Goal: Task Accomplishment & Management: Manage account settings

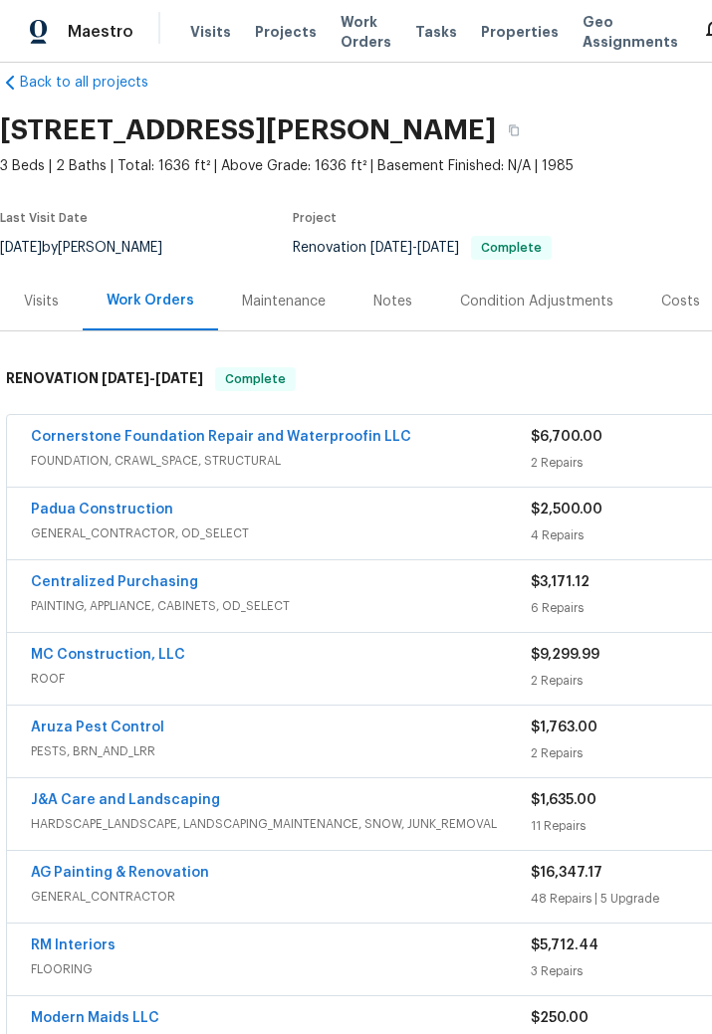
scroll to position [30, 0]
click at [335, 442] on link "Cornerstone Foundation Repair and Waterproofin LLC" at bounding box center [221, 437] width 380 height 14
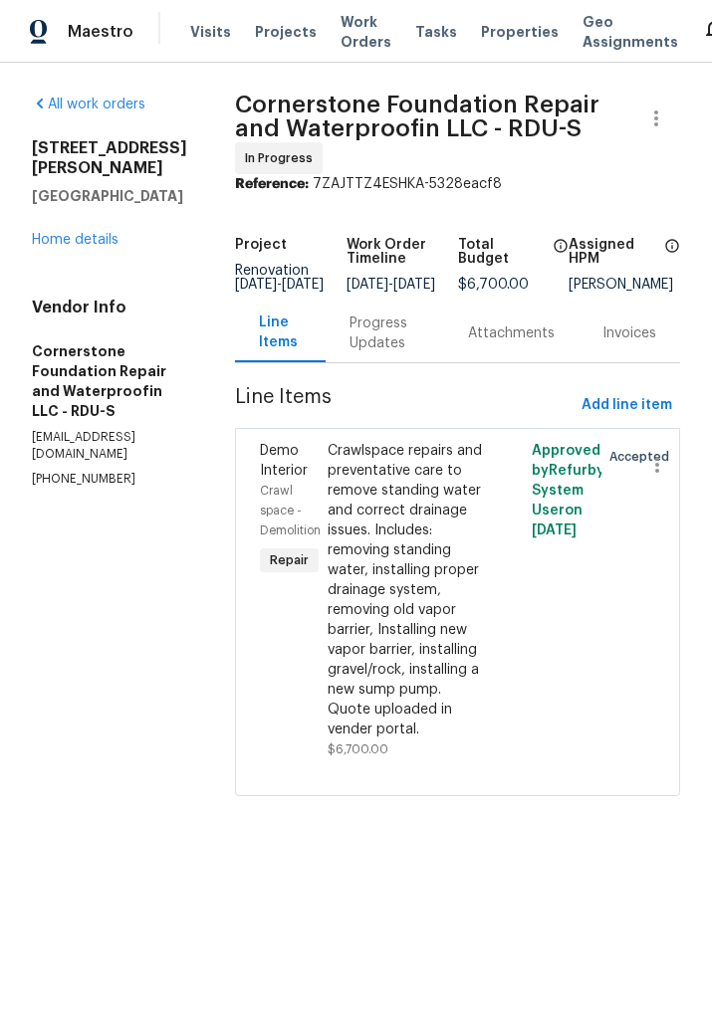
click at [355, 336] on div "Progress Updates" at bounding box center [384, 333] width 71 height 40
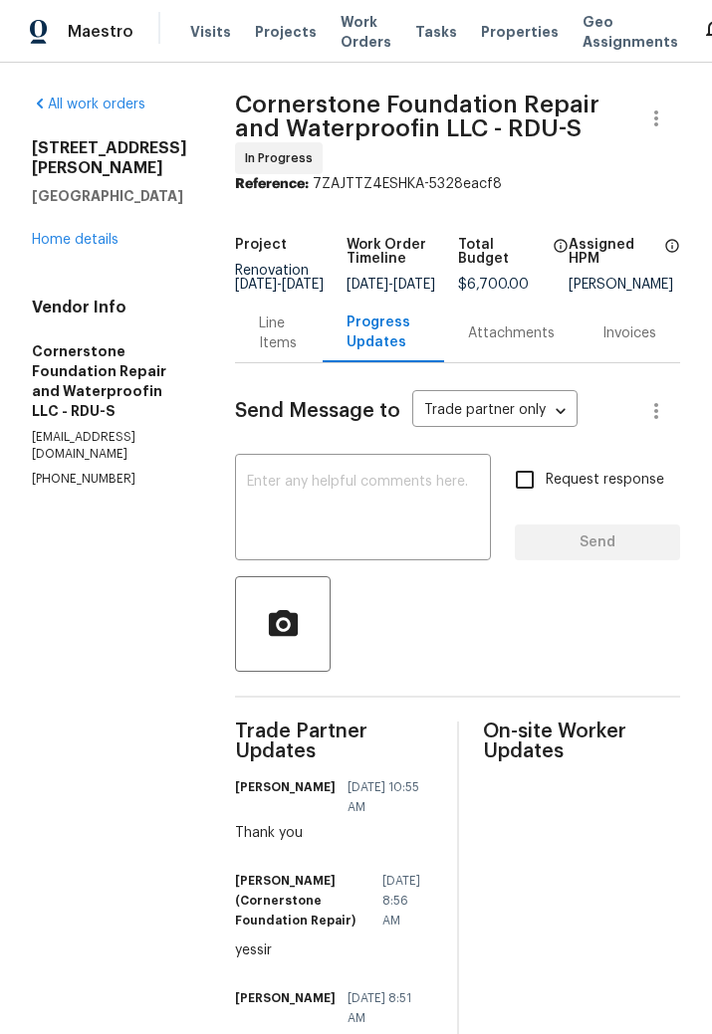
click at [337, 519] on textarea at bounding box center [363, 510] width 232 height 70
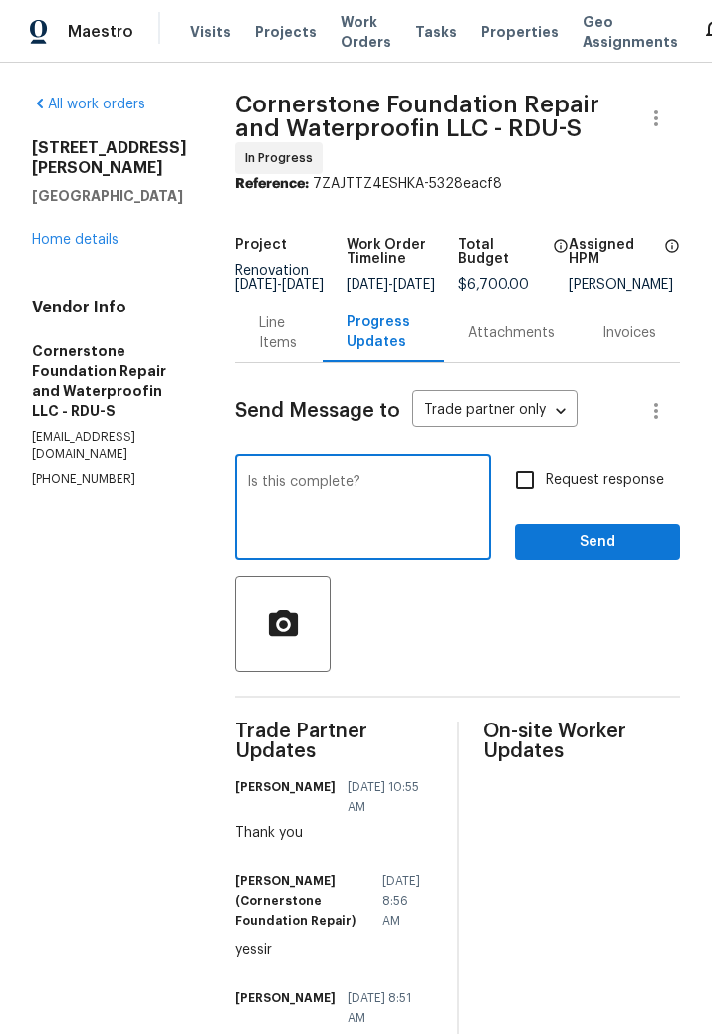
type textarea "Is this complete?"
click at [531, 495] on input "Request response" at bounding box center [525, 480] width 42 height 42
checkbox input "true"
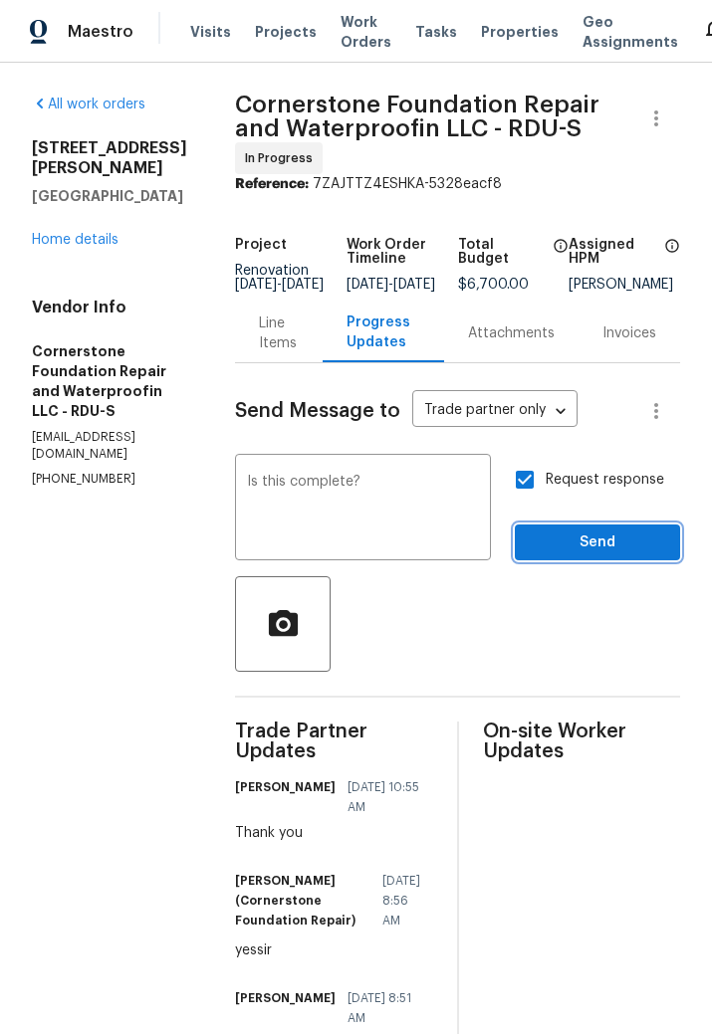
click at [617, 555] on span "Send" at bounding box center [596, 542] width 133 height 25
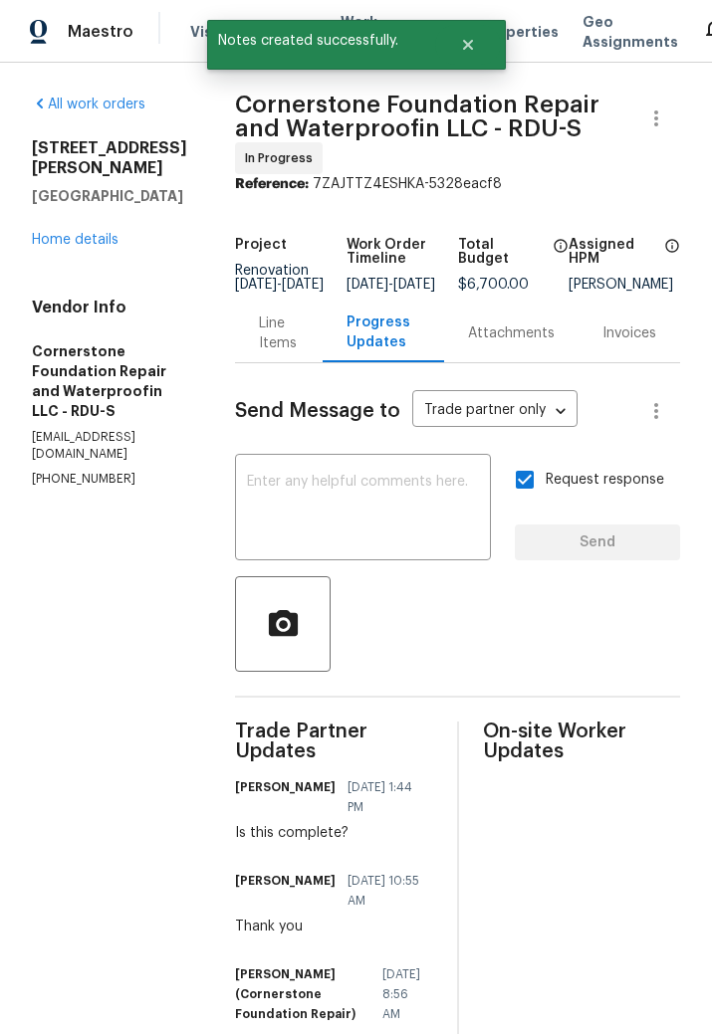
click at [103, 263] on div "All work orders 6130 Saint Andrews Dr Sanford, NC 27332 Home details Vendor Inf…" at bounding box center [109, 291] width 155 height 393
click at [61, 245] on link "Home details" at bounding box center [75, 240] width 87 height 14
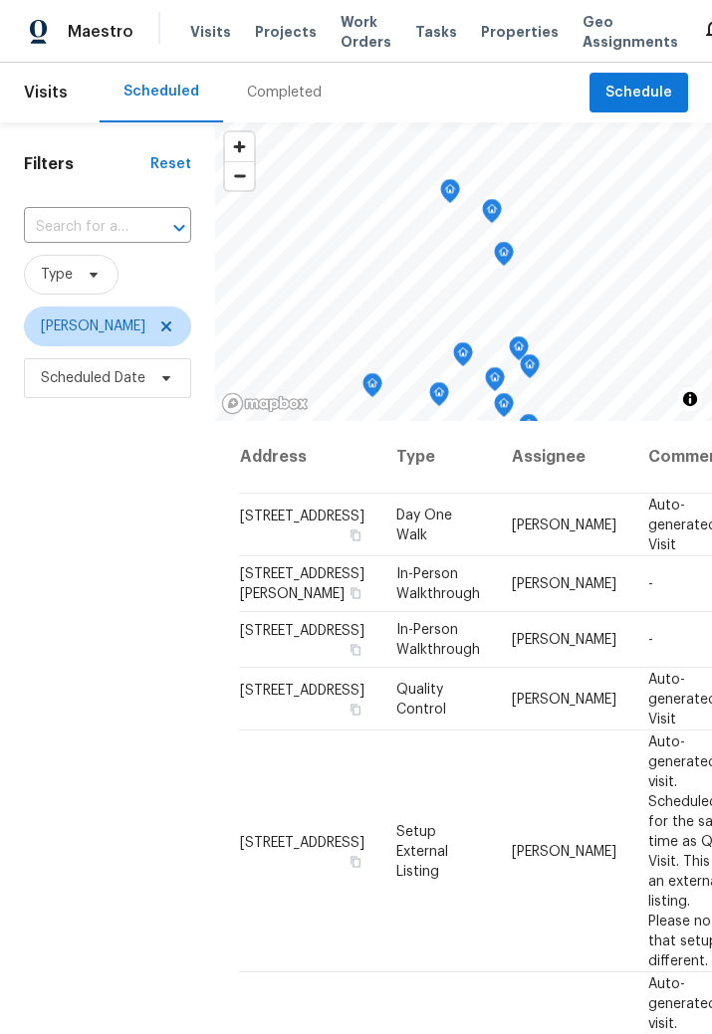
click at [100, 4] on div "Maestro Visits Projects Work Orders Tasks Properties Geo Assignments 41 Raleigh…" at bounding box center [356, 31] width 712 height 63
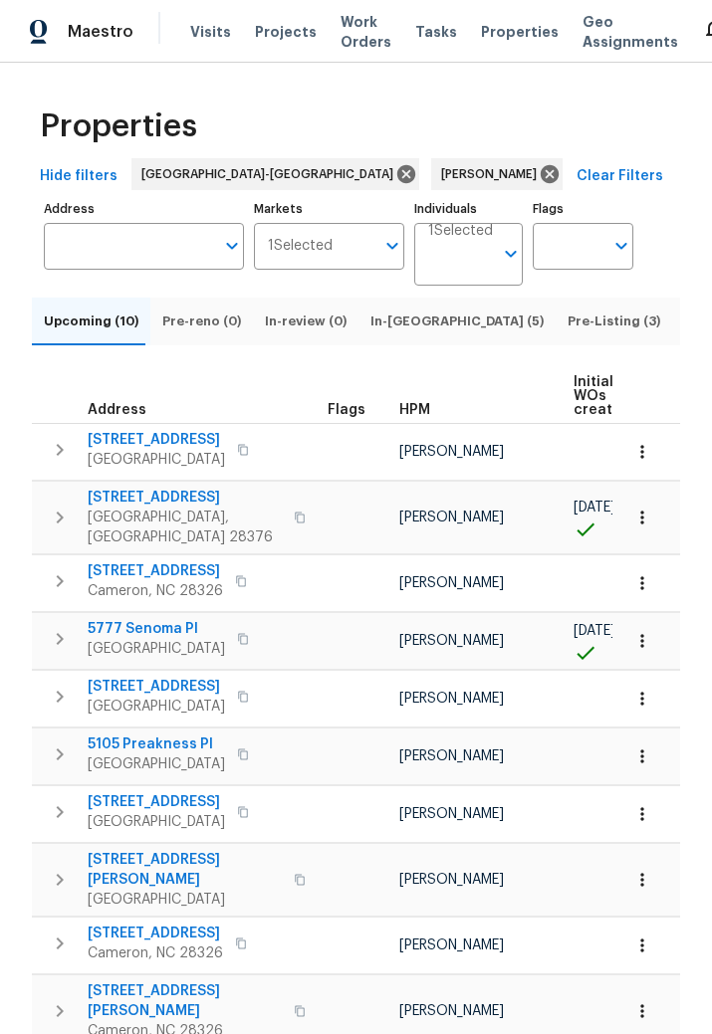
click at [567, 332] on span "Pre-Listing (3)" at bounding box center [613, 321] width 93 height 22
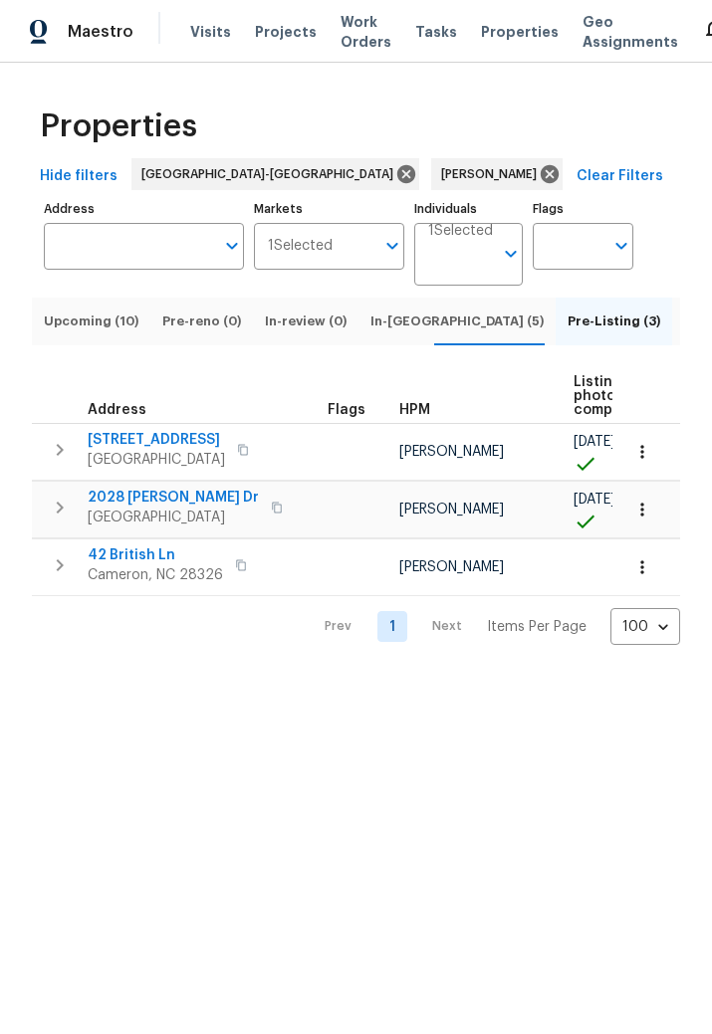
click at [167, 565] on span "42 British Ln" at bounding box center [155, 555] width 135 height 20
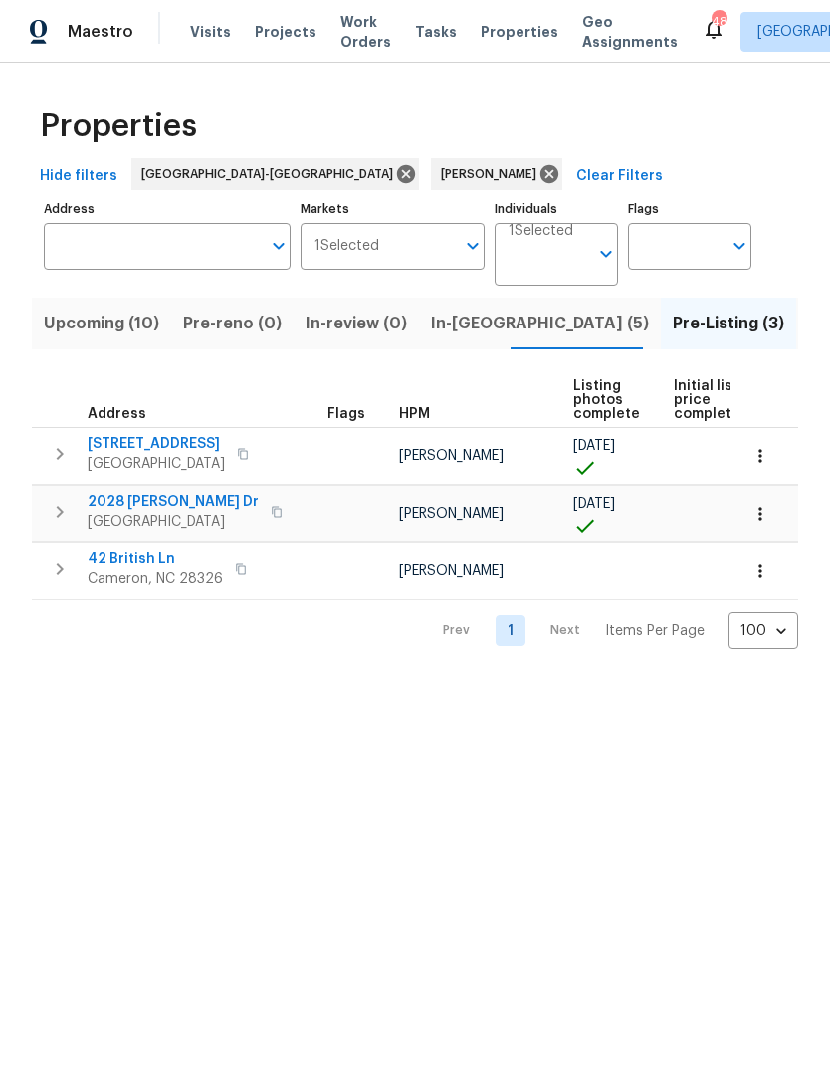
click at [477, 328] on span "In-reno (5)" at bounding box center [540, 324] width 218 height 28
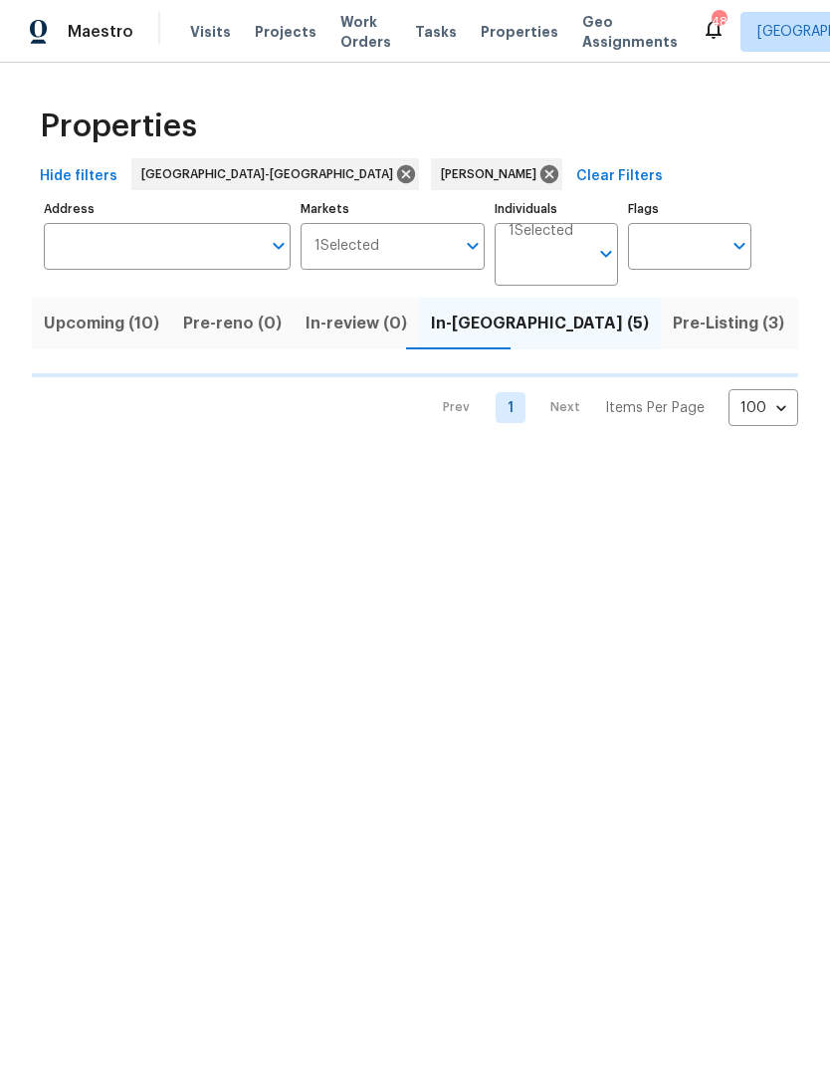
click at [673, 327] on span "Pre-Listing (3)" at bounding box center [728, 324] width 111 height 28
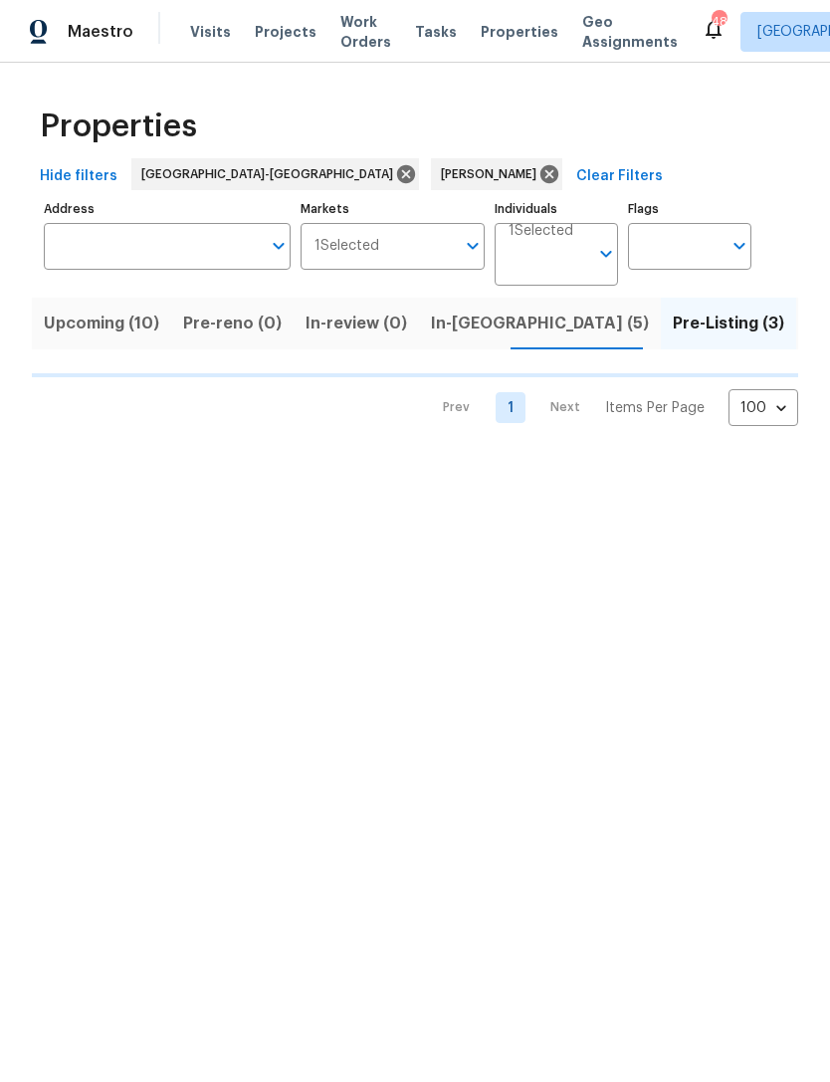
click at [711, 325] on span "Listed (7)" at bounding box center [845, 324] width 75 height 28
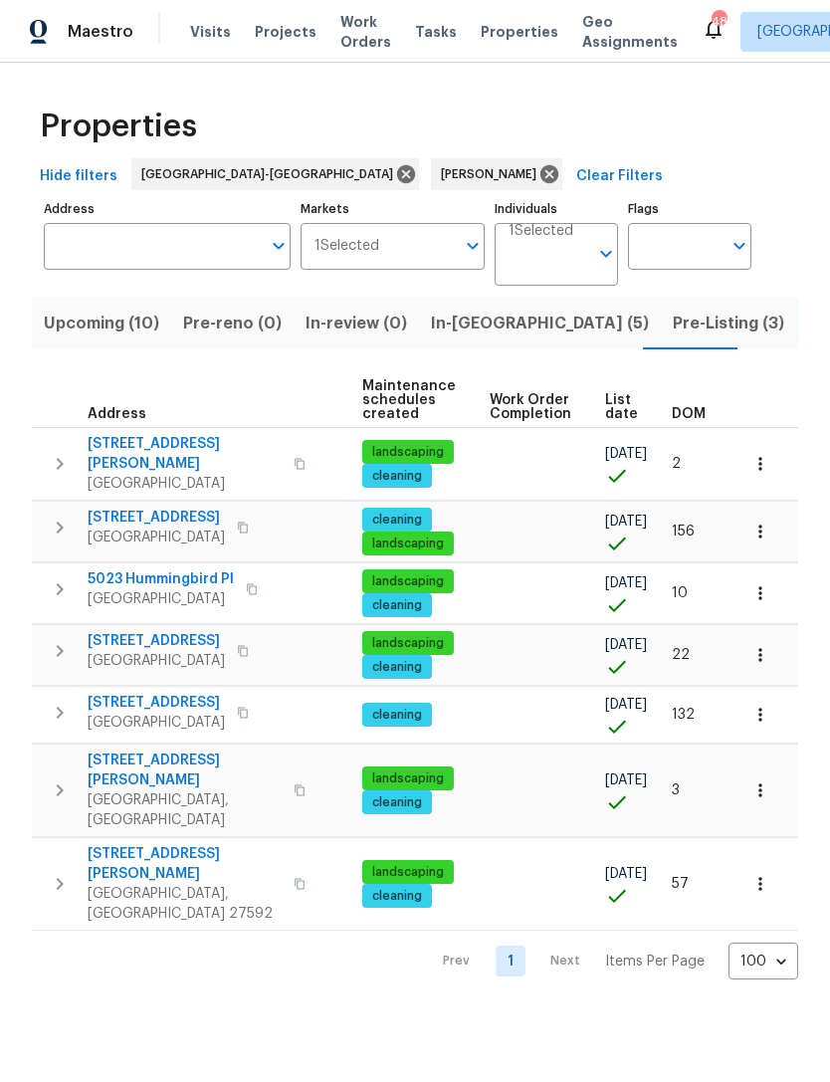
scroll to position [0, 209]
click at [711, 645] on icon "button" at bounding box center [760, 655] width 20 height 20
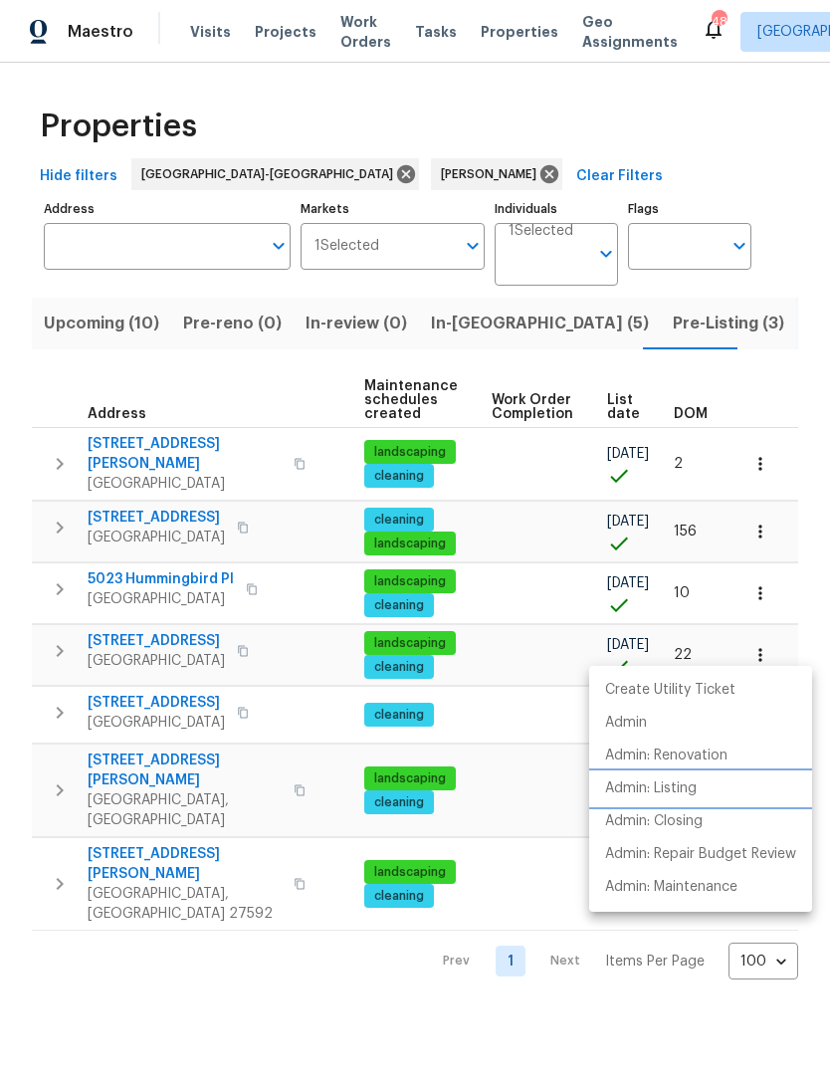
click at [679, 790] on p "Admin: Listing" at bounding box center [651, 788] width 92 height 21
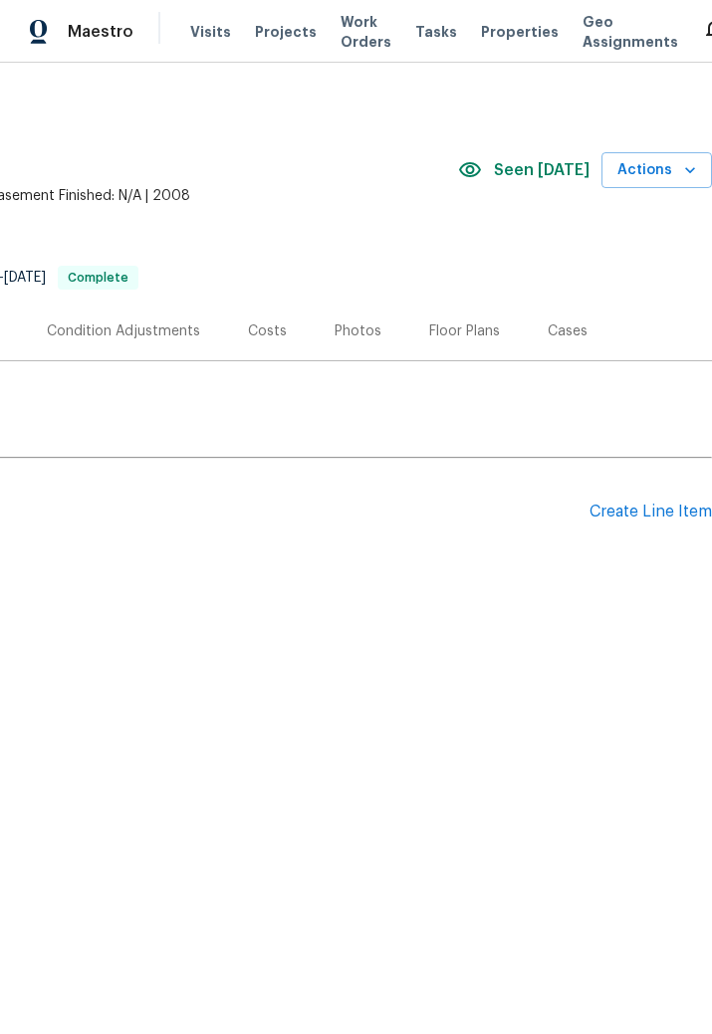
scroll to position [0, 413]
click at [355, 333] on div "Photos" at bounding box center [357, 331] width 47 height 20
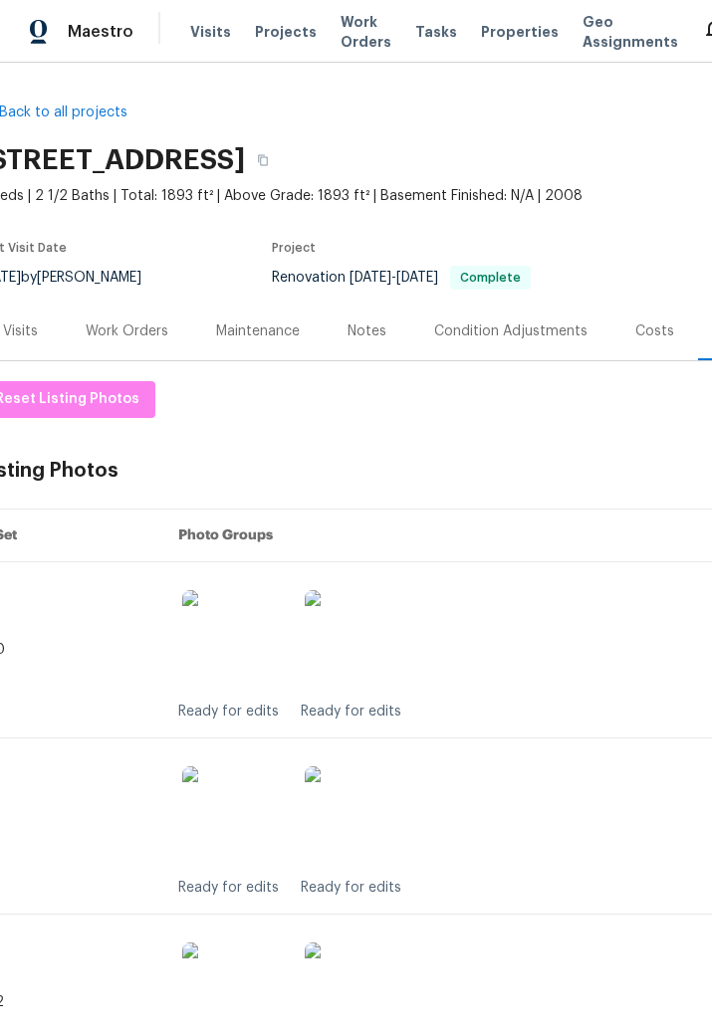
scroll to position [0, 22]
click at [280, 166] on button "button" at bounding box center [262, 160] width 36 height 36
click at [267, 155] on icon "button" at bounding box center [262, 160] width 10 height 11
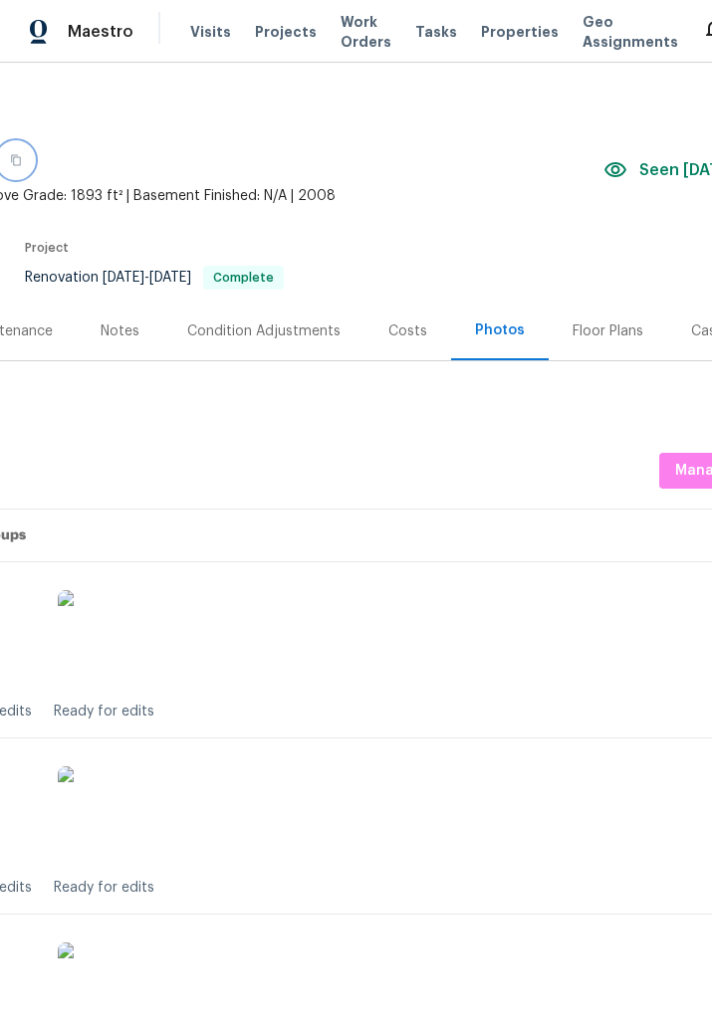
scroll to position [-3, 286]
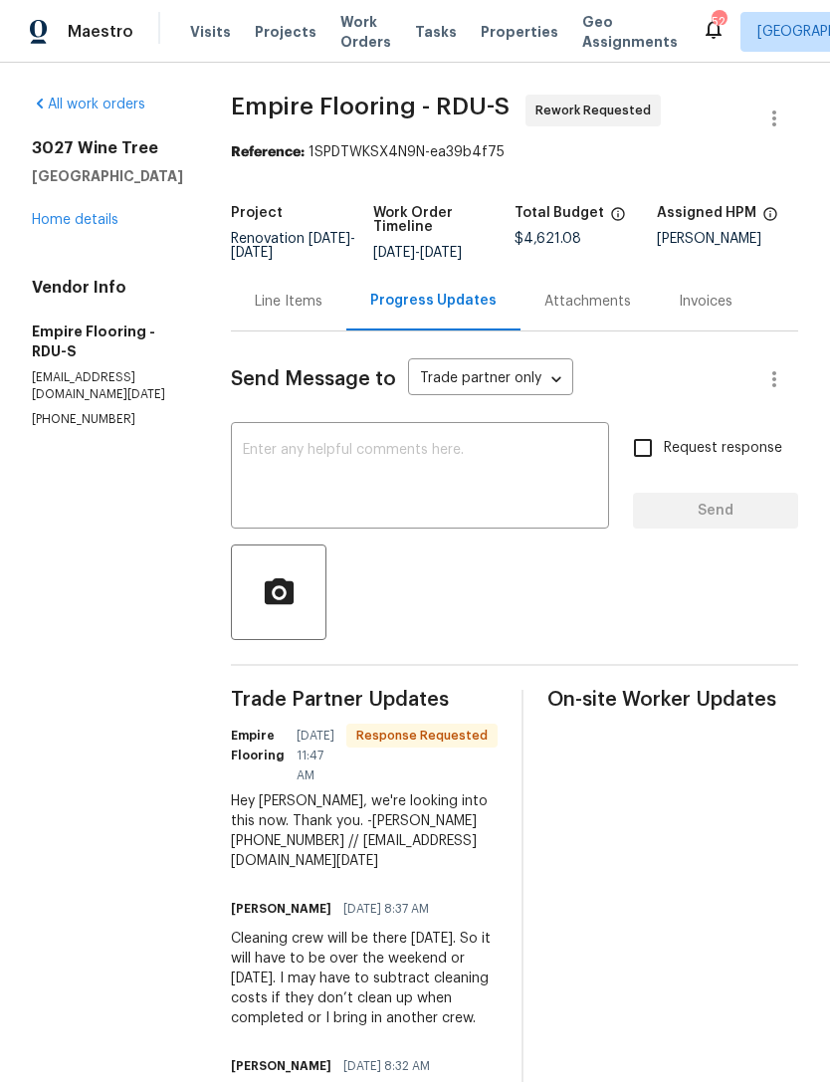
click at [486, 483] on textarea at bounding box center [420, 478] width 354 height 70
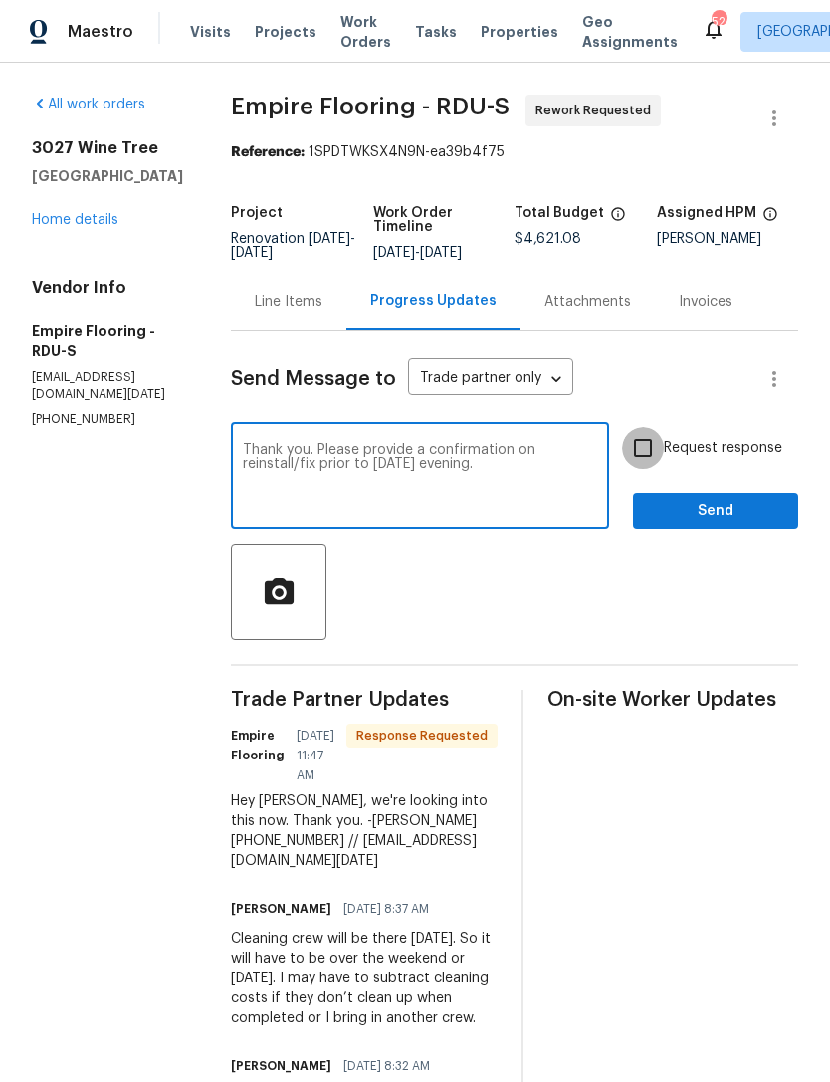
type textarea "Thank you. Please provide a confirmation on reinstall/fix prior to Monday eveni…"
click at [651, 469] on input "Request response" at bounding box center [643, 448] width 42 height 42
checkbox input "true"
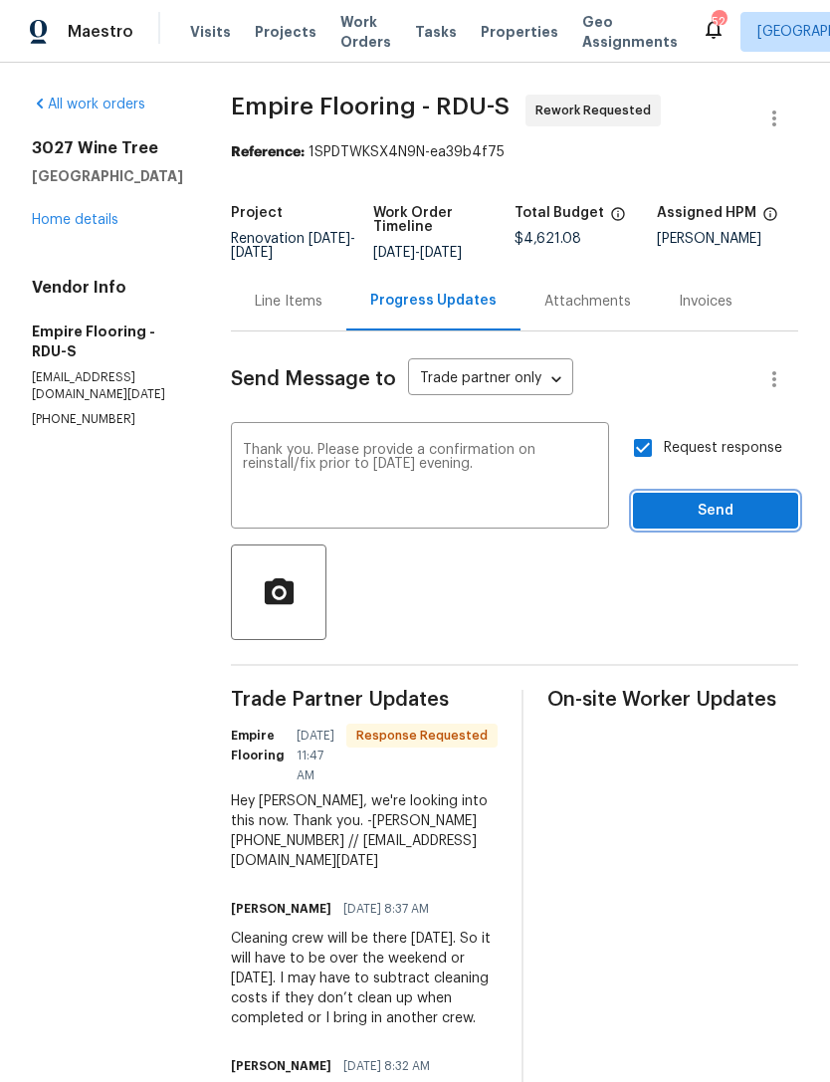
click at [723, 523] on span "Send" at bounding box center [715, 511] width 133 height 25
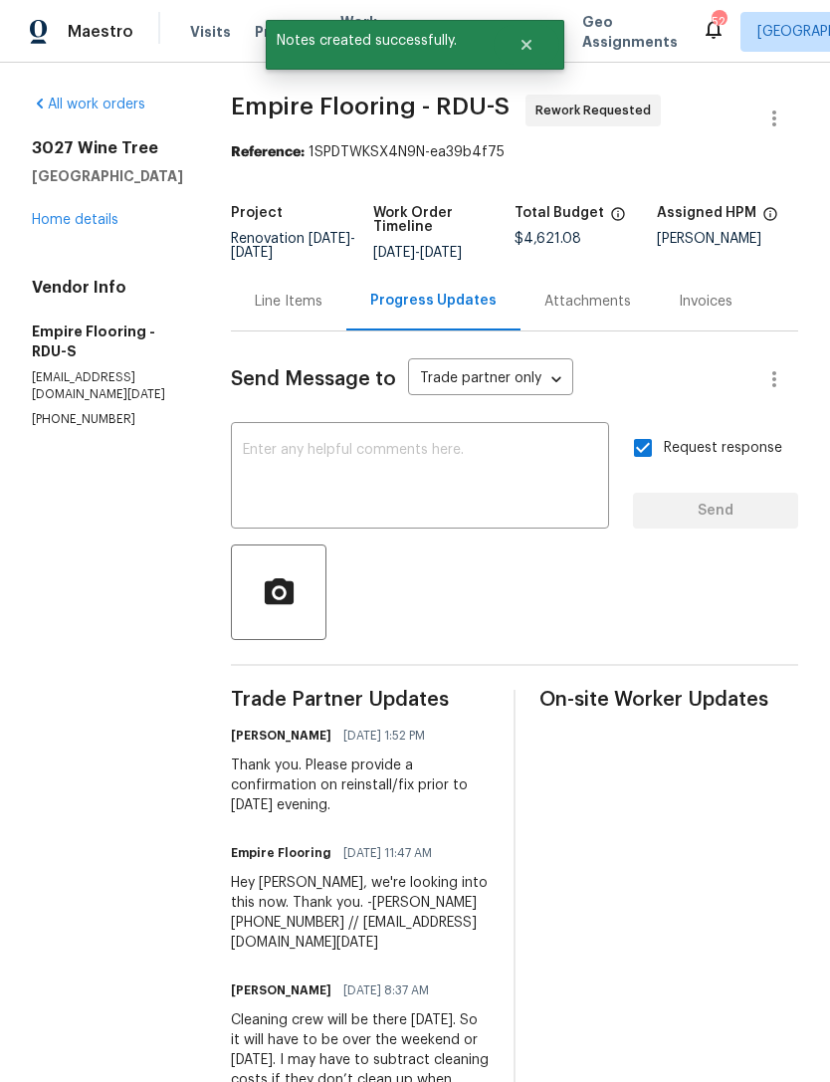
click at [72, 226] on link "Home details" at bounding box center [75, 220] width 87 height 14
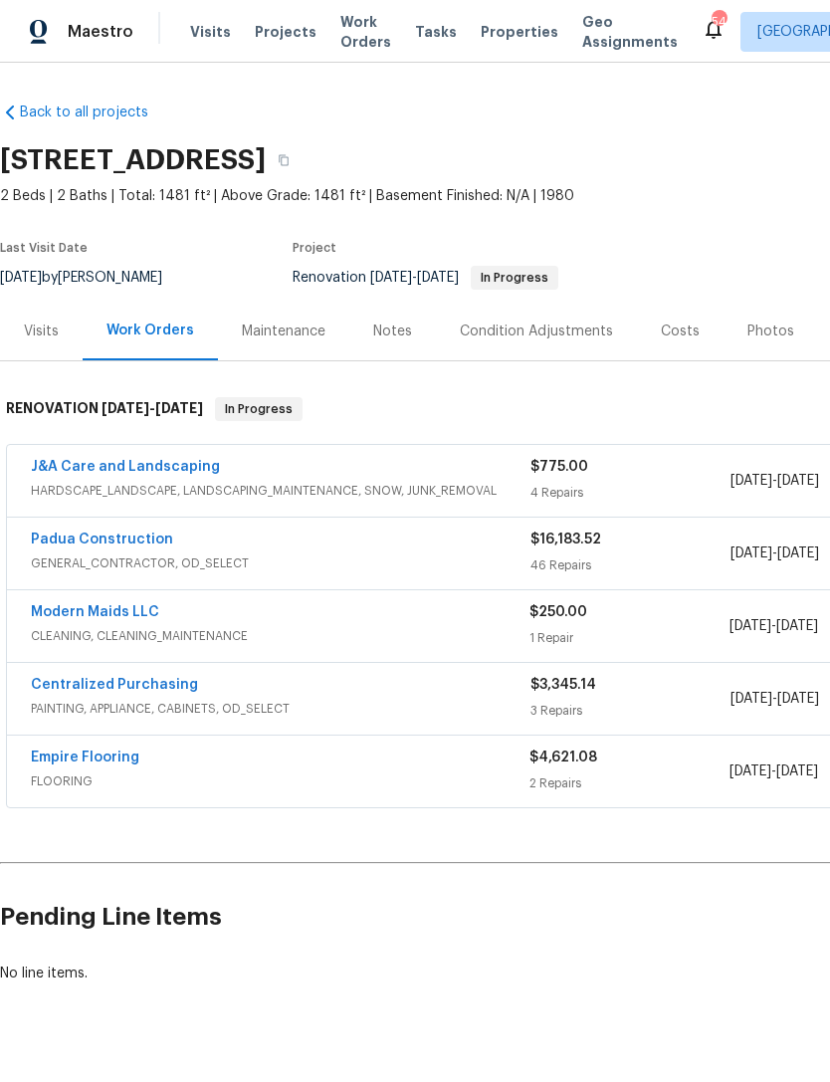
click at [135, 606] on link "Modern Maids LLC" at bounding box center [95, 612] width 128 height 14
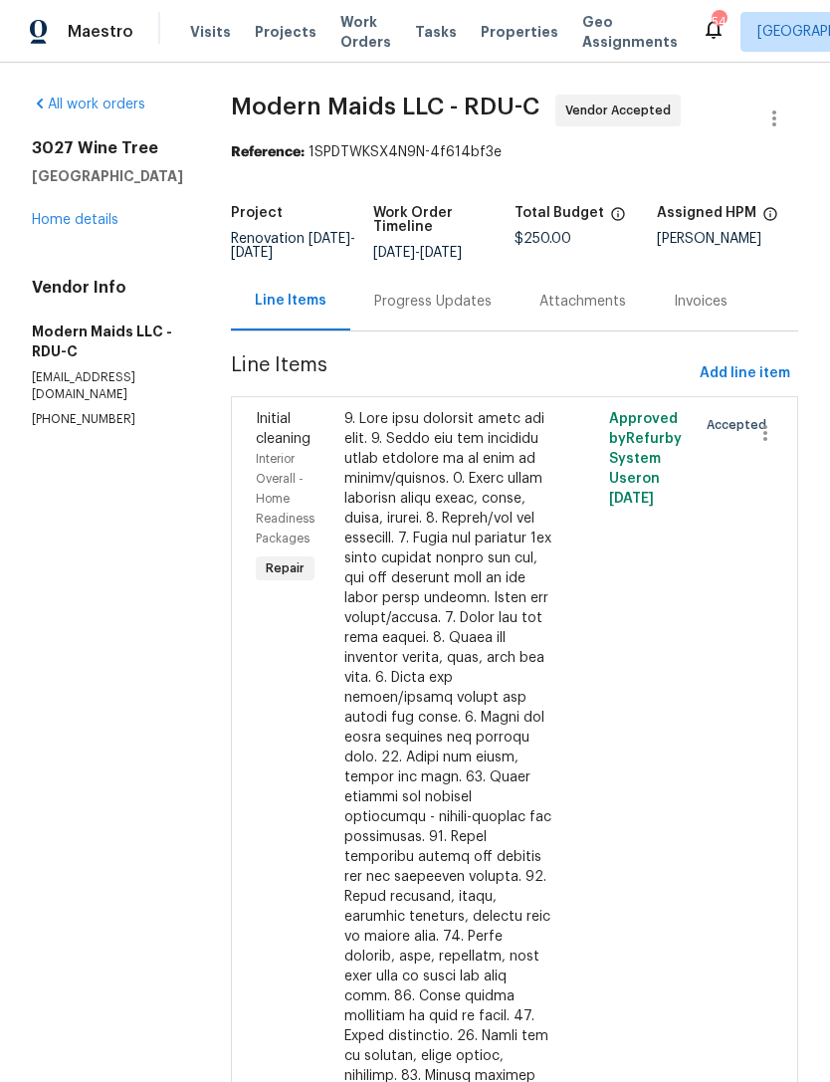
click at [441, 320] on div "Progress Updates" at bounding box center [432, 301] width 165 height 59
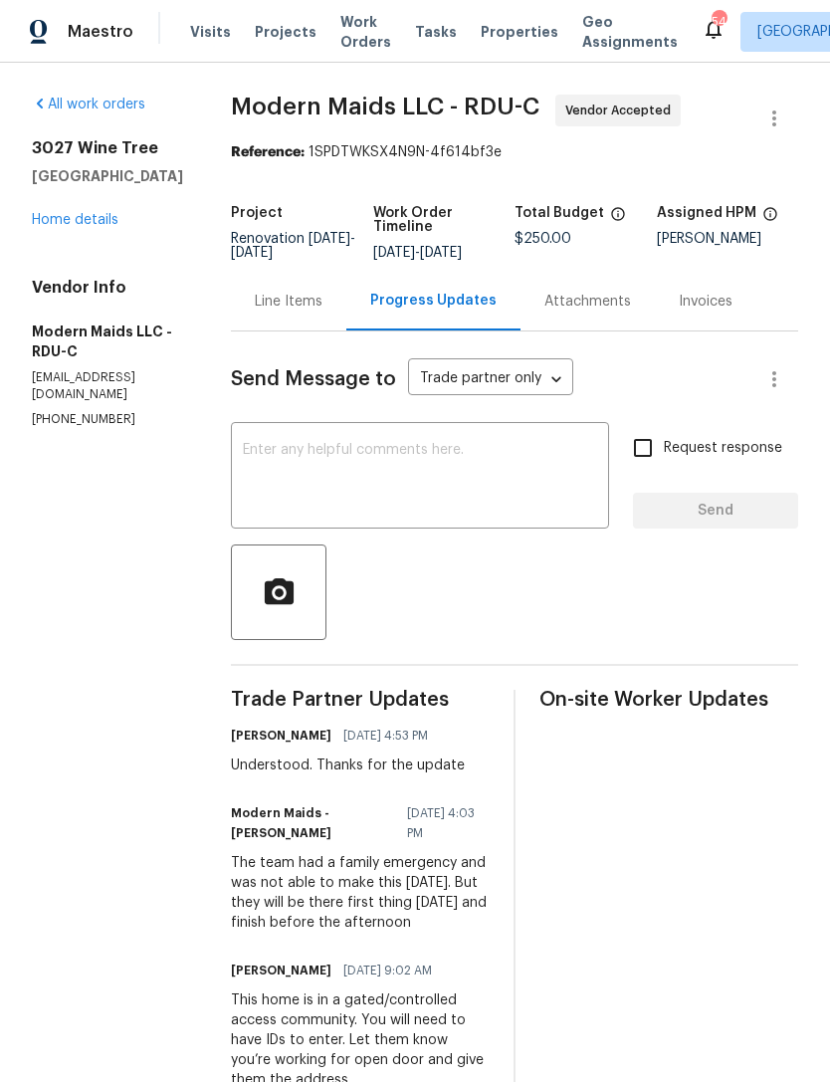
click at [322, 305] on div "Line Items" at bounding box center [289, 302] width 68 height 20
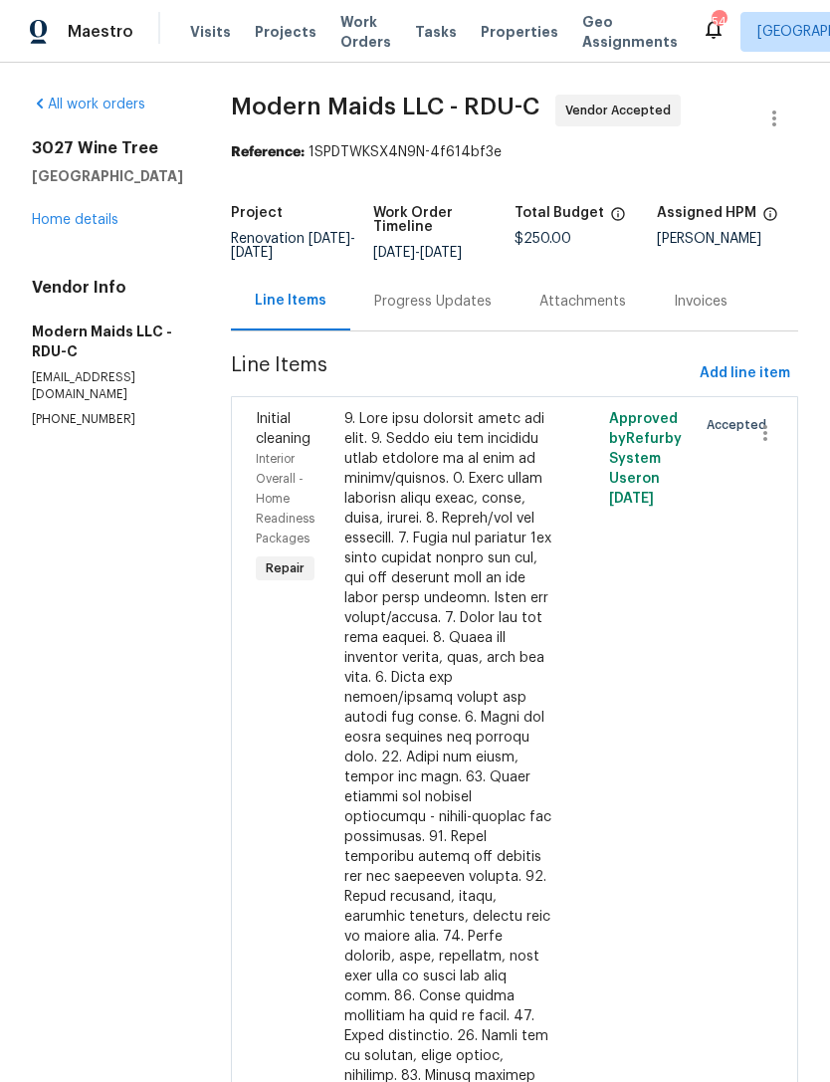
click at [472, 610] on div at bounding box center [448, 886] width 209 height 955
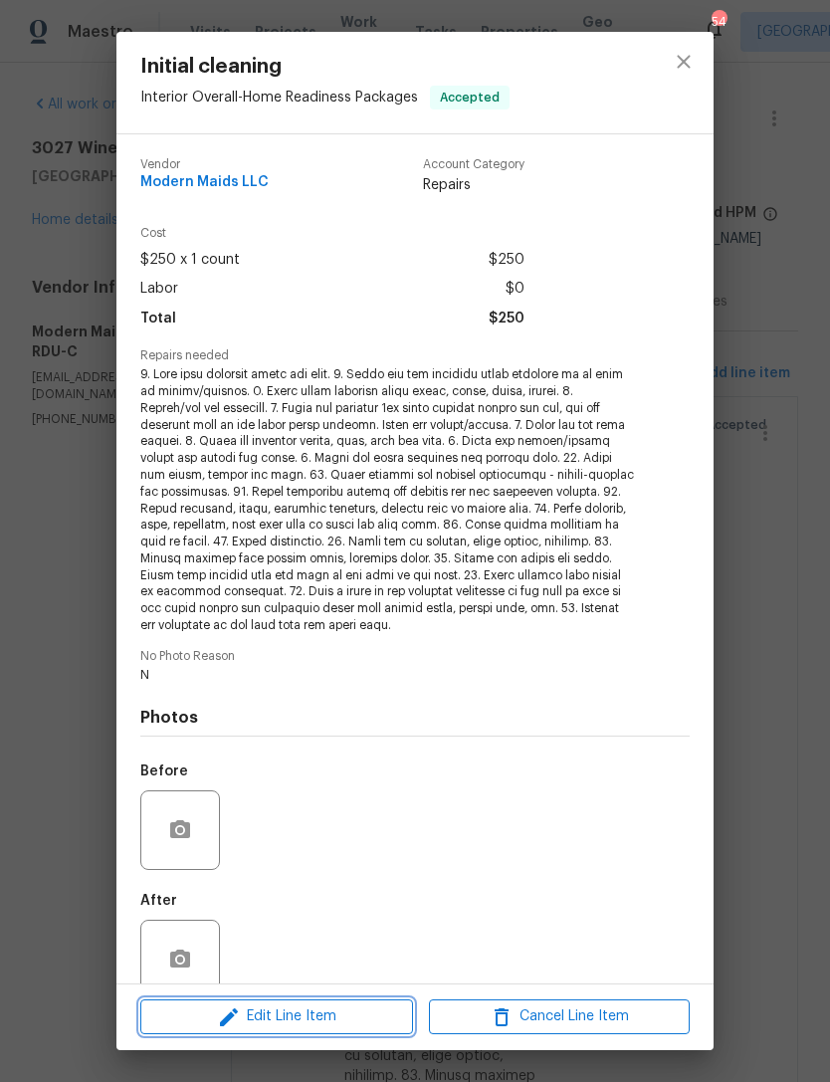
click at [336, 1020] on span "Edit Line Item" at bounding box center [276, 1016] width 261 height 25
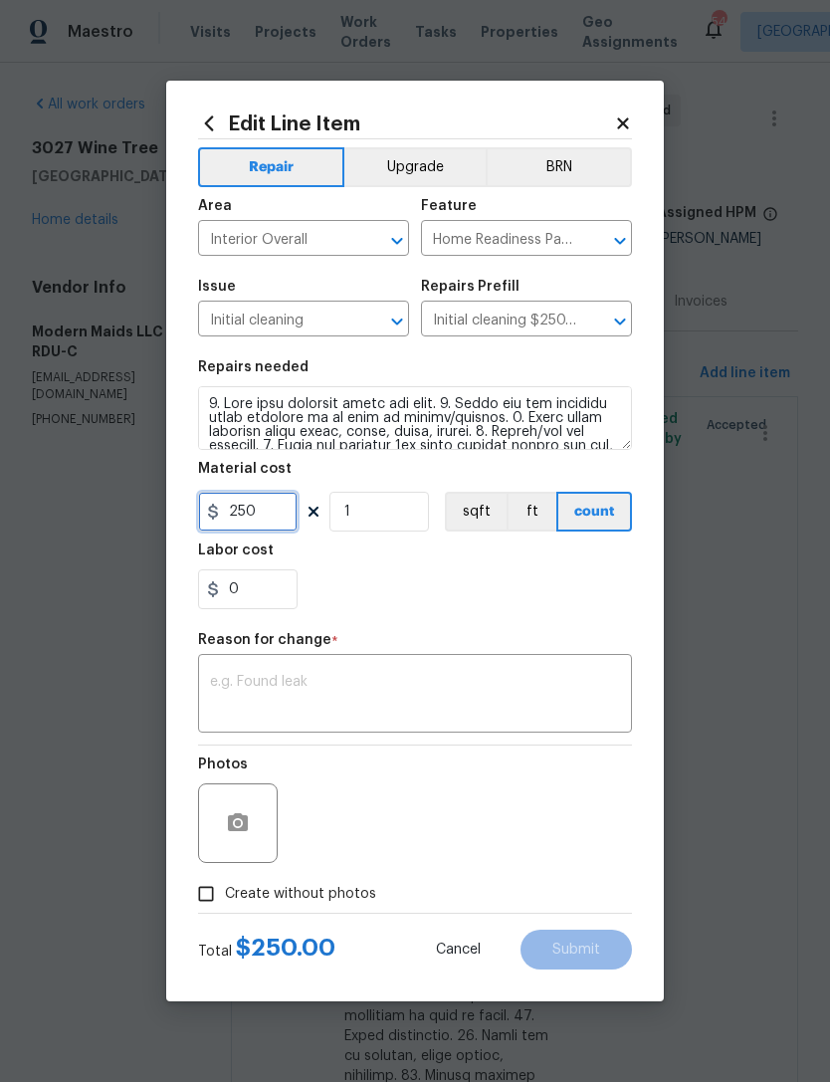
click at [277, 531] on input "250" at bounding box center [248, 512] width 100 height 40
type input "300"
click at [453, 631] on div "Repair Upgrade BRN Area Interior Overall ​ Feature Home Readiness Packages ​ Is…" at bounding box center [415, 525] width 434 height 773
click at [425, 700] on textarea at bounding box center [415, 696] width 410 height 42
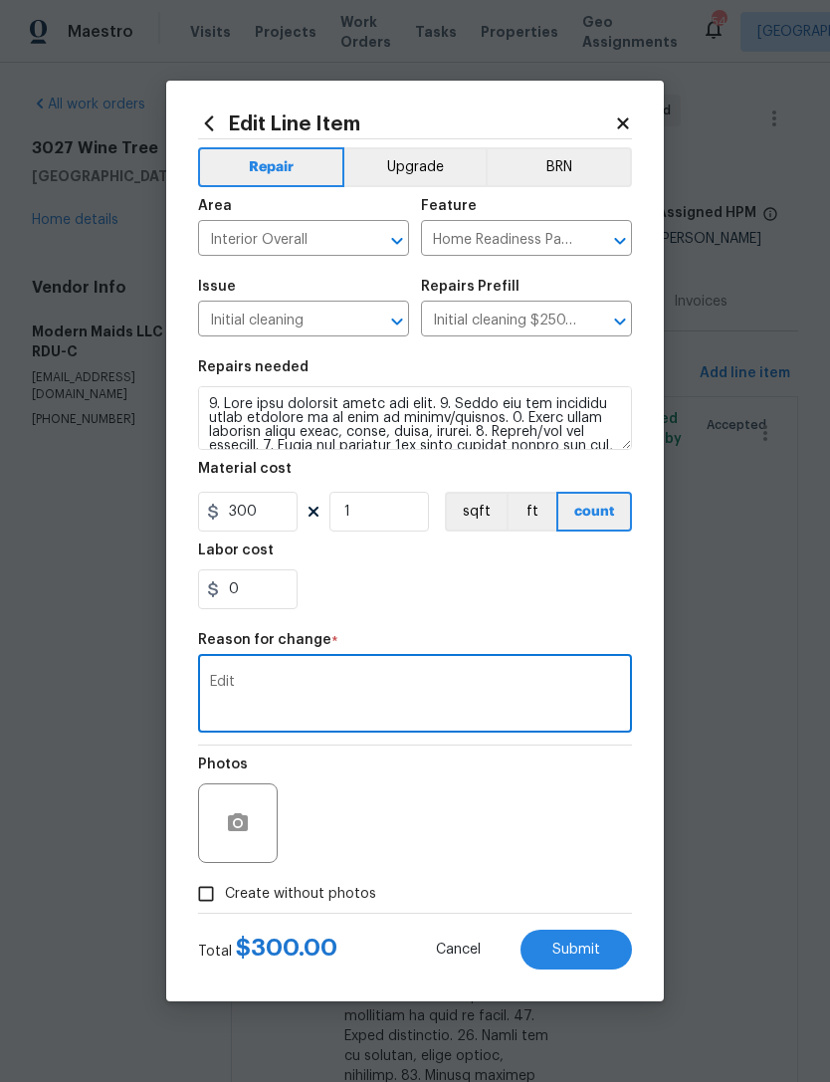
type textarea "Edit"
click at [427, 584] on div "0" at bounding box center [415, 589] width 434 height 40
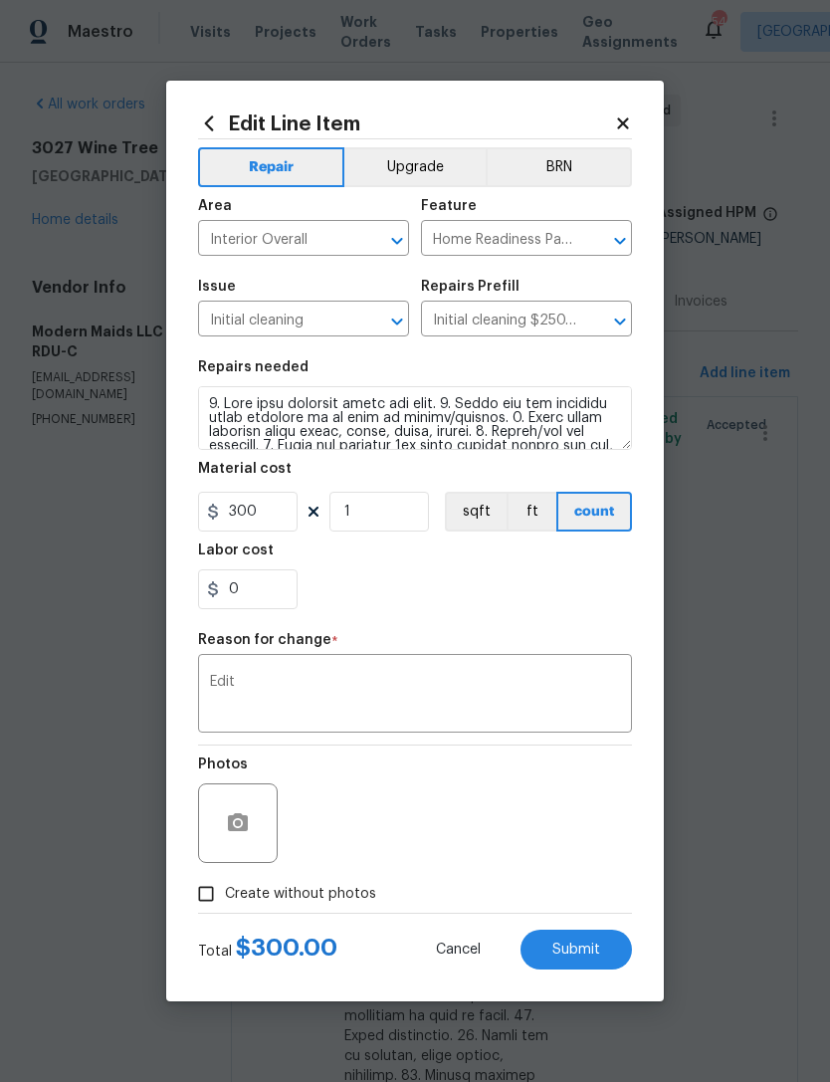
click at [581, 943] on span "Submit" at bounding box center [576, 949] width 48 height 15
type input "250"
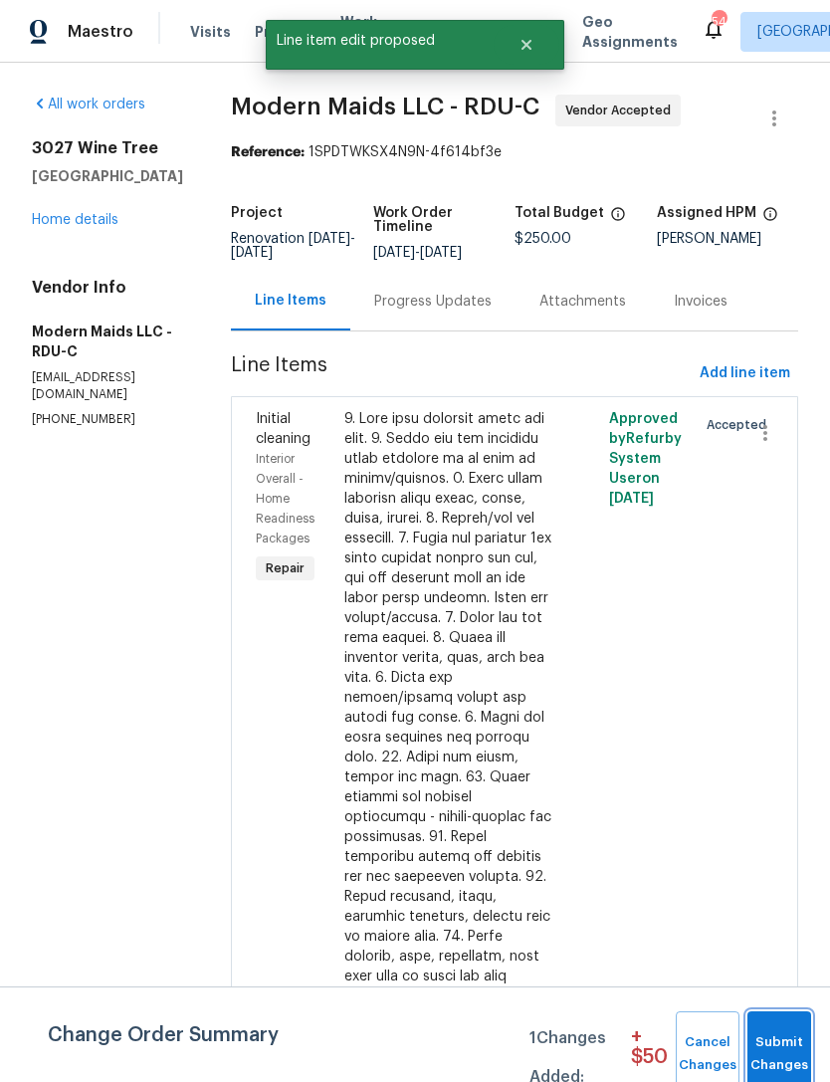
click at [773, 1039] on span "Submit Changes" at bounding box center [779, 1054] width 44 height 46
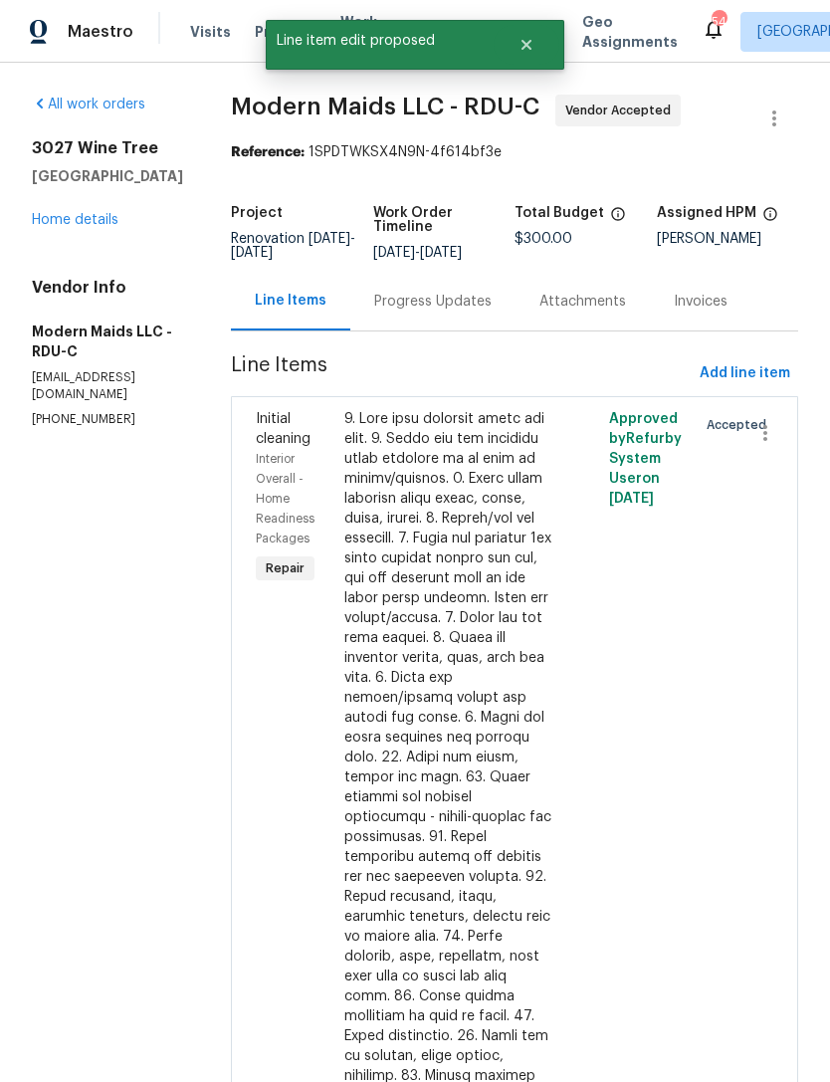
click at [449, 290] on div "Progress Updates" at bounding box center [432, 301] width 165 height 59
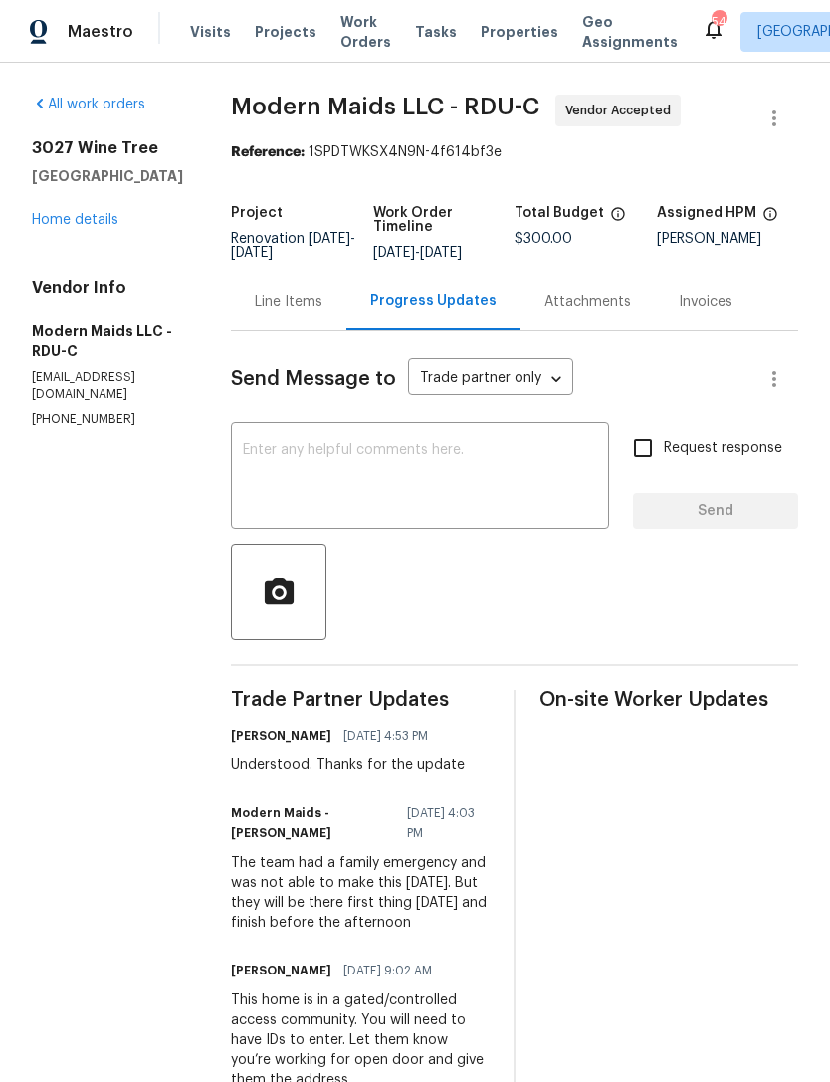
click at [445, 470] on textarea at bounding box center [420, 478] width 354 height 70
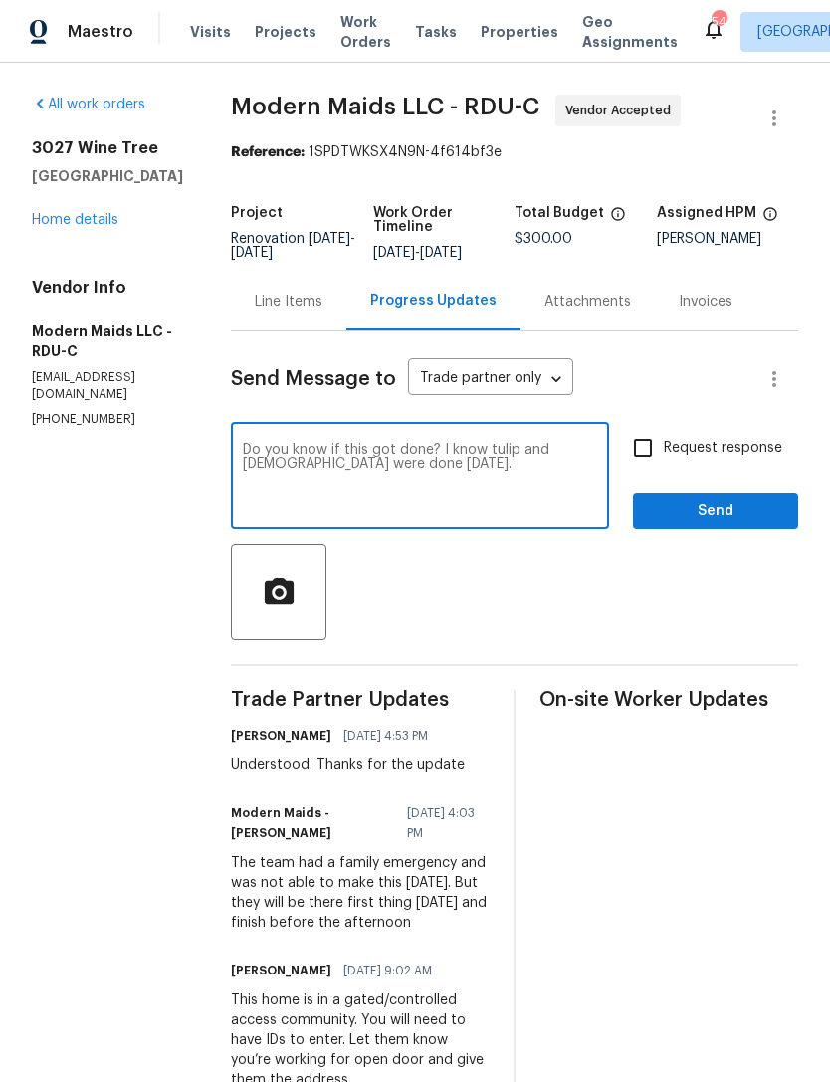
type textarea "Do you know if this got done? I know tulip and British were done today."
click at [649, 444] on input "Request response" at bounding box center [643, 448] width 42 height 42
checkbox input "true"
click at [713, 510] on span "Send" at bounding box center [715, 511] width 133 height 25
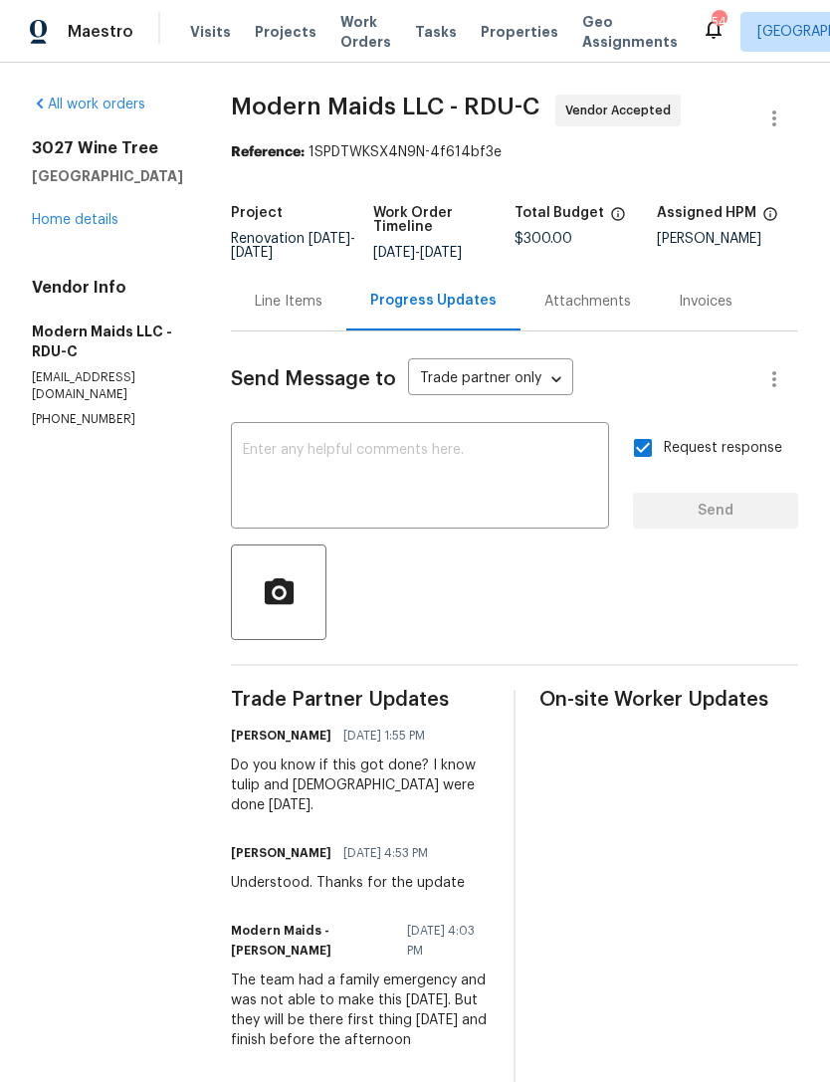
click at [101, 225] on link "Home details" at bounding box center [75, 220] width 87 height 14
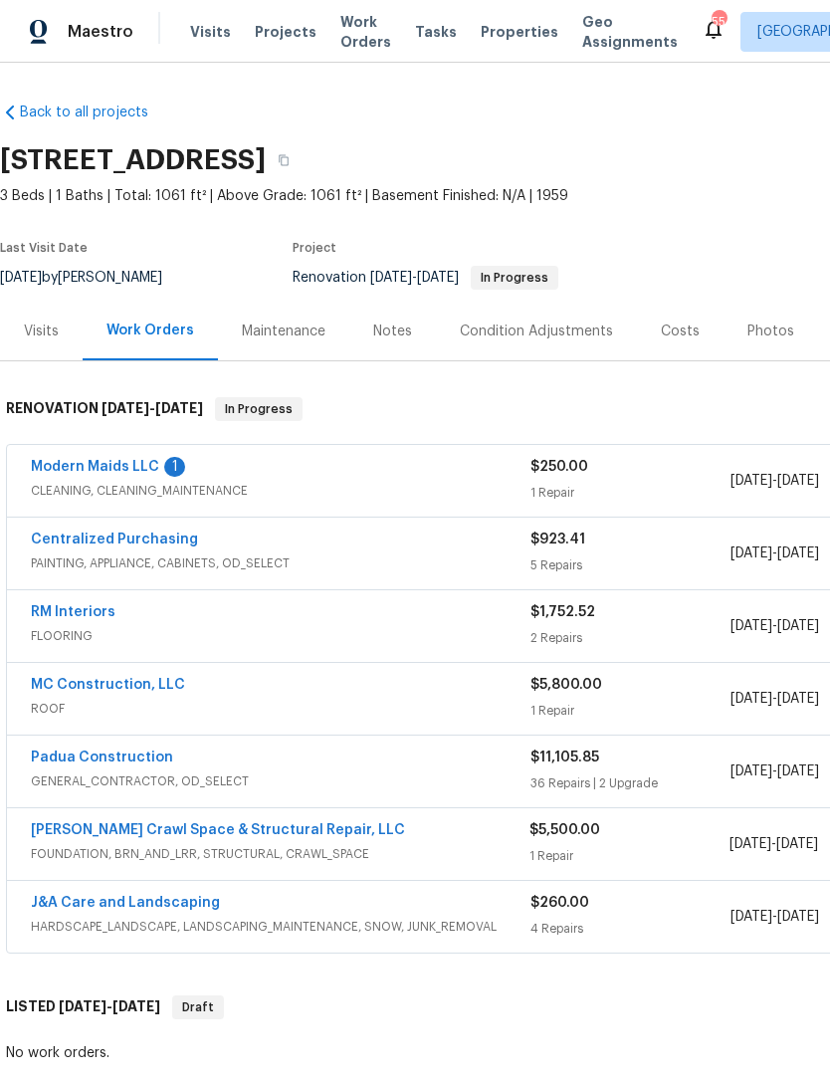
click at [139, 467] on link "Modern Maids LLC" at bounding box center [95, 467] width 128 height 14
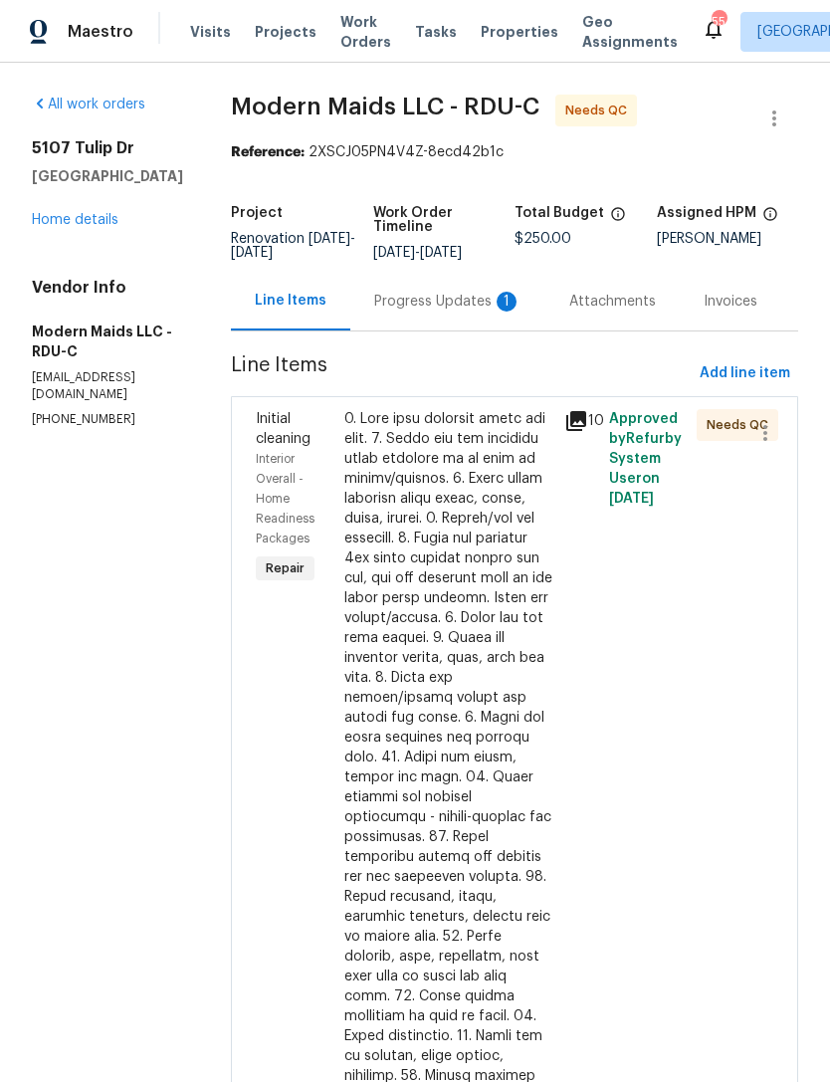
click at [462, 311] on div "Progress Updates 1" at bounding box center [447, 302] width 147 height 20
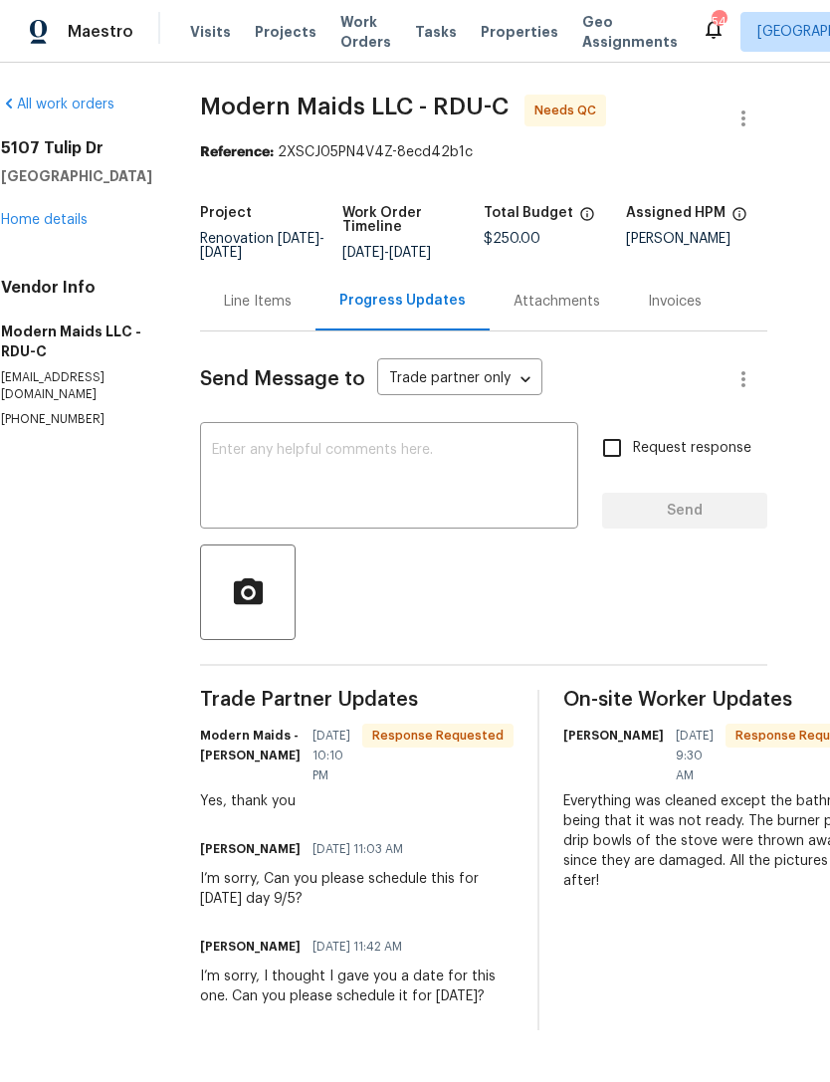
scroll to position [0, 30]
click at [456, 484] on textarea at bounding box center [390, 478] width 354 height 70
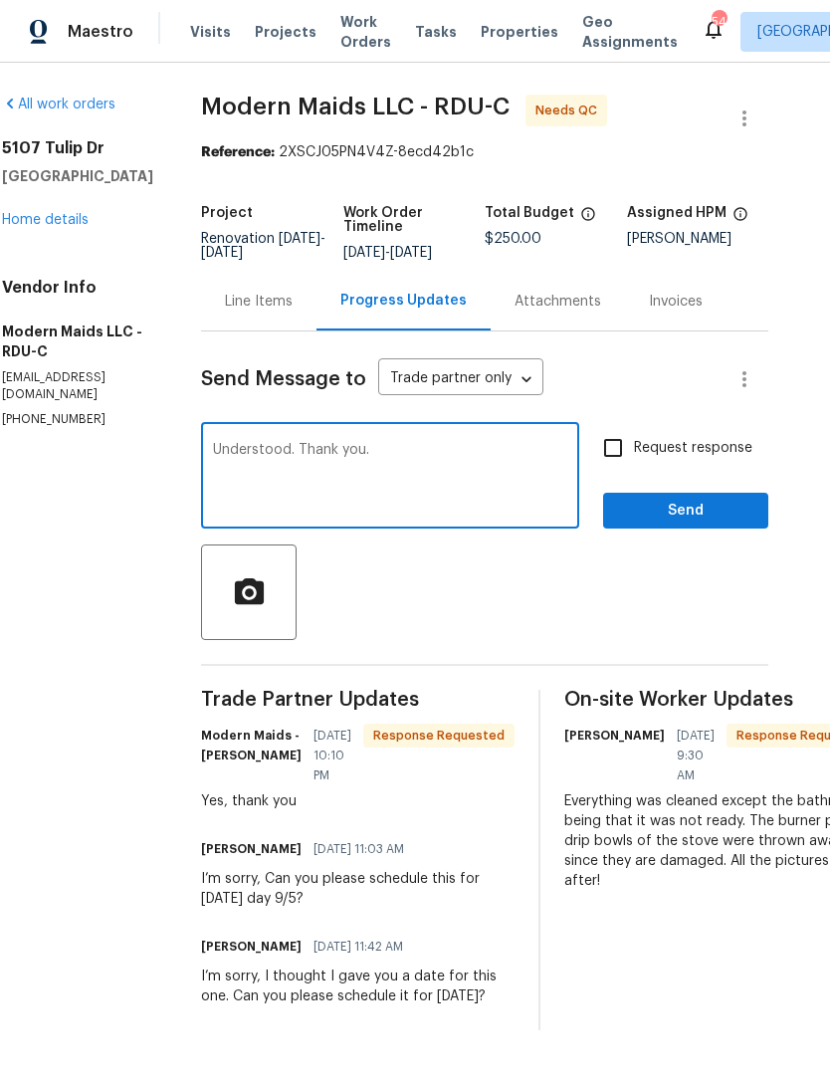
type textarea "Understood. Thank you."
click at [650, 519] on span "Send" at bounding box center [685, 511] width 133 height 25
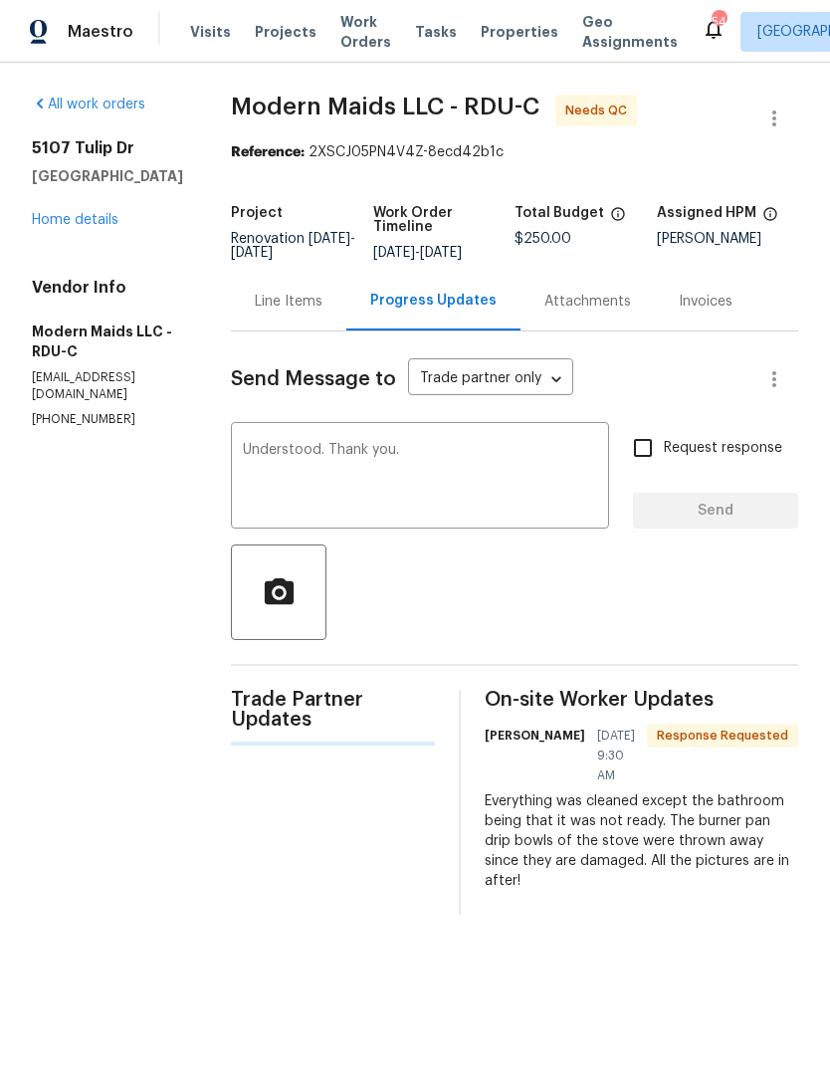
scroll to position [0, 0]
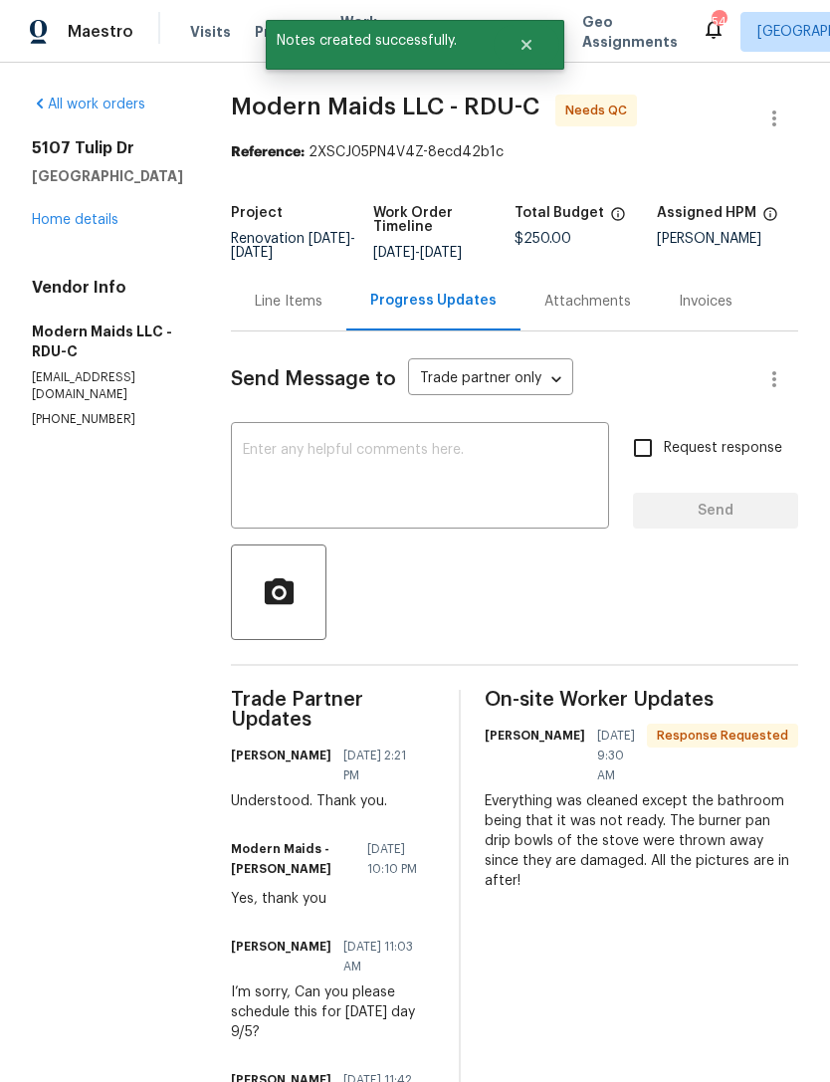
click at [73, 217] on link "Home details" at bounding box center [75, 220] width 87 height 14
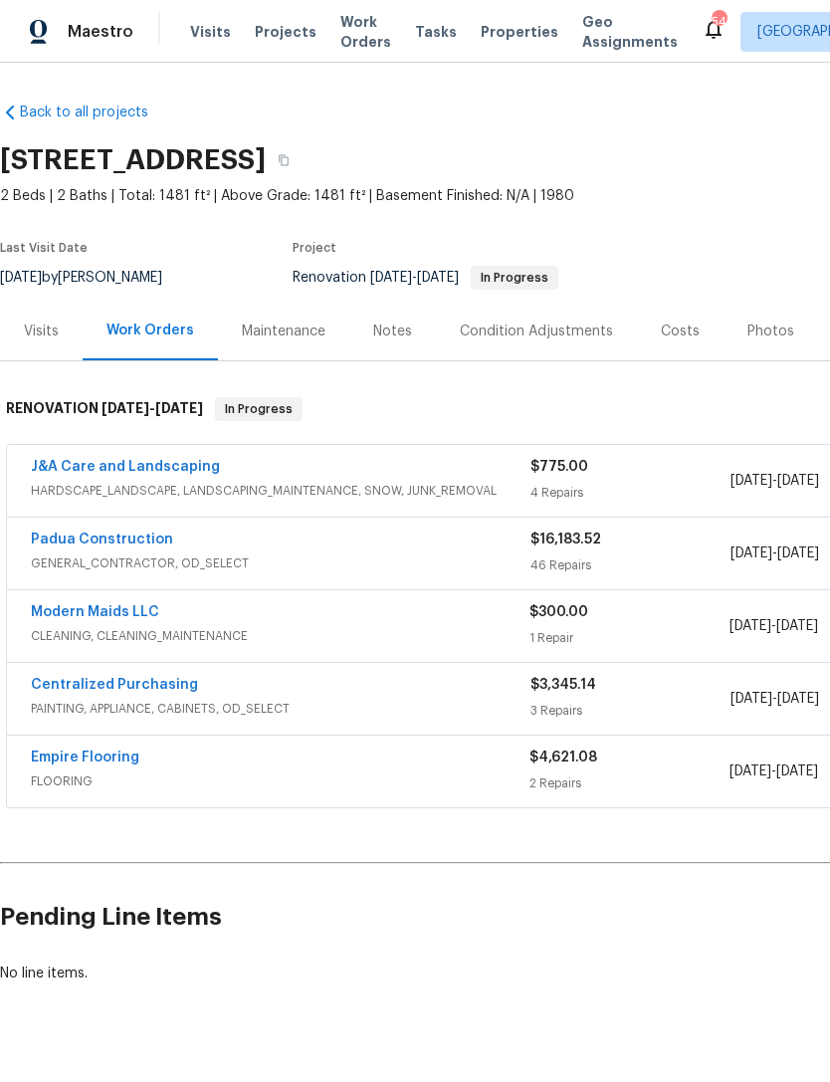
click at [105, 763] on link "Empire Flooring" at bounding box center [85, 757] width 108 height 14
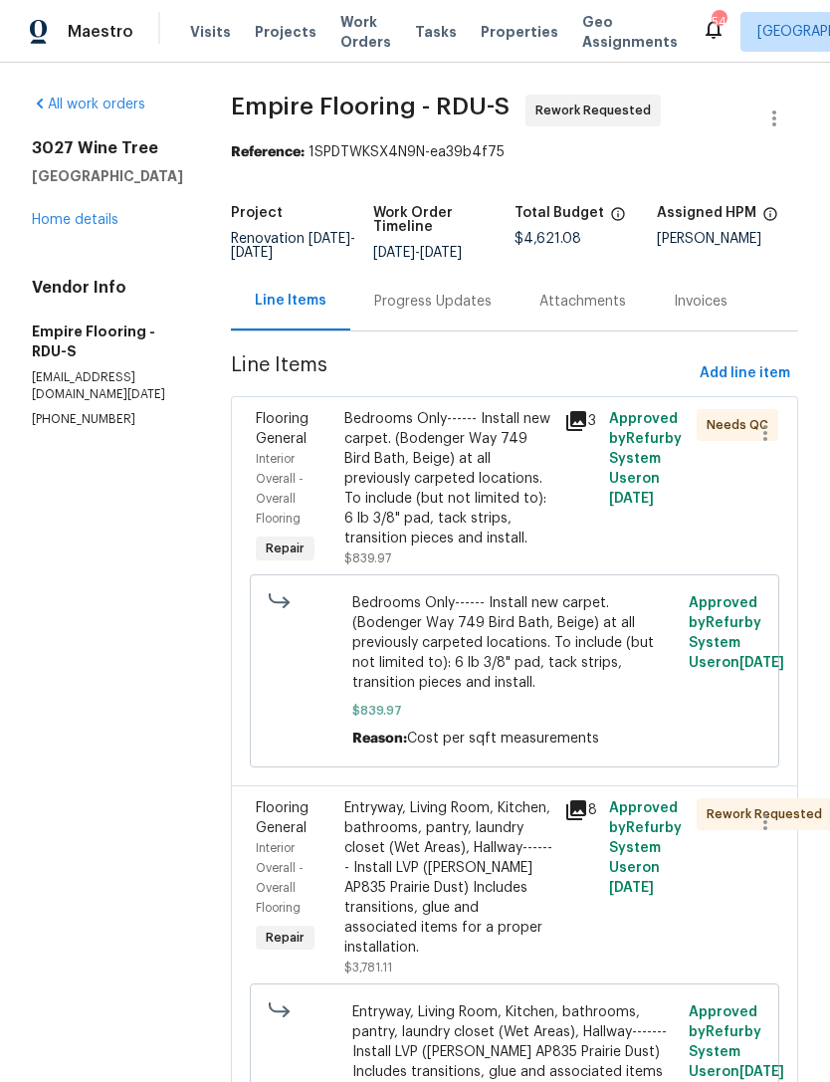
click at [586, 431] on icon at bounding box center [576, 421] width 20 height 20
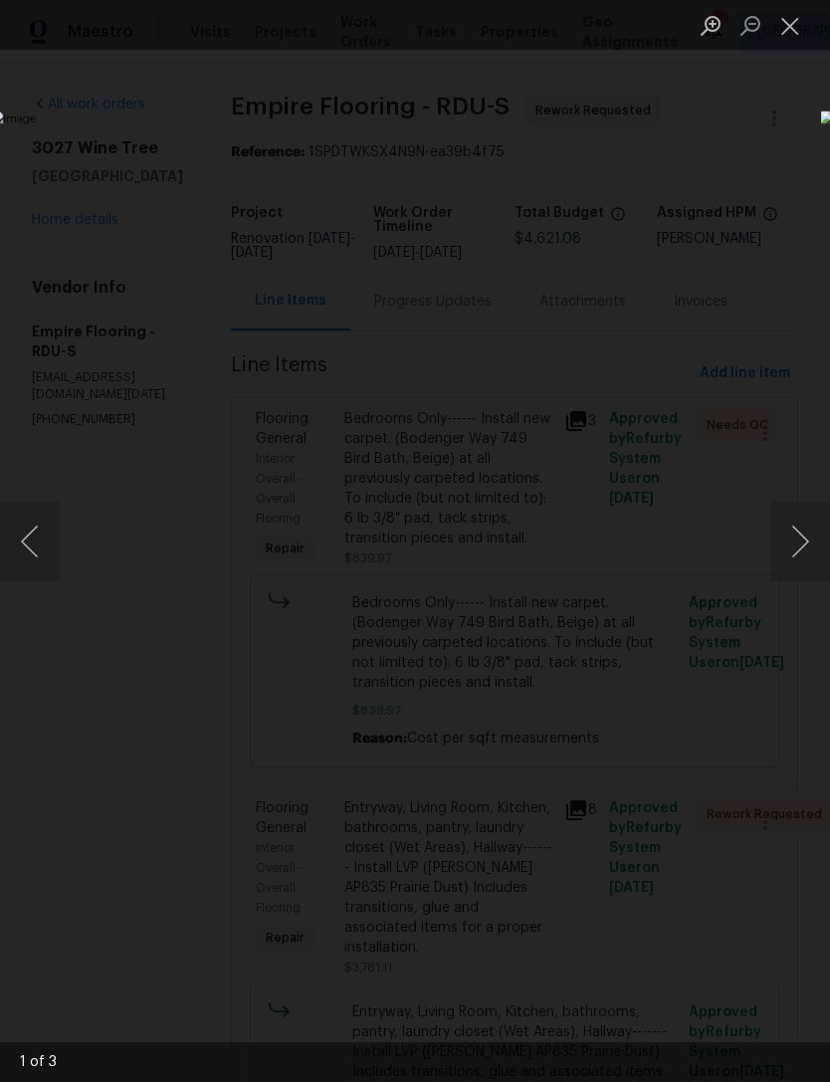
click at [764, 63] on div "Lightbox" at bounding box center [415, 541] width 830 height 1082
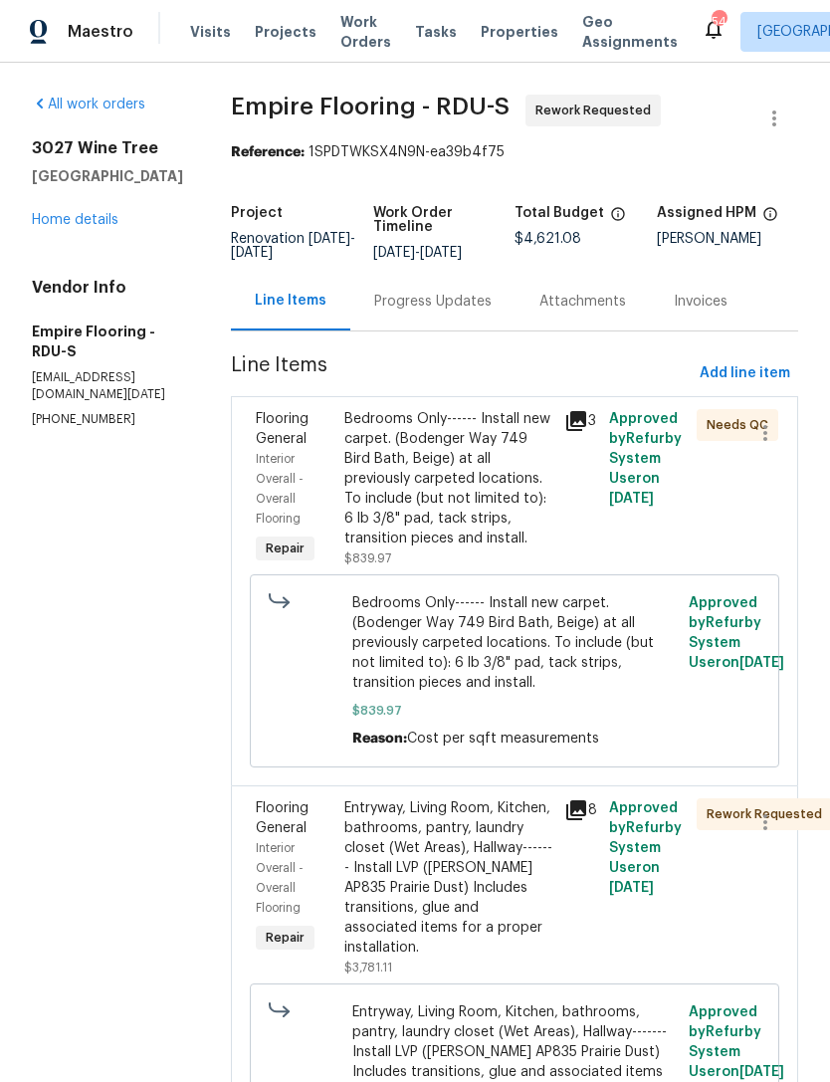
click at [796, 14] on button "Close lightbox" at bounding box center [790, 25] width 40 height 35
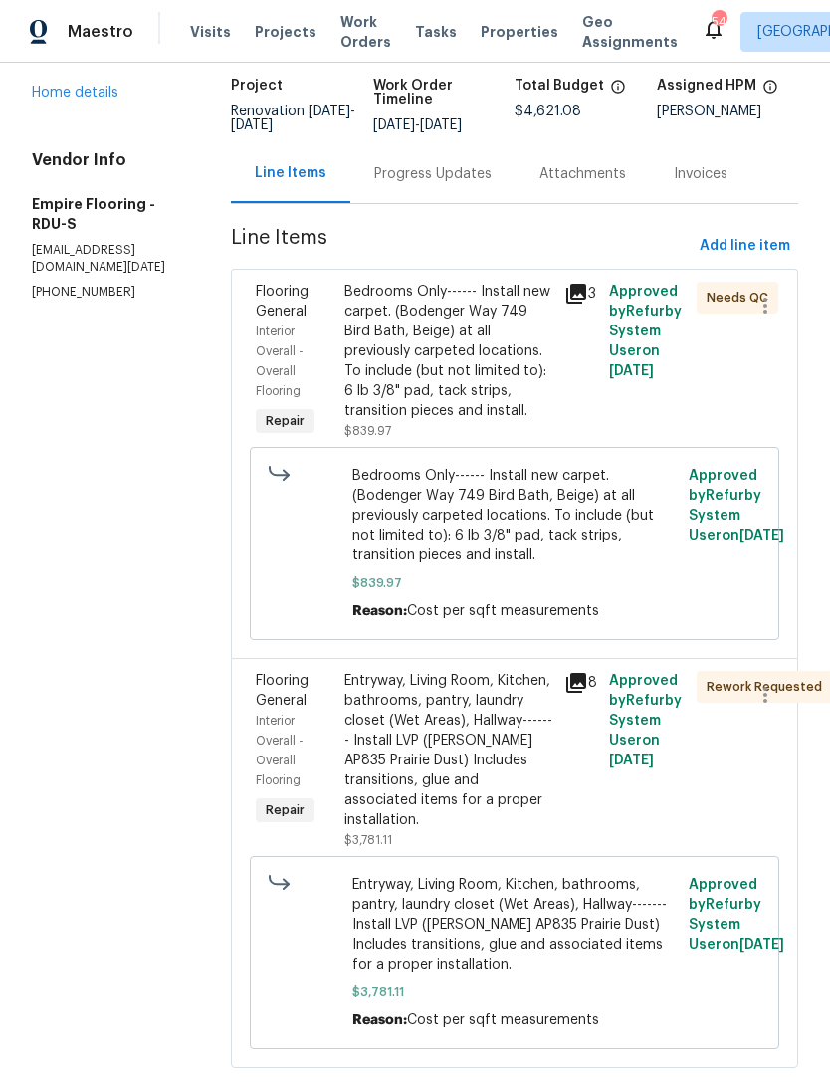
scroll to position [126, 0]
click at [588, 696] on icon at bounding box center [576, 684] width 24 height 24
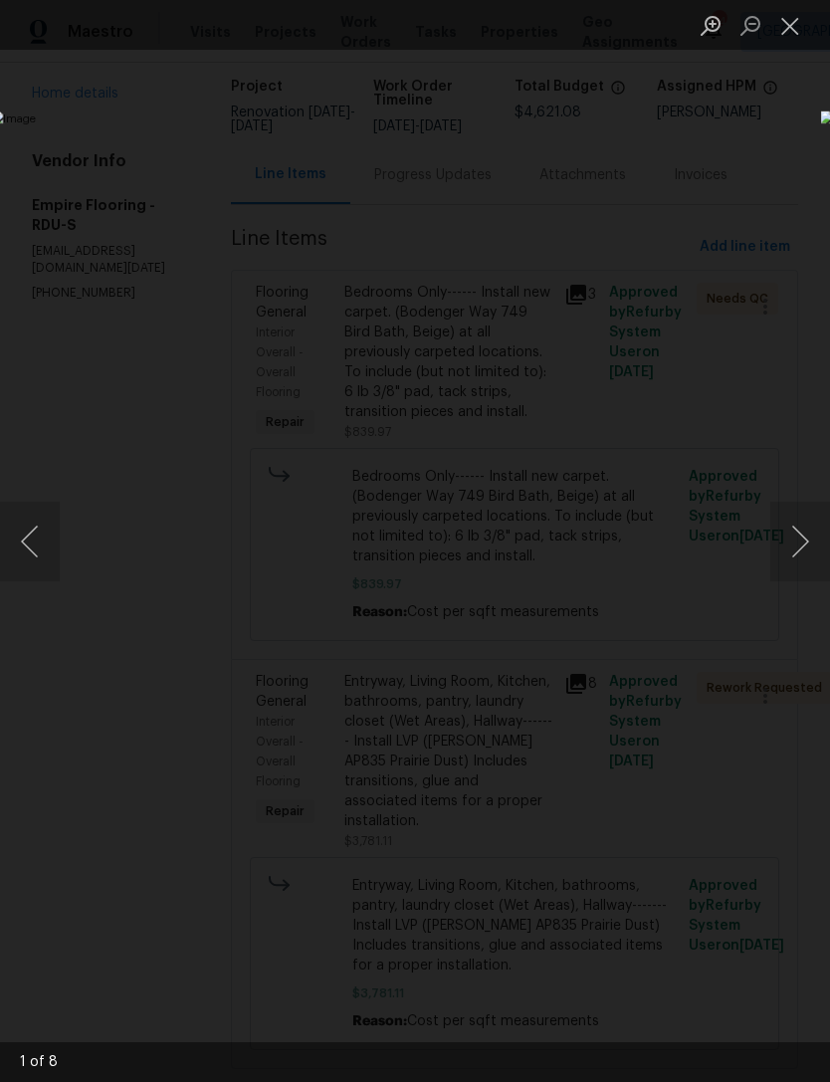
click at [803, 545] on button "Next image" at bounding box center [800, 542] width 60 height 80
click at [798, 21] on button "Close lightbox" at bounding box center [790, 25] width 40 height 35
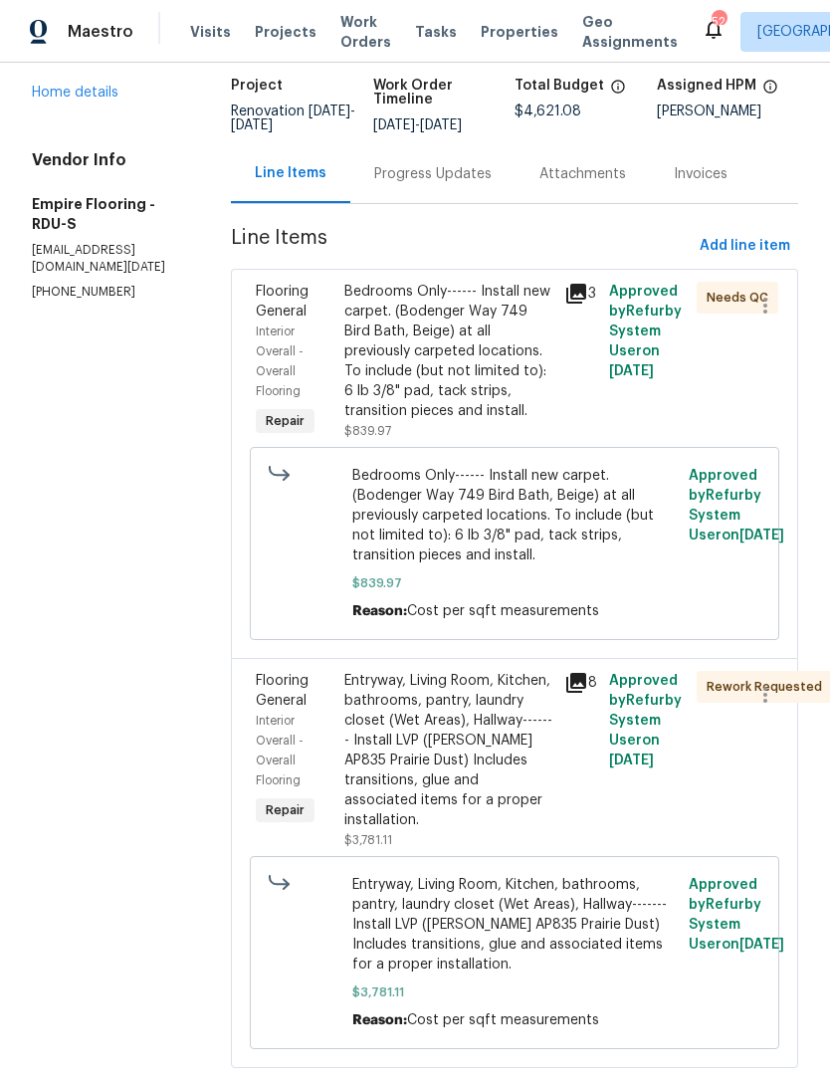
scroll to position [126, 0]
click at [440, 185] on div "Progress Updates" at bounding box center [432, 175] width 117 height 20
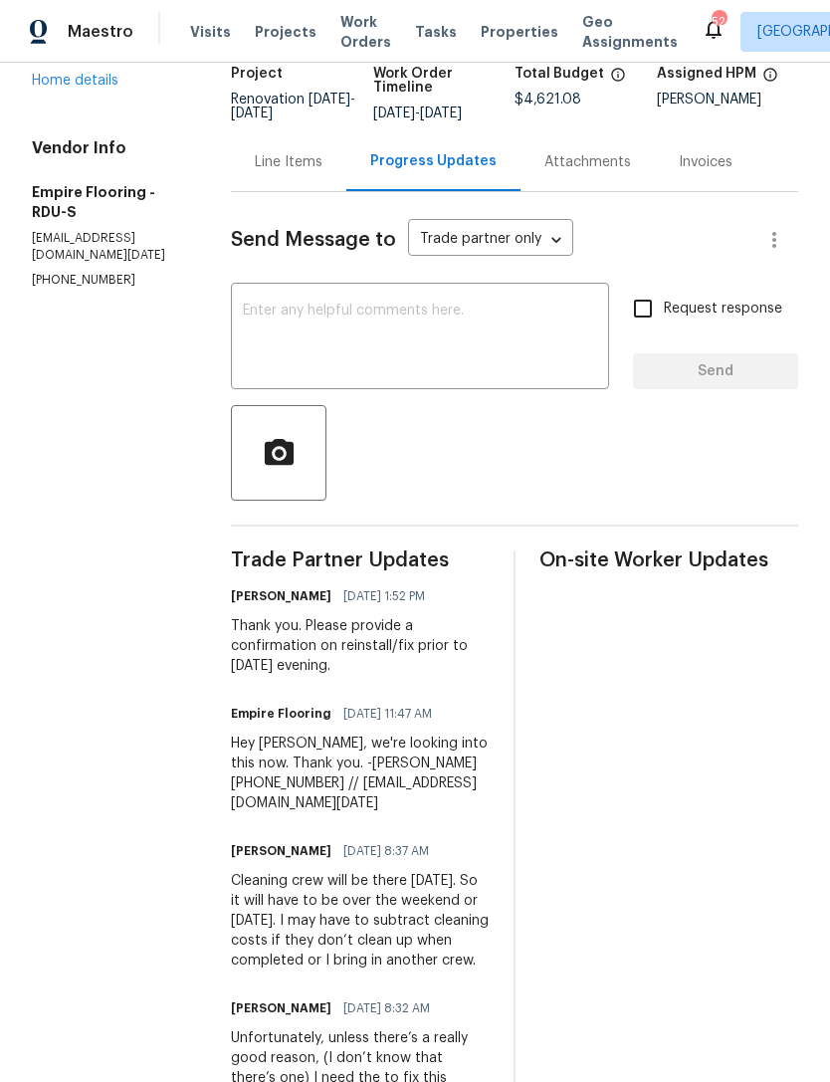
scroll to position [103, 0]
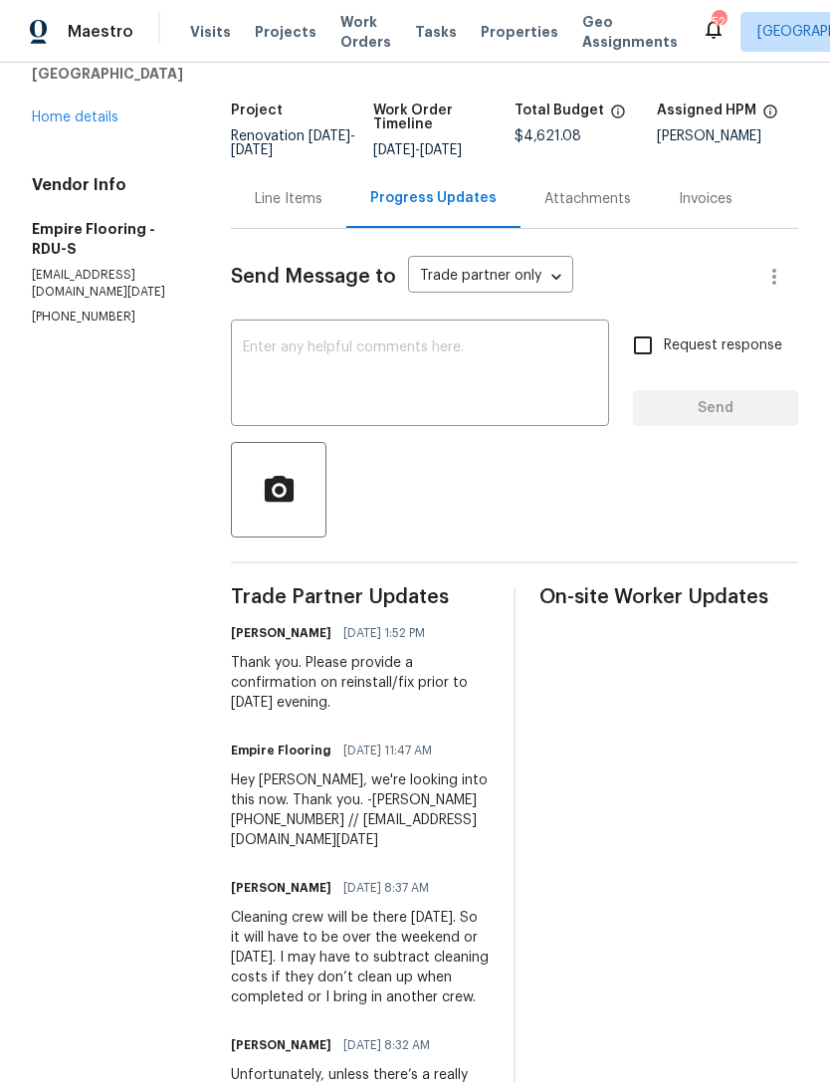
click at [59, 122] on link "Home details" at bounding box center [75, 117] width 87 height 14
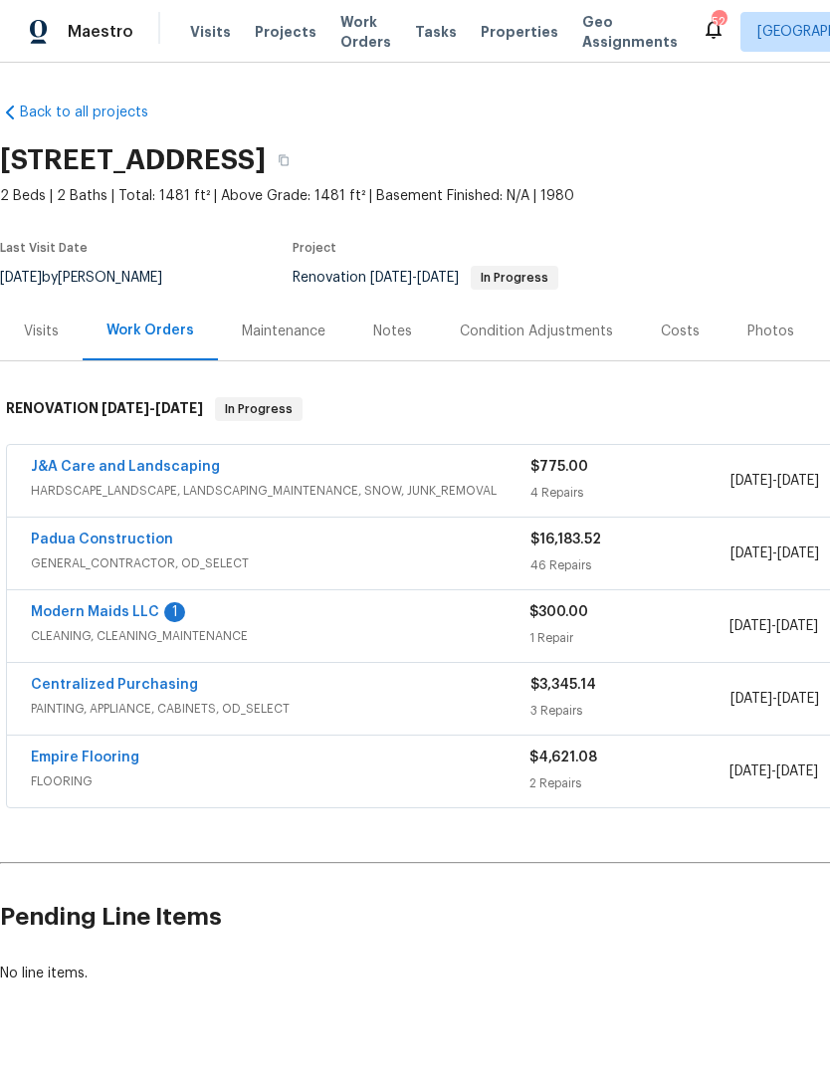
click at [135, 617] on link "Modern Maids LLC" at bounding box center [95, 612] width 128 height 14
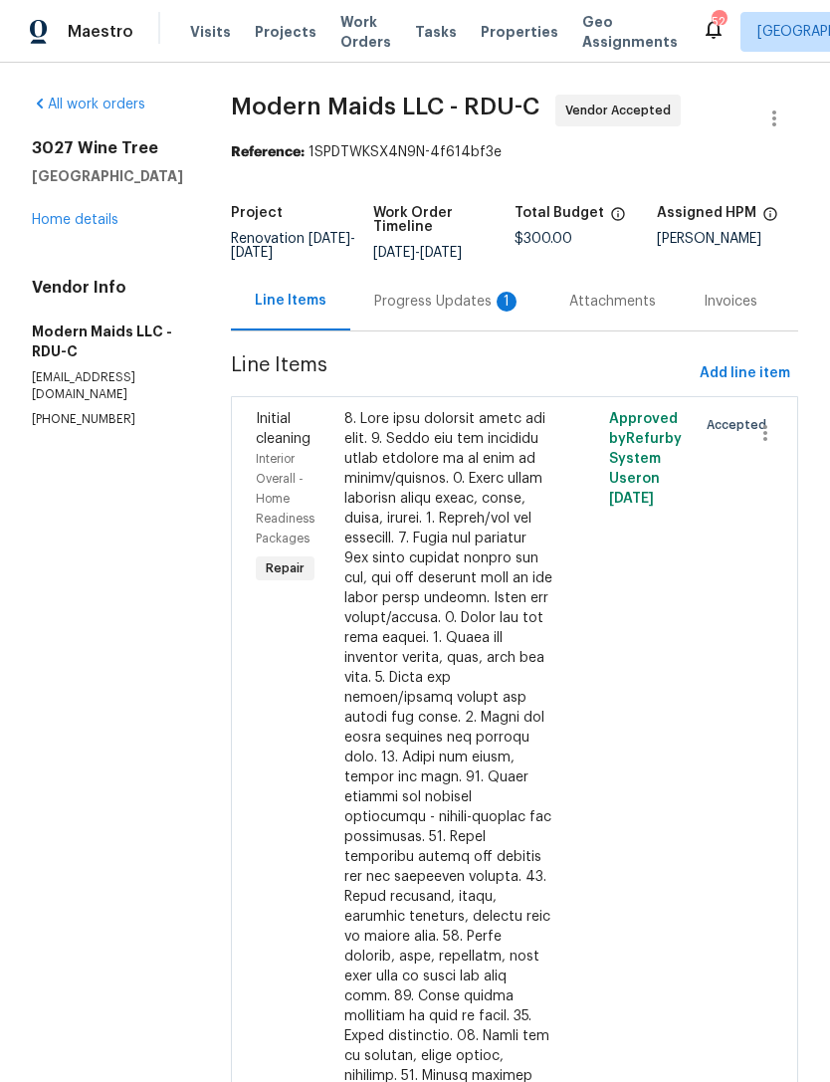
click at [482, 302] on div "Progress Updates 1" at bounding box center [447, 302] width 147 height 20
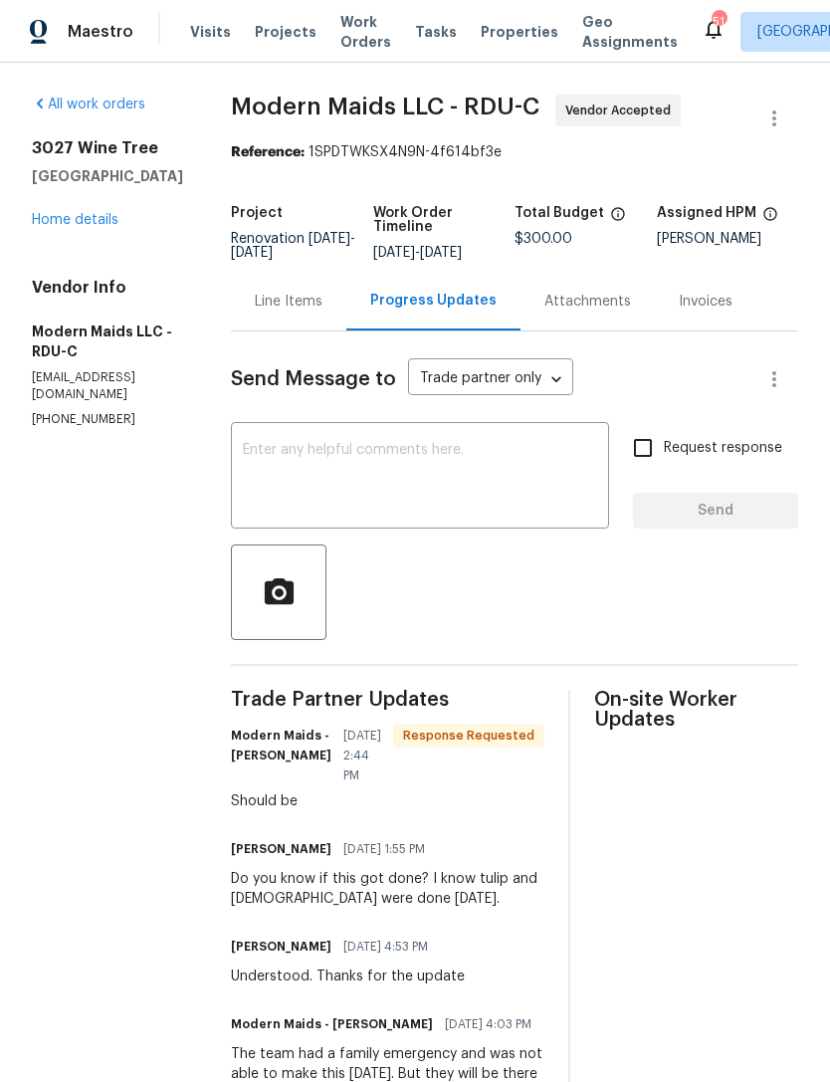
click at [86, 225] on link "Home details" at bounding box center [75, 220] width 87 height 14
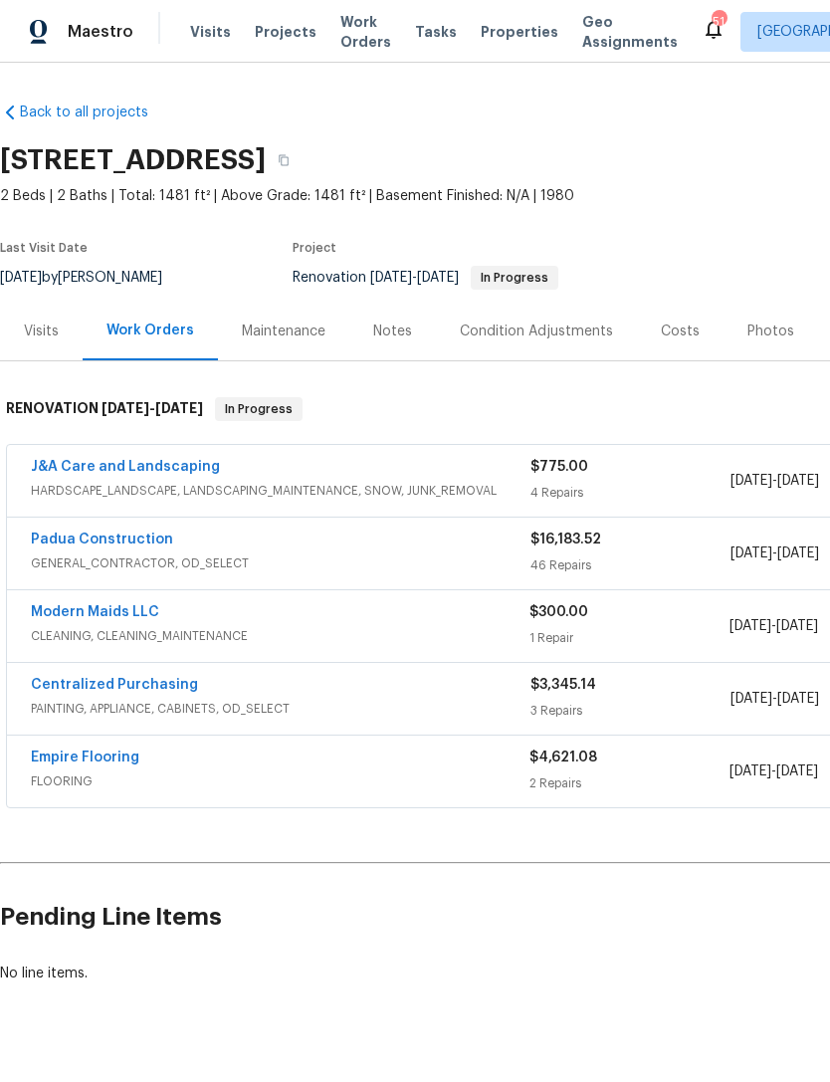
click at [133, 465] on link "J&A Care and Landscaping" at bounding box center [125, 467] width 189 height 14
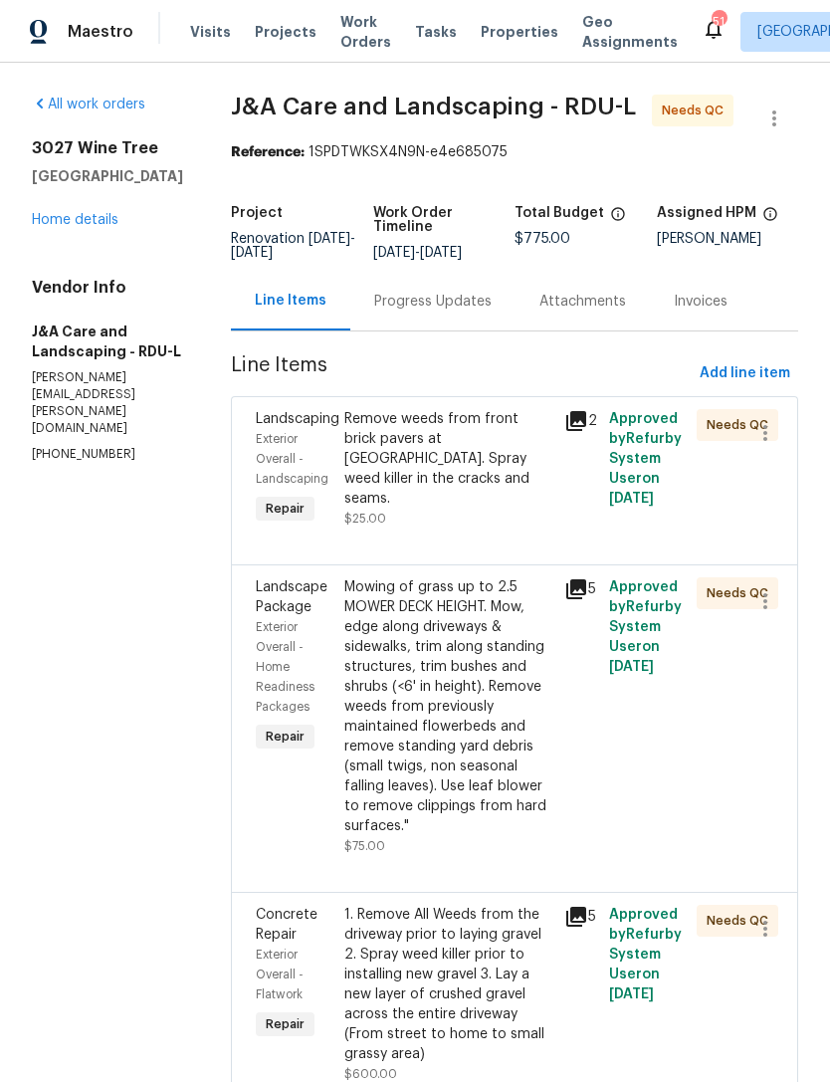
click at [464, 522] on div "Remove weeds from front brick pavers at front porch landing. Spray weed killer …" at bounding box center [448, 468] width 209 height 119
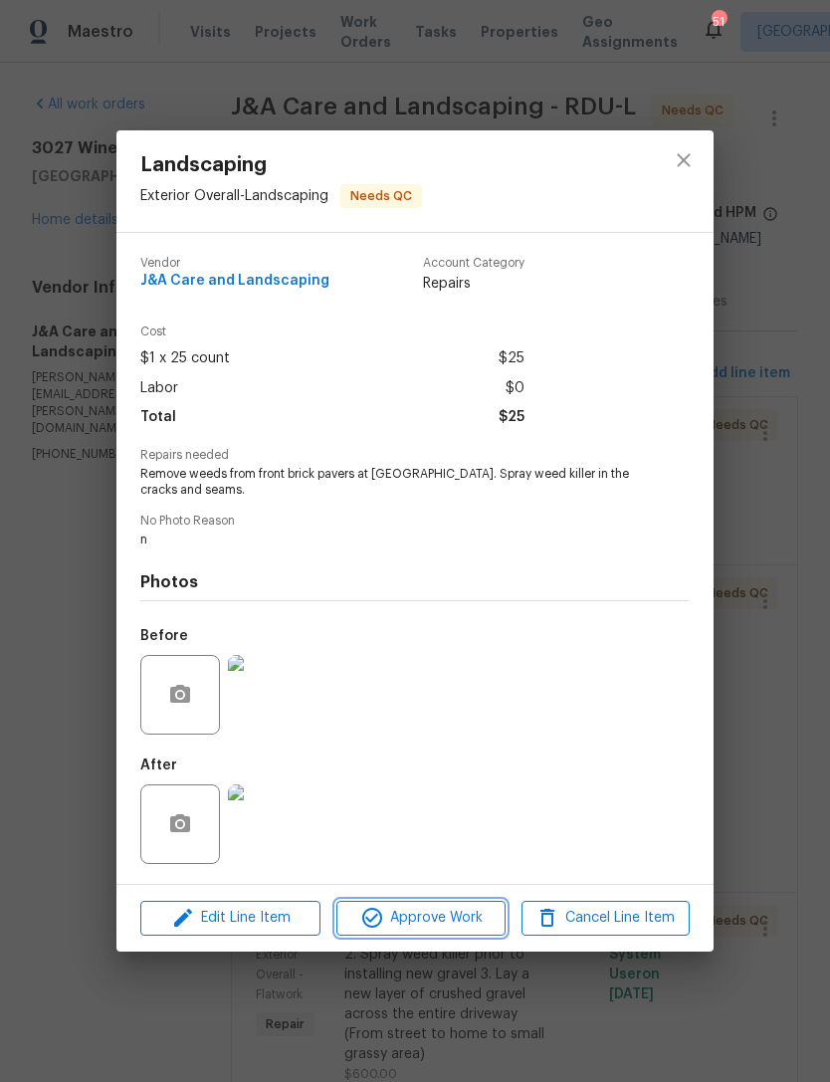
click at [422, 925] on span "Approve Work" at bounding box center [420, 918] width 156 height 25
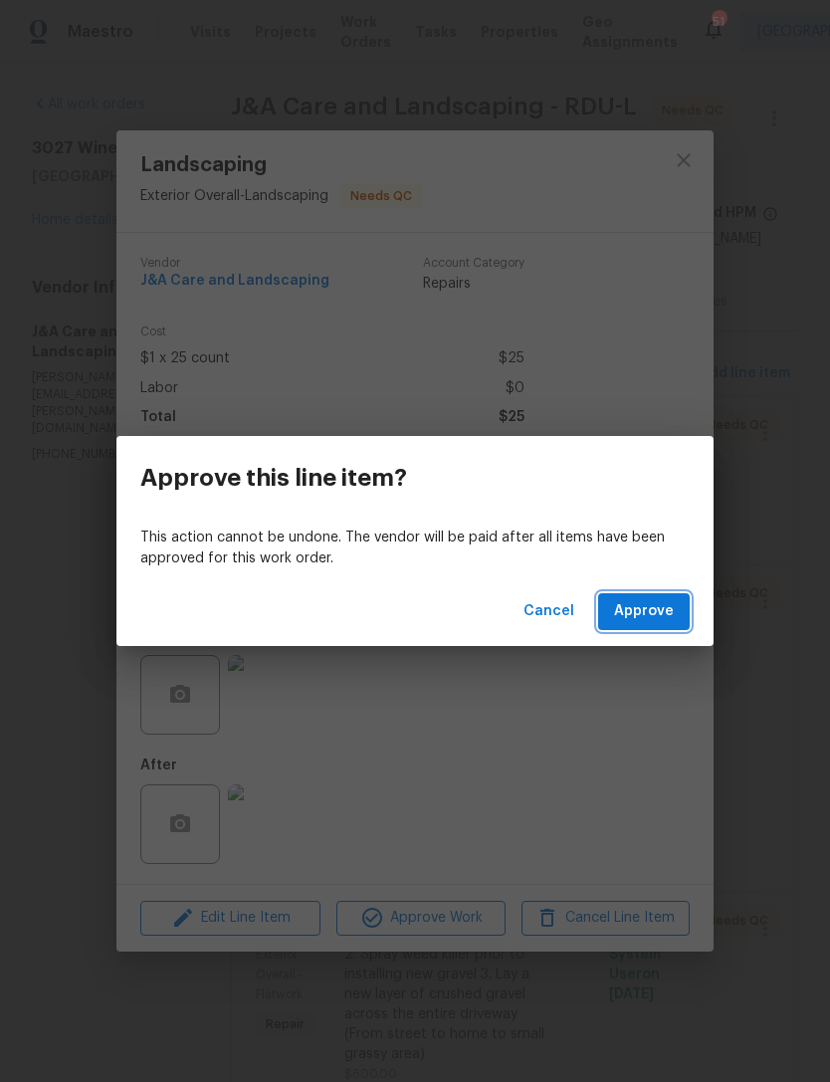
click at [652, 616] on span "Approve" at bounding box center [644, 611] width 60 height 25
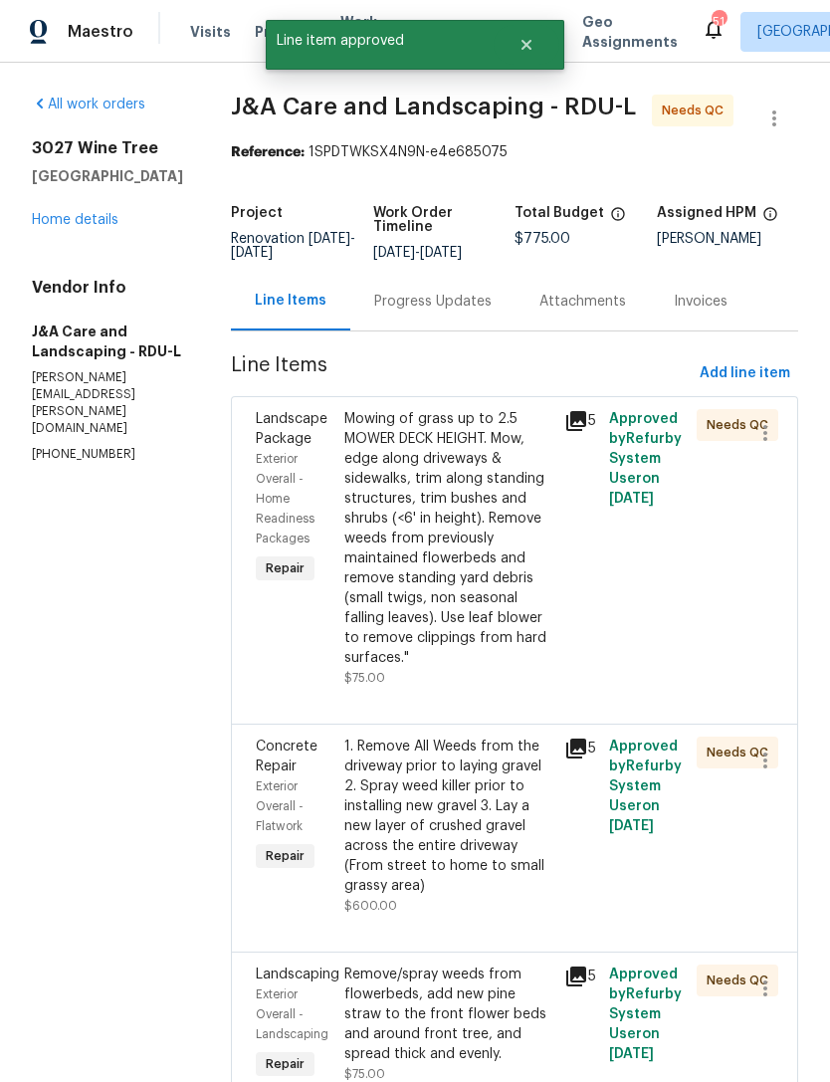
click at [477, 633] on div "Mowing of grass up to 2.5 MOWER DECK HEIGHT. Mow, edge along driveways & sidewa…" at bounding box center [448, 538] width 209 height 259
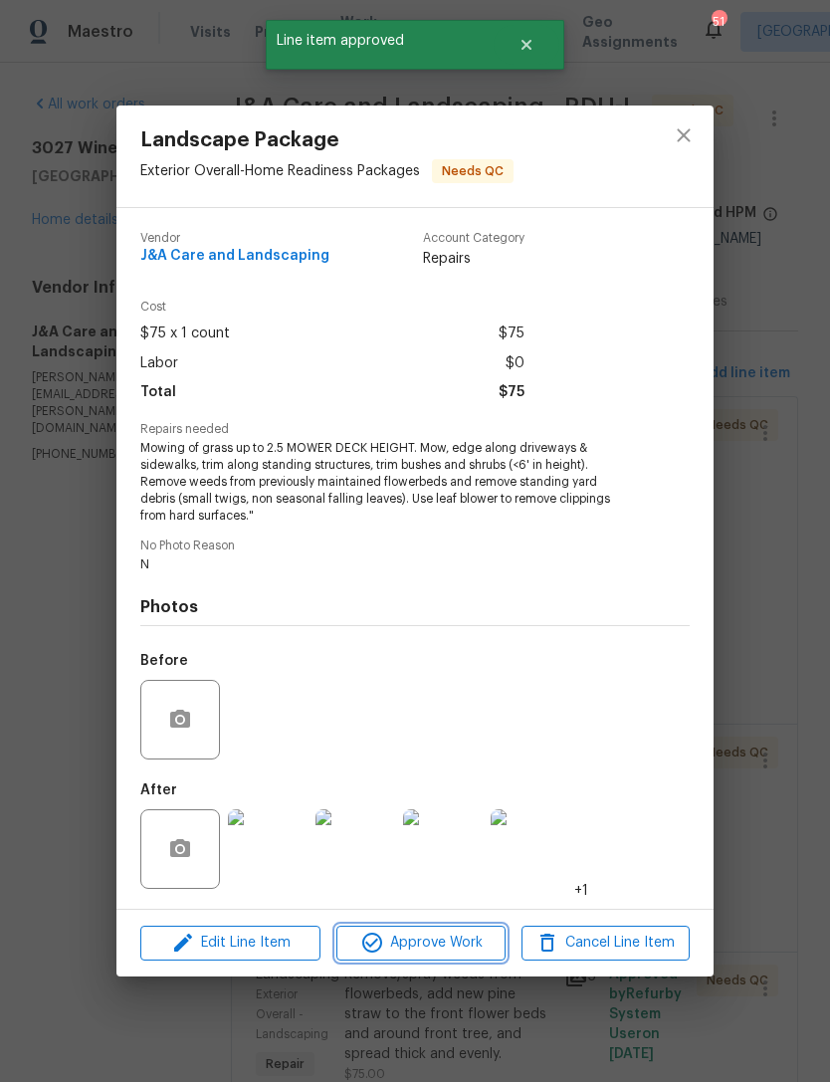
click at [427, 943] on span "Approve Work" at bounding box center [420, 942] width 156 height 25
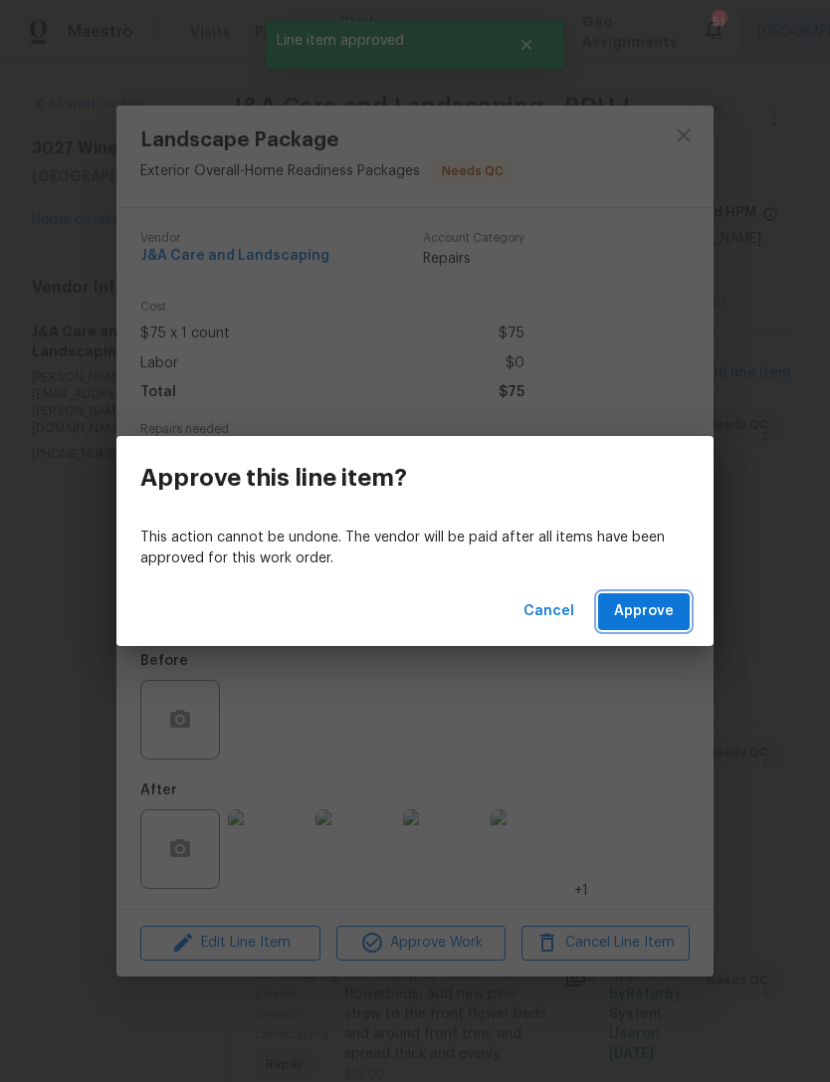
click at [654, 616] on span "Approve" at bounding box center [644, 611] width 60 height 25
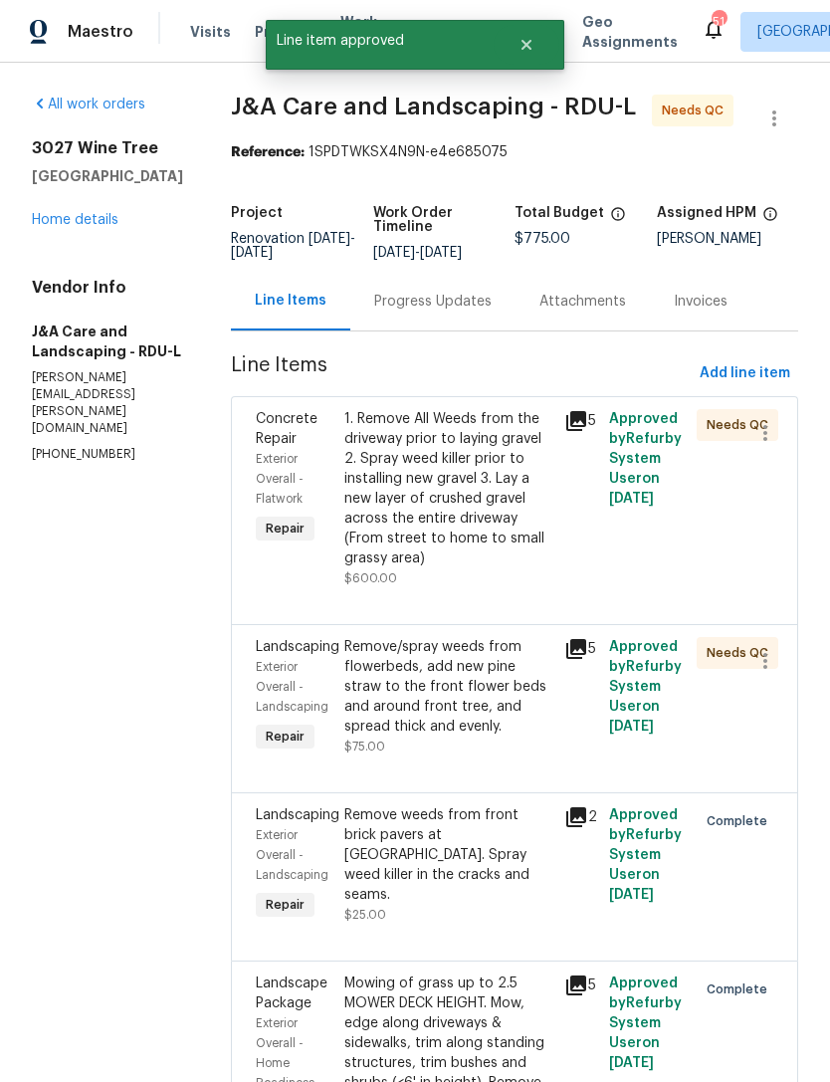
click at [472, 588] on div "1. Remove All Weeds from the driveway prior to laying gravel 2. Spray weed kill…" at bounding box center [448, 498] width 209 height 179
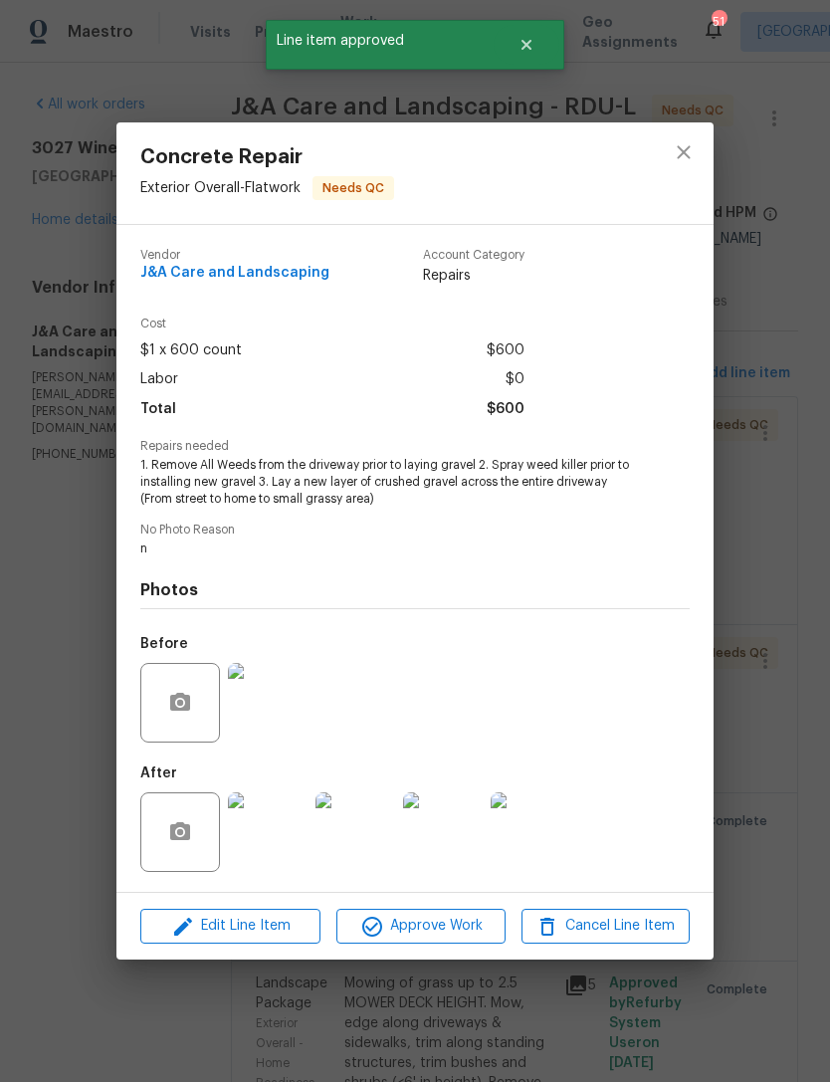
click at [540, 835] on img at bounding box center [531, 832] width 80 height 80
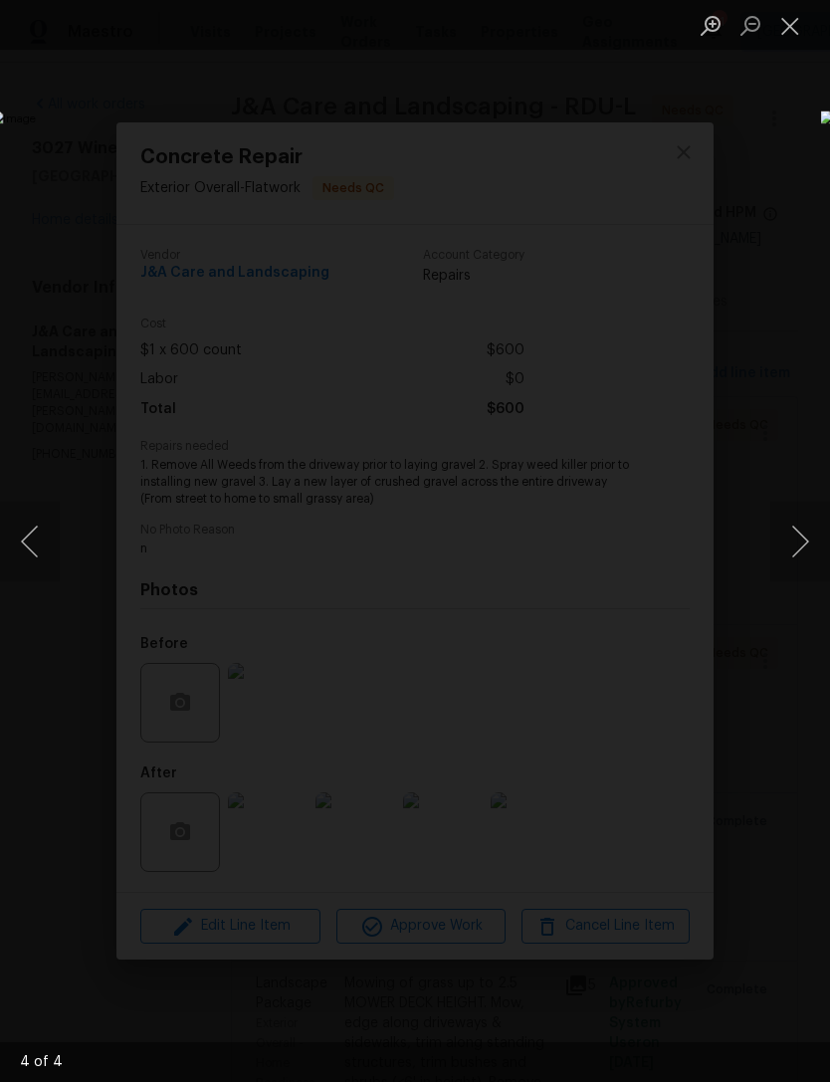
click at [793, 544] on button "Next image" at bounding box center [800, 542] width 60 height 80
click at [809, 529] on button "Next image" at bounding box center [800, 542] width 60 height 80
click at [803, 533] on button "Next image" at bounding box center [800, 542] width 60 height 80
click at [805, 534] on button "Next image" at bounding box center [800, 542] width 60 height 80
click at [790, 35] on button "Close lightbox" at bounding box center [790, 25] width 40 height 35
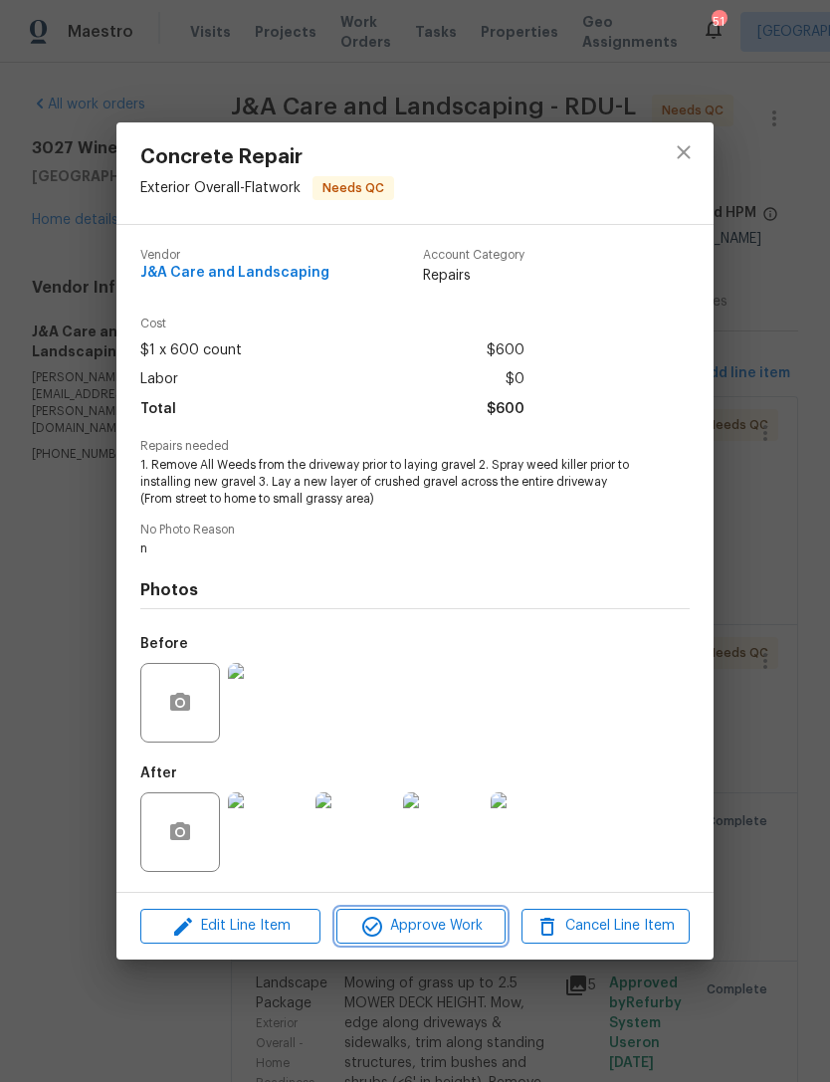
click at [445, 938] on span "Approve Work" at bounding box center [420, 926] width 156 height 25
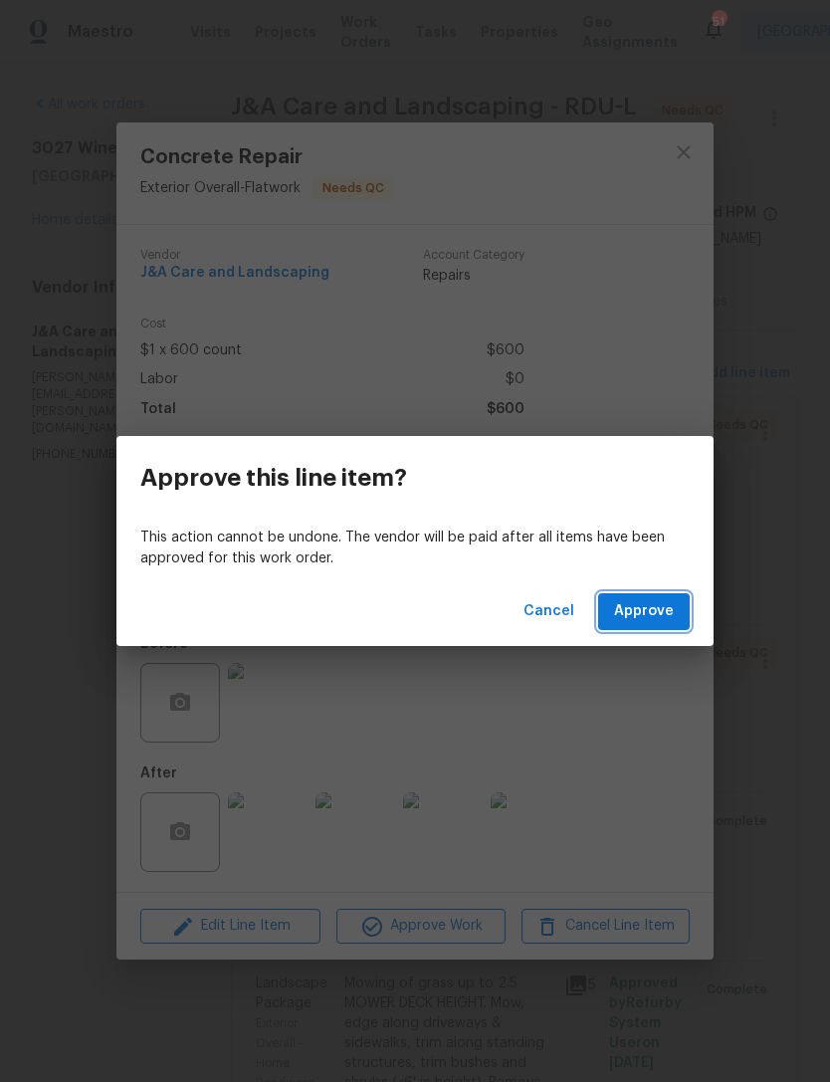
click at [657, 613] on span "Approve" at bounding box center [644, 611] width 60 height 25
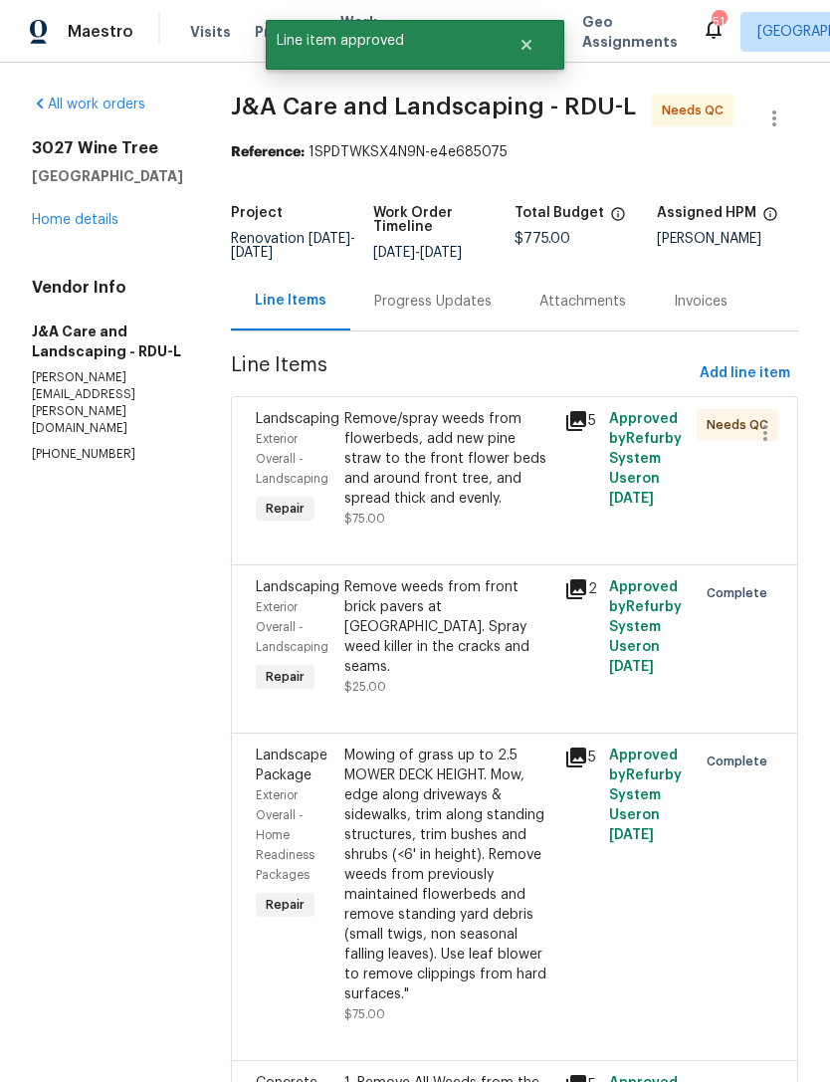
click at [496, 528] on div "Remove/spray weeds from flowerbeds, add new pine straw to the front flower beds…" at bounding box center [448, 468] width 209 height 119
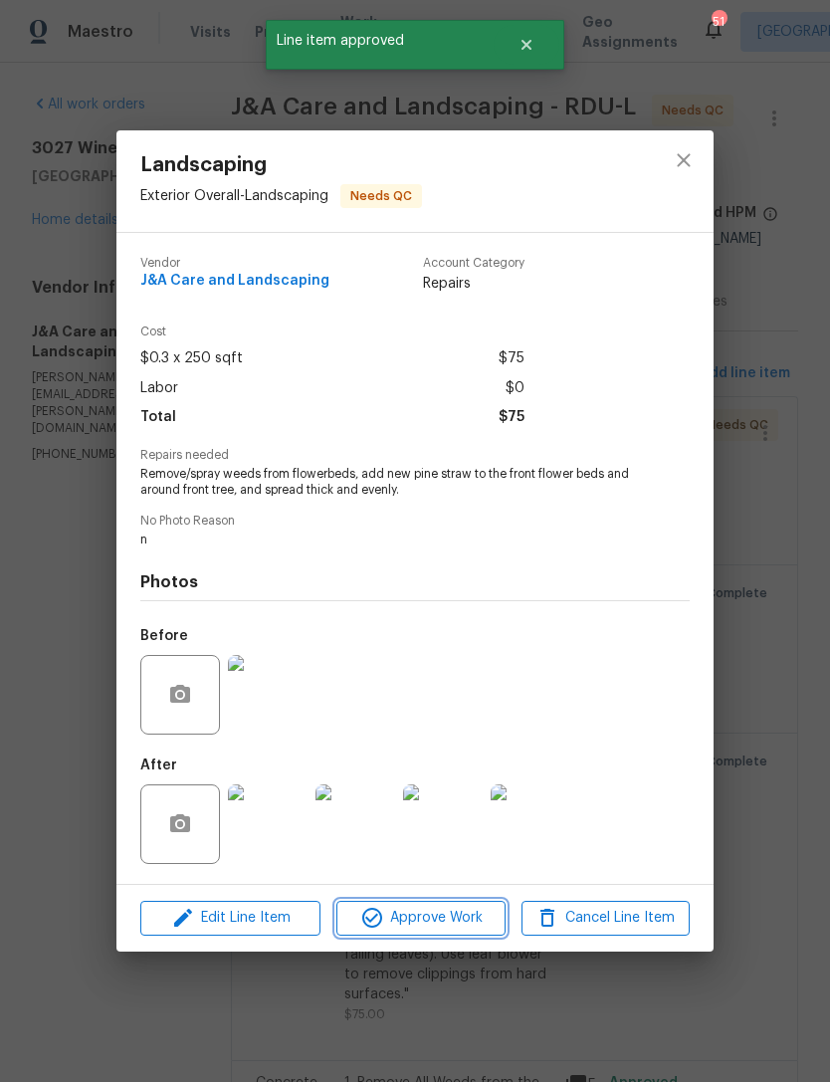
click at [427, 923] on span "Approve Work" at bounding box center [420, 918] width 156 height 25
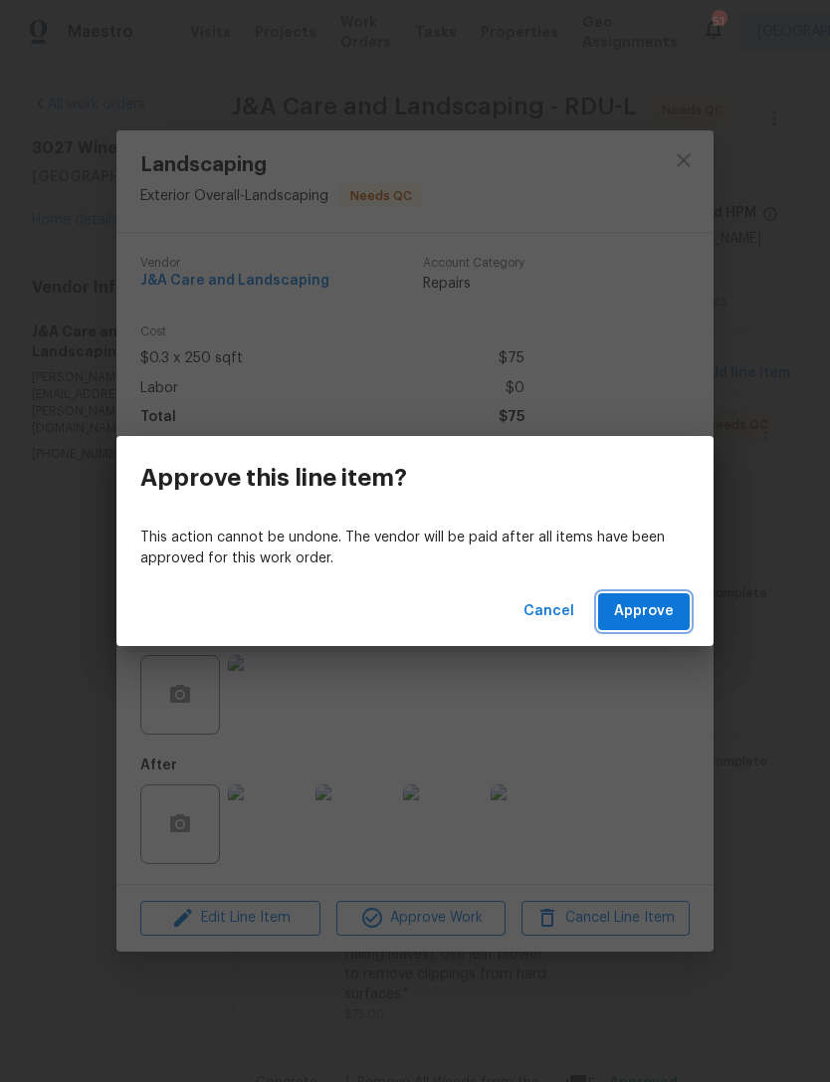
click at [676, 612] on button "Approve" at bounding box center [644, 611] width 92 height 37
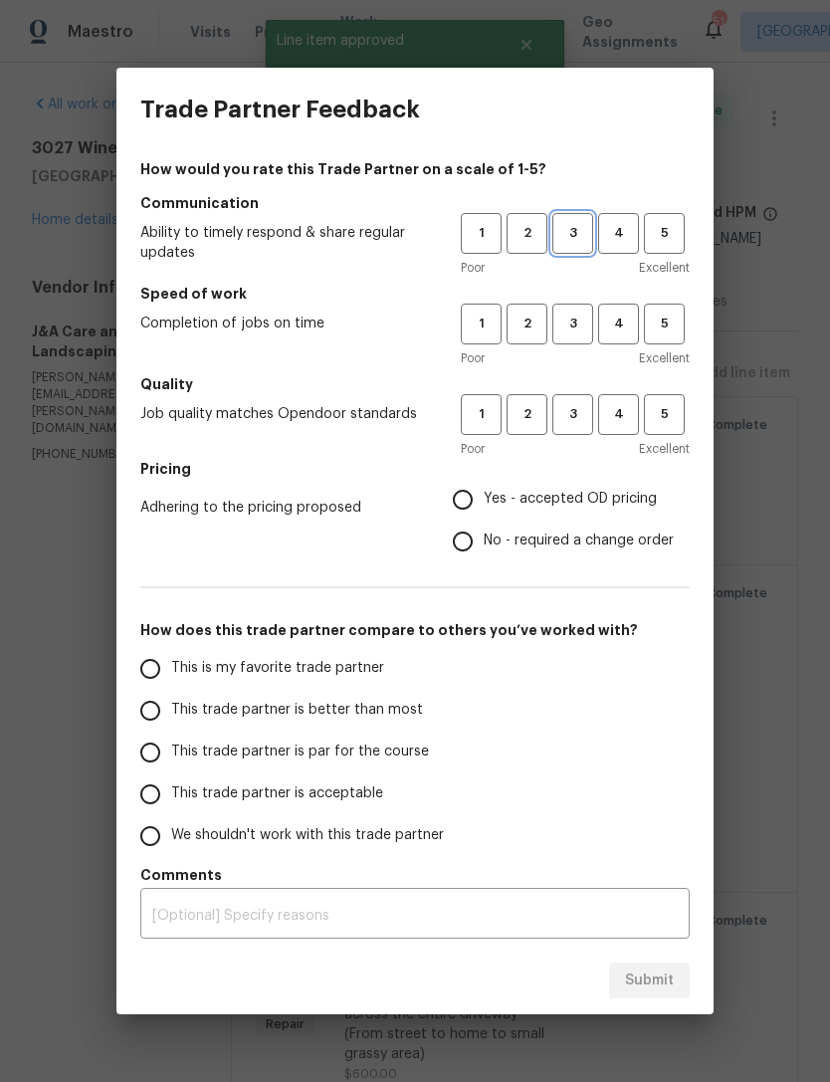
click at [573, 233] on span "3" at bounding box center [572, 233] width 37 height 23
click at [581, 321] on span "3" at bounding box center [572, 323] width 37 height 23
click at [591, 428] on button "3" at bounding box center [572, 414] width 41 height 41
click at [475, 497] on input "Yes - accepted OD pricing" at bounding box center [463, 500] width 42 height 42
radio input "true"
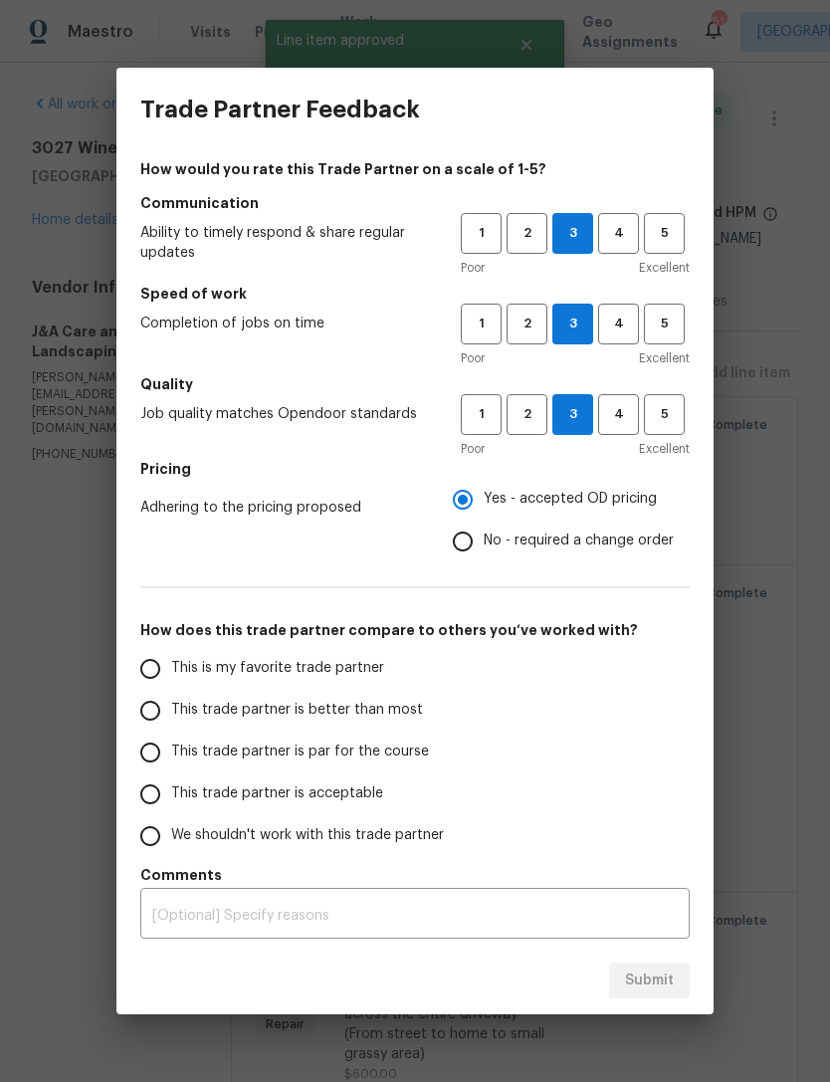
click at [247, 800] on span "This trade partner is acceptable" at bounding box center [277, 793] width 212 height 21
click at [171, 800] on input "This trade partner is acceptable" at bounding box center [150, 794] width 42 height 42
click at [672, 976] on span "Submit" at bounding box center [649, 980] width 49 height 25
radio input "true"
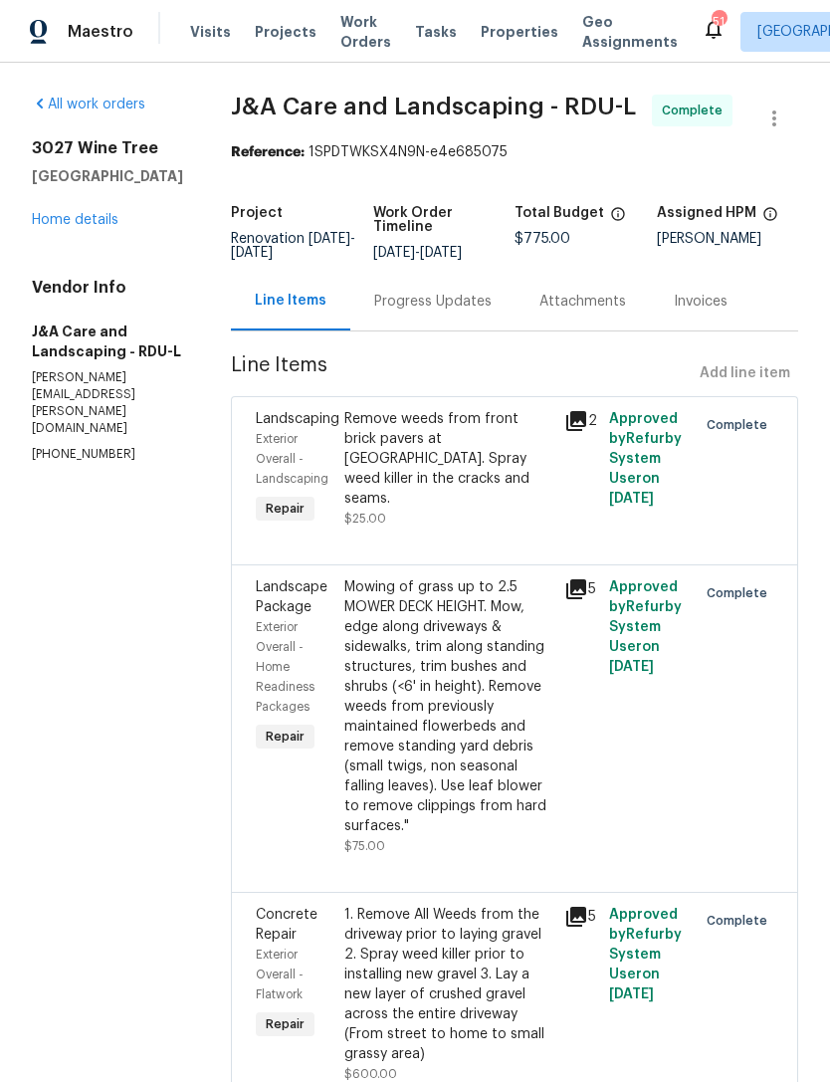
radio input "false"
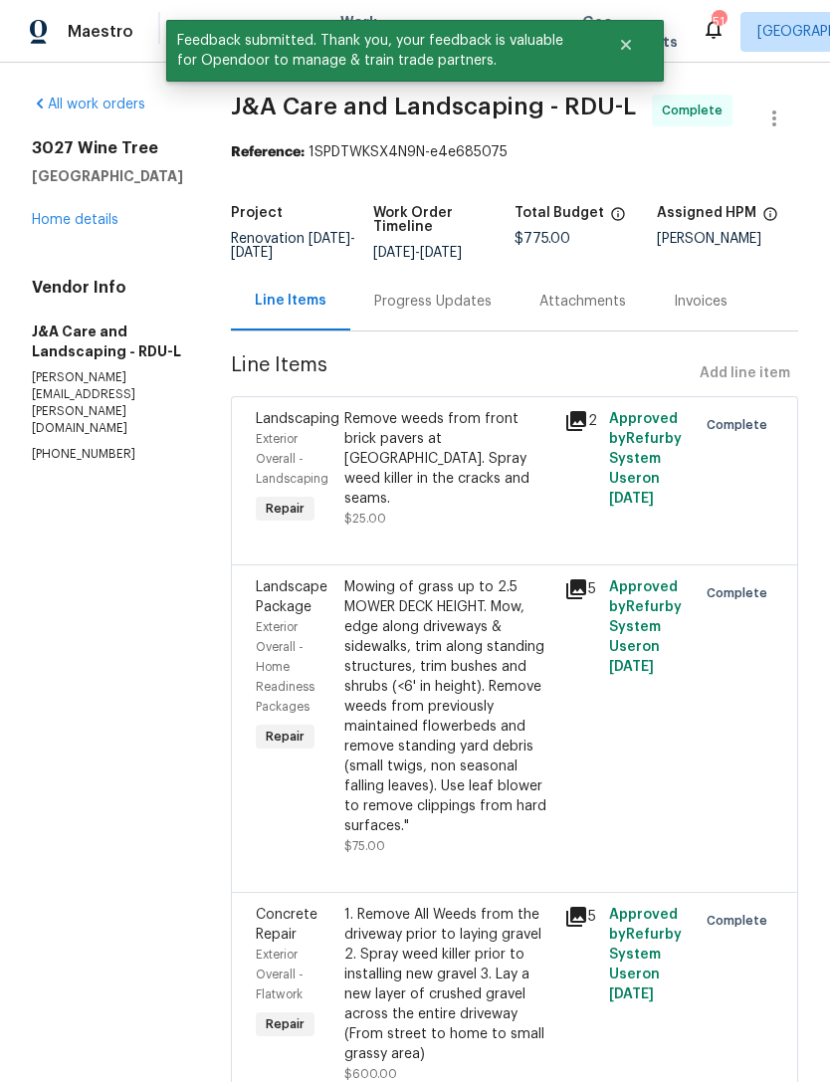
click at [90, 225] on link "Home details" at bounding box center [75, 220] width 87 height 14
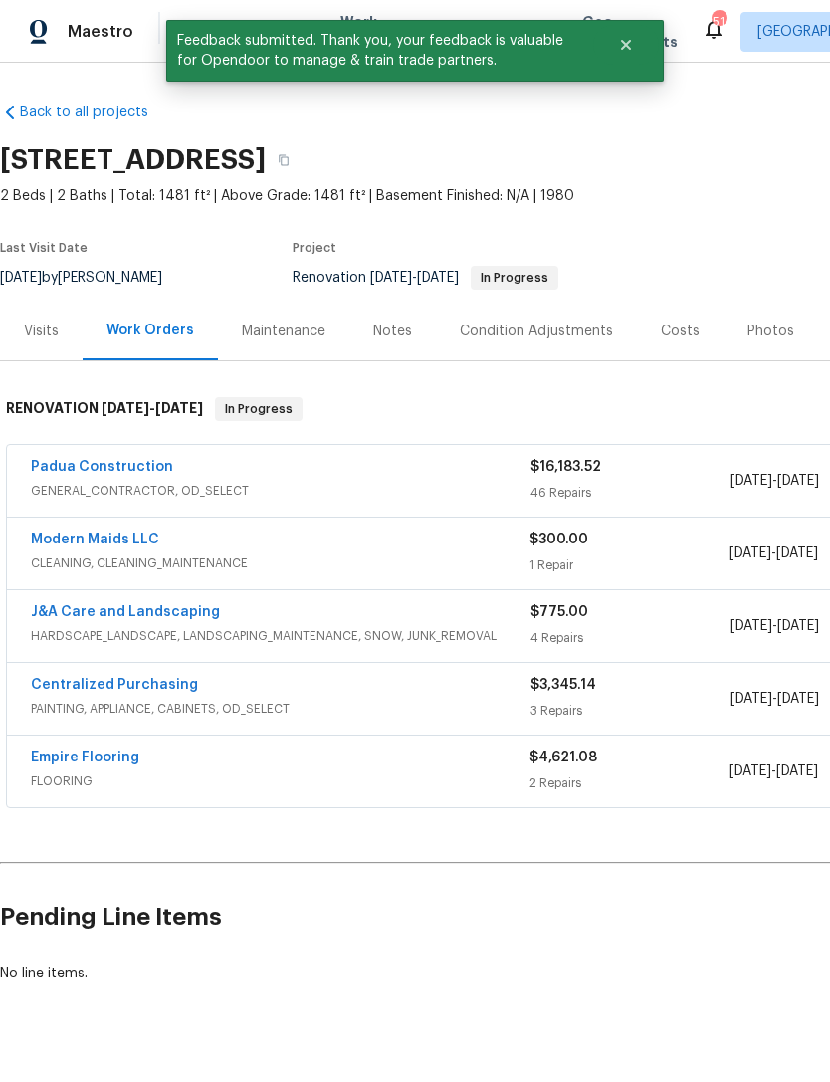
click at [348, 487] on span "GENERAL_CONTRACTOR, OD_SELECT" at bounding box center [281, 491] width 500 height 20
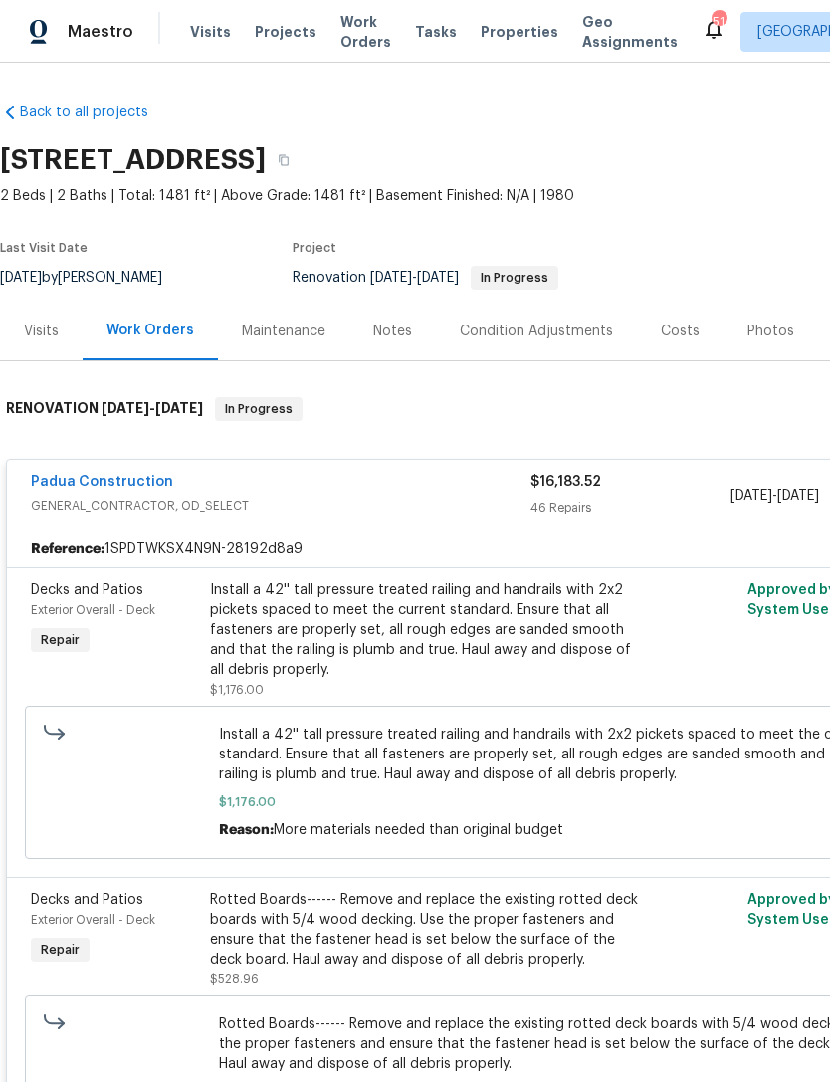
click at [116, 482] on link "Padua Construction" at bounding box center [102, 482] width 142 height 14
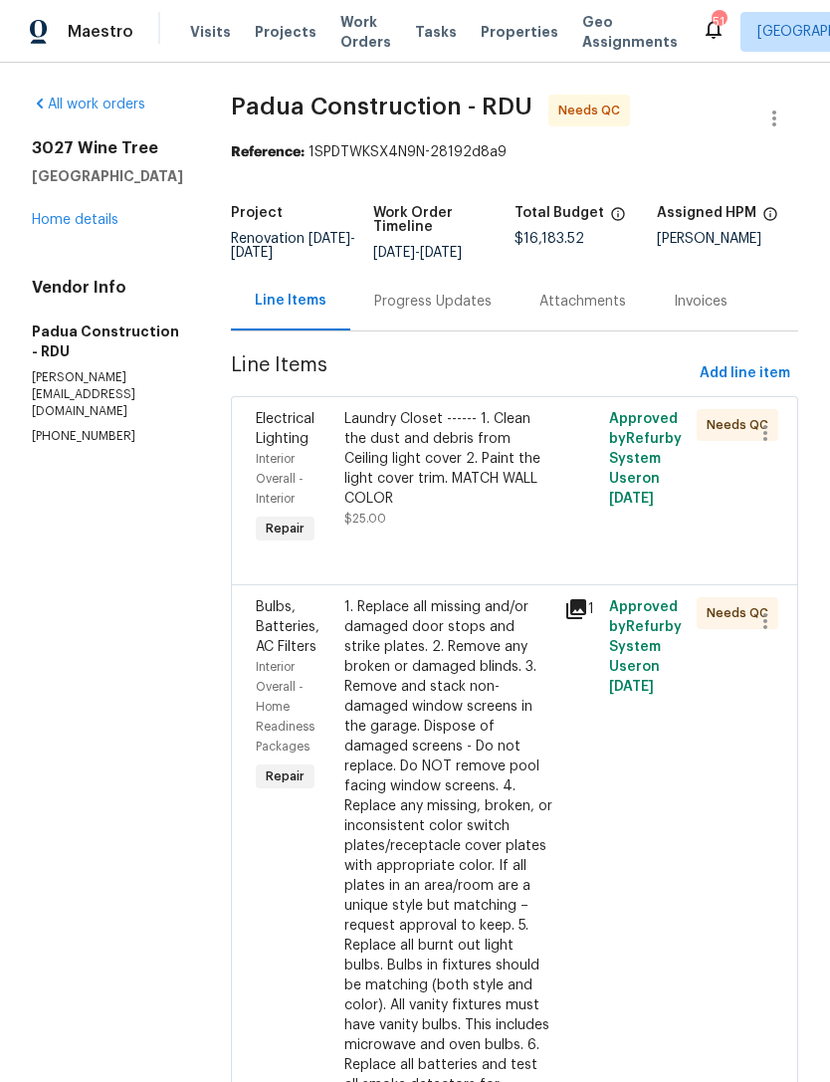
click at [438, 484] on div "Laundry Closet ------ 1. Clean the dust and debris from Ceiling light cover 2. …" at bounding box center [448, 459] width 209 height 100
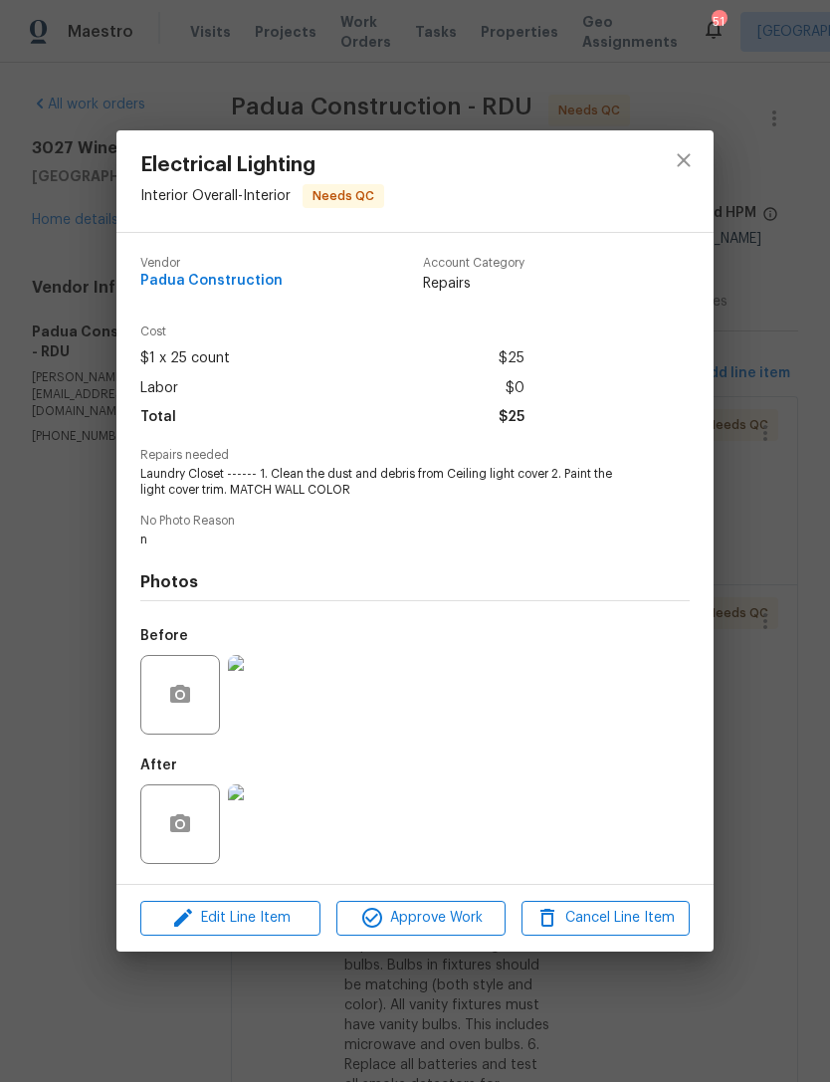
click at [294, 837] on img at bounding box center [268, 824] width 80 height 80
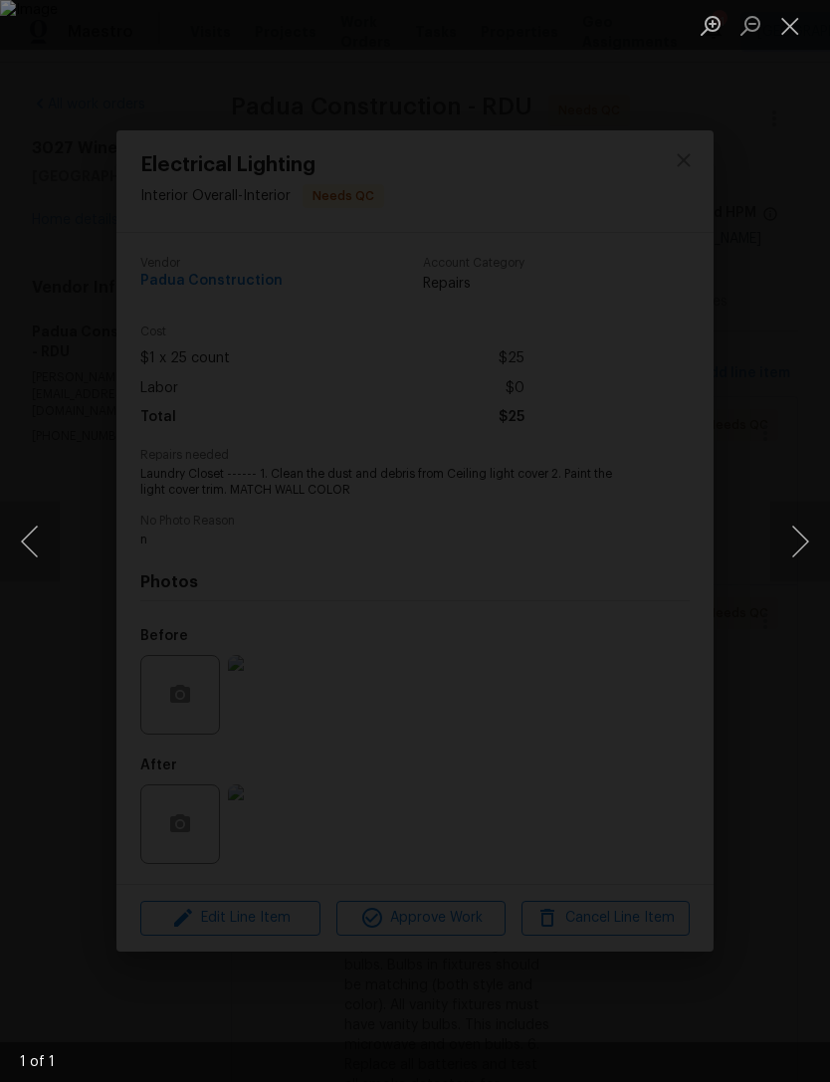
click at [788, 13] on button "Close lightbox" at bounding box center [790, 25] width 40 height 35
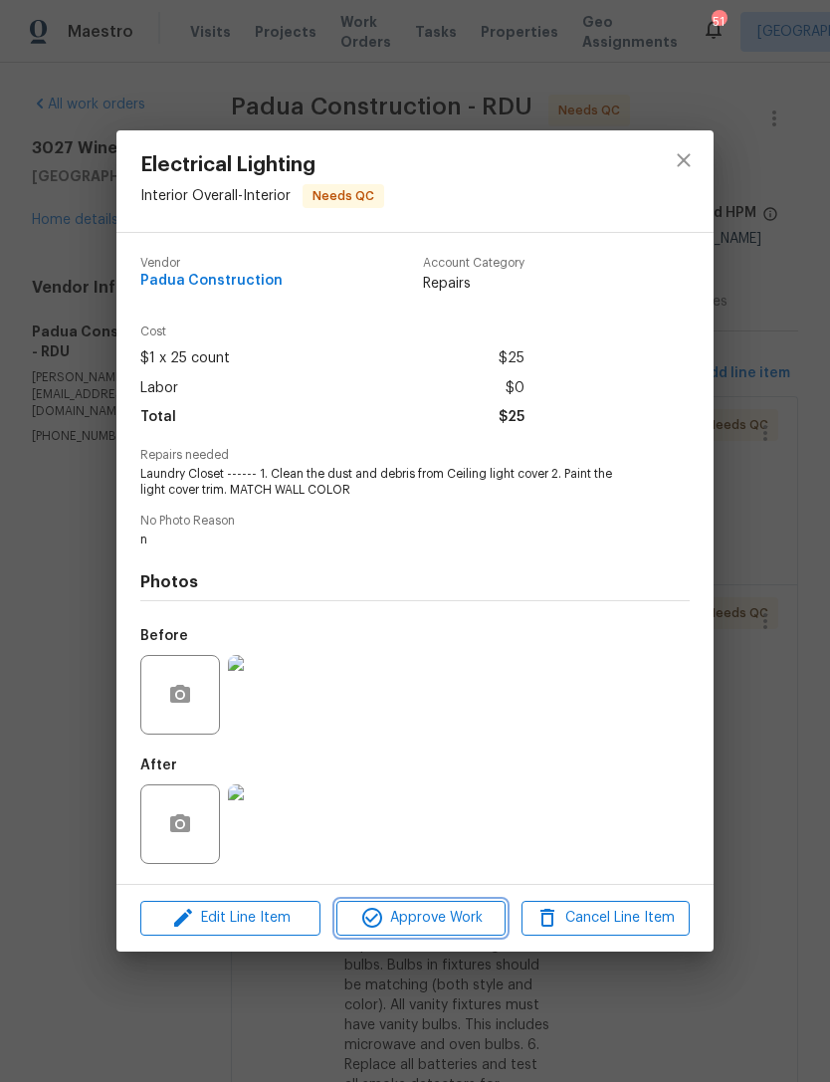
click at [424, 920] on span "Approve Work" at bounding box center [420, 918] width 156 height 25
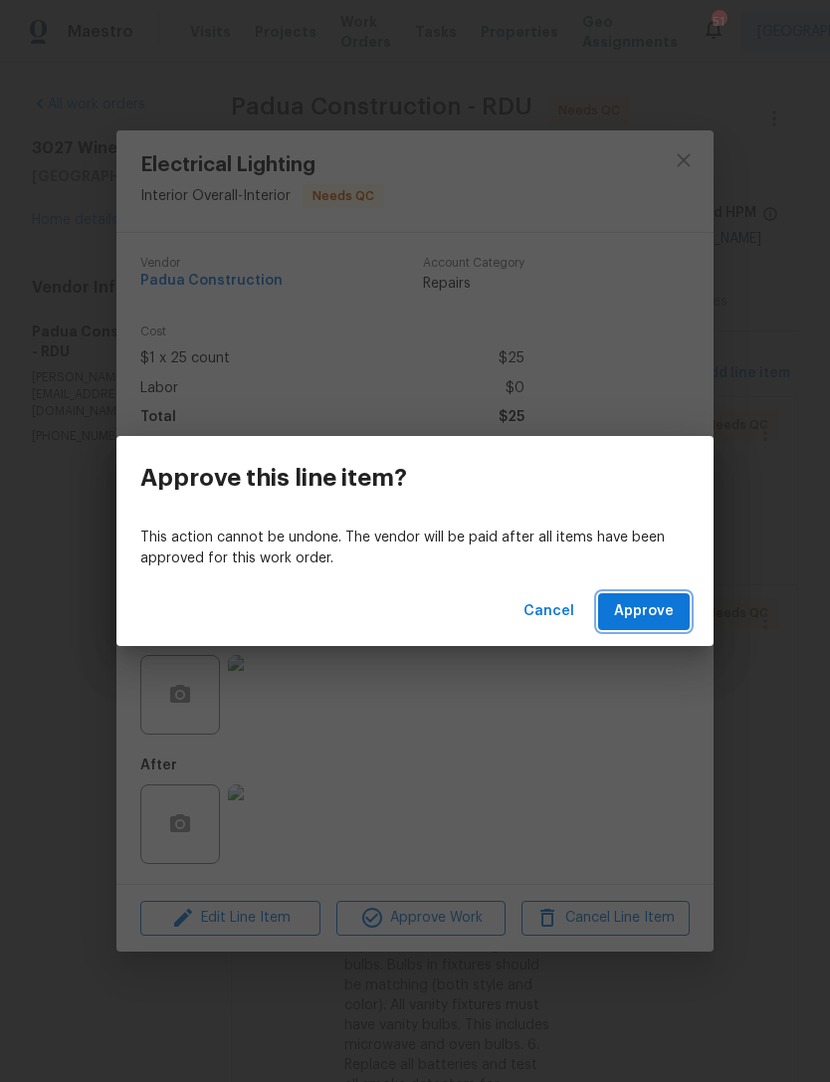
click at [644, 608] on span "Approve" at bounding box center [644, 611] width 60 height 25
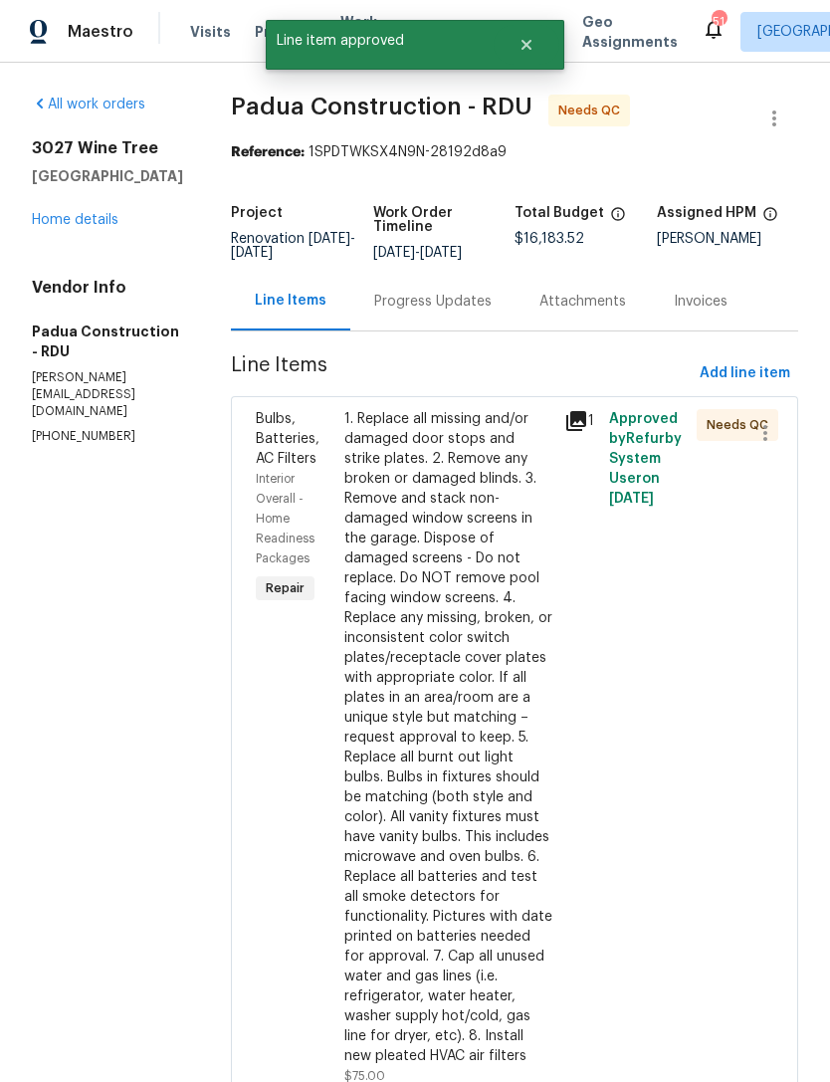
click at [479, 694] on div "1. Replace all missing and/or damaged door stops and strike plates. 2. Remove a…" at bounding box center [448, 737] width 209 height 657
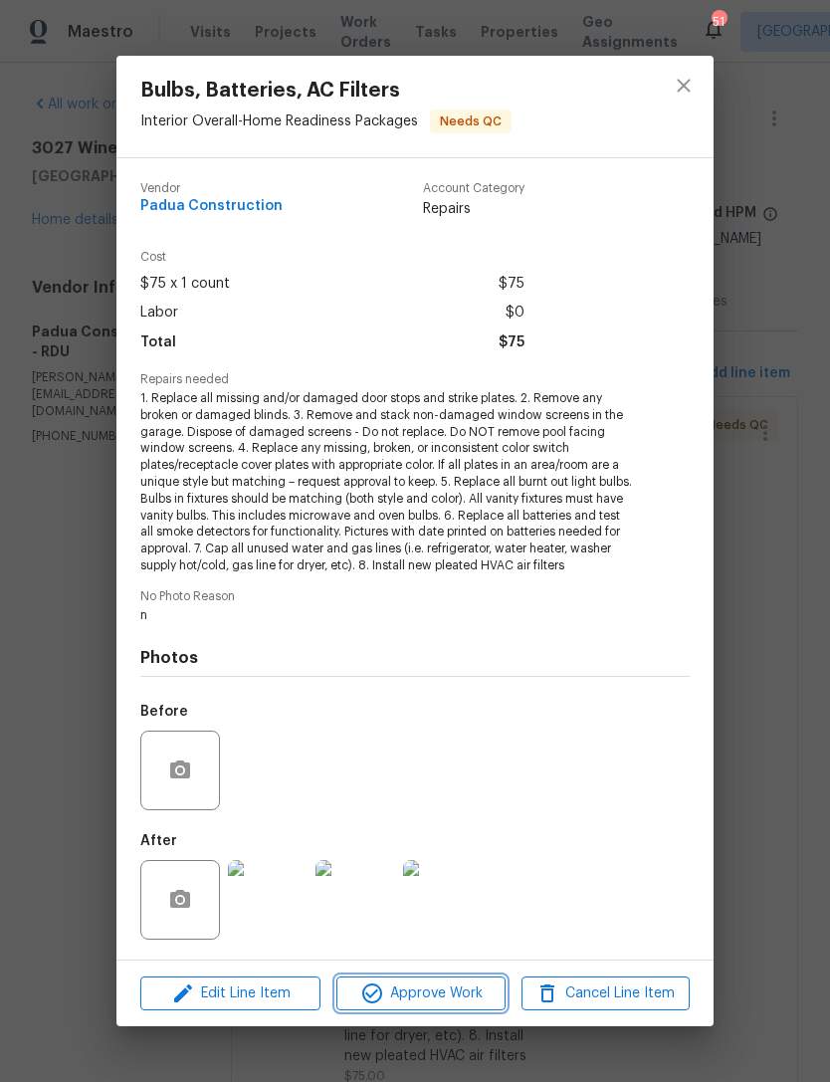
click at [430, 988] on span "Approve Work" at bounding box center [420, 993] width 156 height 25
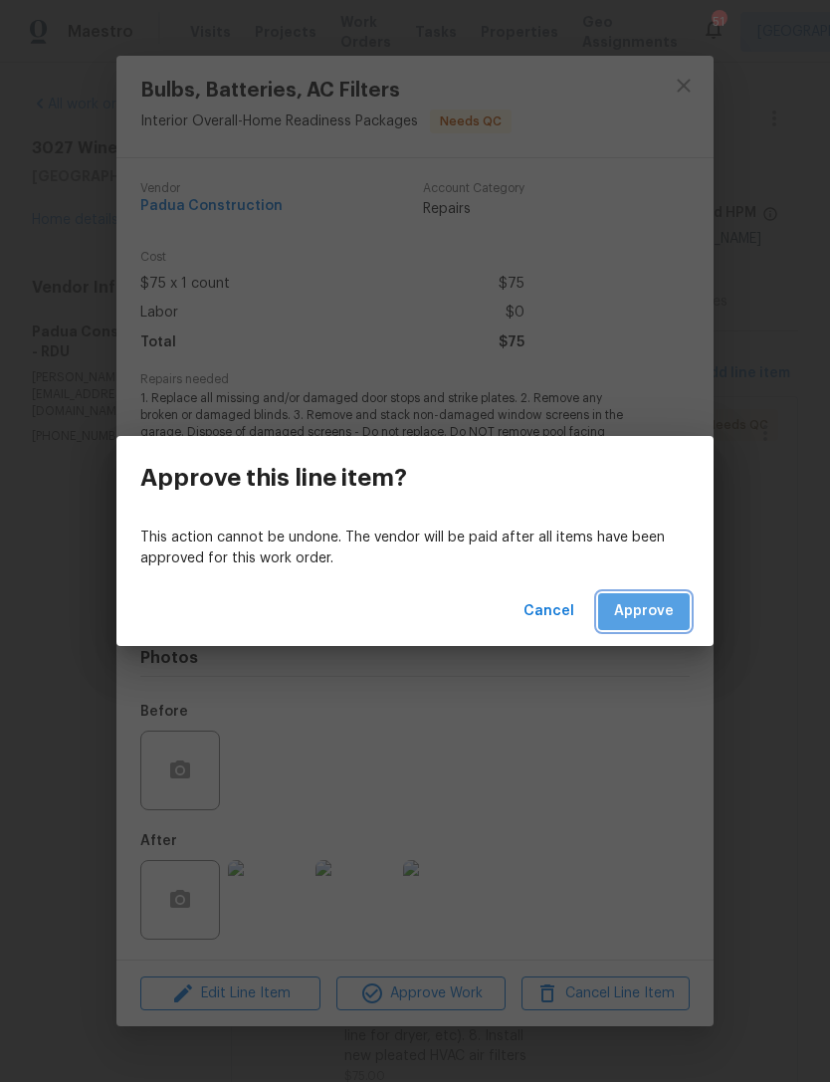
click at [657, 626] on button "Approve" at bounding box center [644, 611] width 92 height 37
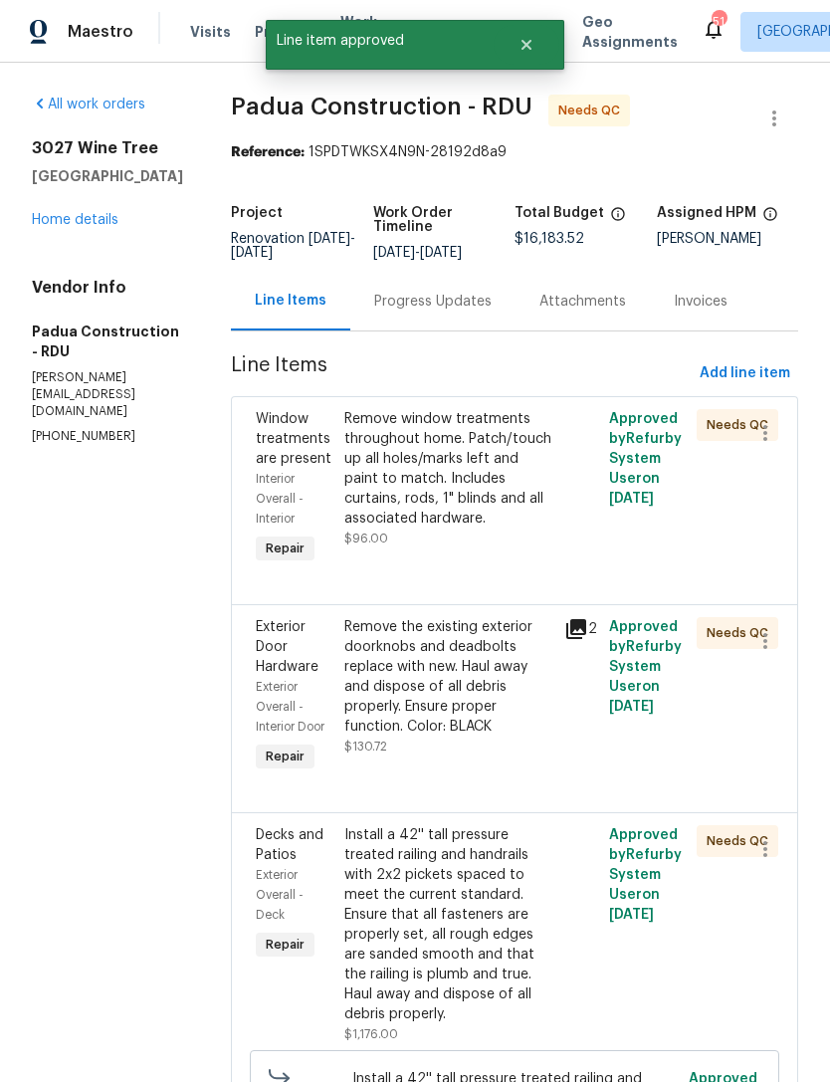
click at [470, 492] on div "Remove window treatments throughout home. Patch/touch up all holes/marks left a…" at bounding box center [448, 468] width 209 height 119
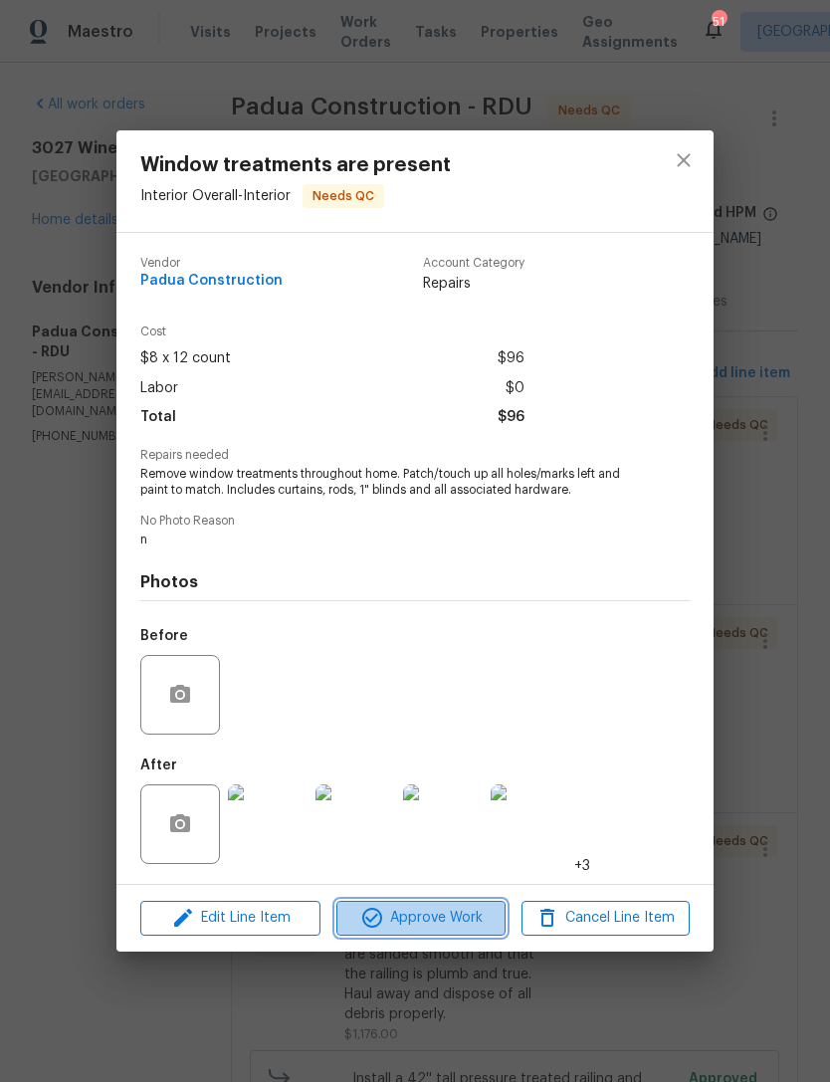
click at [446, 916] on span "Approve Work" at bounding box center [420, 918] width 156 height 25
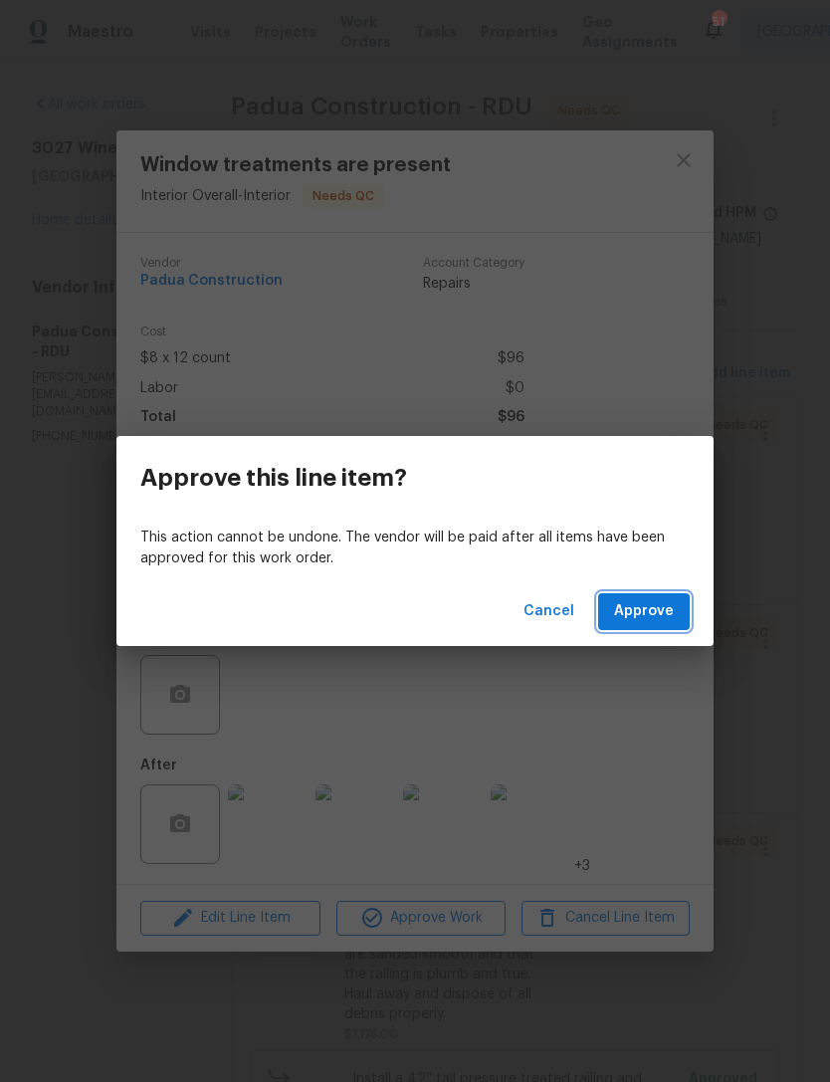
click at [658, 621] on span "Approve" at bounding box center [644, 611] width 60 height 25
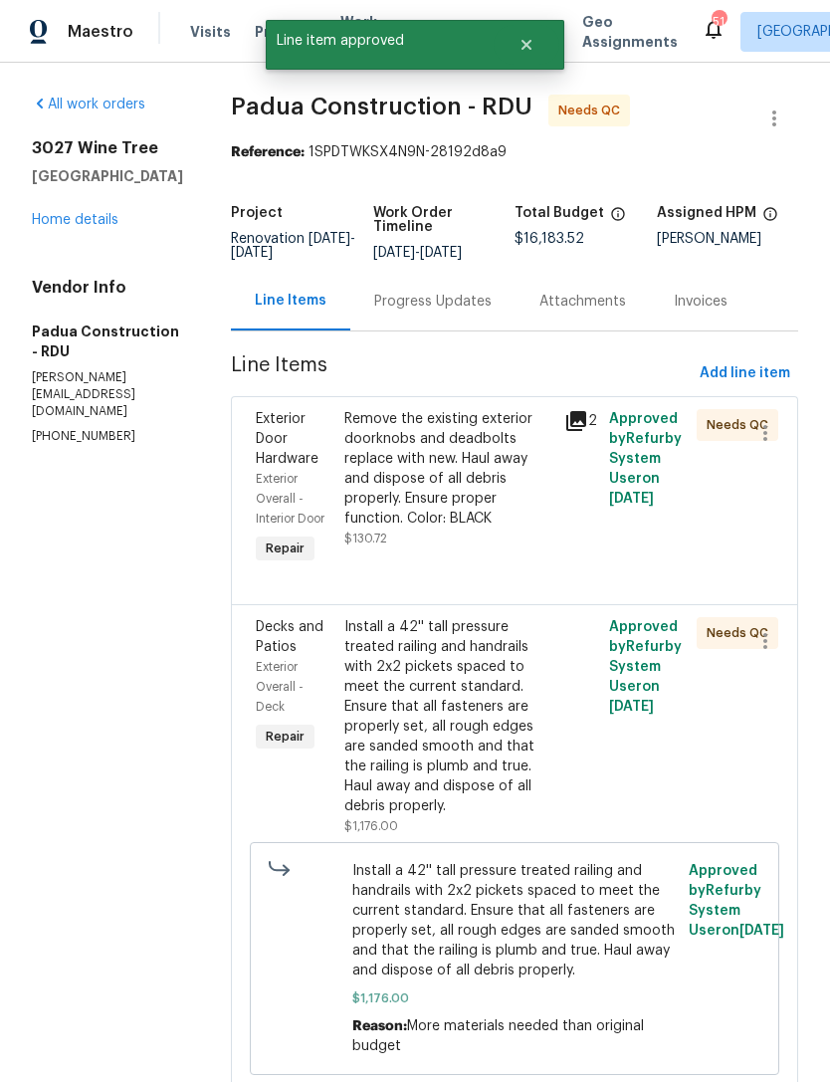
click at [492, 488] on div "Remove the existing exterior doorknobs and deadbolts replace with new. Haul awa…" at bounding box center [448, 468] width 209 height 119
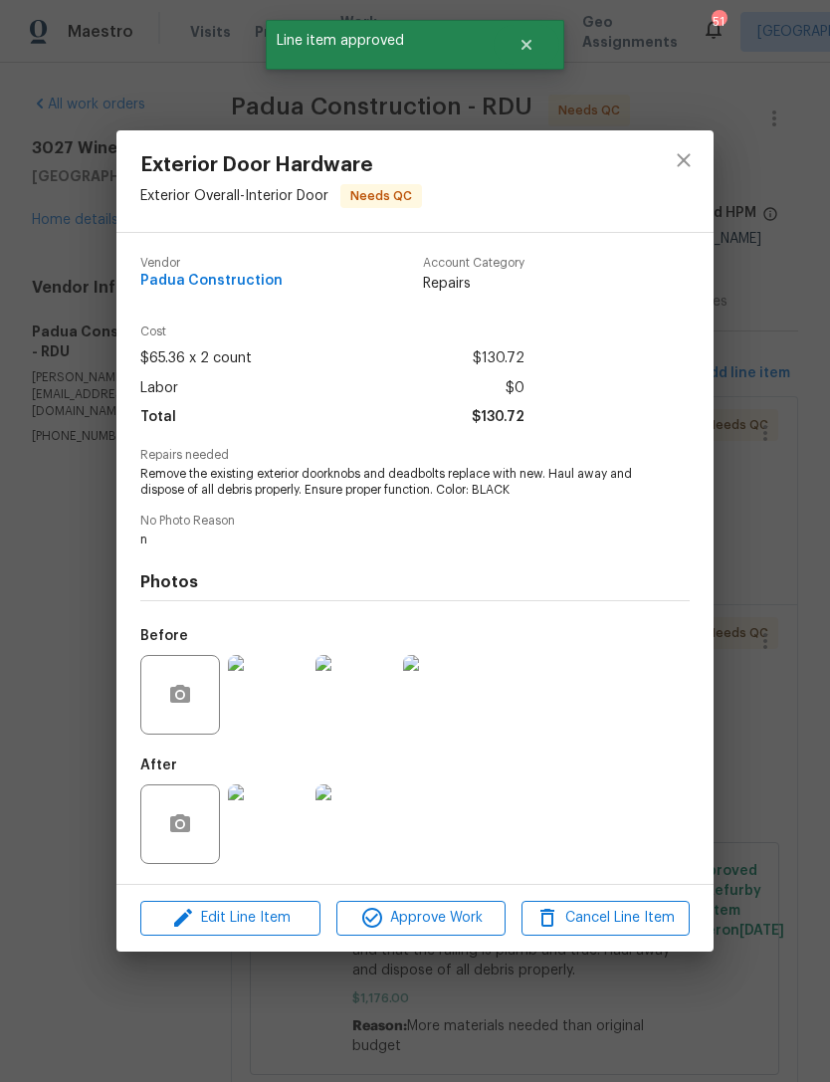
click at [277, 838] on img at bounding box center [268, 824] width 80 height 80
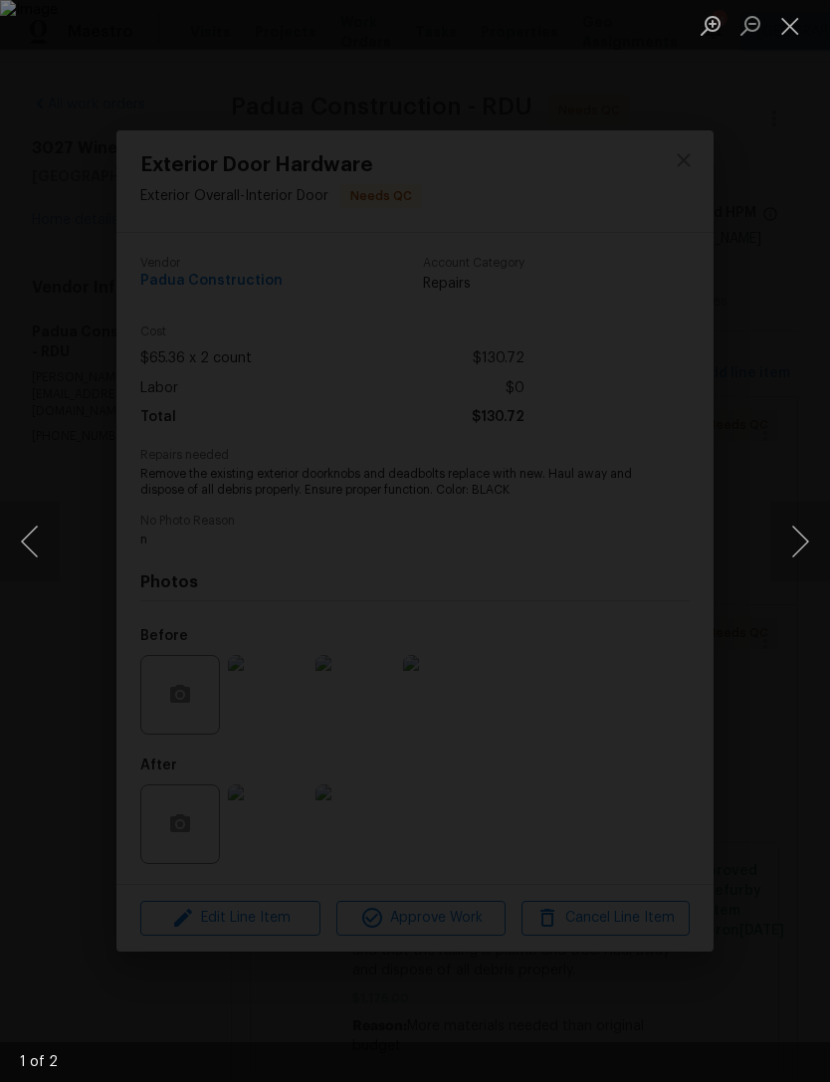
click at [797, 534] on button "Next image" at bounding box center [800, 542] width 60 height 80
click at [801, 541] on button "Next image" at bounding box center [800, 542] width 60 height 80
click at [797, 20] on button "Close lightbox" at bounding box center [790, 25] width 40 height 35
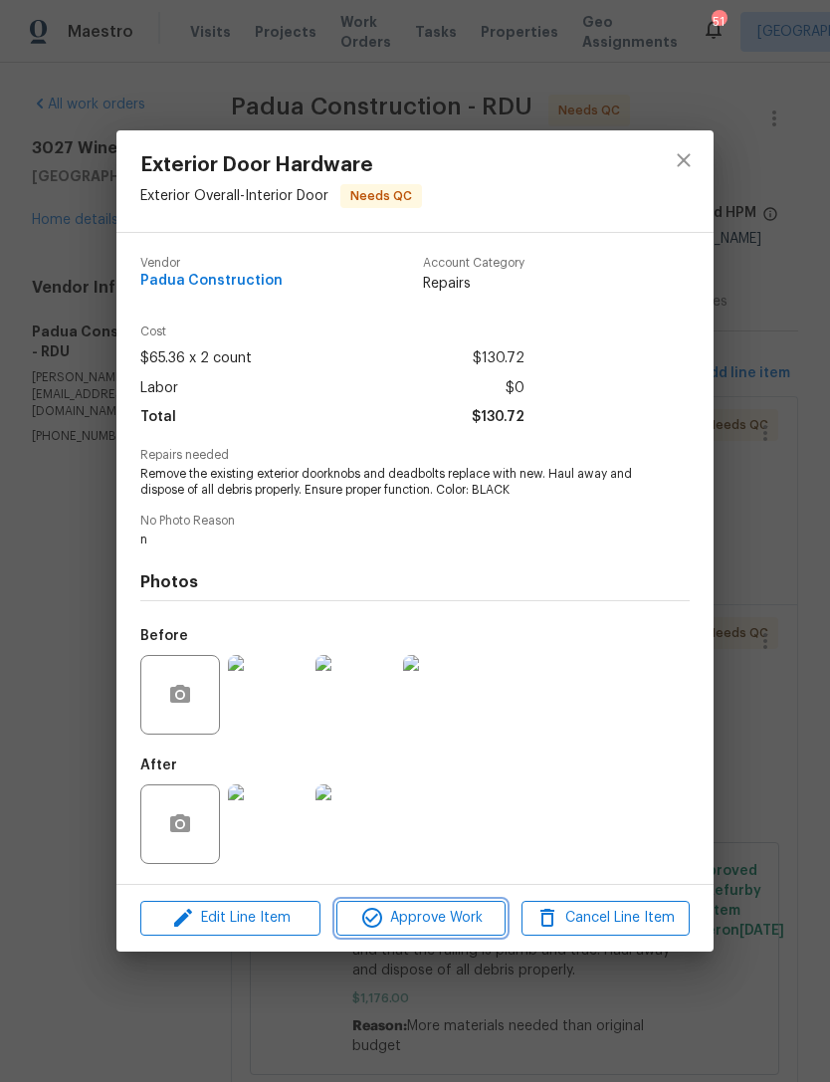
click at [428, 925] on span "Approve Work" at bounding box center [420, 918] width 156 height 25
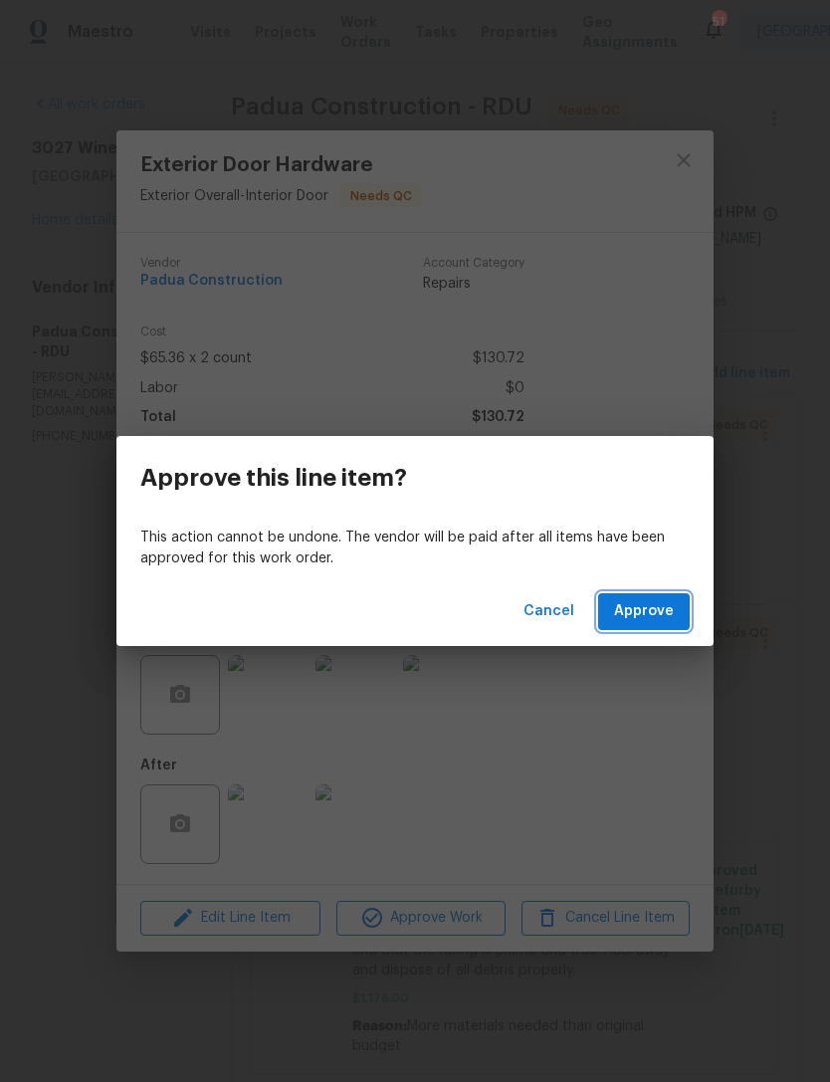
click at [655, 612] on span "Approve" at bounding box center [644, 611] width 60 height 25
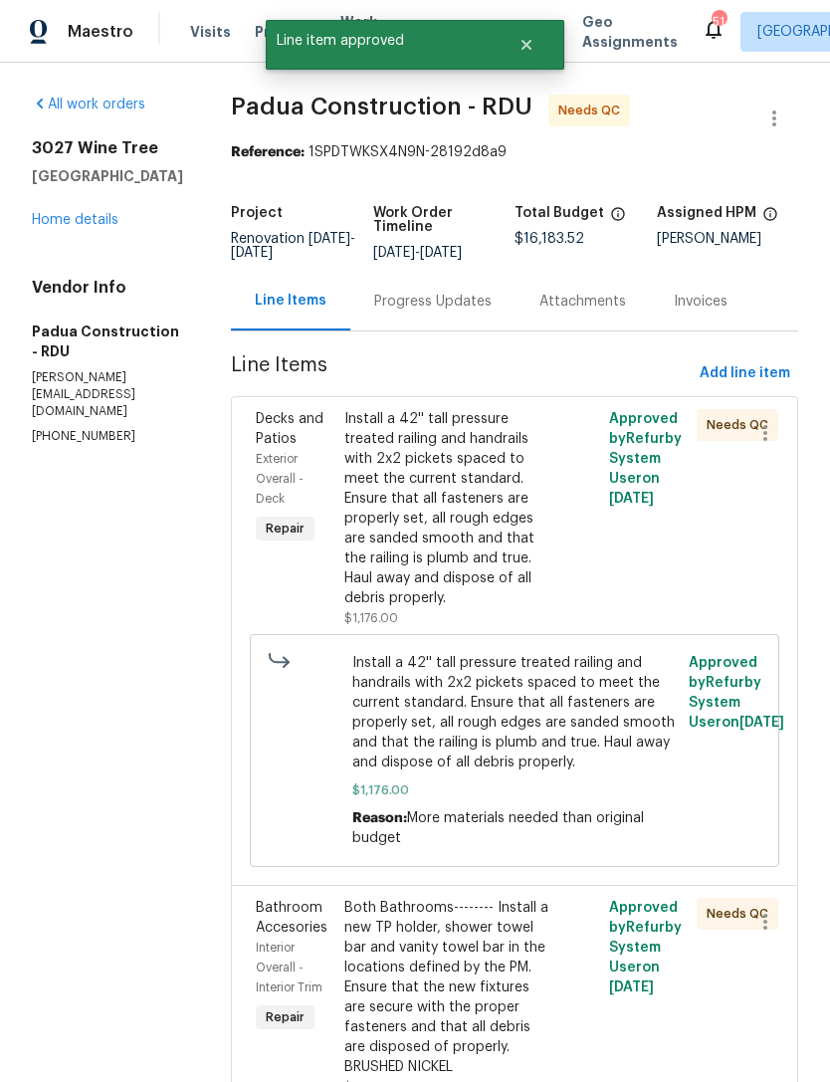
click at [457, 522] on div "Install a 42'' tall pressure treated railing and handrails with 2x2 pickets spa…" at bounding box center [448, 508] width 209 height 199
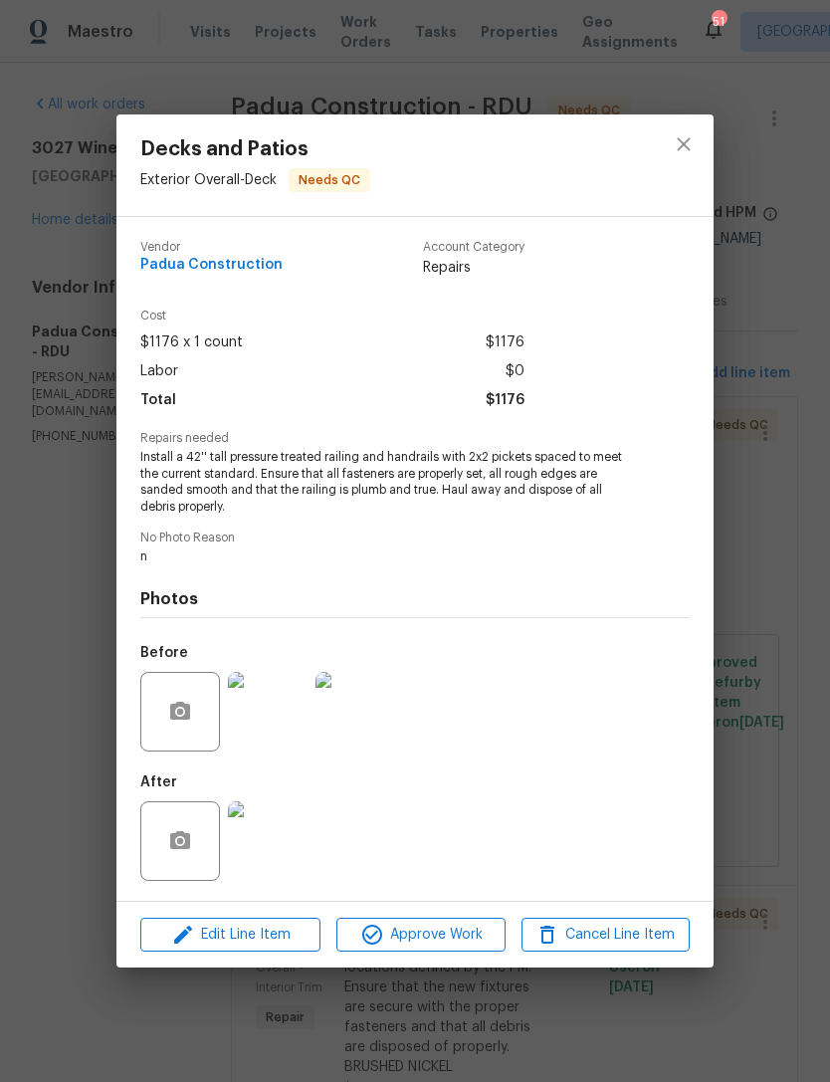
click at [279, 840] on img at bounding box center [268, 841] width 80 height 80
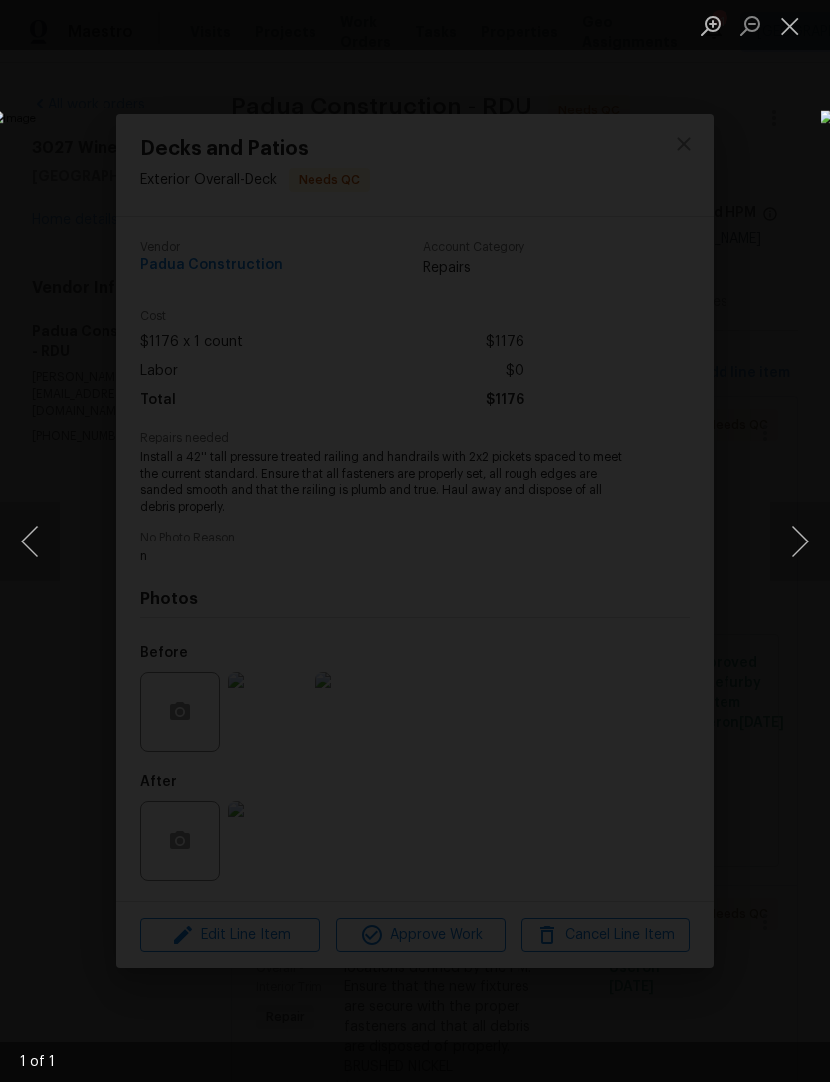
click at [800, 30] on button "Close lightbox" at bounding box center [790, 25] width 40 height 35
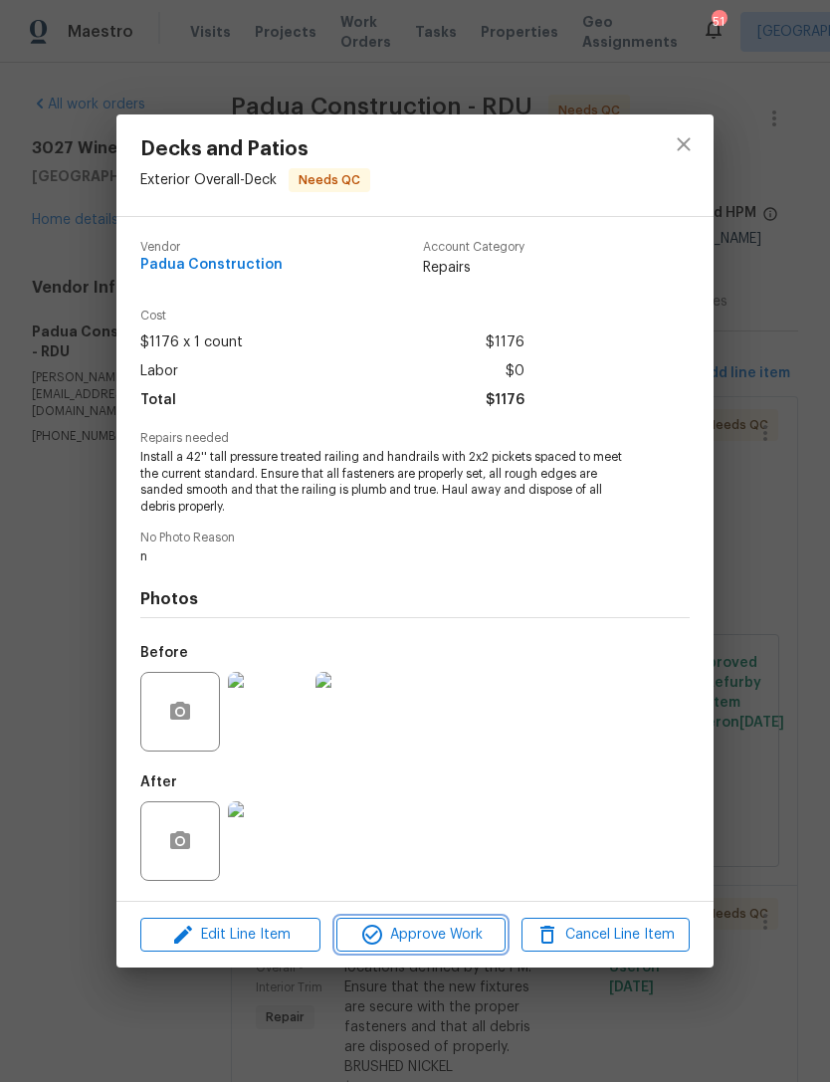
click at [430, 939] on span "Approve Work" at bounding box center [420, 935] width 156 height 25
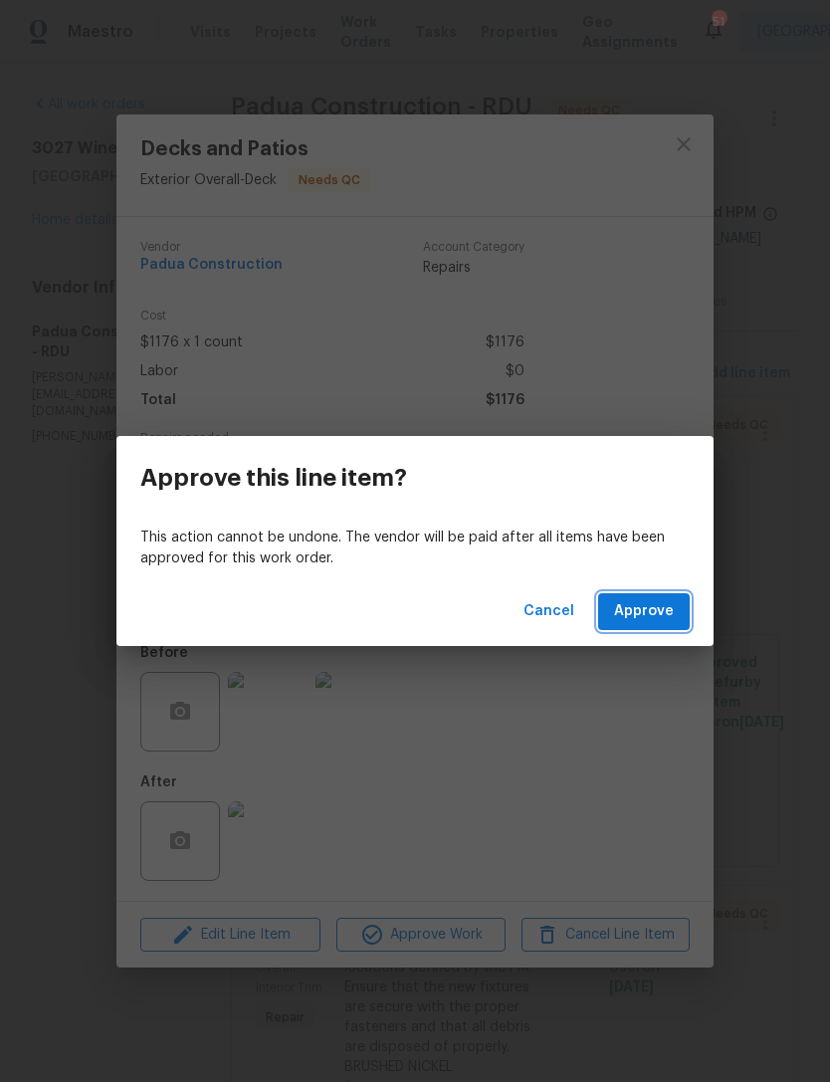
click at [657, 620] on span "Approve" at bounding box center [644, 611] width 60 height 25
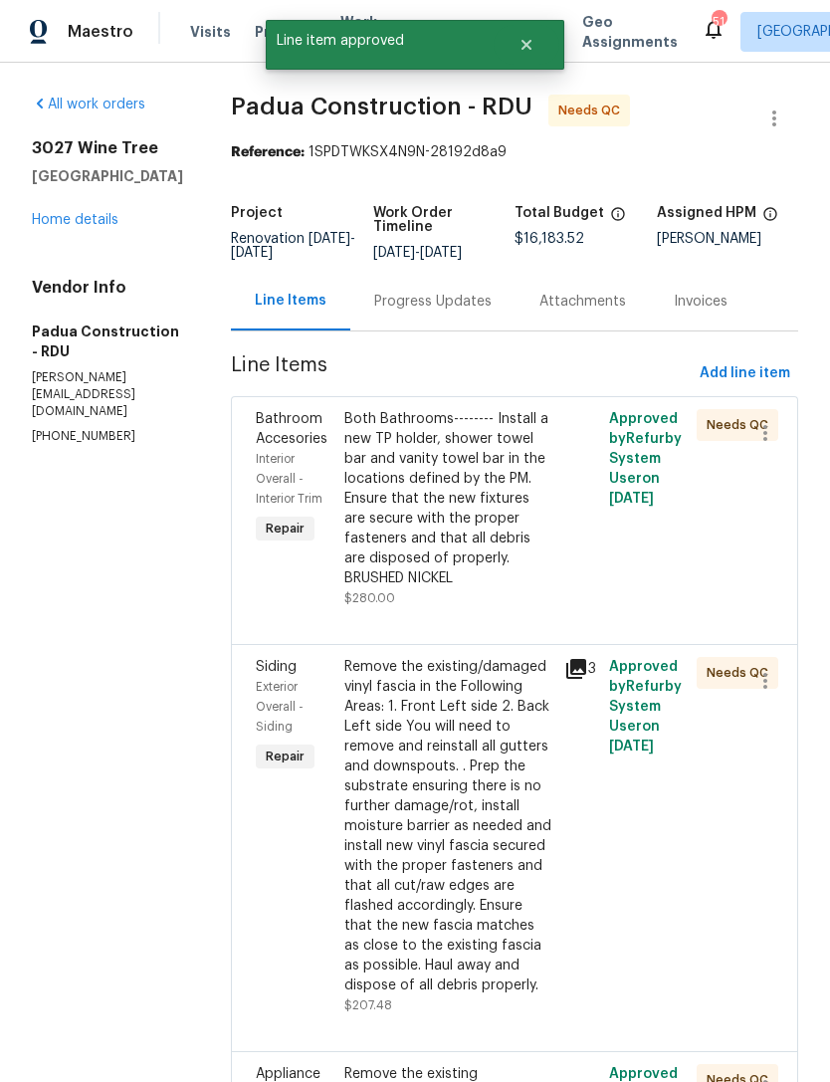
click at [440, 515] on div "Both Bathrooms-------- Install a new TP holder, shower towel bar and vanity tow…" at bounding box center [448, 498] width 209 height 179
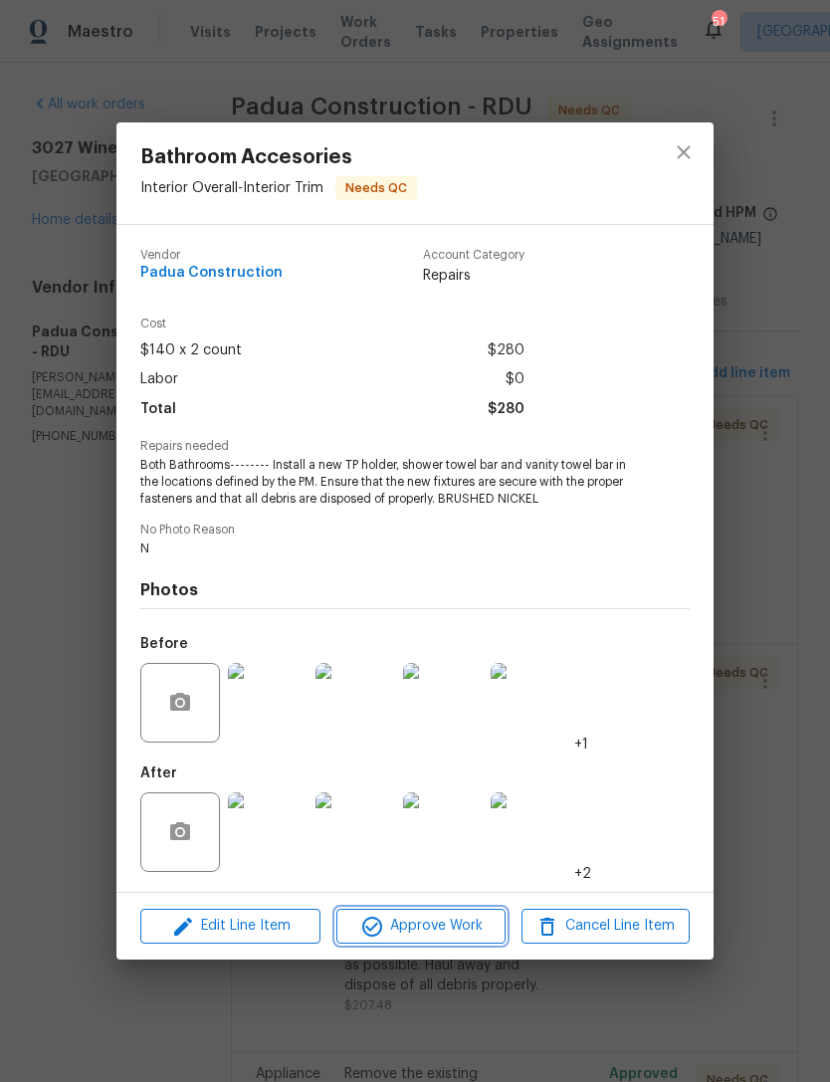
click at [429, 937] on span "Approve Work" at bounding box center [420, 926] width 156 height 25
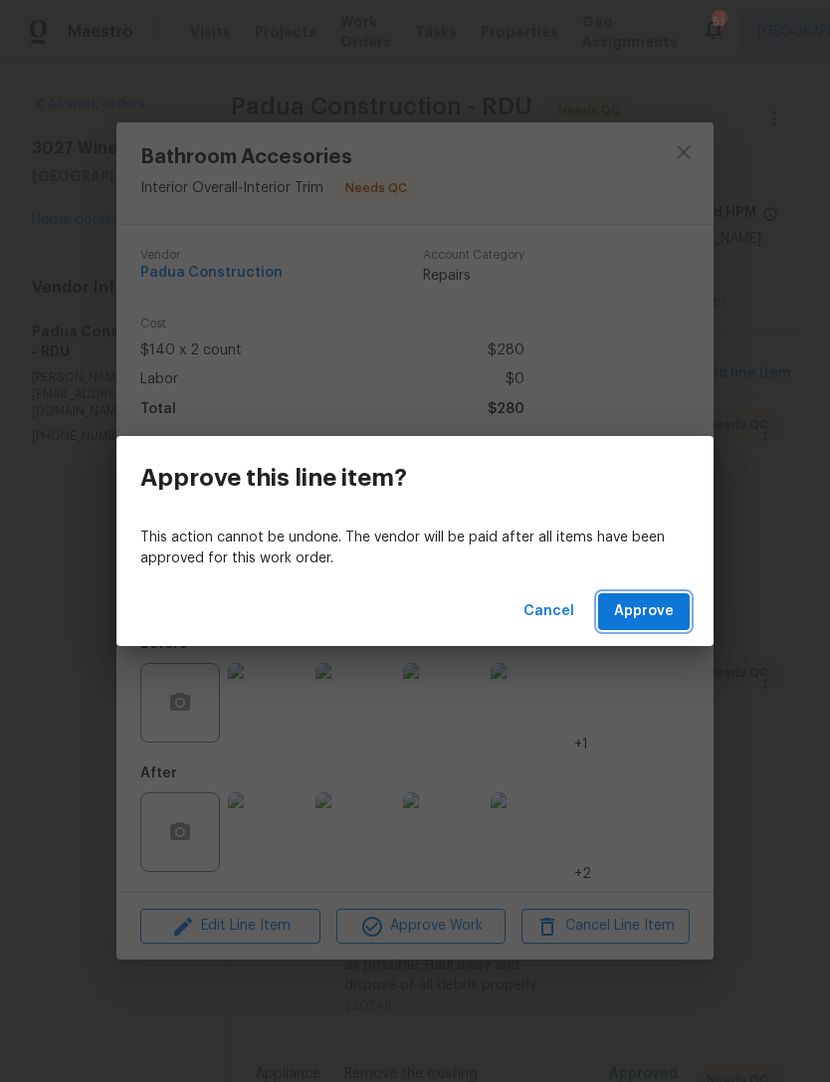
click at [672, 615] on span "Approve" at bounding box center [644, 611] width 60 height 25
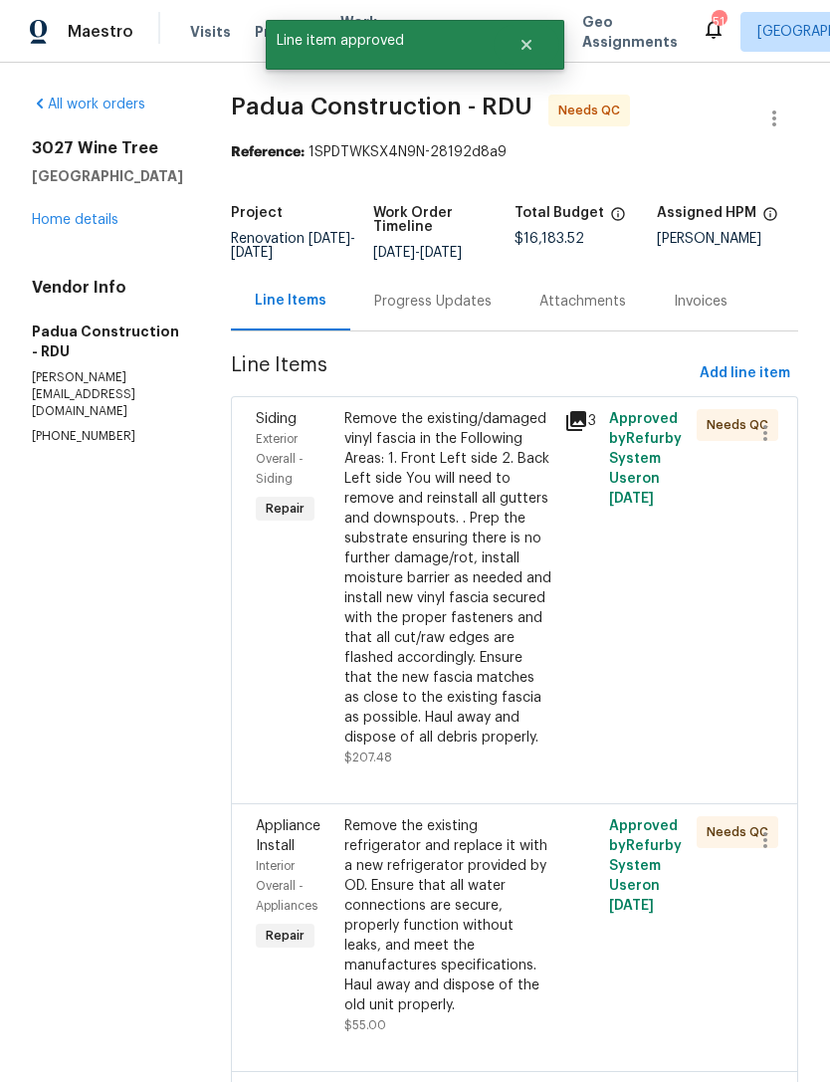
click at [564, 432] on icon at bounding box center [576, 421] width 24 height 24
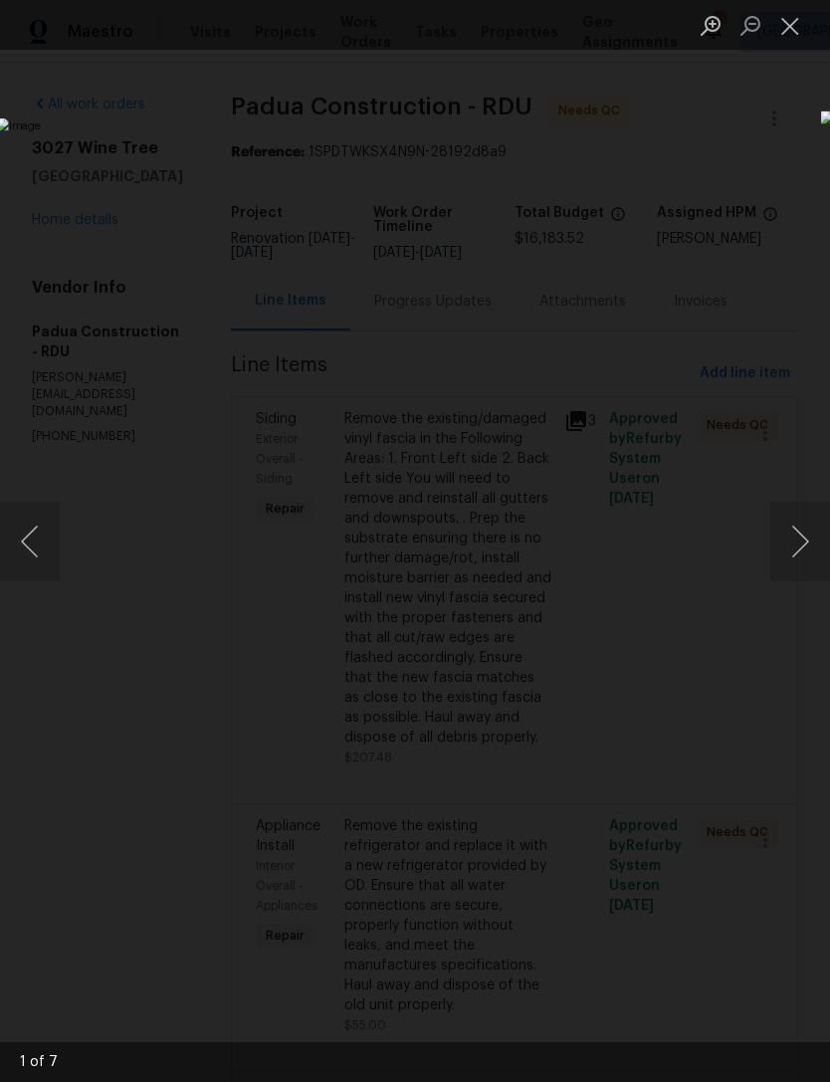
click at [807, 539] on button "Next image" at bounding box center [800, 542] width 60 height 80
click at [806, 544] on button "Next image" at bounding box center [800, 542] width 60 height 80
click at [796, 27] on button "Close lightbox" at bounding box center [790, 25] width 40 height 35
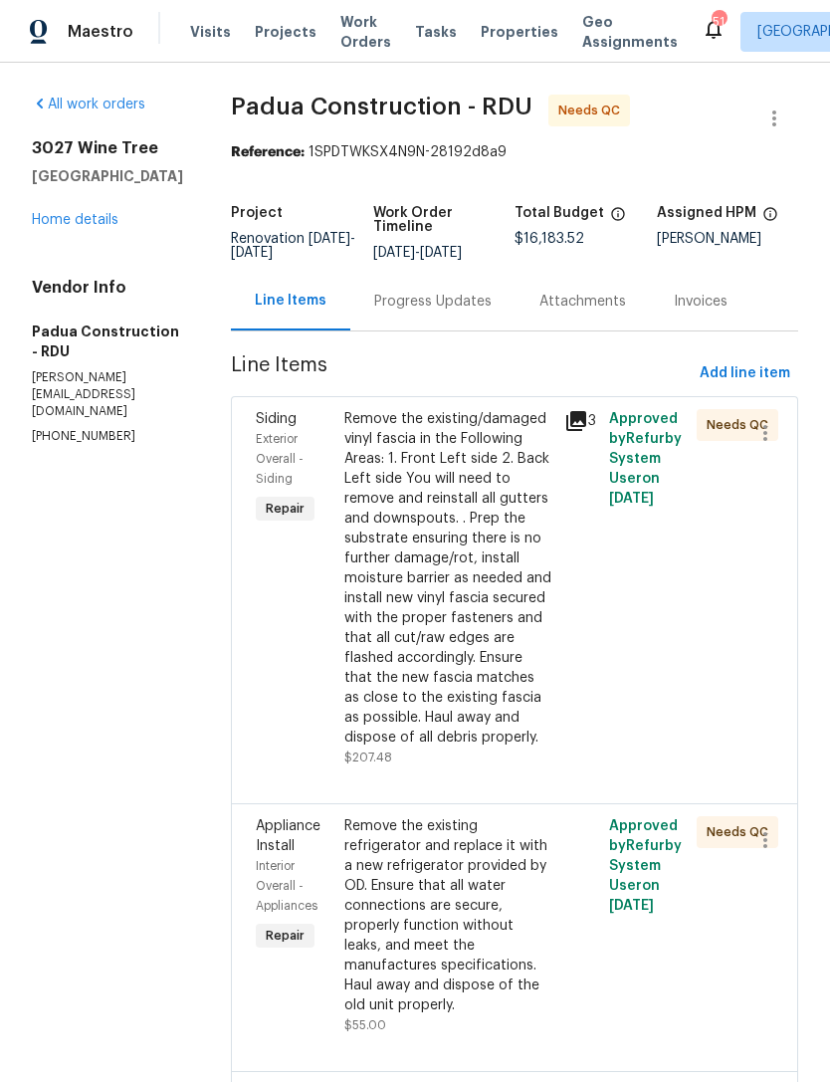
click at [427, 644] on div "Remove the existing/damaged vinyl fascia in the Following Areas: 1. Front Left …" at bounding box center [448, 578] width 209 height 338
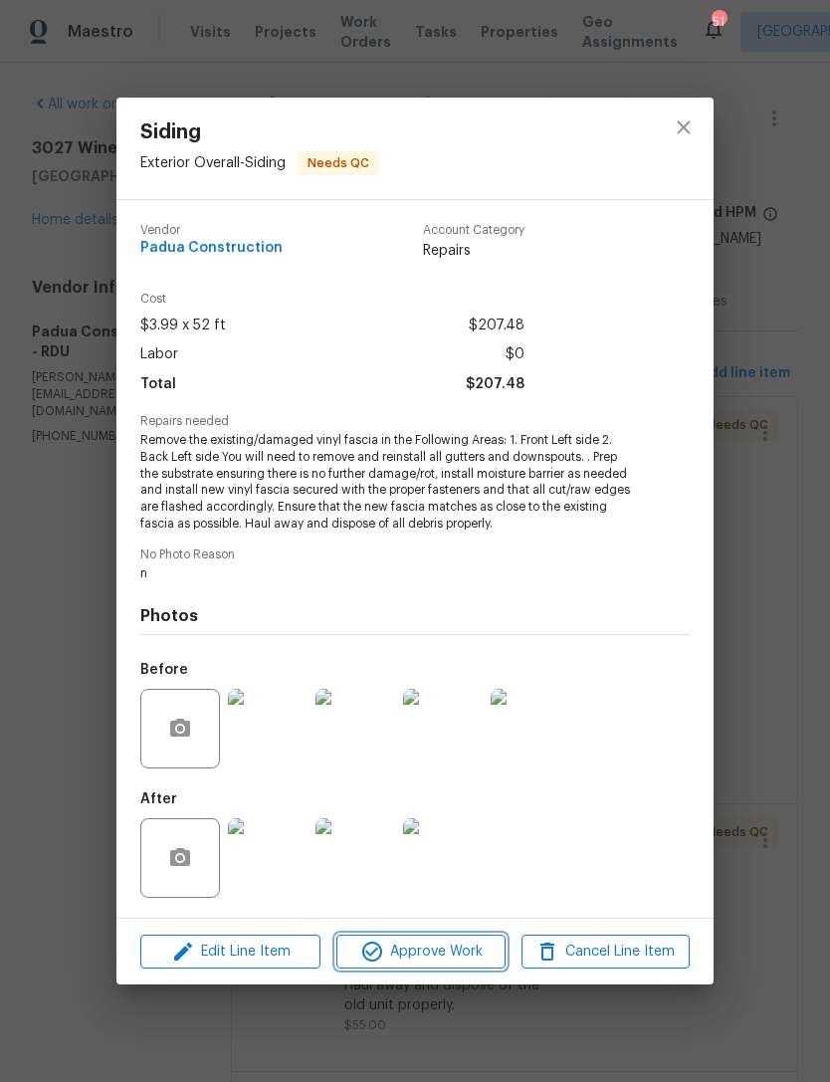
click at [438, 951] on span "Approve Work" at bounding box center [420, 951] width 156 height 25
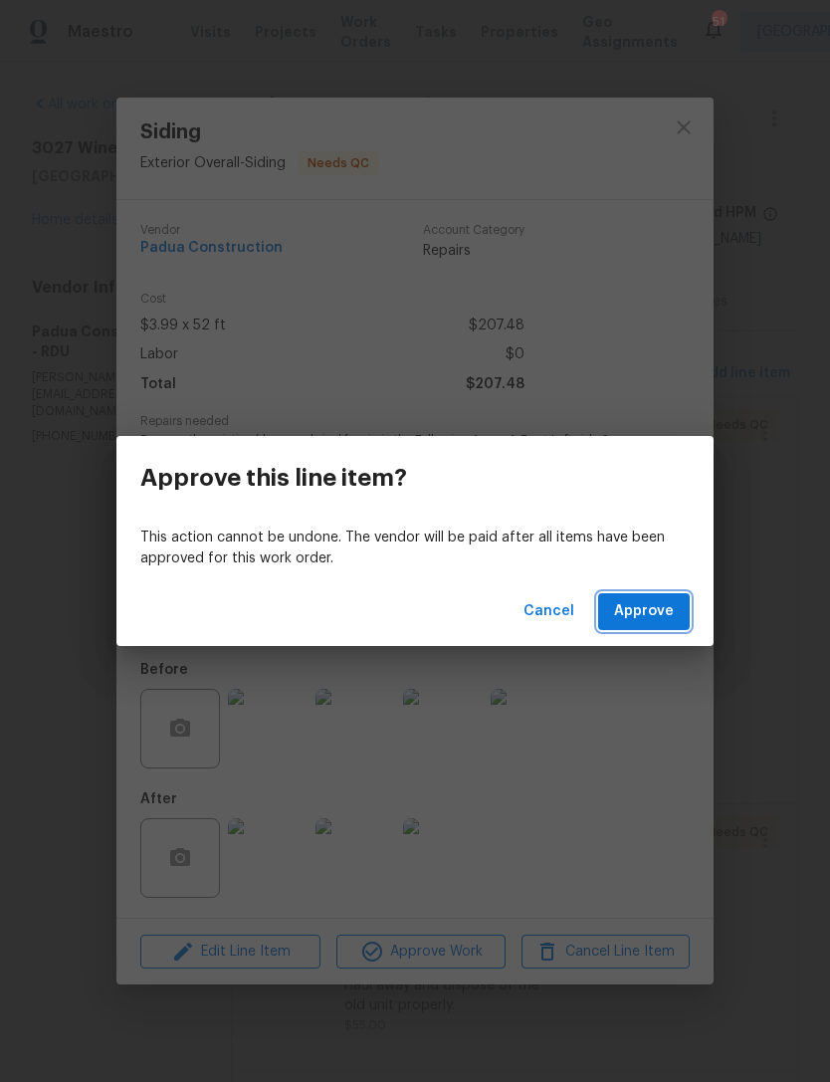
click at [673, 615] on span "Approve" at bounding box center [644, 611] width 60 height 25
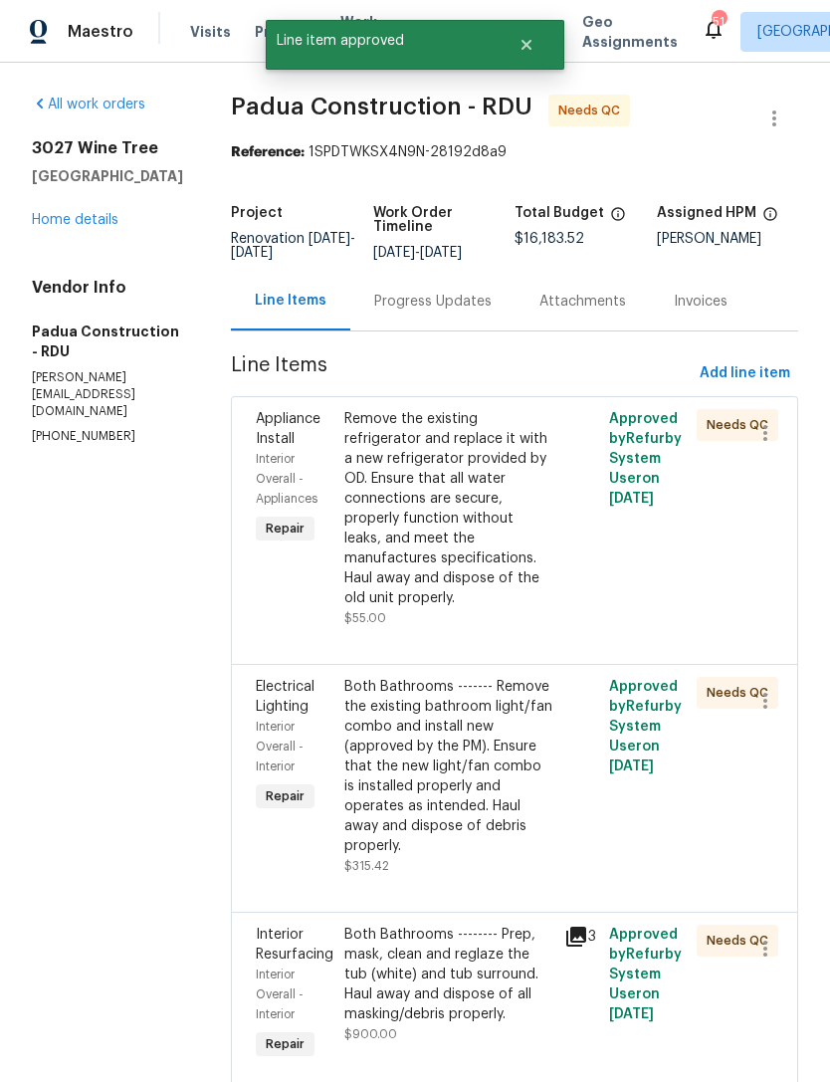
click at [455, 539] on div "Remove the existing refrigerator and replace it with a new refrigerator provide…" at bounding box center [448, 508] width 209 height 199
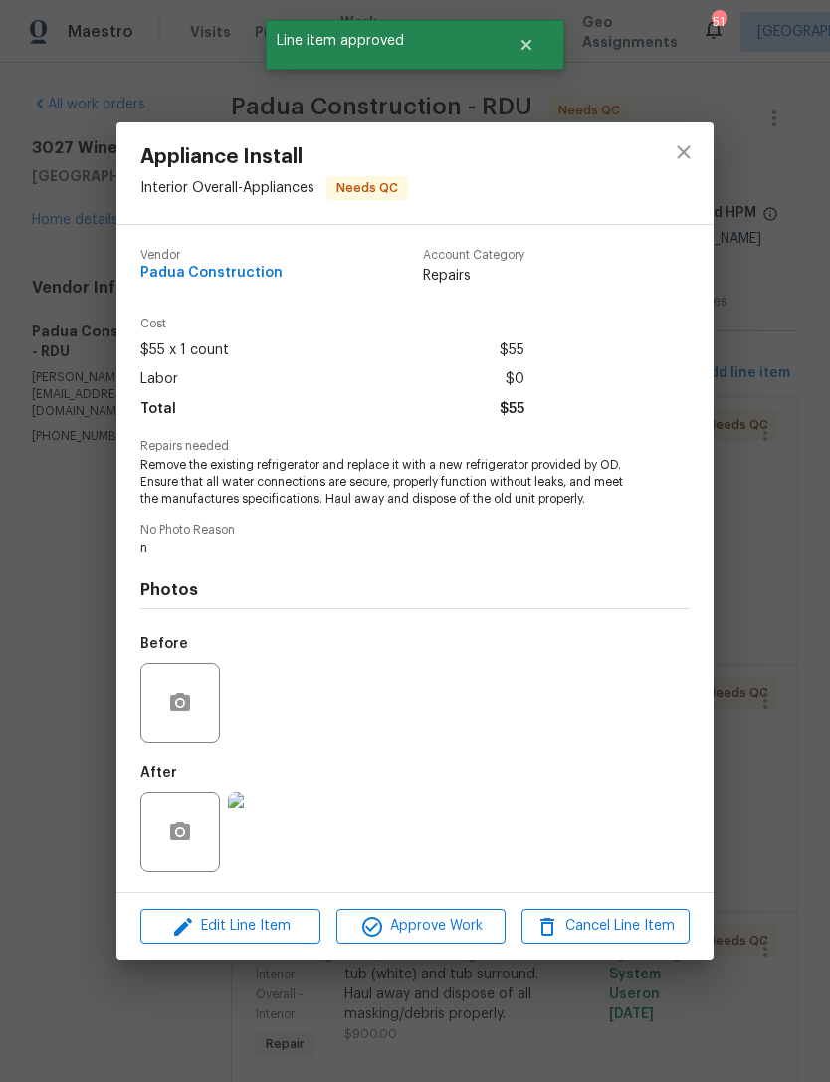
click at [288, 847] on img at bounding box center [268, 832] width 80 height 80
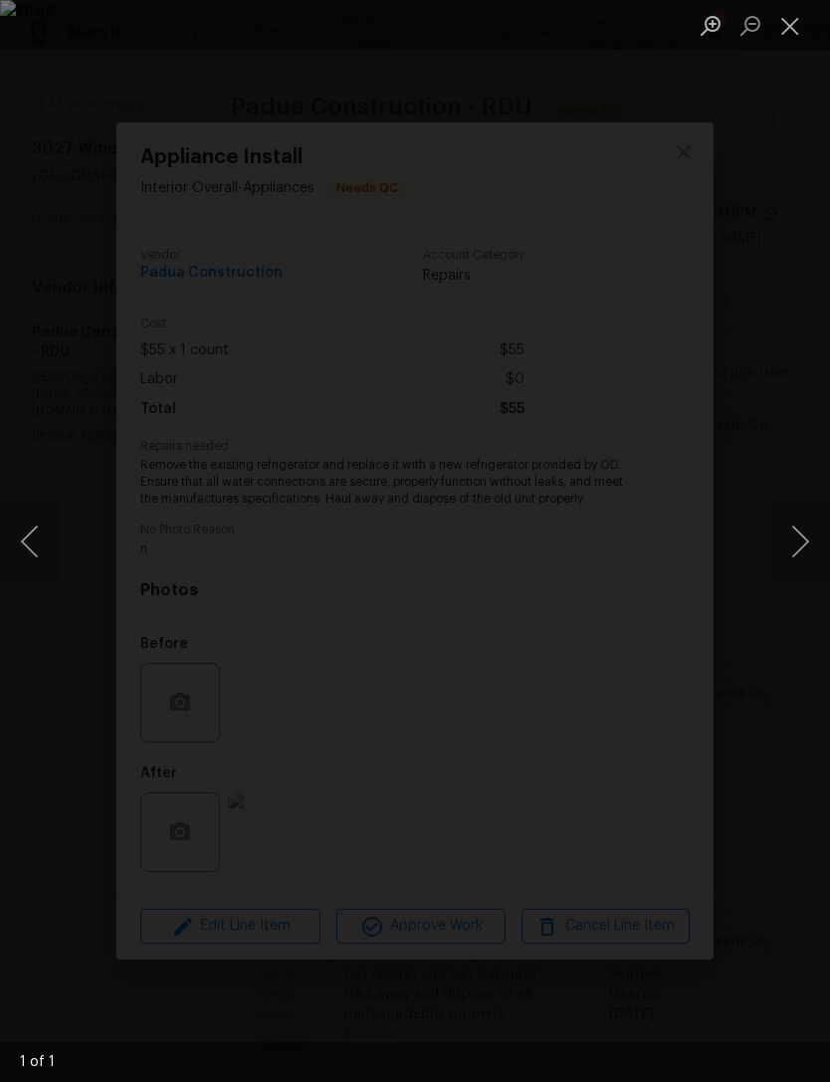
click at [797, 30] on button "Close lightbox" at bounding box center [790, 25] width 40 height 35
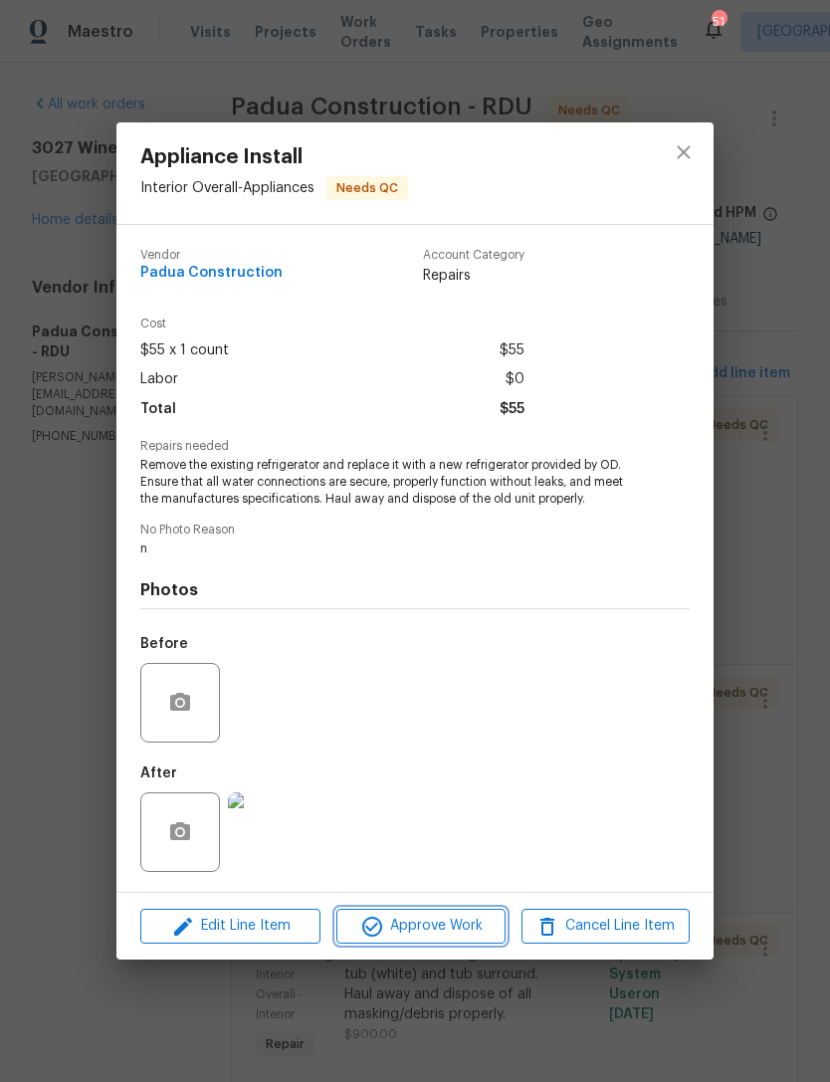
click at [442, 929] on span "Approve Work" at bounding box center [420, 926] width 156 height 25
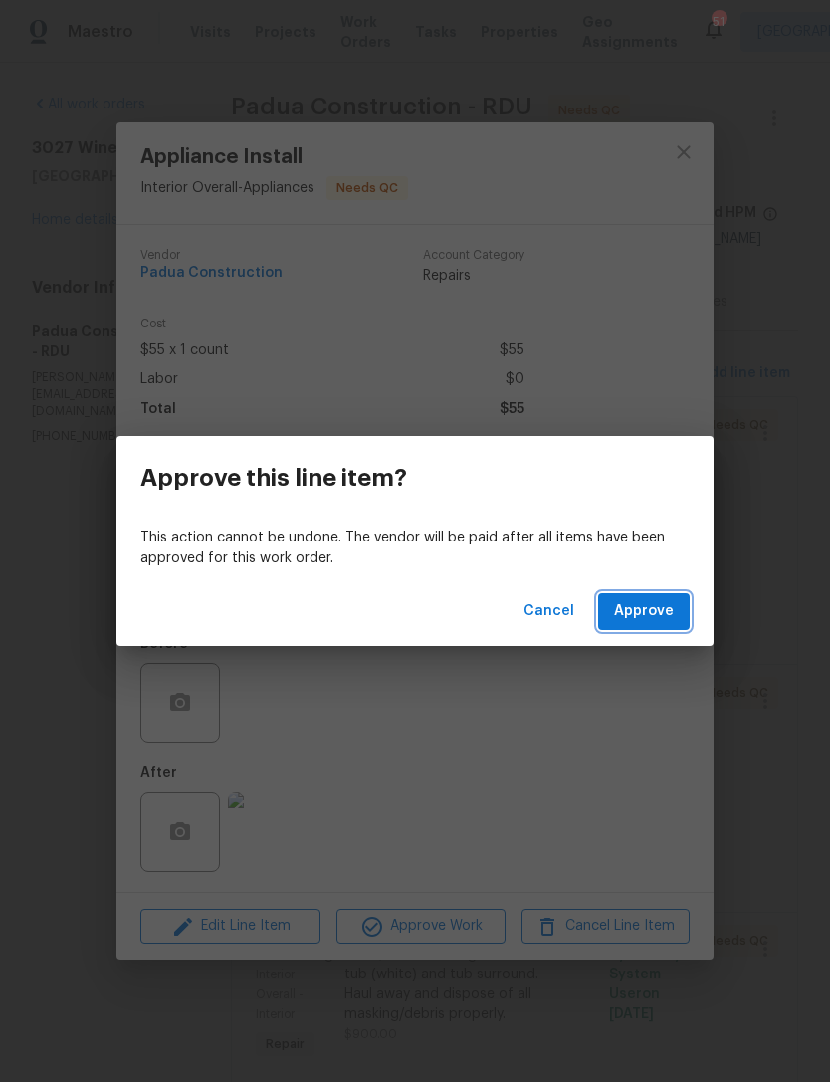
click at [661, 608] on span "Approve" at bounding box center [644, 611] width 60 height 25
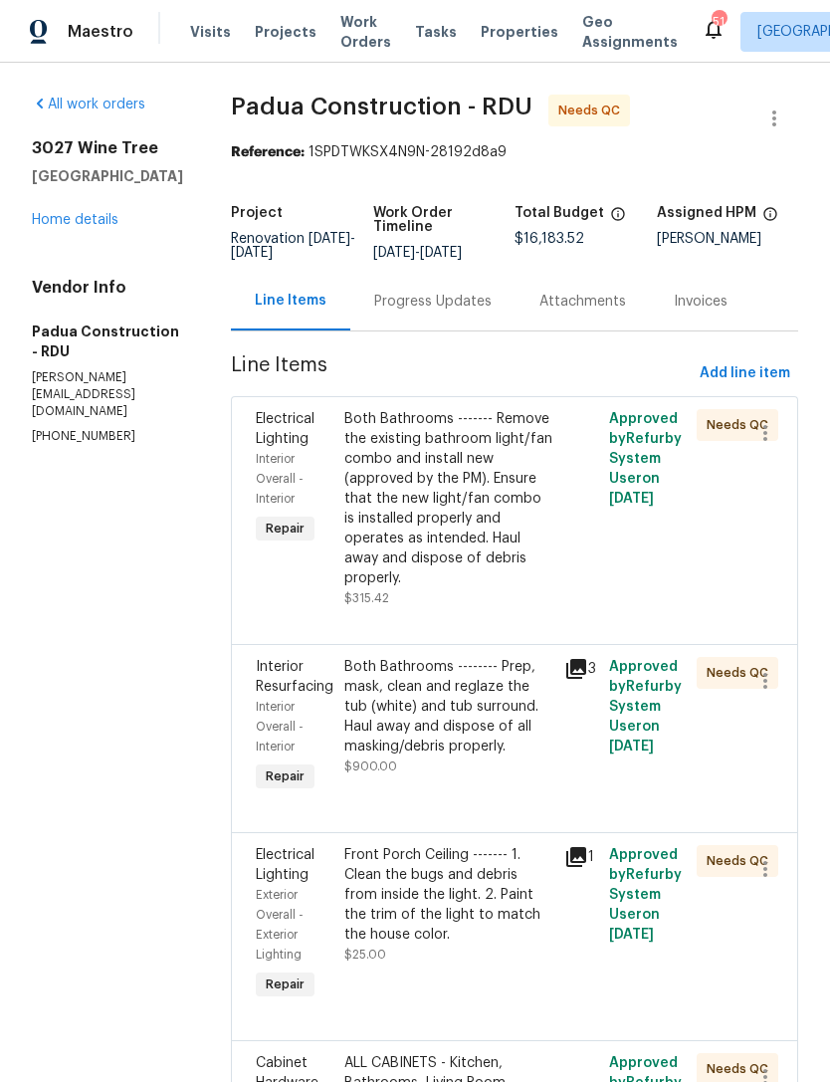
click at [441, 527] on div "Both Bathrooms ------- Remove the existing bathroom light/fan combo and install…" at bounding box center [448, 498] width 209 height 179
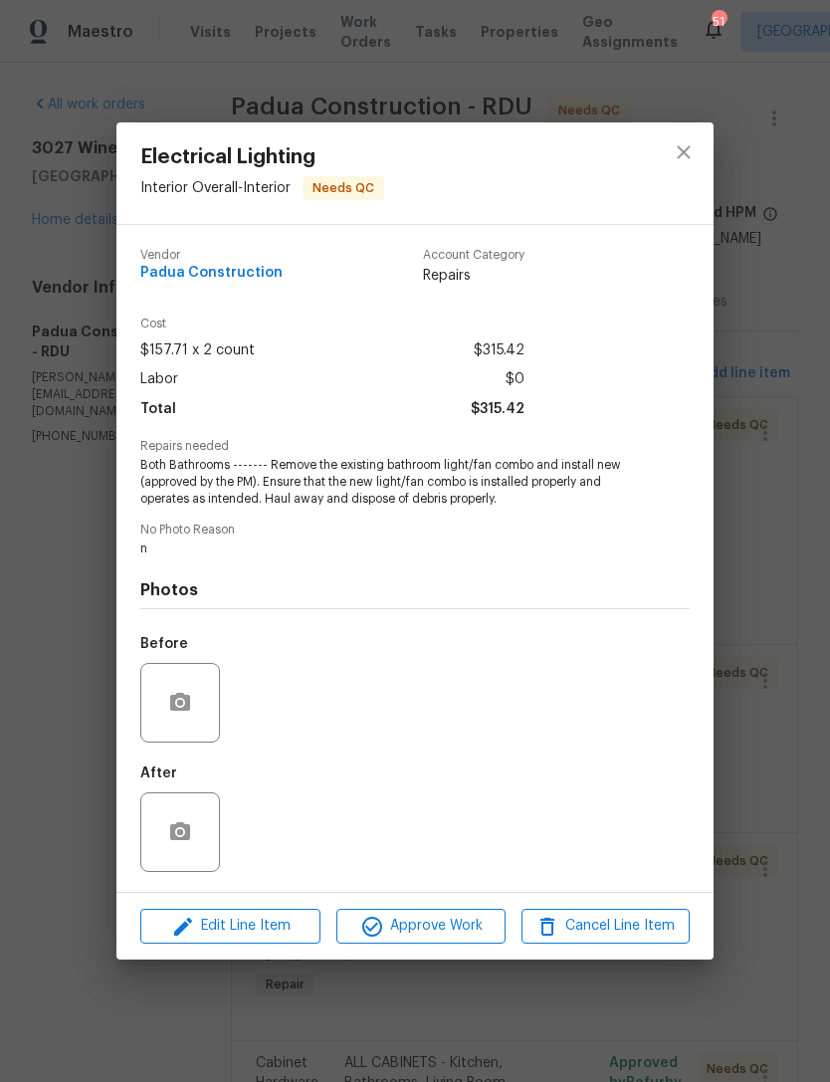
click at [291, 841] on img at bounding box center [268, 832] width 80 height 80
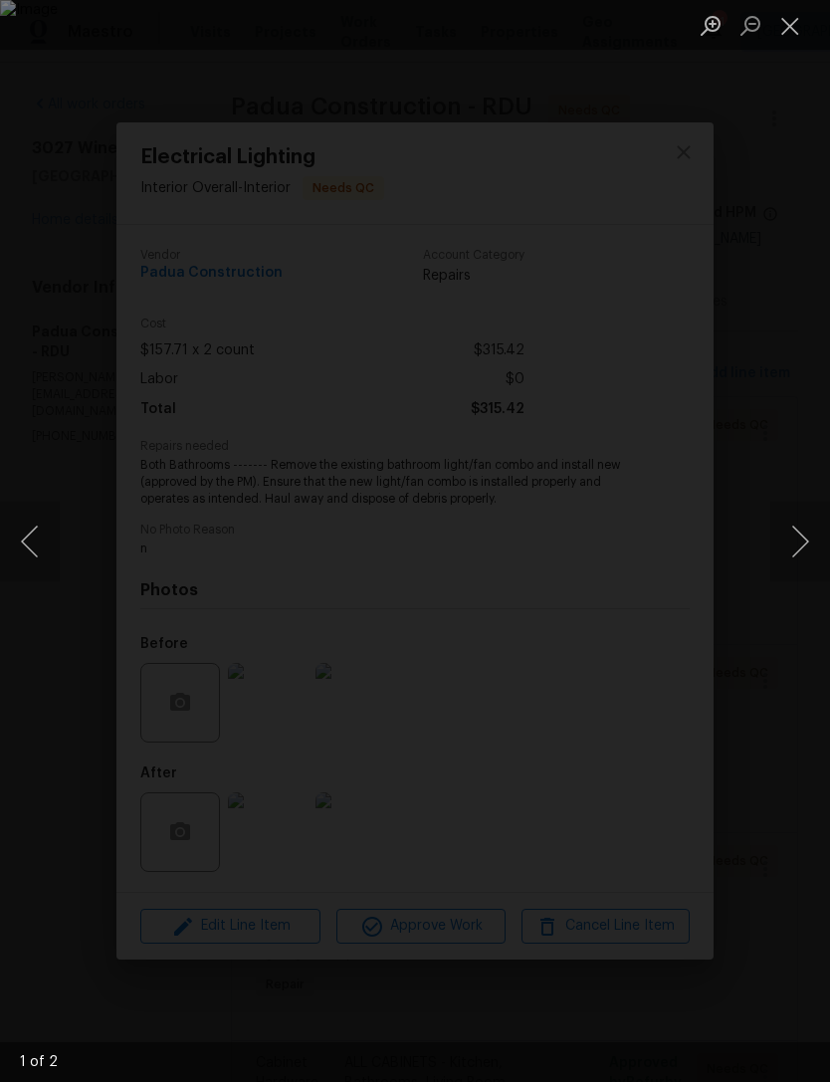
click at [805, 536] on button "Next image" at bounding box center [800, 542] width 60 height 80
click at [809, 542] on button "Next image" at bounding box center [800, 542] width 60 height 80
click at [786, 18] on button "Close lightbox" at bounding box center [790, 25] width 40 height 35
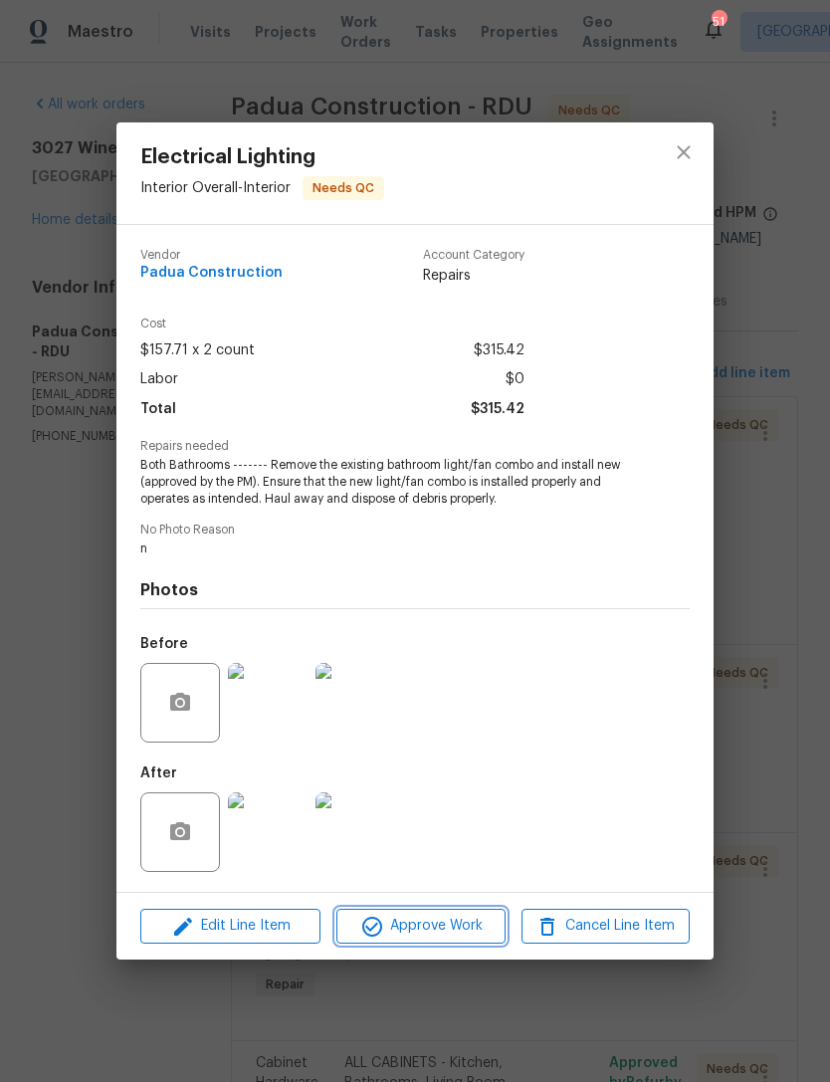
click at [444, 928] on span "Approve Work" at bounding box center [420, 926] width 156 height 25
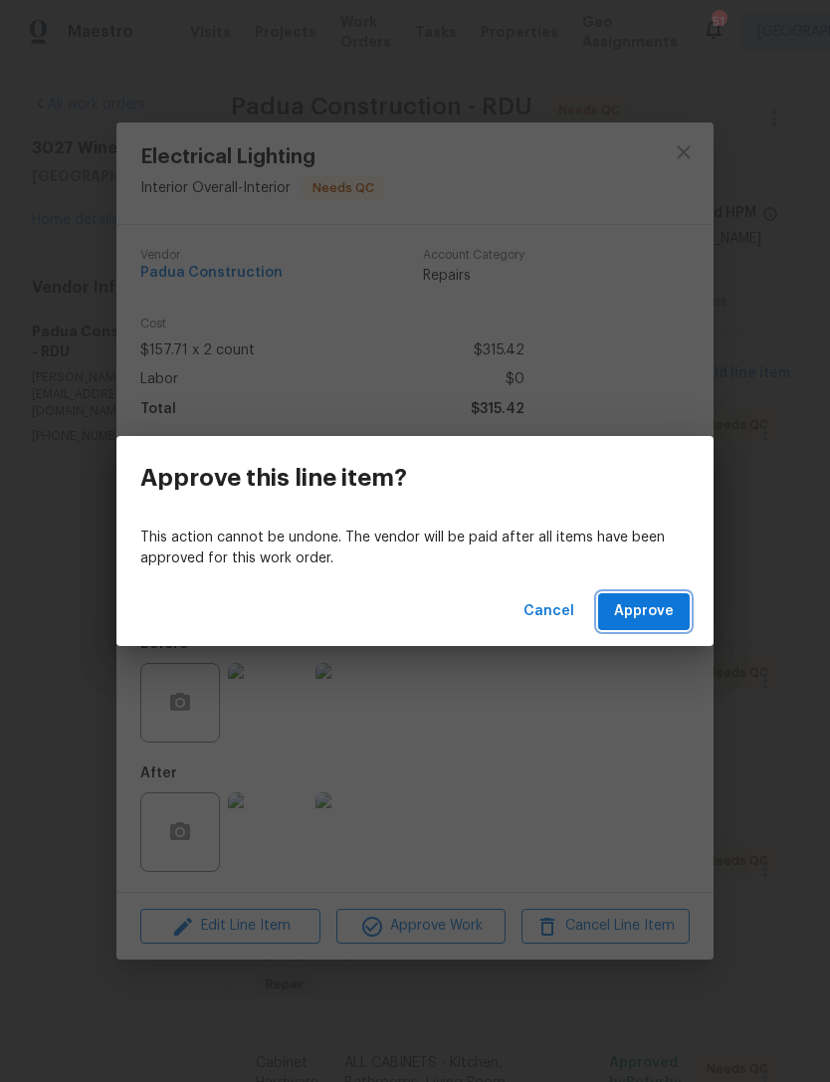
click at [664, 608] on span "Approve" at bounding box center [644, 611] width 60 height 25
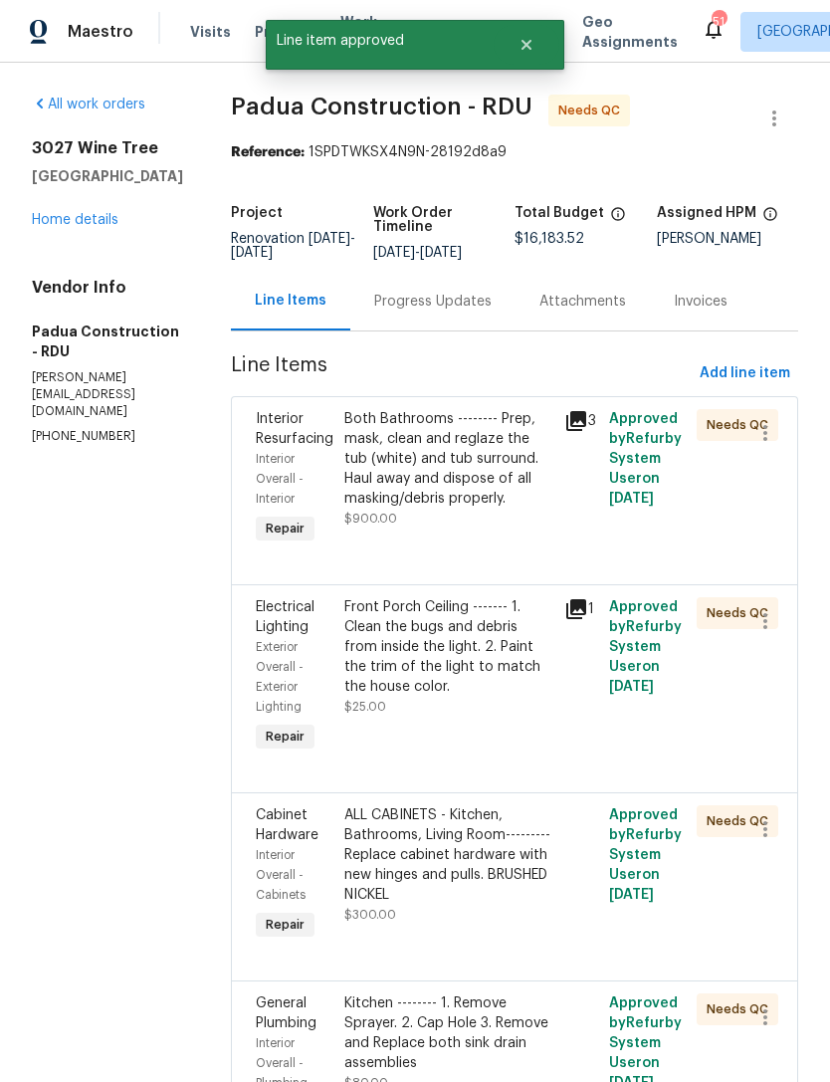
click at [451, 497] on div "Both Bathrooms -------- Prep, mask, clean and reglaze the tub (white) and tub s…" at bounding box center [448, 459] width 209 height 100
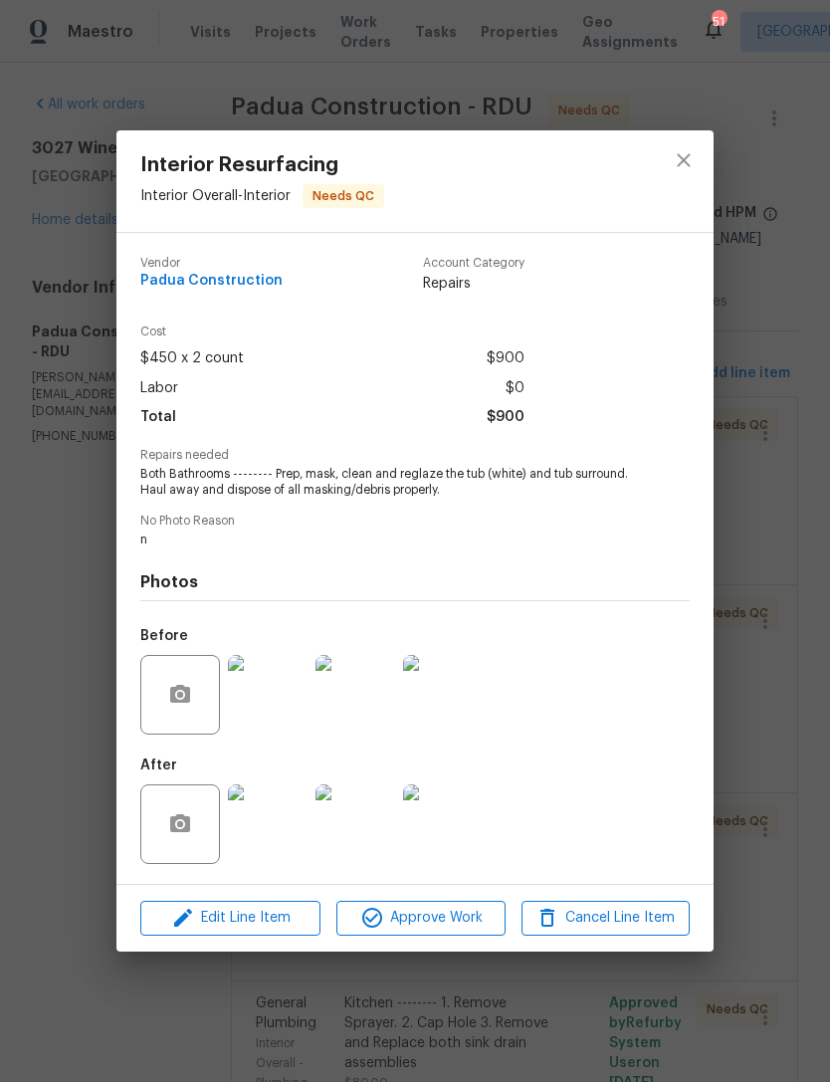
click at [271, 828] on img at bounding box center [268, 824] width 80 height 80
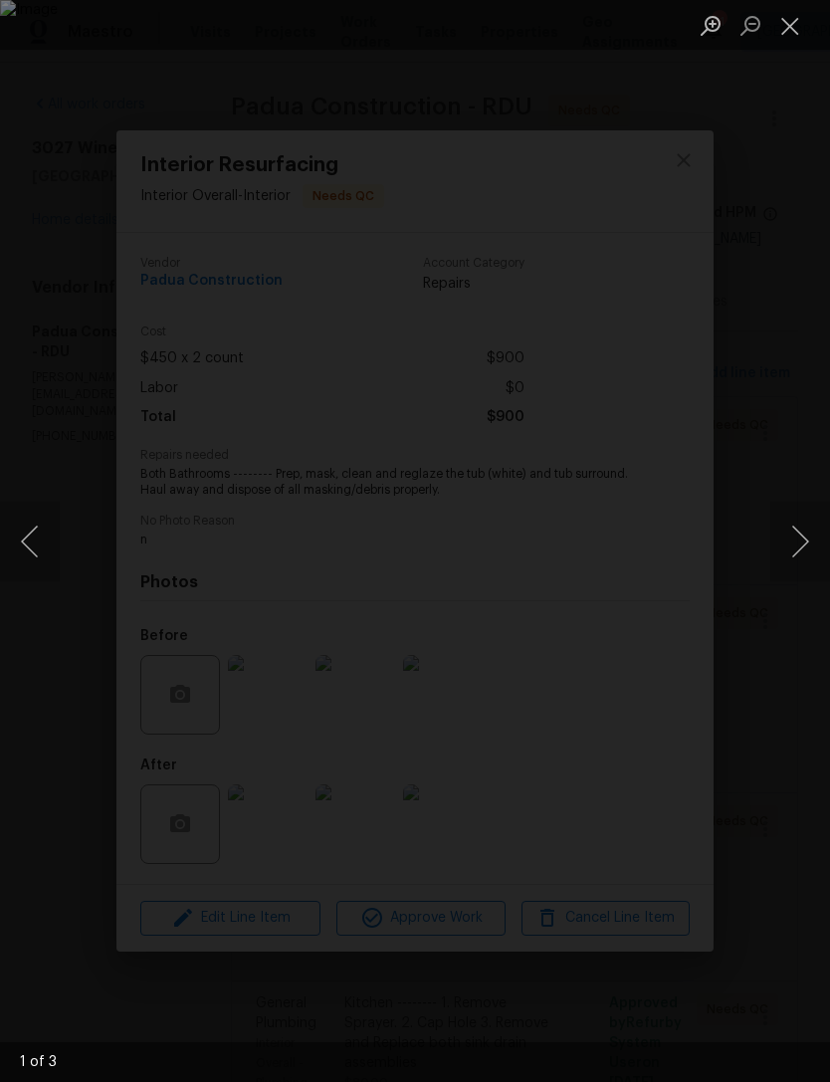
click at [799, 541] on button "Next image" at bounding box center [800, 542] width 60 height 80
click at [802, 538] on button "Next image" at bounding box center [800, 542] width 60 height 80
click at [798, 544] on button "Next image" at bounding box center [800, 542] width 60 height 80
click at [788, 18] on button "Close lightbox" at bounding box center [790, 25] width 40 height 35
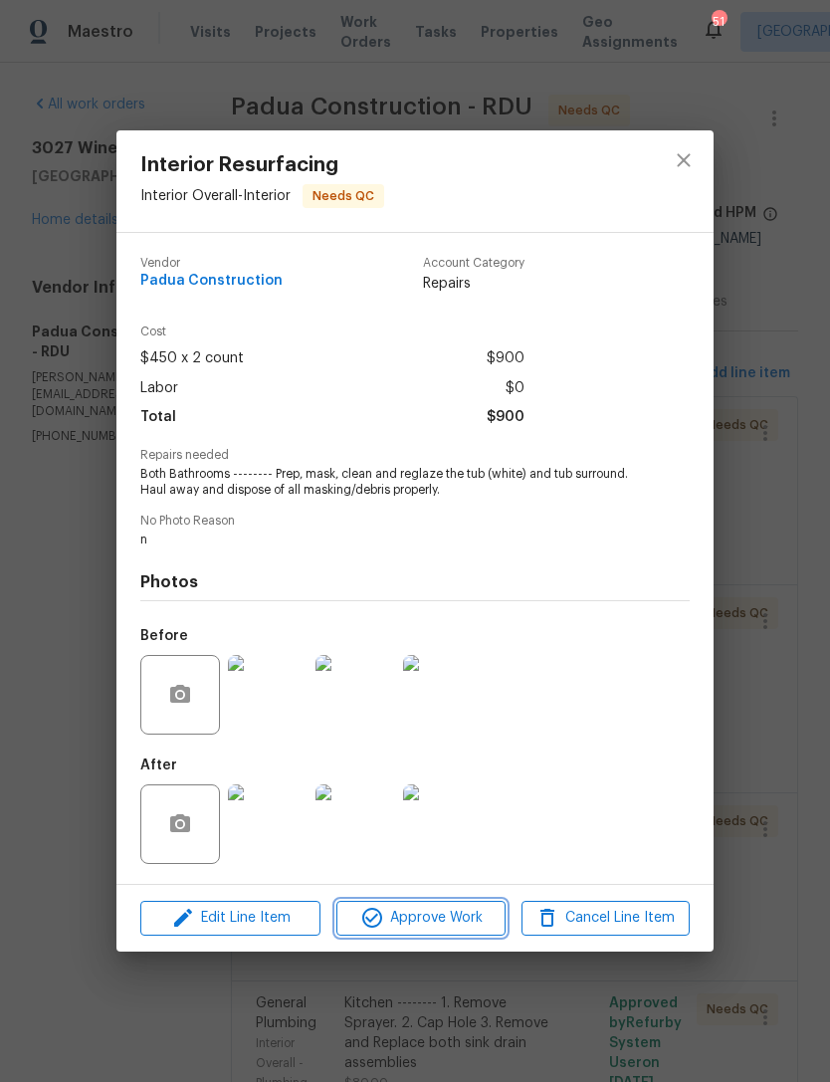
click at [428, 920] on span "Approve Work" at bounding box center [420, 918] width 156 height 25
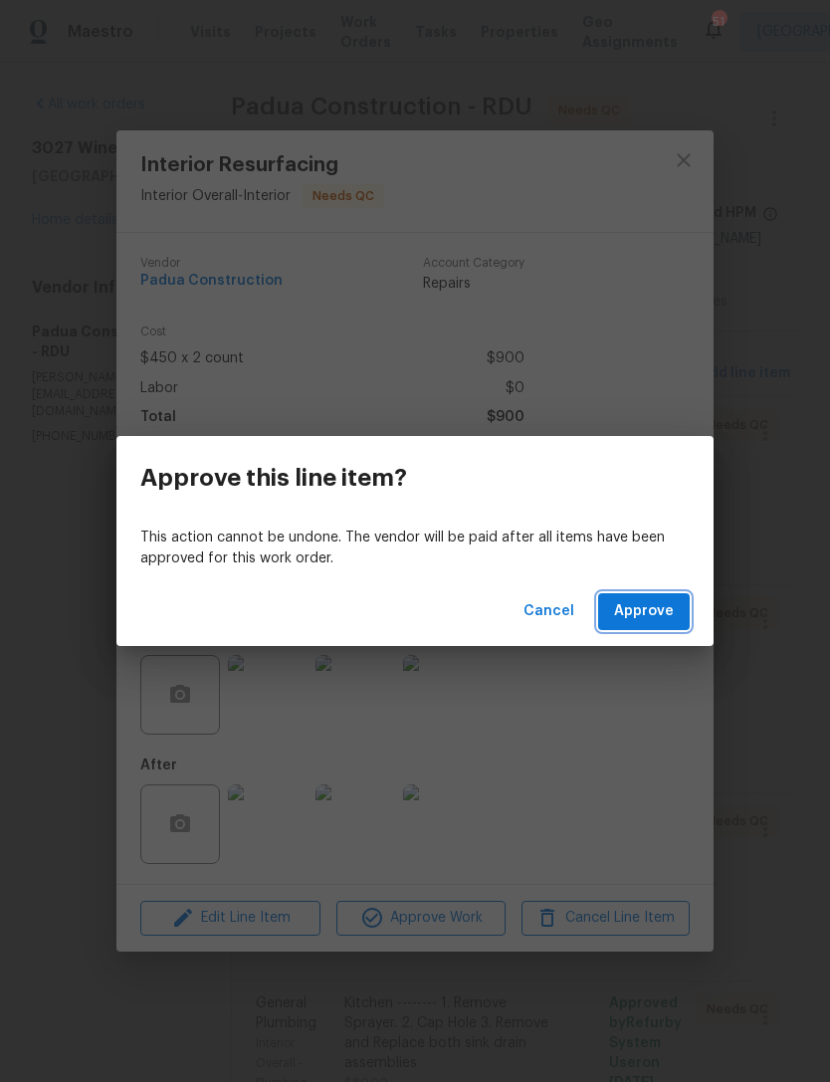
click at [670, 611] on span "Approve" at bounding box center [644, 611] width 60 height 25
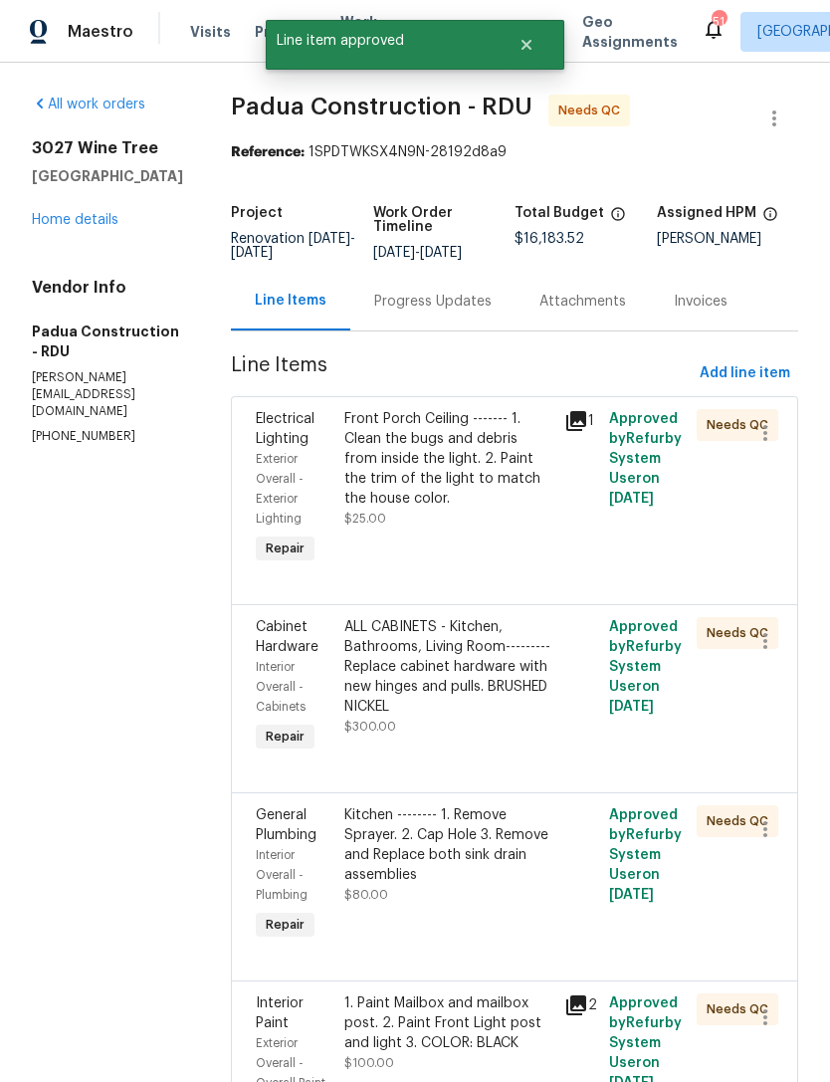
click at [460, 471] on div "Front Porch Ceiling ------- 1. Clean the bugs and debris from inside the light.…" at bounding box center [448, 459] width 209 height 100
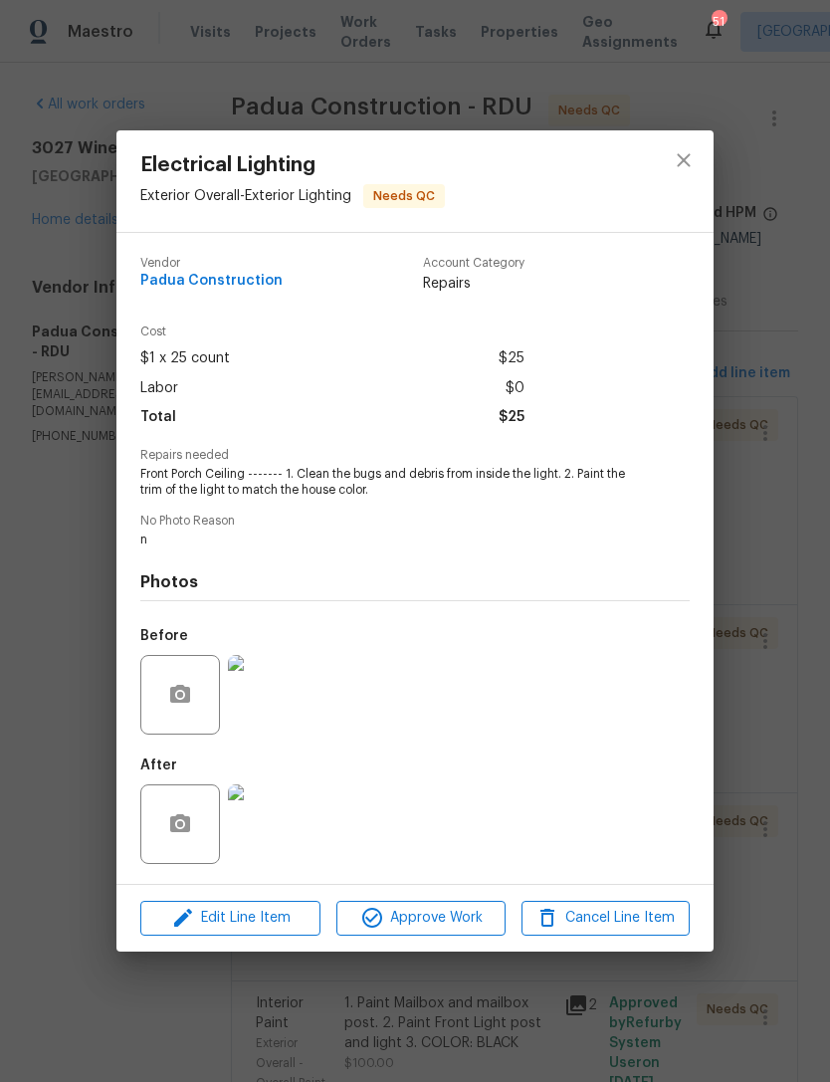
click at [291, 827] on img at bounding box center [268, 824] width 80 height 80
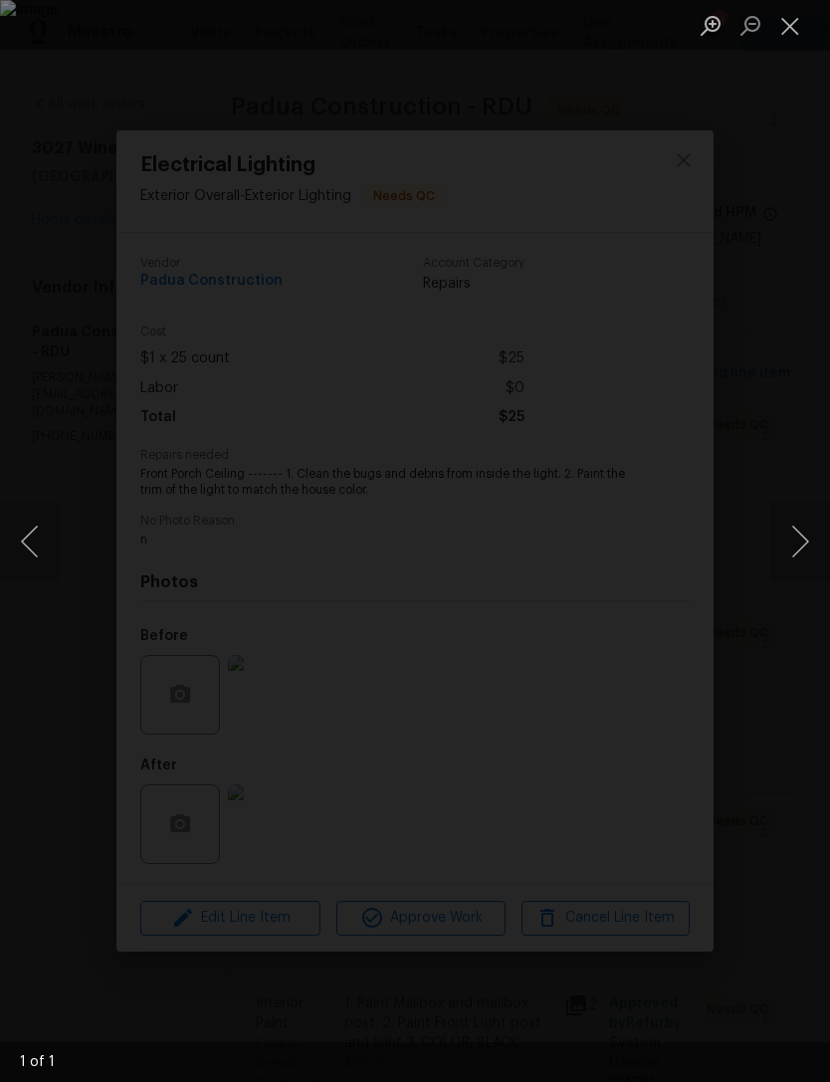
click at [803, 21] on button "Close lightbox" at bounding box center [790, 25] width 40 height 35
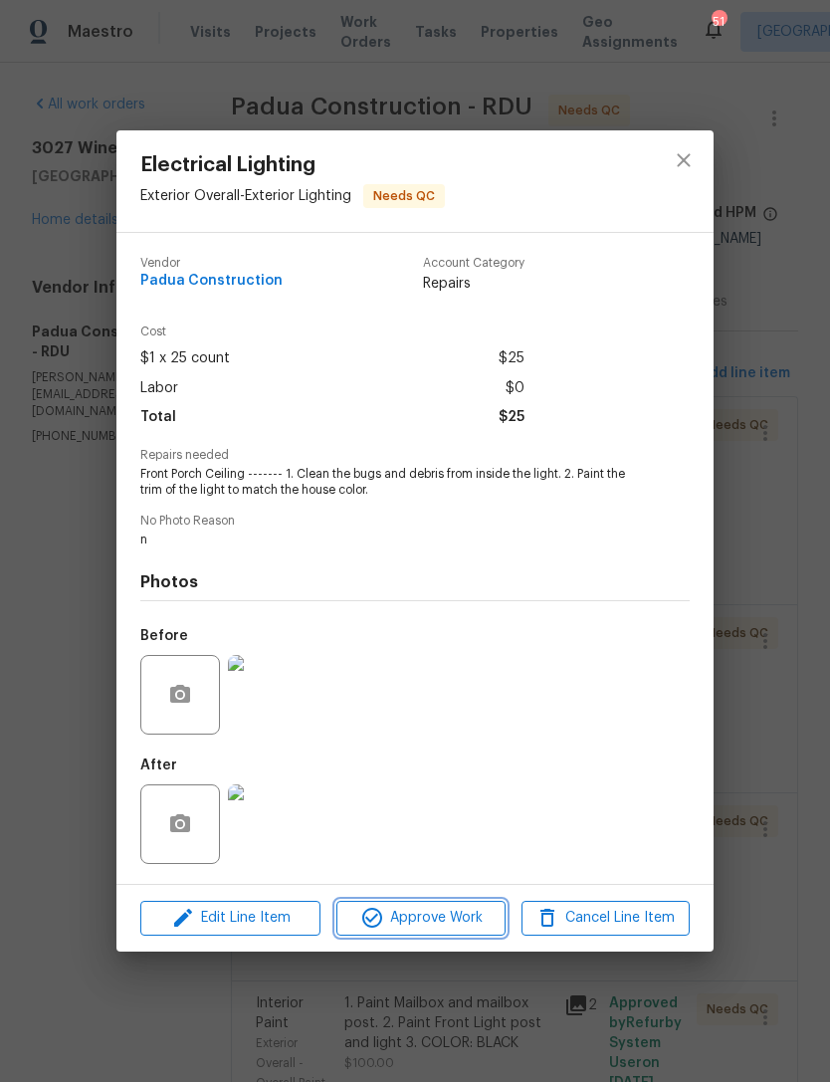
click at [438, 919] on span "Approve Work" at bounding box center [420, 918] width 156 height 25
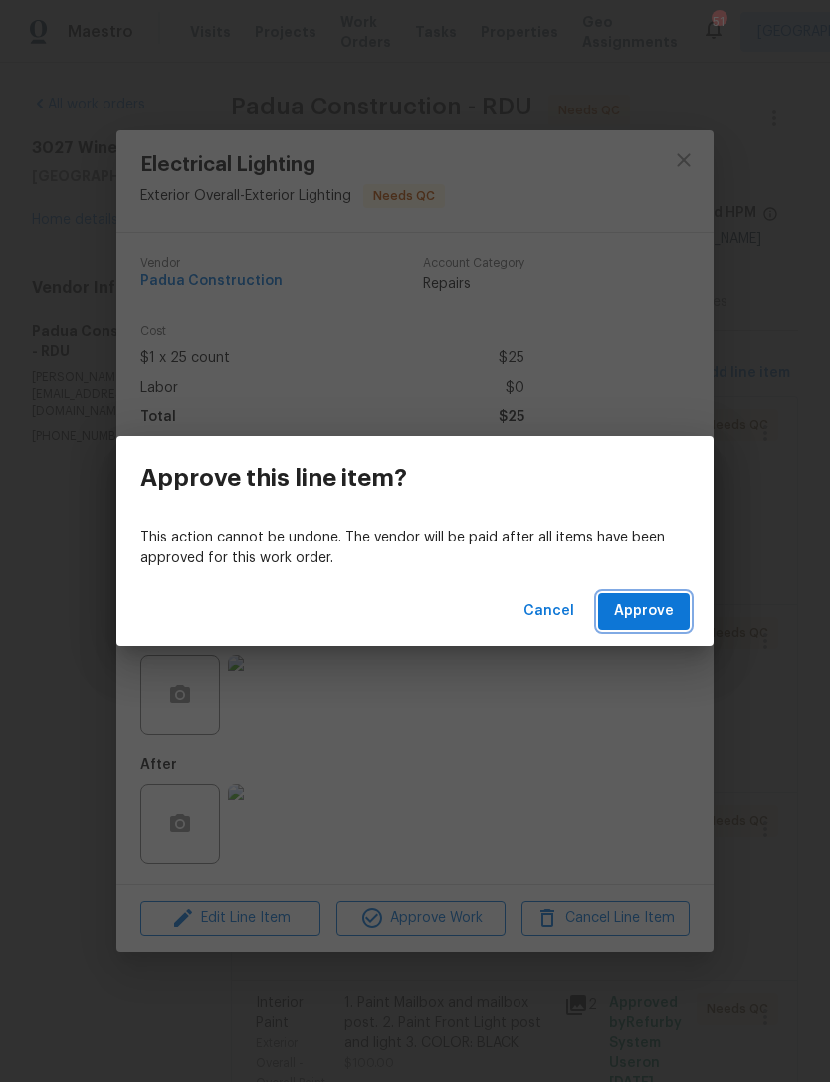
click at [665, 608] on span "Approve" at bounding box center [644, 611] width 60 height 25
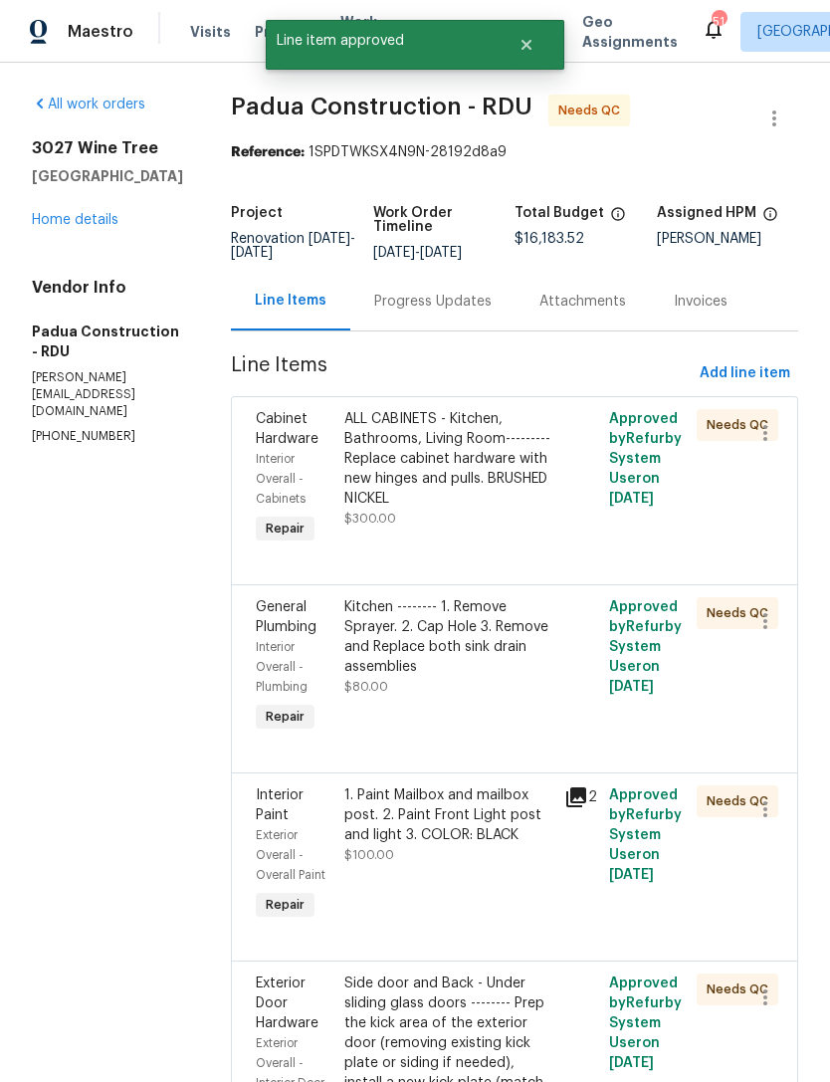
click at [447, 480] on div "ALL CABINETS - Kitchen, Bathrooms, Living Room--------- Replace cabinet hardwar…" at bounding box center [448, 459] width 209 height 100
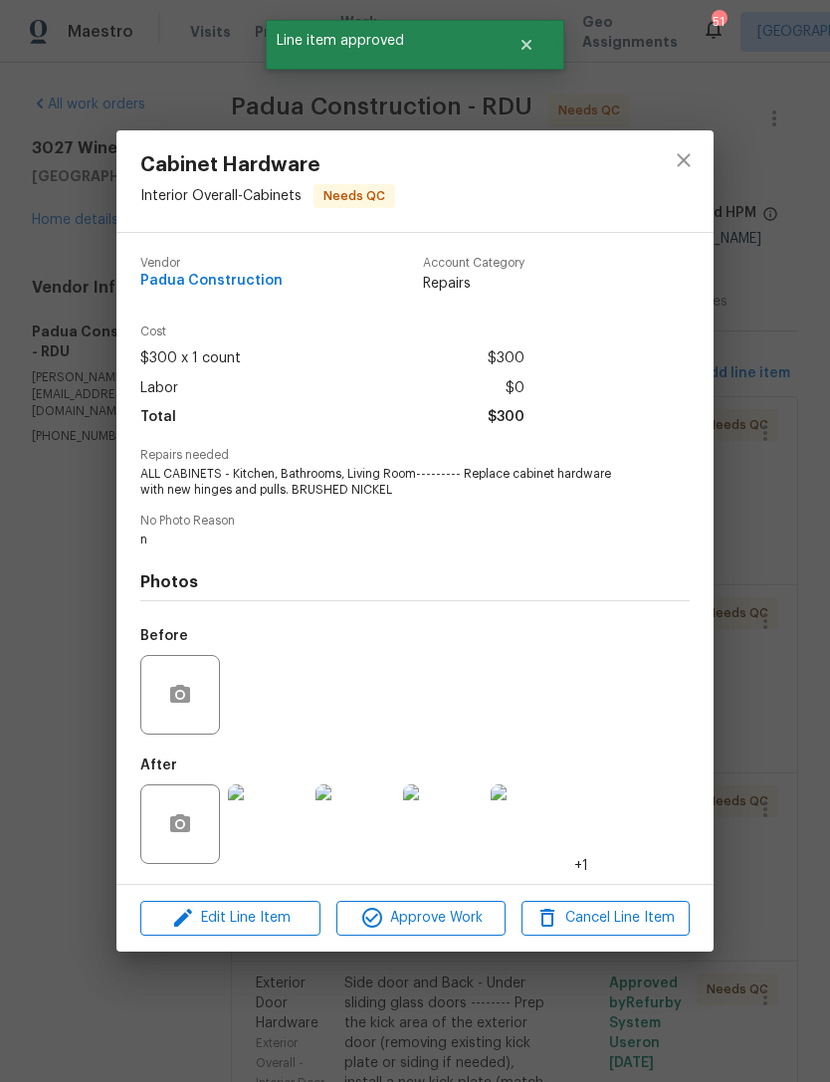
click at [280, 839] on img at bounding box center [268, 824] width 80 height 80
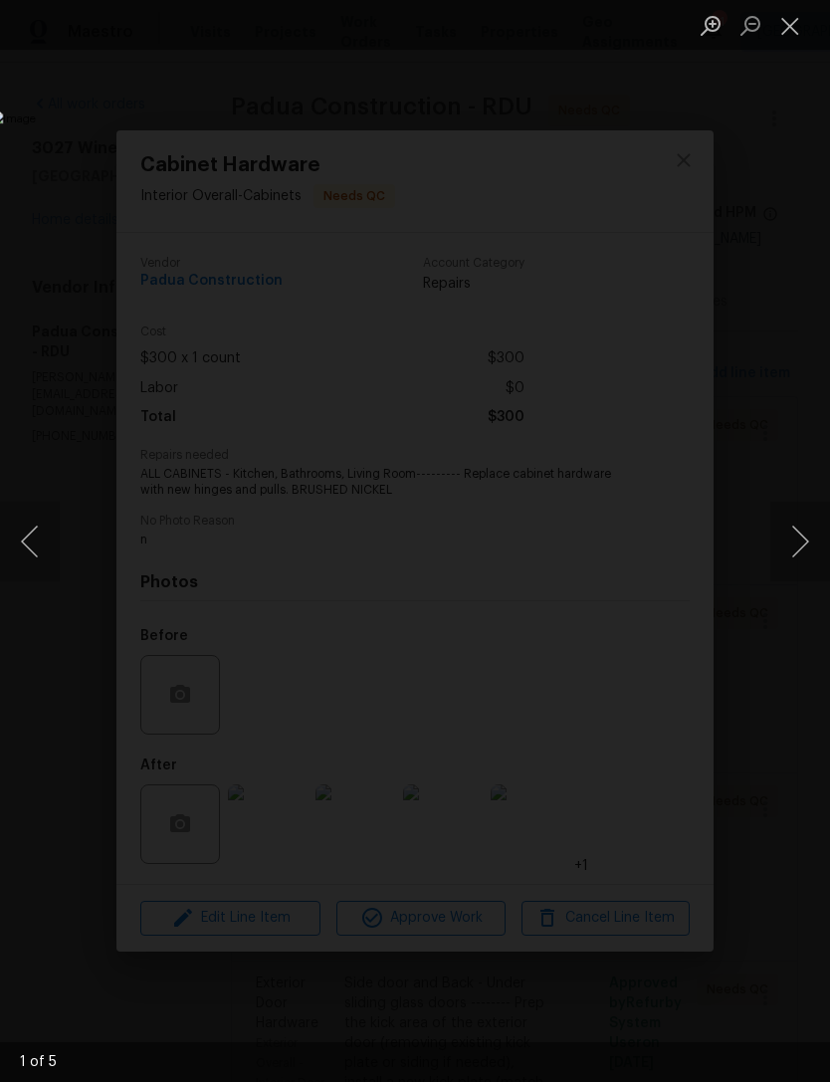
click at [808, 544] on button "Next image" at bounding box center [800, 542] width 60 height 80
click at [800, 540] on button "Next image" at bounding box center [800, 542] width 60 height 80
click at [800, 539] on button "Next image" at bounding box center [800, 542] width 60 height 80
click at [806, 537] on button "Next image" at bounding box center [800, 542] width 60 height 80
click at [807, 555] on button "Next image" at bounding box center [800, 542] width 60 height 80
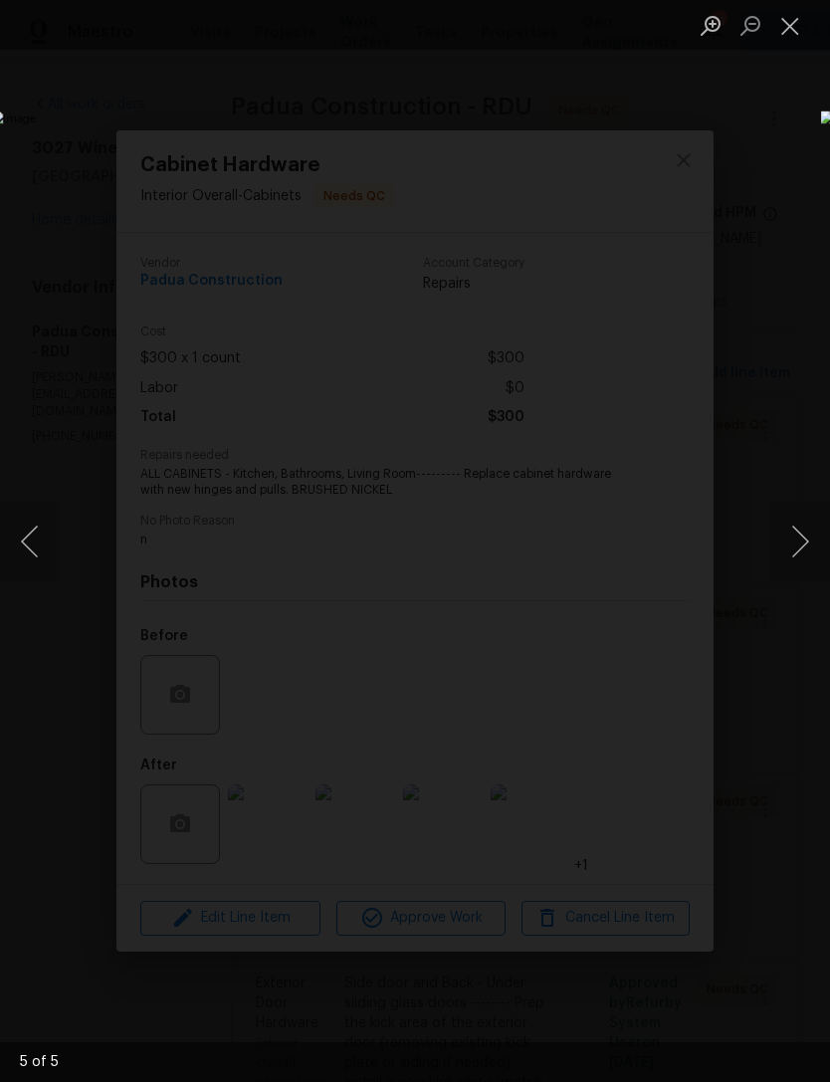
click at [795, 30] on button "Close lightbox" at bounding box center [790, 25] width 40 height 35
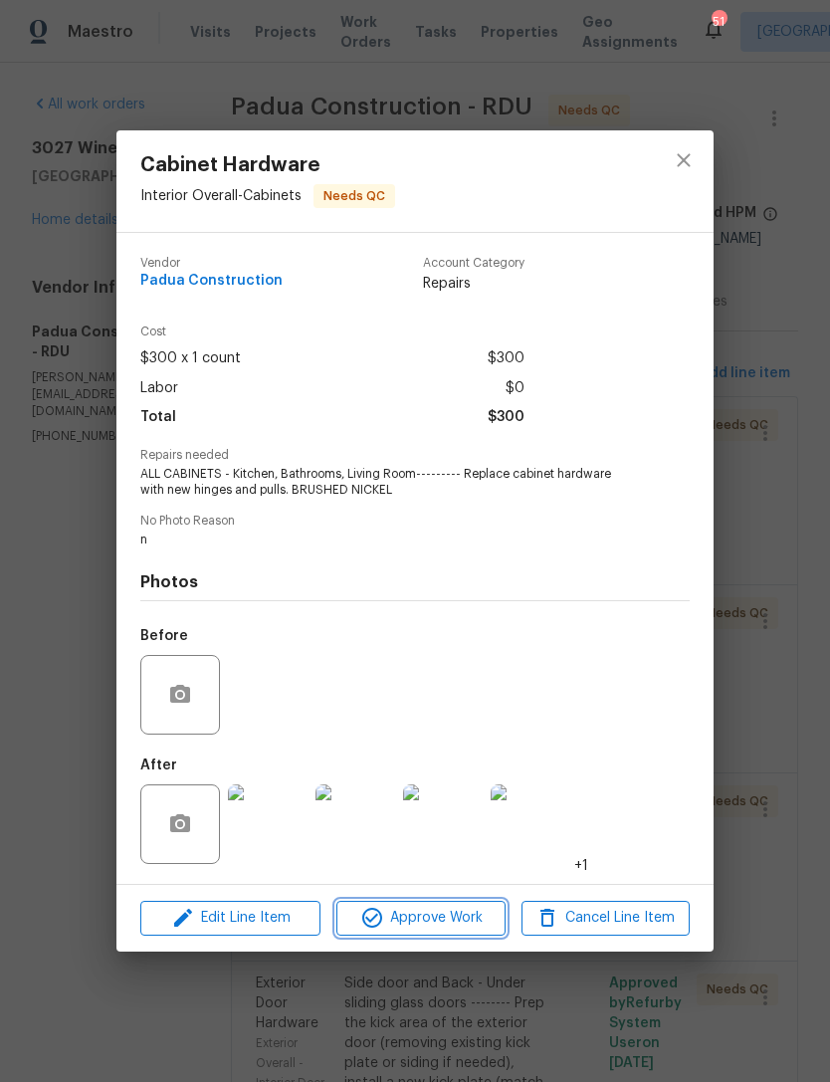
click at [454, 920] on span "Approve Work" at bounding box center [420, 918] width 156 height 25
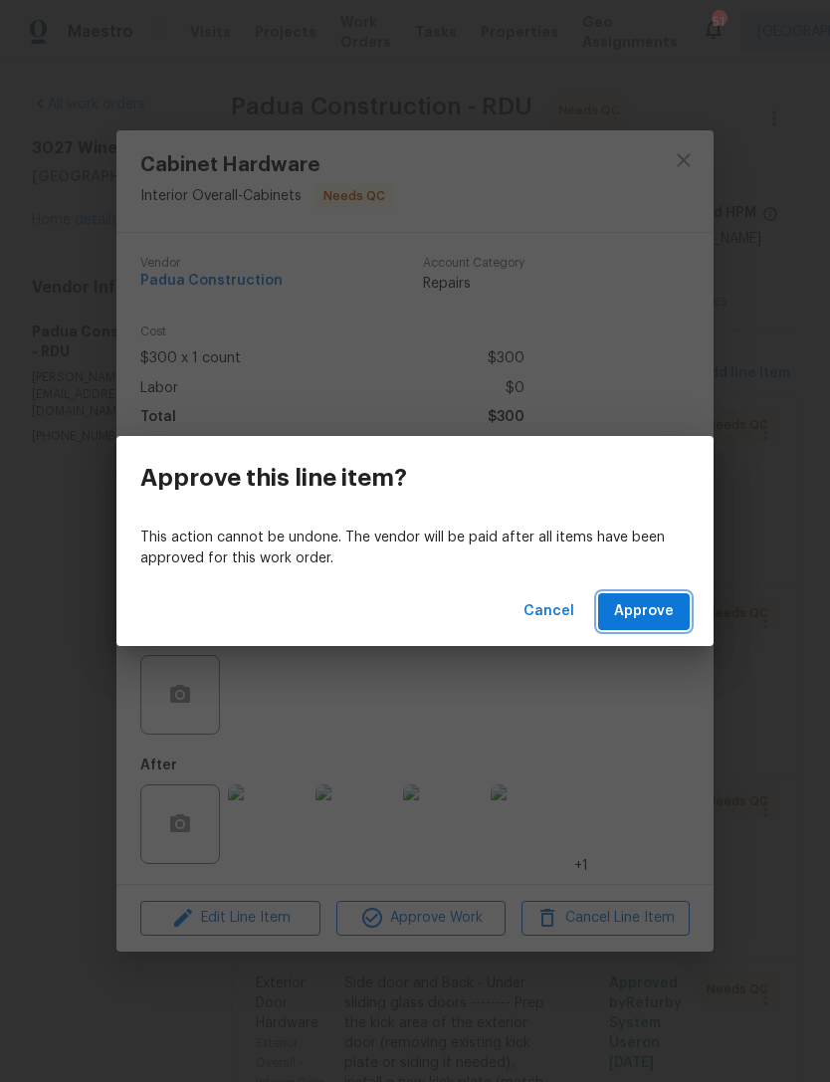
click at [651, 608] on span "Approve" at bounding box center [644, 611] width 60 height 25
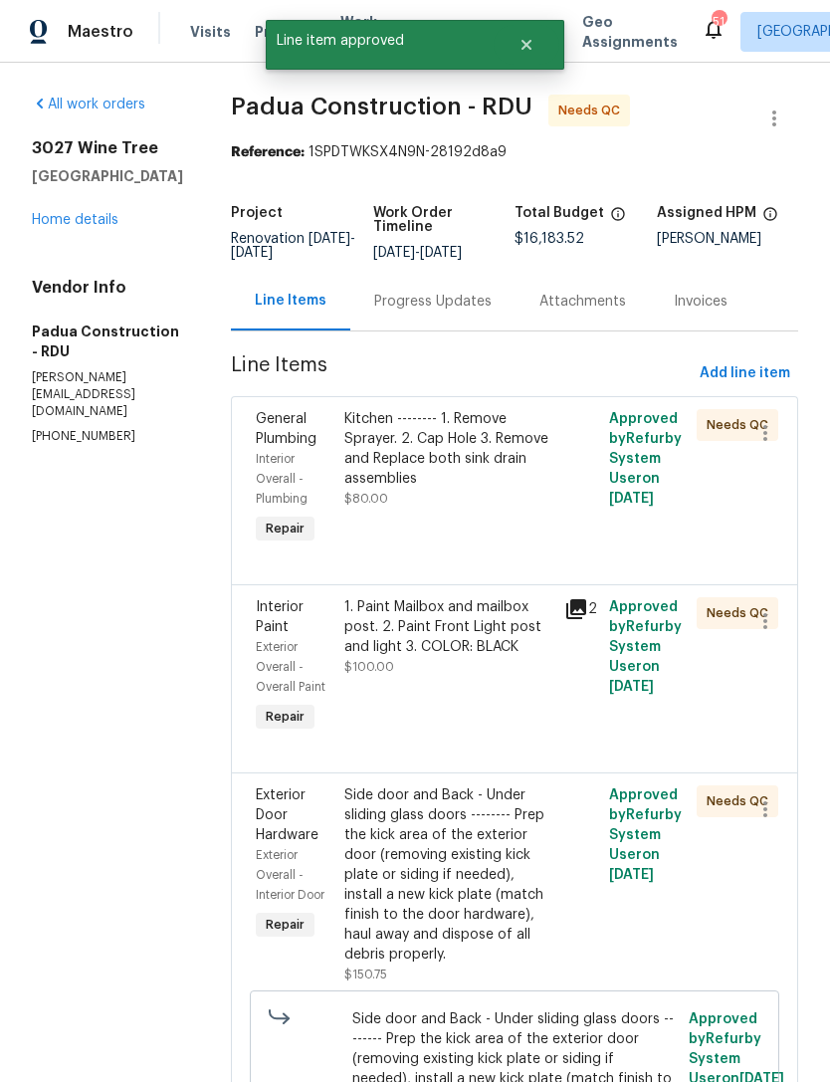
click at [482, 489] on div "Kitchen -------- 1. Remove Sprayer. 2. Cap Hole 3. Remove and Replace both sink…" at bounding box center [448, 459] width 209 height 100
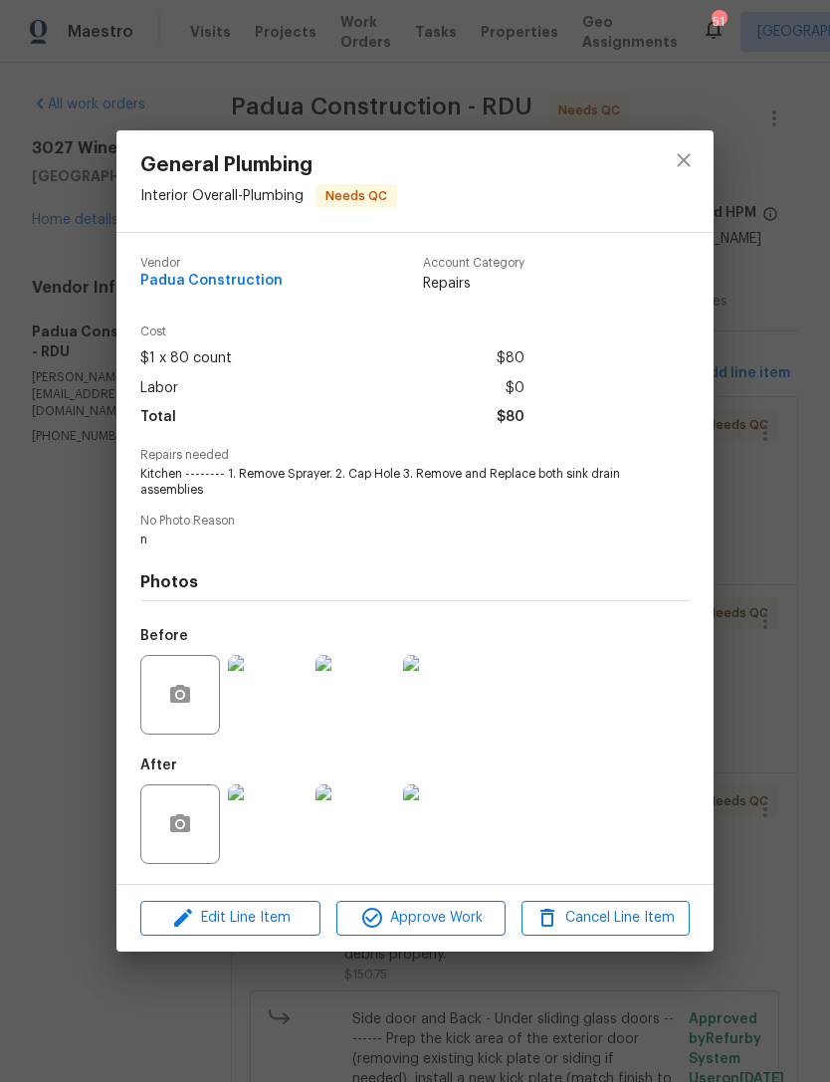
click at [282, 822] on img at bounding box center [268, 824] width 80 height 80
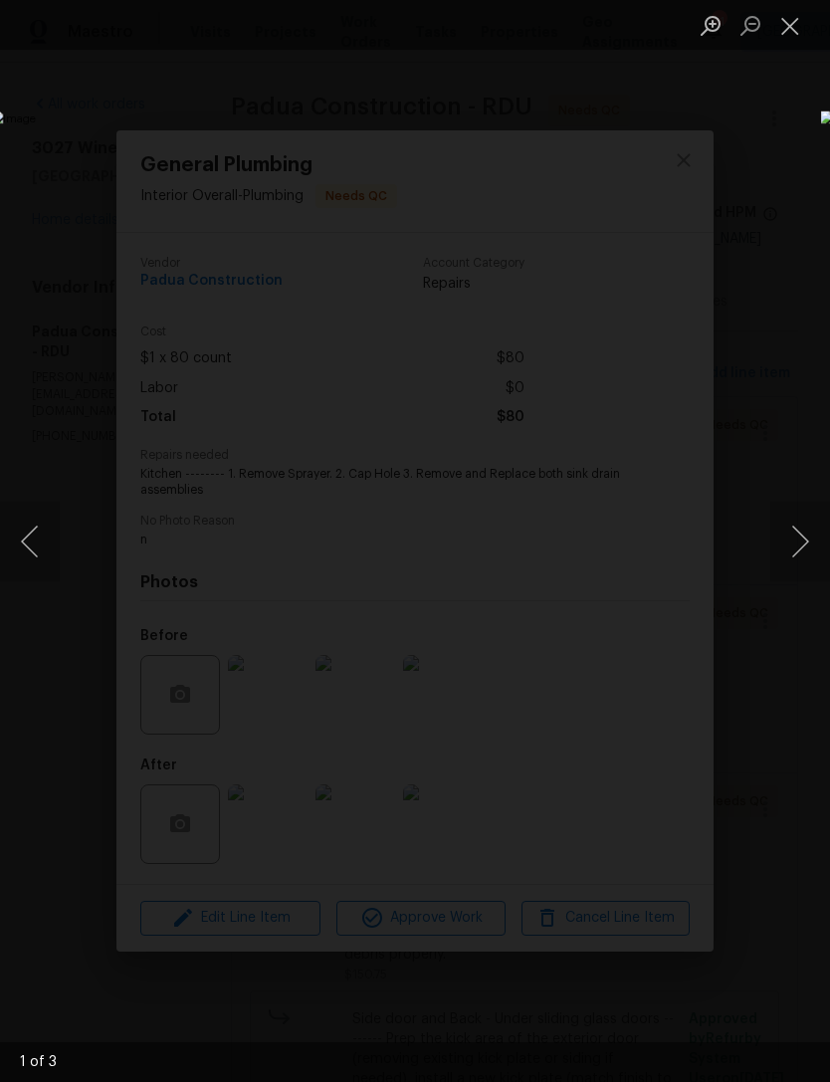
click at [806, 536] on button "Next image" at bounding box center [800, 542] width 60 height 80
click at [801, 541] on button "Next image" at bounding box center [800, 542] width 60 height 80
click at [792, 553] on button "Next image" at bounding box center [800, 542] width 60 height 80
click at [800, 29] on button "Close lightbox" at bounding box center [790, 25] width 40 height 35
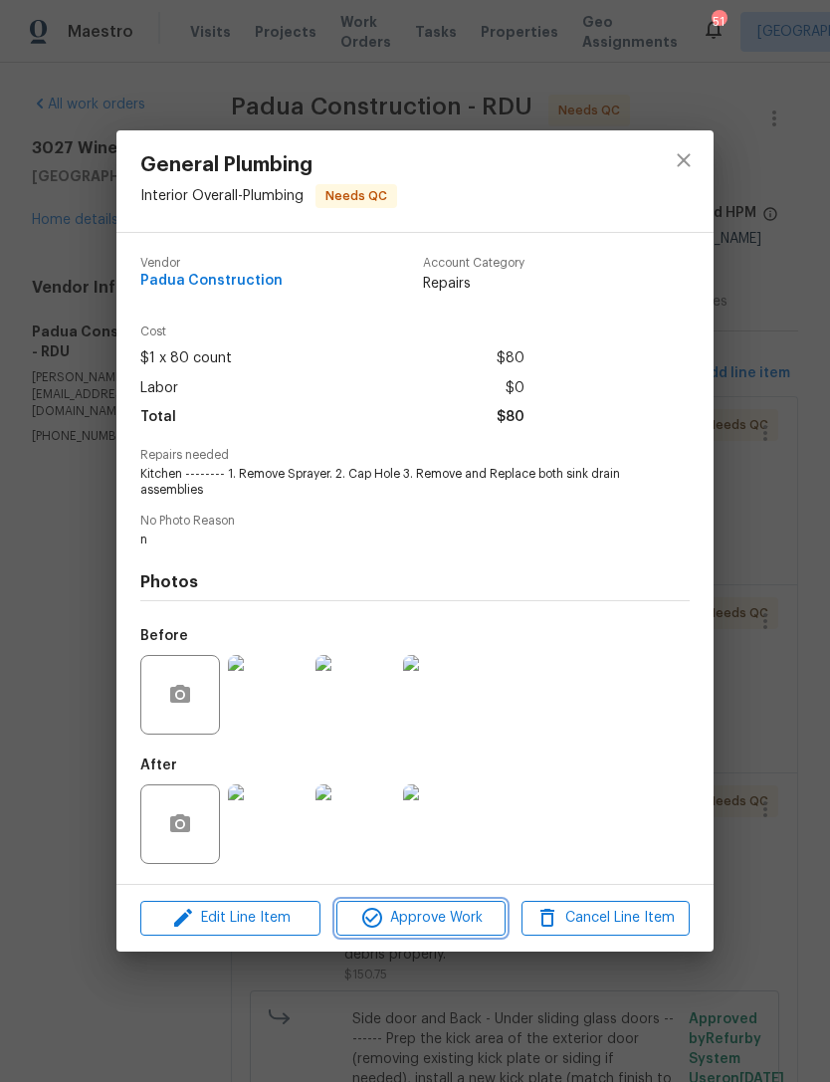
click at [454, 922] on span "Approve Work" at bounding box center [420, 918] width 156 height 25
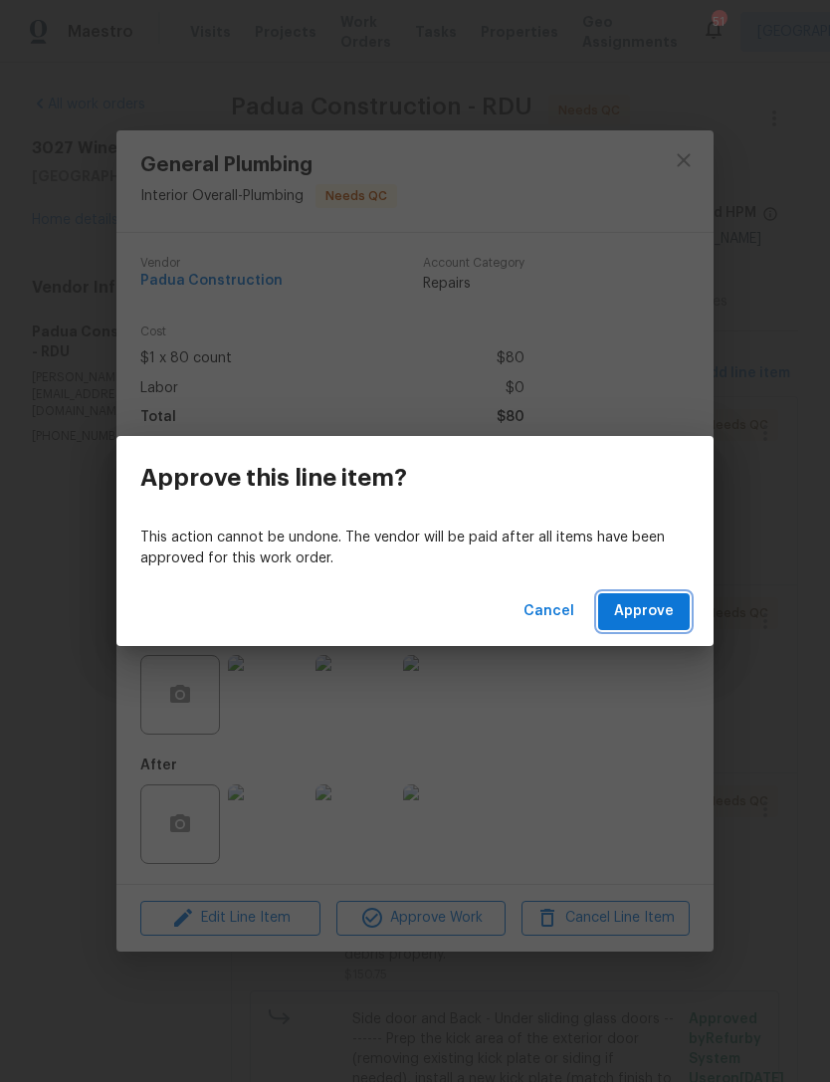
click at [668, 614] on span "Approve" at bounding box center [644, 611] width 60 height 25
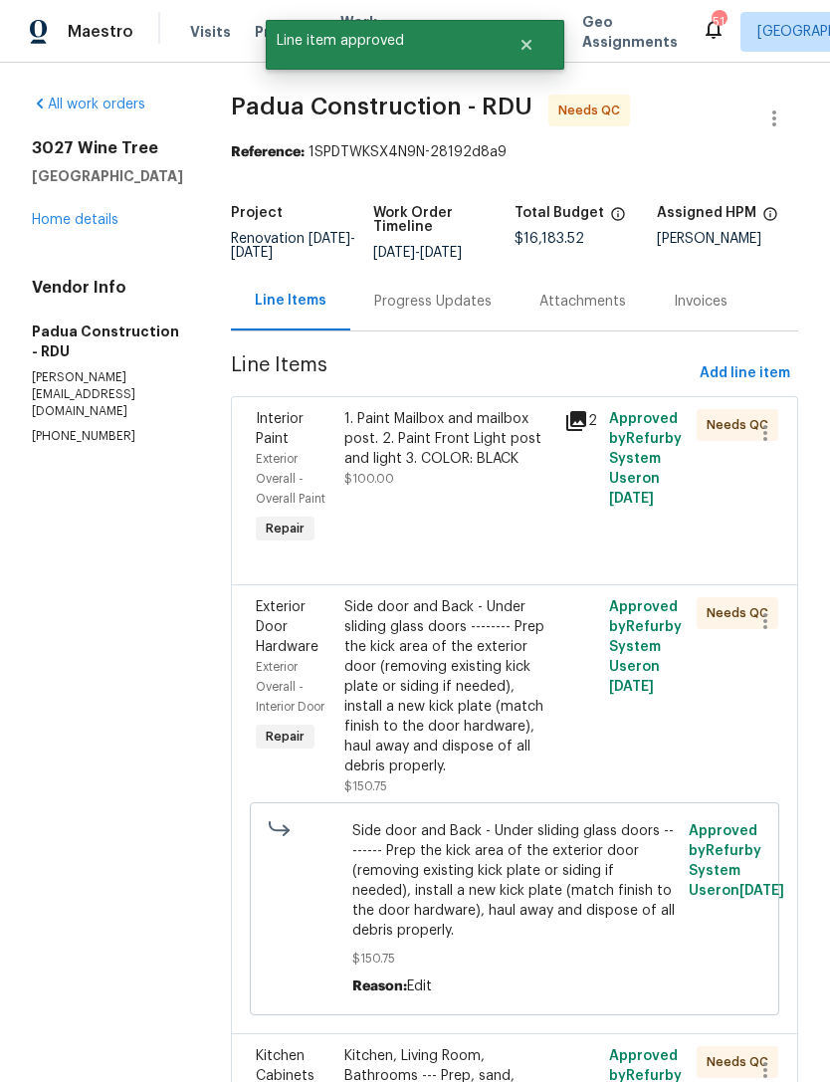
click at [568, 421] on icon at bounding box center [576, 421] width 20 height 20
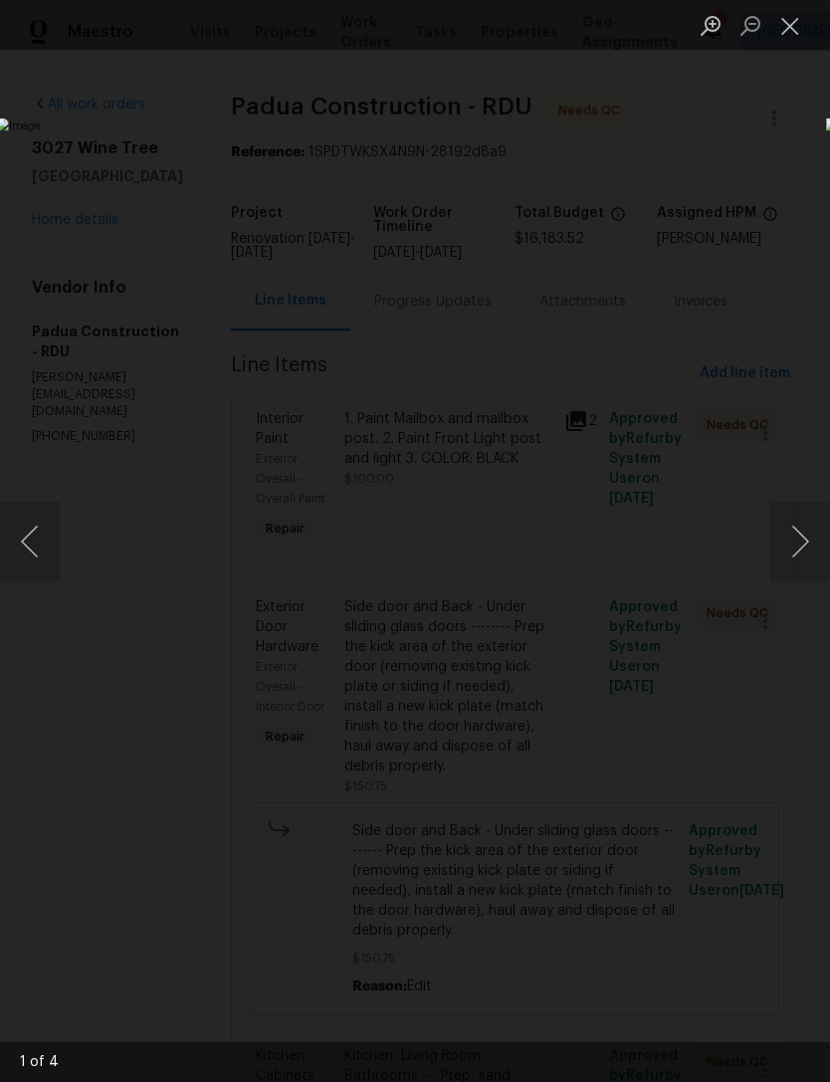
click at [802, 540] on button "Next image" at bounding box center [800, 542] width 60 height 80
click at [805, 548] on button "Next image" at bounding box center [800, 542] width 60 height 80
click at [790, 23] on button "Close lightbox" at bounding box center [790, 25] width 40 height 35
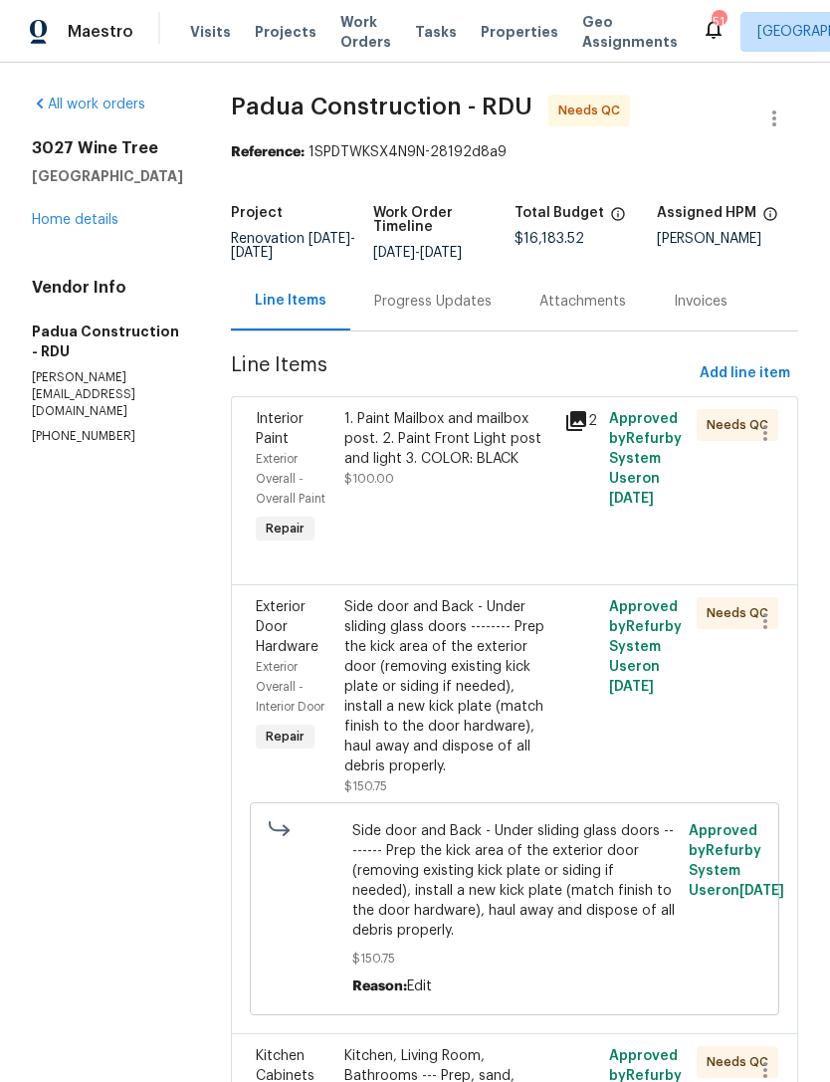
click at [479, 458] on div "1. Paint Mailbox and mailbox post. 2. Paint Front Light post and light 3. COLOR…" at bounding box center [448, 439] width 209 height 60
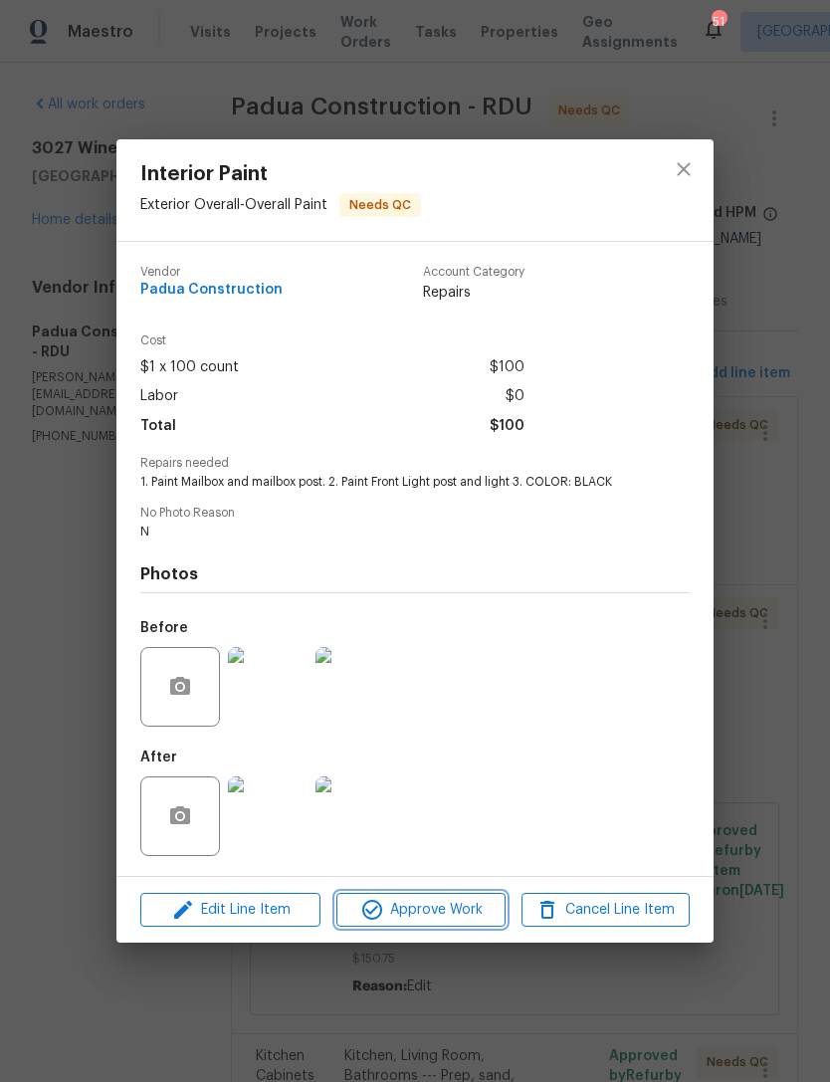
click at [431, 912] on span "Approve Work" at bounding box center [420, 910] width 156 height 25
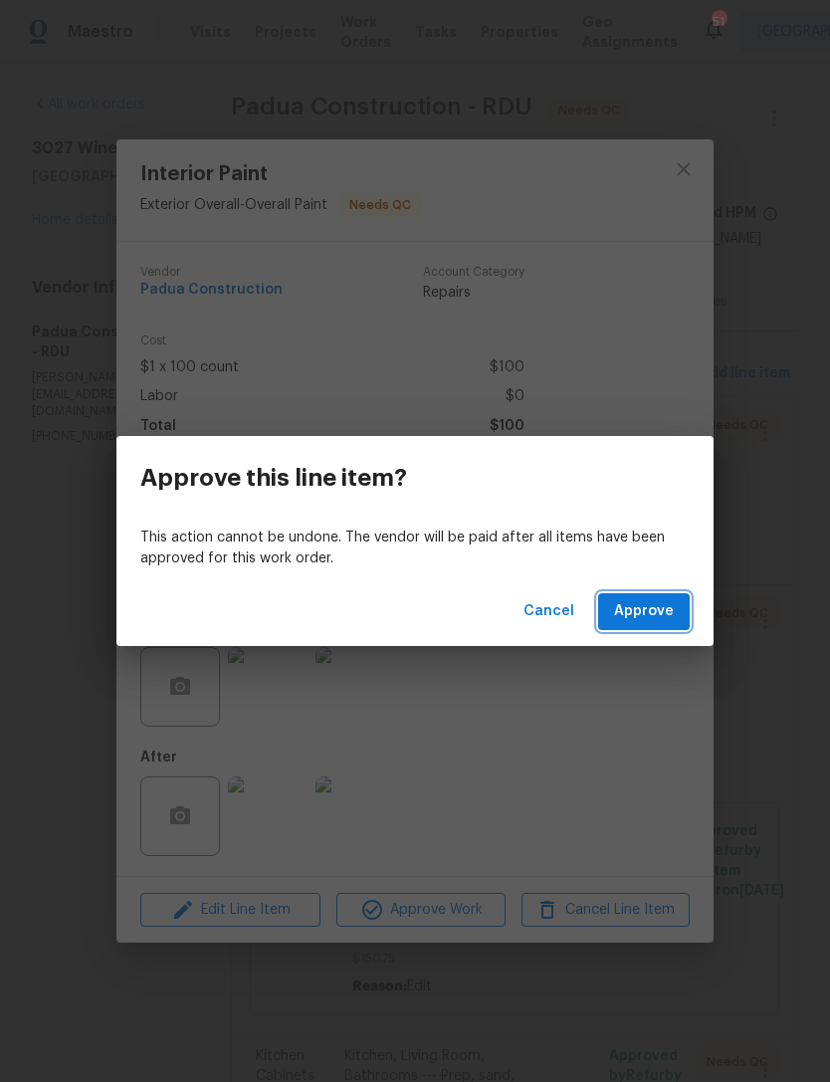
click at [660, 606] on span "Approve" at bounding box center [644, 611] width 60 height 25
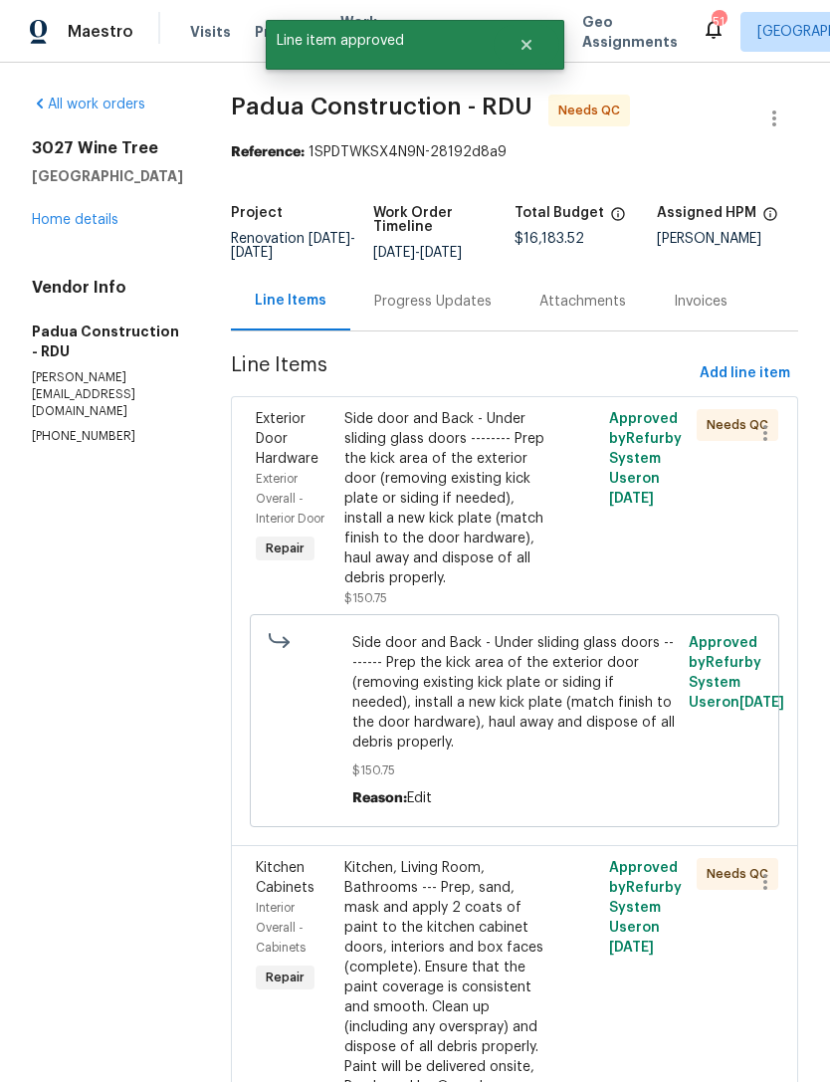
click at [451, 490] on div "Side door and Back - Under sliding glass doors -------- Prep the kick area of t…" at bounding box center [448, 498] width 209 height 179
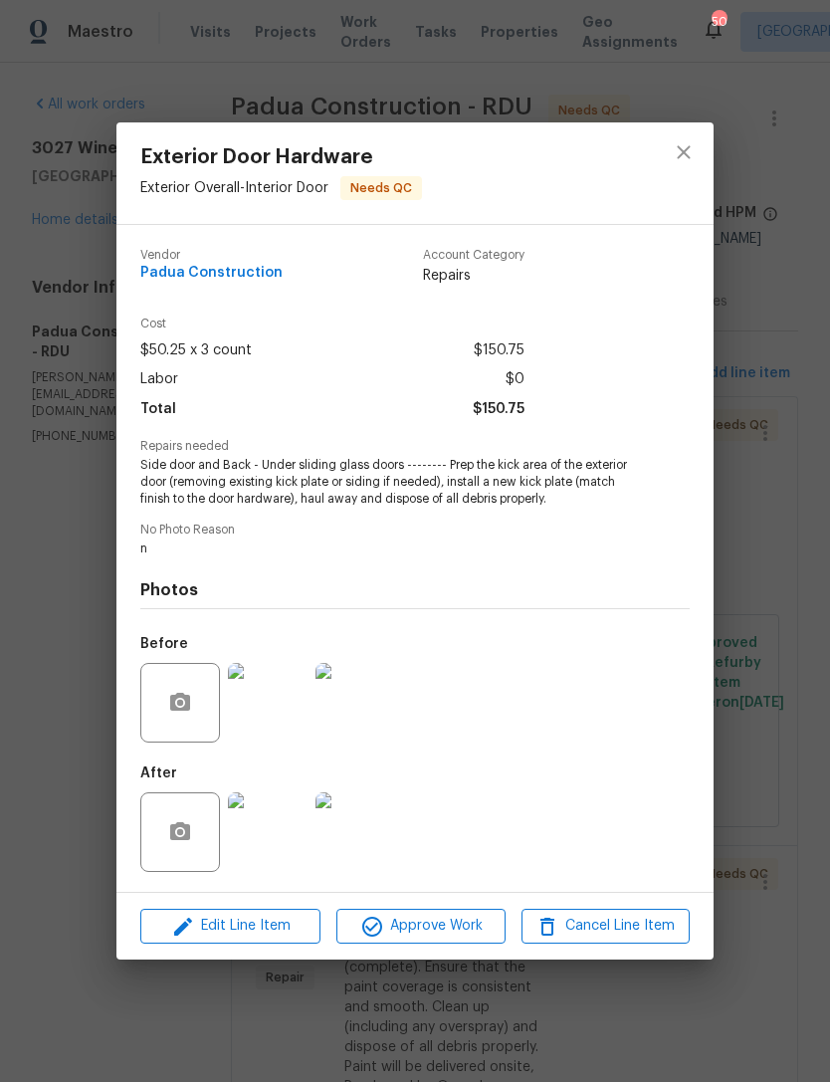
click at [289, 842] on img at bounding box center [268, 832] width 80 height 80
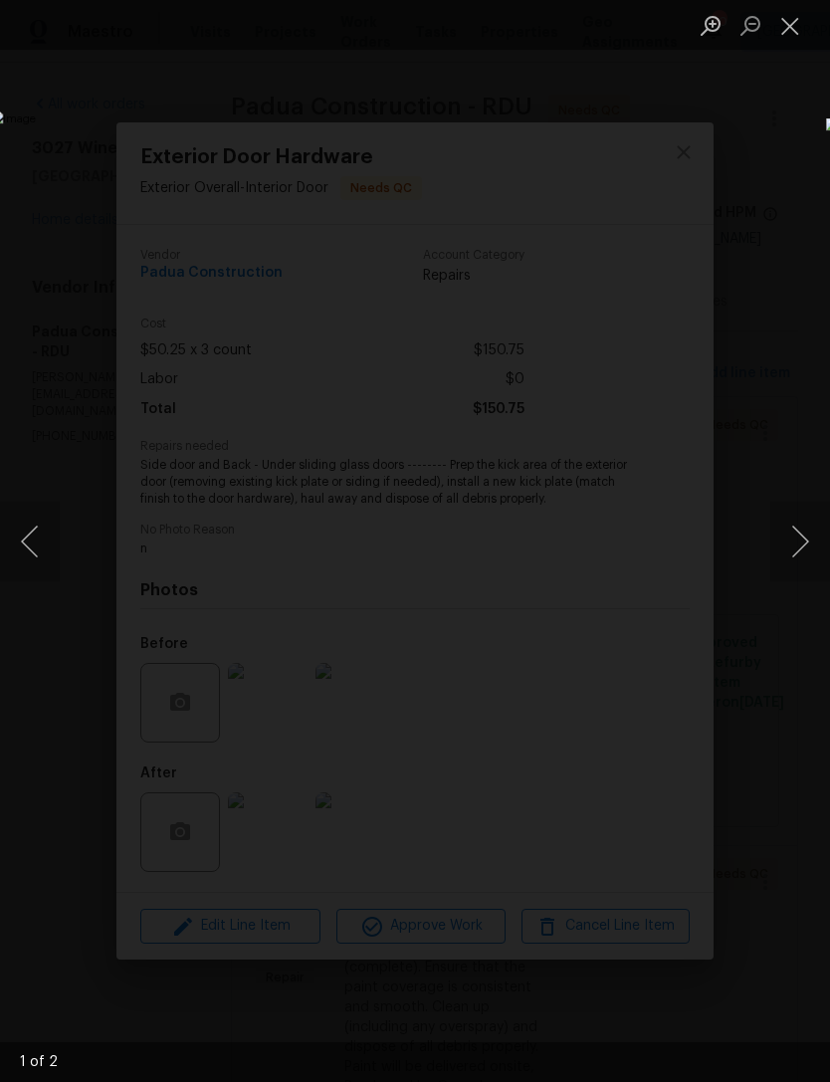
click at [804, 539] on button "Next image" at bounding box center [800, 542] width 60 height 80
click at [807, 523] on button "Next image" at bounding box center [800, 542] width 60 height 80
click at [798, 37] on button "Close lightbox" at bounding box center [790, 25] width 40 height 35
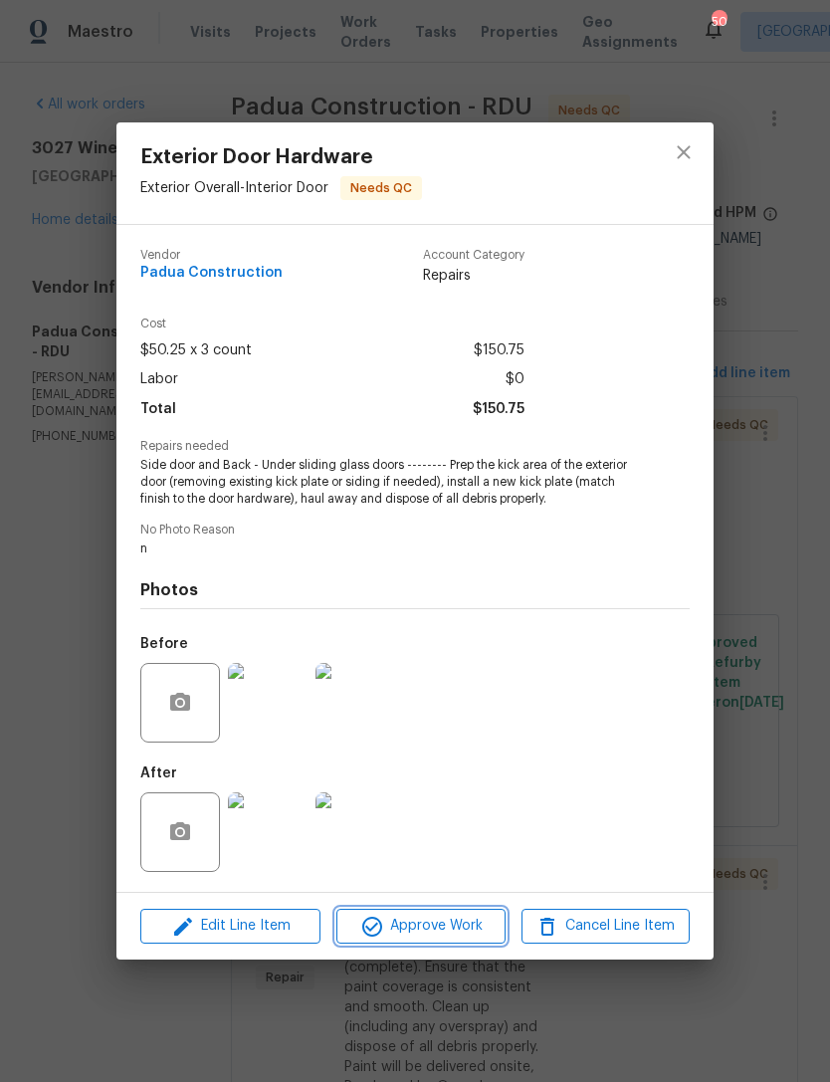
click at [459, 931] on span "Approve Work" at bounding box center [420, 926] width 156 height 25
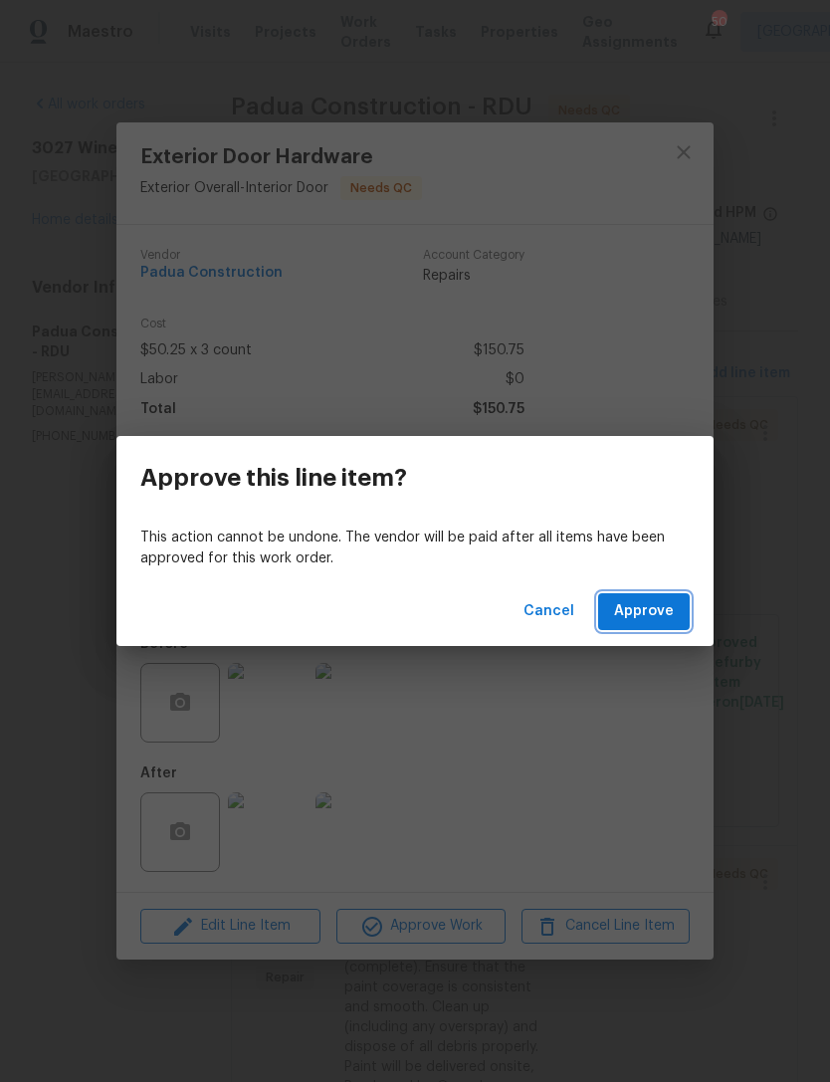
click at [658, 620] on span "Approve" at bounding box center [644, 611] width 60 height 25
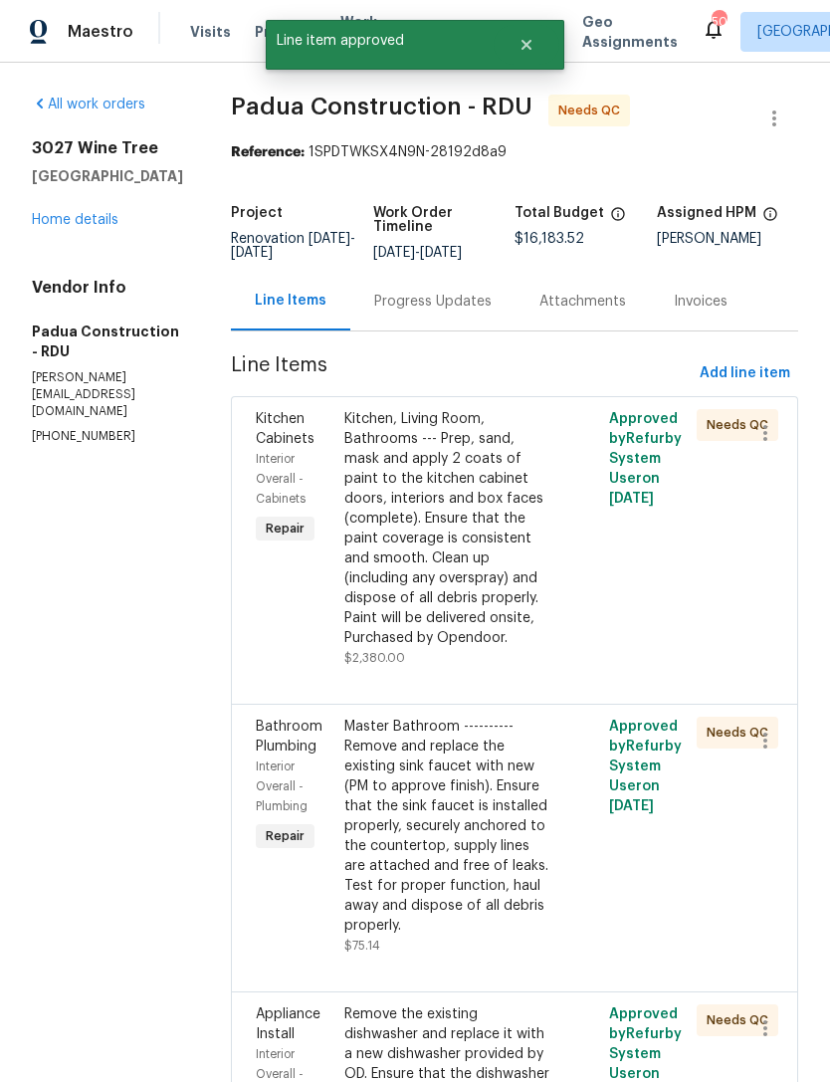
click at [441, 548] on div "Kitchen, Living Room, Bathrooms --- Prep, sand, mask and apply 2 coats of paint…" at bounding box center [448, 528] width 209 height 239
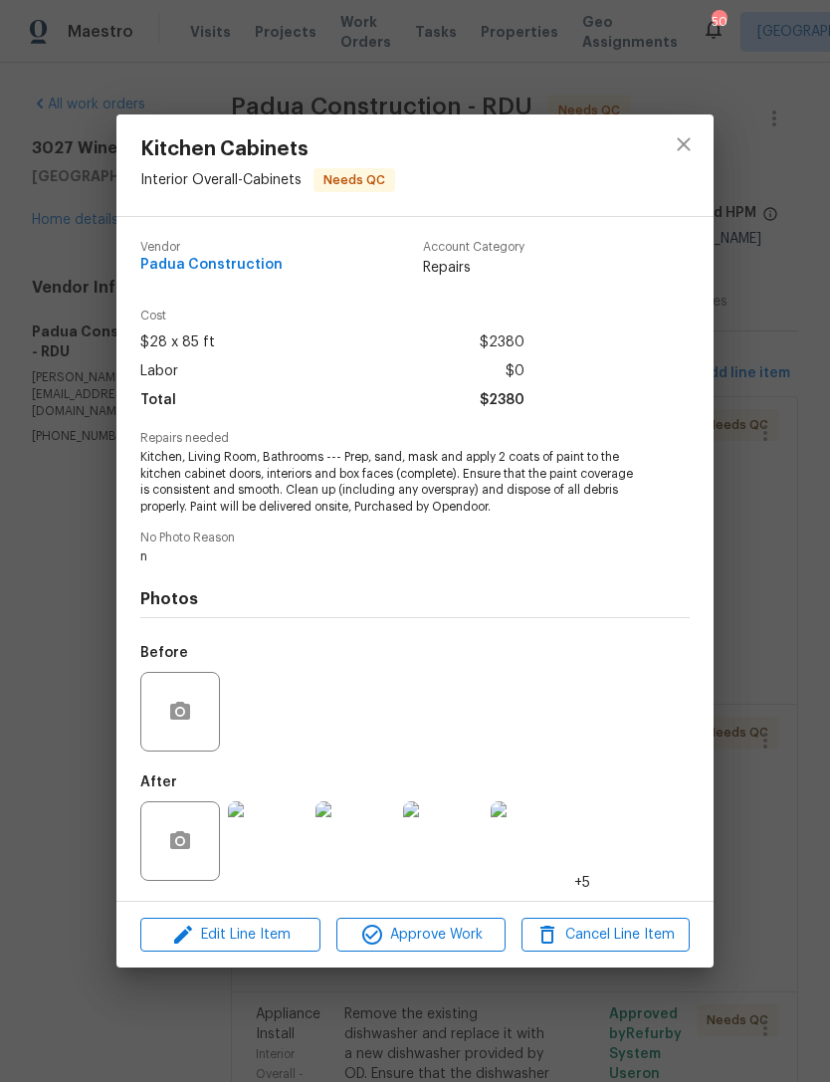
click at [271, 841] on img at bounding box center [268, 841] width 80 height 80
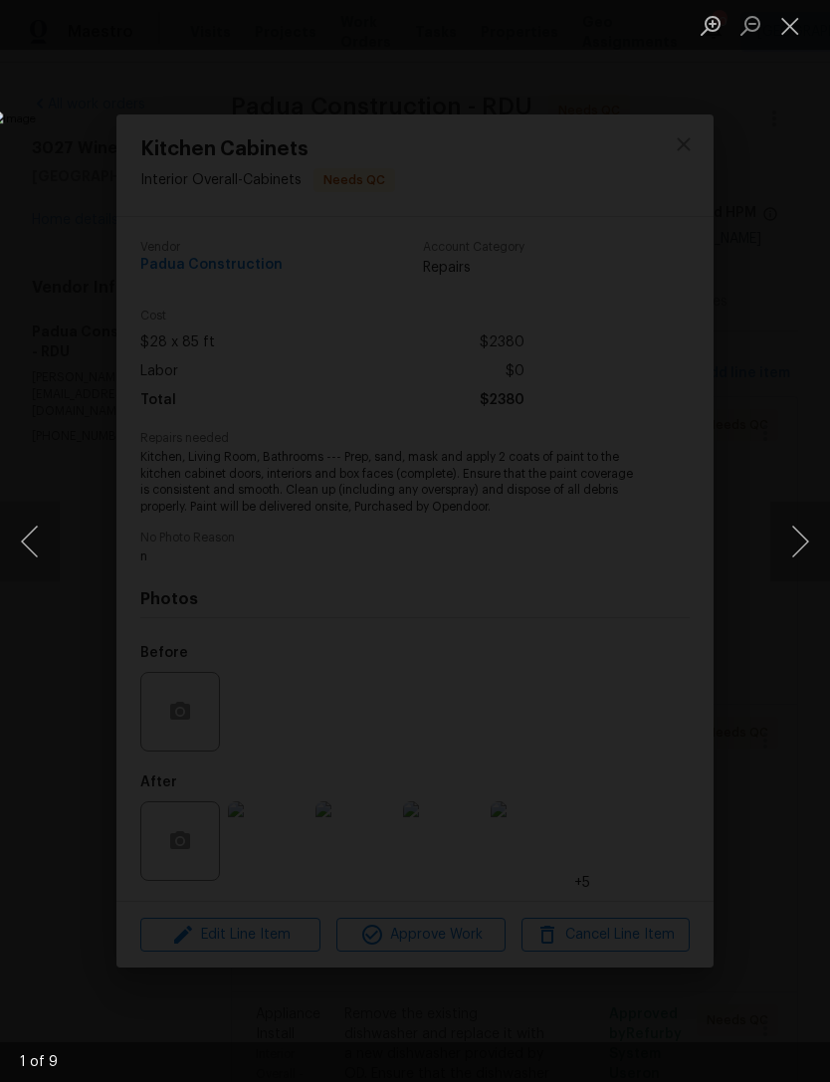
click at [807, 531] on button "Next image" at bounding box center [800, 542] width 60 height 80
click at [808, 527] on button "Next image" at bounding box center [800, 542] width 60 height 80
click at [802, 528] on button "Next image" at bounding box center [800, 542] width 60 height 80
click at [791, 26] on button "Close lightbox" at bounding box center [790, 25] width 40 height 35
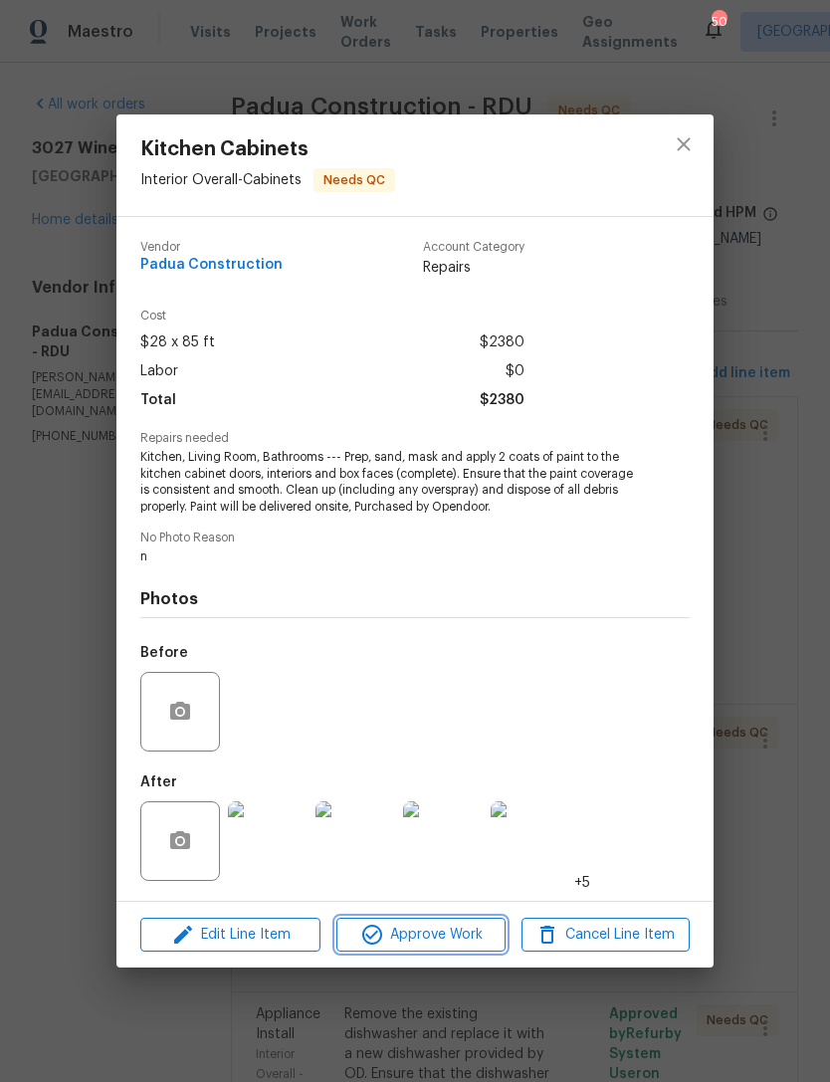
click at [450, 931] on span "Approve Work" at bounding box center [420, 935] width 156 height 25
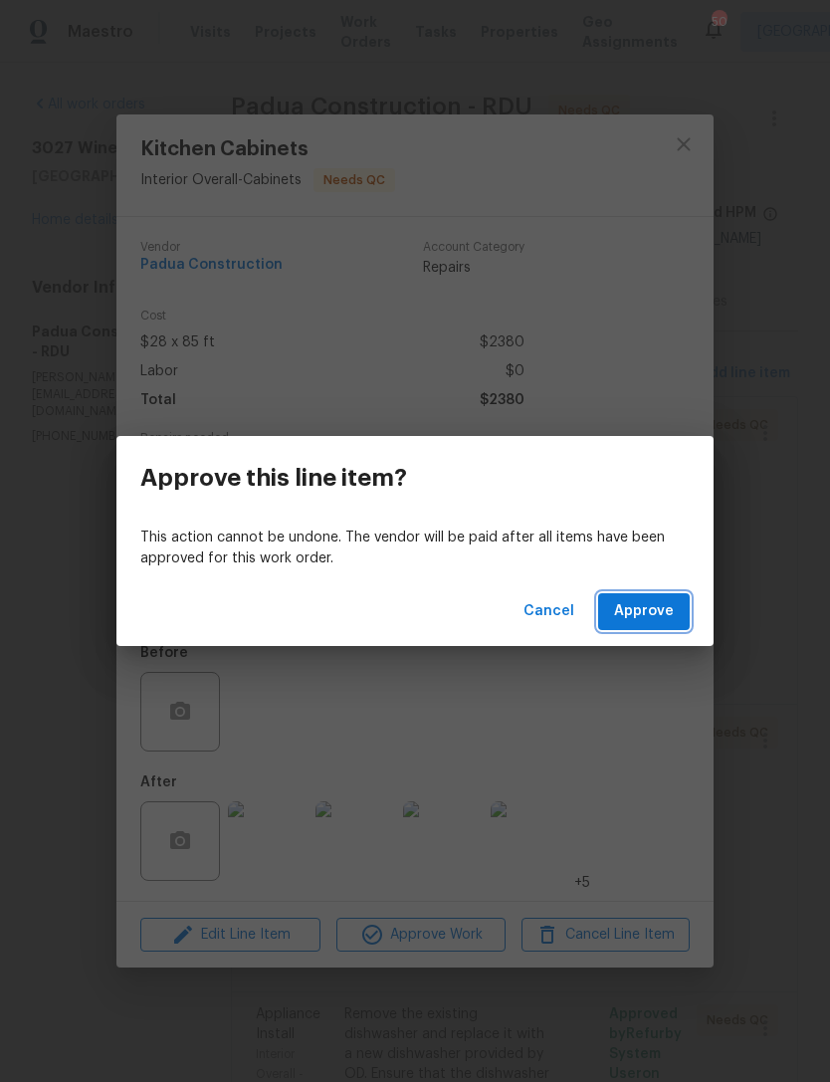
click at [660, 616] on span "Approve" at bounding box center [644, 611] width 60 height 25
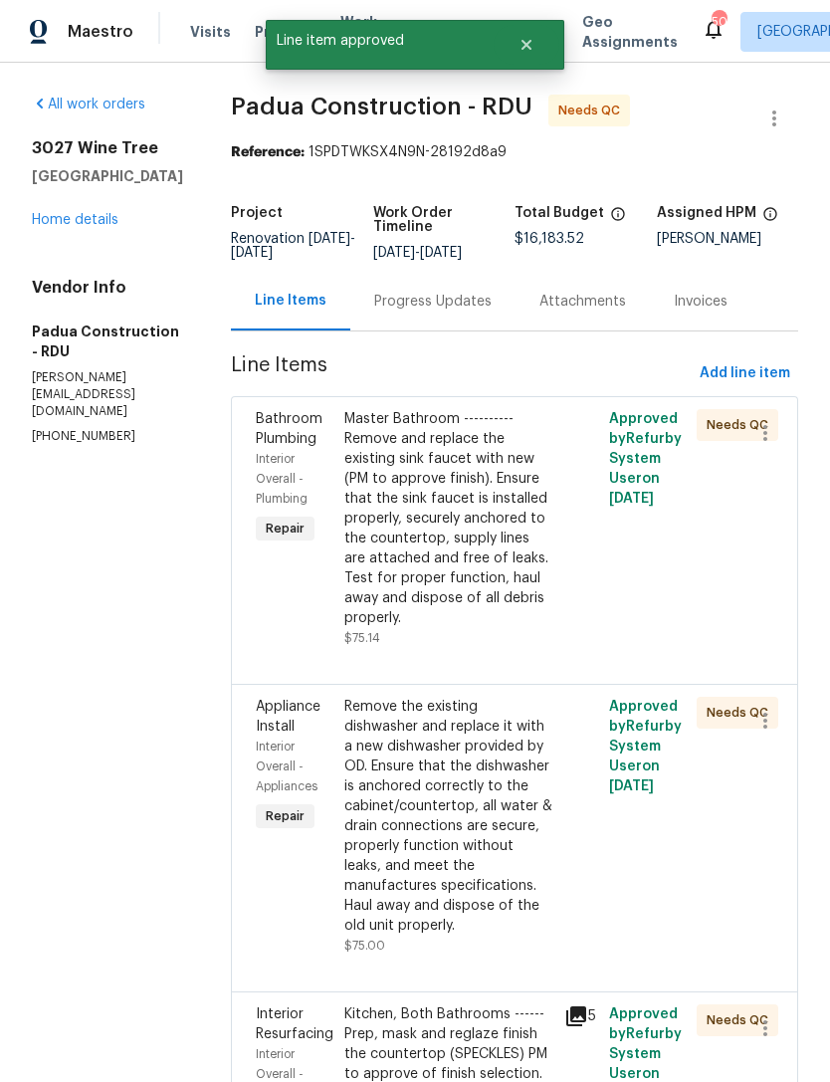
click at [442, 531] on div "Master Bathroom ---------- Remove and replace the existing sink faucet with new…" at bounding box center [448, 518] width 209 height 219
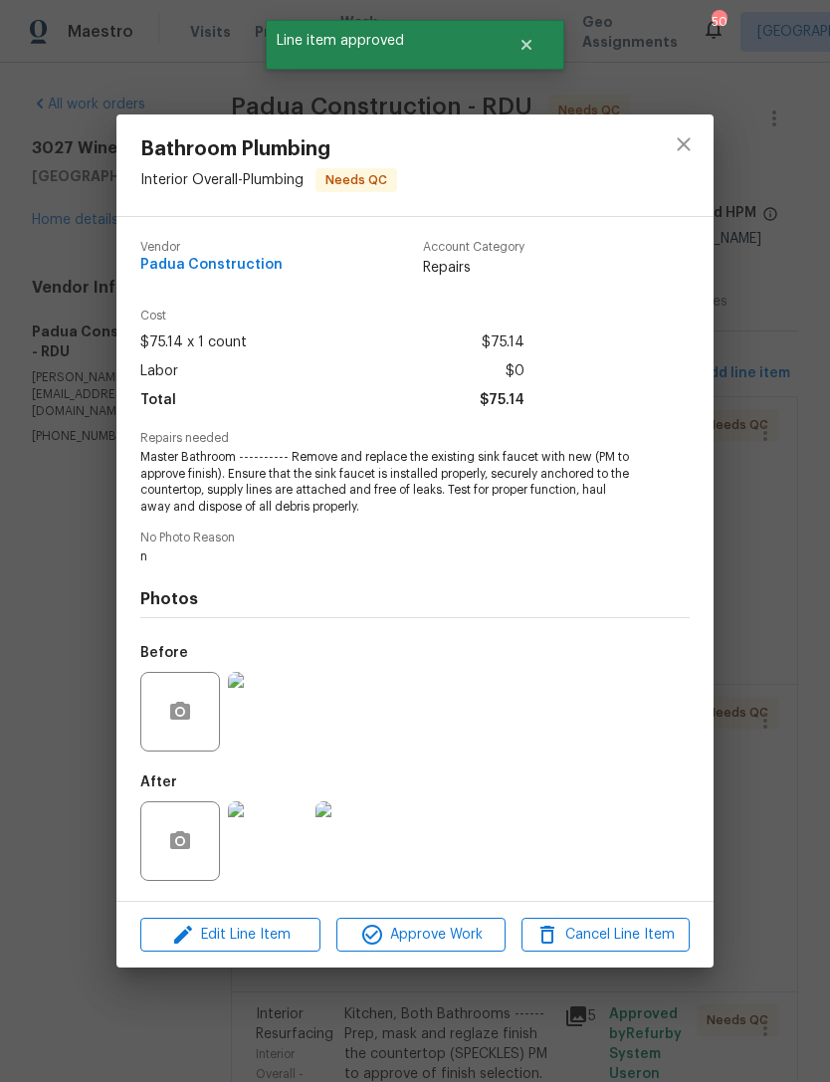
click at [282, 849] on img at bounding box center [268, 841] width 80 height 80
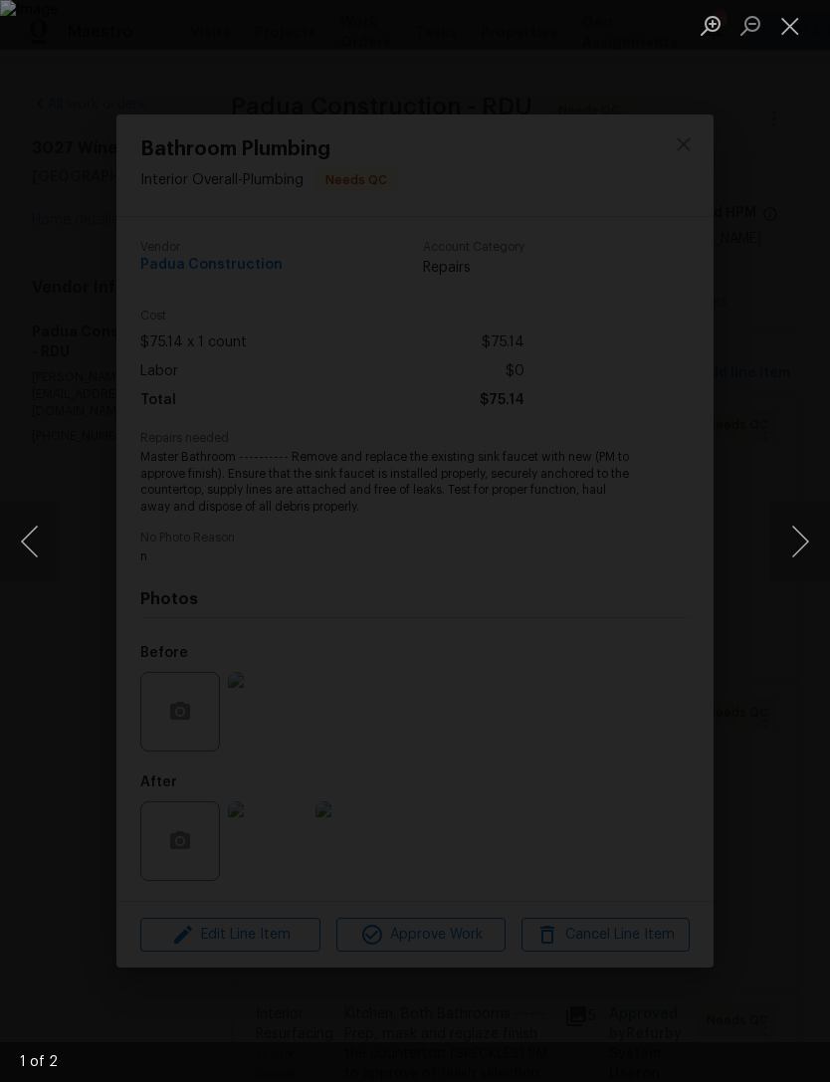
click at [808, 521] on button "Next image" at bounding box center [800, 542] width 60 height 80
click at [807, 527] on button "Next image" at bounding box center [800, 542] width 60 height 80
click at [786, 33] on button "Close lightbox" at bounding box center [790, 25] width 40 height 35
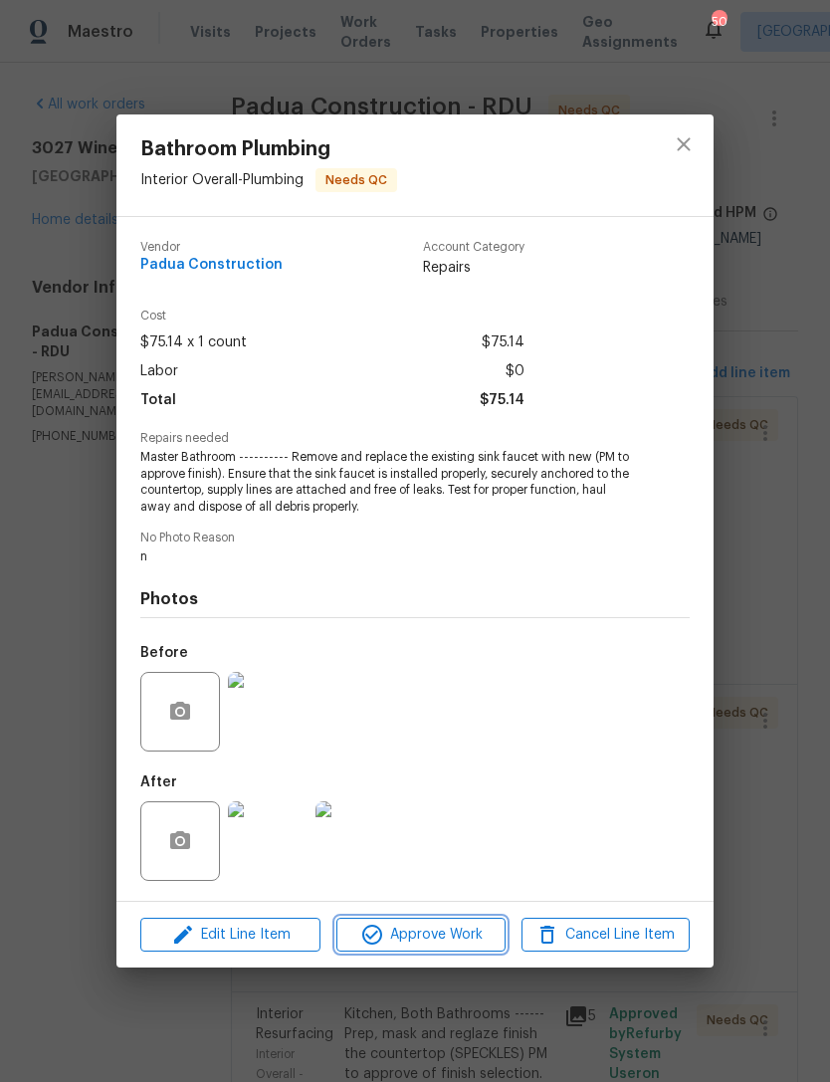
click at [440, 921] on button "Approve Work" at bounding box center [420, 935] width 168 height 35
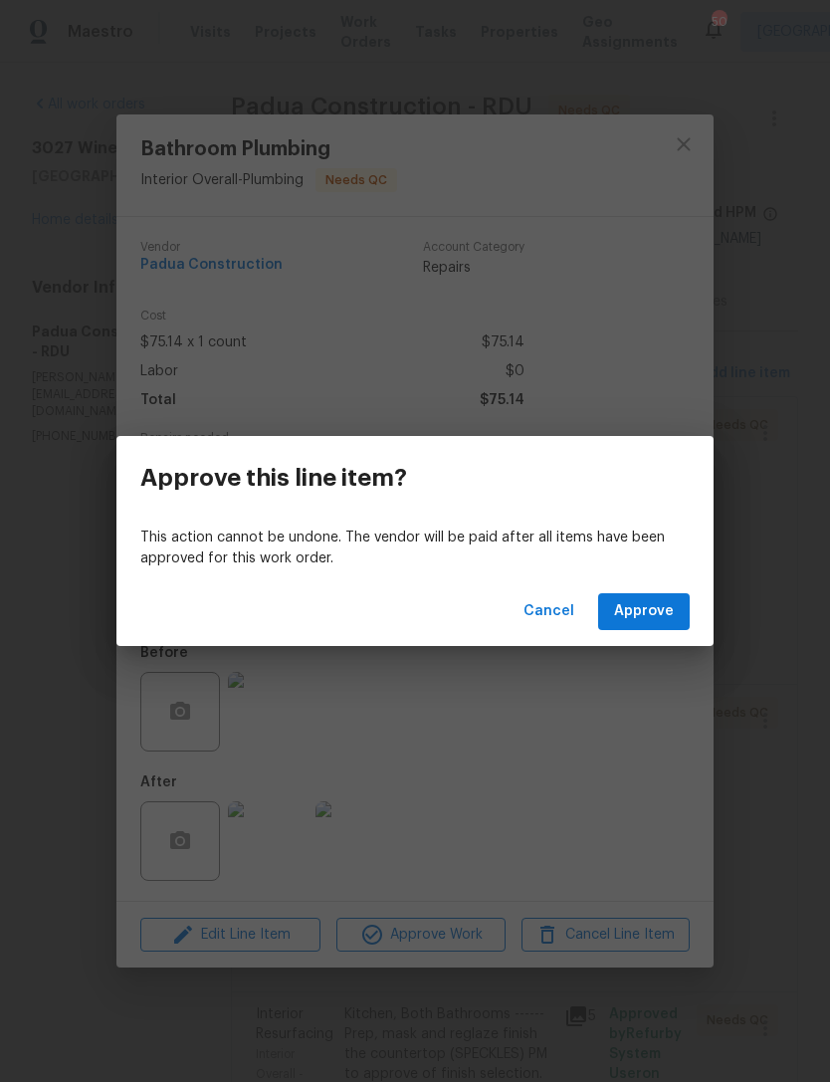
click at [663, 607] on span "Approve" at bounding box center [644, 611] width 60 height 25
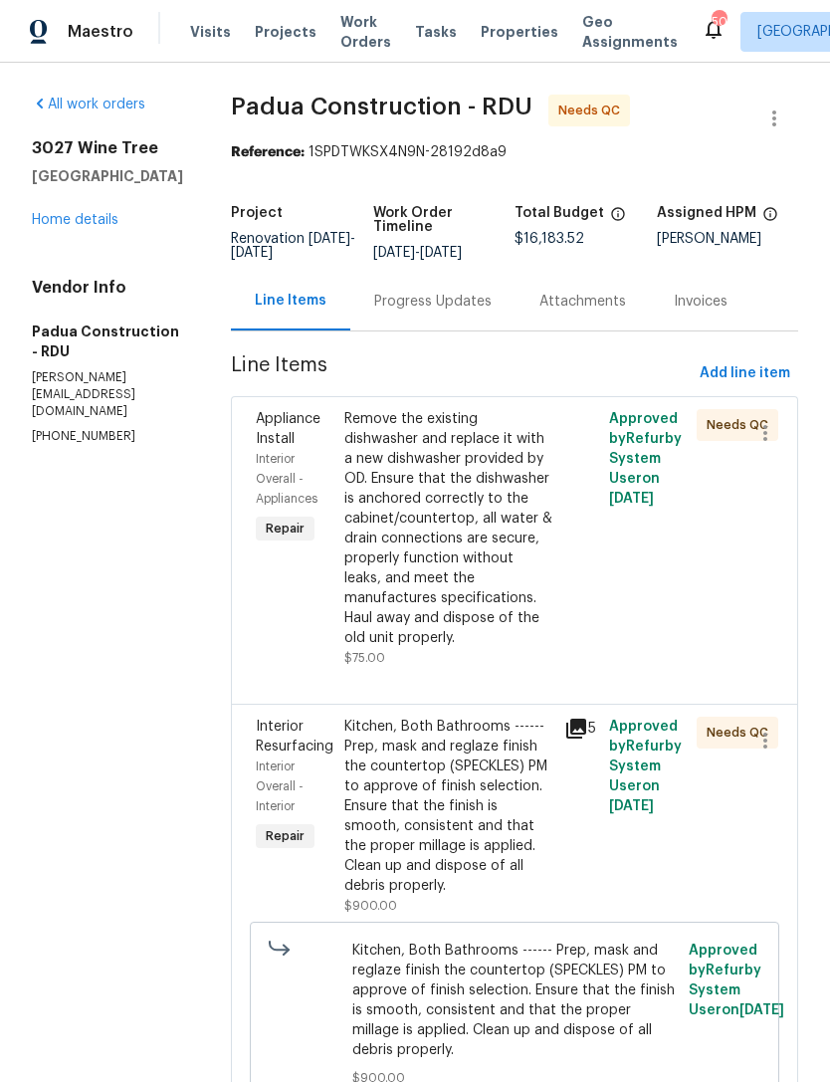
click at [451, 584] on div "Remove the existing dishwasher and replace it with a new dishwasher provided by…" at bounding box center [448, 528] width 209 height 239
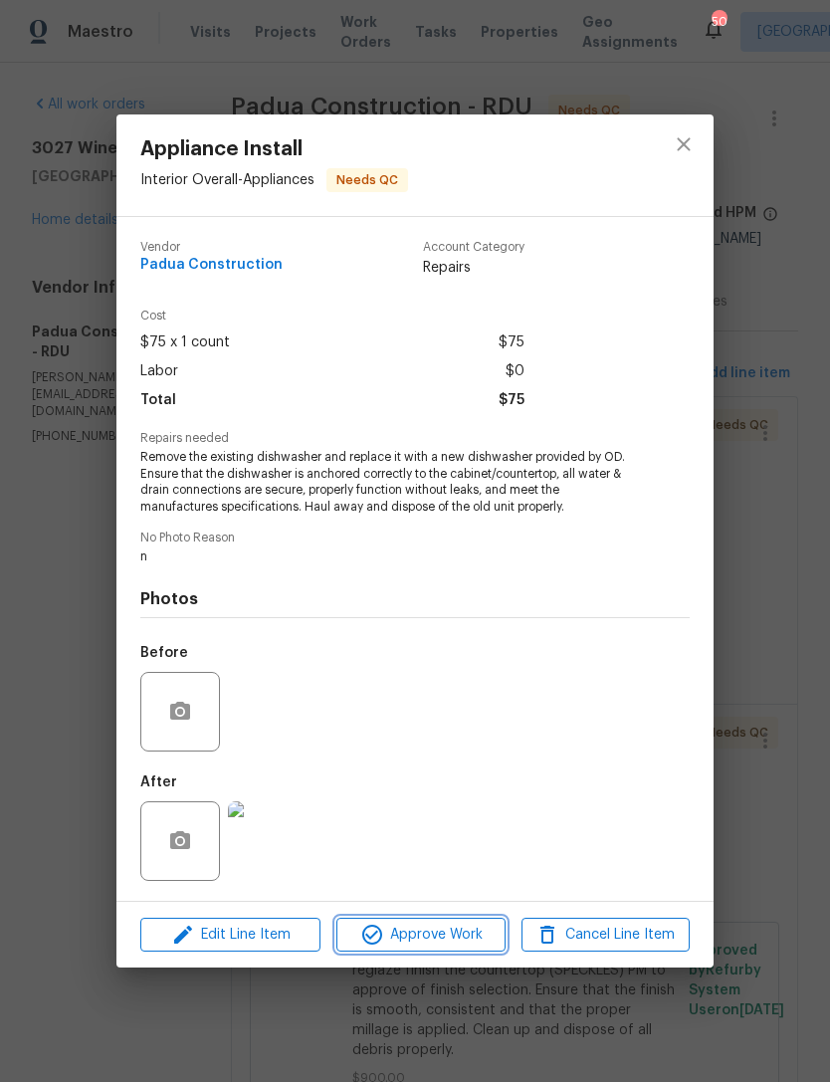
click at [414, 932] on span "Approve Work" at bounding box center [420, 935] width 156 height 25
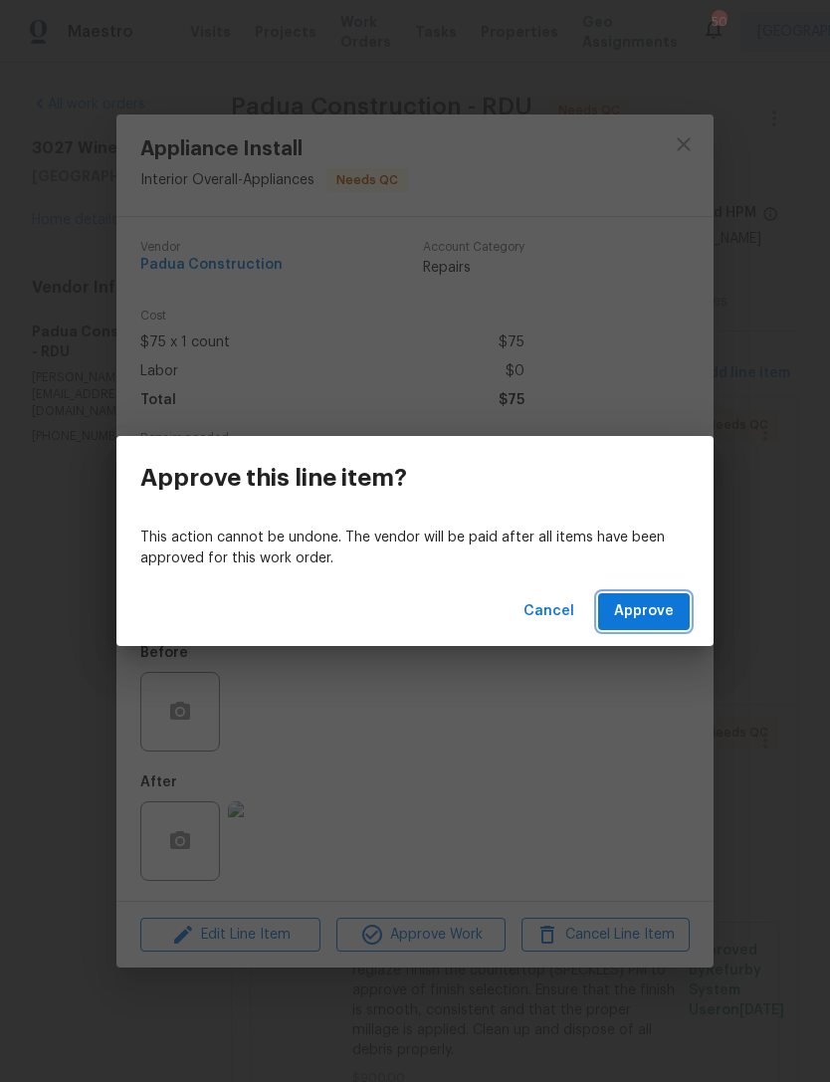
click at [675, 623] on button "Approve" at bounding box center [644, 611] width 92 height 37
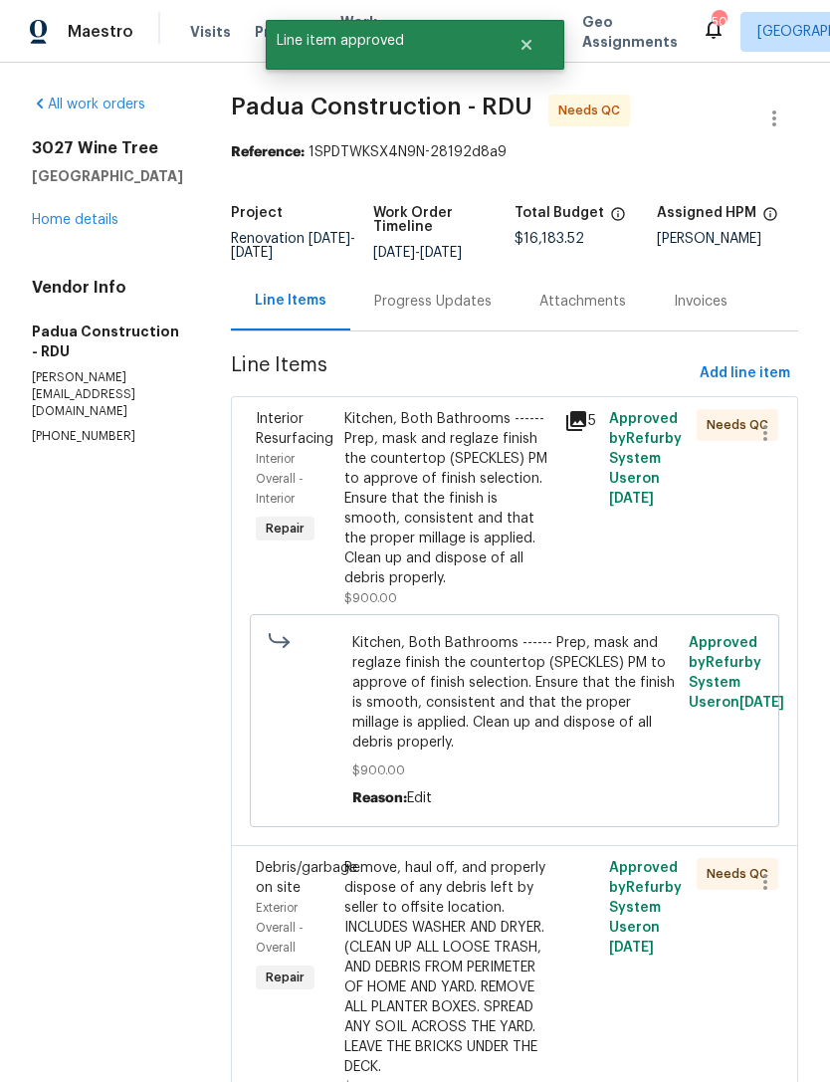
click at [459, 532] on div "Kitchen, Both Bathrooms ------ Prep, mask and reglaze finish the countertop (SP…" at bounding box center [448, 498] width 209 height 179
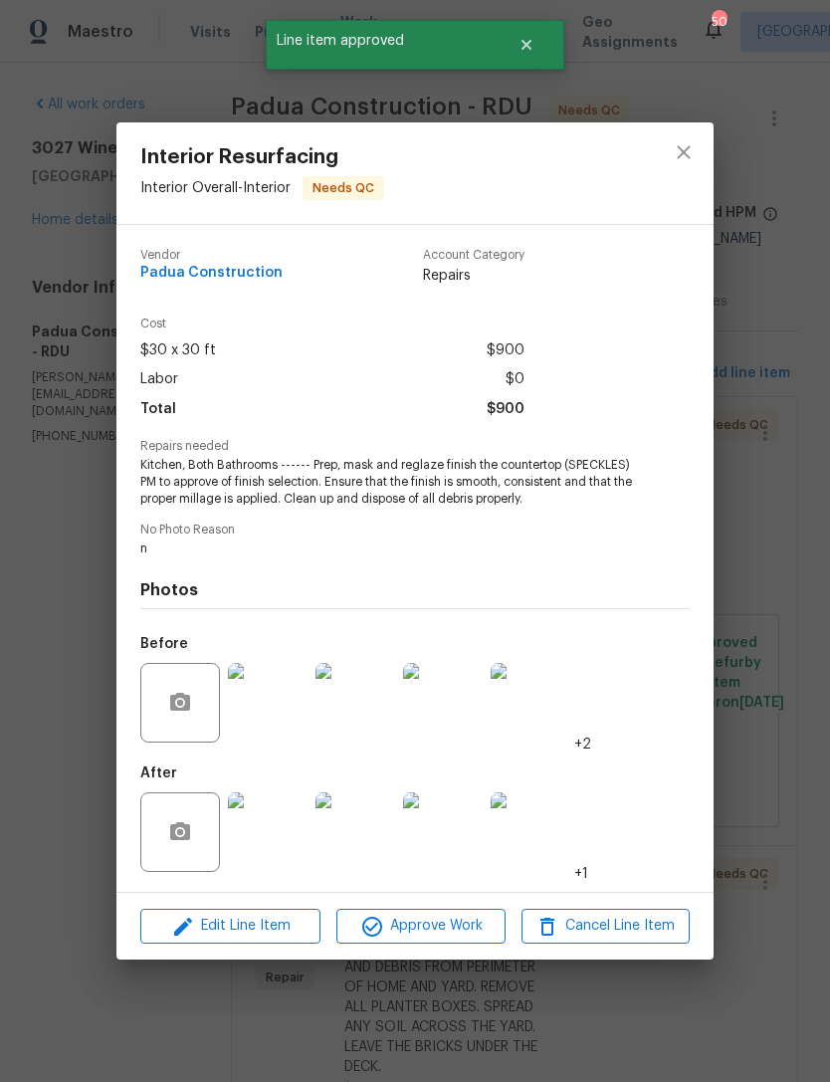
click at [262, 841] on img at bounding box center [268, 832] width 80 height 80
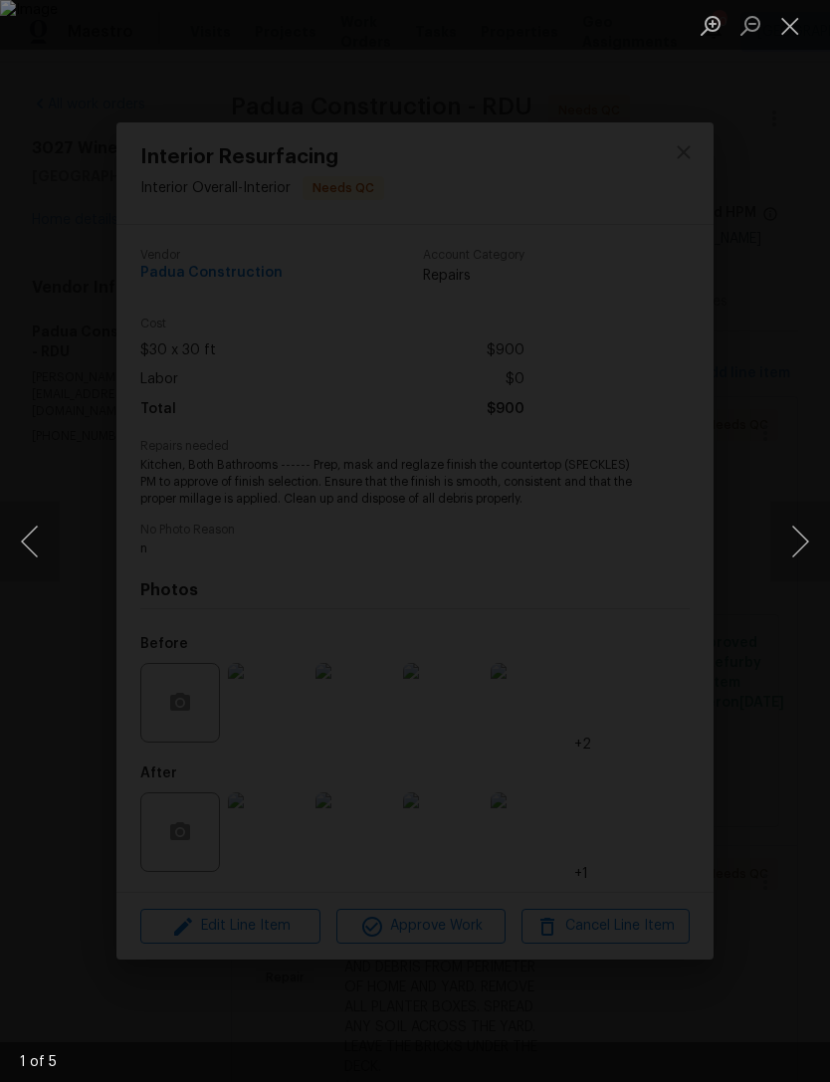
click at [809, 540] on button "Next image" at bounding box center [800, 542] width 60 height 80
click at [42, 547] on button "Previous image" at bounding box center [30, 542] width 60 height 80
click at [805, 538] on button "Next image" at bounding box center [800, 542] width 60 height 80
click at [813, 543] on button "Next image" at bounding box center [800, 542] width 60 height 80
click at [810, 543] on button "Next image" at bounding box center [800, 542] width 60 height 80
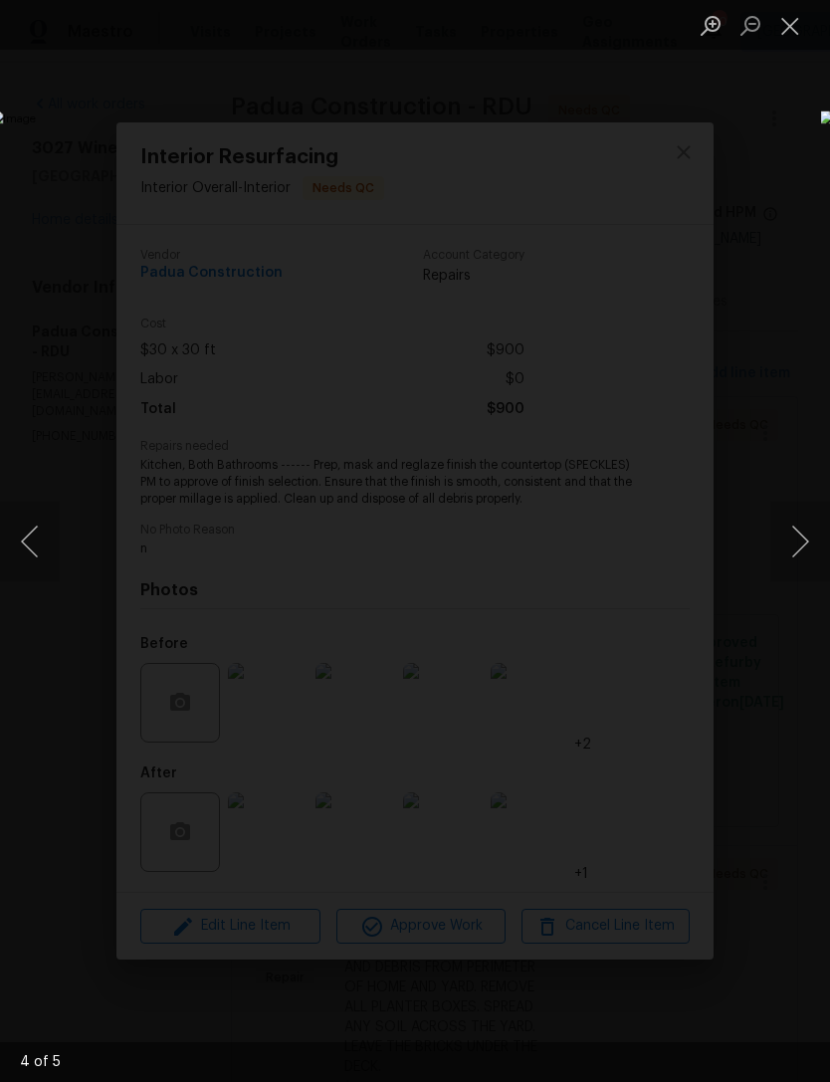
click at [809, 546] on button "Next image" at bounding box center [800, 542] width 60 height 80
click at [808, 544] on button "Next image" at bounding box center [800, 542] width 60 height 80
click at [804, 546] on button "Next image" at bounding box center [800, 542] width 60 height 80
click at [786, 17] on button "Close lightbox" at bounding box center [790, 25] width 40 height 35
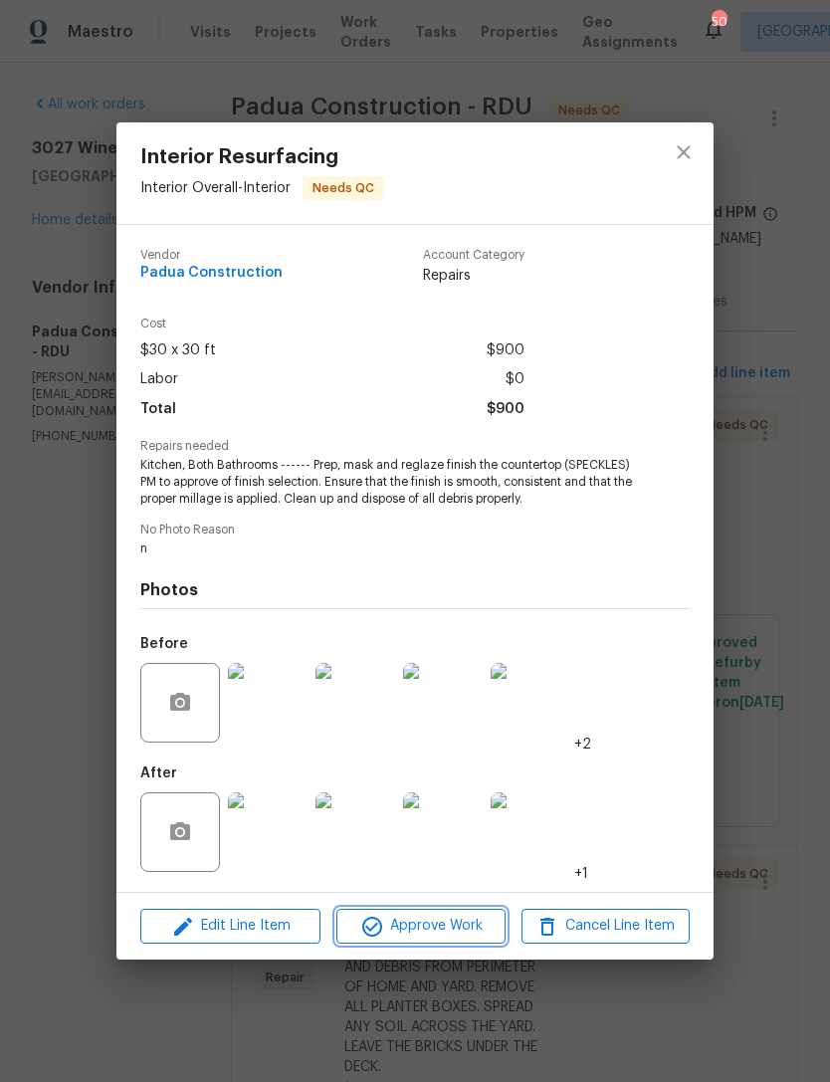
click at [441, 926] on span "Approve Work" at bounding box center [420, 926] width 156 height 25
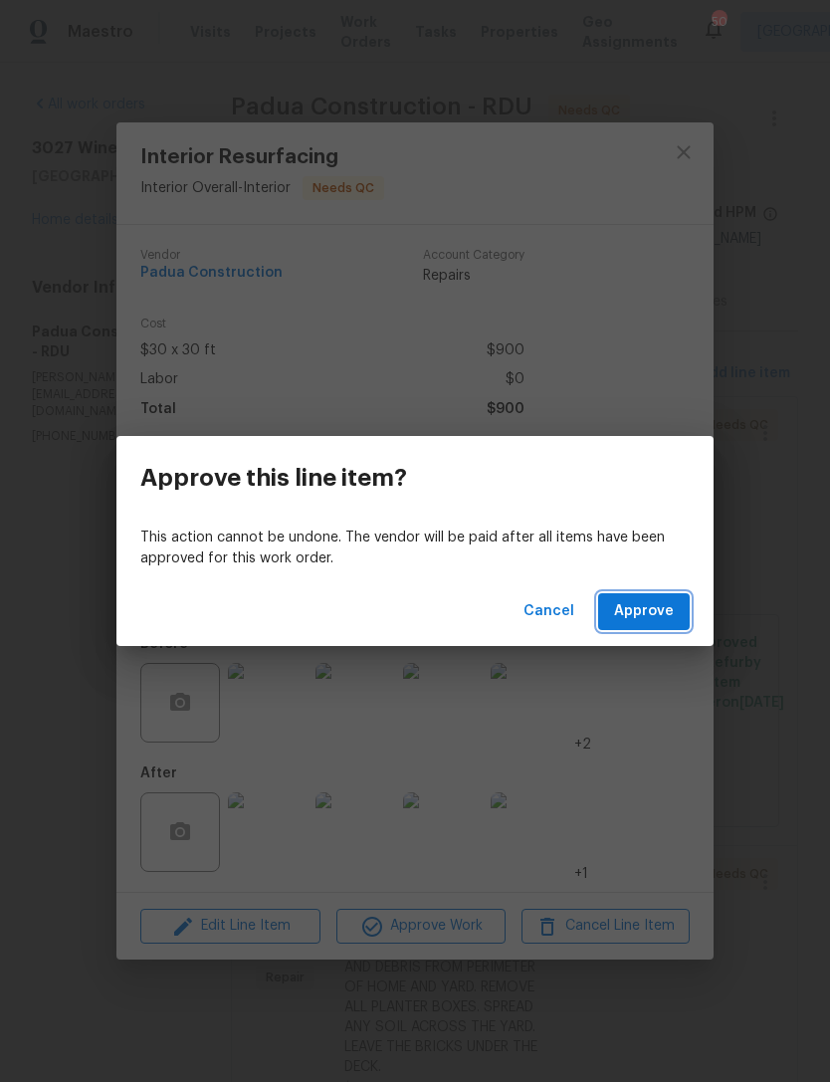
click at [660, 599] on span "Approve" at bounding box center [644, 611] width 60 height 25
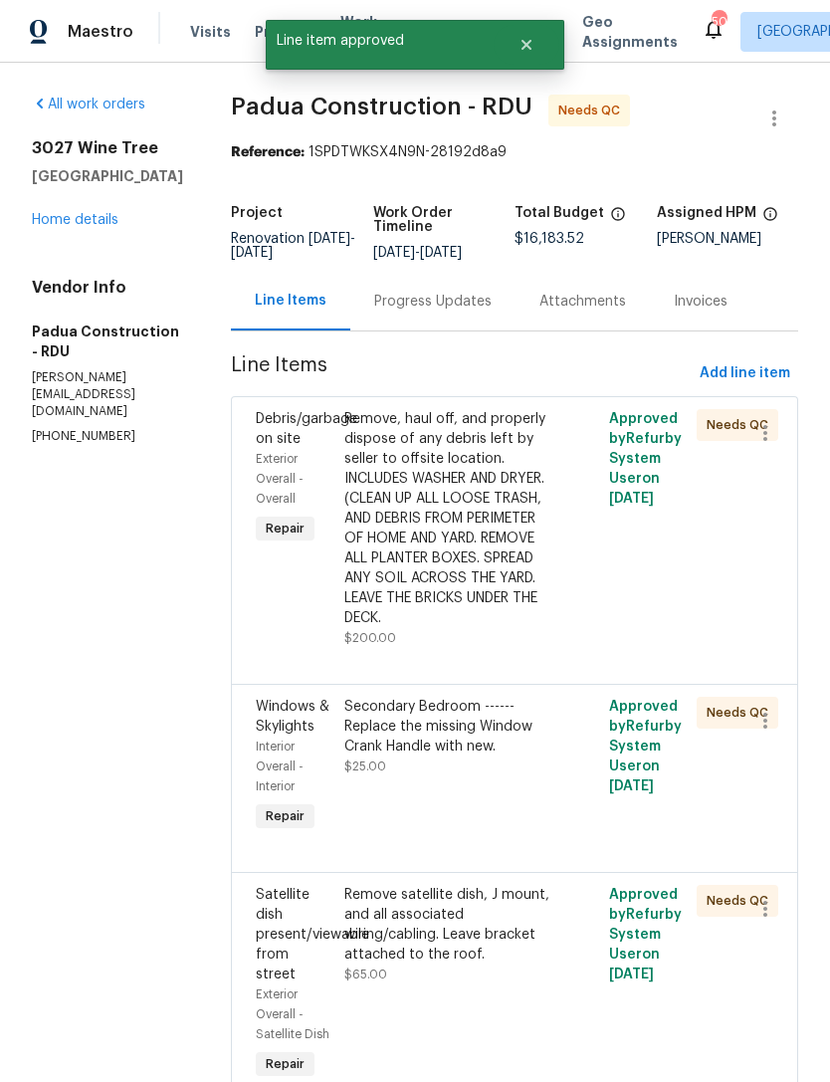
click at [462, 596] on div "Remove, haul off, and properly dispose of any debris left by seller to offsite …" at bounding box center [448, 518] width 209 height 219
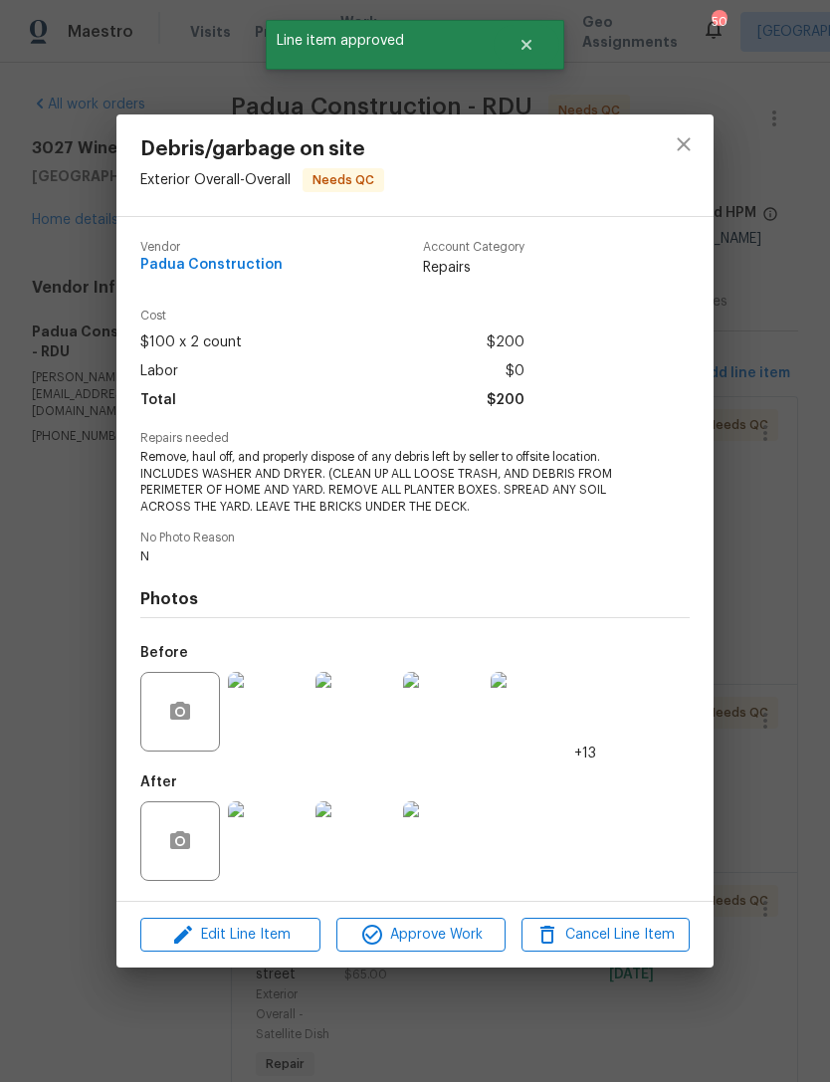
click at [271, 857] on img at bounding box center [268, 841] width 80 height 80
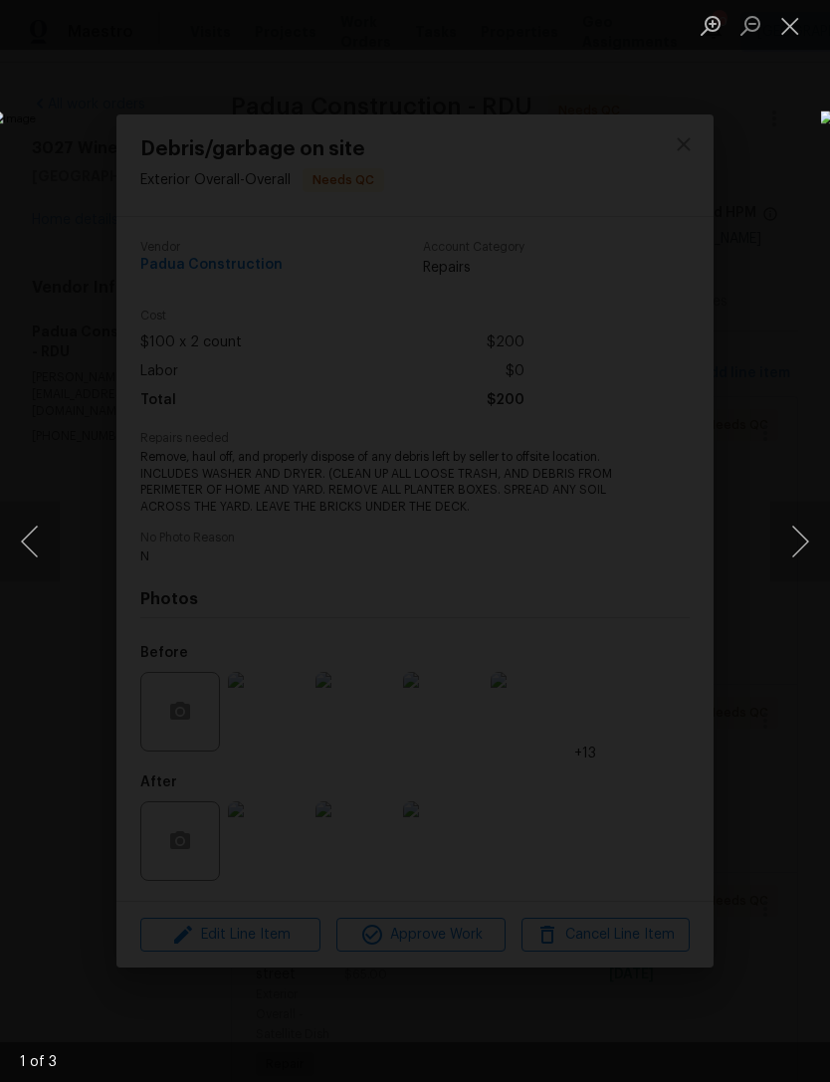
click at [798, 543] on button "Next image" at bounding box center [800, 542] width 60 height 80
click at [803, 547] on button "Next image" at bounding box center [800, 542] width 60 height 80
click at [807, 549] on button "Next image" at bounding box center [800, 542] width 60 height 80
click at [808, 551] on button "Next image" at bounding box center [800, 542] width 60 height 80
click at [806, 552] on button "Next image" at bounding box center [800, 542] width 60 height 80
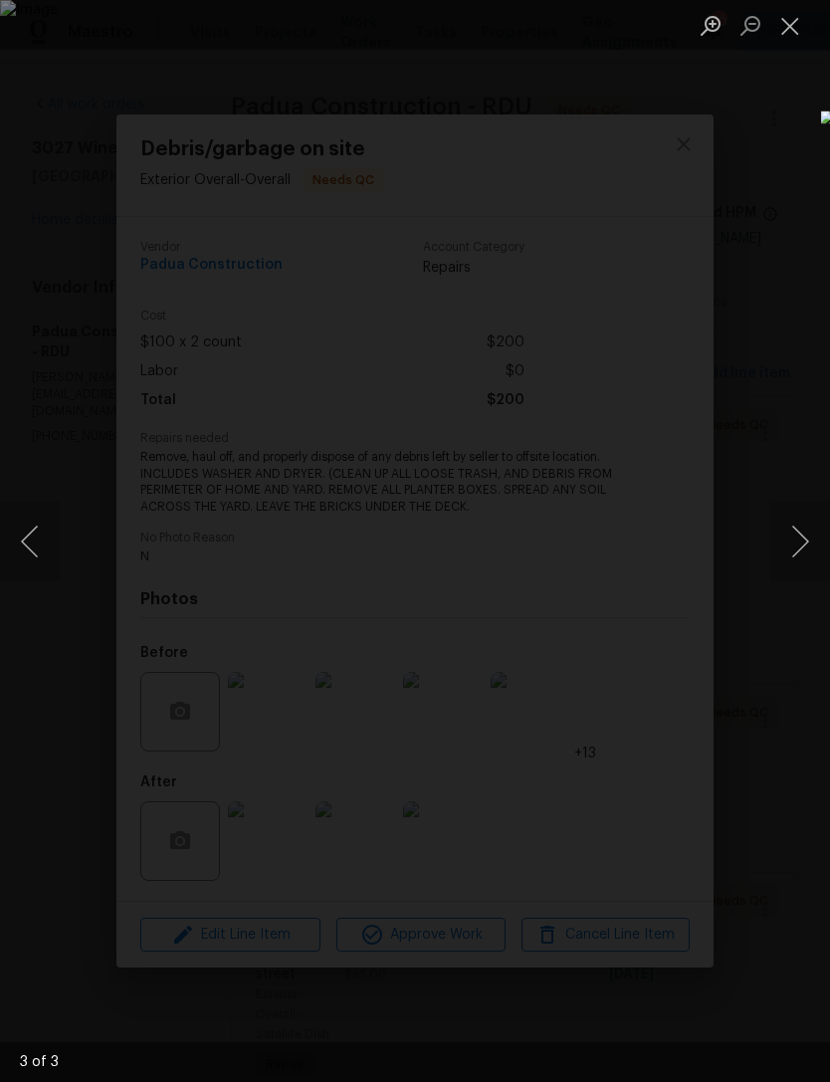
click at [805, 551] on button "Next image" at bounding box center [800, 542] width 60 height 80
click at [798, 31] on button "Close lightbox" at bounding box center [790, 25] width 40 height 35
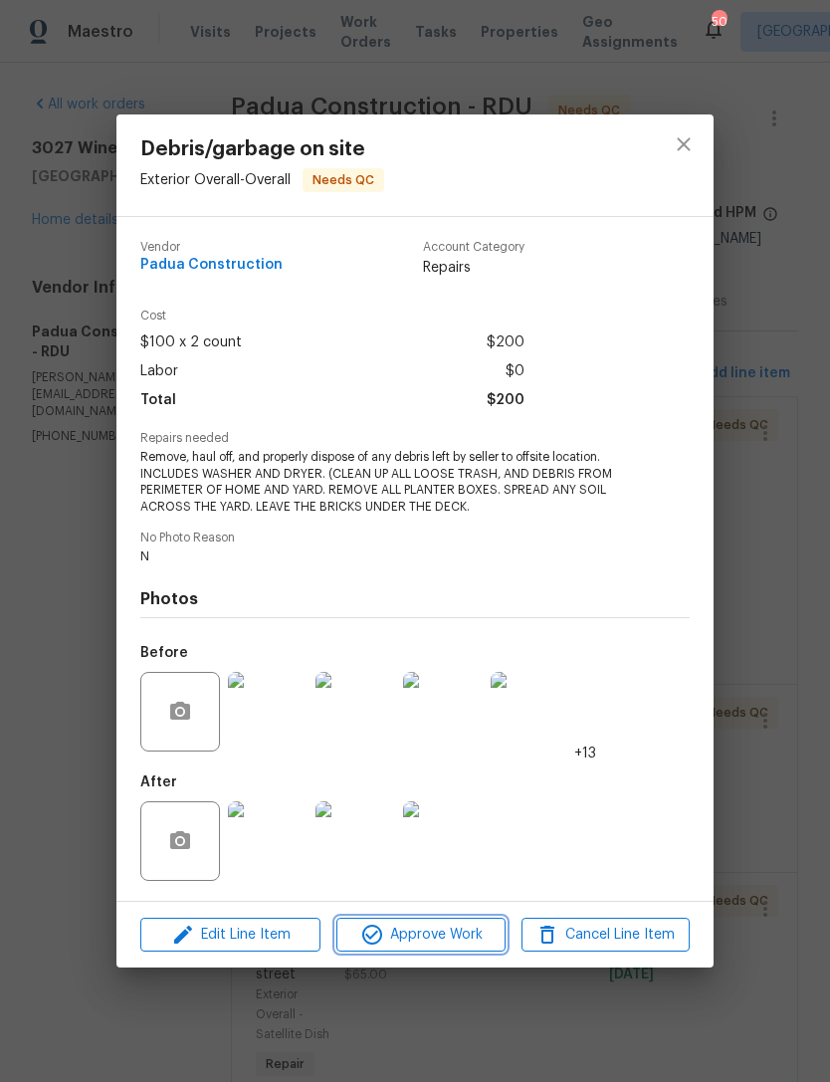
click at [415, 927] on span "Approve Work" at bounding box center [420, 935] width 156 height 25
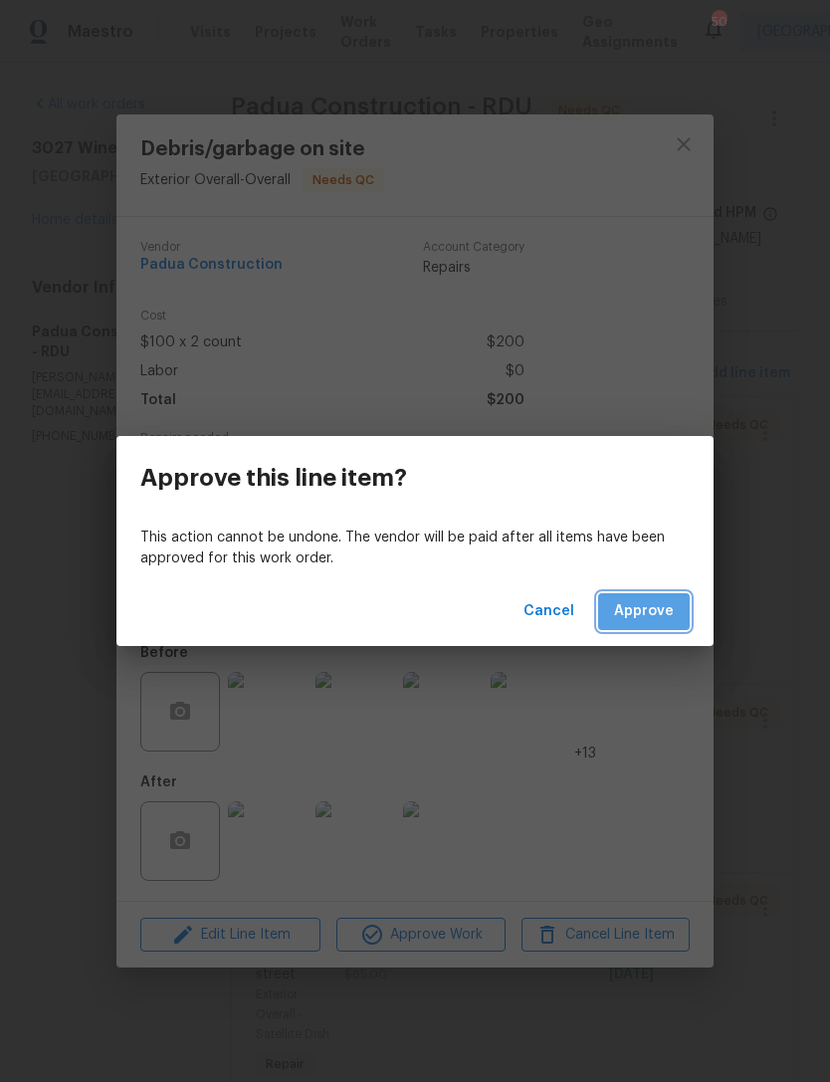
click at [659, 604] on span "Approve" at bounding box center [644, 611] width 60 height 25
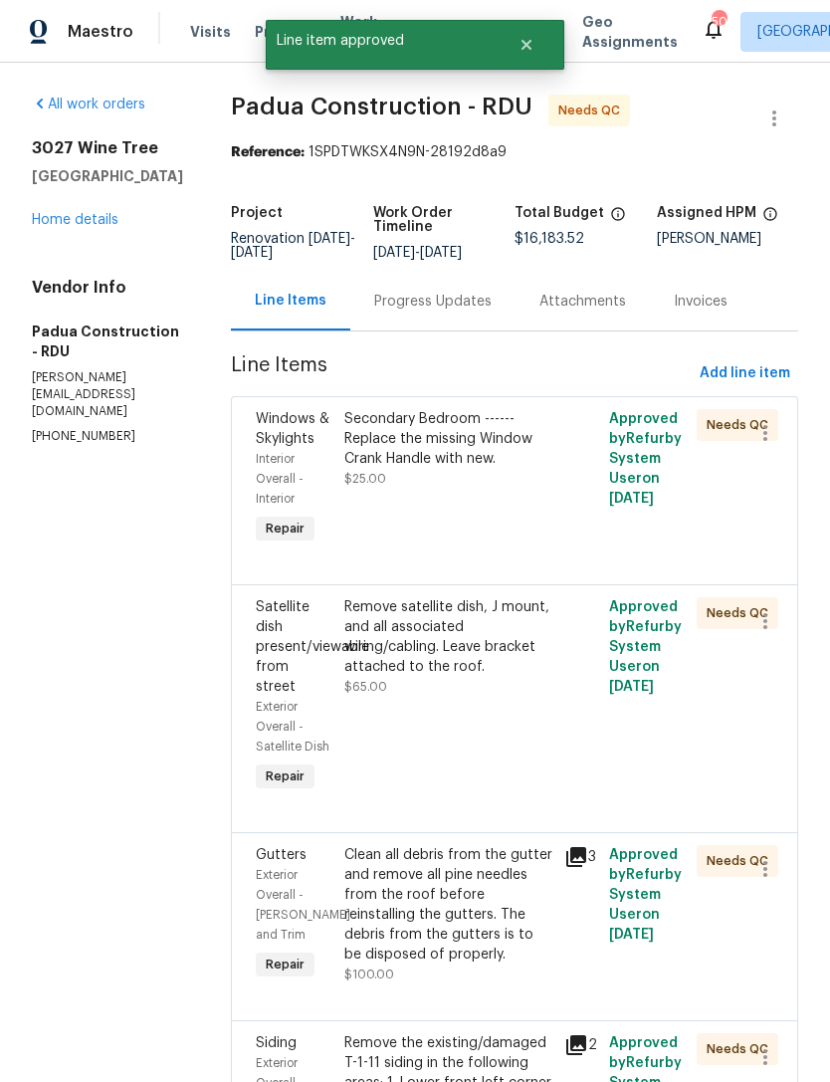
click at [460, 492] on div "Secondary Bedroom ------ Replace the missing Window Crank Handle with new. $25.…" at bounding box center [448, 478] width 221 height 151
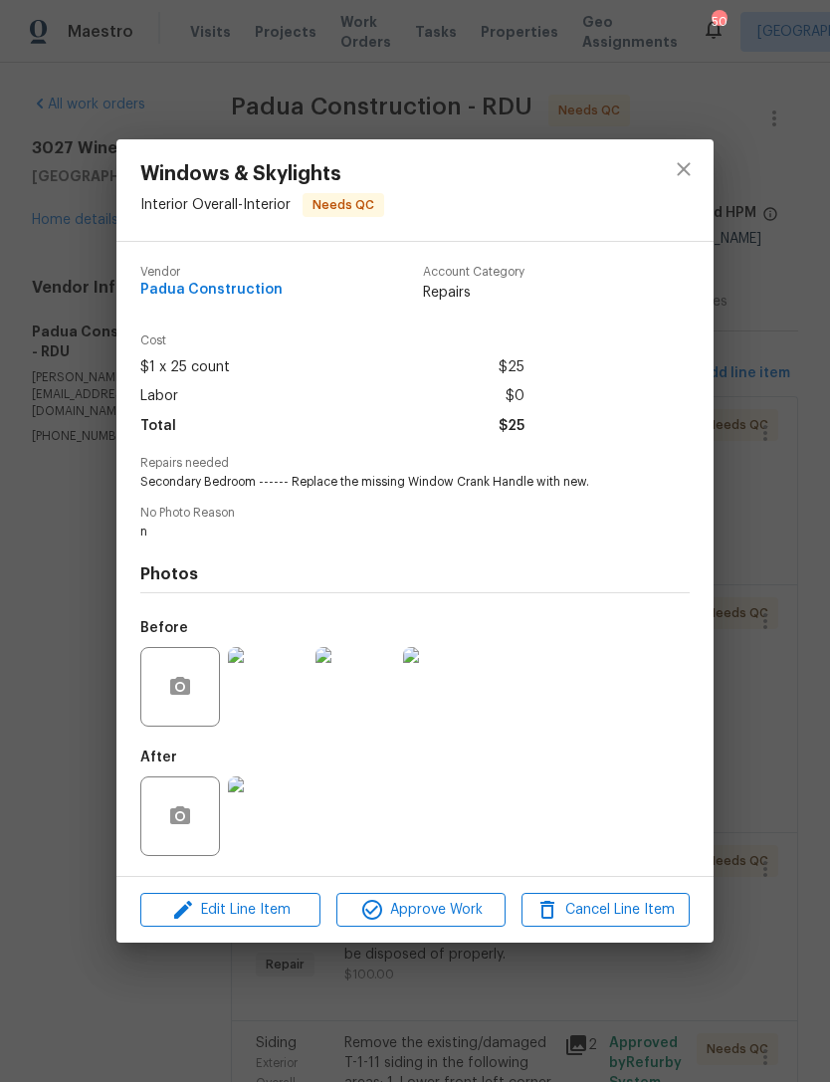
click at [274, 830] on img at bounding box center [268, 816] width 80 height 80
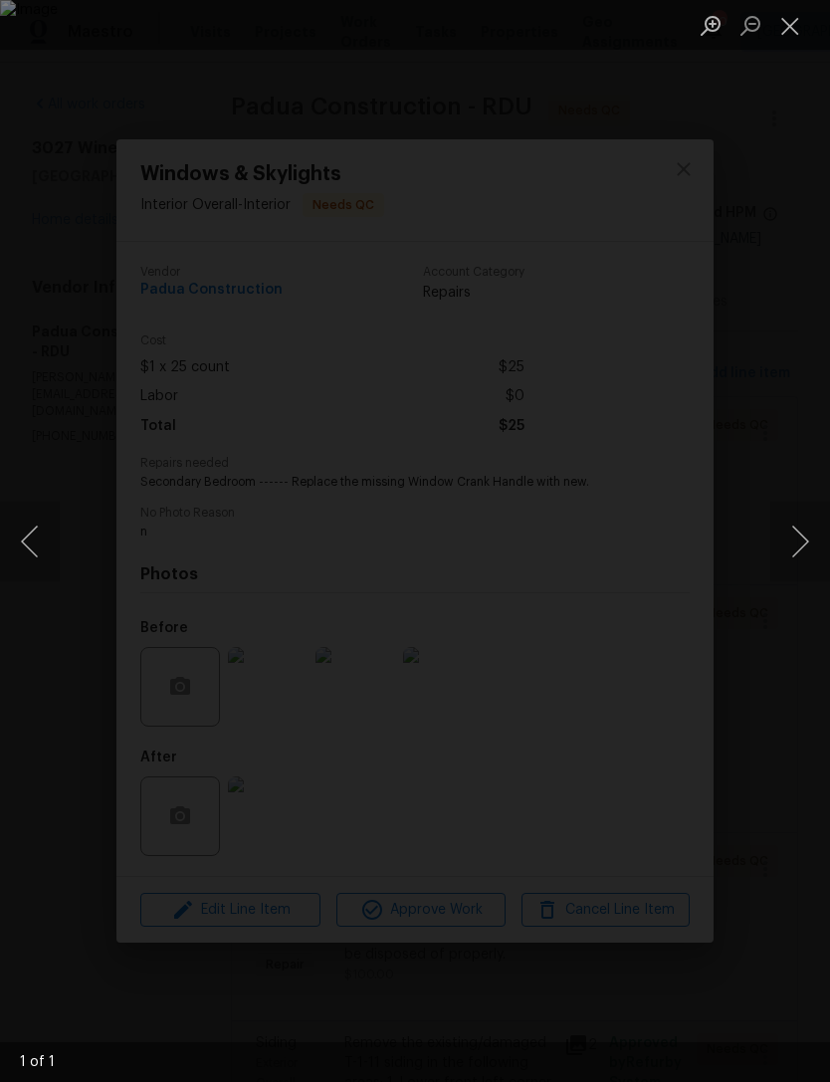
click at [796, 19] on button "Close lightbox" at bounding box center [790, 25] width 40 height 35
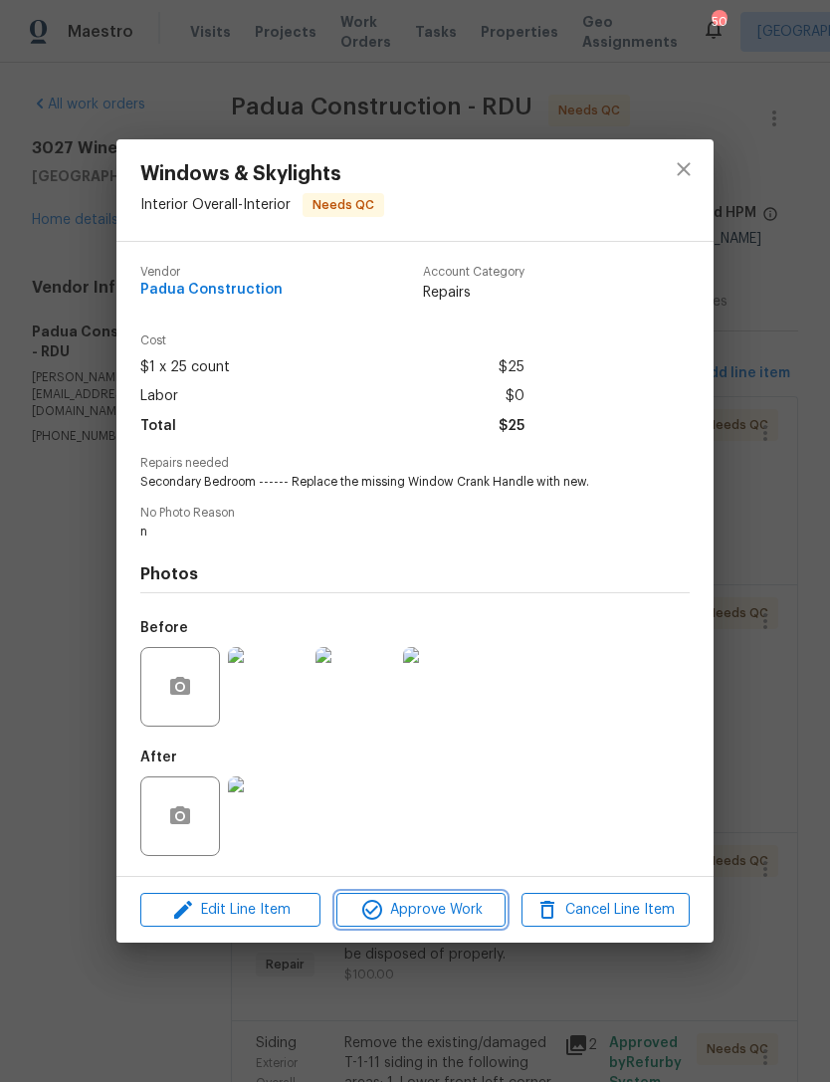
click at [454, 912] on span "Approve Work" at bounding box center [420, 910] width 156 height 25
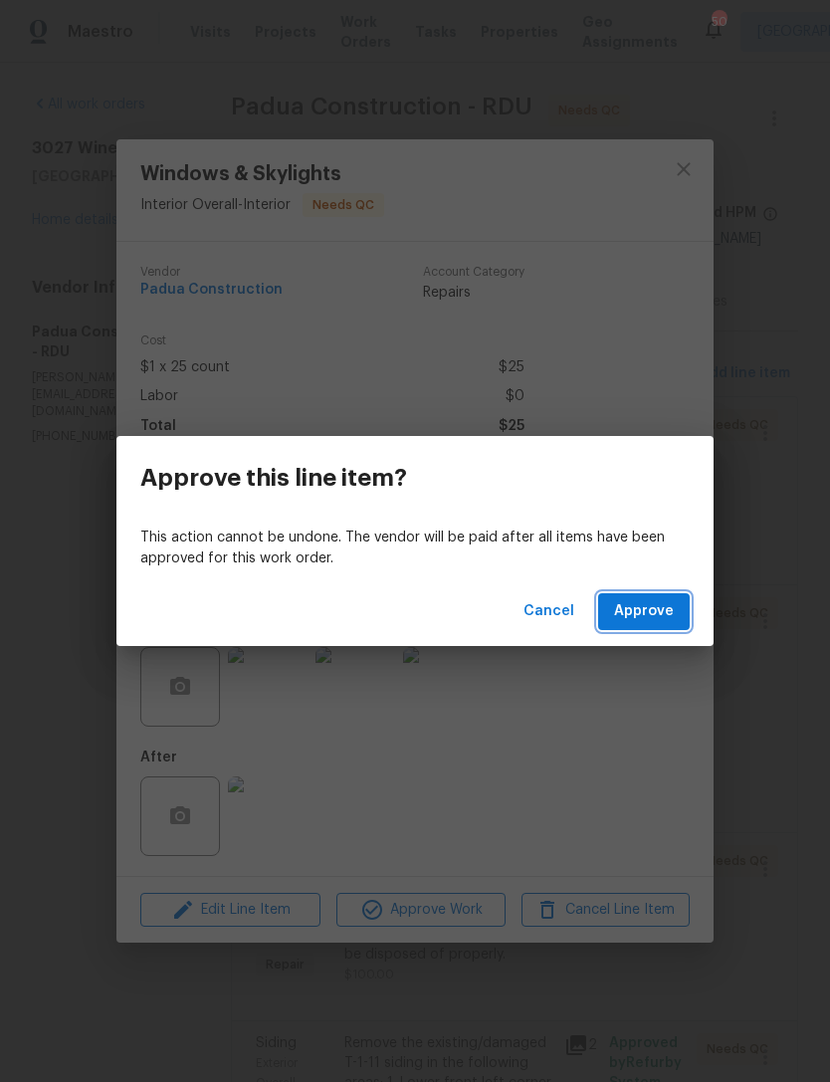
click at [656, 603] on span "Approve" at bounding box center [644, 611] width 60 height 25
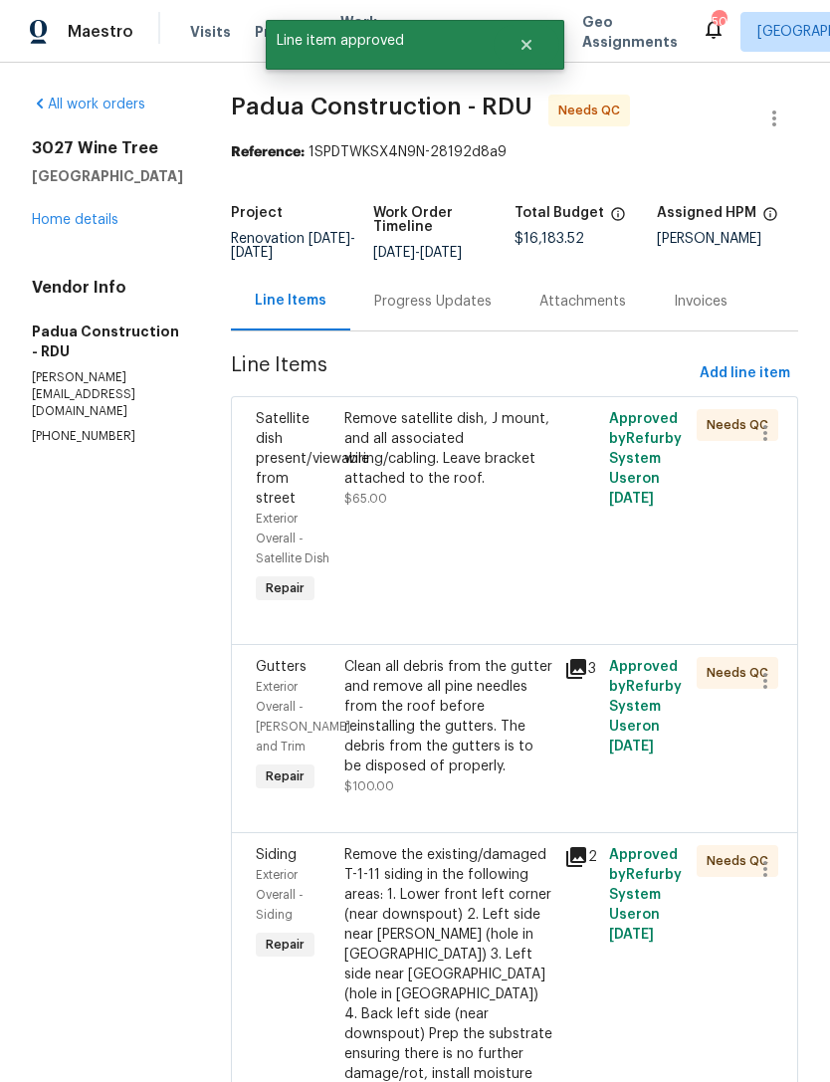
click at [461, 497] on div "Remove satellite dish, J mount, and all associated wiring/cabling. Leave bracke…" at bounding box center [448, 459] width 209 height 100
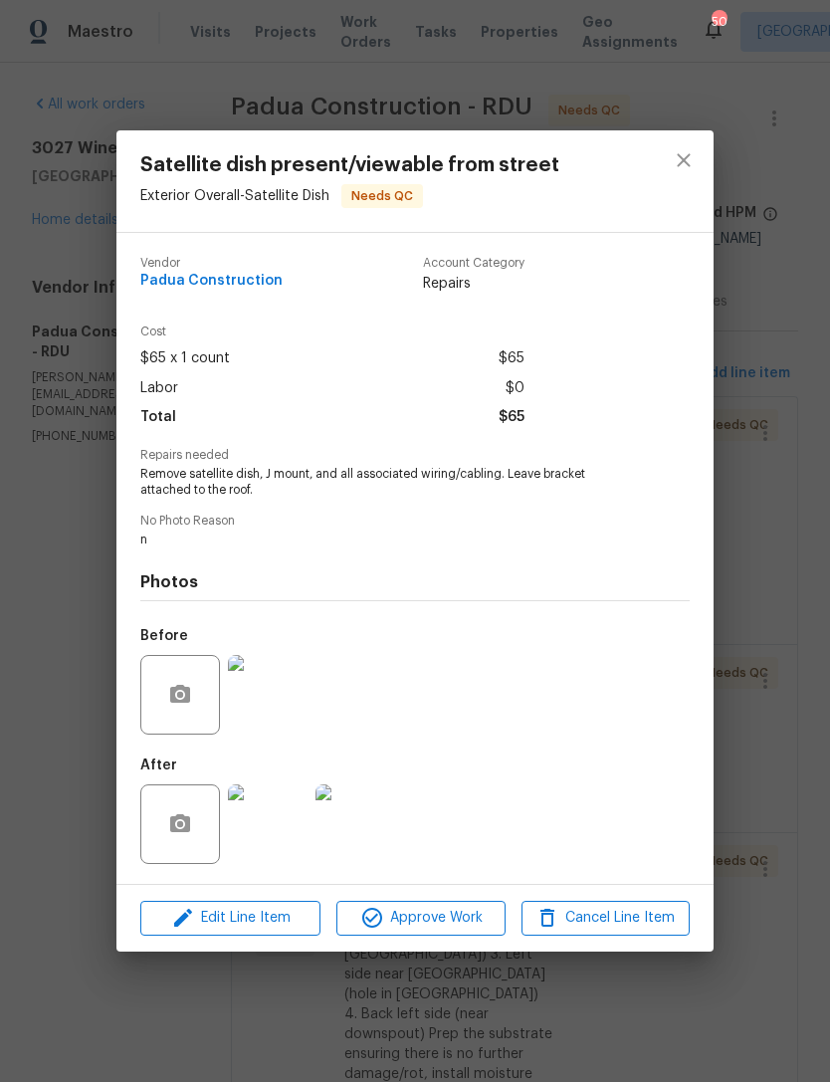
click at [264, 824] on img at bounding box center [268, 824] width 80 height 80
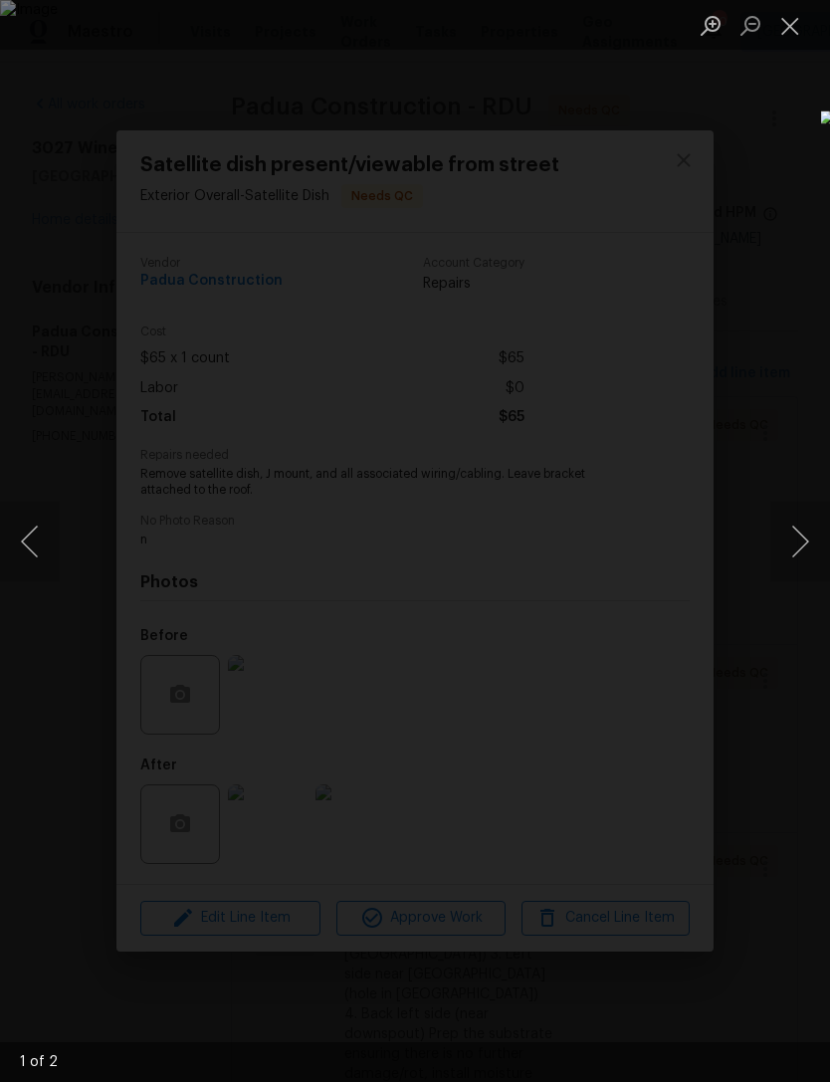
click at [810, 522] on button "Next image" at bounding box center [800, 542] width 60 height 80
click at [808, 528] on button "Next image" at bounding box center [800, 542] width 60 height 80
click at [807, 521] on button "Next image" at bounding box center [800, 542] width 60 height 80
click at [787, 16] on button "Close lightbox" at bounding box center [790, 25] width 40 height 35
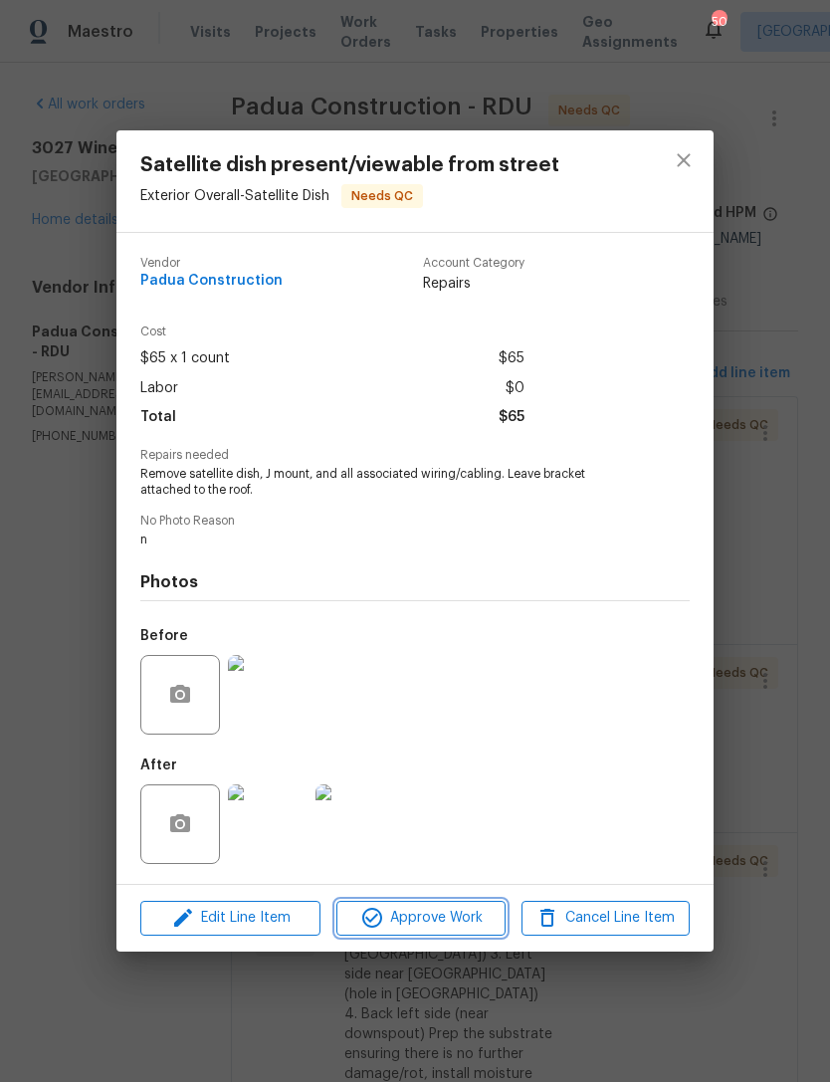
click at [442, 912] on span "Approve Work" at bounding box center [420, 918] width 156 height 25
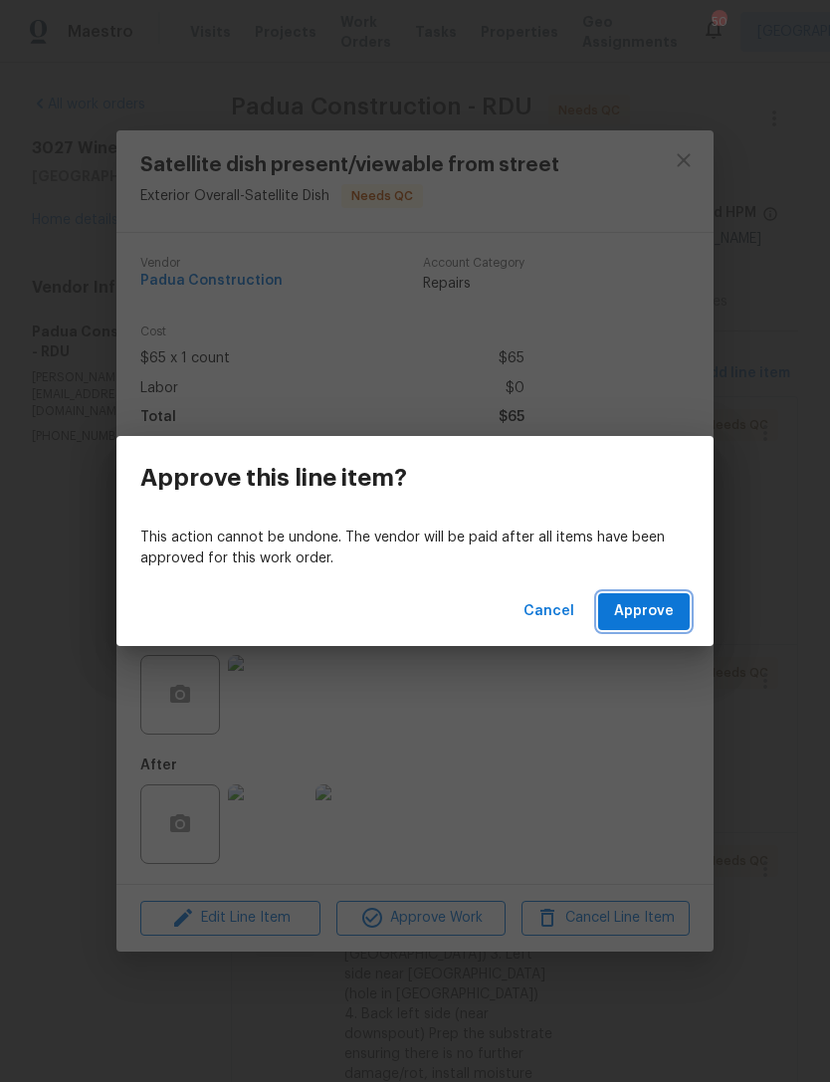
click at [661, 617] on span "Approve" at bounding box center [644, 611] width 60 height 25
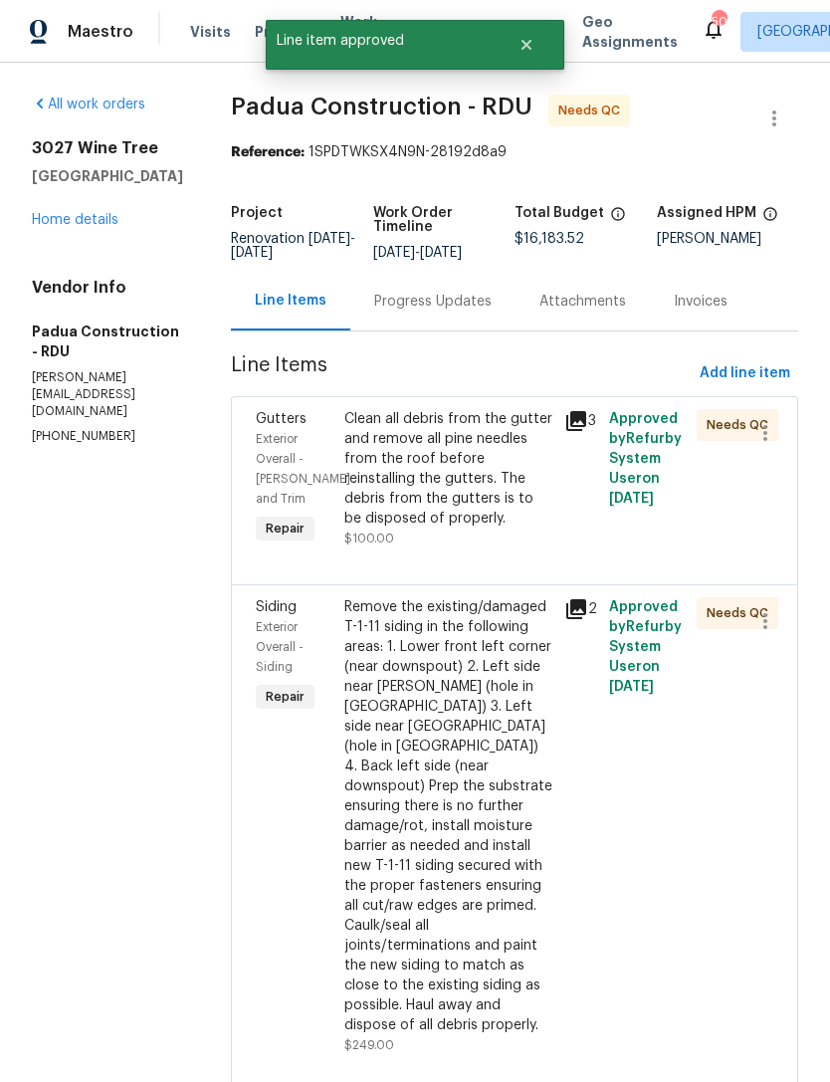
click at [461, 509] on div "Clean all debris from the gutter and remove all pine needles from the roof befo…" at bounding box center [448, 468] width 209 height 119
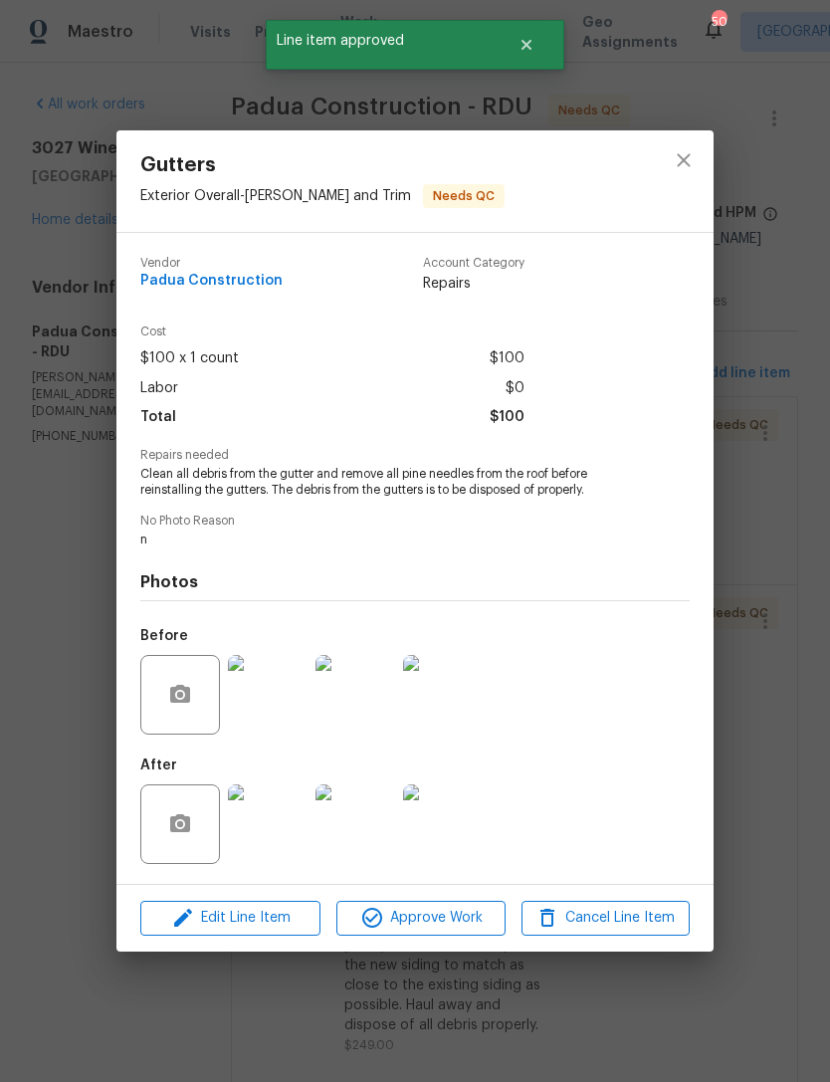
click at [274, 841] on img at bounding box center [268, 824] width 80 height 80
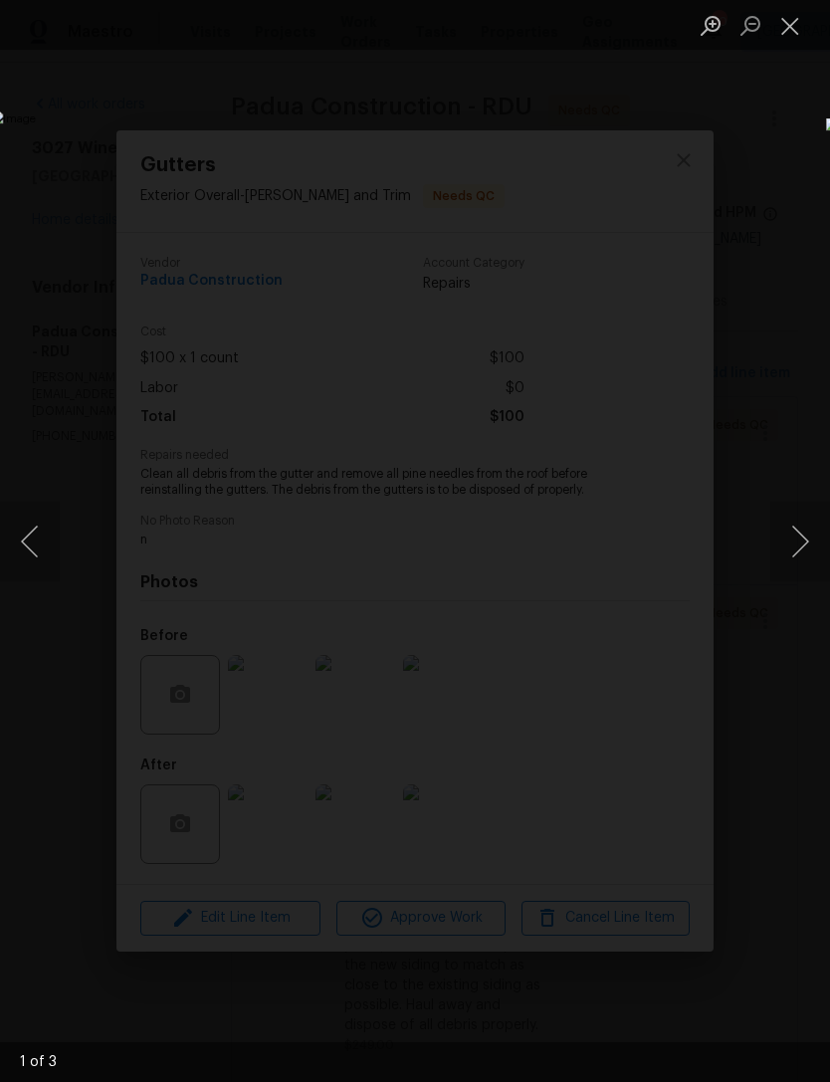
click at [810, 529] on button "Next image" at bounding box center [800, 542] width 60 height 80
click at [808, 529] on button "Next image" at bounding box center [800, 542] width 60 height 80
click at [808, 533] on button "Next image" at bounding box center [800, 542] width 60 height 80
click at [794, 20] on button "Close lightbox" at bounding box center [790, 25] width 40 height 35
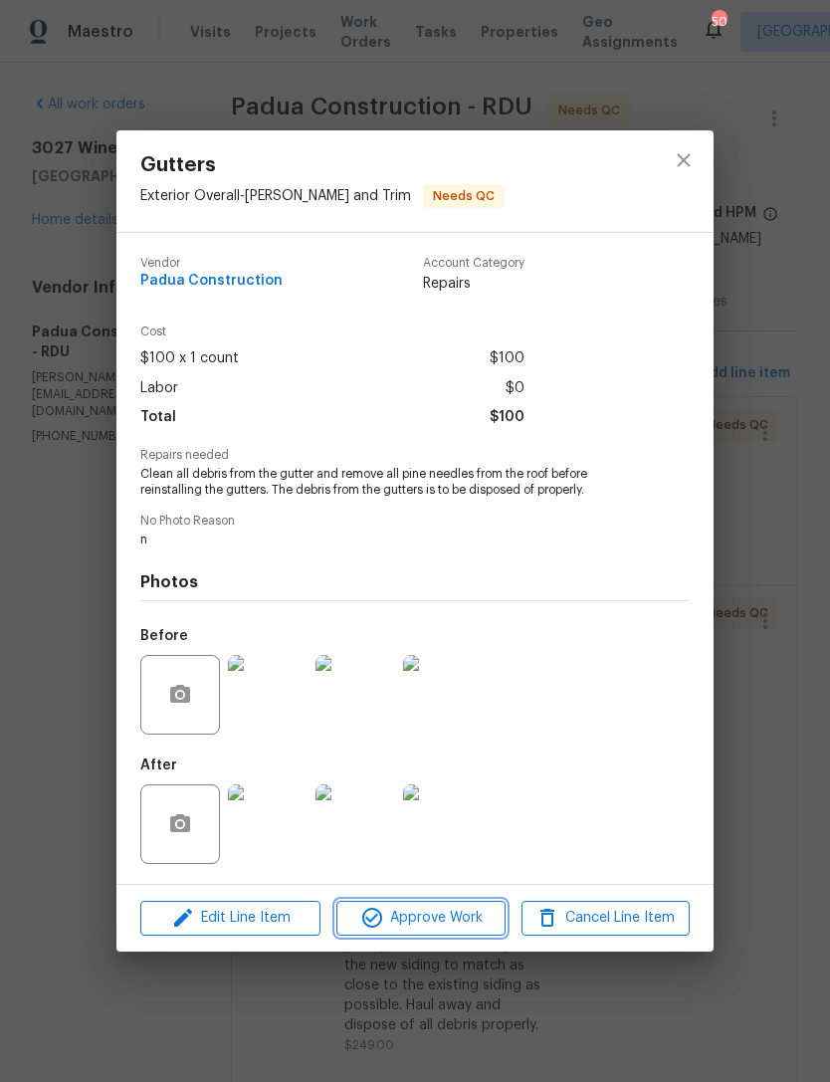
click at [433, 923] on span "Approve Work" at bounding box center [420, 918] width 156 height 25
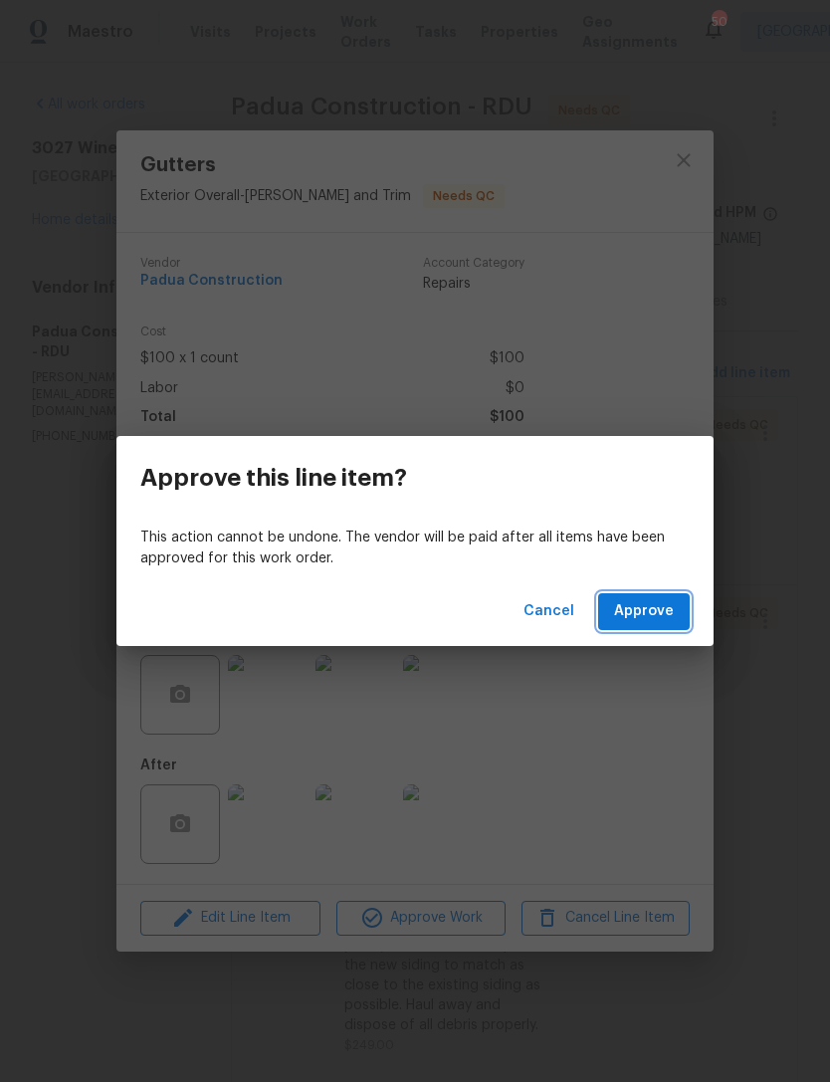
click at [675, 611] on button "Approve" at bounding box center [644, 611] width 92 height 37
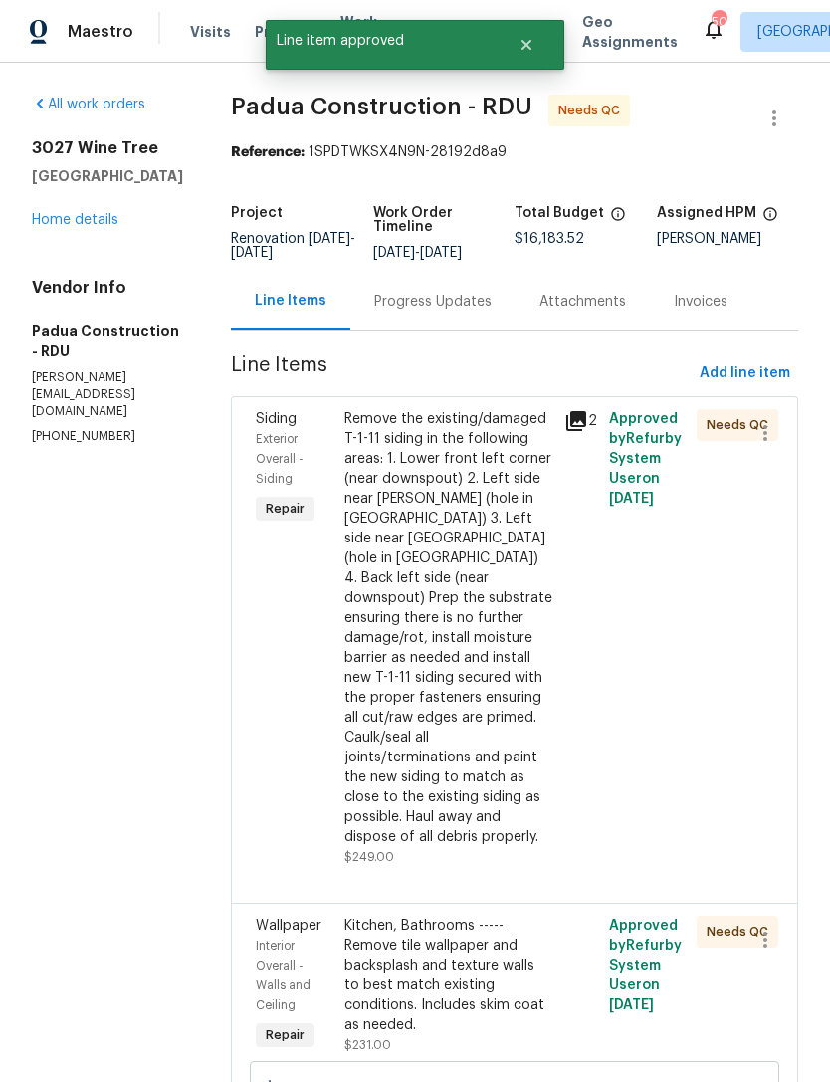
click at [456, 677] on div "Remove the existing/damaged T-1-11 siding in the following areas: 1. Lower fron…" at bounding box center [448, 628] width 209 height 438
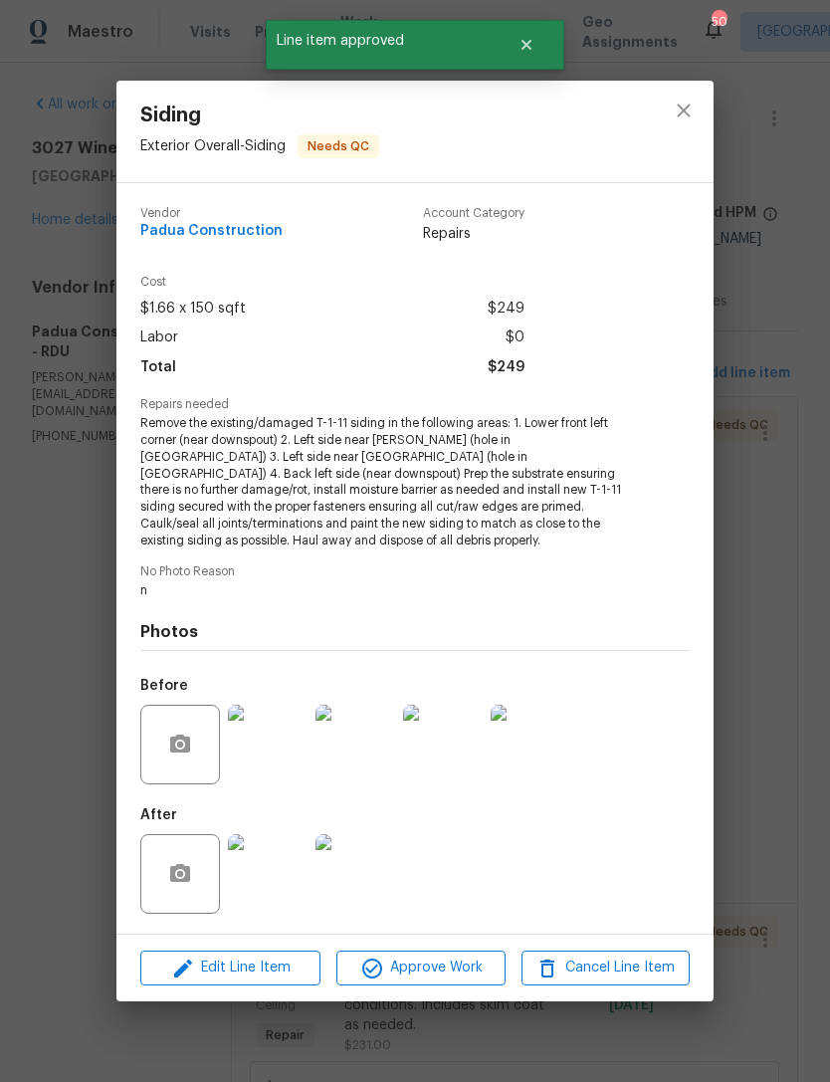
click at [277, 884] on img at bounding box center [268, 874] width 80 height 80
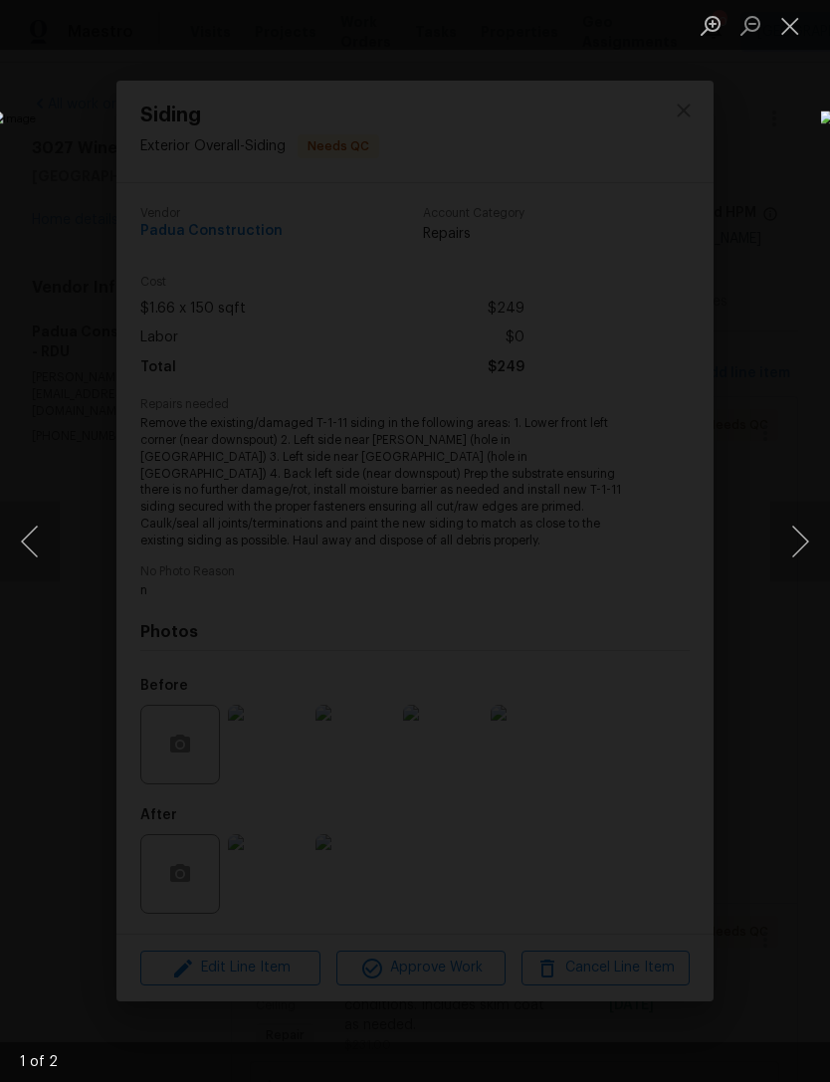
click at [811, 536] on button "Next image" at bounding box center [800, 542] width 60 height 80
click at [808, 543] on button "Next image" at bounding box center [800, 542] width 60 height 80
click at [813, 545] on button "Next image" at bounding box center [800, 542] width 60 height 80
click at [801, 550] on button "Next image" at bounding box center [800, 542] width 60 height 80
click at [804, 26] on button "Close lightbox" at bounding box center [790, 25] width 40 height 35
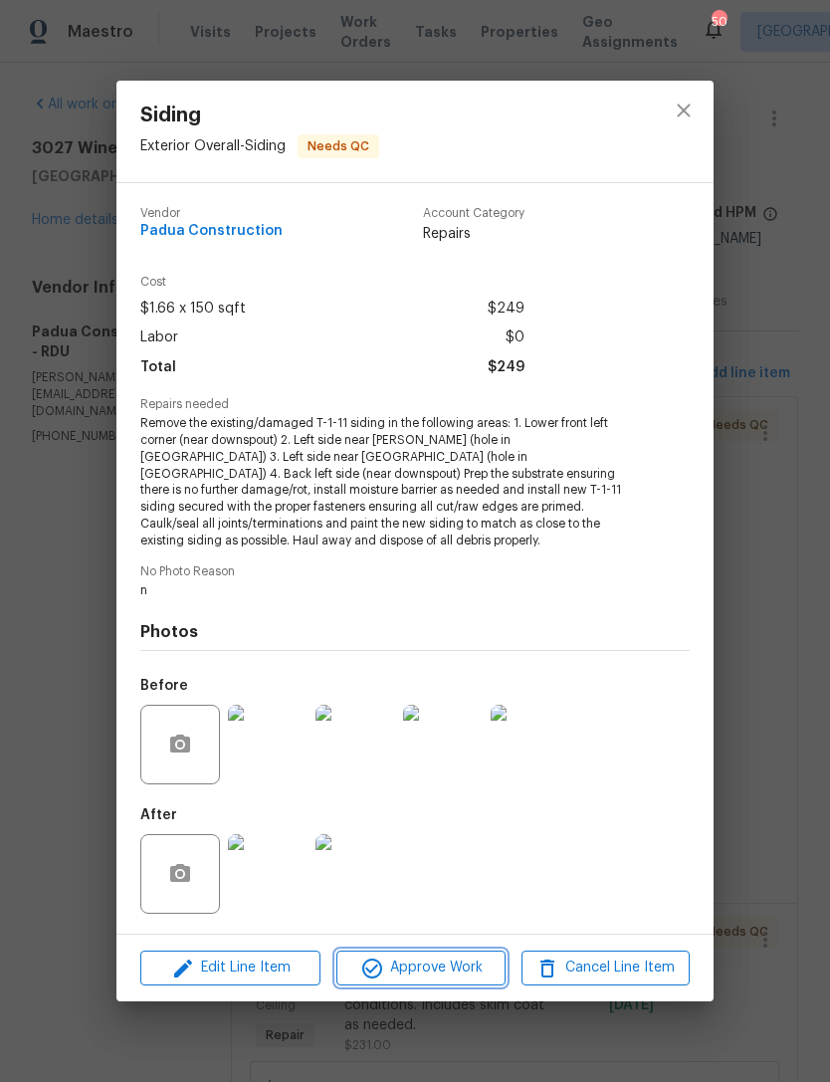
click at [440, 956] on span "Approve Work" at bounding box center [420, 967] width 156 height 25
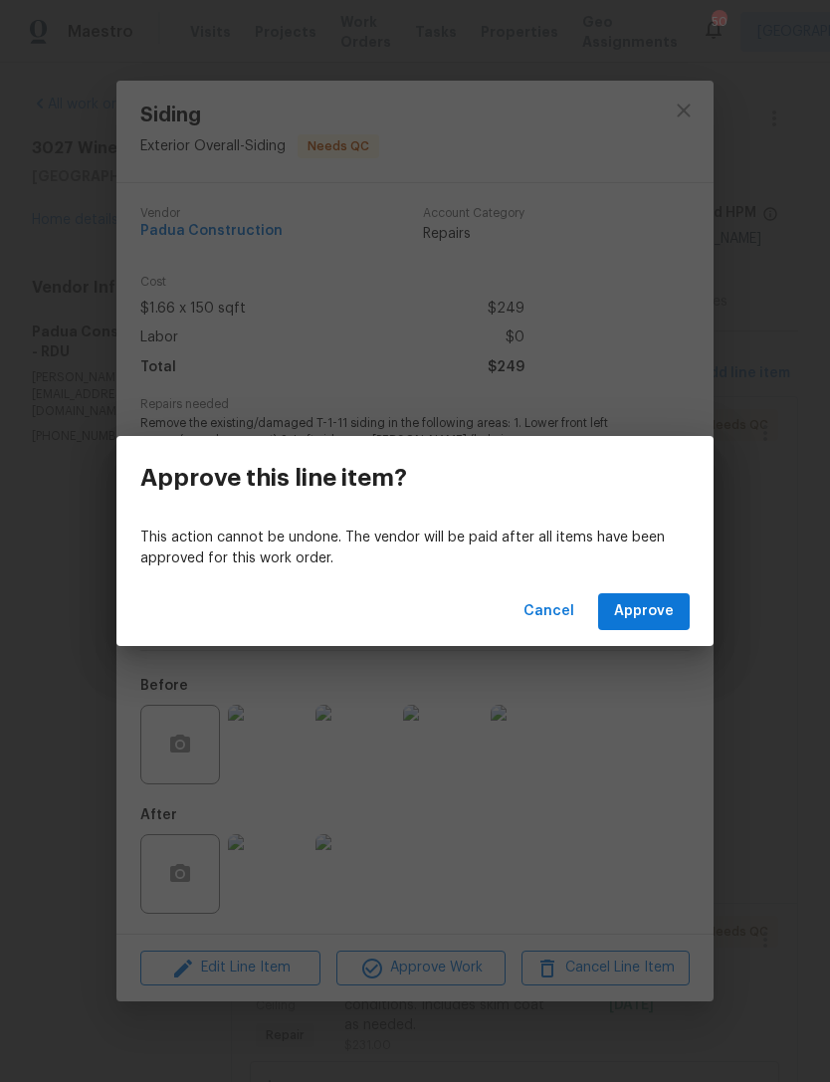
click at [673, 605] on span "Approve" at bounding box center [644, 611] width 60 height 25
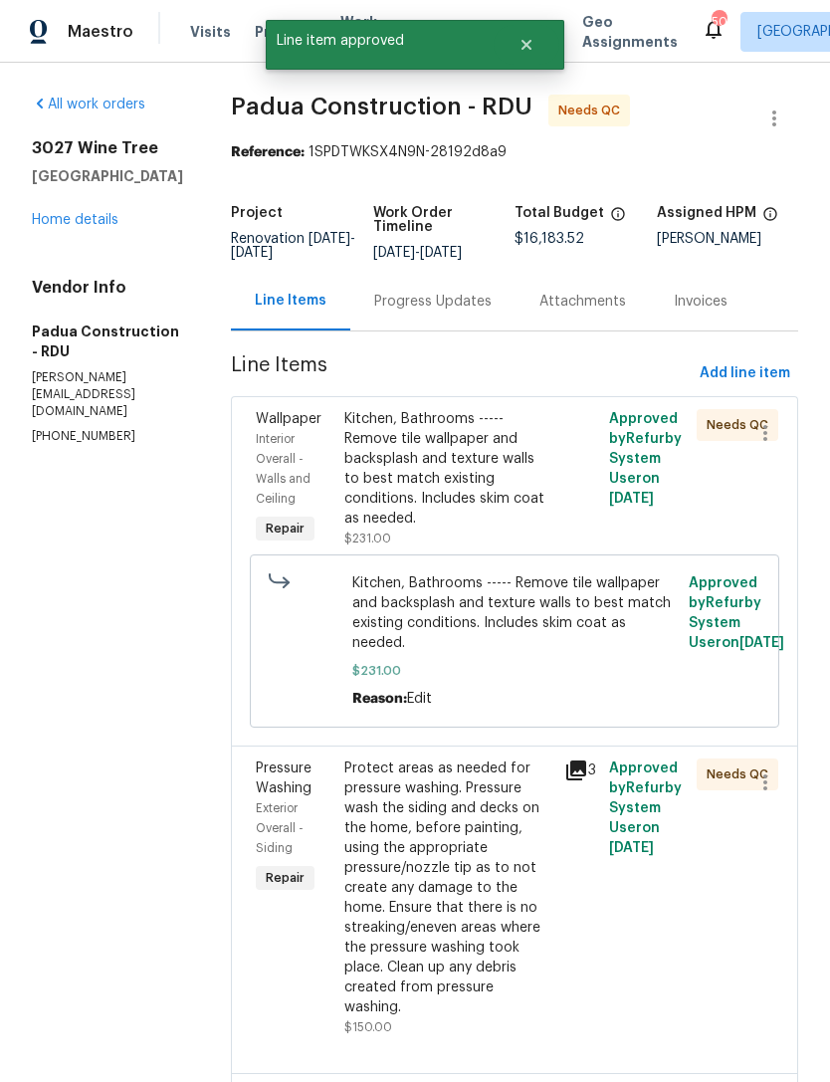
click at [448, 491] on div "Kitchen, Bathrooms ----- Remove tile wallpaper and backsplash and texture walls…" at bounding box center [448, 468] width 209 height 119
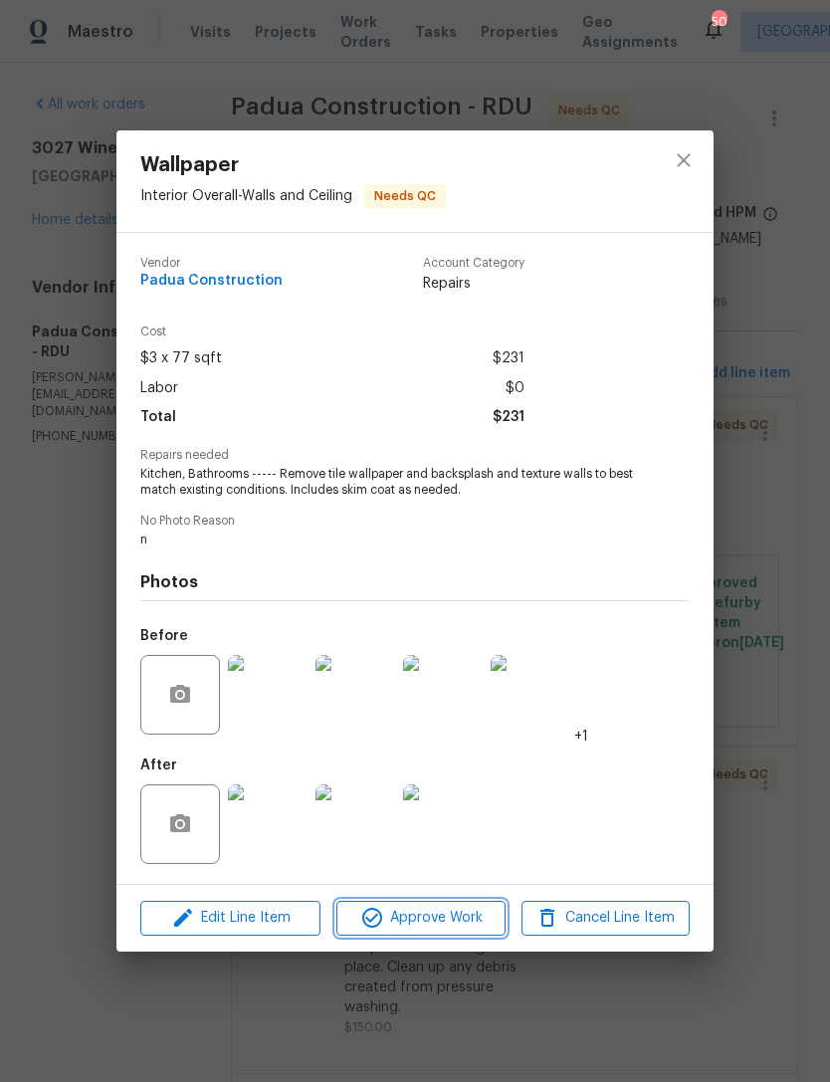
click at [422, 927] on span "Approve Work" at bounding box center [420, 918] width 156 height 25
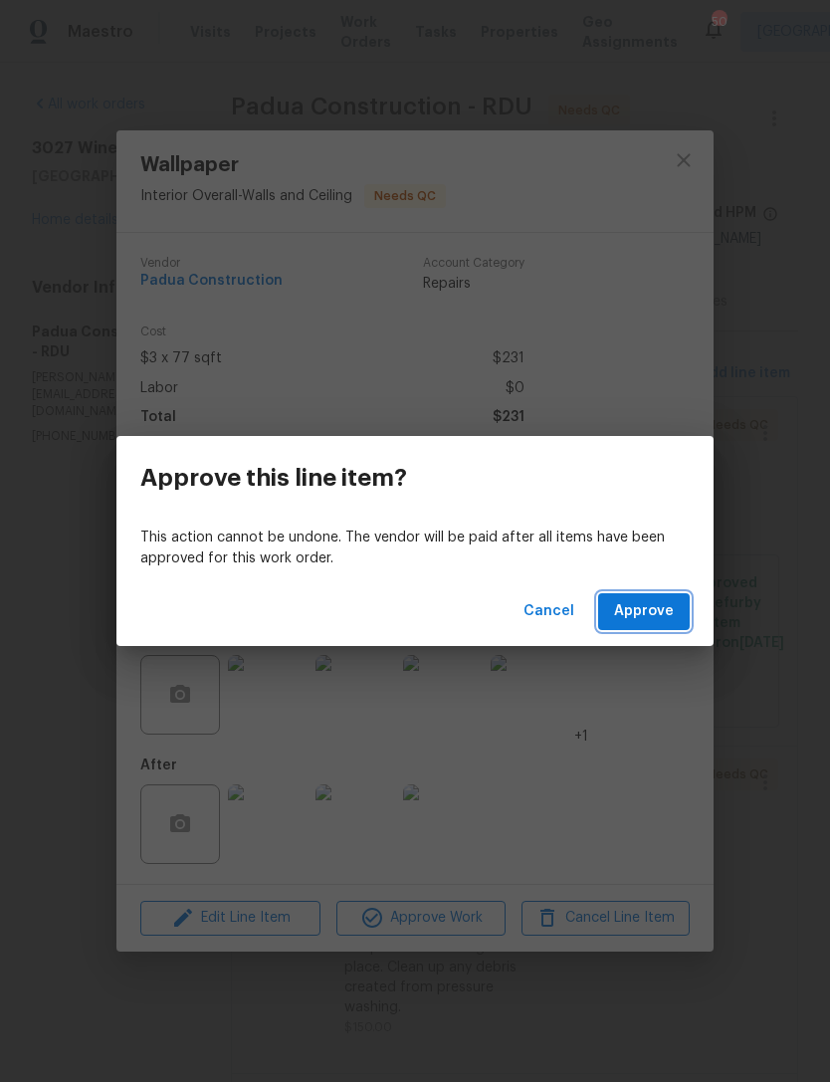
click at [671, 606] on span "Approve" at bounding box center [644, 611] width 60 height 25
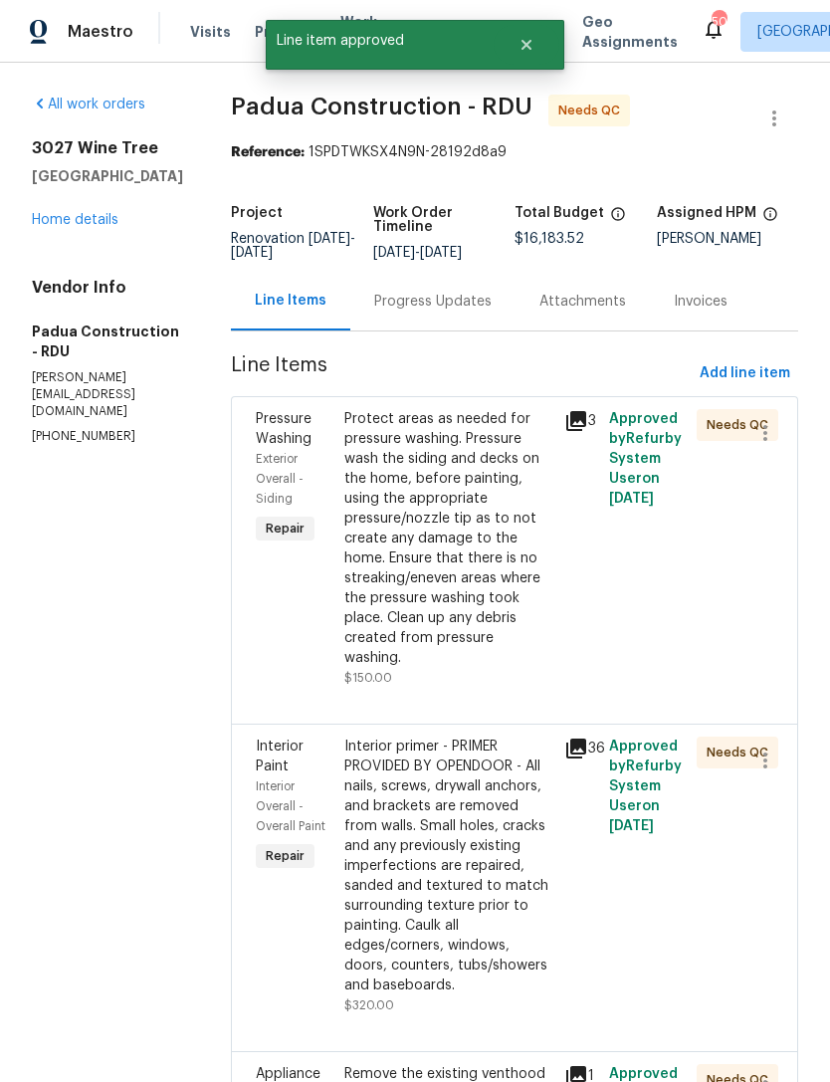
click at [444, 606] on div "Protect areas as needed for pressure washing. Pressure wash the siding and deck…" at bounding box center [448, 538] width 209 height 259
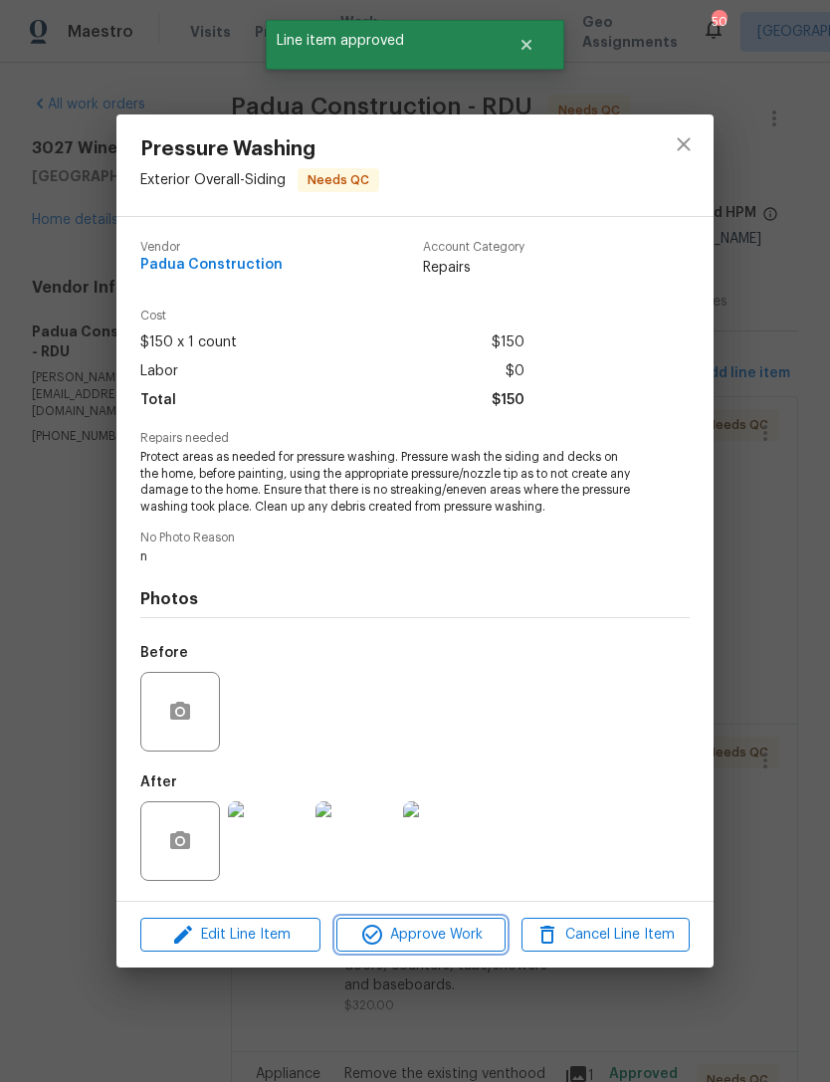
click at [445, 937] on span "Approve Work" at bounding box center [420, 935] width 156 height 25
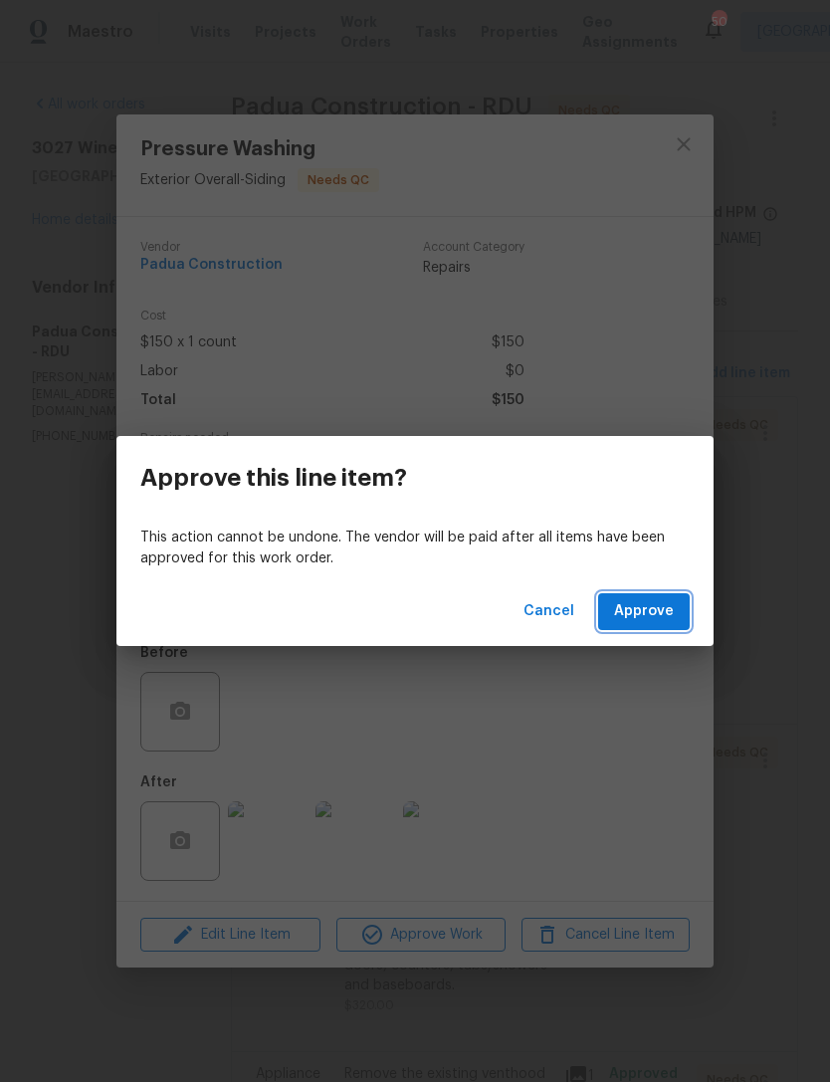
click at [678, 613] on button "Approve" at bounding box center [644, 611] width 92 height 37
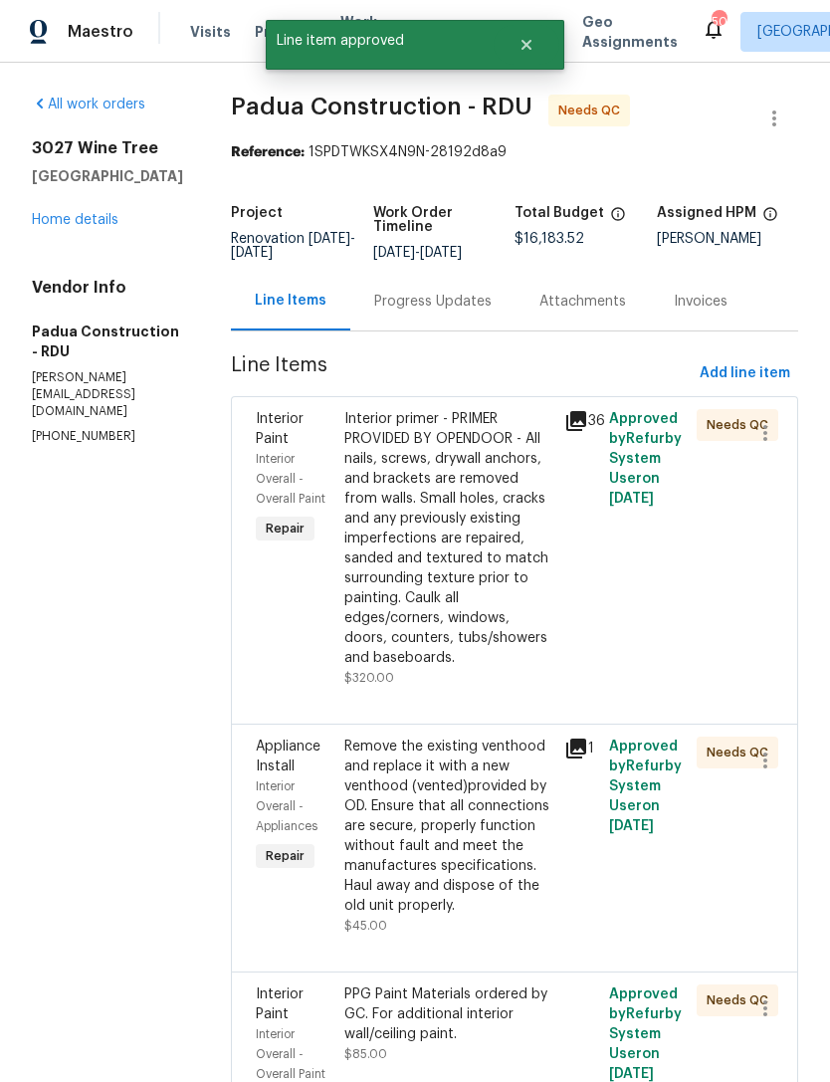
click at [448, 614] on div "Interior primer - PRIMER PROVIDED BY OPENDOOR - All nails, screws, drywall anch…" at bounding box center [448, 538] width 209 height 259
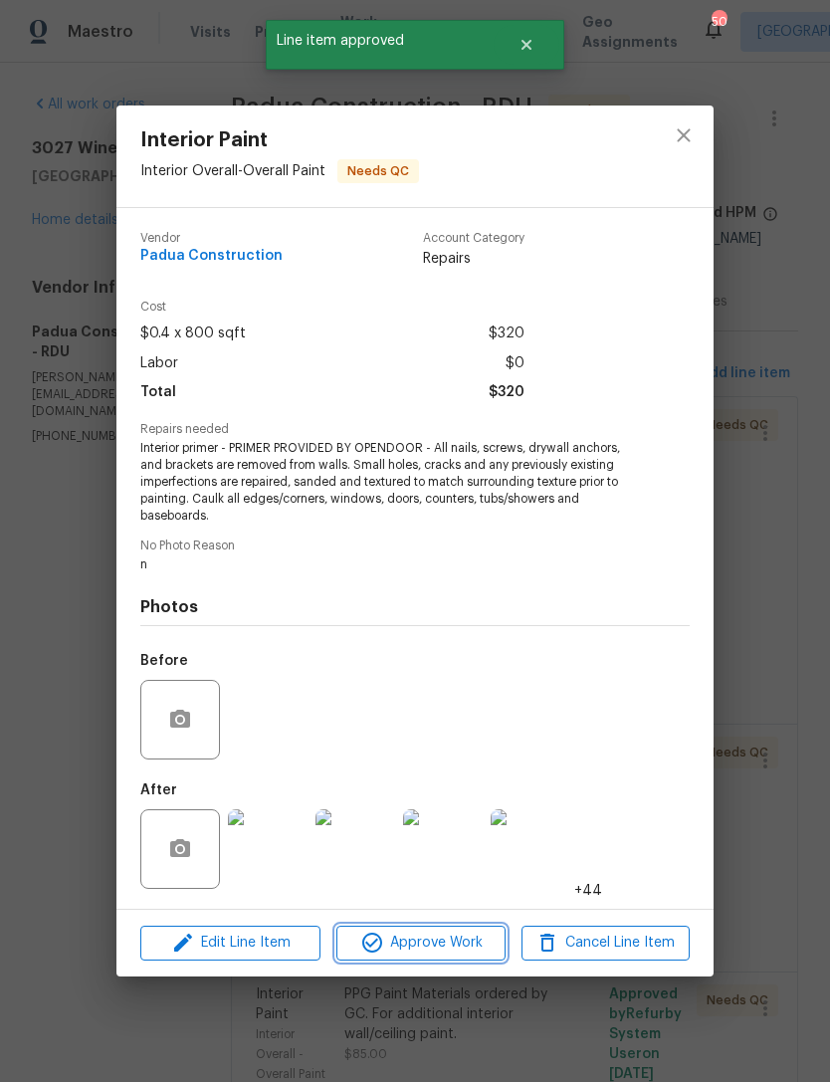
click at [456, 952] on span "Approve Work" at bounding box center [420, 942] width 156 height 25
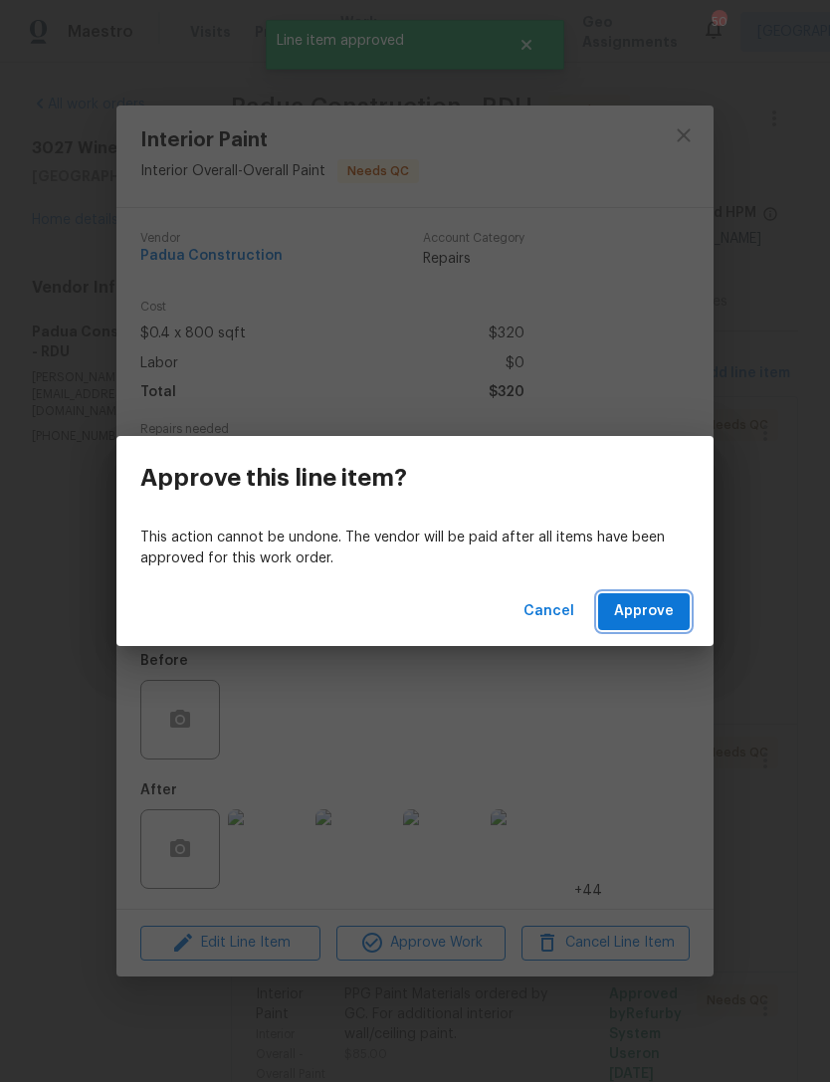
click at [671, 618] on span "Approve" at bounding box center [644, 611] width 60 height 25
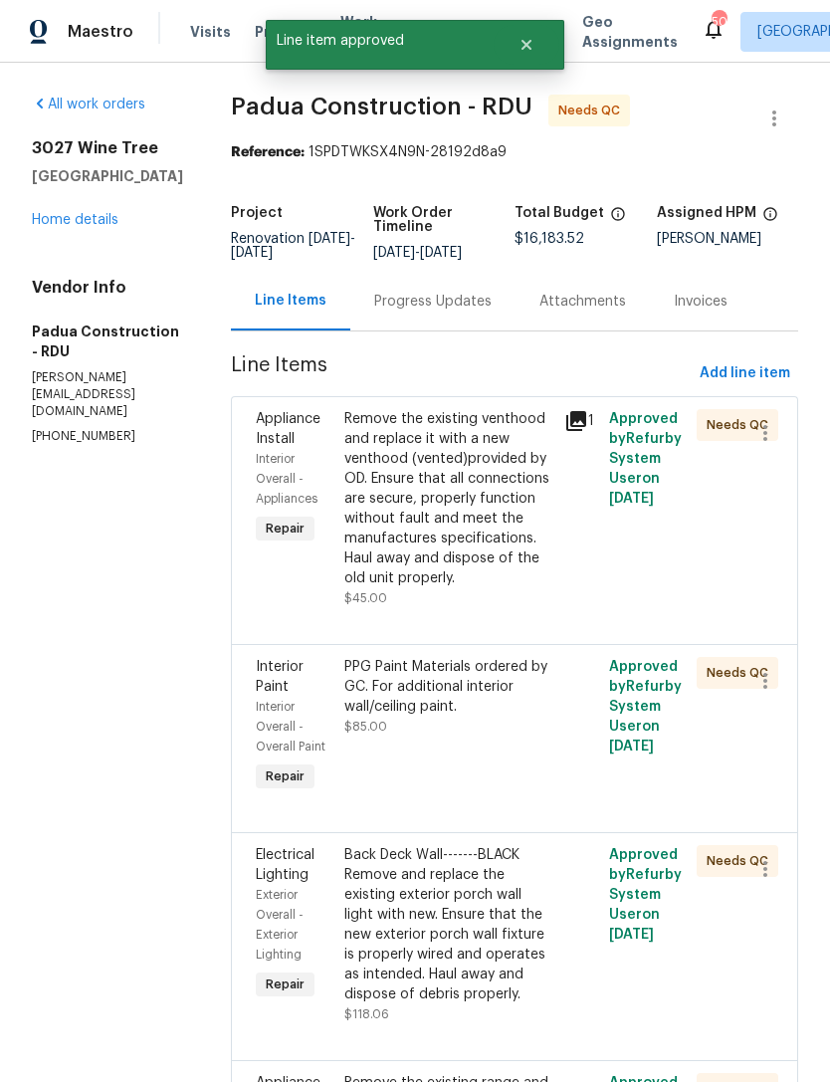
click at [462, 549] on div "Remove the existing venthood and replace it with a new venthood (vented)provide…" at bounding box center [448, 498] width 209 height 179
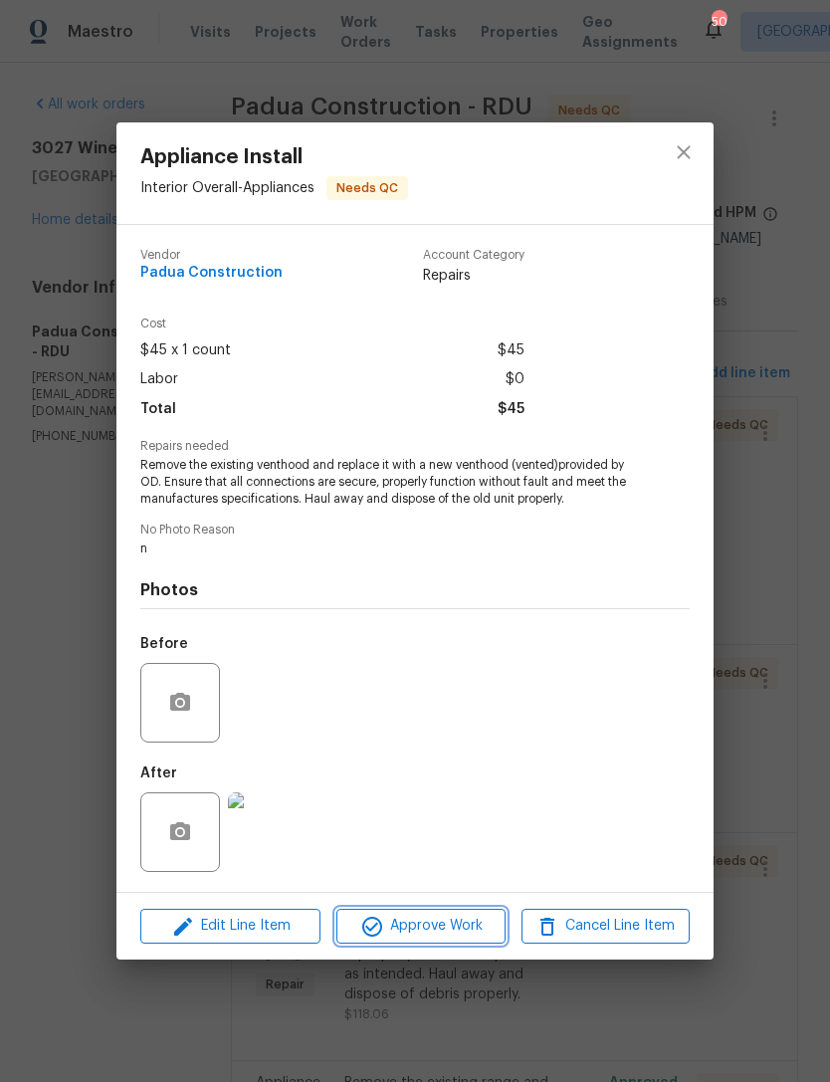
click at [440, 925] on span "Approve Work" at bounding box center [420, 926] width 156 height 25
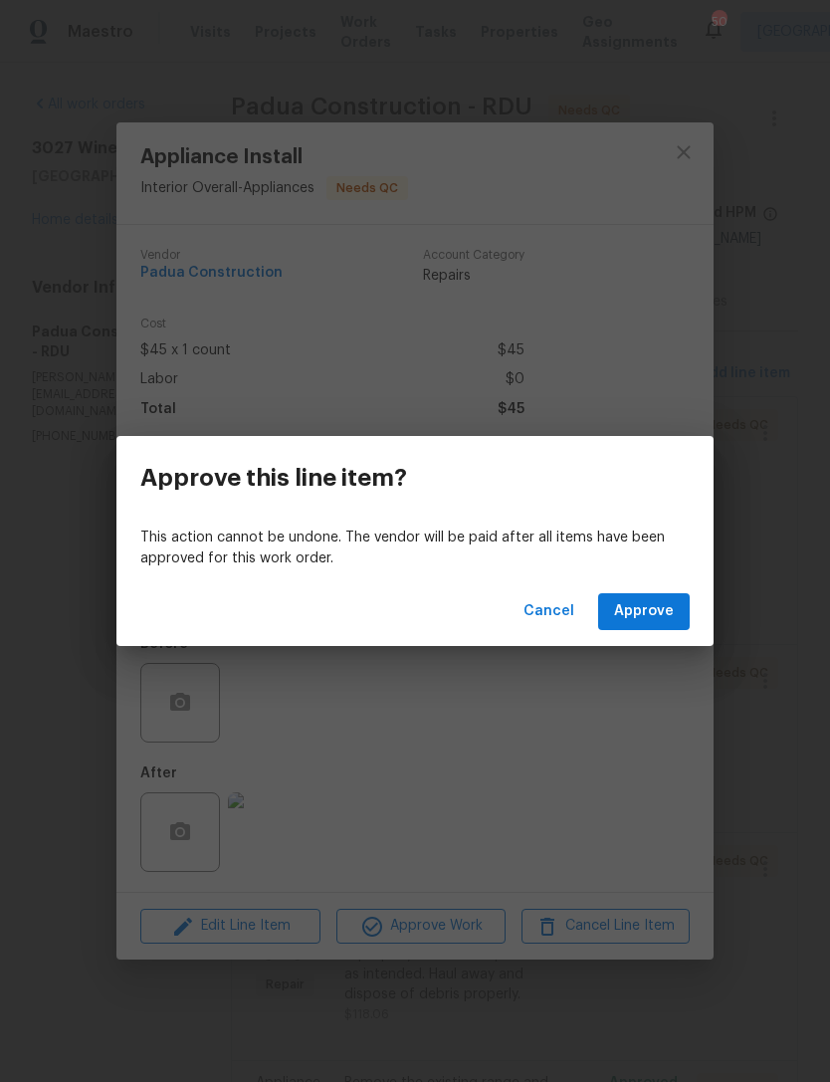
click at [665, 616] on span "Approve" at bounding box center [644, 611] width 60 height 25
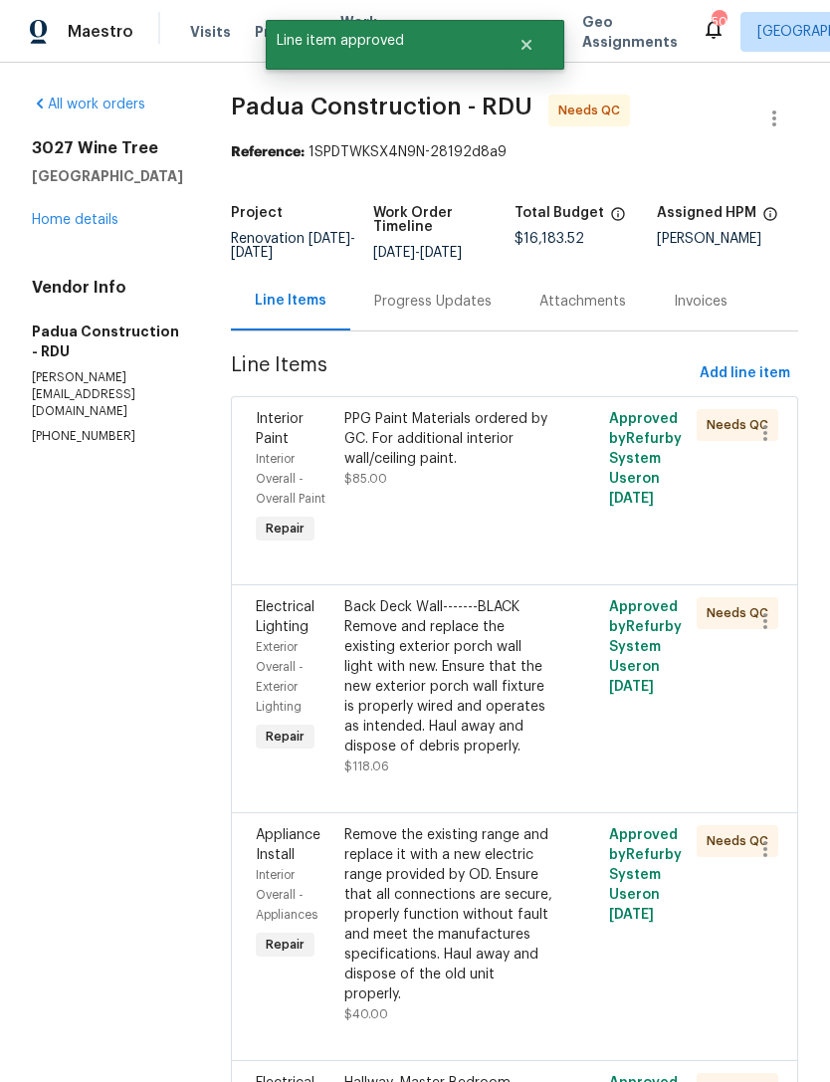
click at [460, 517] on div "PPG Paint Materials ordered by GC. For additional interior wall/ceiling paint. …" at bounding box center [448, 478] width 221 height 151
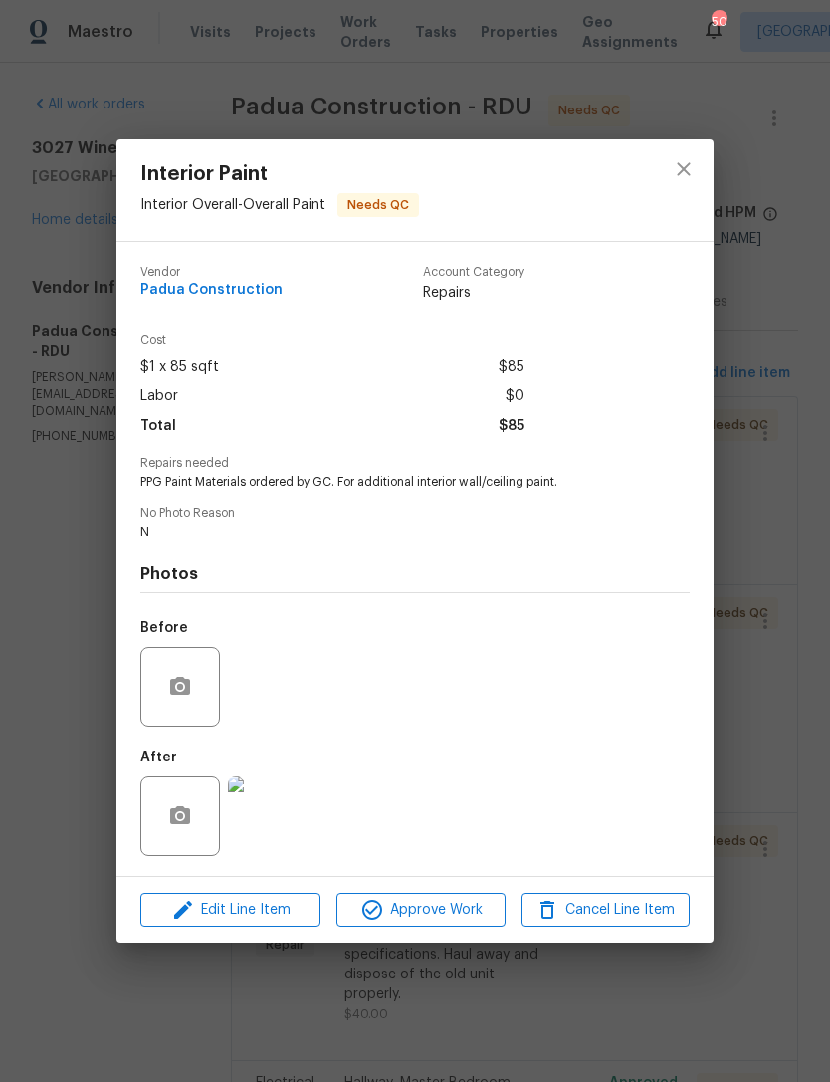
click at [275, 843] on img at bounding box center [268, 816] width 80 height 80
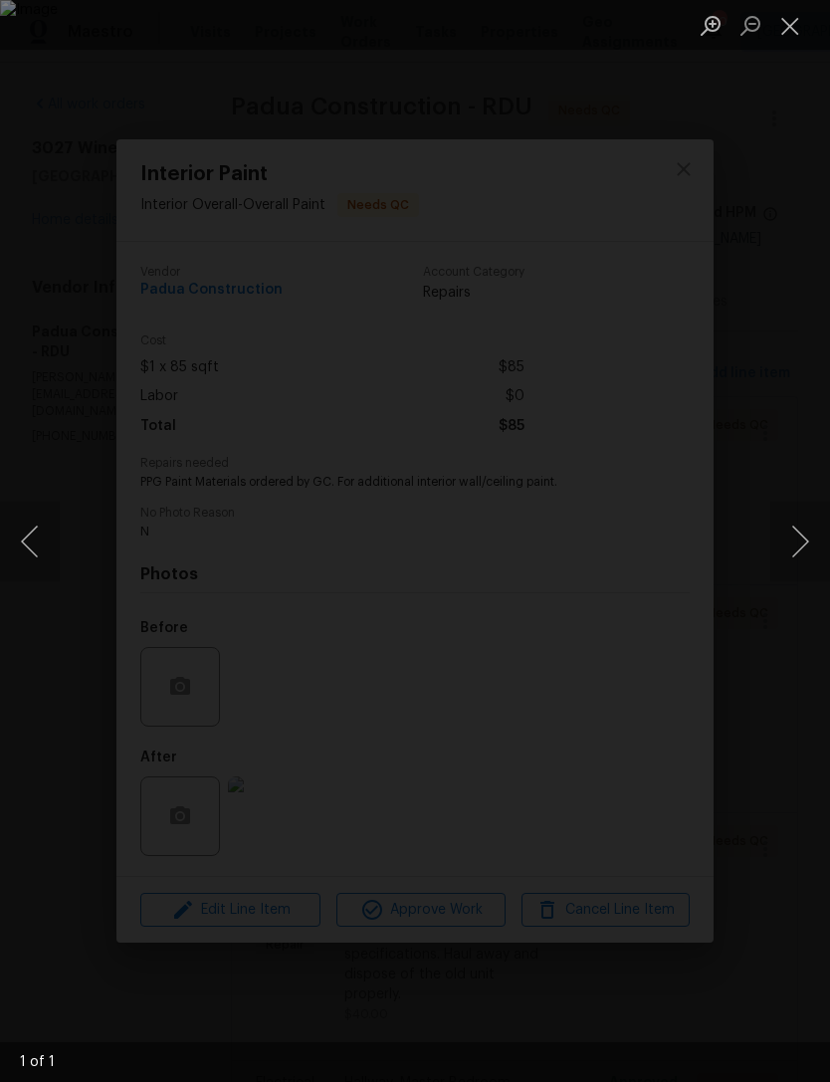
click at [787, 24] on button "Close lightbox" at bounding box center [790, 25] width 40 height 35
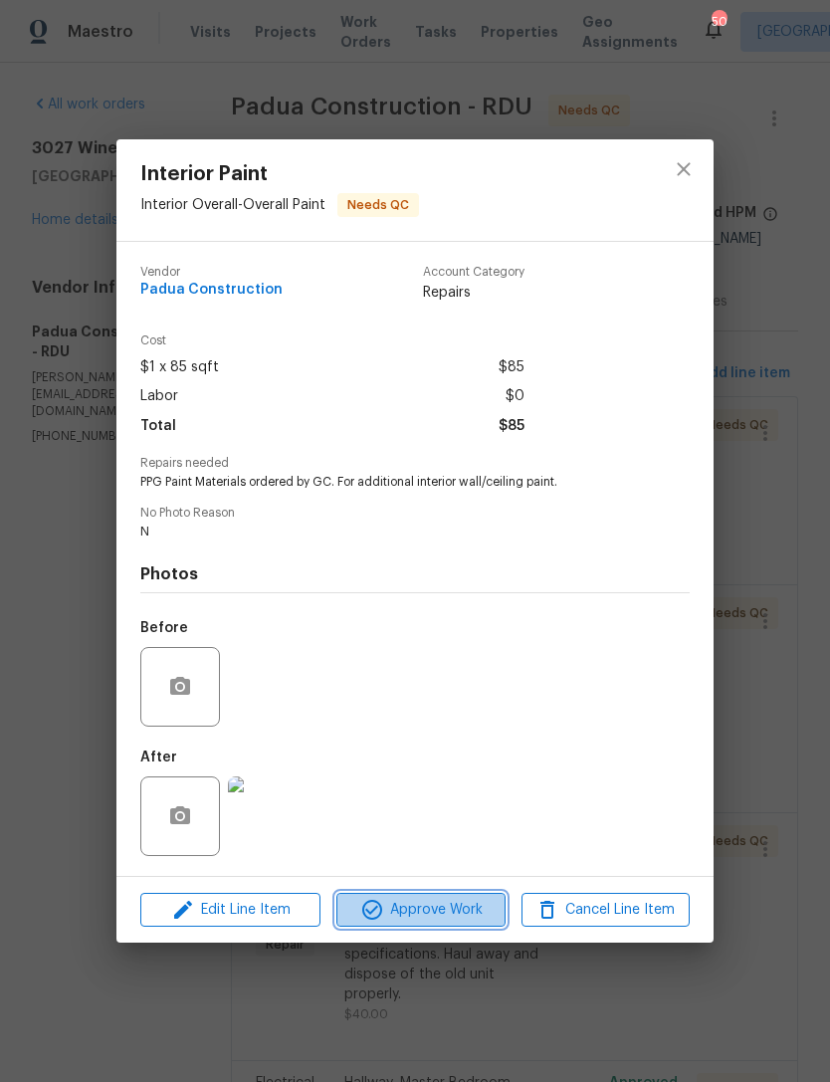
click at [444, 915] on span "Approve Work" at bounding box center [420, 910] width 156 height 25
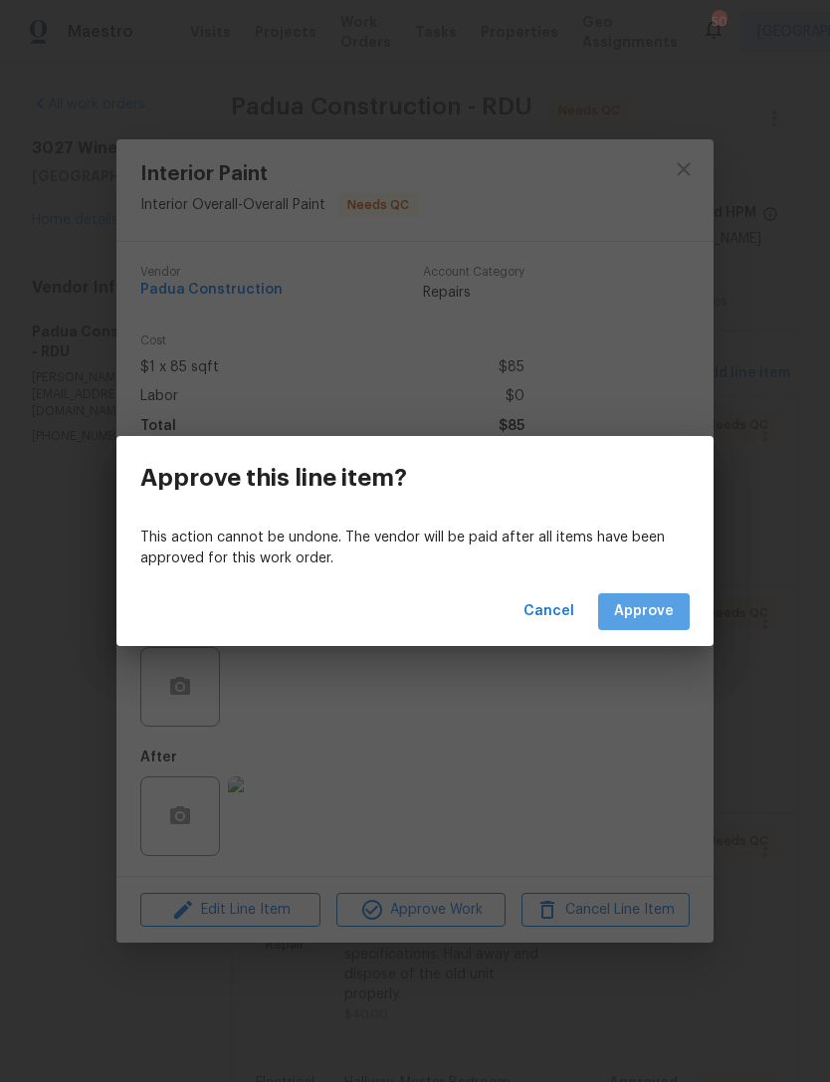
click at [674, 609] on button "Approve" at bounding box center [644, 611] width 92 height 37
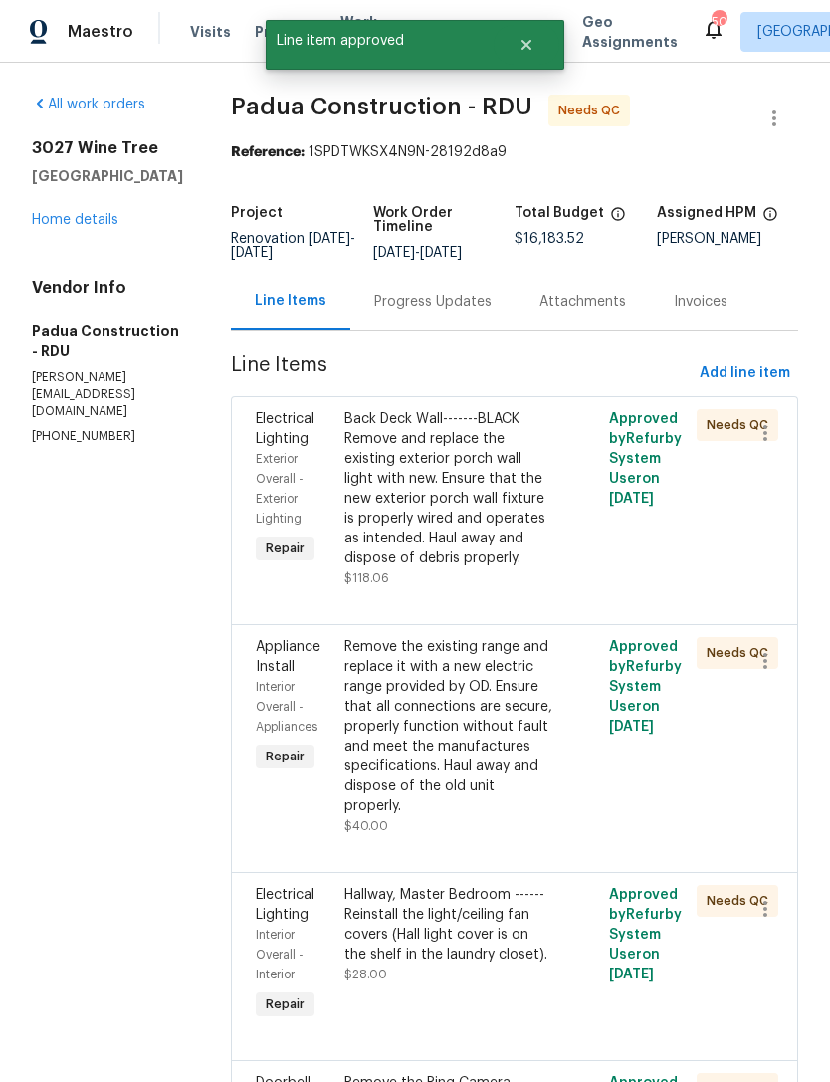
click at [464, 537] on div "Back Deck Wall-------BLACK Remove and replace the existing exterior porch wall …" at bounding box center [448, 488] width 209 height 159
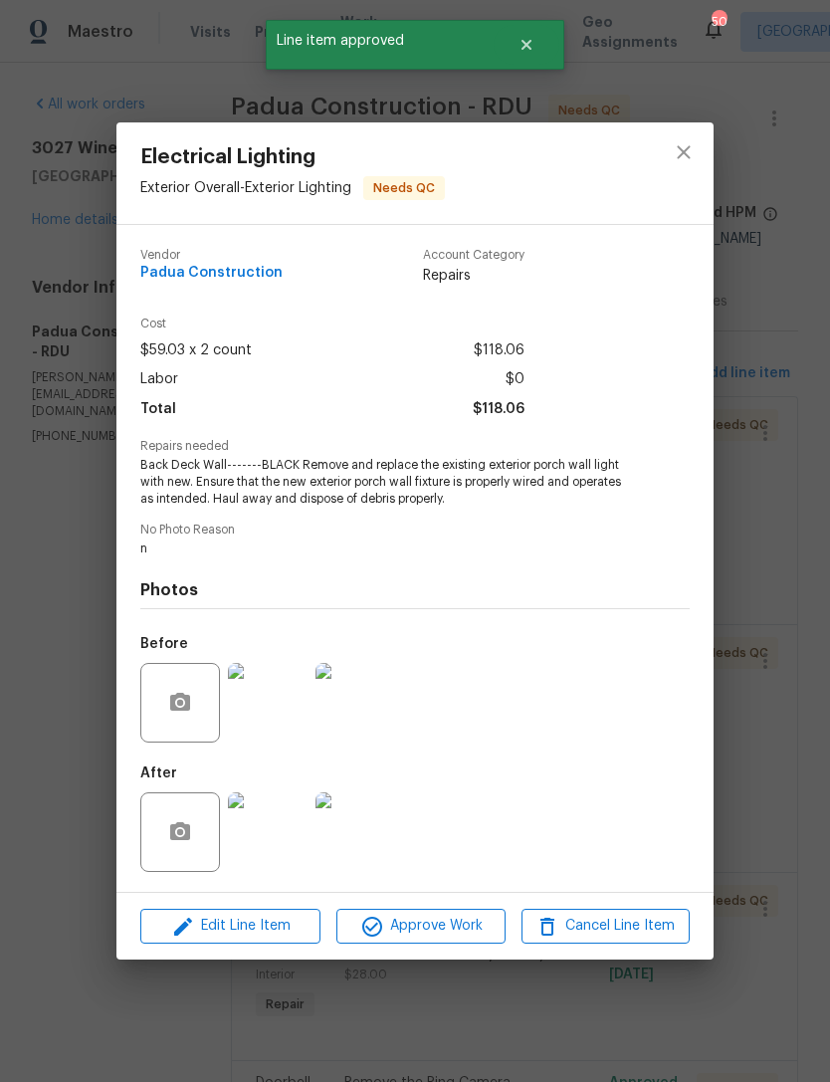
click at [279, 848] on img at bounding box center [268, 832] width 80 height 80
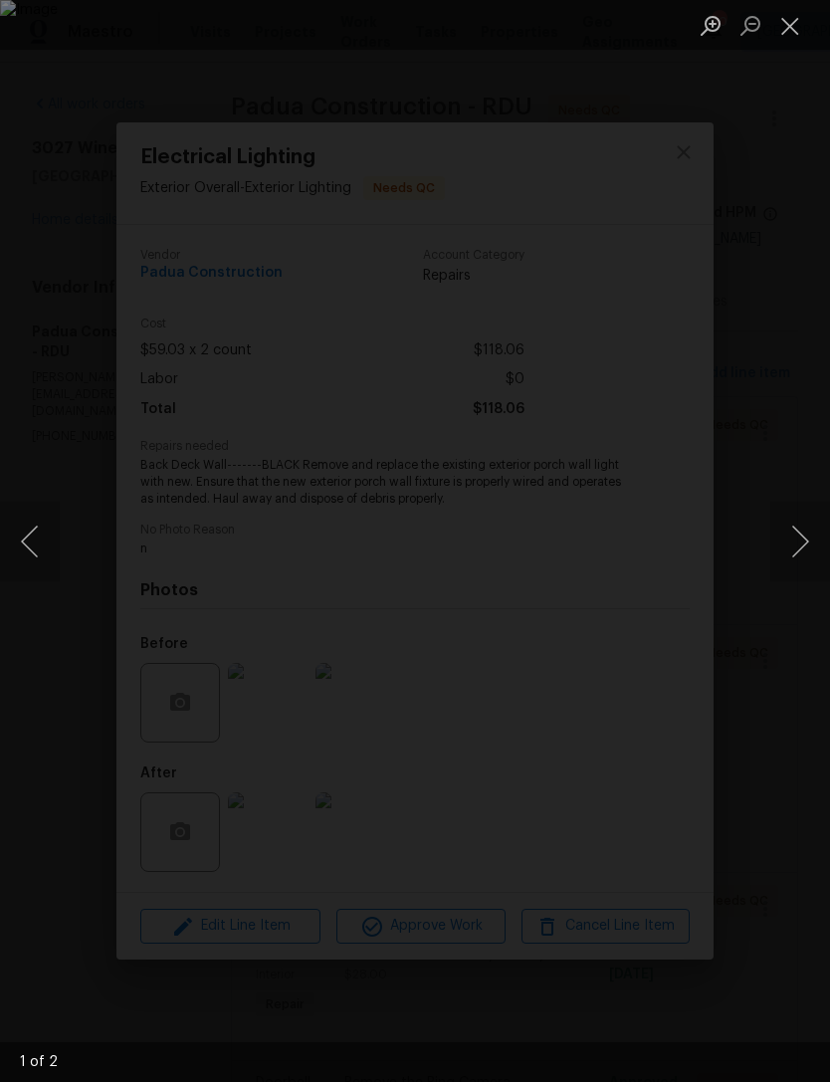
click at [797, 526] on button "Next image" at bounding box center [800, 542] width 60 height 80
click at [807, 540] on button "Next image" at bounding box center [800, 542] width 60 height 80
click at [788, 37] on button "Close lightbox" at bounding box center [790, 25] width 40 height 35
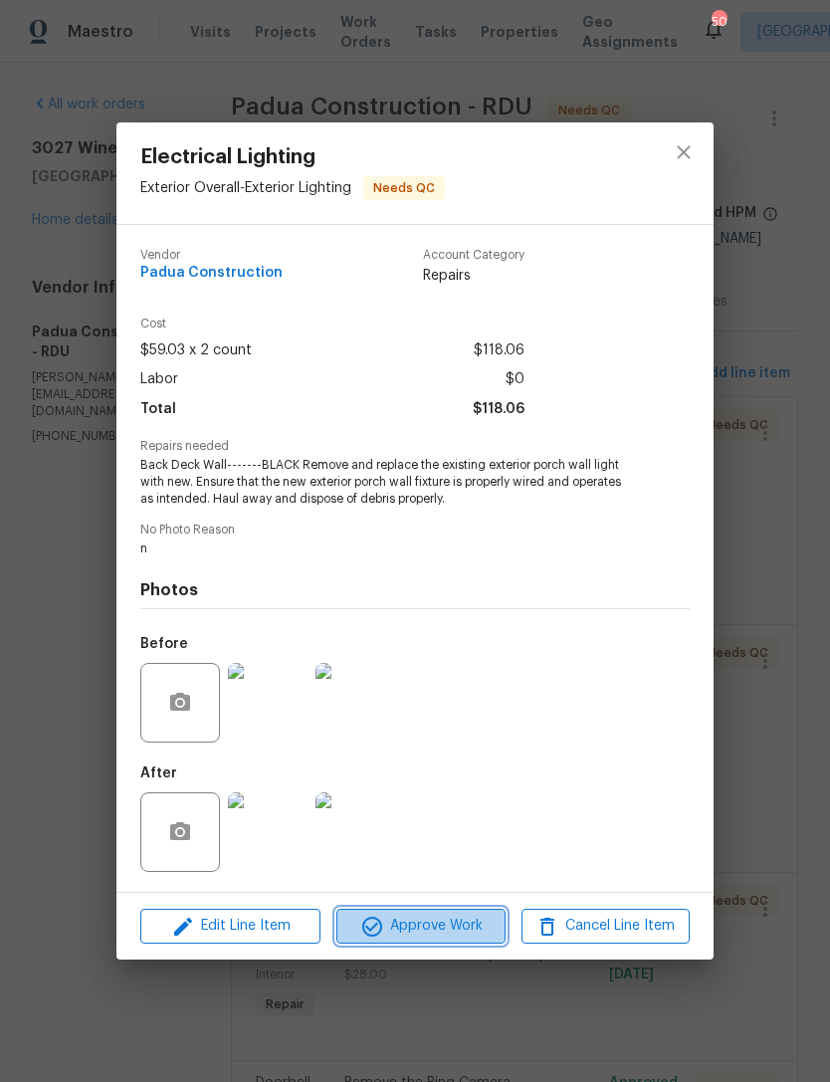
click at [443, 938] on span "Approve Work" at bounding box center [420, 926] width 156 height 25
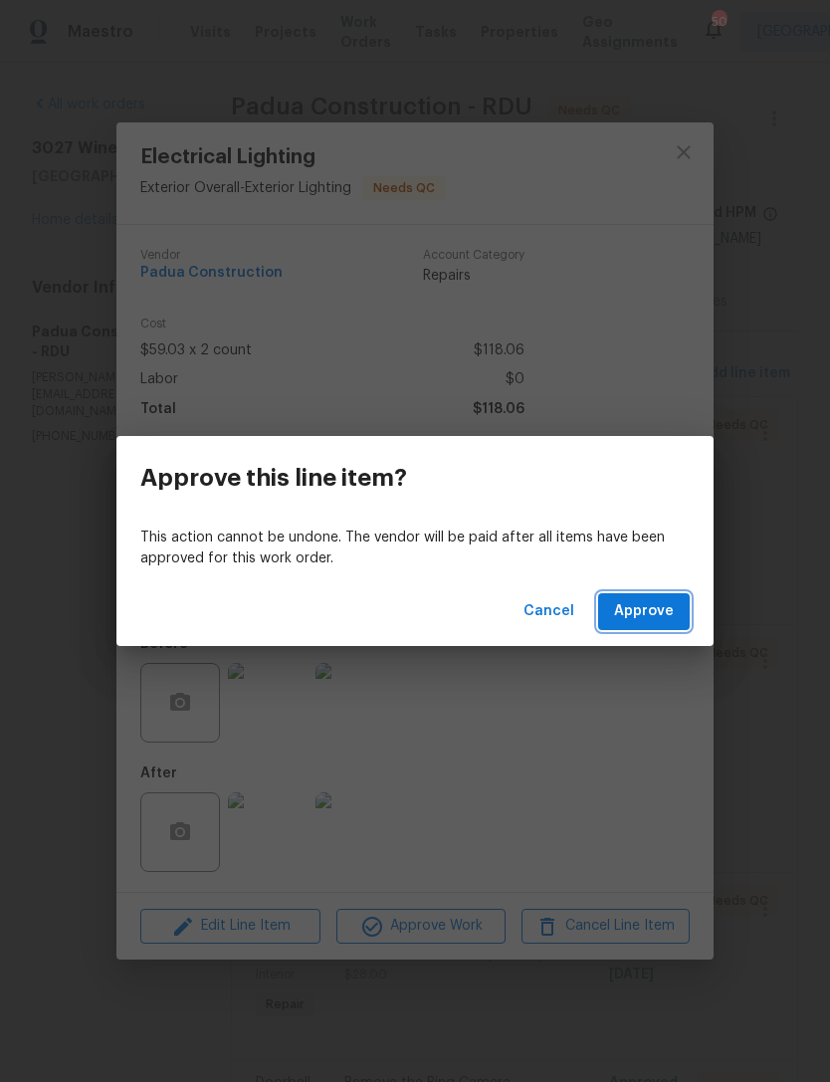
click at [657, 600] on span "Approve" at bounding box center [644, 611] width 60 height 25
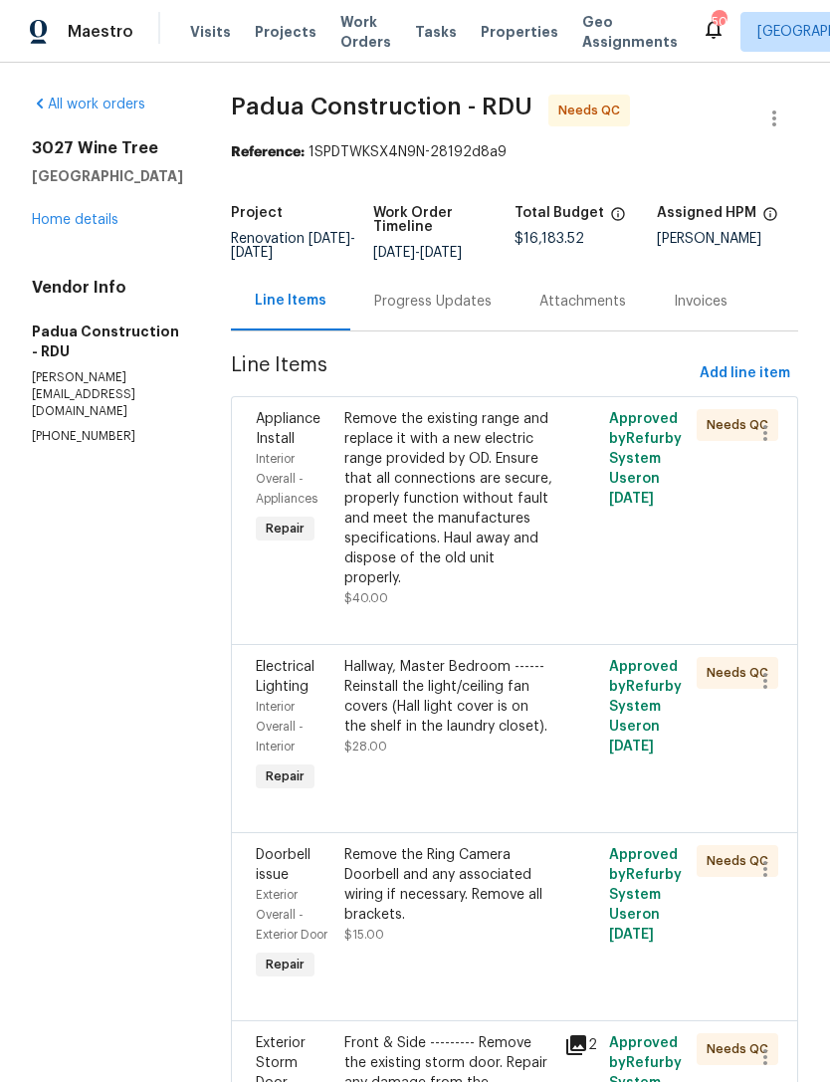
click at [424, 487] on div "Remove the existing range and replace it with a new electric range provided by …" at bounding box center [448, 498] width 209 height 179
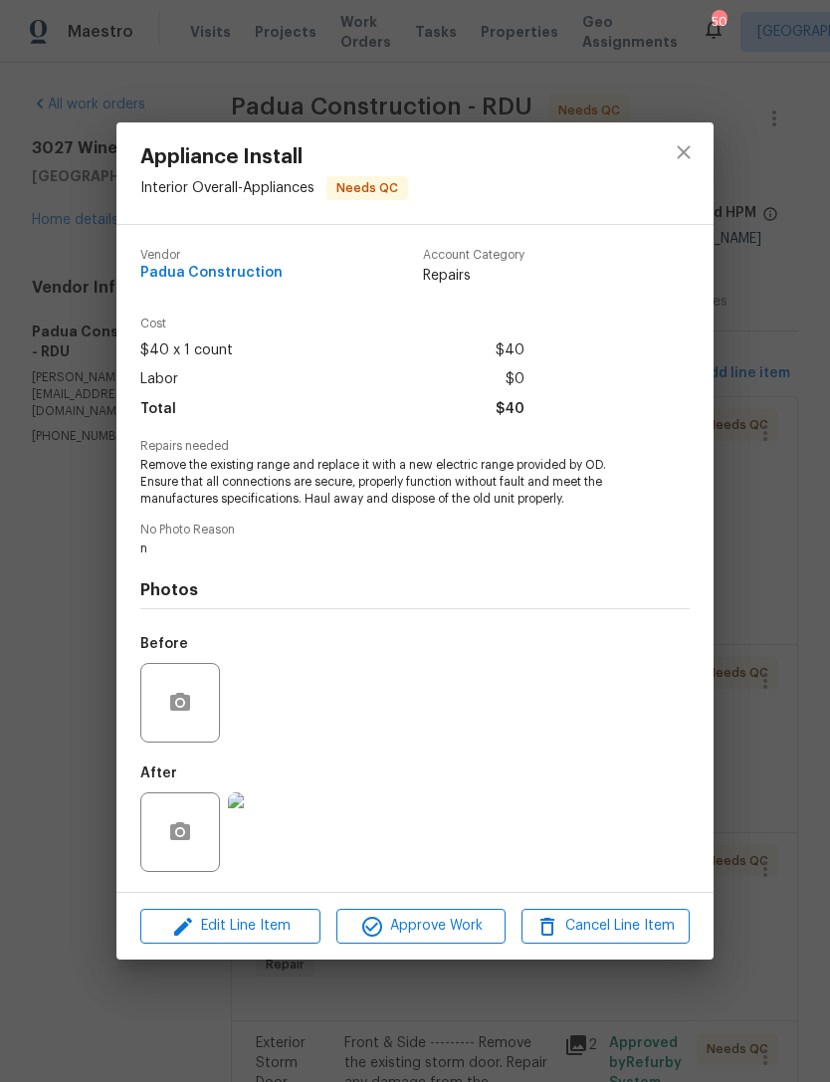
click at [292, 835] on img at bounding box center [268, 832] width 80 height 80
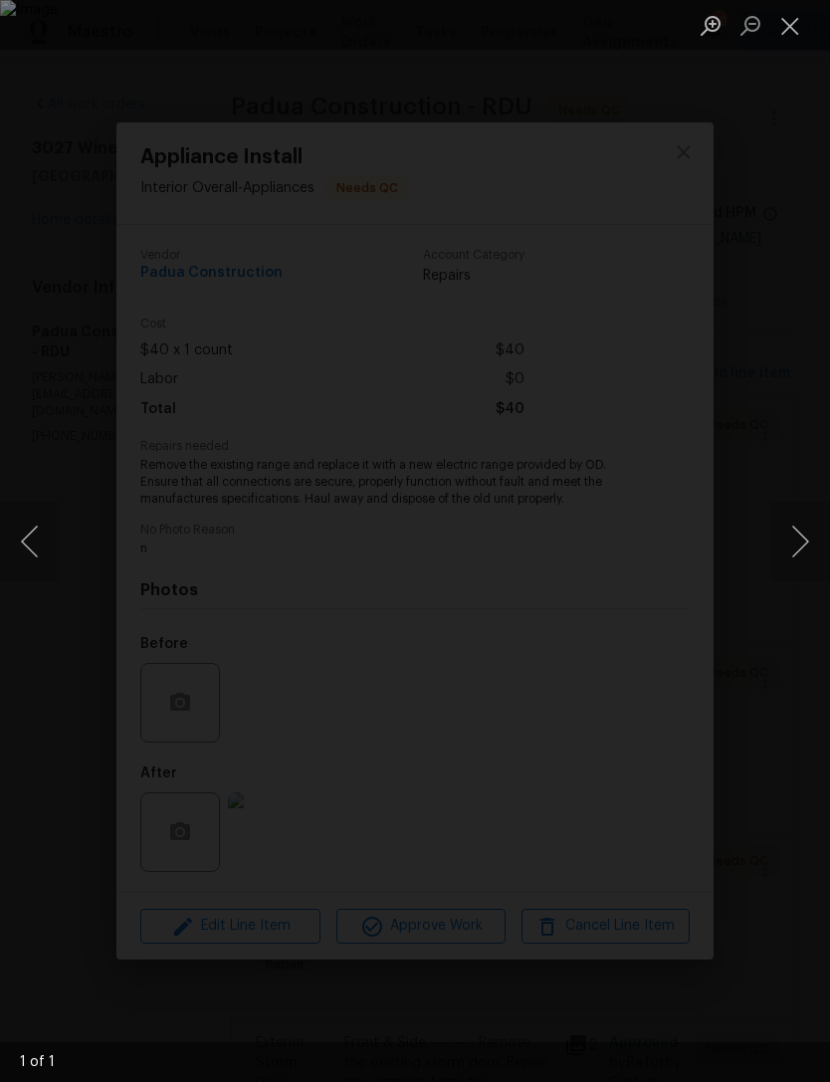
click at [796, 29] on button "Close lightbox" at bounding box center [790, 25] width 40 height 35
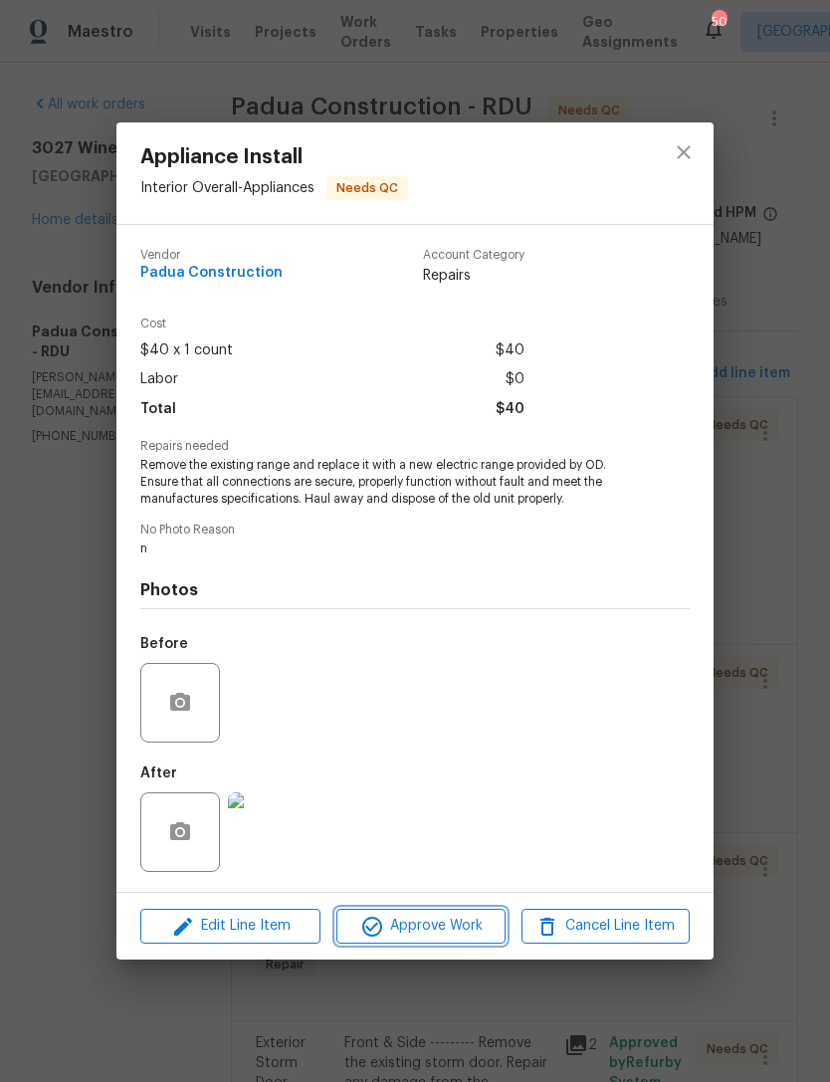
click at [423, 933] on span "Approve Work" at bounding box center [420, 926] width 156 height 25
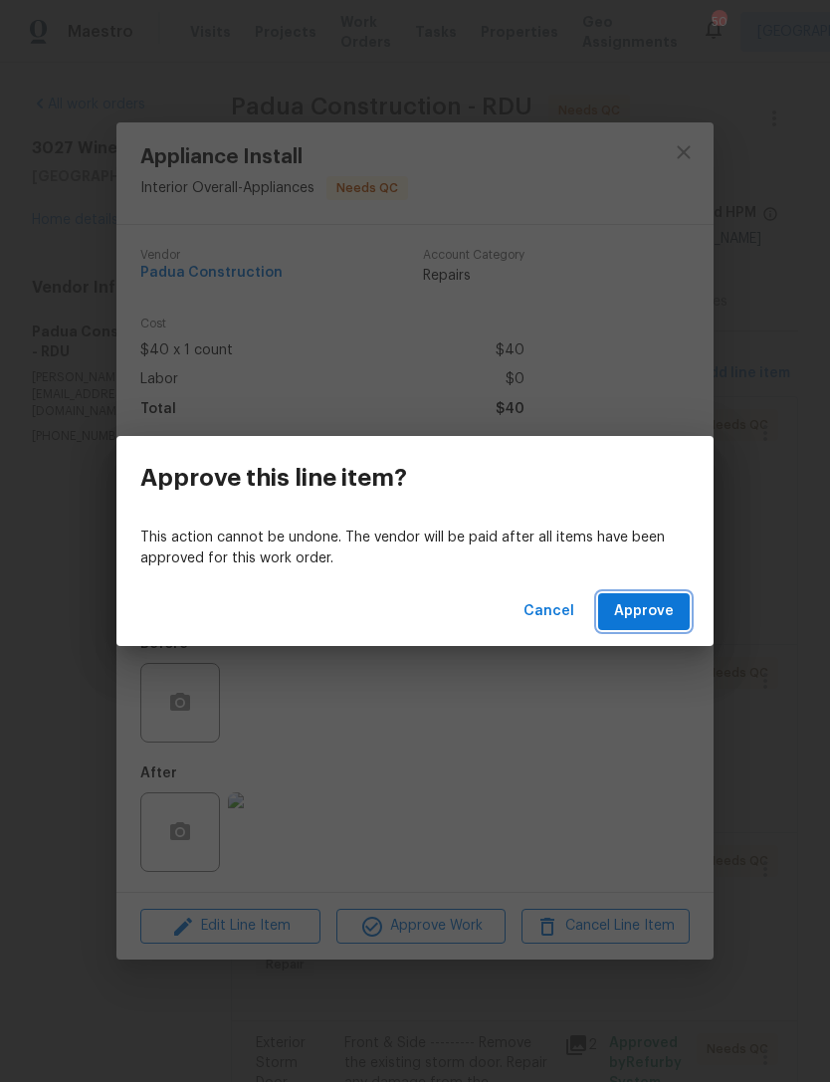
click at [662, 610] on span "Approve" at bounding box center [644, 611] width 60 height 25
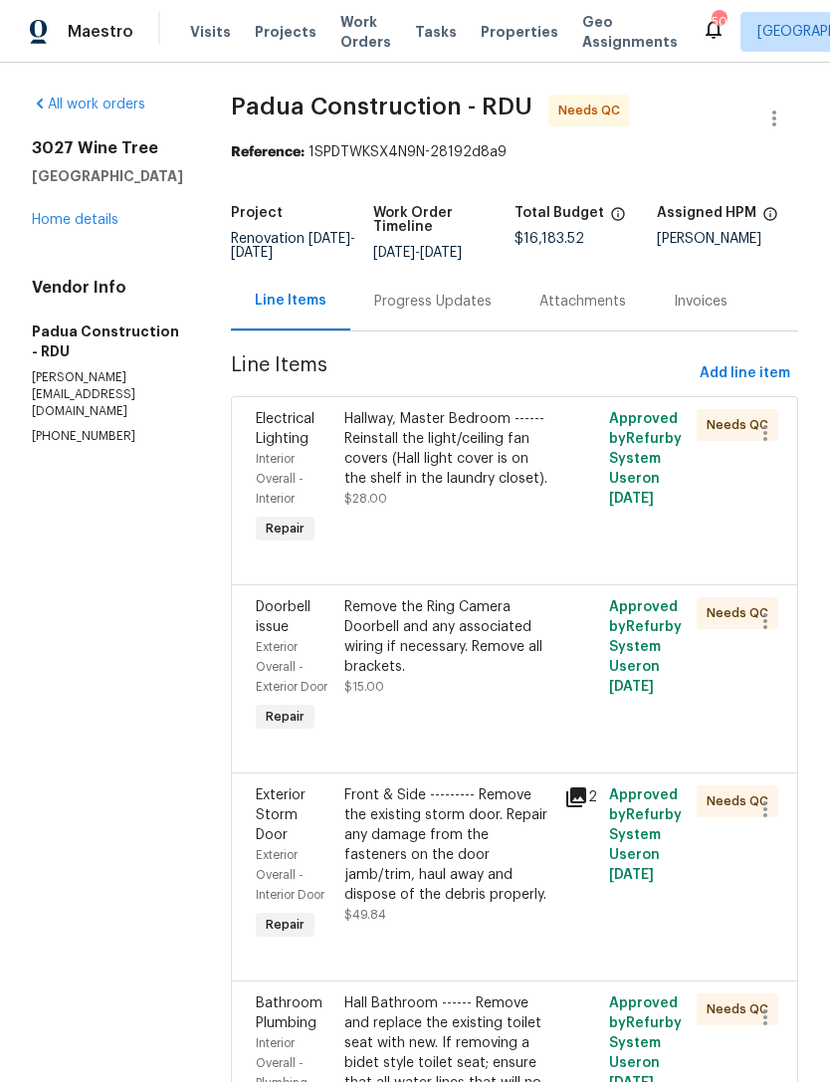
click at [443, 484] on div "Hallway, Master Bedroom ------ Reinstall the light/ceiling fan covers (Hall lig…" at bounding box center [448, 449] width 209 height 80
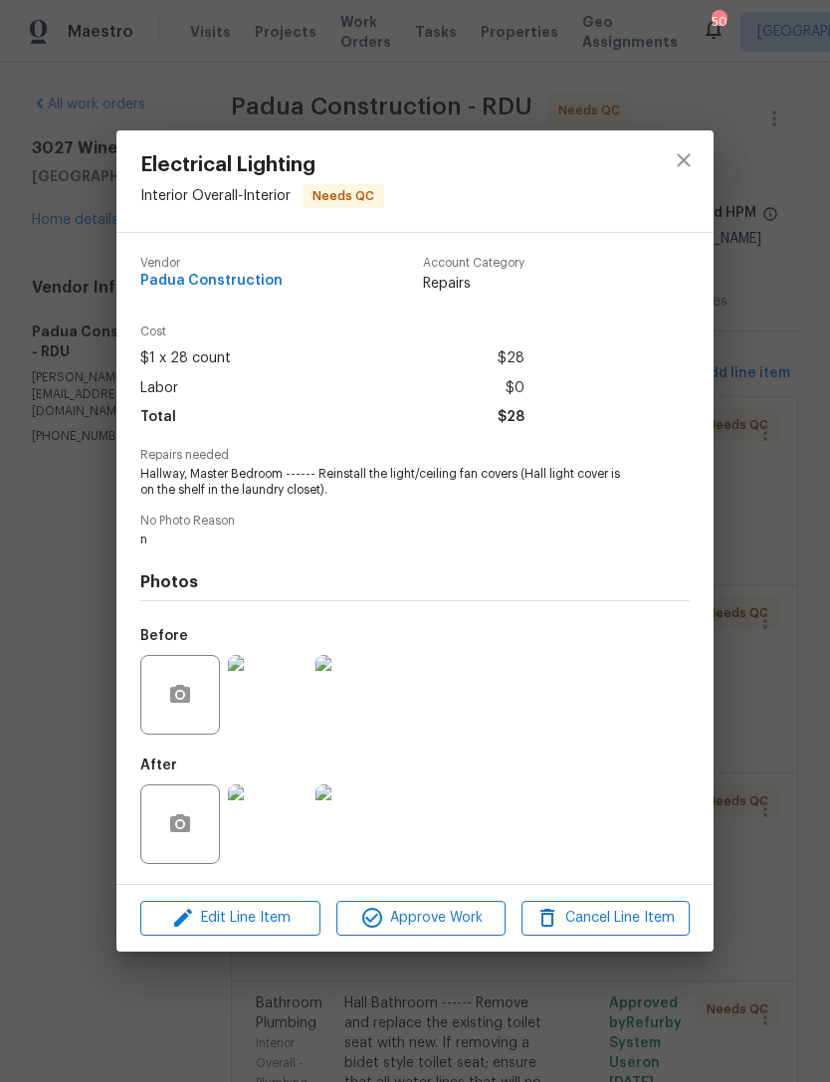
click at [279, 832] on img at bounding box center [268, 824] width 80 height 80
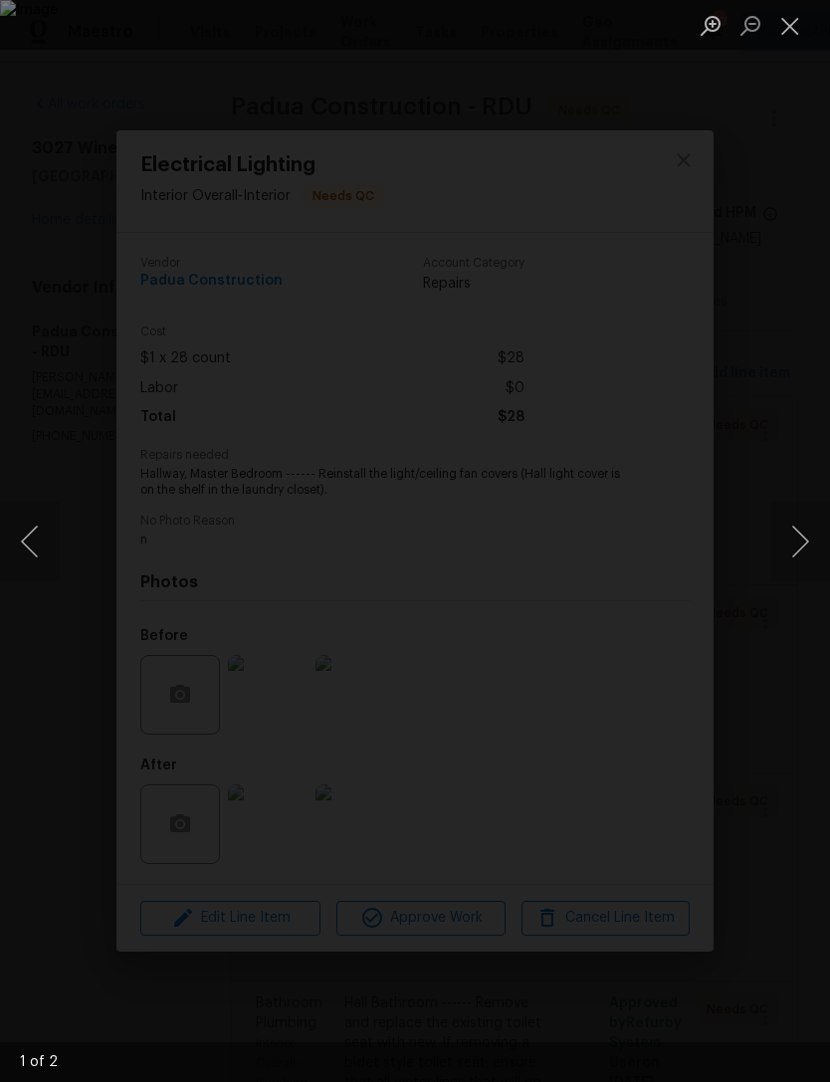
click at [786, 25] on button "Close lightbox" at bounding box center [790, 25] width 40 height 35
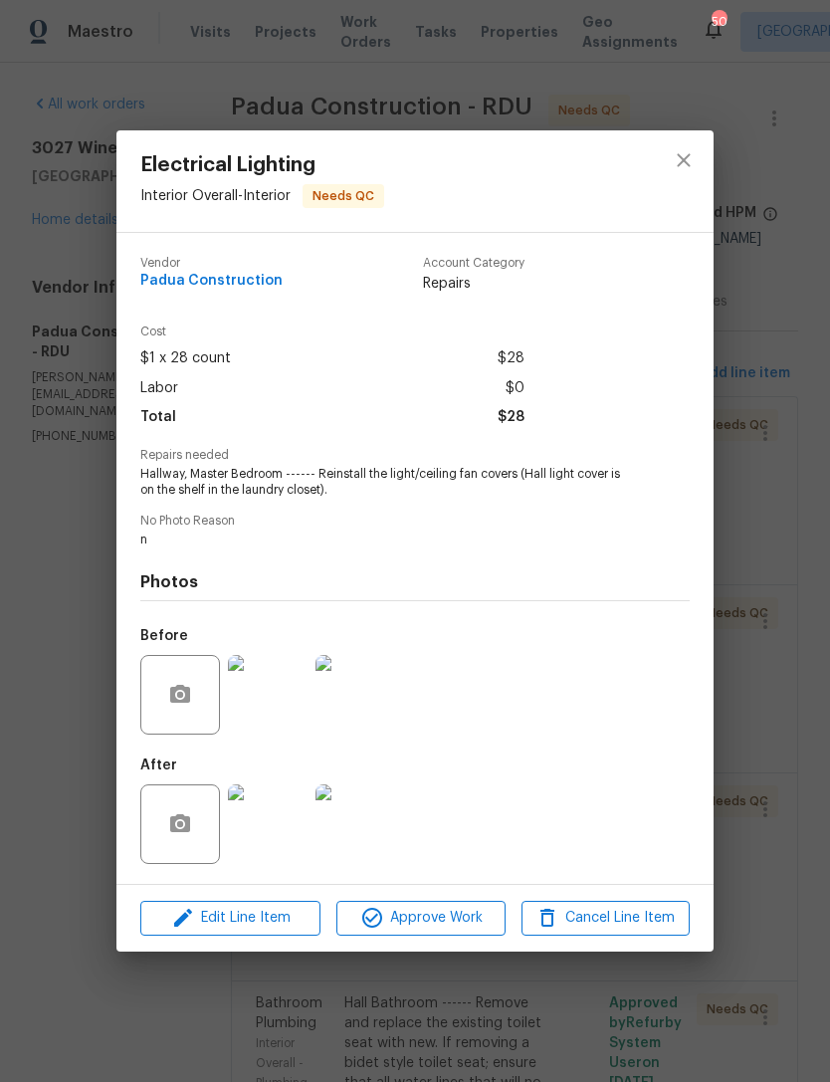
click at [349, 831] on img at bounding box center [355, 824] width 80 height 80
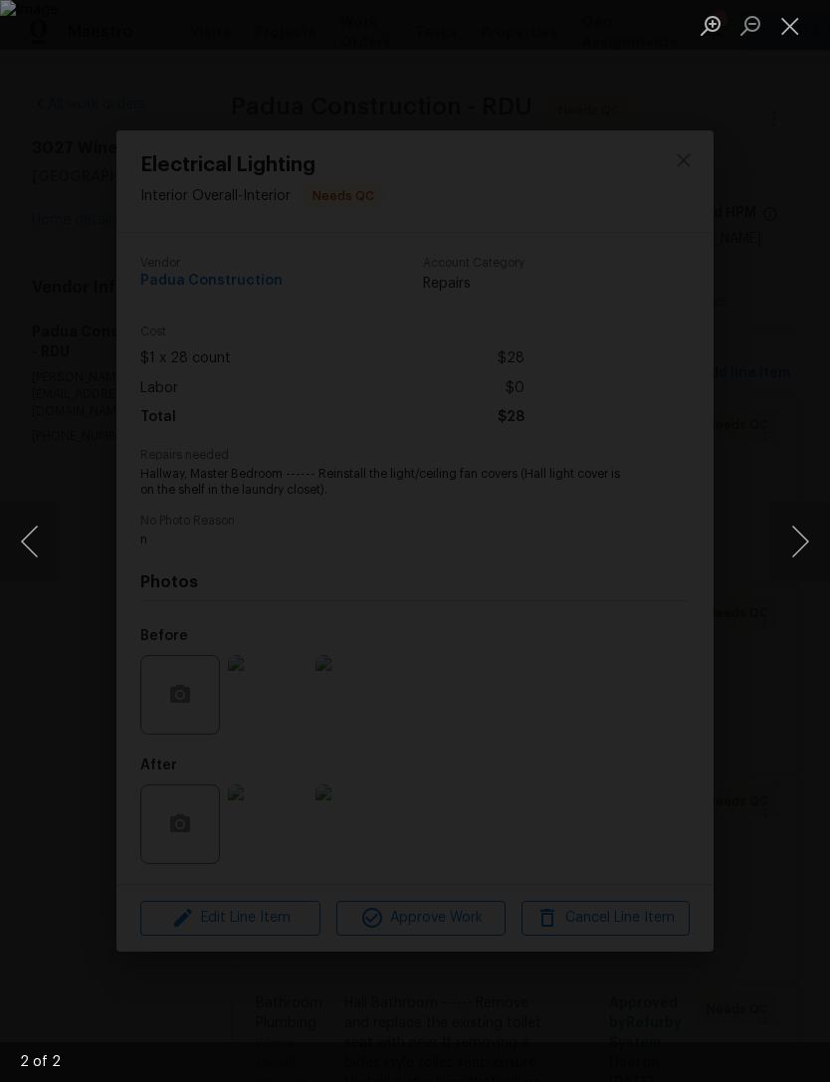
click at [796, 20] on button "Close lightbox" at bounding box center [790, 25] width 40 height 35
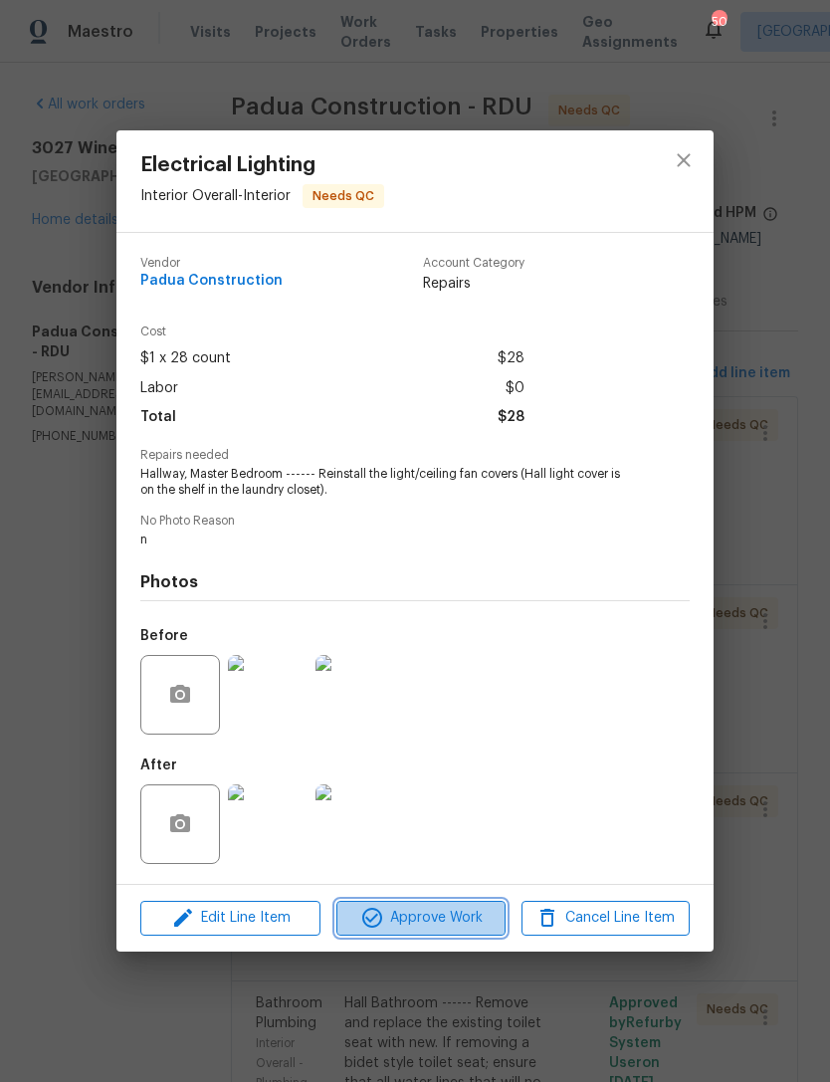
click at [450, 919] on span "Approve Work" at bounding box center [420, 918] width 156 height 25
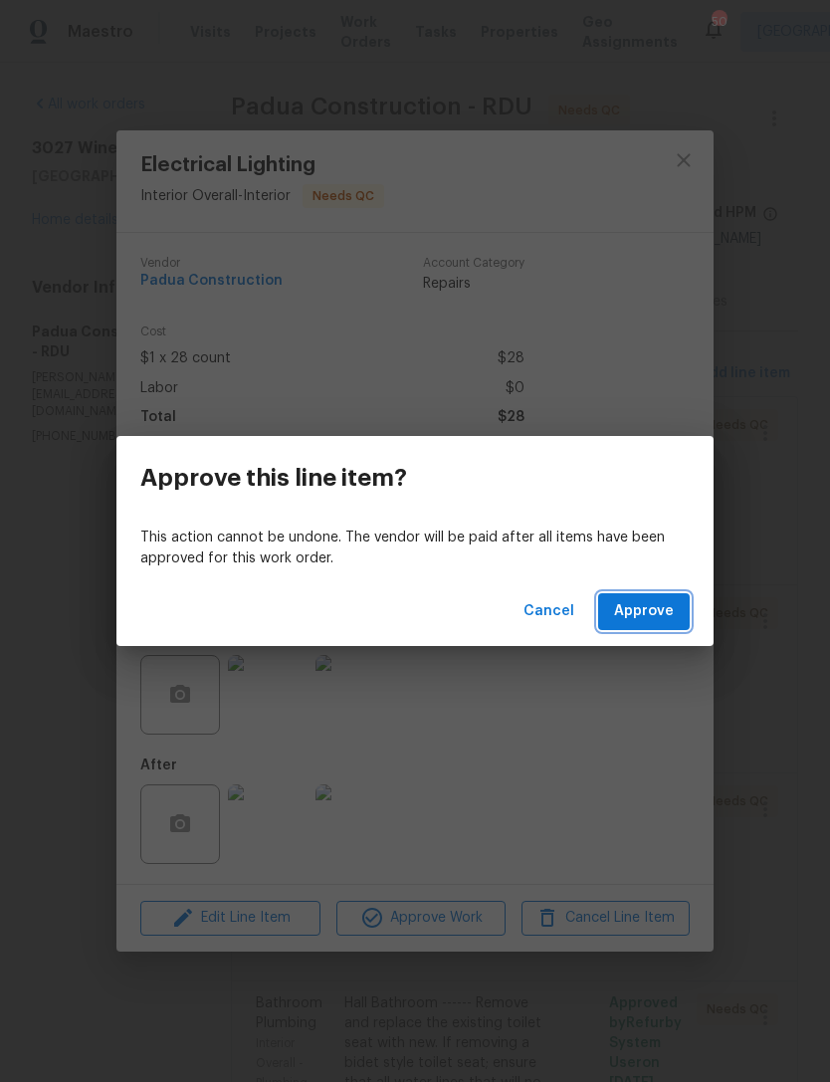
click at [672, 618] on span "Approve" at bounding box center [644, 611] width 60 height 25
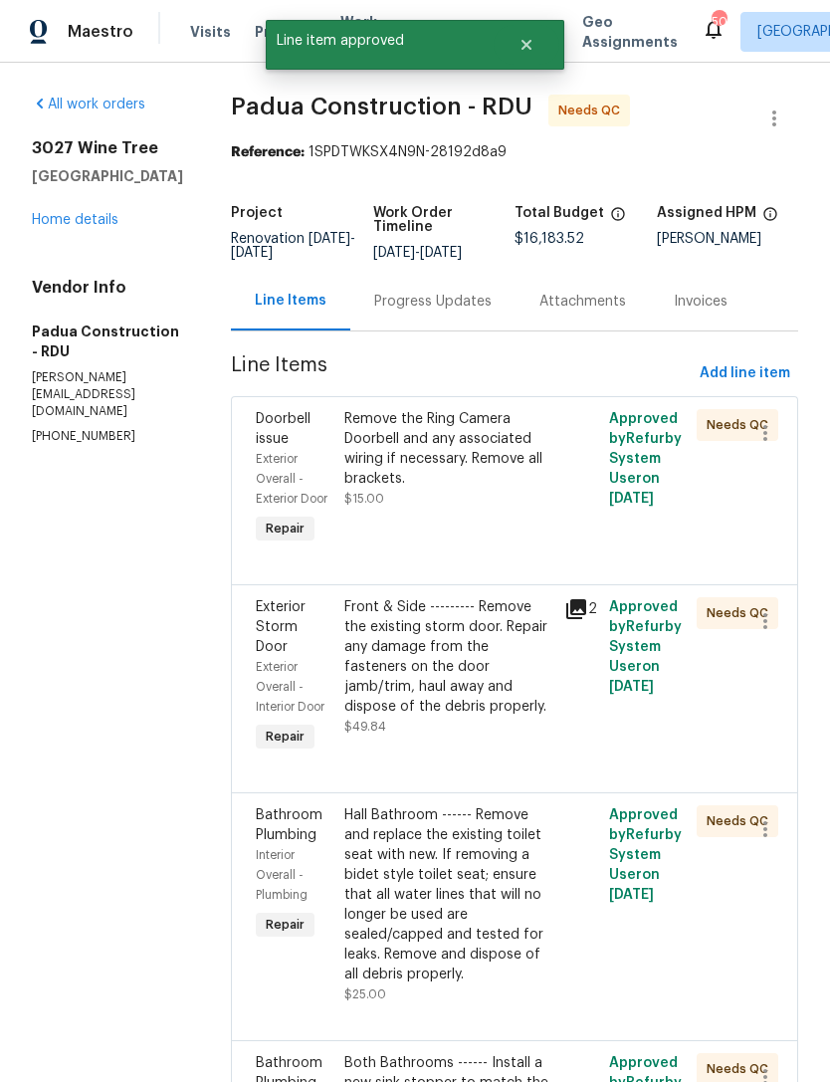
click at [474, 477] on div "Remove the Ring Camera Doorbell and any associated wiring if necessary. Remove …" at bounding box center [448, 459] width 209 height 100
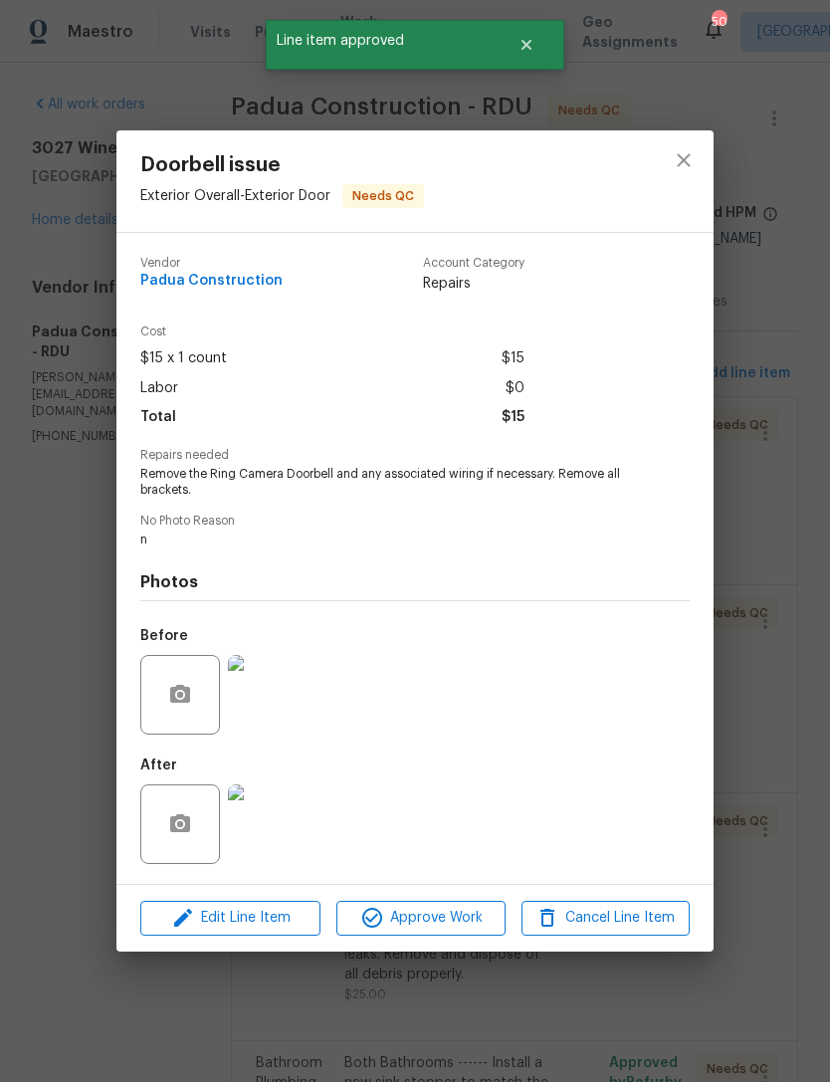
click at [289, 852] on img at bounding box center [268, 824] width 80 height 80
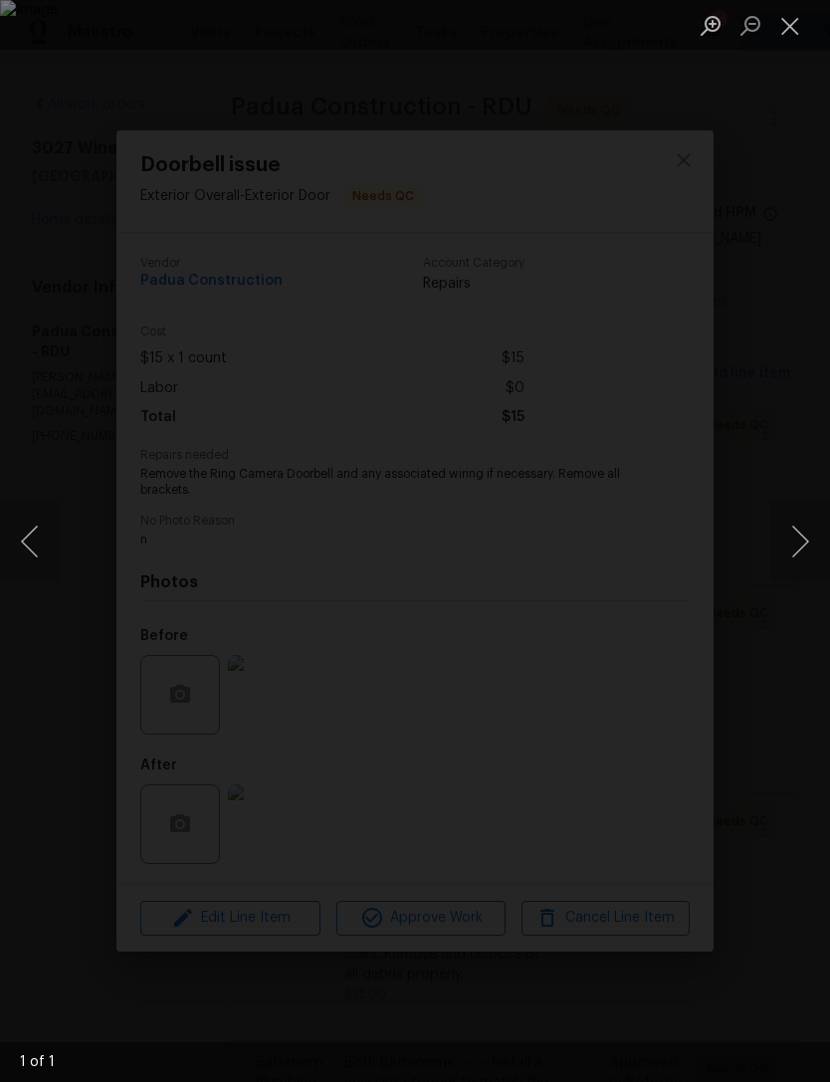
click at [798, 32] on button "Close lightbox" at bounding box center [790, 25] width 40 height 35
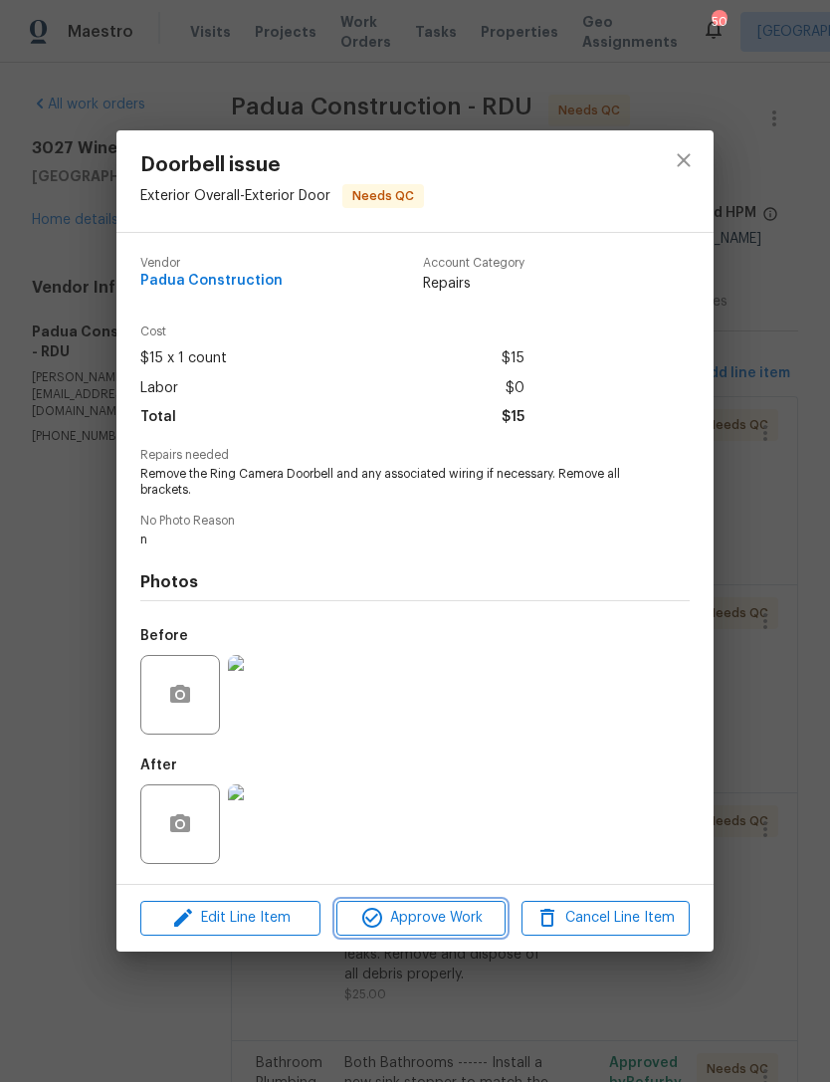
click at [419, 920] on span "Approve Work" at bounding box center [420, 918] width 156 height 25
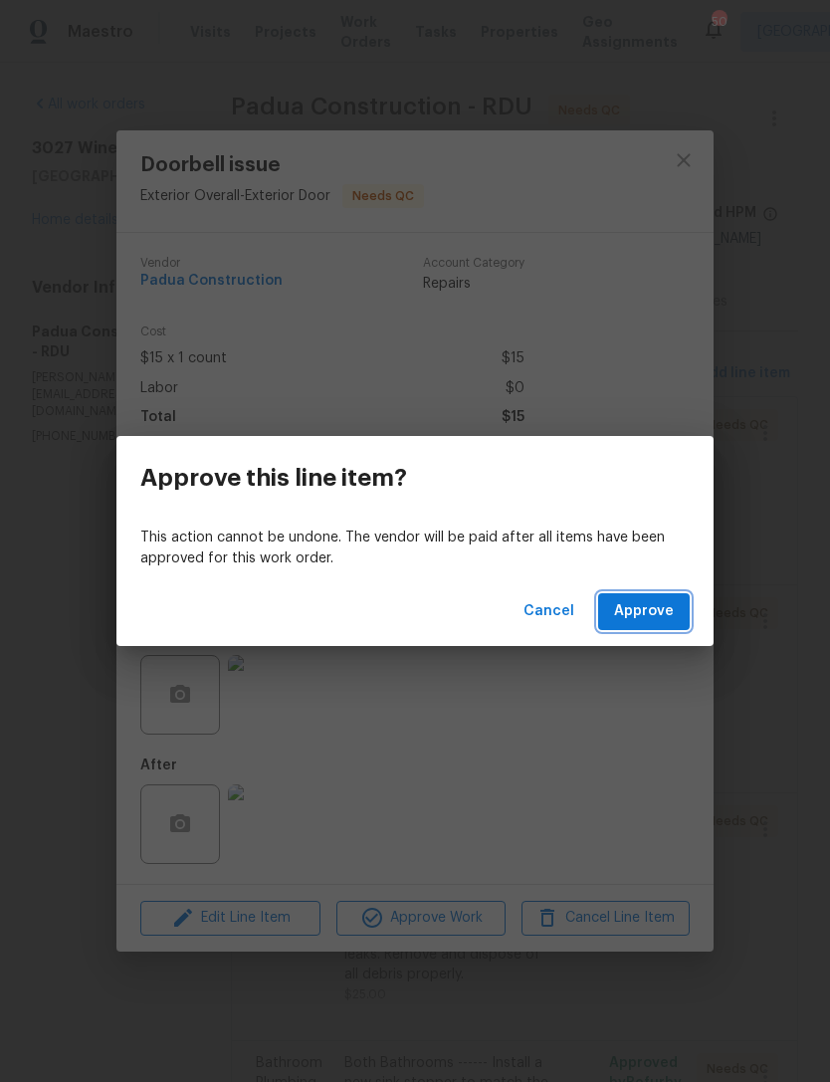
click at [652, 619] on span "Approve" at bounding box center [644, 611] width 60 height 25
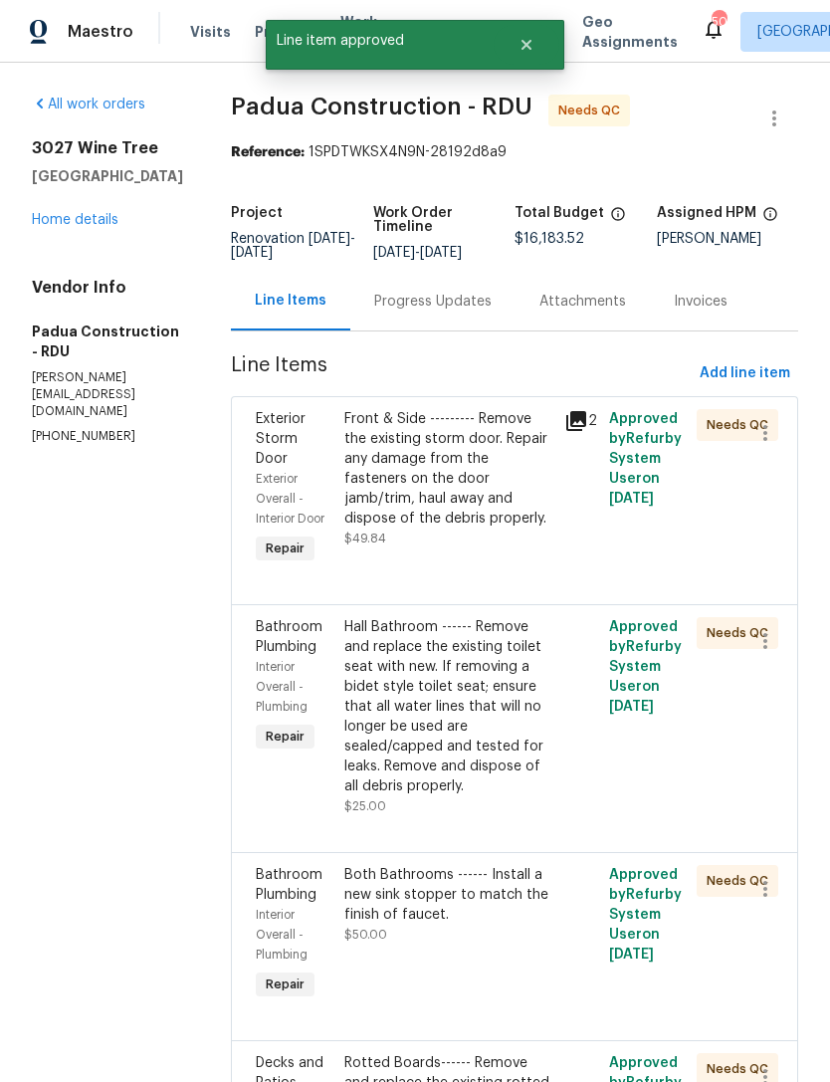
click at [419, 489] on div "Front & Side --------- Remove the existing storm door. Repair any damage from t…" at bounding box center [448, 468] width 209 height 119
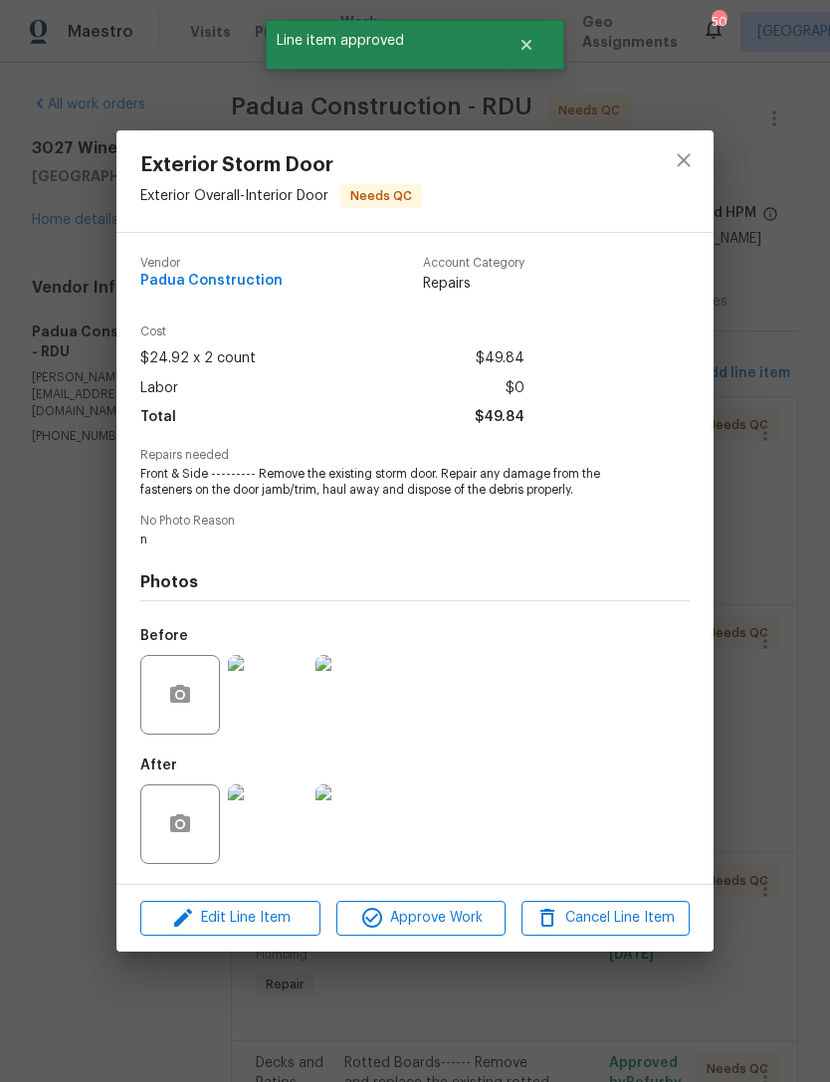
click at [285, 839] on img at bounding box center [268, 824] width 80 height 80
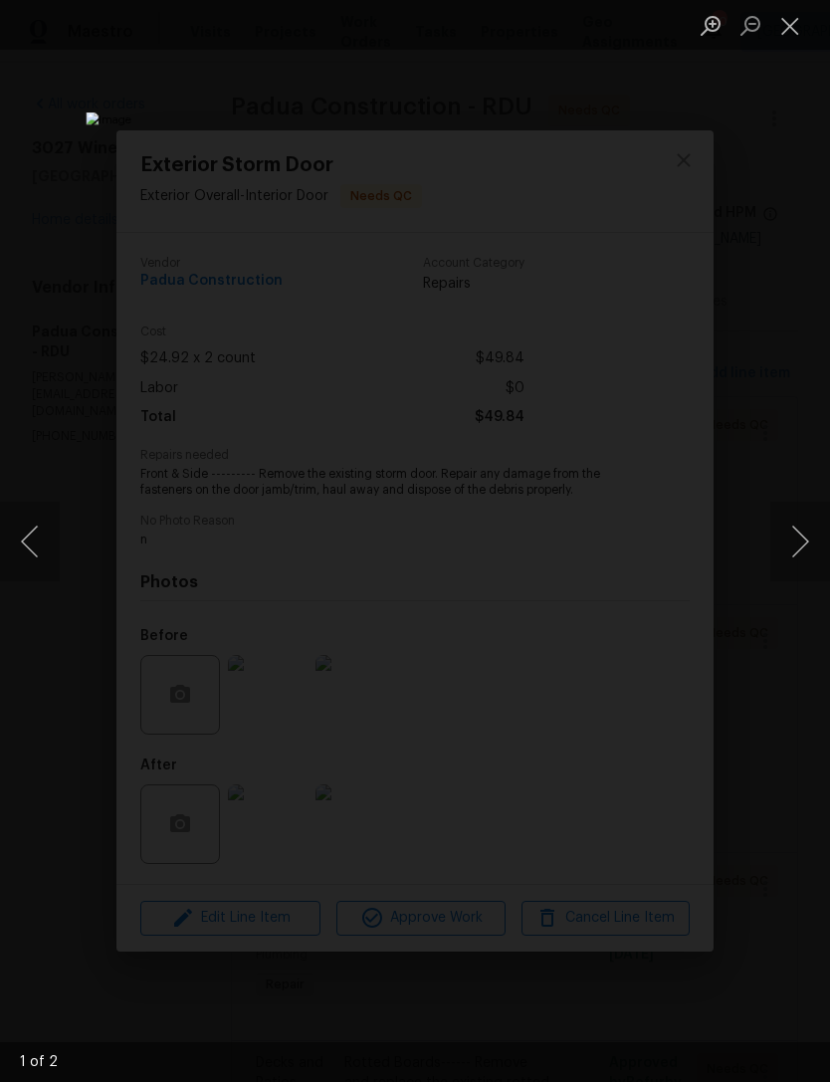
click at [719, 559] on div "Lightbox" at bounding box center [415, 541] width 830 height 1082
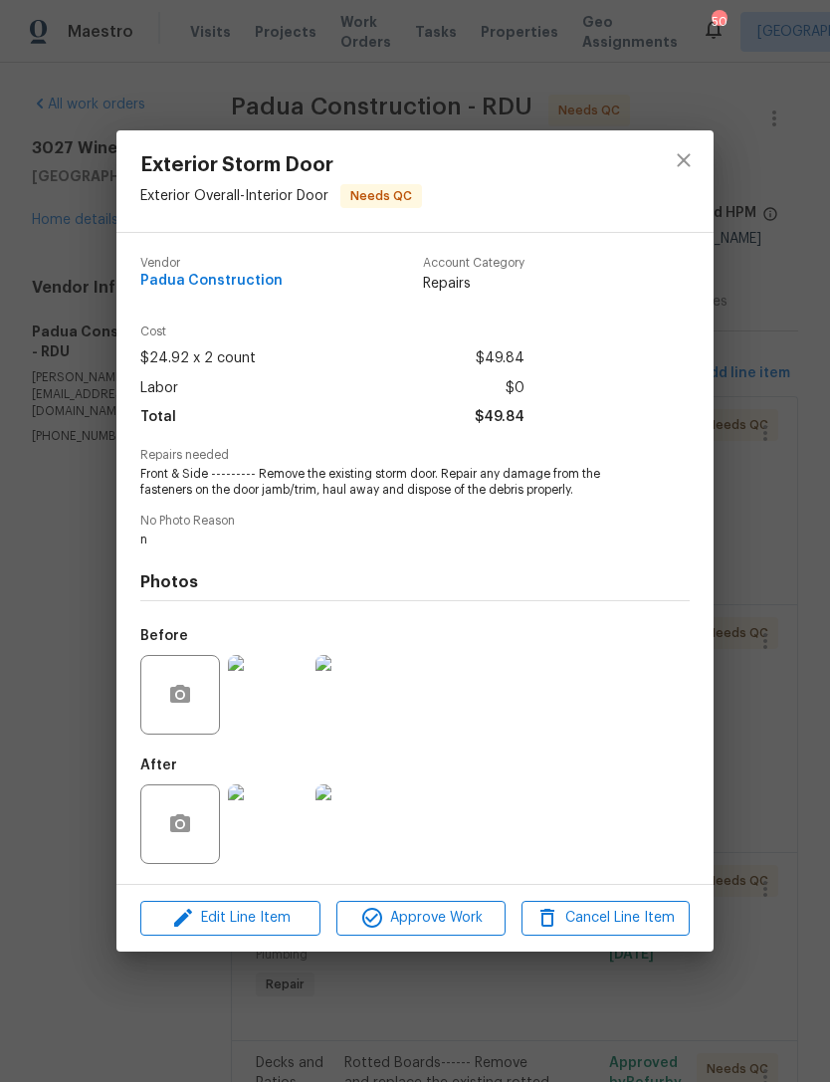
click at [789, 532] on div "Exterior Storm Door Exterior Overall - Interior Door Needs QC Vendor Padua Cons…" at bounding box center [415, 541] width 830 height 1082
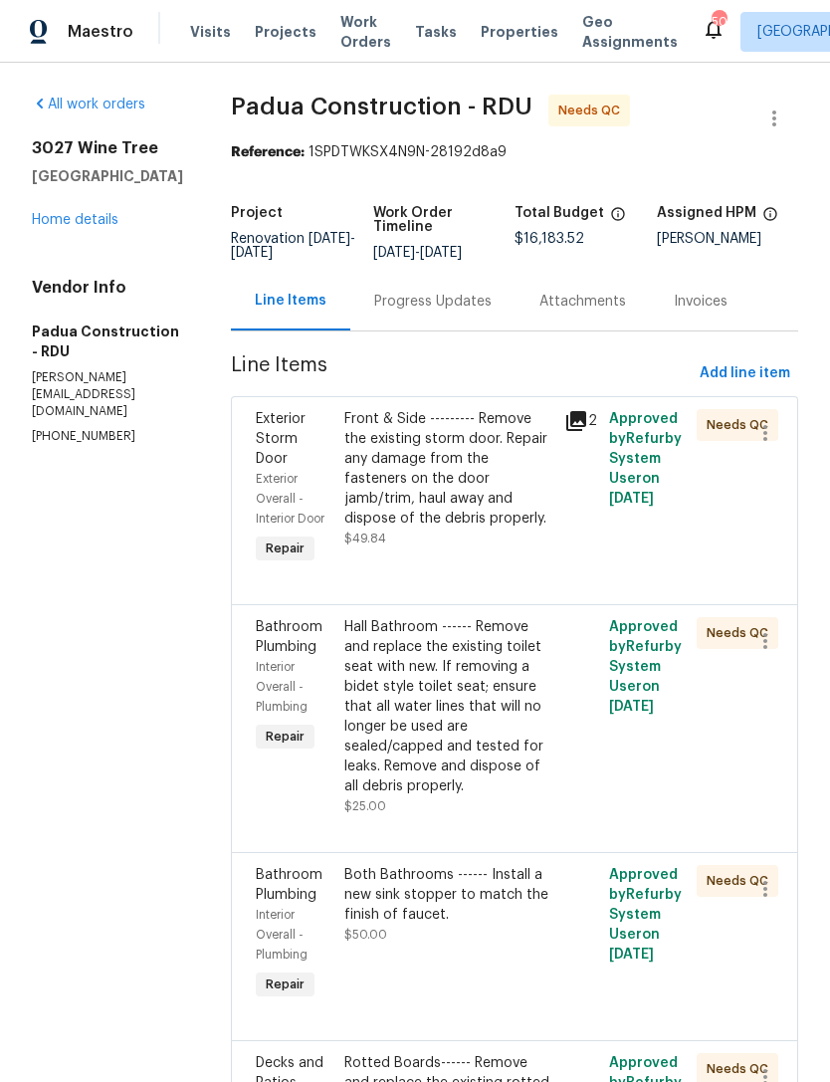
click at [440, 492] on div "Front & Side --------- Remove the existing storm door. Repair any damage from t…" at bounding box center [448, 468] width 209 height 119
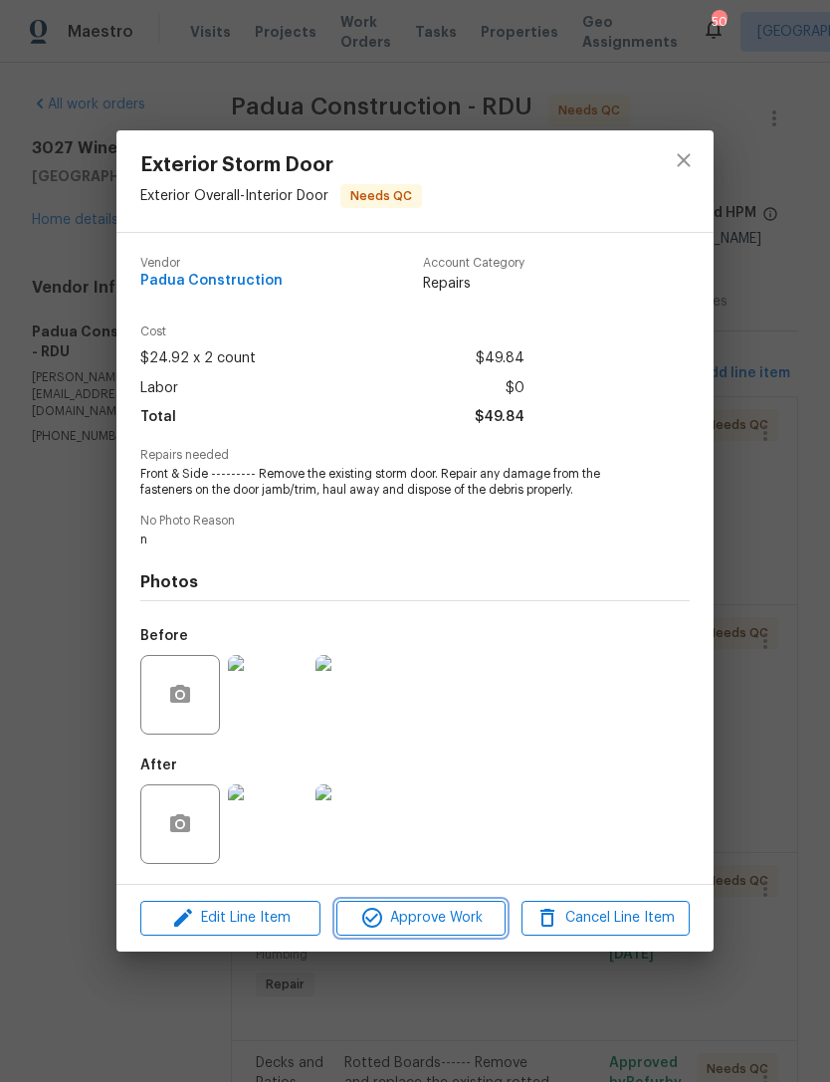
click at [422, 915] on span "Approve Work" at bounding box center [420, 918] width 156 height 25
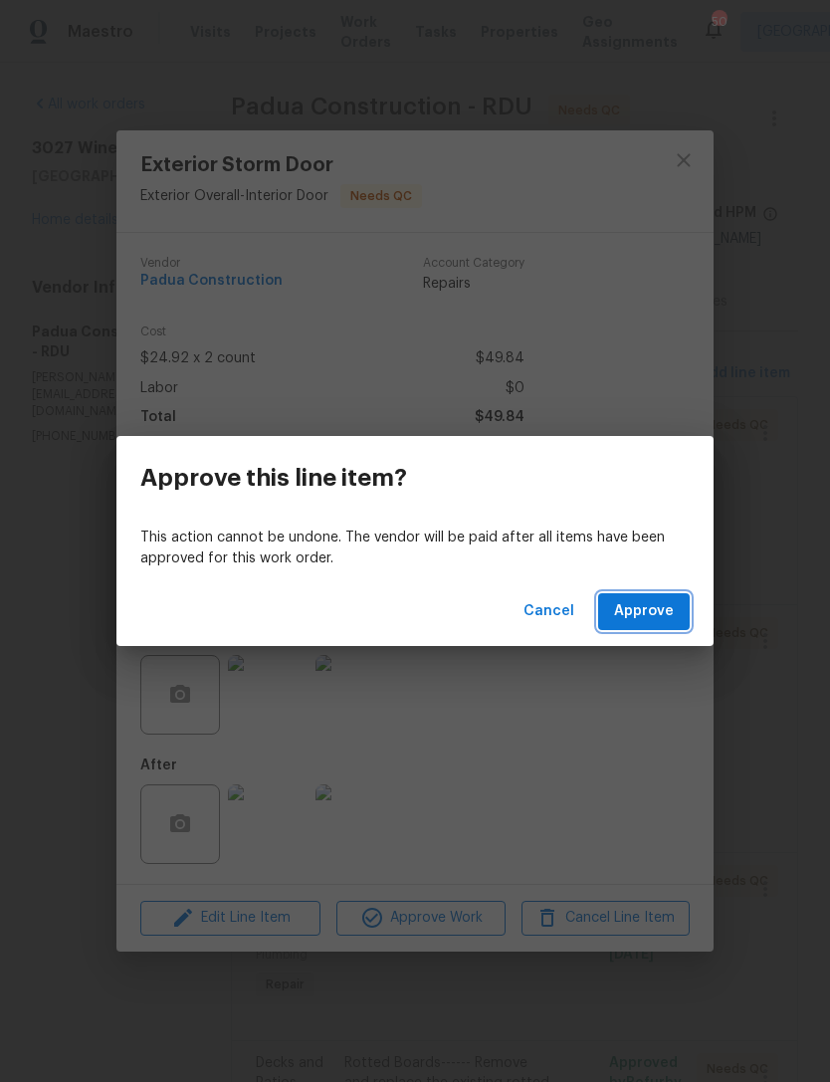
click at [675, 613] on button "Approve" at bounding box center [644, 611] width 92 height 37
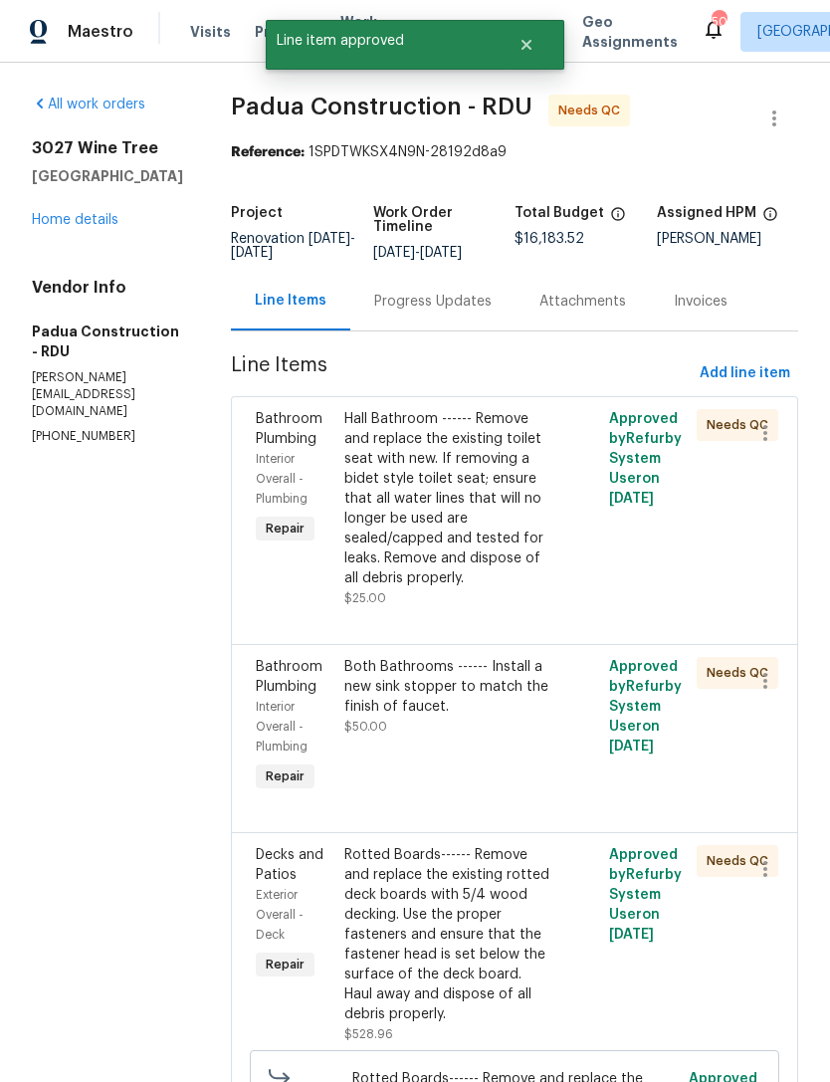
click at [457, 525] on div "Hall Bathroom ------ Remove and replace the existing toilet seat with new. If r…" at bounding box center [448, 498] width 209 height 179
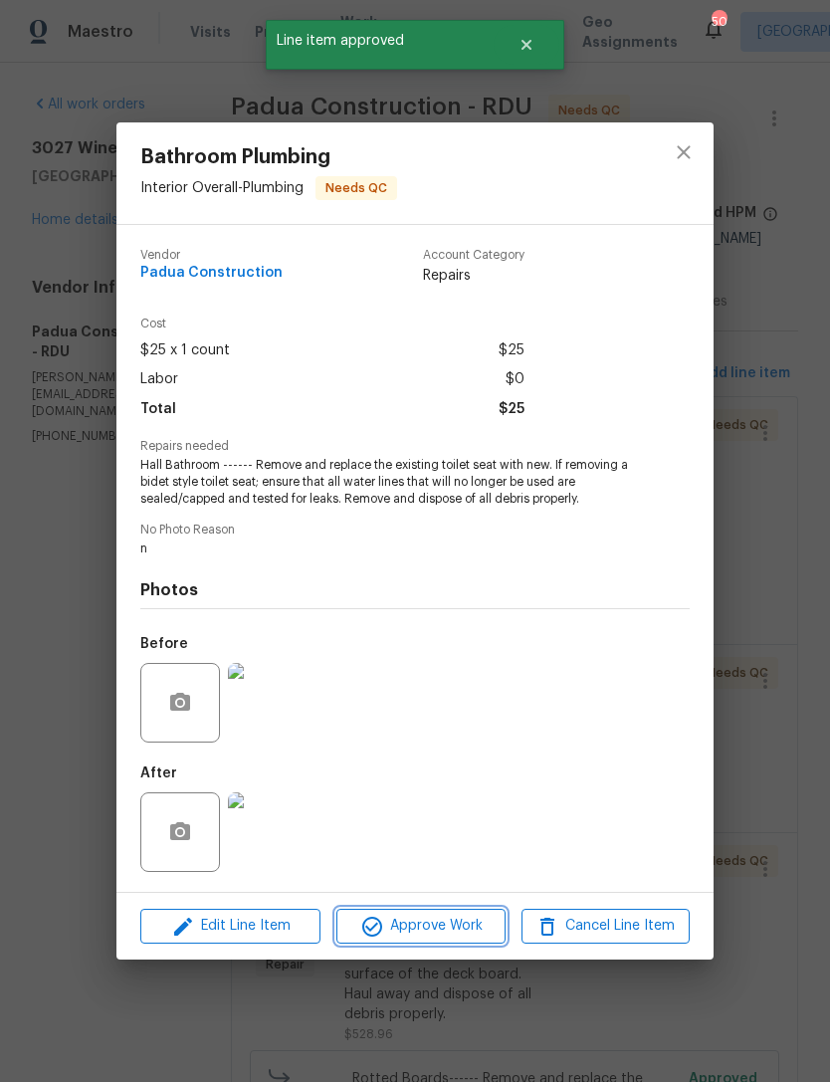
click at [421, 930] on span "Approve Work" at bounding box center [420, 926] width 156 height 25
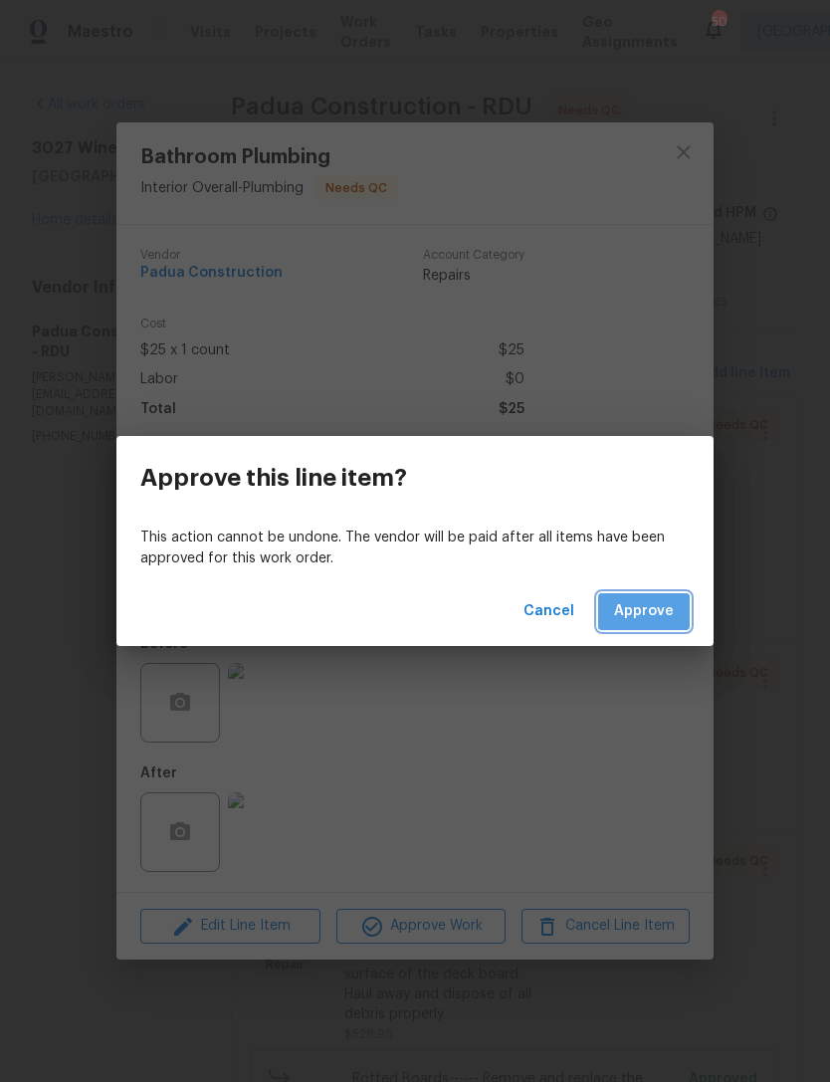
click at [644, 621] on span "Approve" at bounding box center [644, 611] width 60 height 25
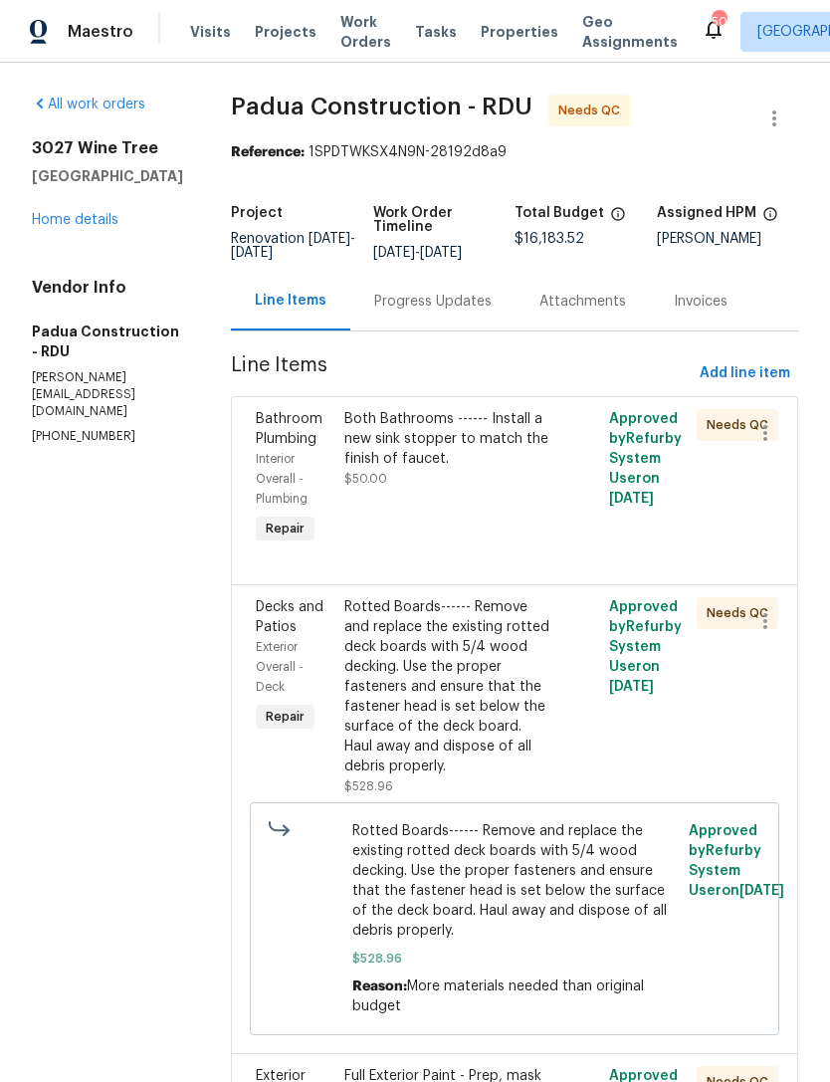
click at [470, 440] on div "Both Bathrooms ------ Install a new sink stopper to match the finish of faucet." at bounding box center [448, 439] width 209 height 60
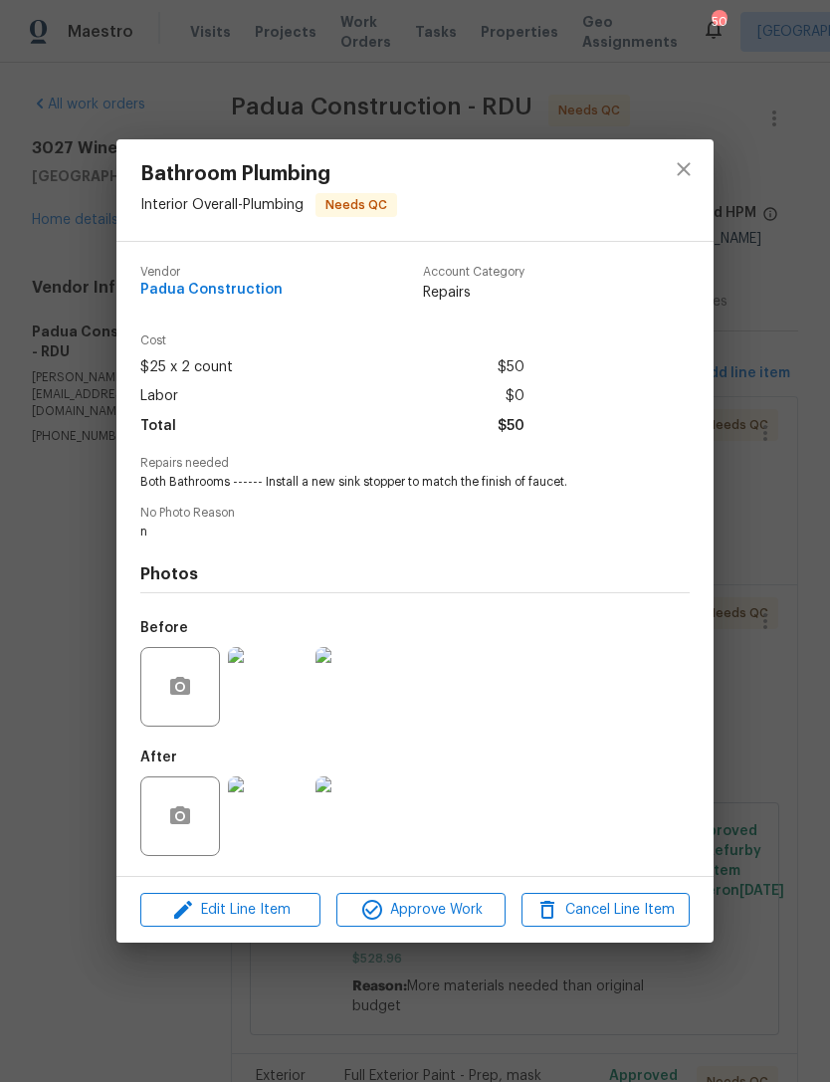
click at [276, 831] on img at bounding box center [268, 816] width 80 height 80
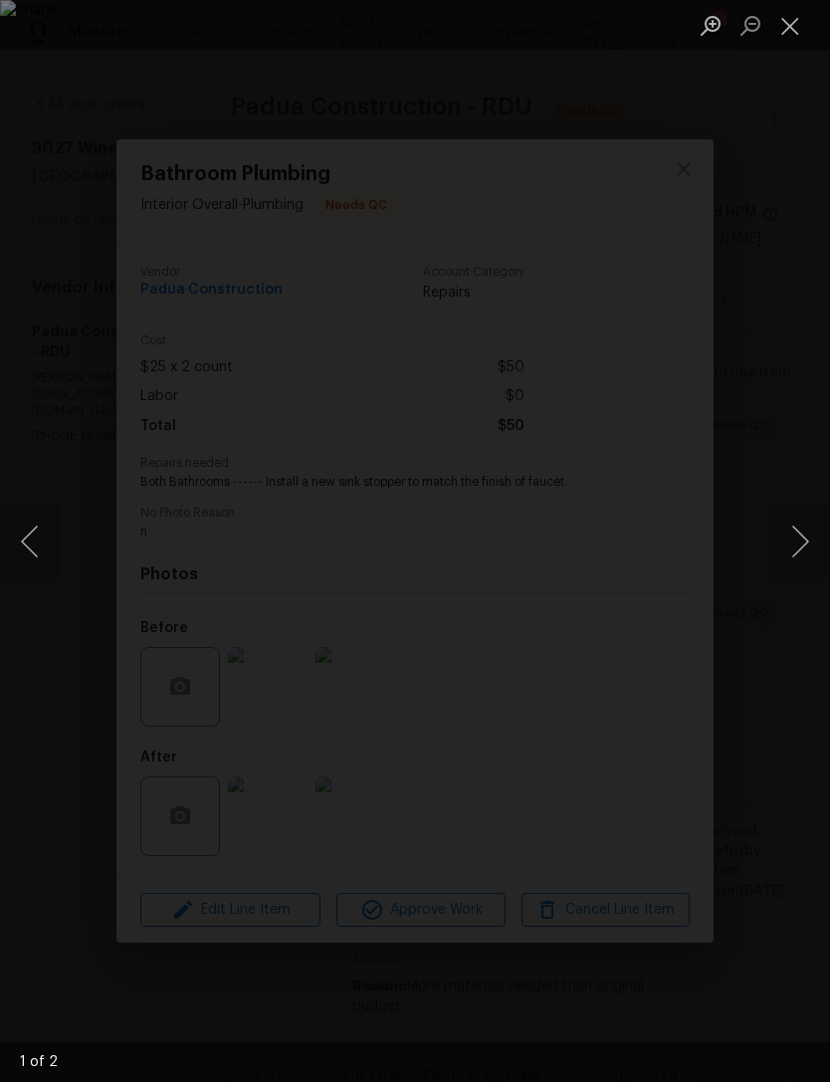
click at [801, 508] on button "Next image" at bounding box center [800, 542] width 60 height 80
click at [804, 514] on button "Next image" at bounding box center [800, 542] width 60 height 80
click at [25, 534] on button "Previous image" at bounding box center [30, 542] width 60 height 80
click at [788, 23] on button "Close lightbox" at bounding box center [790, 25] width 40 height 35
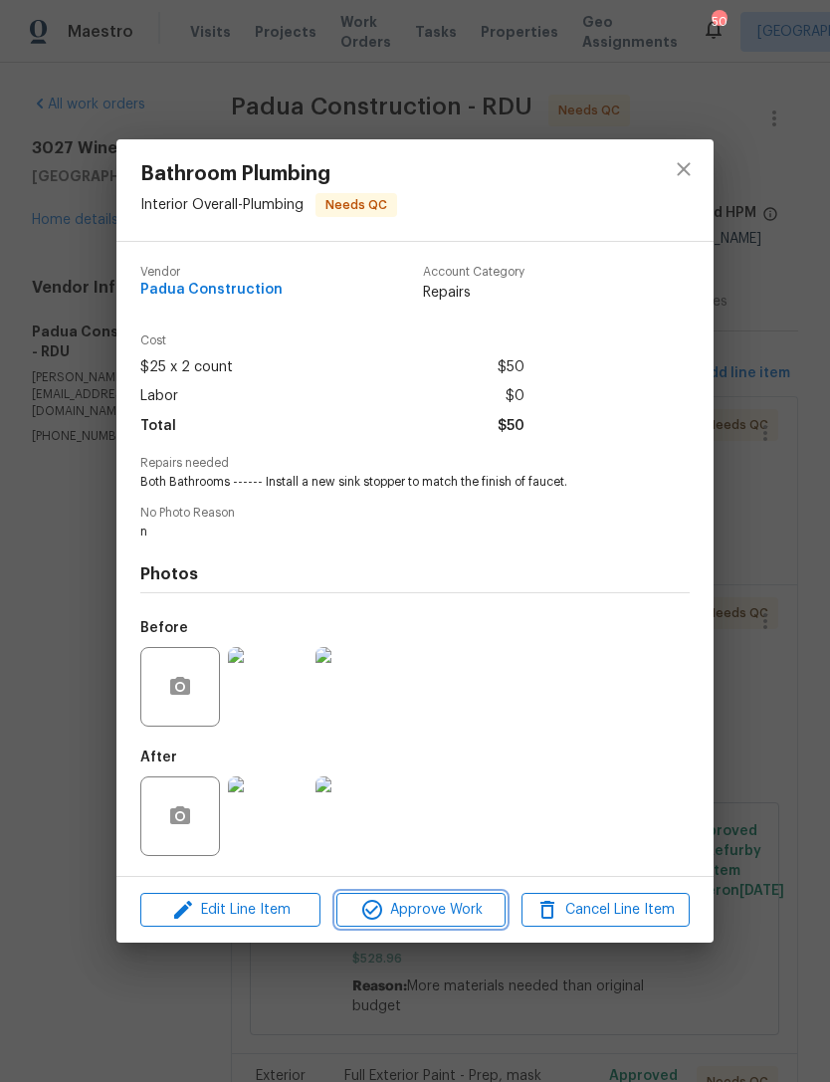
click at [449, 927] on button "Approve Work" at bounding box center [420, 910] width 168 height 35
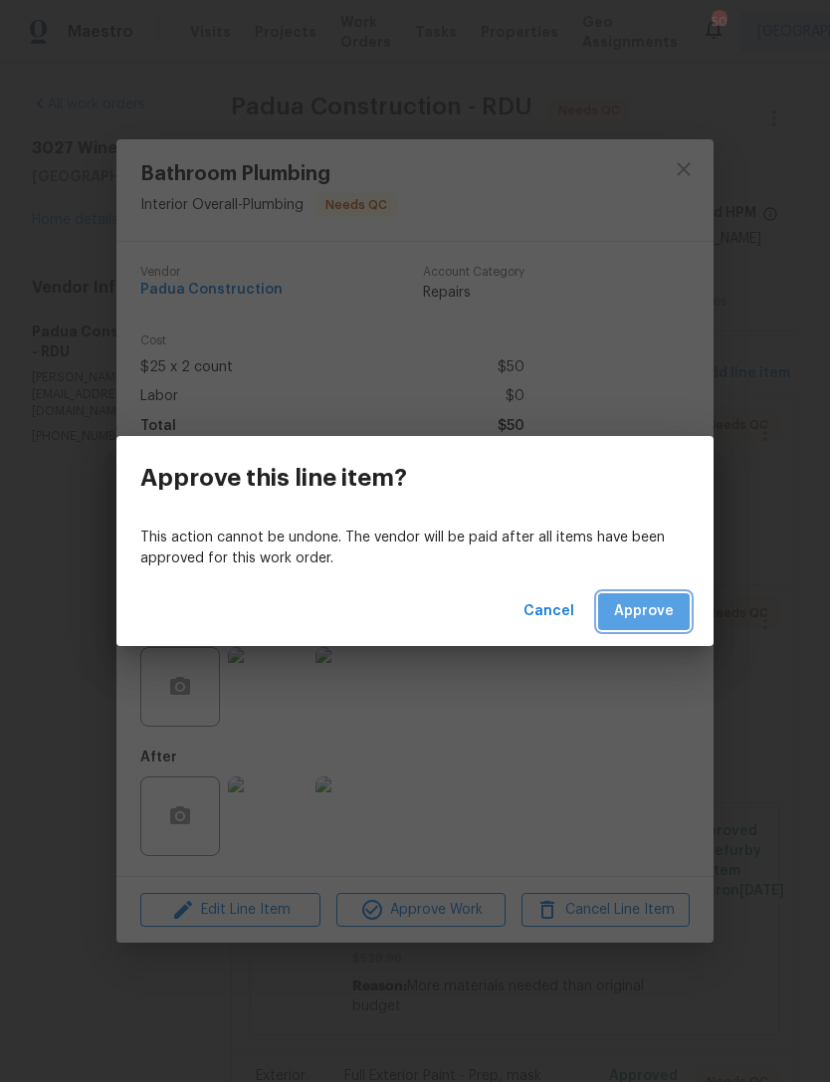
click at [640, 625] on button "Approve" at bounding box center [644, 611] width 92 height 37
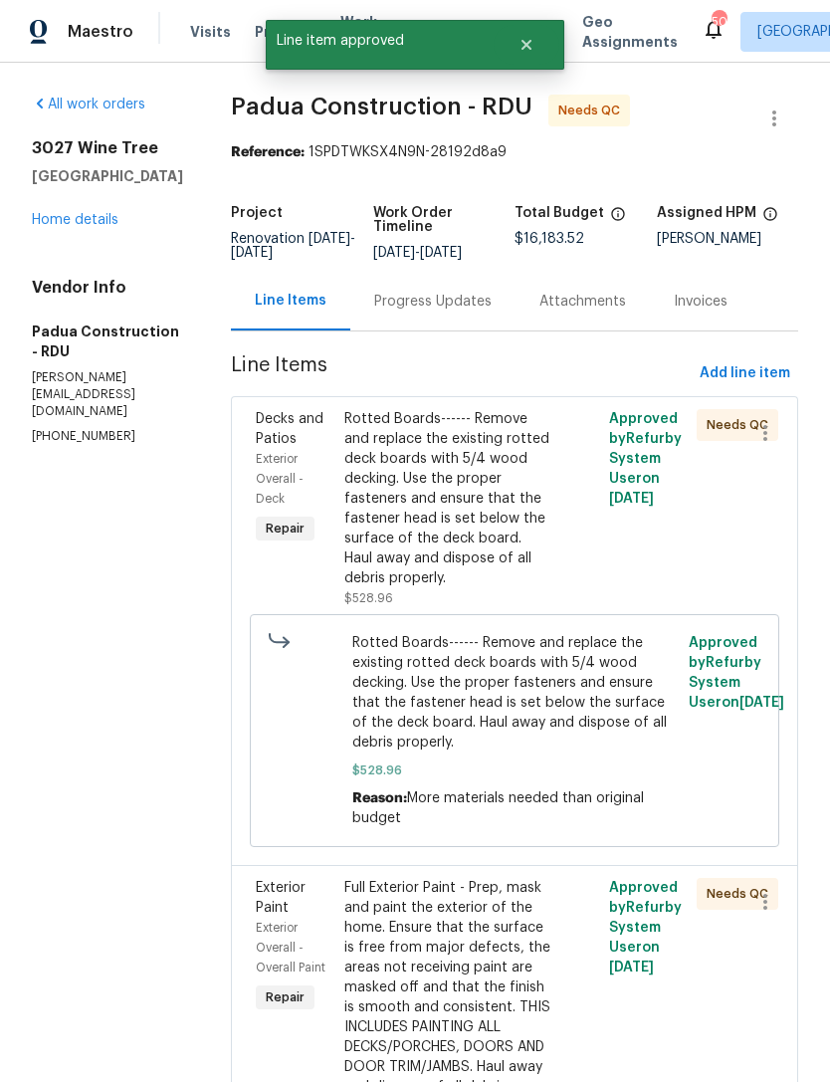
click at [480, 529] on div "Rotted Boards------ Remove and replace the existing rotted deck boards with 5/4…" at bounding box center [448, 498] width 209 height 179
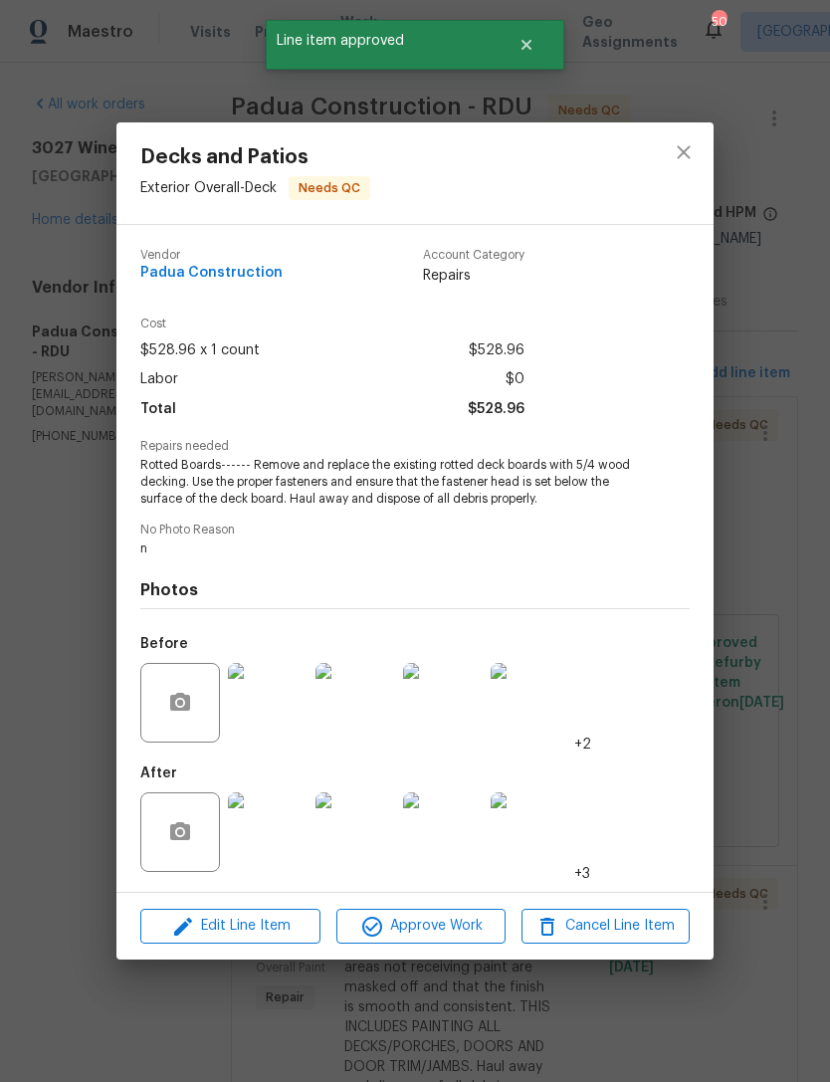
click at [282, 855] on img at bounding box center [268, 832] width 80 height 80
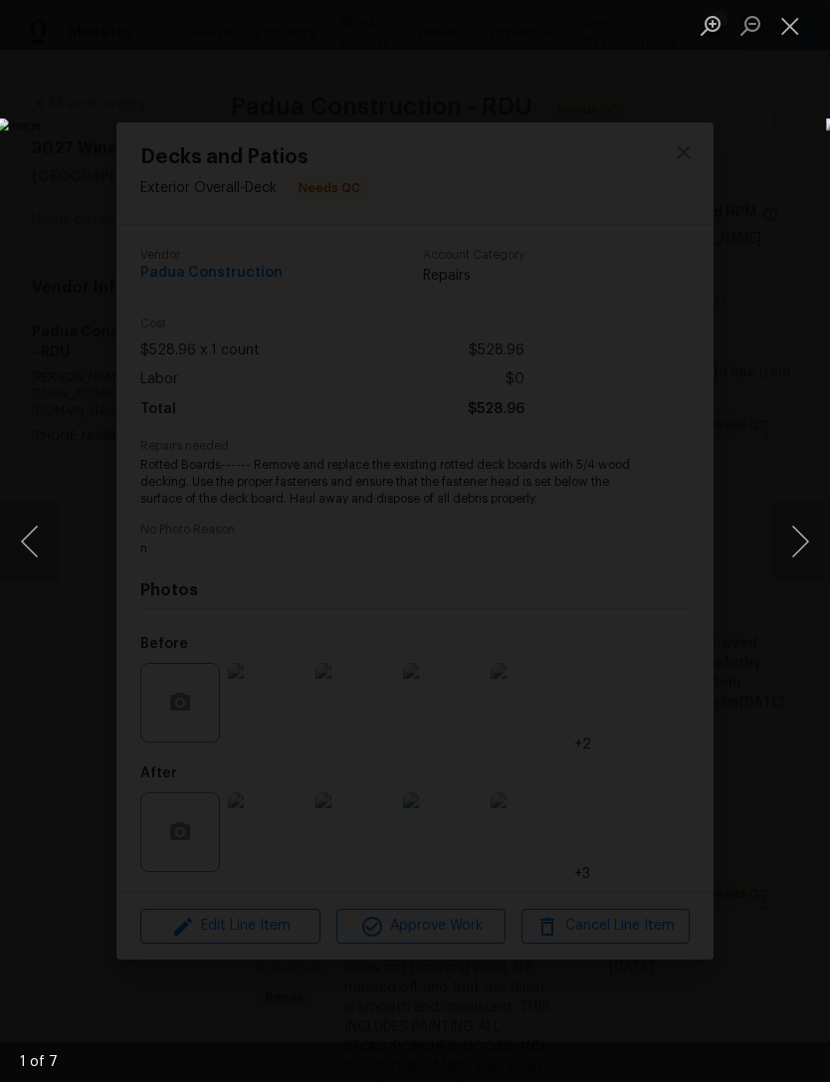
click at [804, 555] on button "Next image" at bounding box center [800, 542] width 60 height 80
click at [793, 552] on button "Next image" at bounding box center [800, 542] width 60 height 80
click at [803, 555] on button "Next image" at bounding box center [800, 542] width 60 height 80
click at [805, 559] on button "Next image" at bounding box center [800, 542] width 60 height 80
click at [801, 559] on button "Next image" at bounding box center [800, 542] width 60 height 80
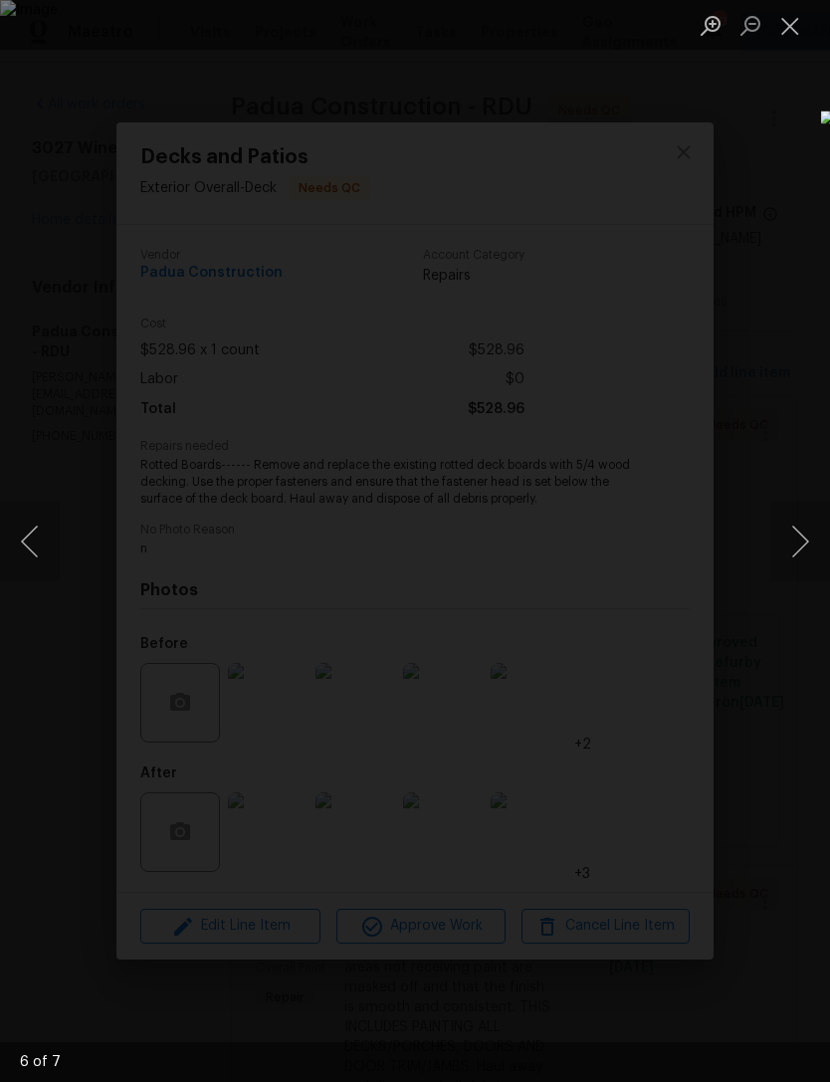
click at [786, 24] on button "Close lightbox" at bounding box center [790, 25] width 40 height 35
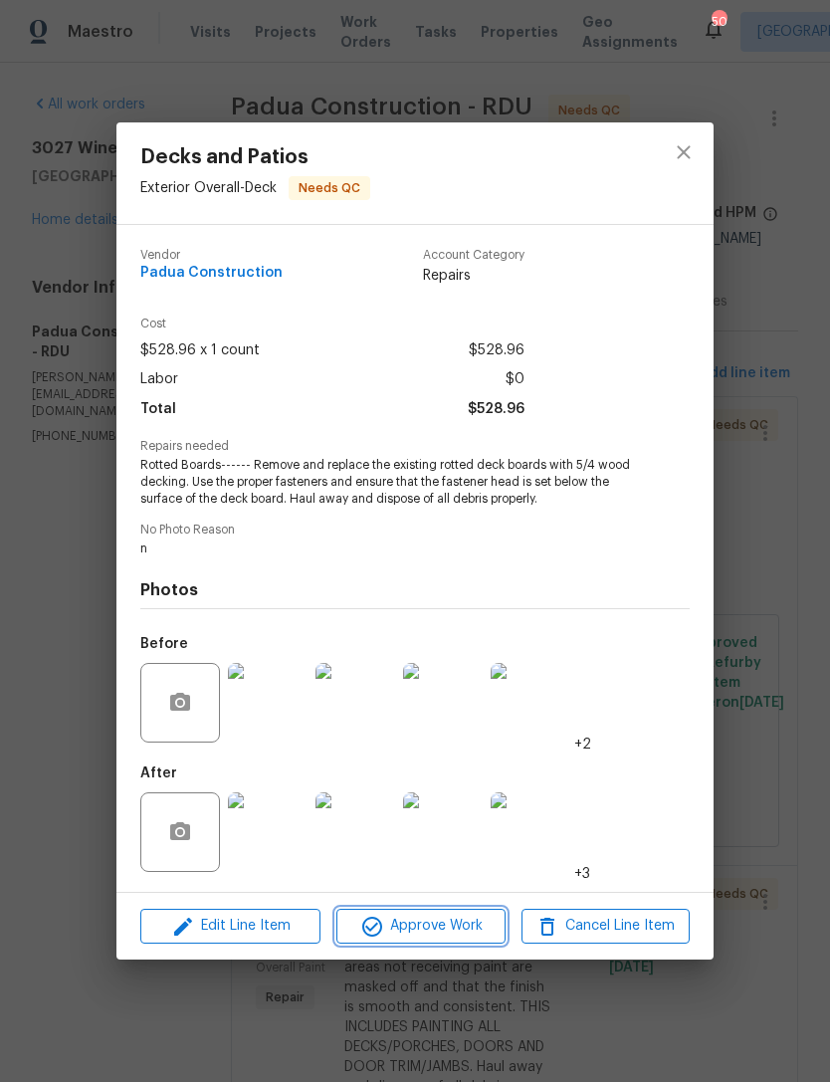
click at [449, 920] on span "Approve Work" at bounding box center [420, 926] width 156 height 25
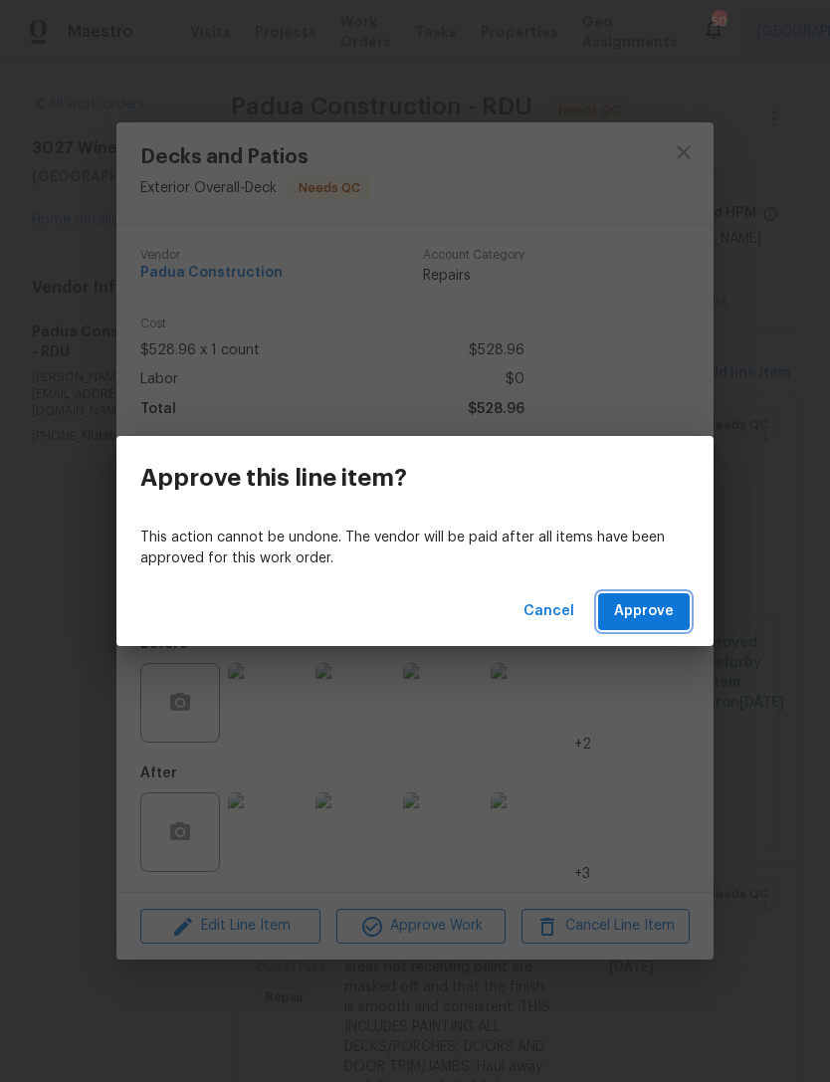
click at [658, 615] on span "Approve" at bounding box center [644, 611] width 60 height 25
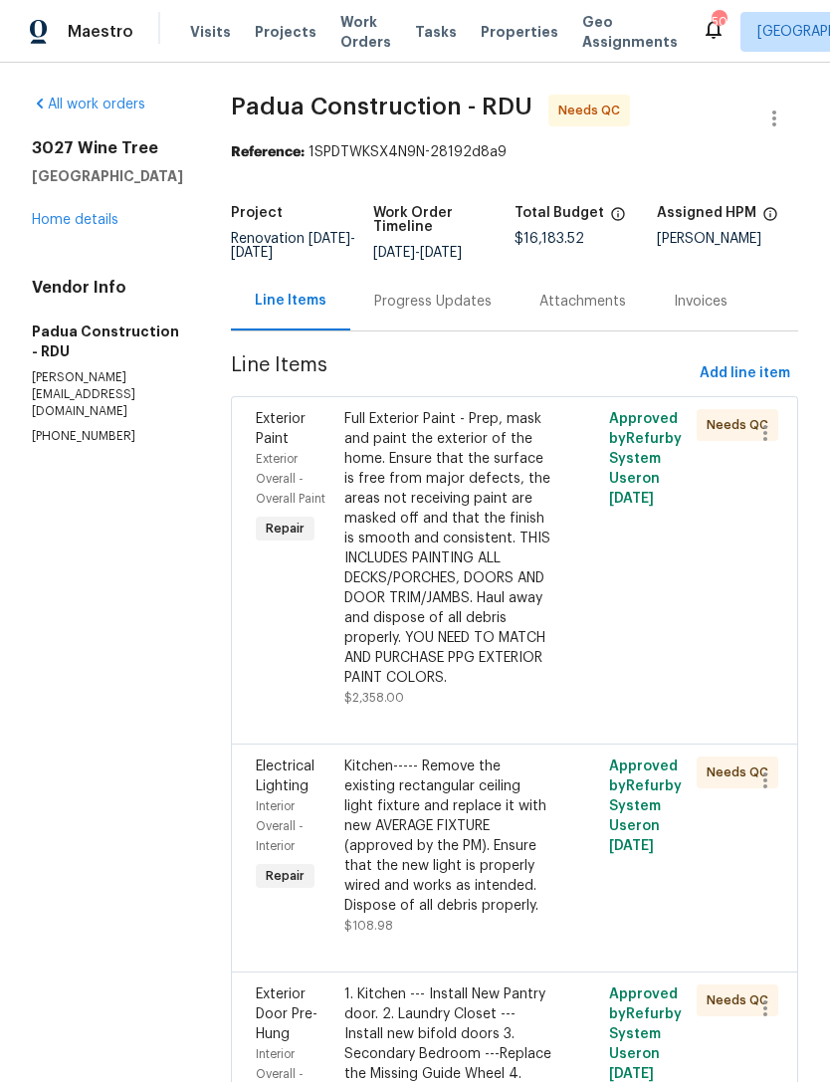
click at [452, 586] on div "Full Exterior Paint - Prep, mask and paint the exterior of the home. Ensure tha…" at bounding box center [448, 548] width 209 height 279
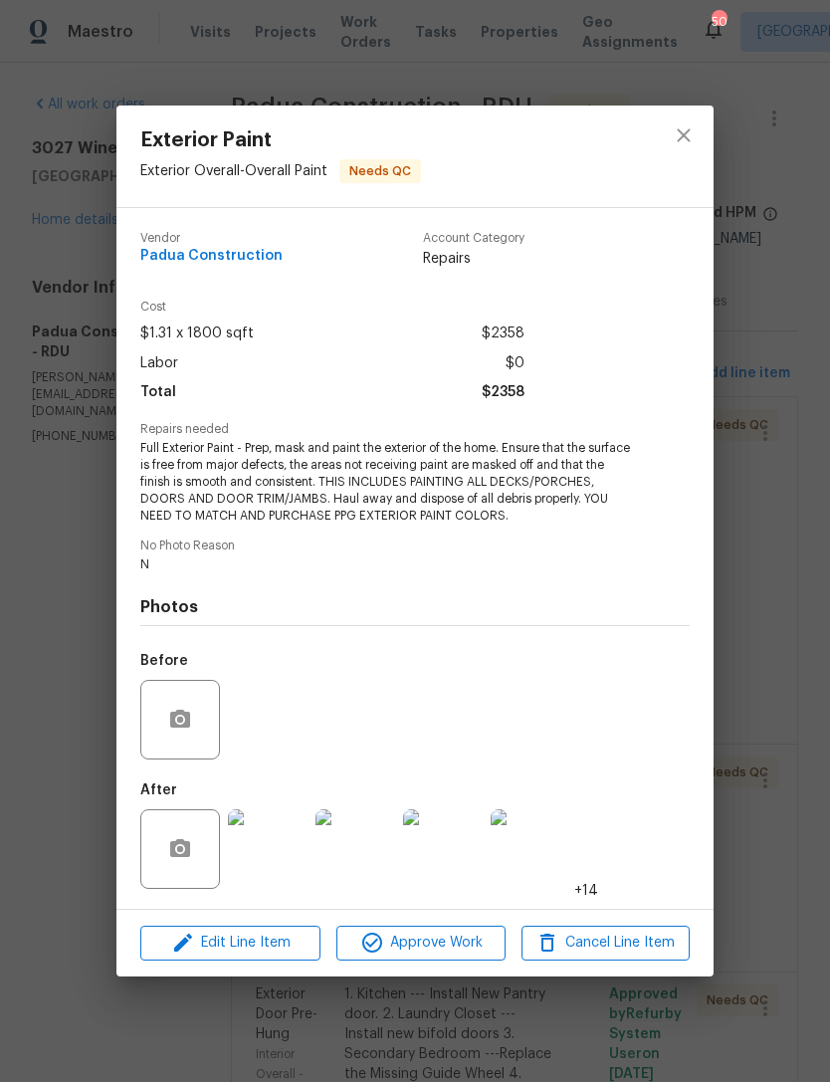
click at [279, 869] on img at bounding box center [268, 849] width 80 height 80
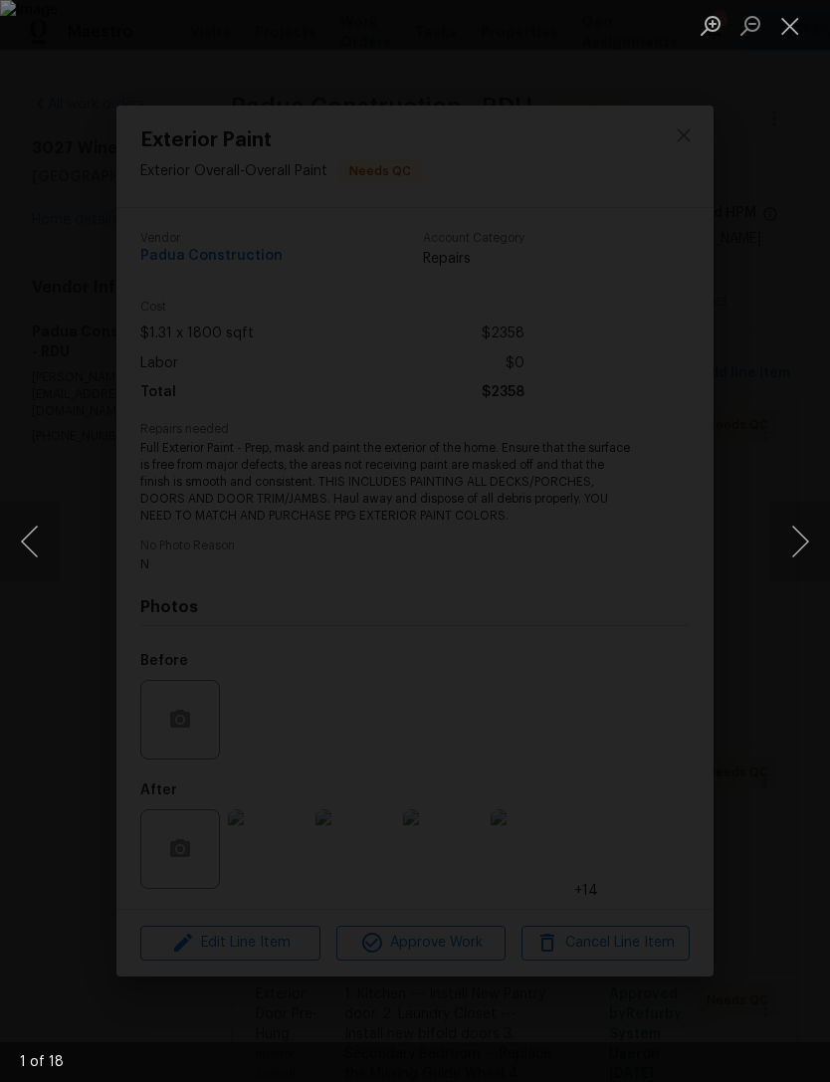
click at [796, 535] on button "Next image" at bounding box center [800, 542] width 60 height 80
click at [789, 536] on button "Next image" at bounding box center [800, 542] width 60 height 80
click at [787, 20] on button "Close lightbox" at bounding box center [790, 25] width 40 height 35
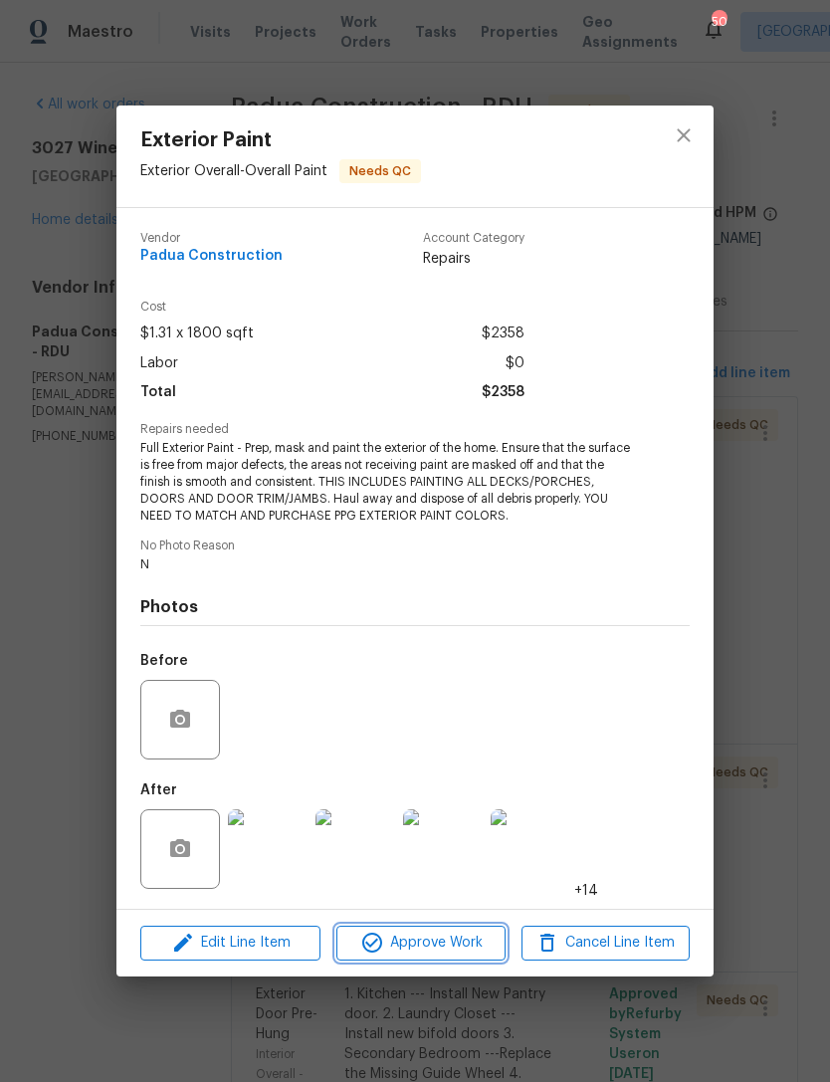
click at [452, 949] on span "Approve Work" at bounding box center [420, 942] width 156 height 25
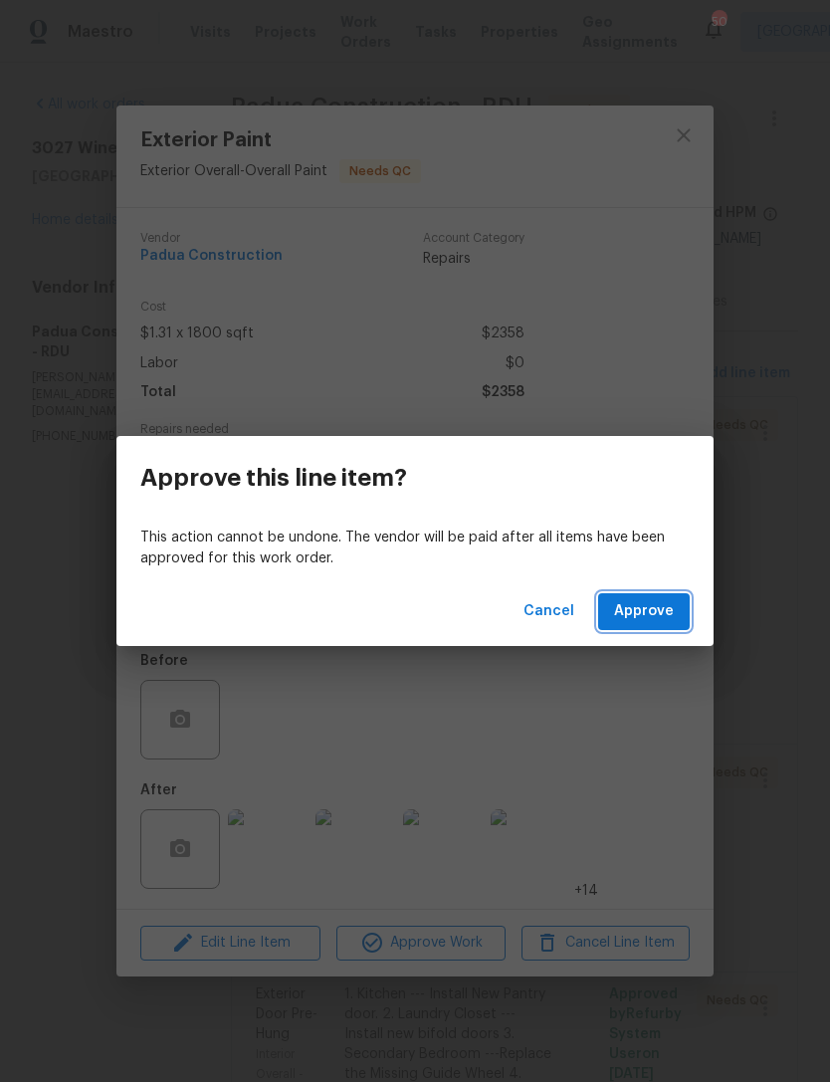
click at [655, 619] on span "Approve" at bounding box center [644, 611] width 60 height 25
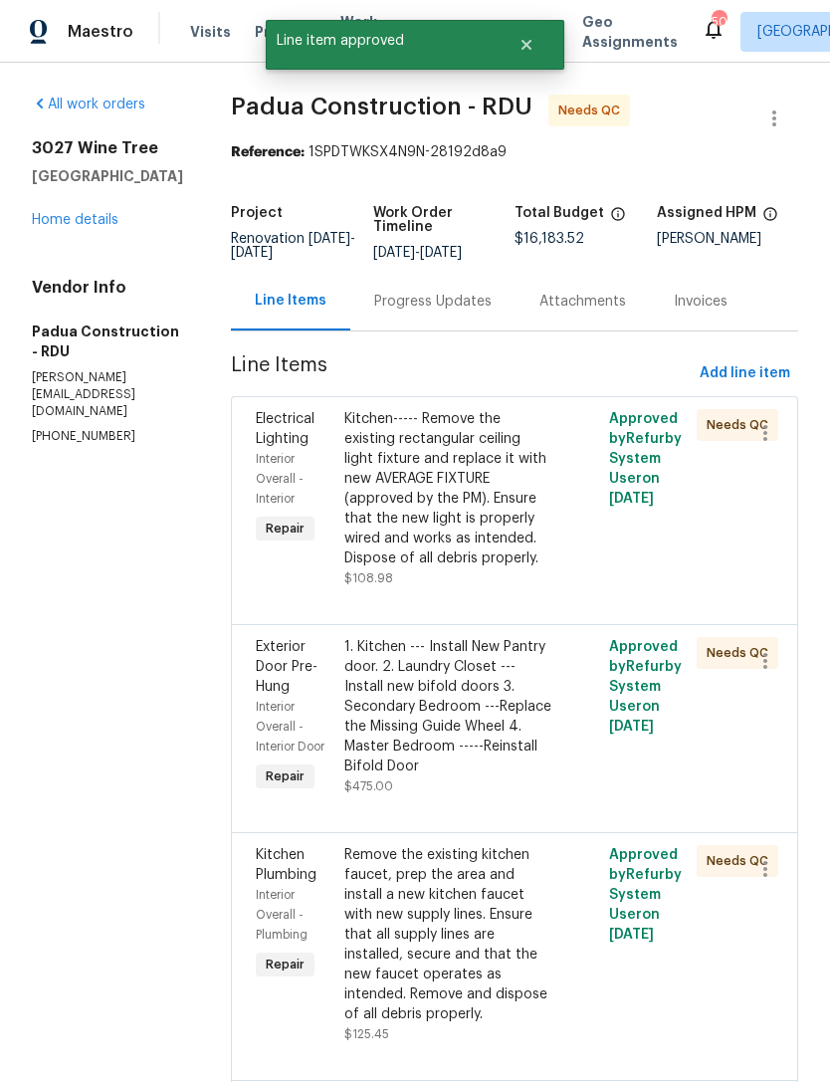
click at [462, 479] on div "Kitchen----- Remove the existing rectangular ceiling light fixture and replace …" at bounding box center [448, 488] width 209 height 159
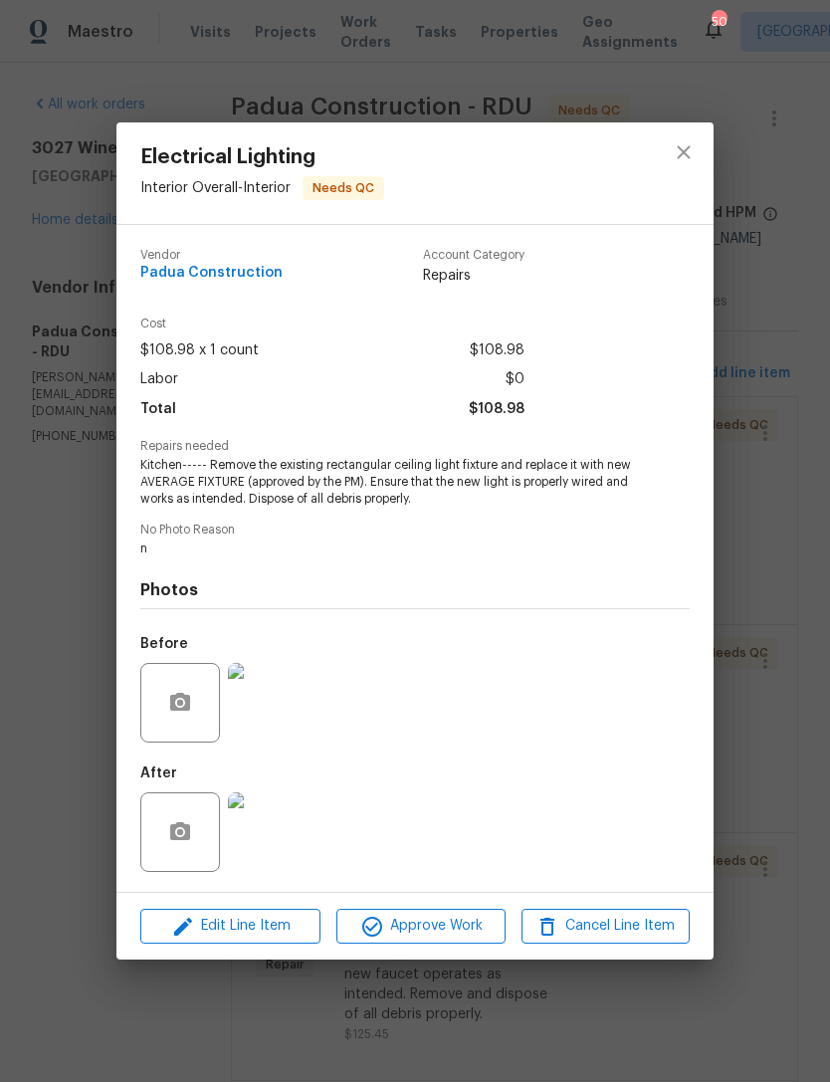
click at [285, 843] on img at bounding box center [268, 832] width 80 height 80
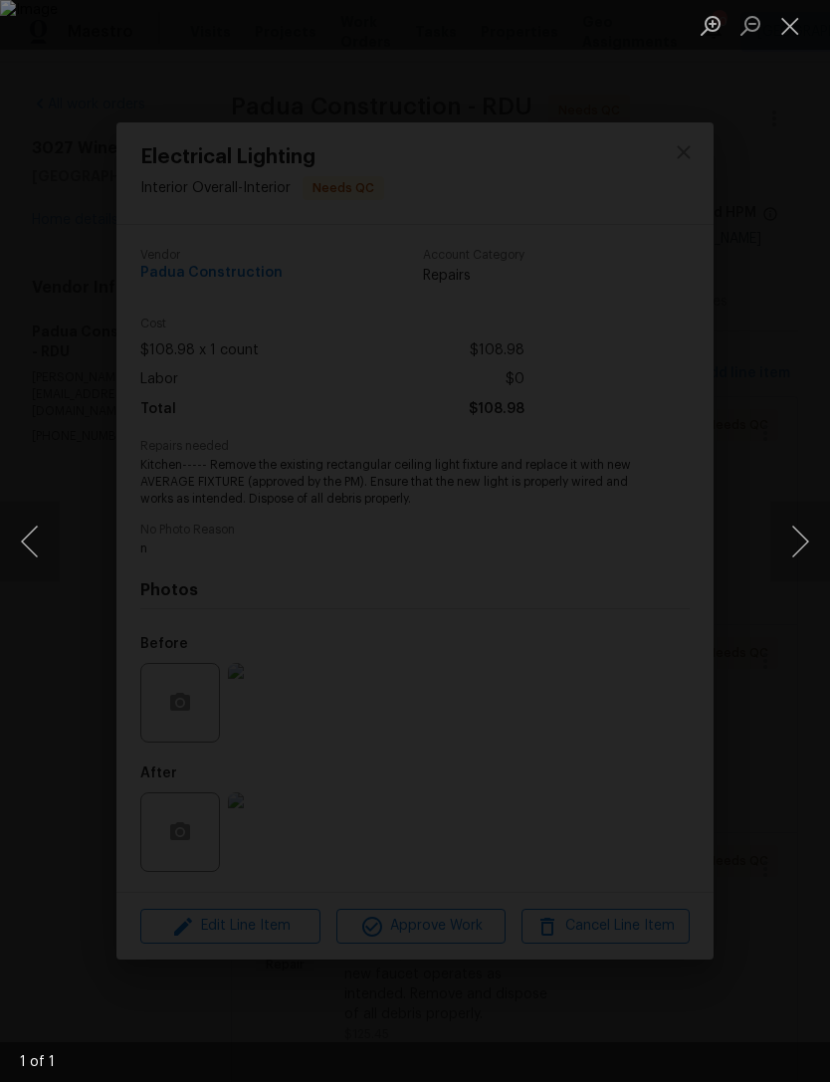
click at [796, 27] on button "Close lightbox" at bounding box center [790, 25] width 40 height 35
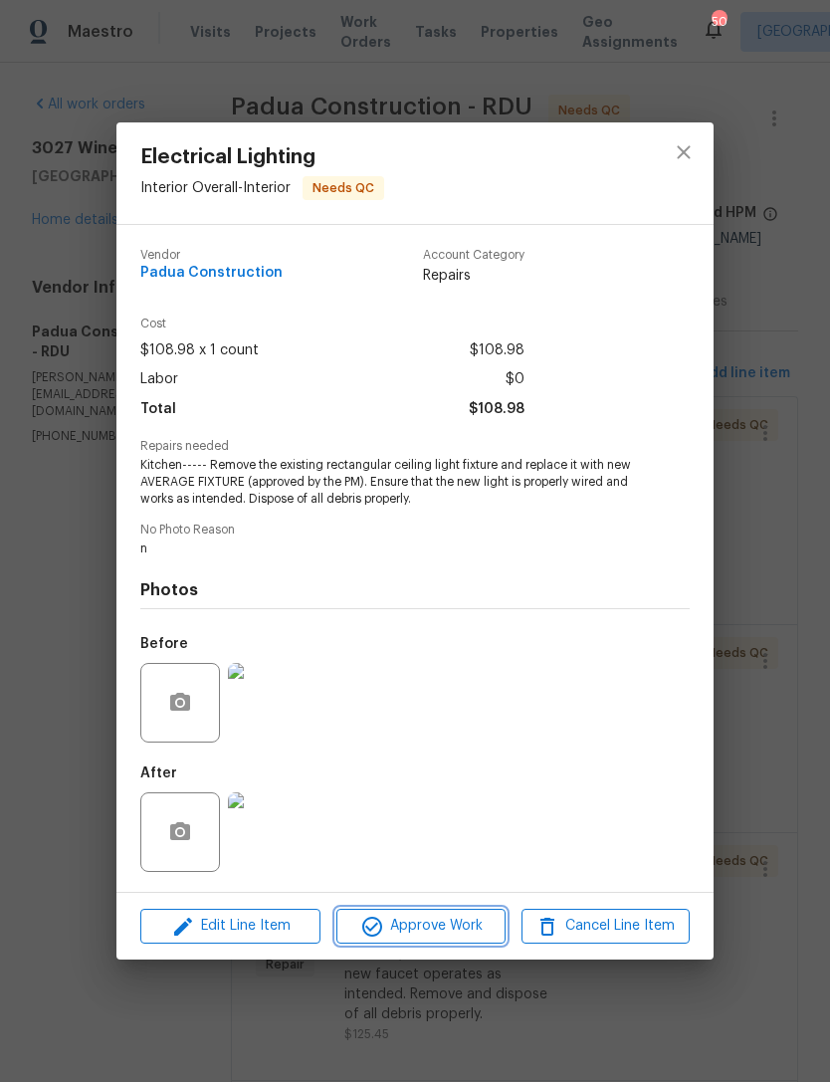
click at [457, 930] on span "Approve Work" at bounding box center [420, 926] width 156 height 25
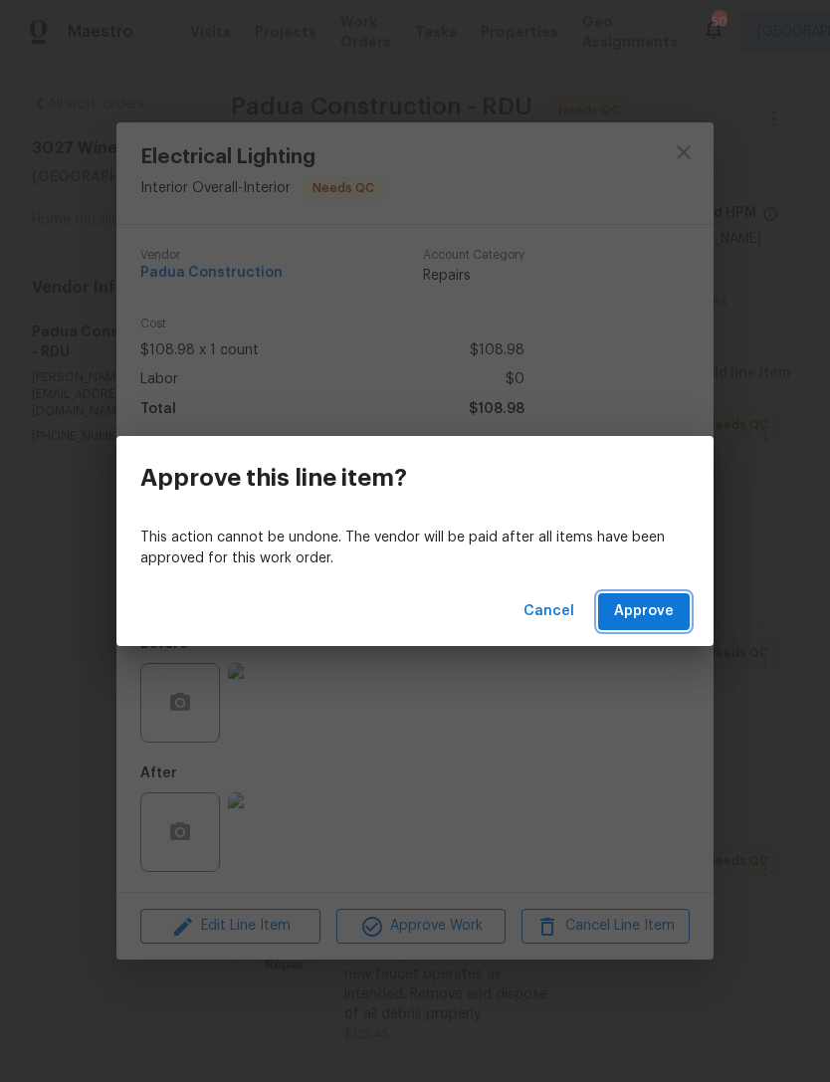
click at [654, 609] on span "Approve" at bounding box center [644, 611] width 60 height 25
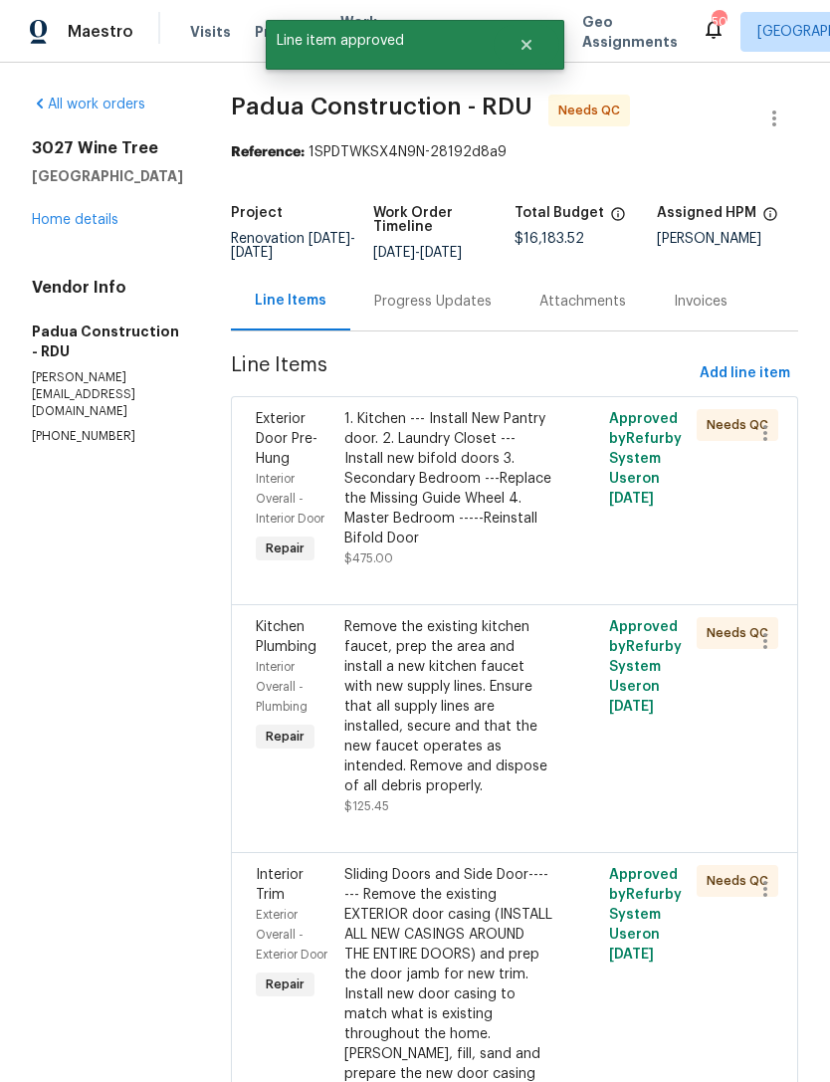
click at [447, 480] on div "1. Kitchen --- Install New Pantry door. 2. Laundry Closet ---Install new bifold…" at bounding box center [448, 478] width 209 height 139
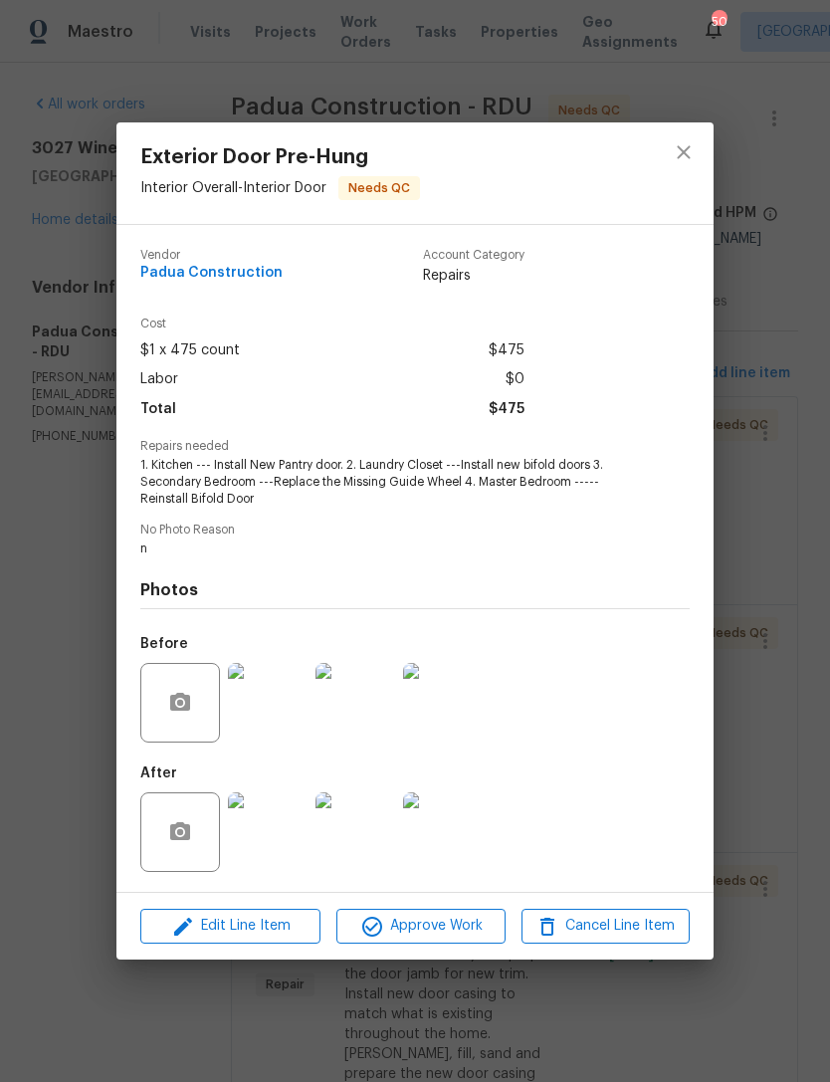
click at [282, 835] on img at bounding box center [268, 832] width 80 height 80
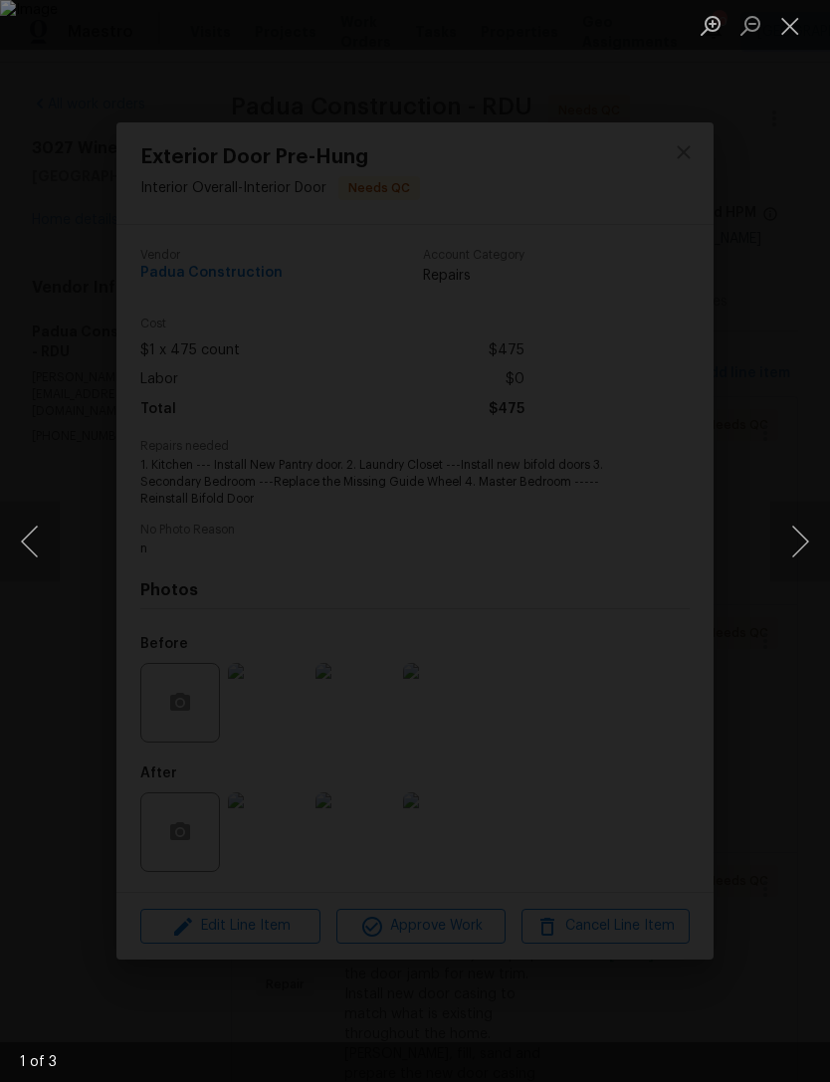
click at [802, 558] on button "Next image" at bounding box center [800, 542] width 60 height 80
click at [789, 538] on button "Next image" at bounding box center [800, 542] width 60 height 80
click at [794, 539] on button "Next image" at bounding box center [800, 542] width 60 height 80
click at [796, 546] on button "Next image" at bounding box center [800, 542] width 60 height 80
click at [797, 27] on button "Close lightbox" at bounding box center [790, 25] width 40 height 35
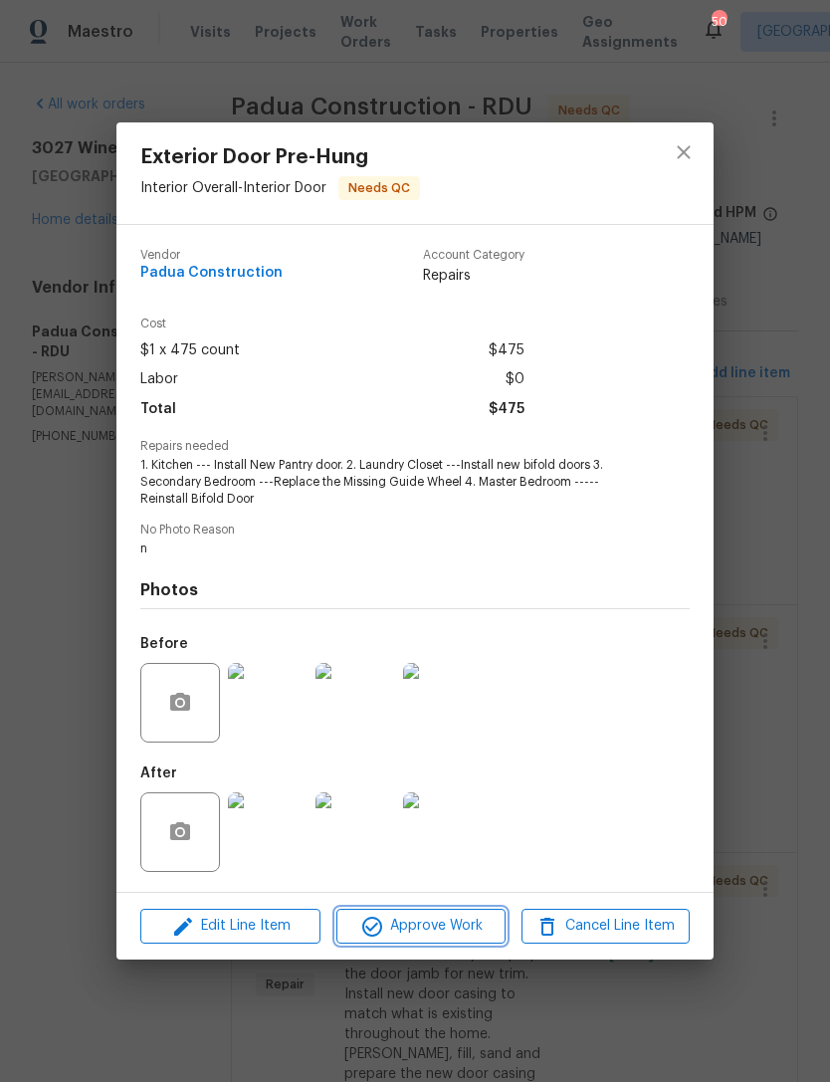
click at [438, 926] on span "Approve Work" at bounding box center [420, 926] width 156 height 25
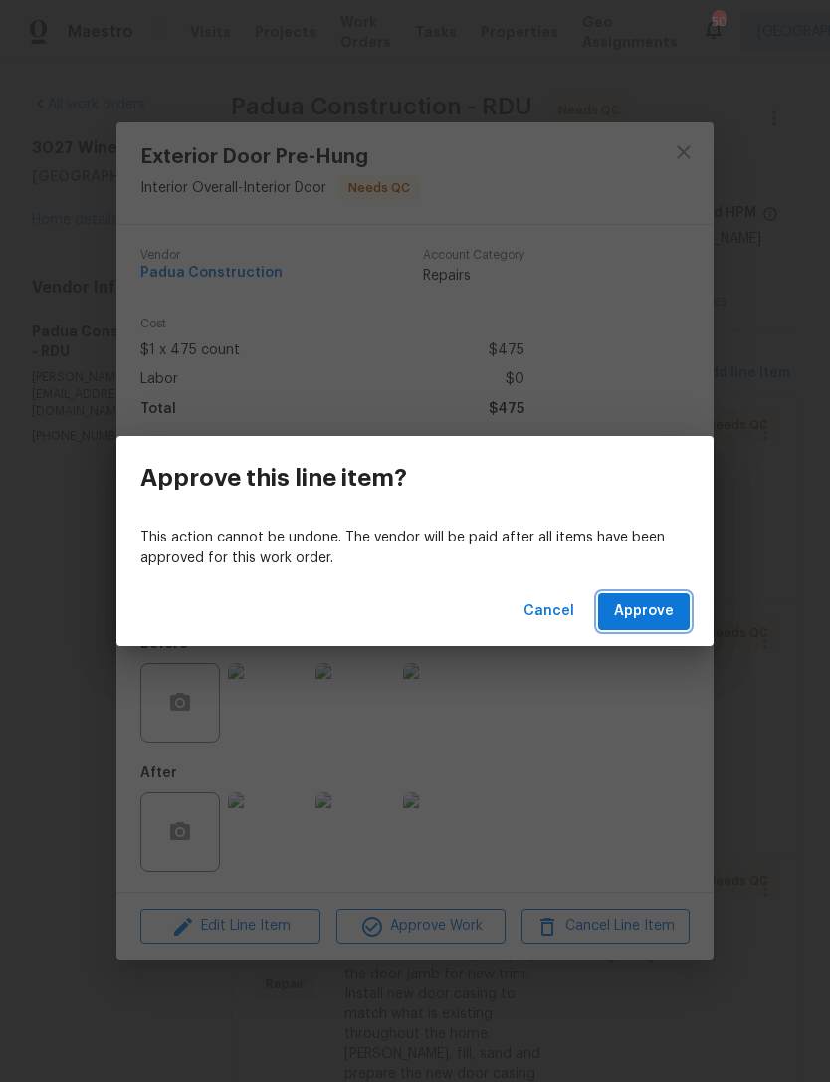
click at [669, 616] on span "Approve" at bounding box center [644, 611] width 60 height 25
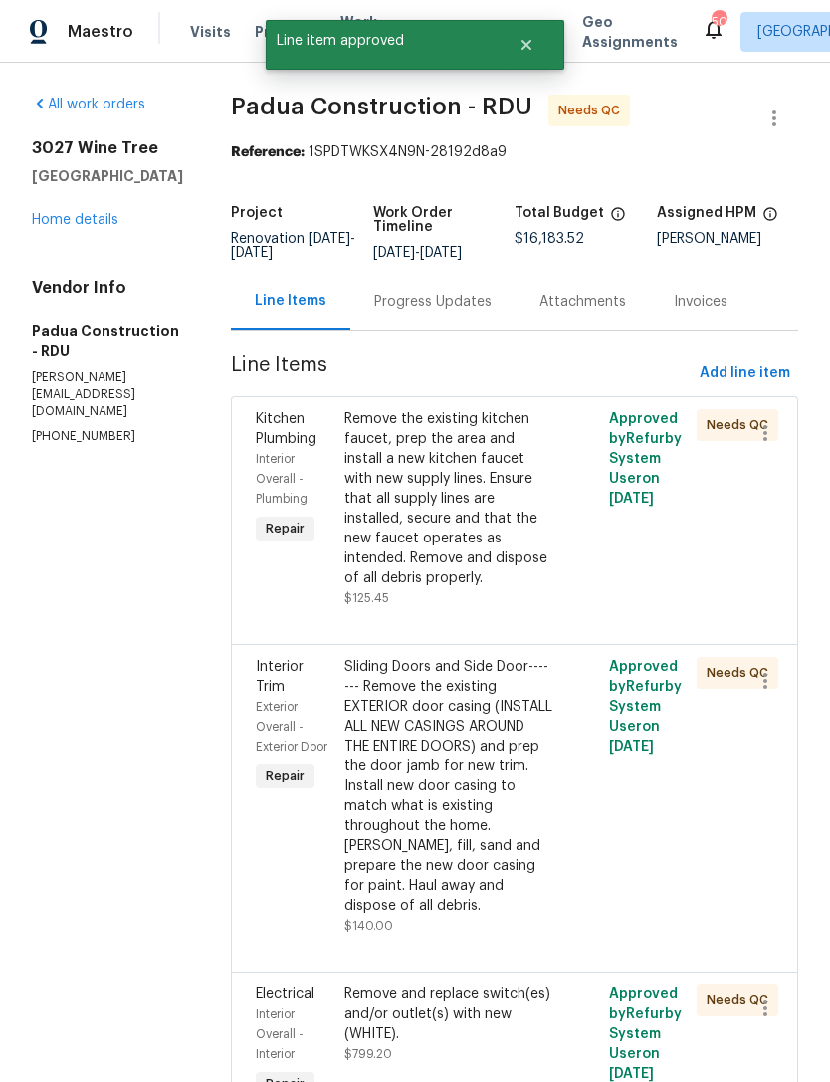
click at [433, 502] on div "Remove the existing kitchen faucet, prep the area and install a new kitchen fau…" at bounding box center [448, 498] width 209 height 179
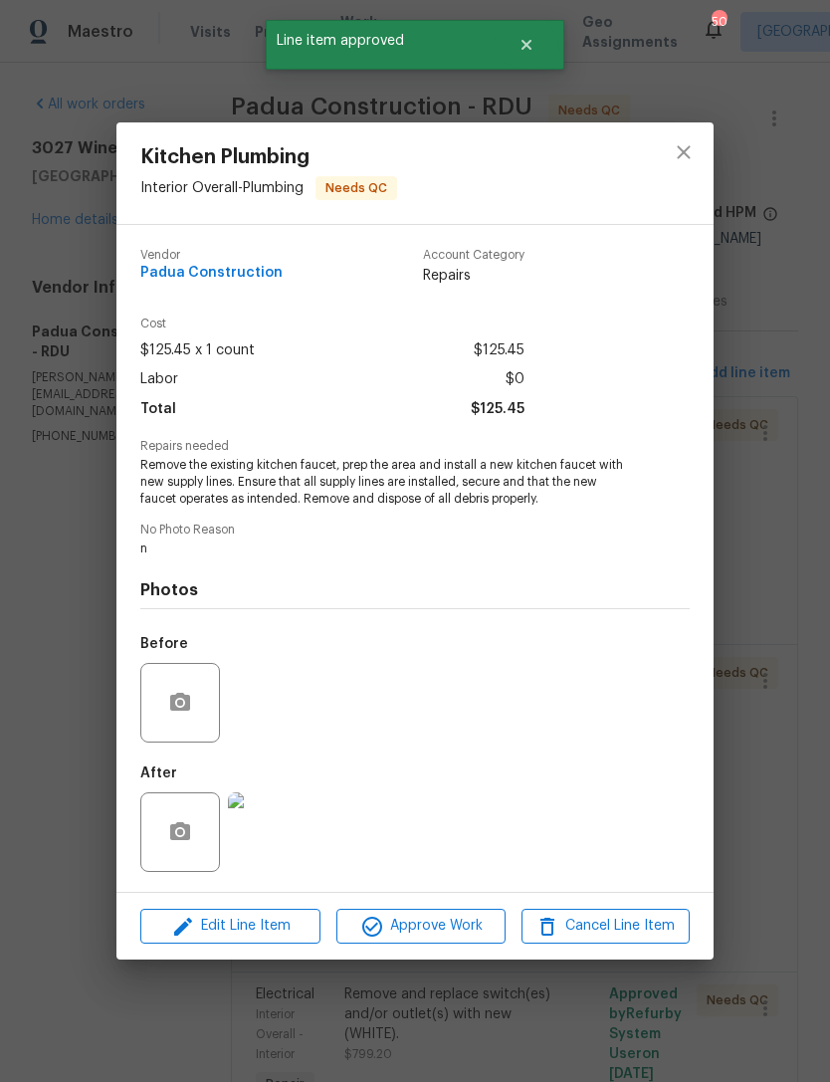
click at [279, 841] on img at bounding box center [268, 832] width 80 height 80
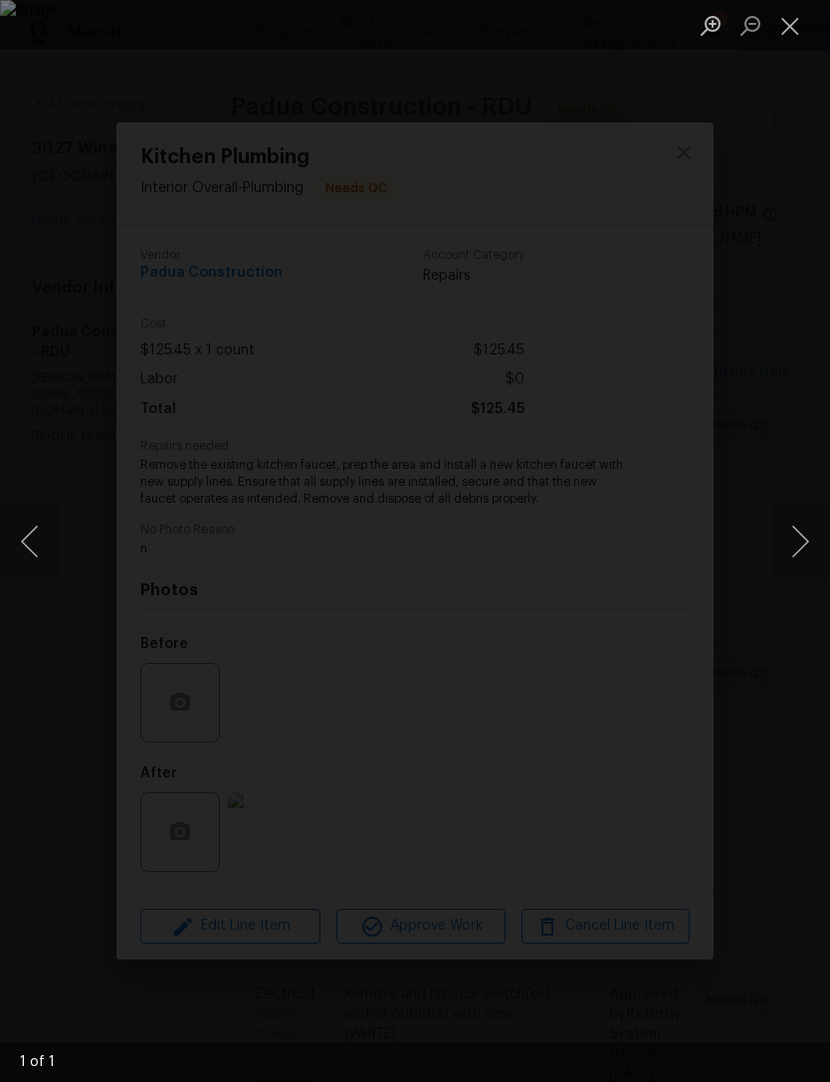
click at [799, 26] on button "Close lightbox" at bounding box center [790, 25] width 40 height 35
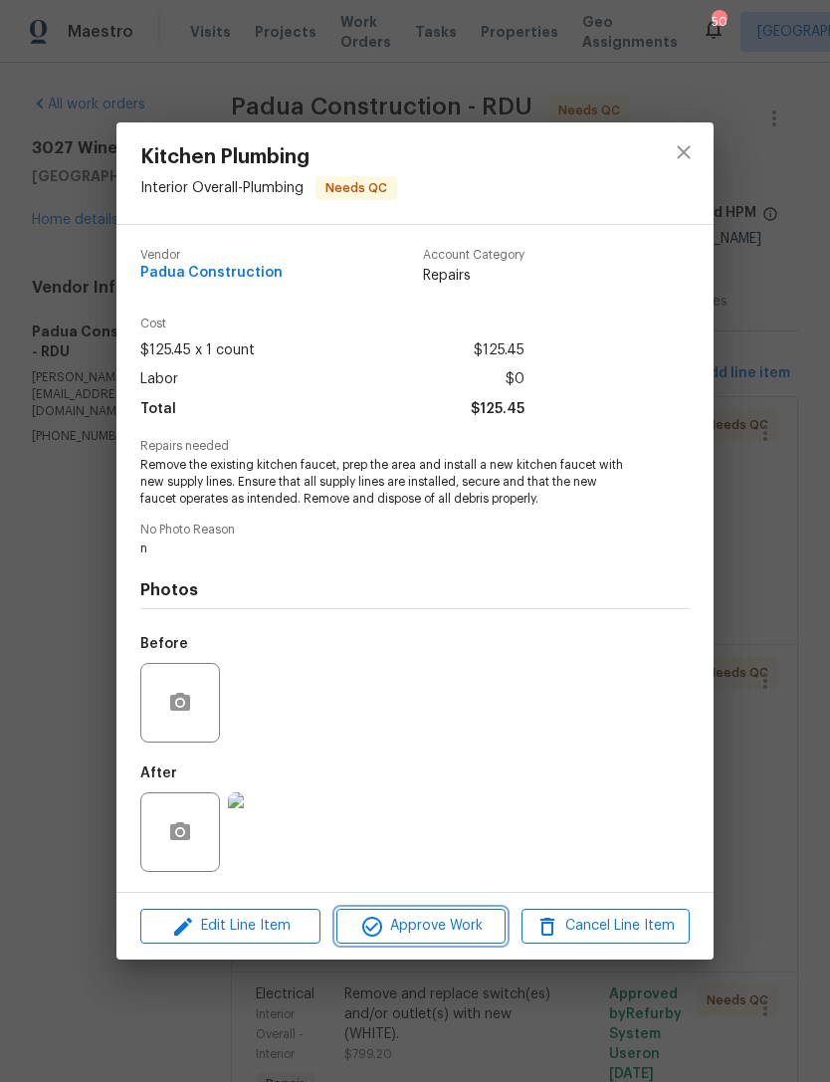
click at [460, 919] on span "Approve Work" at bounding box center [420, 926] width 156 height 25
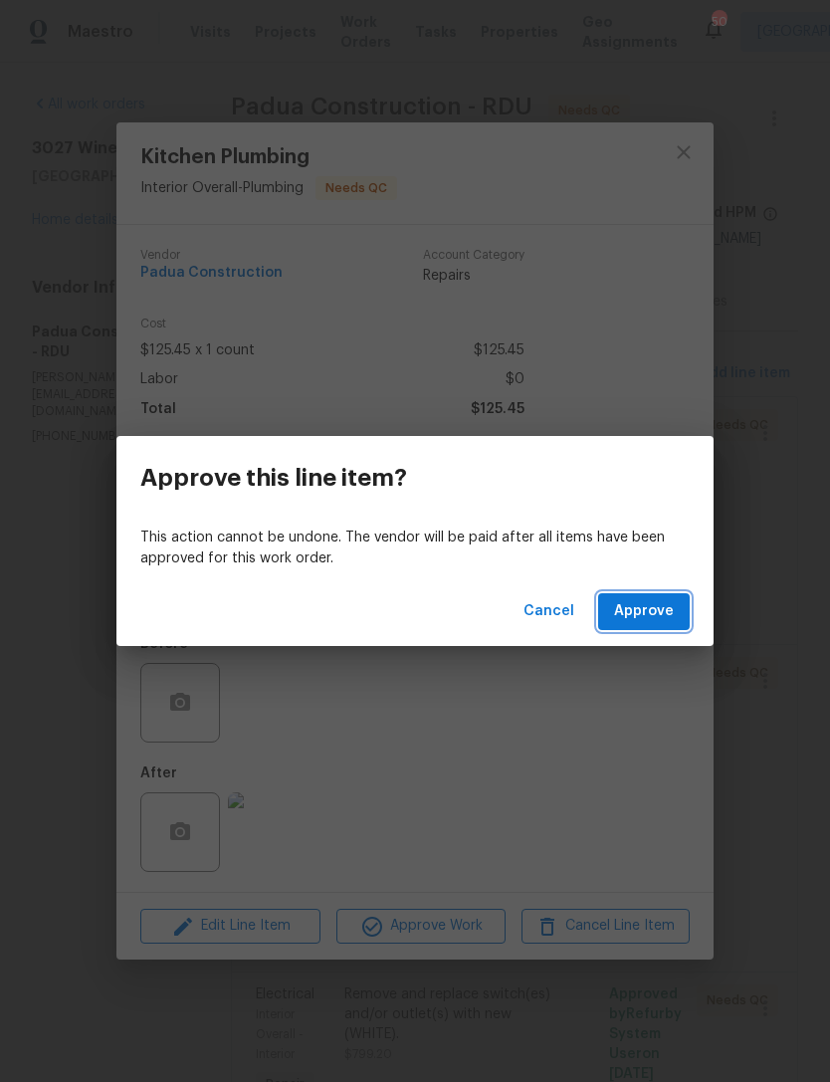
click at [662, 614] on span "Approve" at bounding box center [644, 611] width 60 height 25
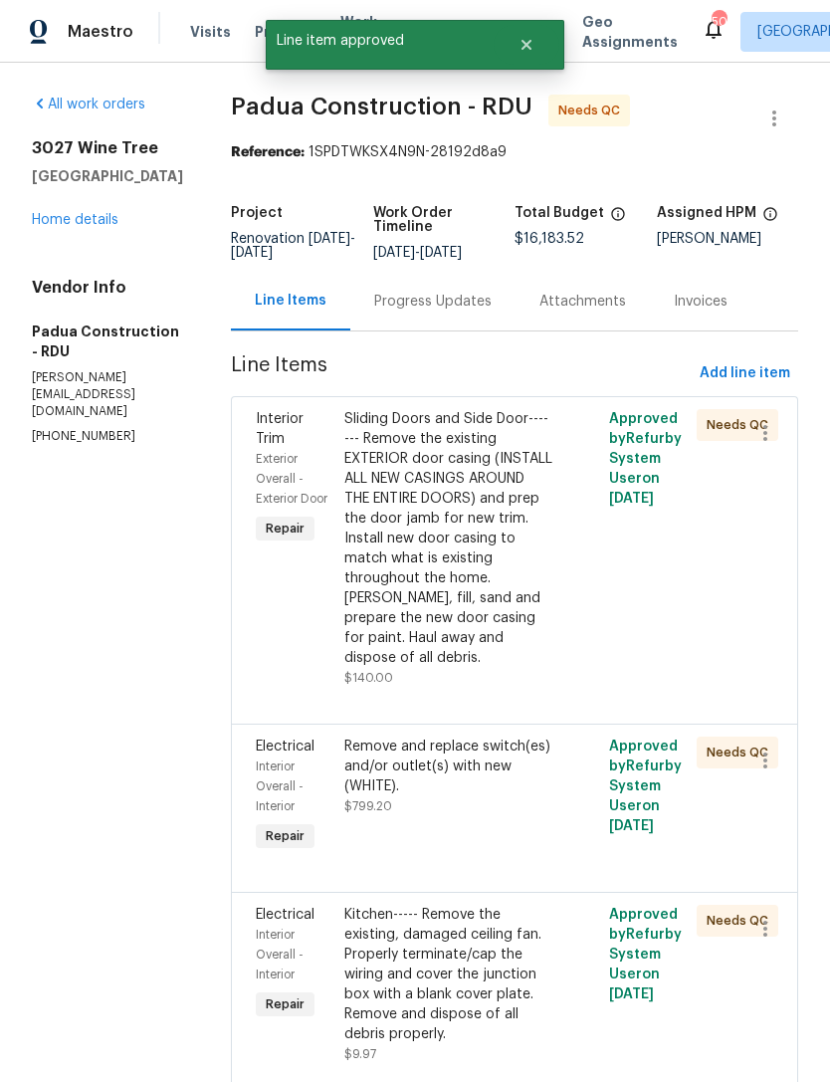
click at [468, 548] on div "Sliding Doors and Side Door------- Remove the existing EXTERIOR door casing (IN…" at bounding box center [448, 538] width 209 height 259
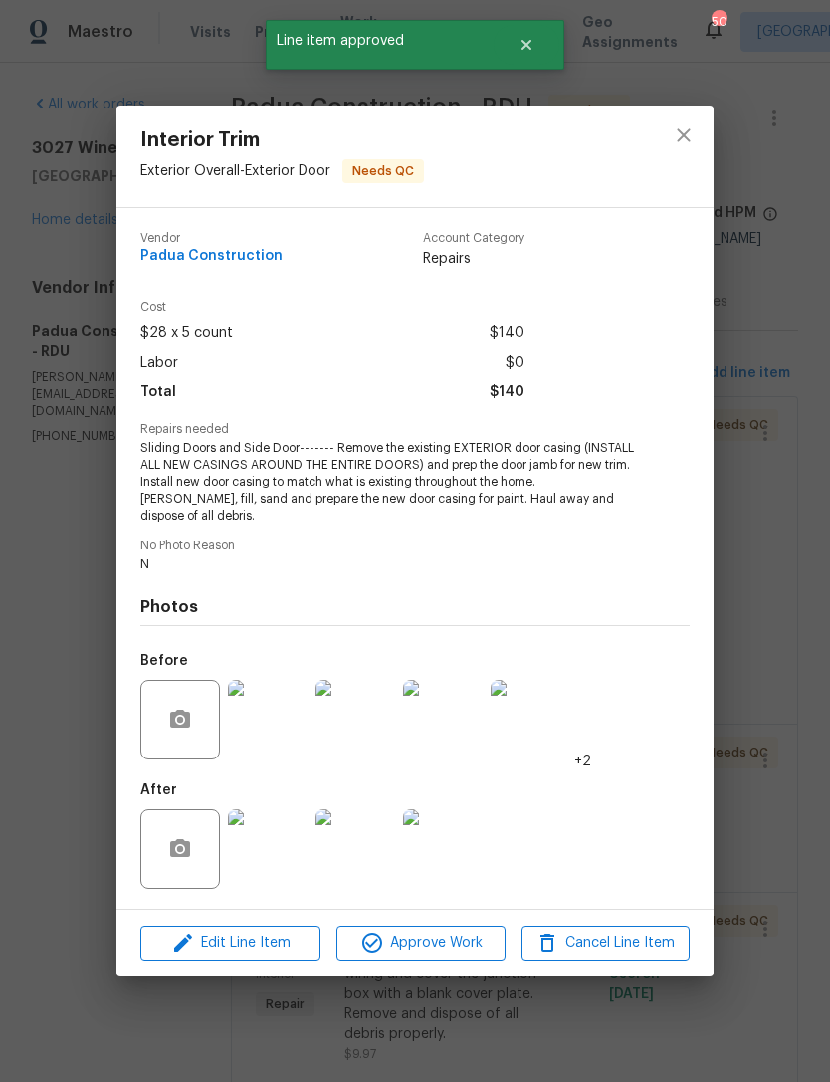
click at [269, 854] on img at bounding box center [268, 849] width 80 height 80
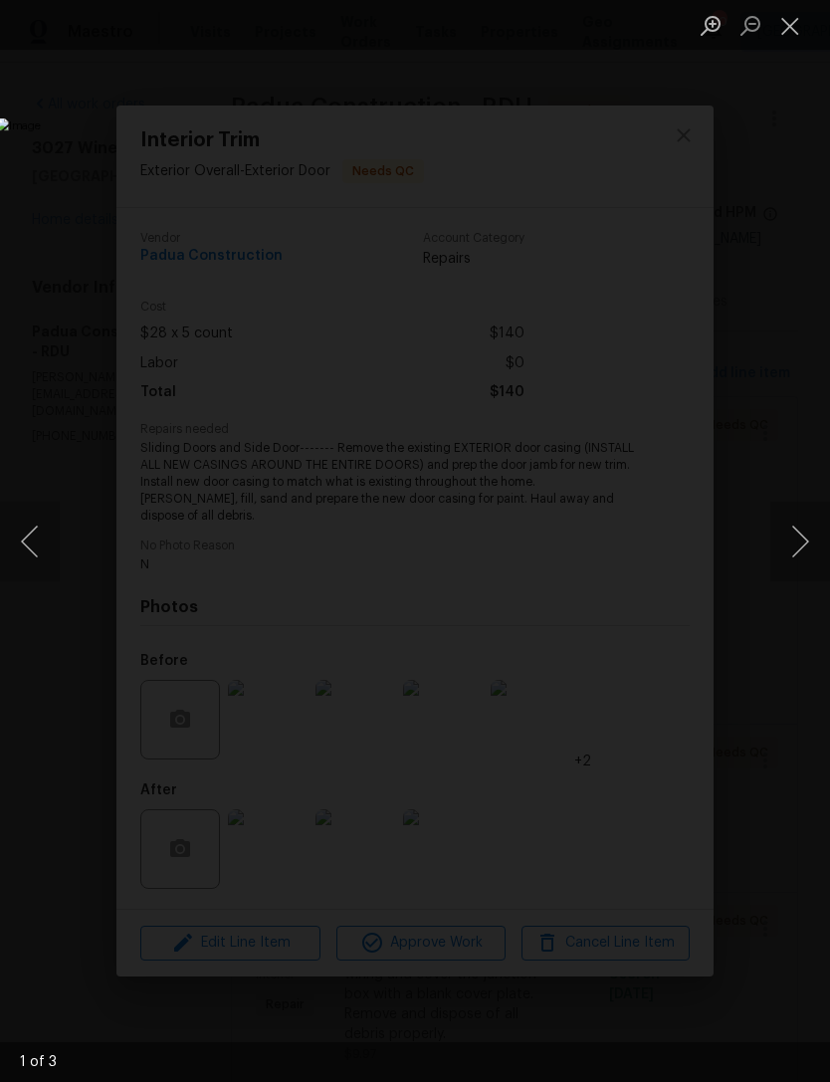
click at [811, 541] on button "Next image" at bounding box center [800, 542] width 60 height 80
click at [806, 543] on button "Next image" at bounding box center [800, 542] width 60 height 80
click at [810, 544] on button "Next image" at bounding box center [800, 542] width 60 height 80
click at [29, 545] on button "Previous image" at bounding box center [30, 542] width 60 height 80
click at [800, 23] on button "Close lightbox" at bounding box center [790, 25] width 40 height 35
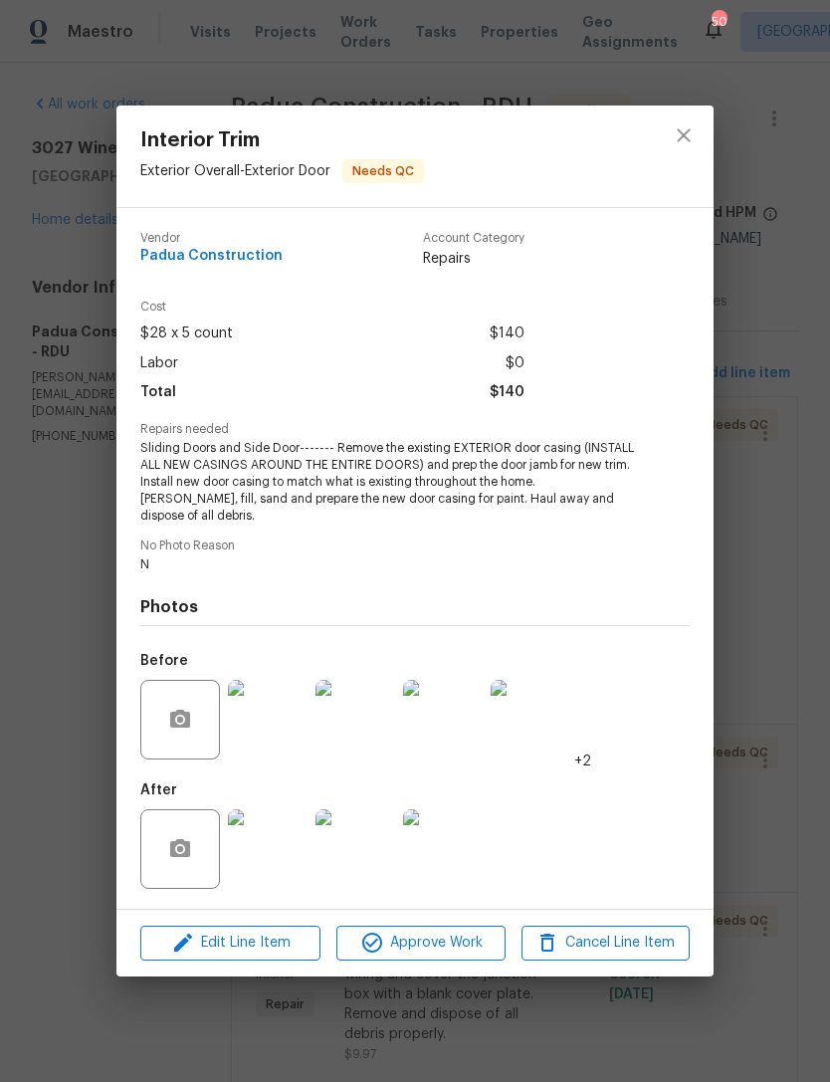
click at [470, 940] on span "Approve Work" at bounding box center [420, 942] width 156 height 25
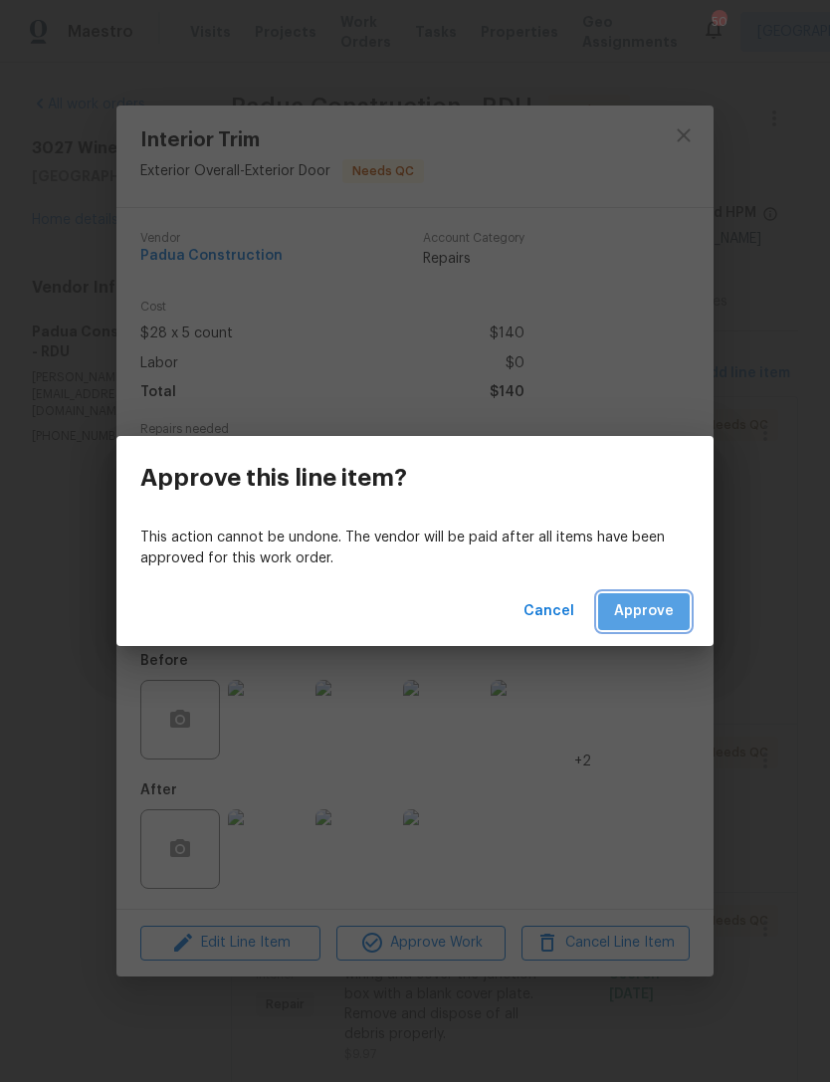
click at [653, 623] on span "Approve" at bounding box center [644, 611] width 60 height 25
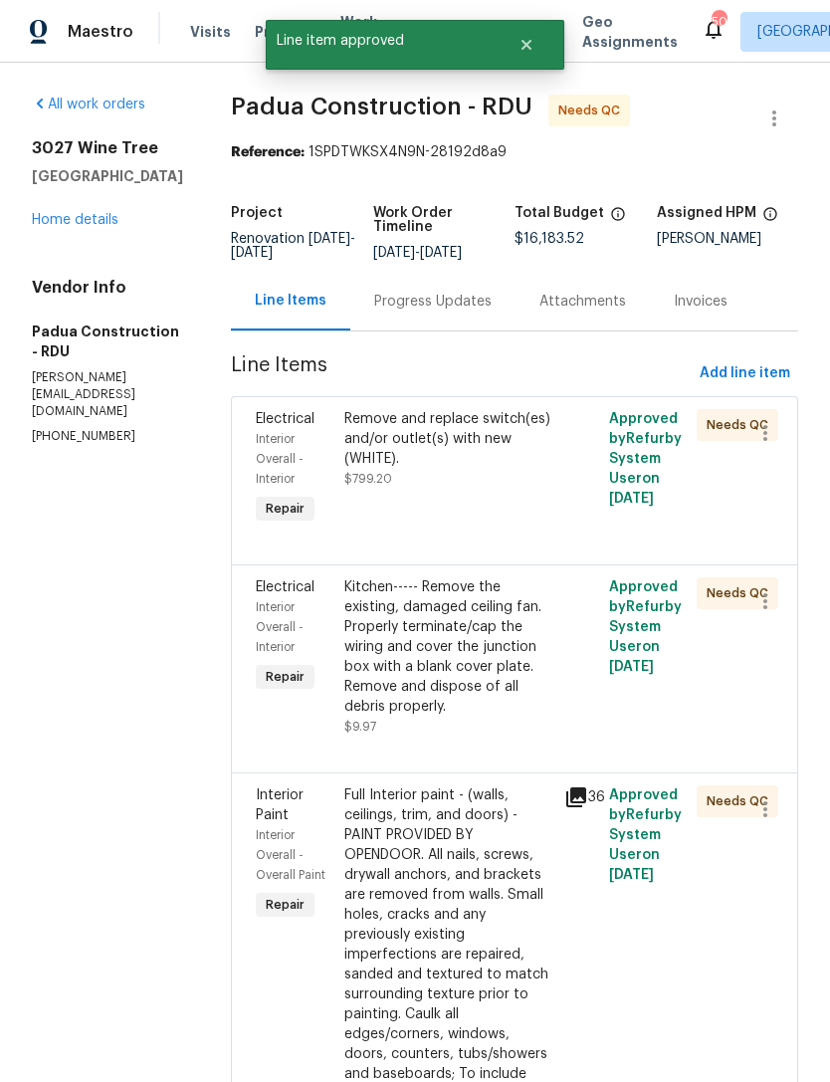
click at [449, 461] on div "Remove and replace switch(es) and/or outlet(s) with new (WHITE). $799.20" at bounding box center [448, 449] width 209 height 80
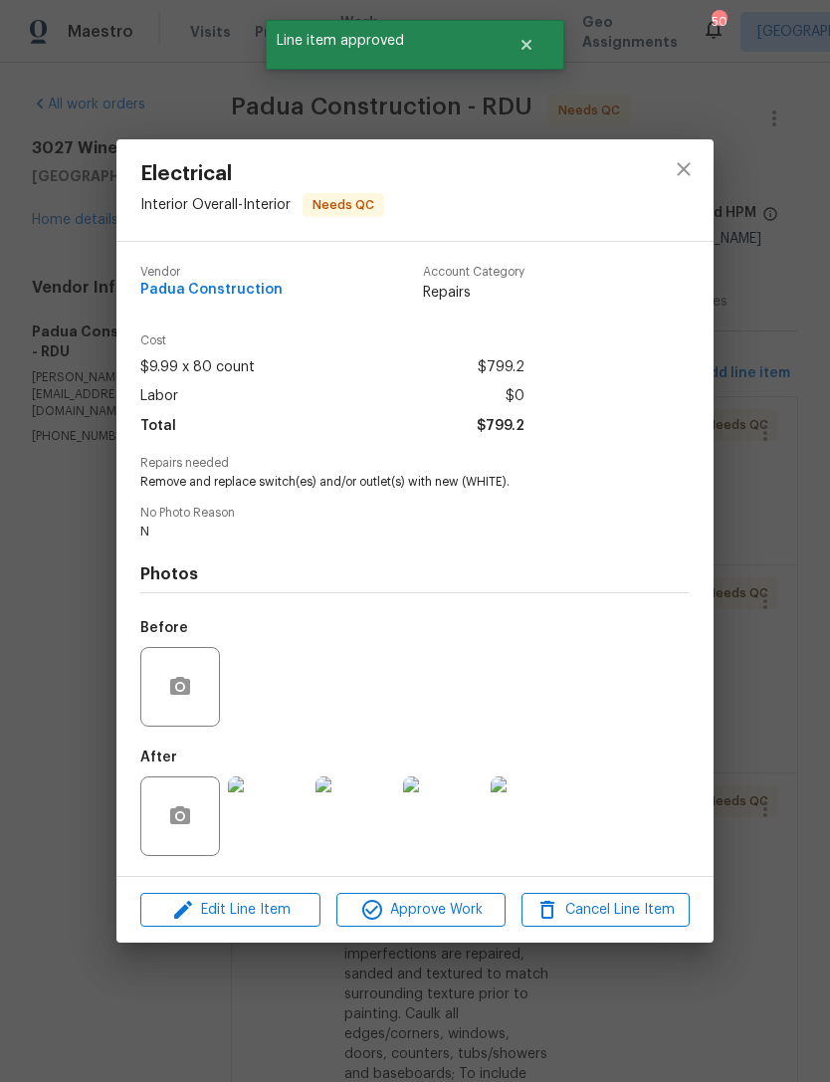
click at [279, 807] on img at bounding box center [268, 816] width 80 height 80
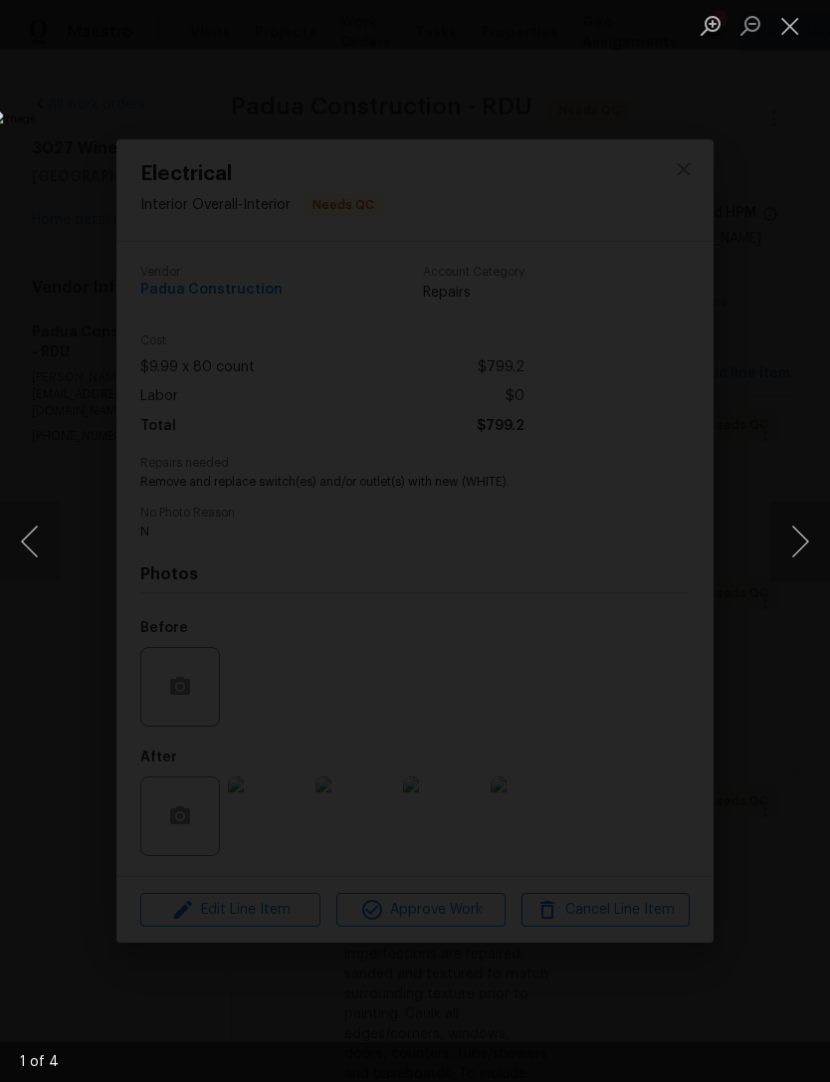
click at [802, 548] on button "Next image" at bounding box center [800, 542] width 60 height 80
click at [803, 544] on button "Next image" at bounding box center [800, 542] width 60 height 80
click at [800, 548] on button "Next image" at bounding box center [800, 542] width 60 height 80
click at [805, 547] on button "Next image" at bounding box center [800, 542] width 60 height 80
click at [783, 41] on button "Close lightbox" at bounding box center [790, 25] width 40 height 35
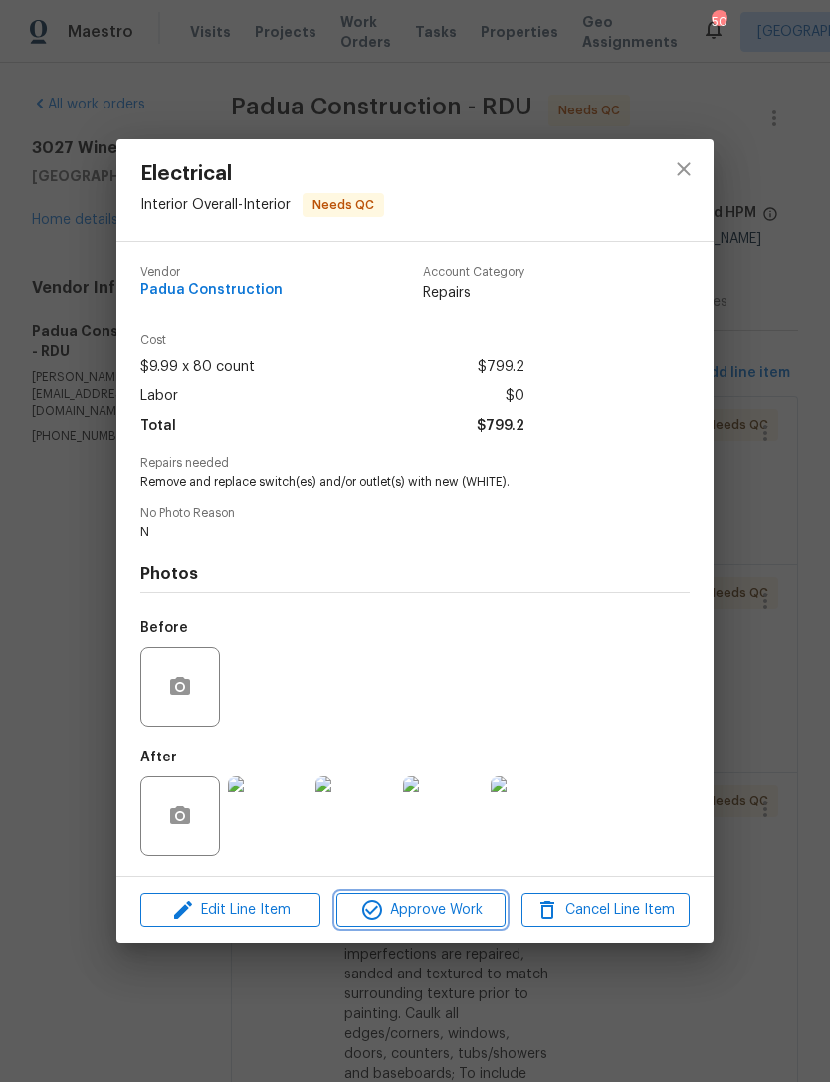
click at [457, 910] on span "Approve Work" at bounding box center [420, 910] width 156 height 25
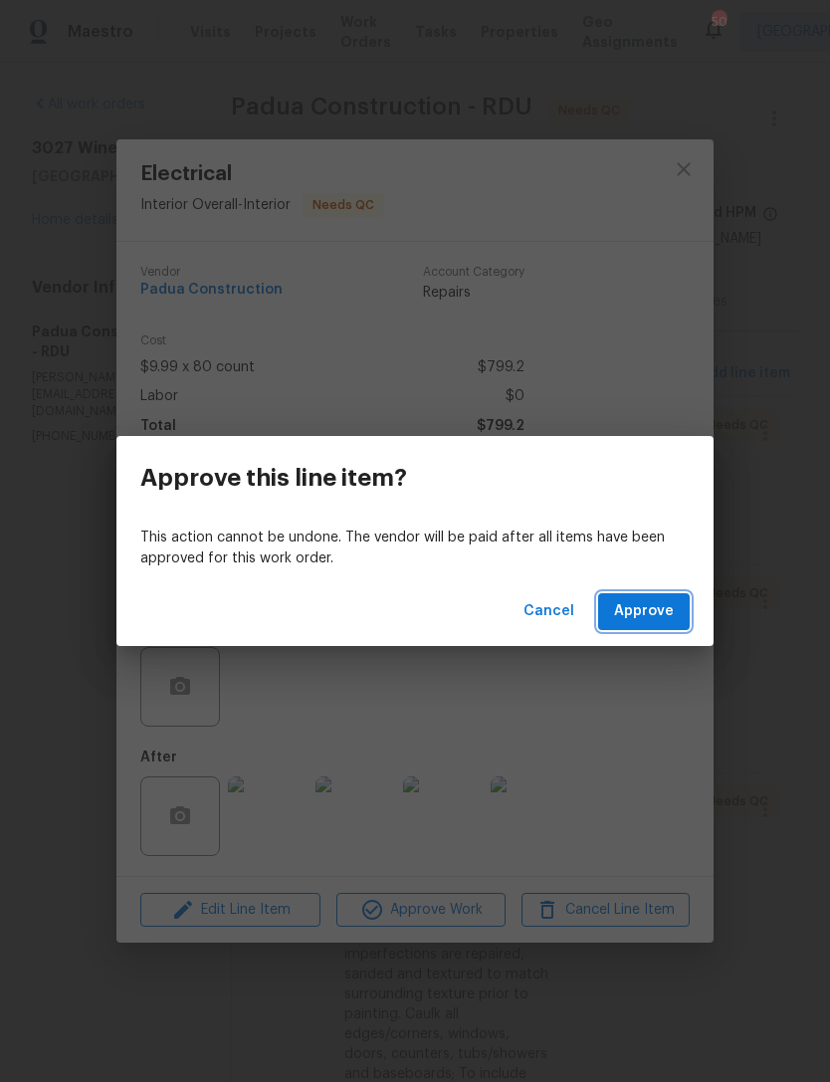
click at [656, 612] on span "Approve" at bounding box center [644, 611] width 60 height 25
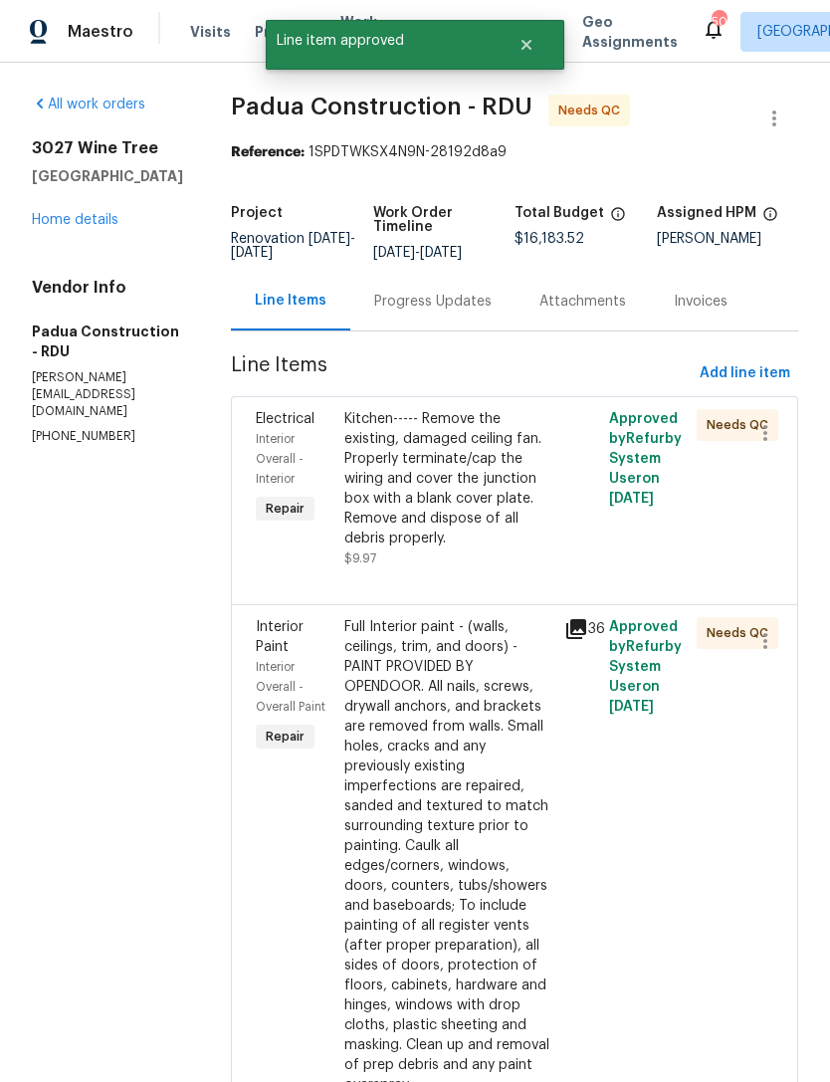
click at [429, 480] on div "Kitchen----- Remove the existing, damaged ceiling fan. Properly terminate/cap t…" at bounding box center [448, 478] width 209 height 139
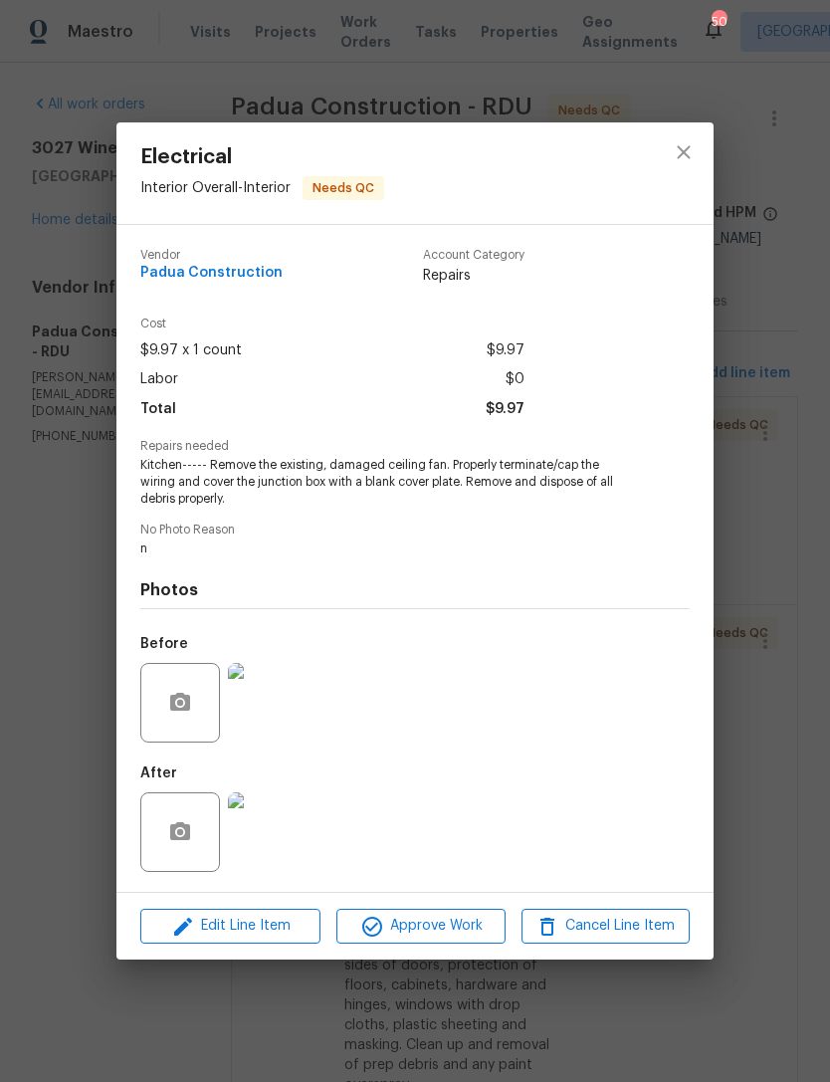
click at [268, 819] on img at bounding box center [268, 832] width 80 height 80
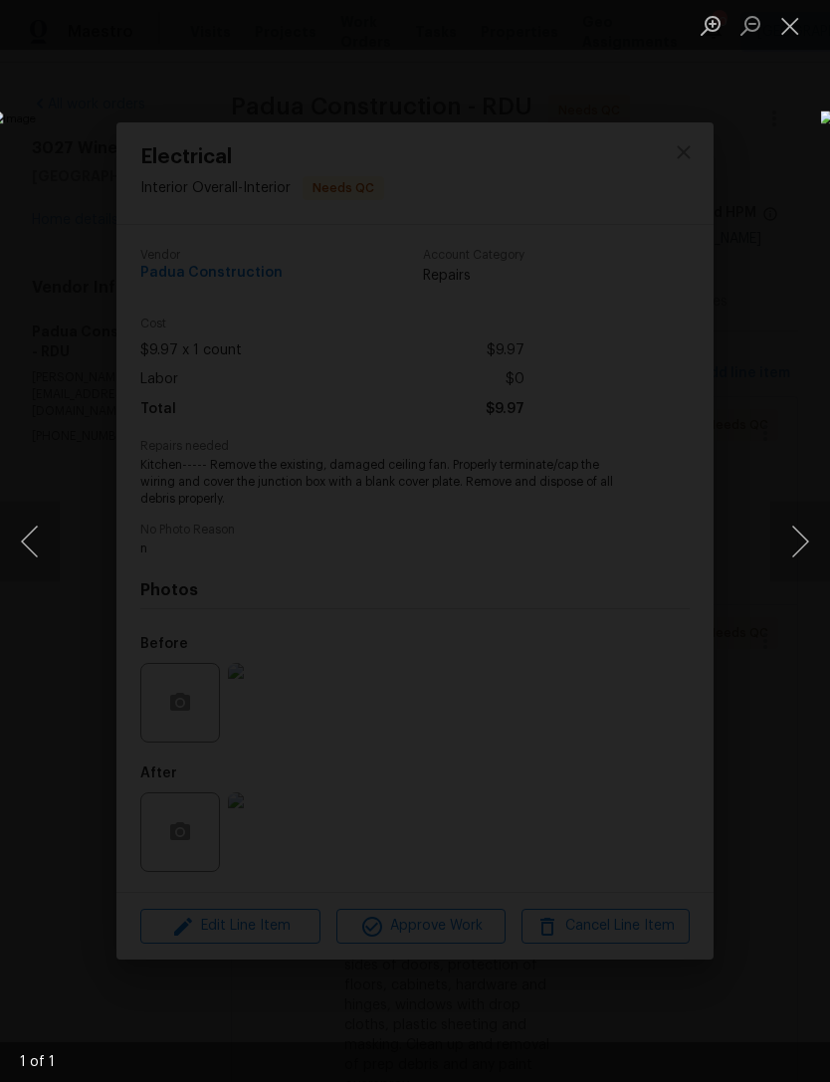
click at [799, 24] on button "Close lightbox" at bounding box center [790, 25] width 40 height 35
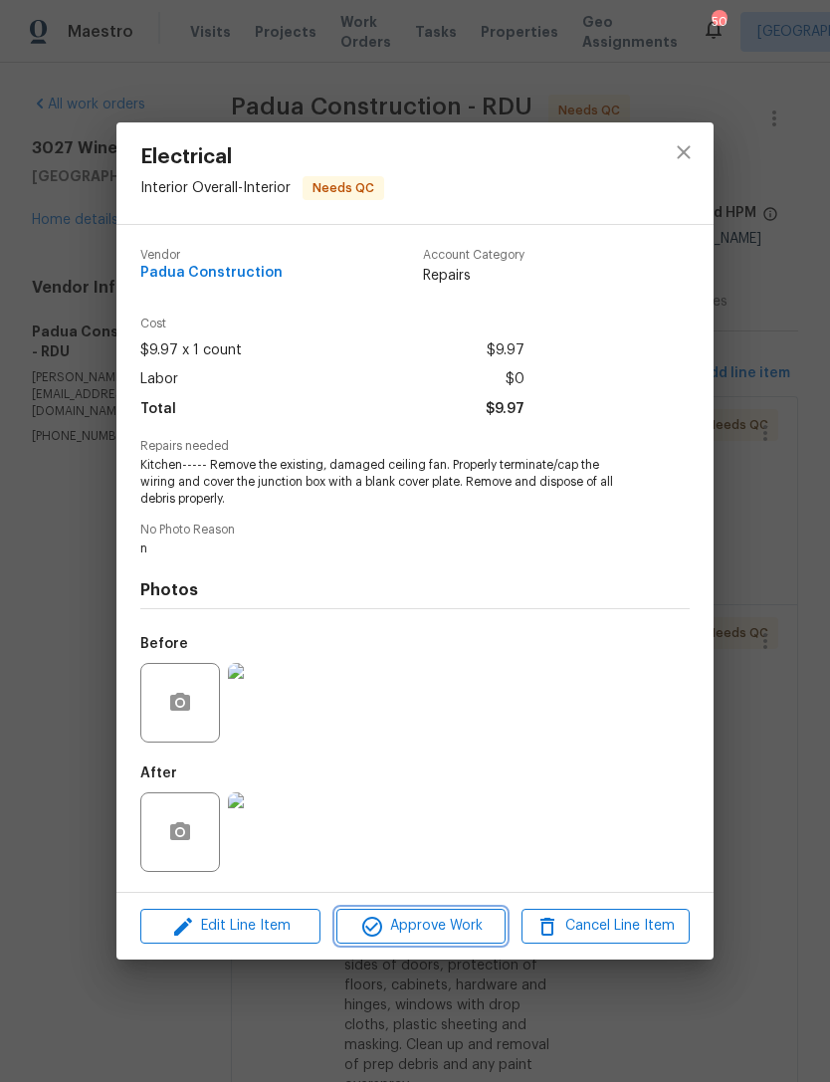
click at [443, 917] on span "Approve Work" at bounding box center [420, 926] width 156 height 25
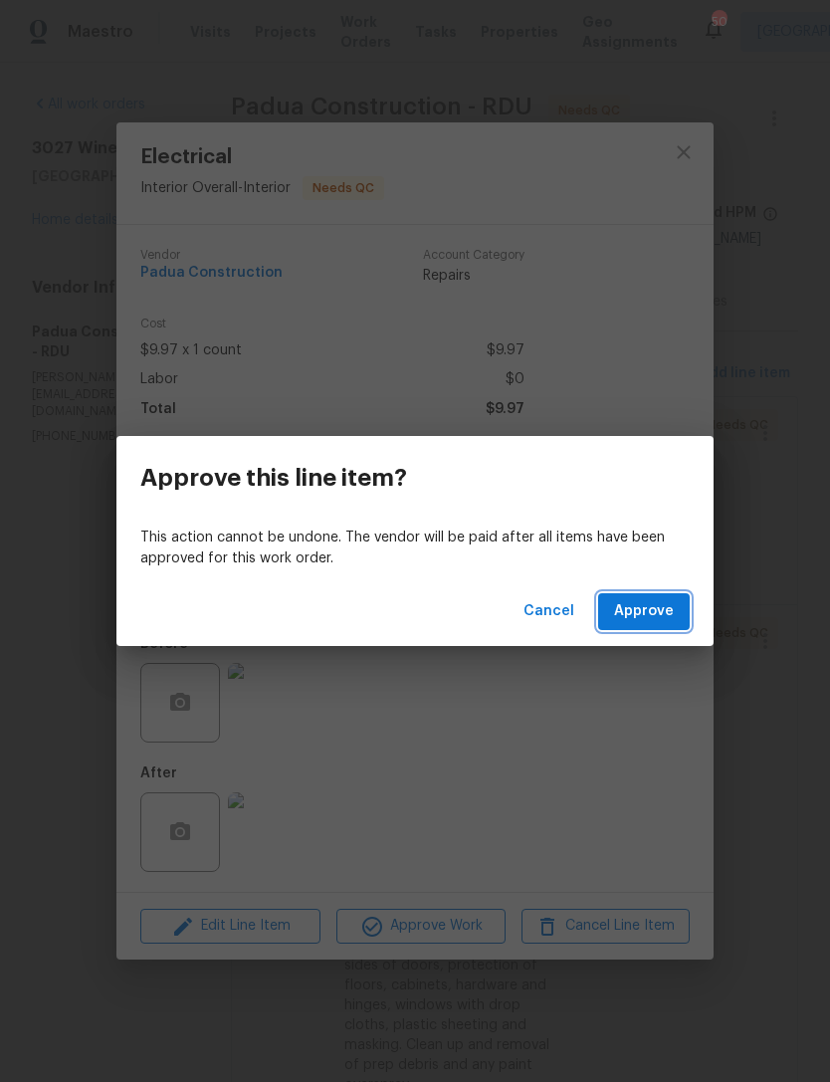
click at [644, 602] on span "Approve" at bounding box center [644, 611] width 60 height 25
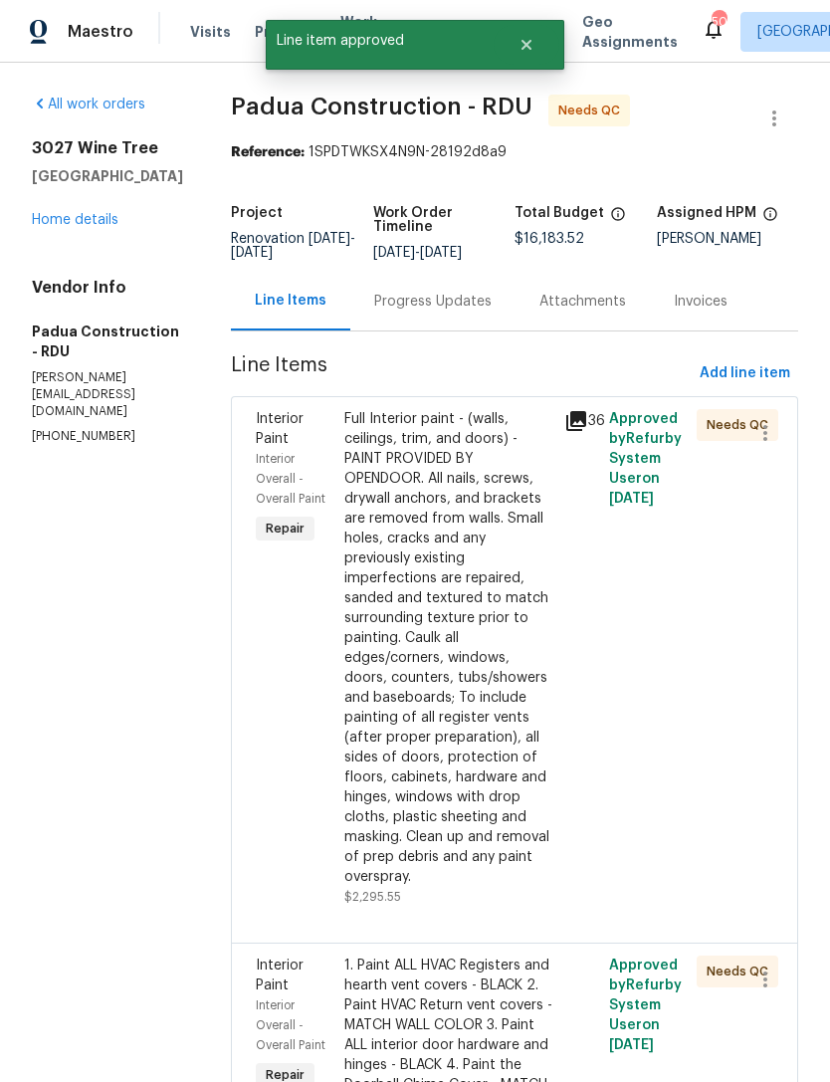
click at [421, 654] on div "Full Interior paint - (walls, ceilings, trim, and doors) - PAINT PROVIDED BY OP…" at bounding box center [448, 648] width 209 height 478
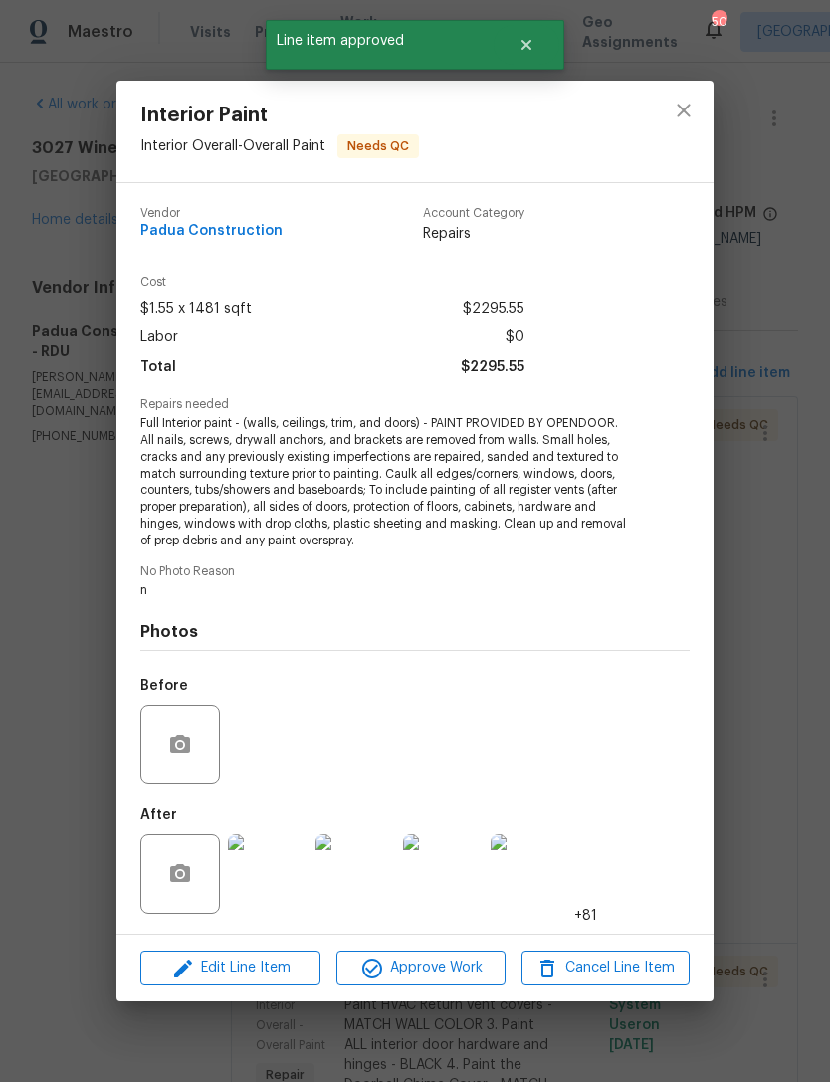
click at [274, 886] on img at bounding box center [268, 874] width 80 height 80
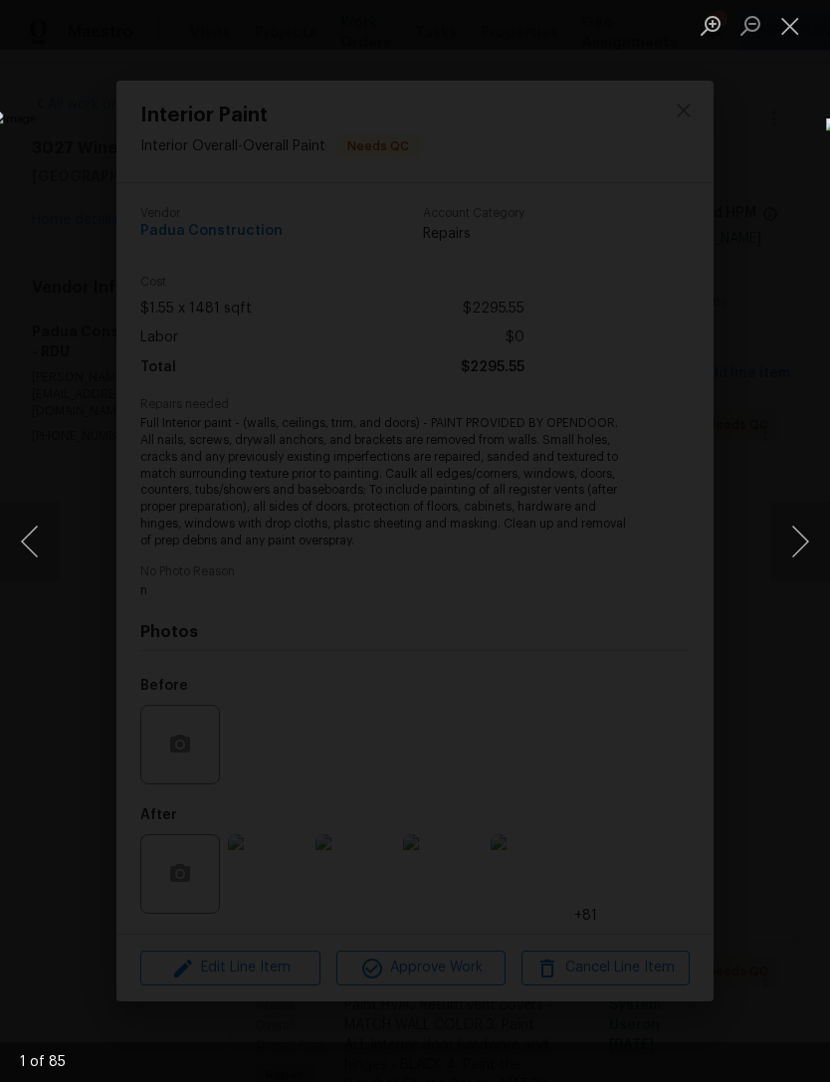
click at [807, 539] on button "Next image" at bounding box center [800, 542] width 60 height 80
click at [807, 535] on button "Next image" at bounding box center [800, 542] width 60 height 80
click at [797, 535] on button "Next image" at bounding box center [800, 542] width 60 height 80
click at [801, 532] on button "Next image" at bounding box center [800, 542] width 60 height 80
click at [809, 524] on button "Next image" at bounding box center [800, 542] width 60 height 80
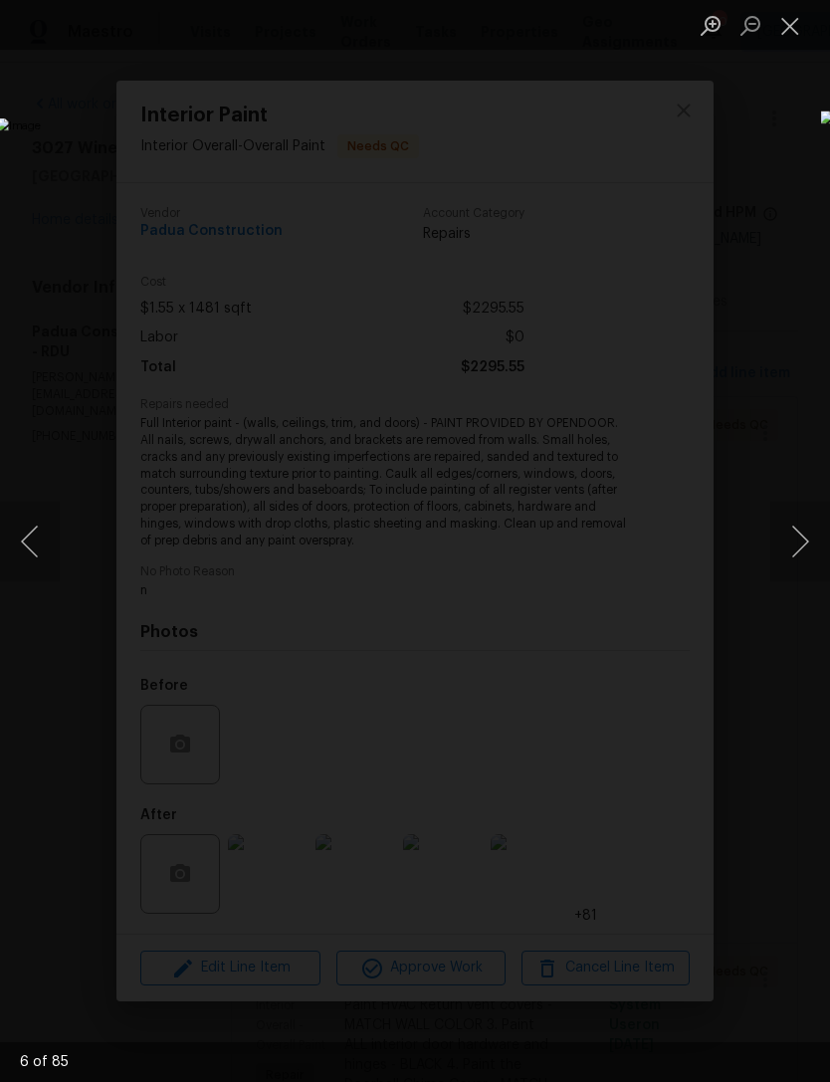
click at [783, 26] on button "Close lightbox" at bounding box center [790, 25] width 40 height 35
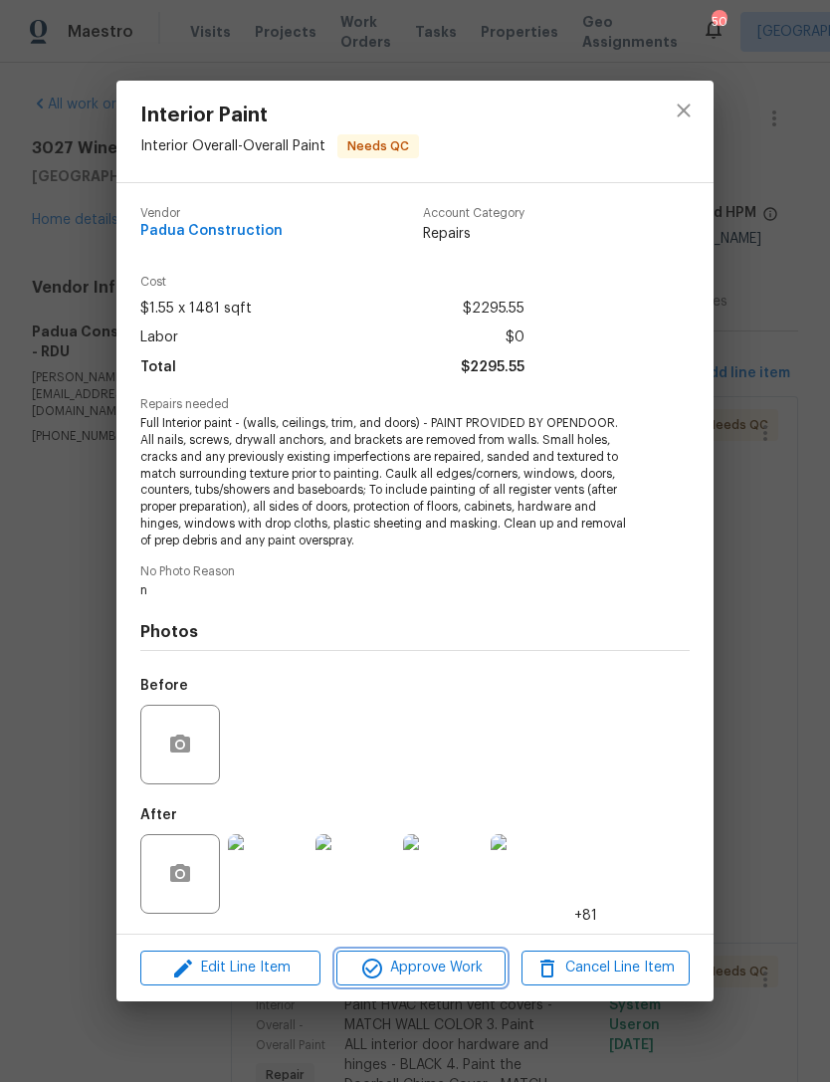
click at [436, 955] on button "Approve Work" at bounding box center [420, 967] width 168 height 35
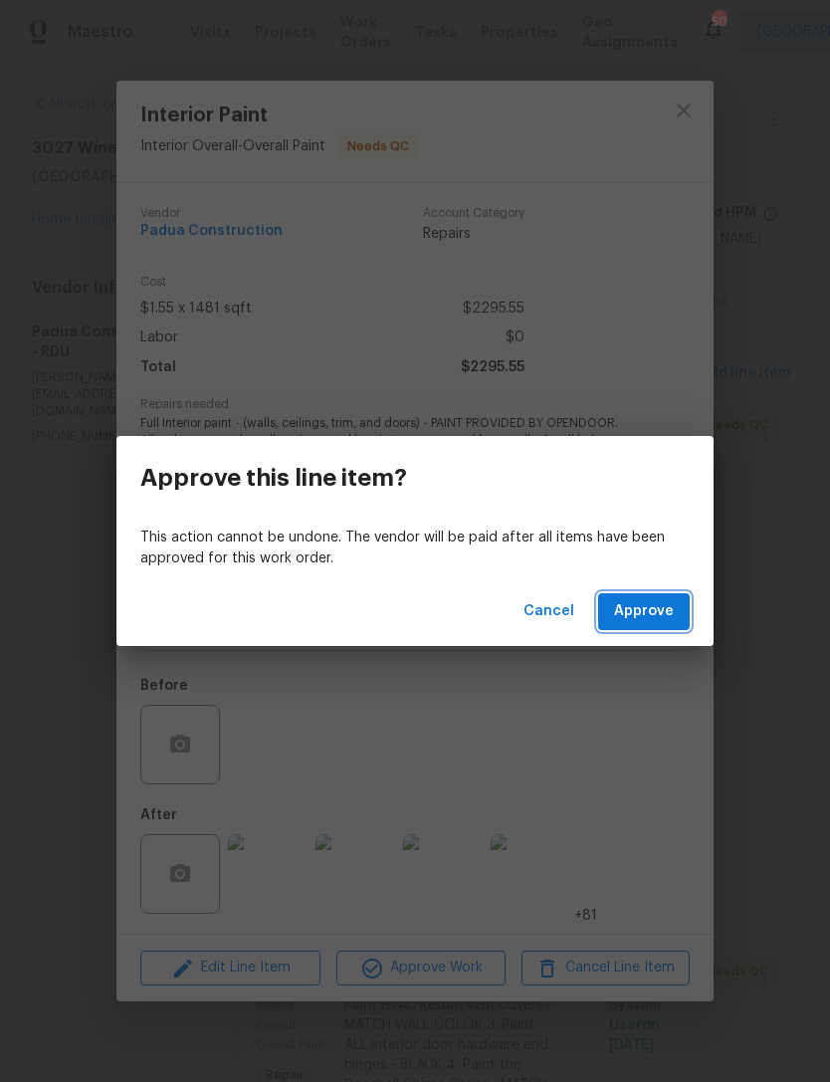
click at [654, 618] on span "Approve" at bounding box center [644, 611] width 60 height 25
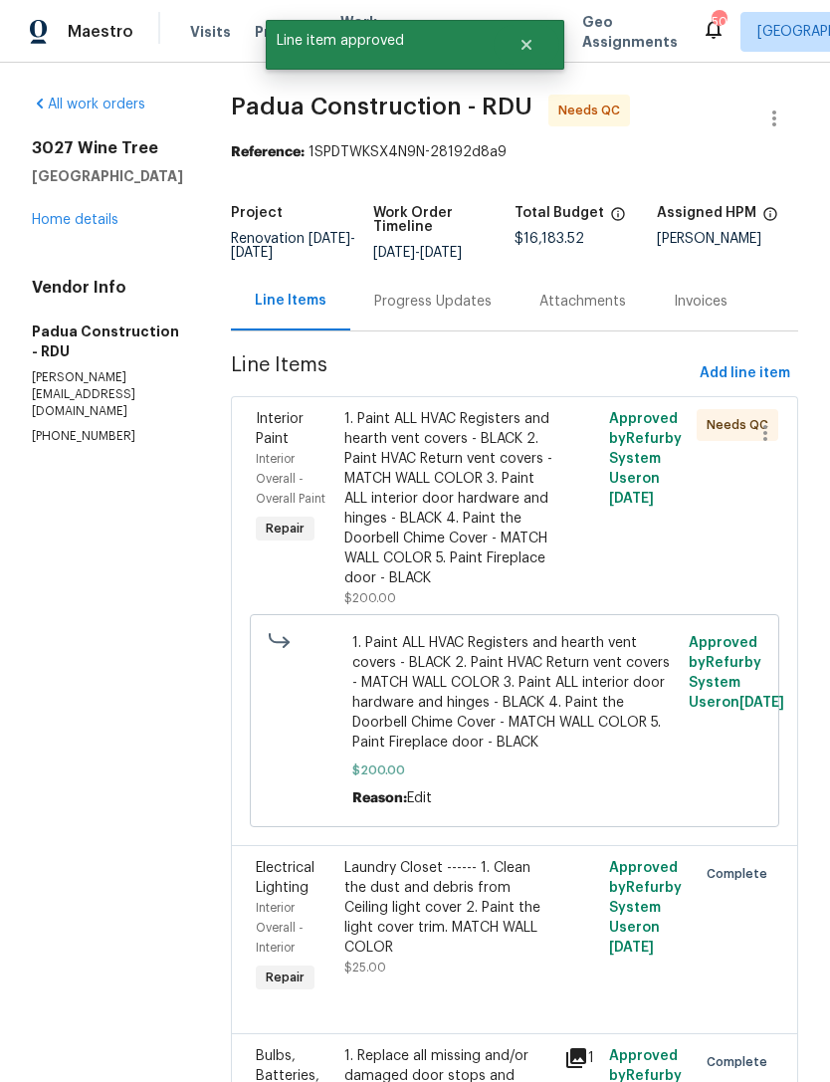
click at [433, 505] on div "1. Paint ALL HVAC Registers and hearth vent covers - BLACK 2. Paint HVAC Return…" at bounding box center [448, 498] width 209 height 179
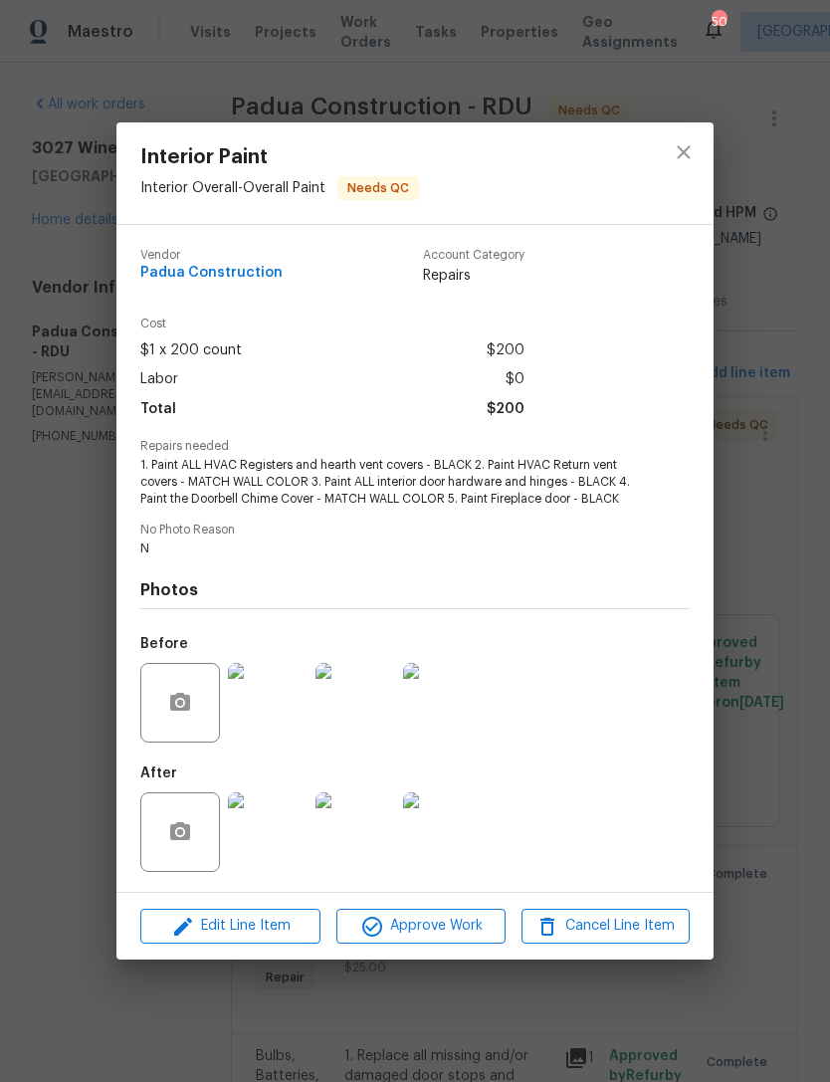
click at [360, 706] on img at bounding box center [355, 703] width 80 height 80
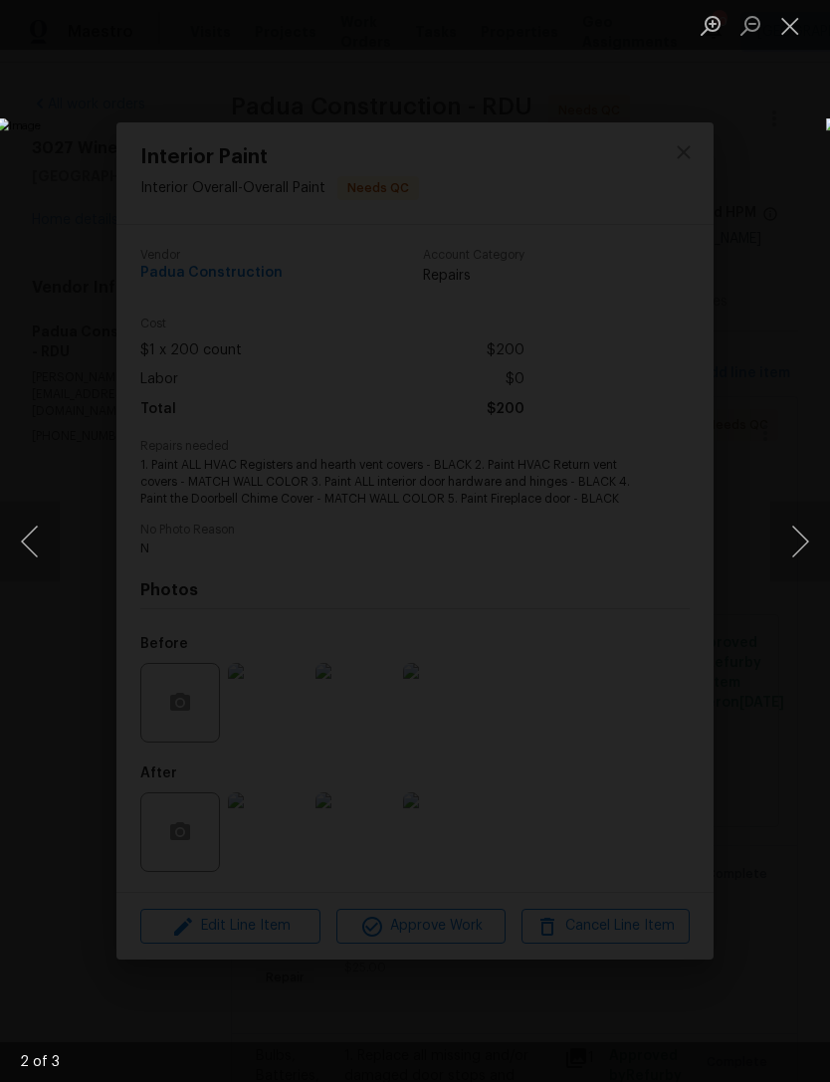
click at [808, 530] on button "Next image" at bounding box center [800, 542] width 60 height 80
click at [809, 532] on button "Next image" at bounding box center [800, 542] width 60 height 80
click at [796, 40] on button "Close lightbox" at bounding box center [790, 25] width 40 height 35
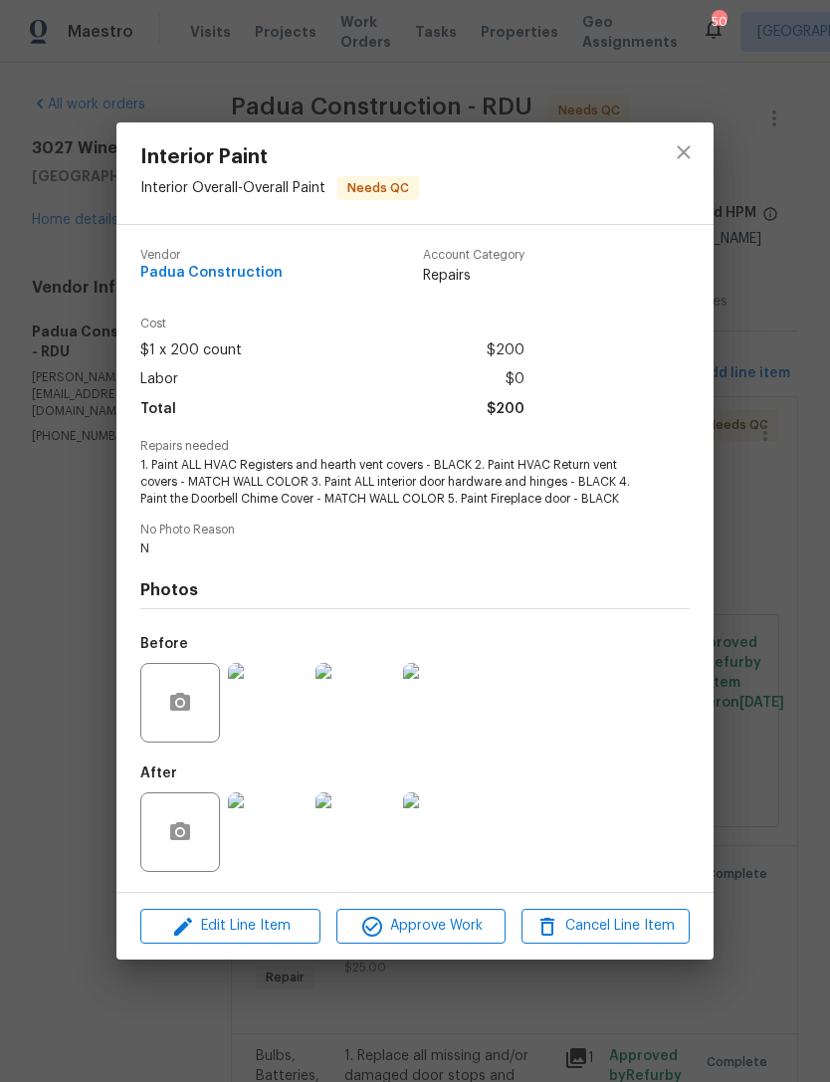
click at [267, 850] on img at bounding box center [268, 832] width 80 height 80
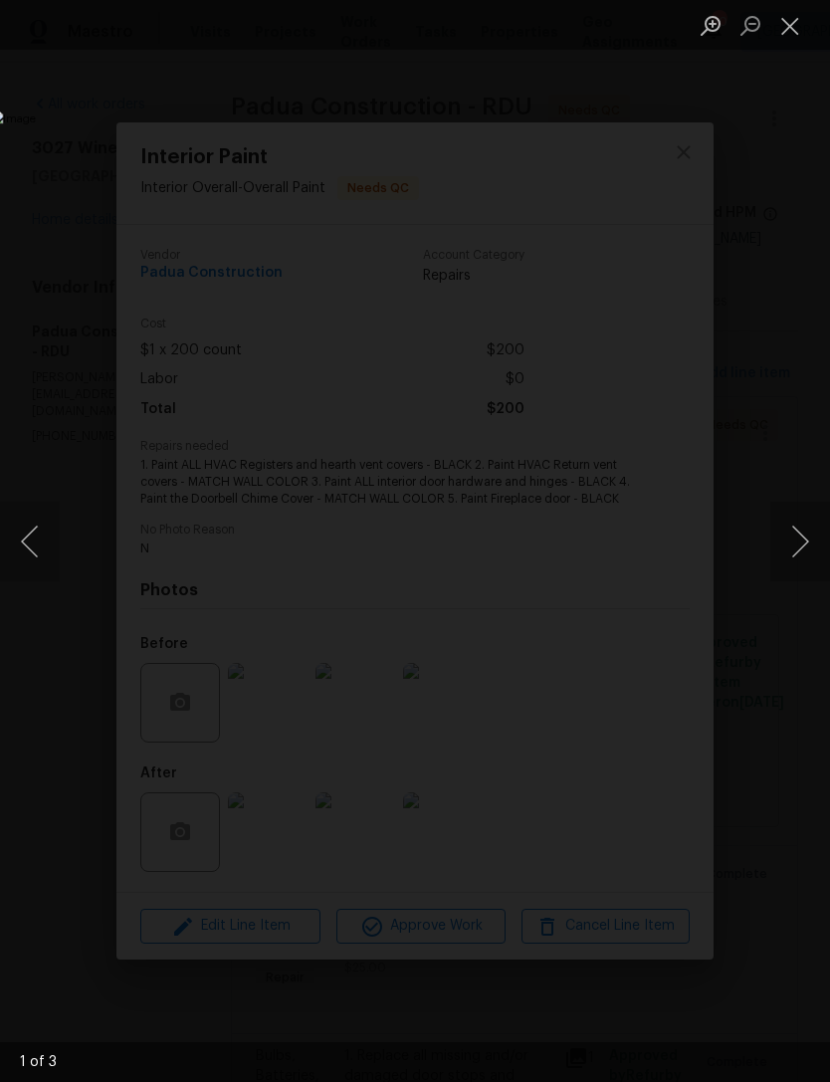
click at [809, 536] on button "Next image" at bounding box center [800, 542] width 60 height 80
click at [811, 536] on button "Next image" at bounding box center [800, 542] width 60 height 80
click at [808, 537] on button "Next image" at bounding box center [800, 542] width 60 height 80
click at [792, 26] on button "Close lightbox" at bounding box center [790, 25] width 40 height 35
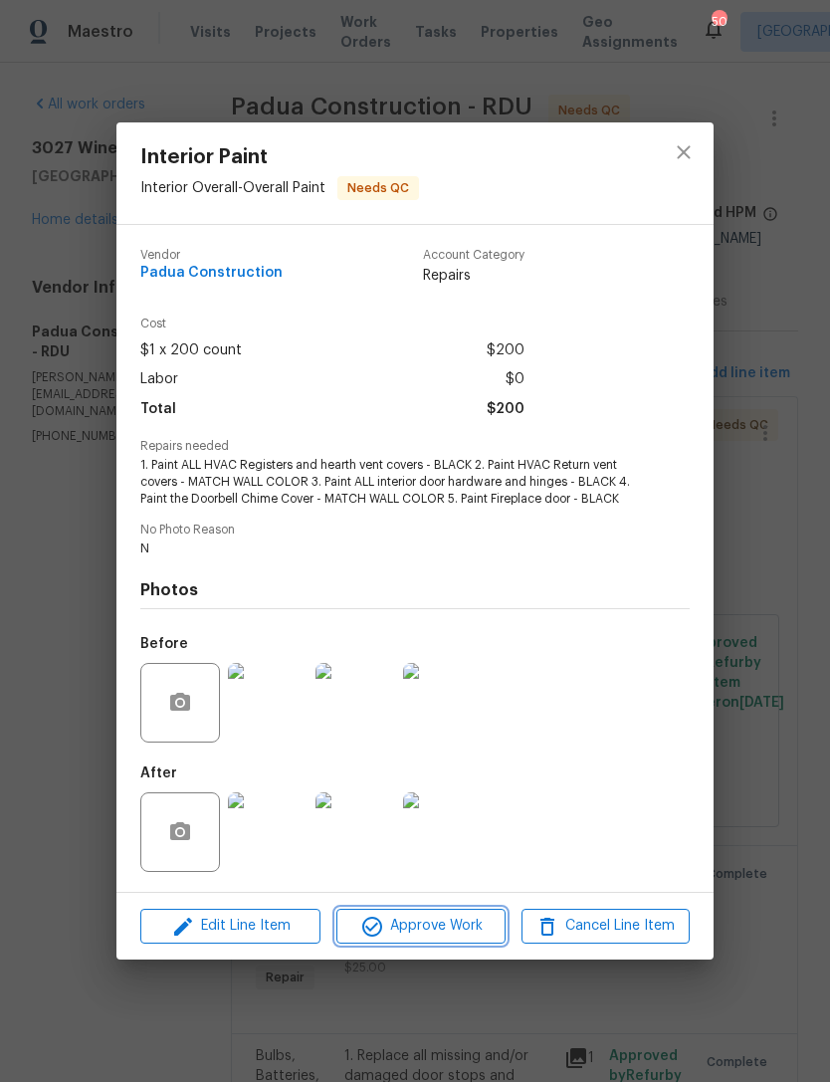
click at [449, 930] on span "Approve Work" at bounding box center [420, 926] width 156 height 25
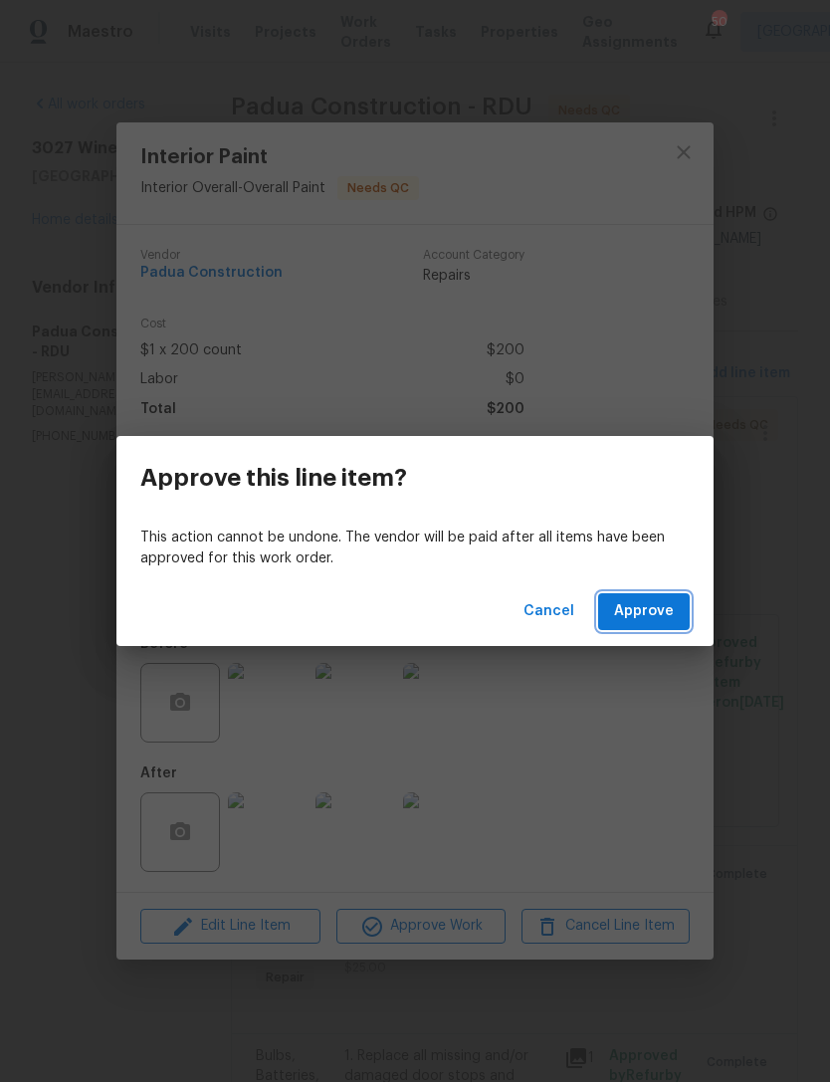
click at [646, 611] on span "Approve" at bounding box center [644, 611] width 60 height 25
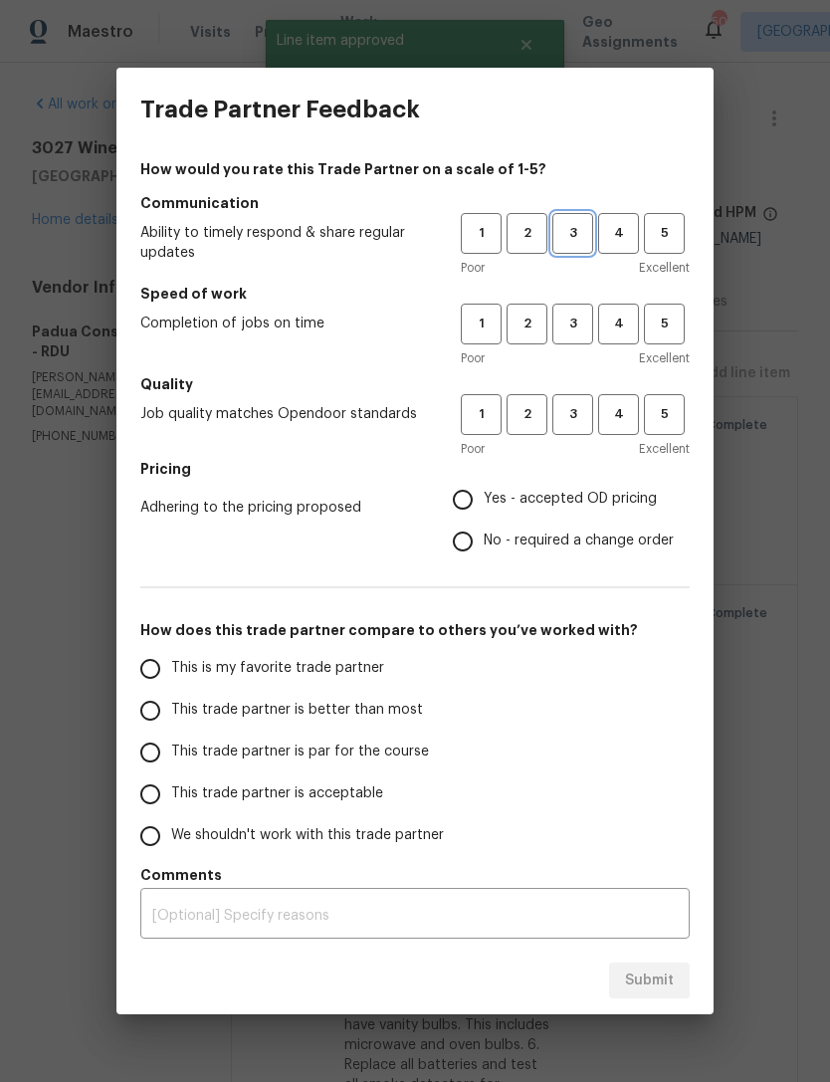
click at [577, 223] on span "3" at bounding box center [572, 233] width 37 height 23
click at [579, 316] on span "3" at bounding box center [572, 323] width 37 height 23
click at [574, 424] on span "3" at bounding box center [572, 414] width 37 height 23
click at [504, 540] on span "No - required a change order" at bounding box center [579, 540] width 190 height 21
click at [484, 540] on input "No - required a change order" at bounding box center [463, 541] width 42 height 42
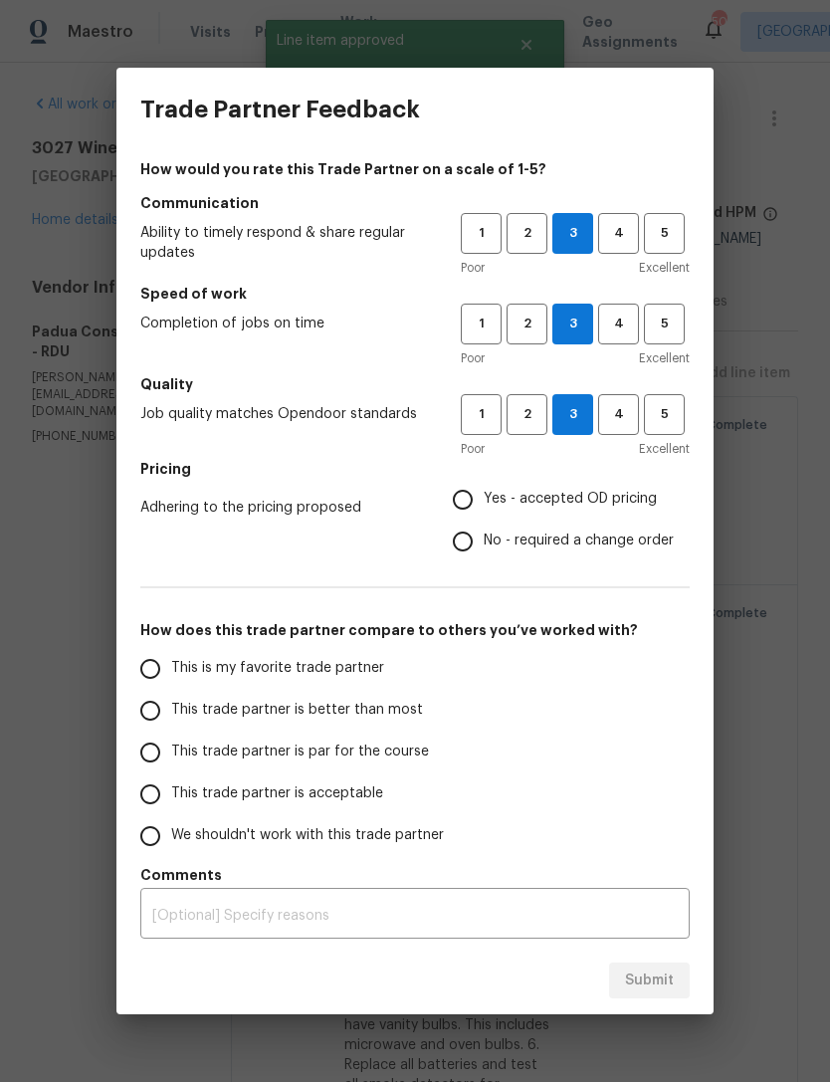
radio input "true"
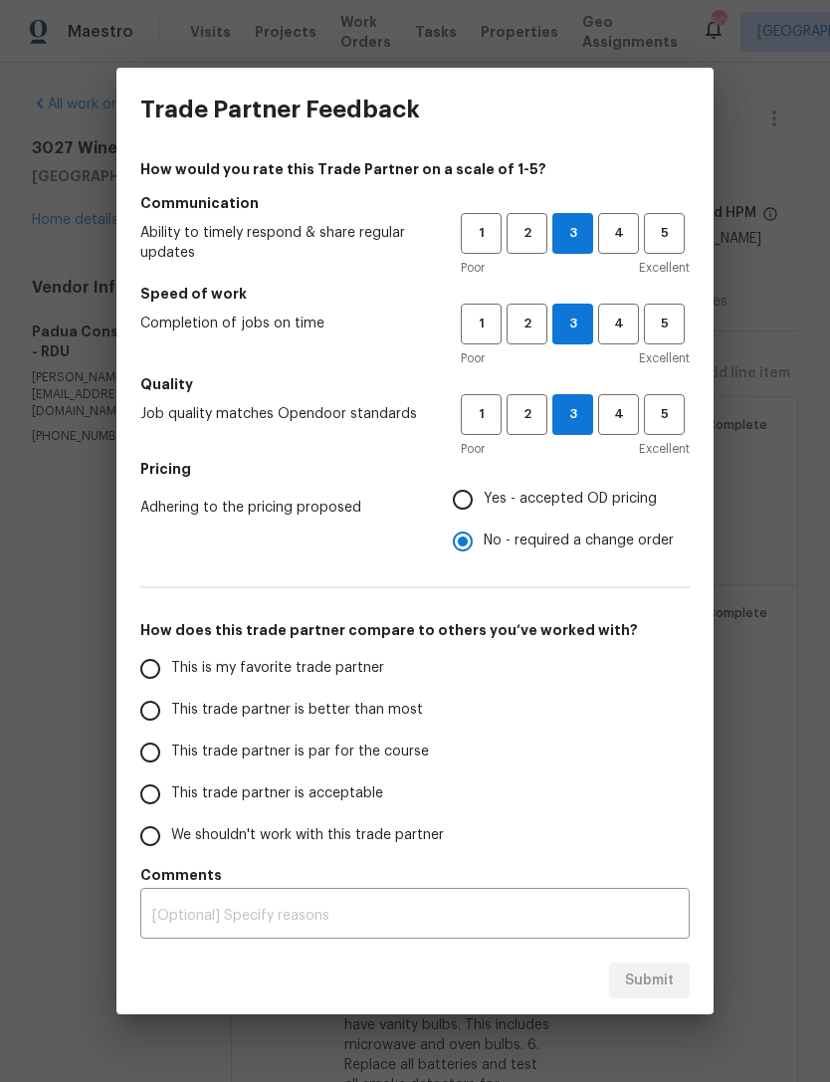
click at [201, 787] on span "This trade partner is acceptable" at bounding box center [277, 793] width 212 height 21
click at [171, 787] on input "This trade partner is acceptable" at bounding box center [150, 794] width 42 height 42
click at [661, 987] on span "Submit" at bounding box center [649, 980] width 49 height 25
radio input "true"
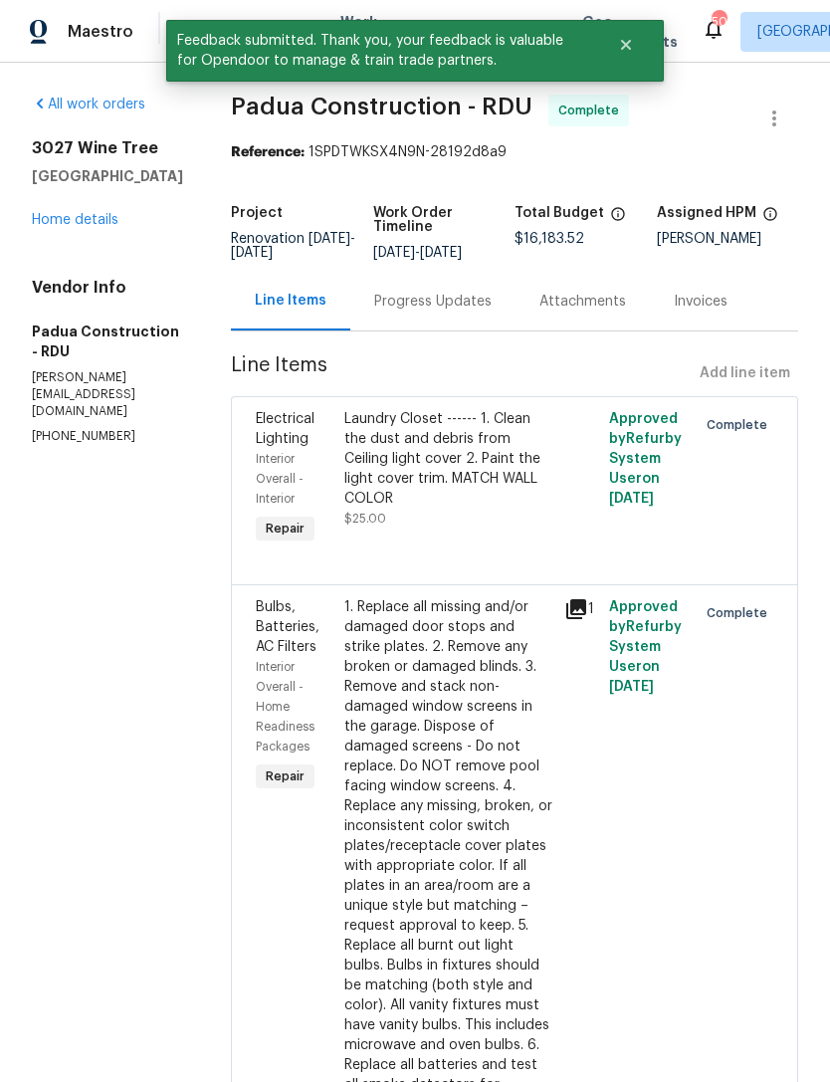
radio input "false"
click at [69, 227] on link "Home details" at bounding box center [75, 220] width 87 height 14
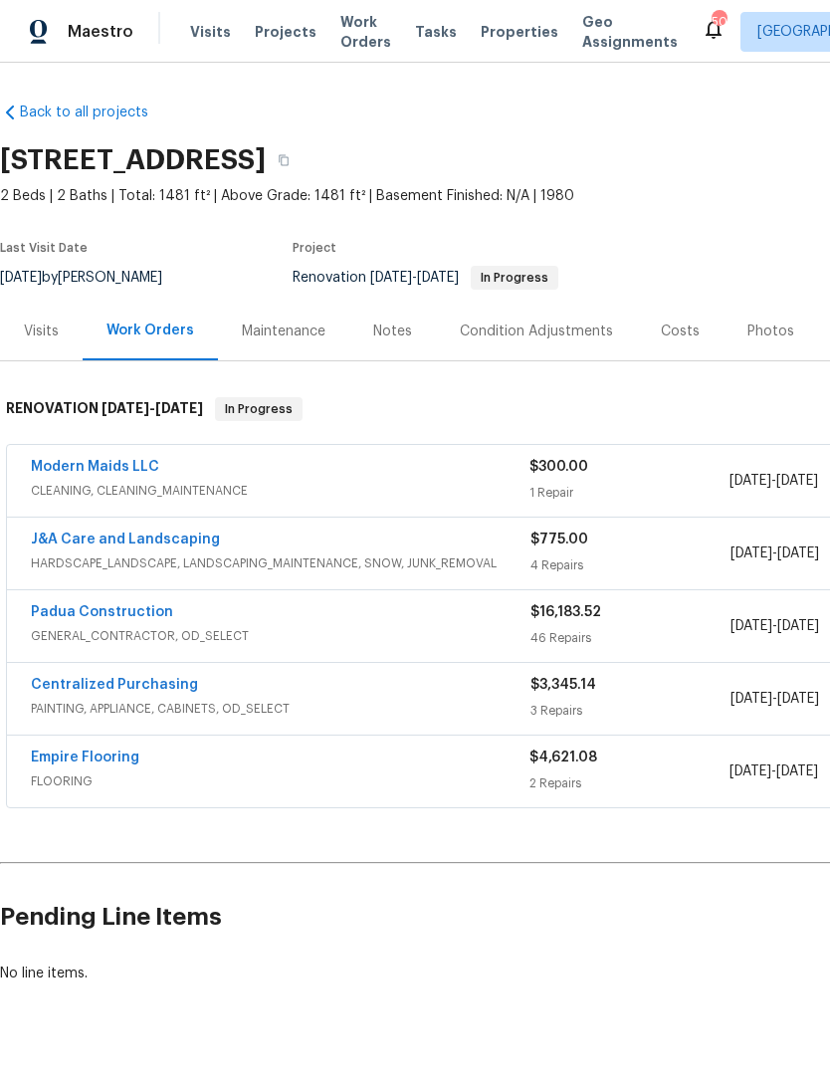
click at [101, 466] on link "Modern Maids LLC" at bounding box center [95, 467] width 128 height 14
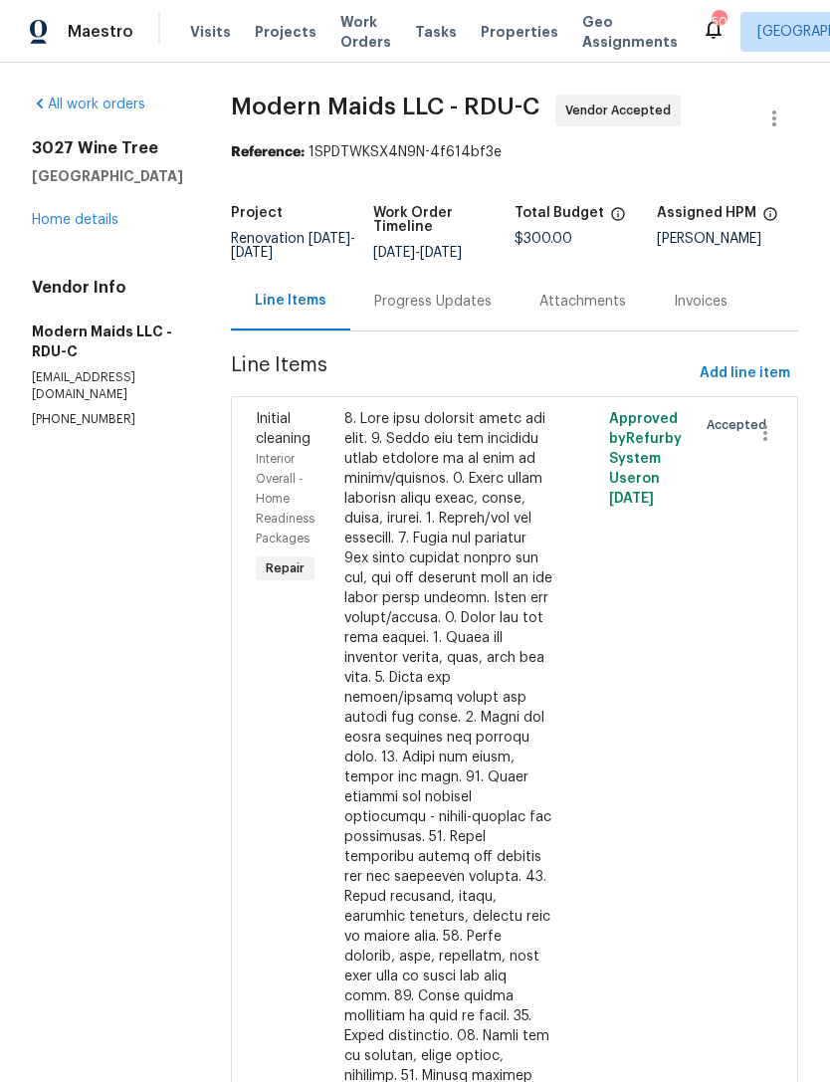
click at [474, 304] on div "Progress Updates" at bounding box center [432, 302] width 117 height 20
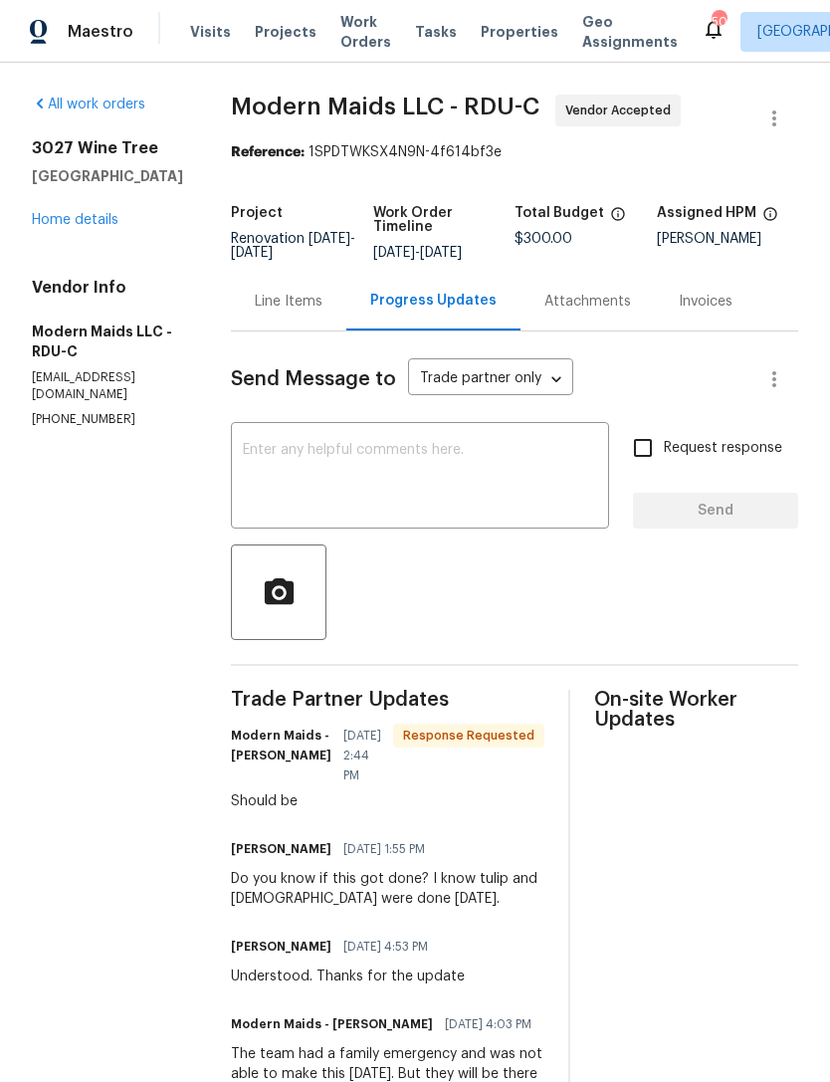
click at [76, 225] on link "Home details" at bounding box center [75, 220] width 87 height 14
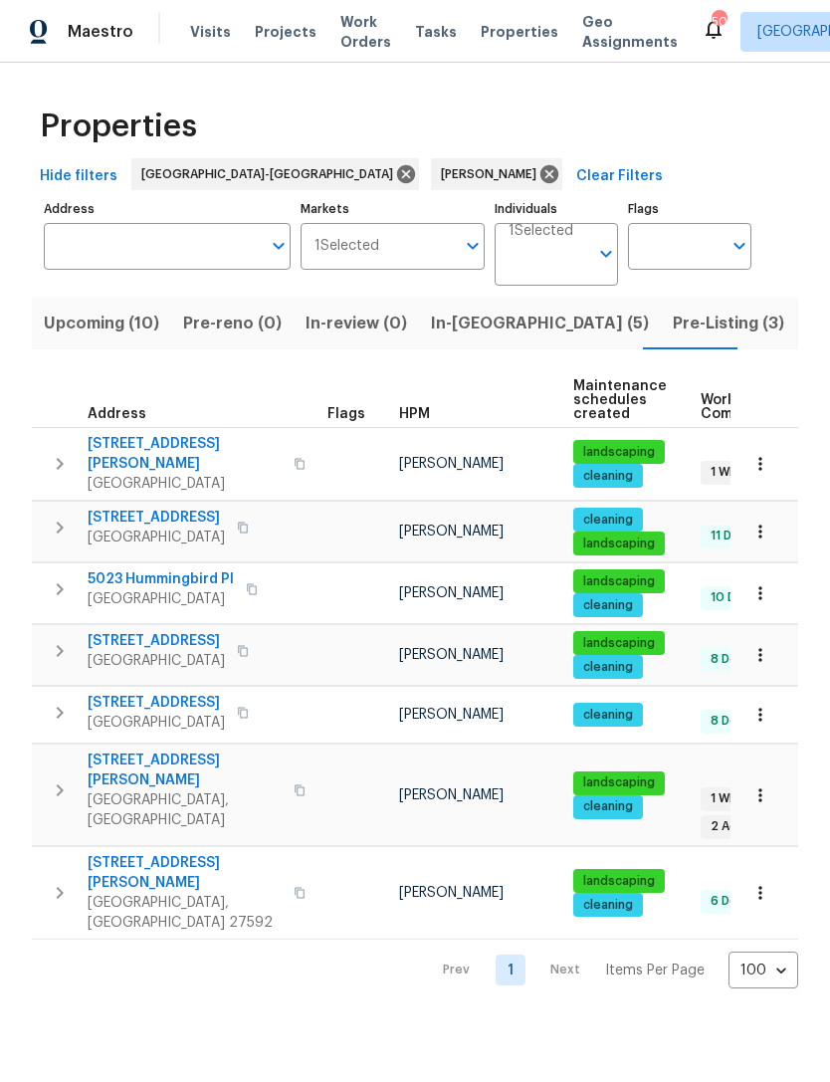
click at [128, 318] on span "Upcoming (10)" at bounding box center [101, 324] width 115 height 28
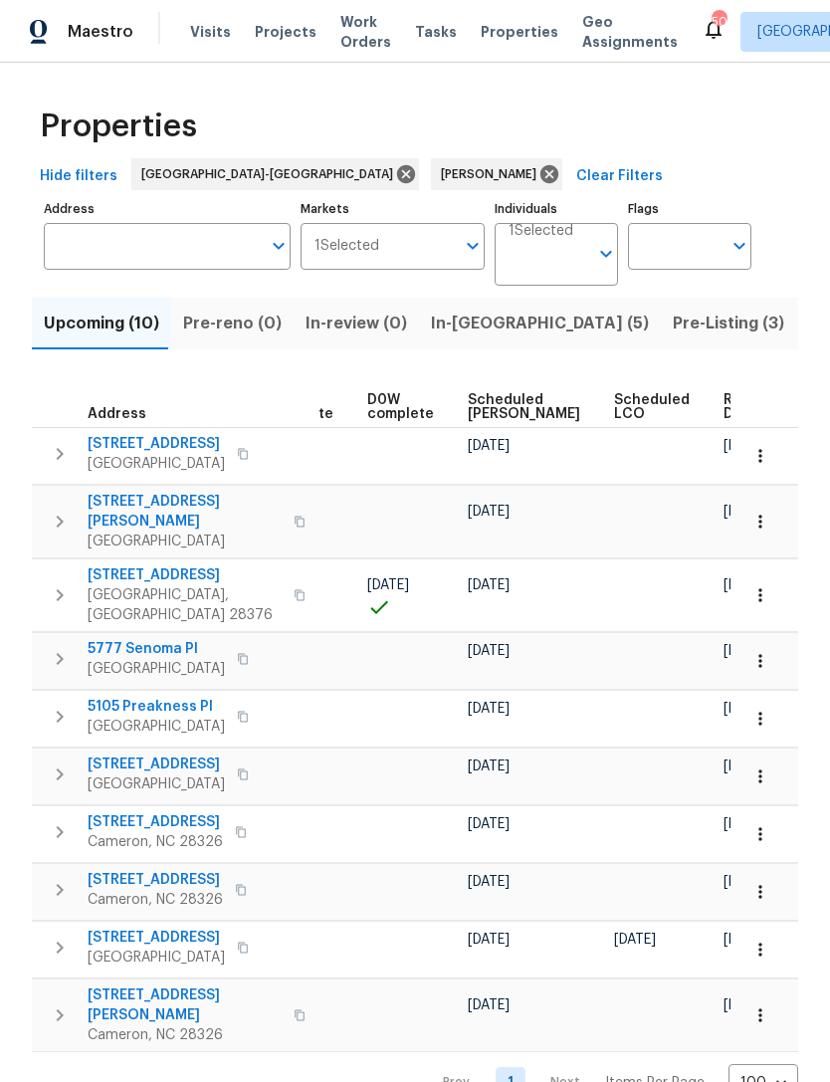
scroll to position [0, 501]
click at [484, 403] on span "Scheduled COE" at bounding box center [526, 407] width 112 height 28
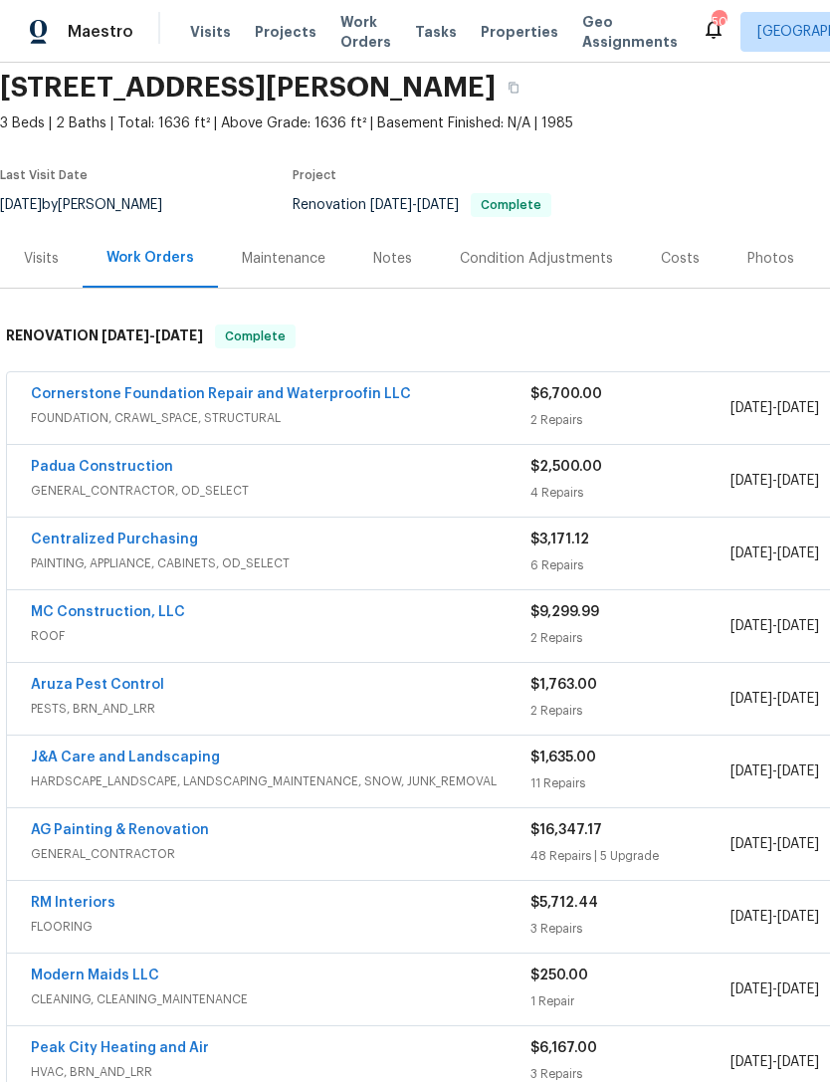
scroll to position [73, 0]
click at [310, 388] on link "Cornerstone Foundation Repair and Waterproofin LLC" at bounding box center [221, 394] width 380 height 14
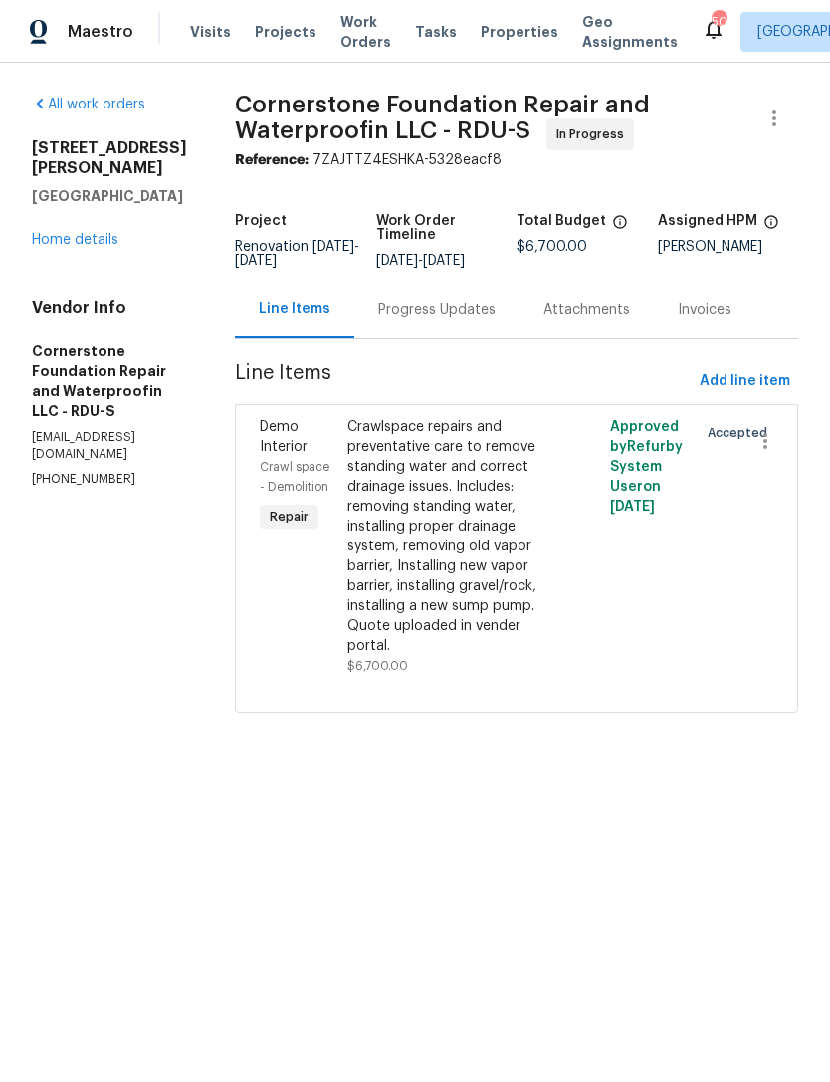
click at [378, 314] on div "Progress Updates" at bounding box center [436, 310] width 117 height 20
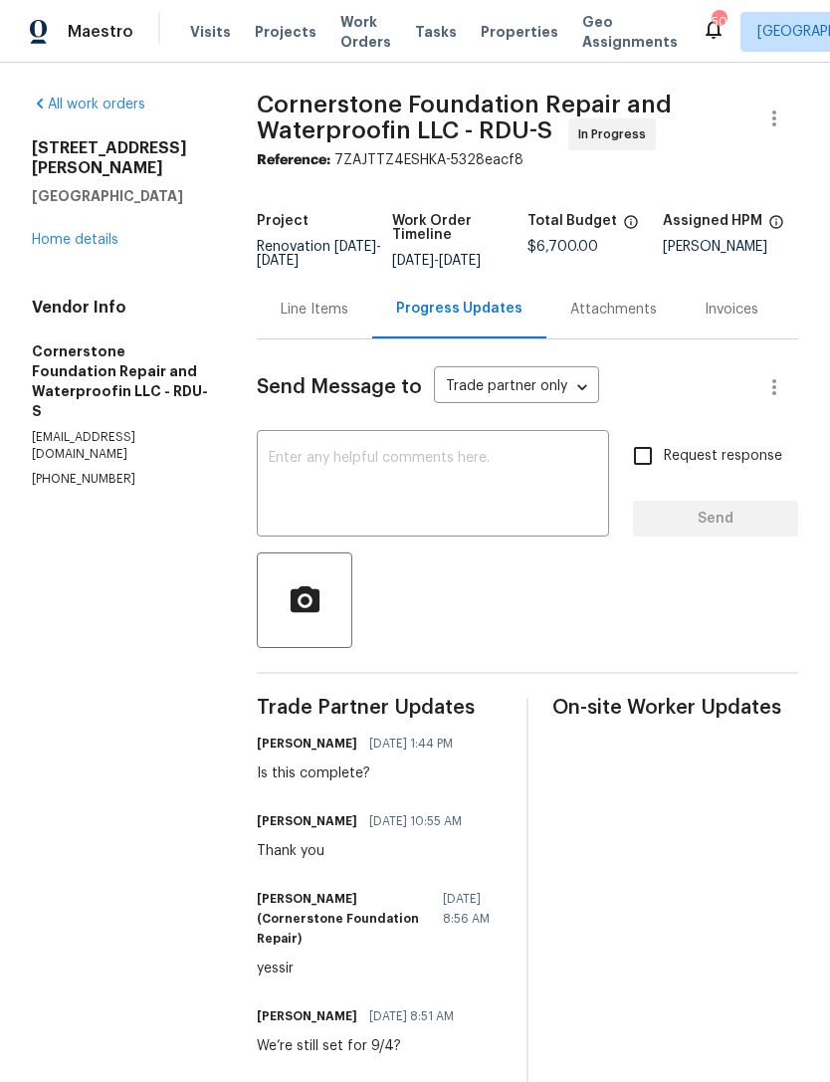
click at [85, 233] on link "Home details" at bounding box center [75, 240] width 87 height 14
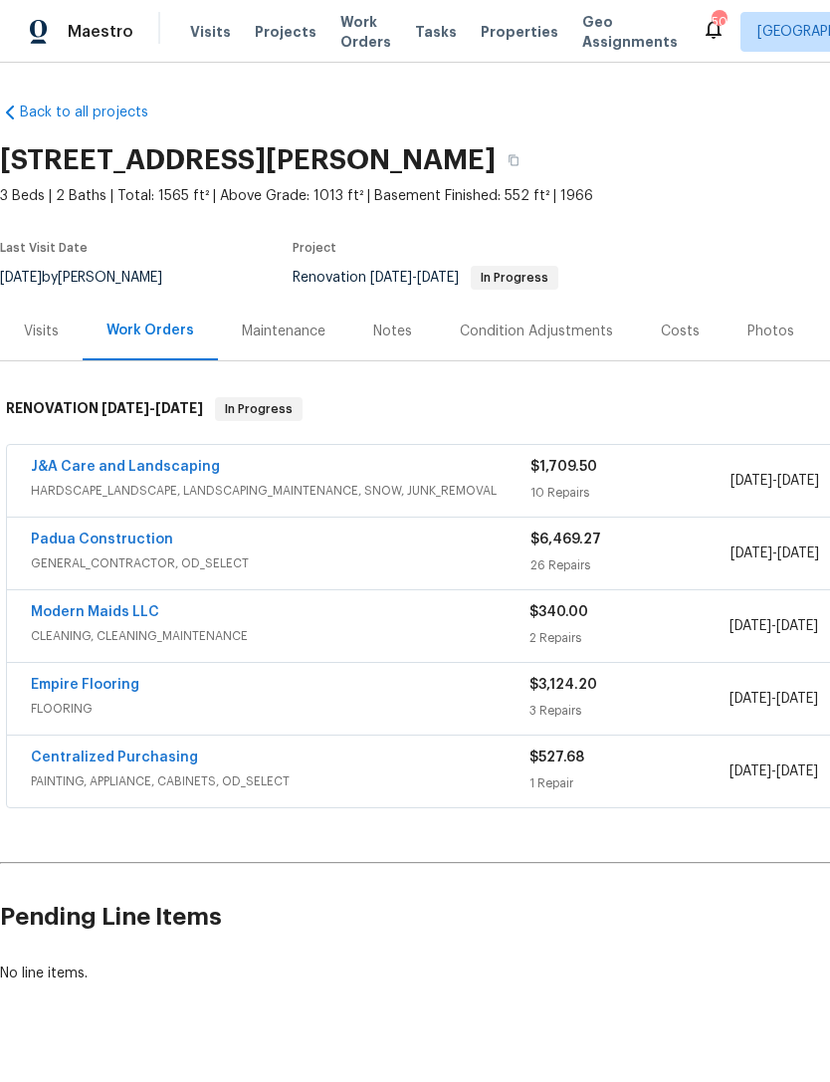
click at [674, 338] on div "Costs" at bounding box center [680, 331] width 39 height 20
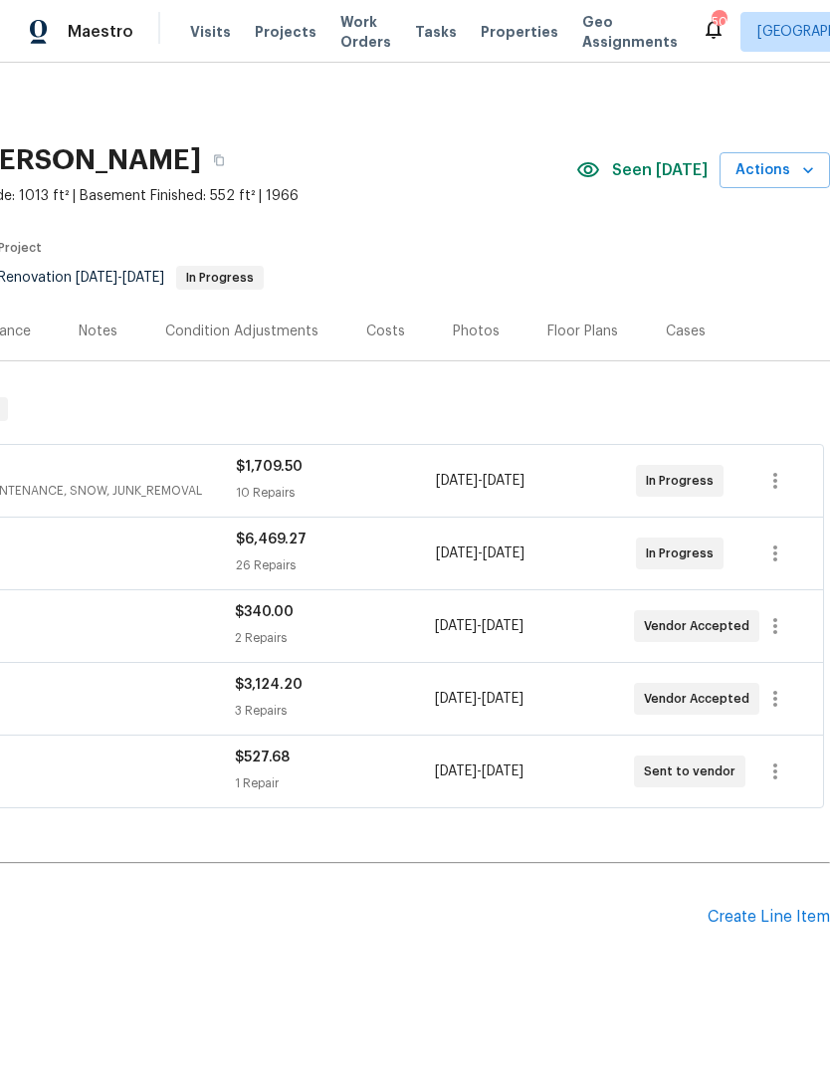
scroll to position [0, 295]
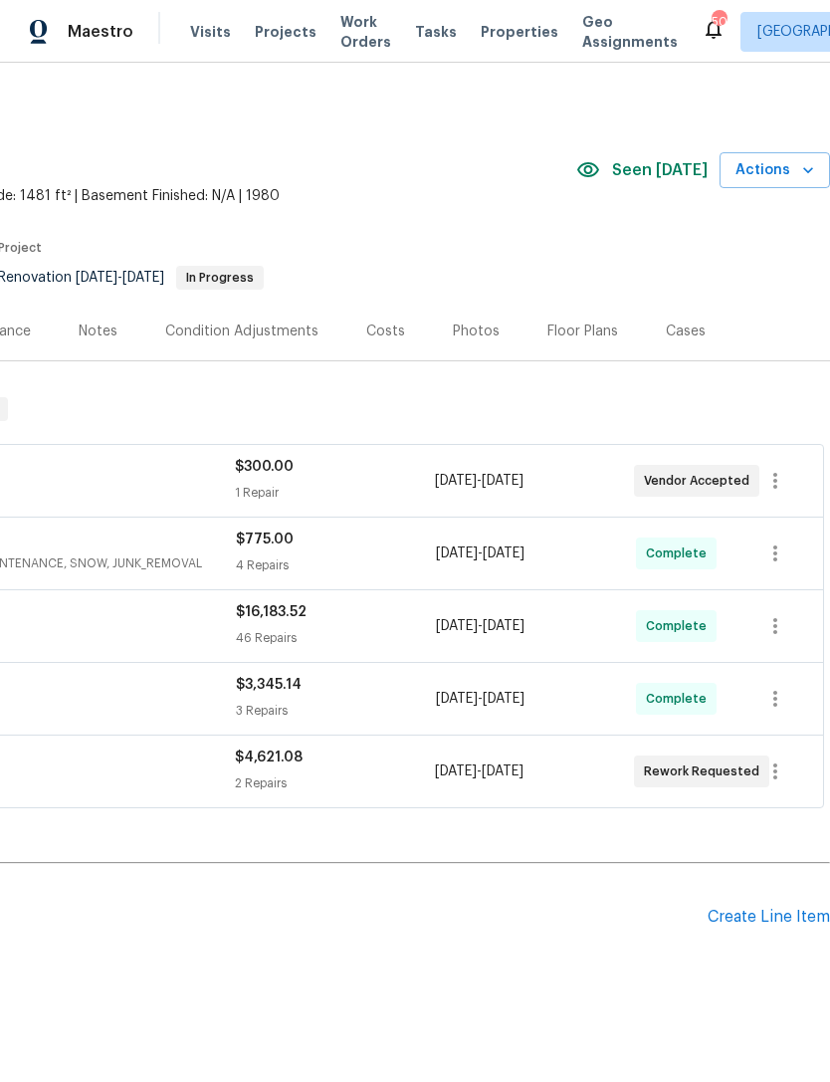
scroll to position [0, 295]
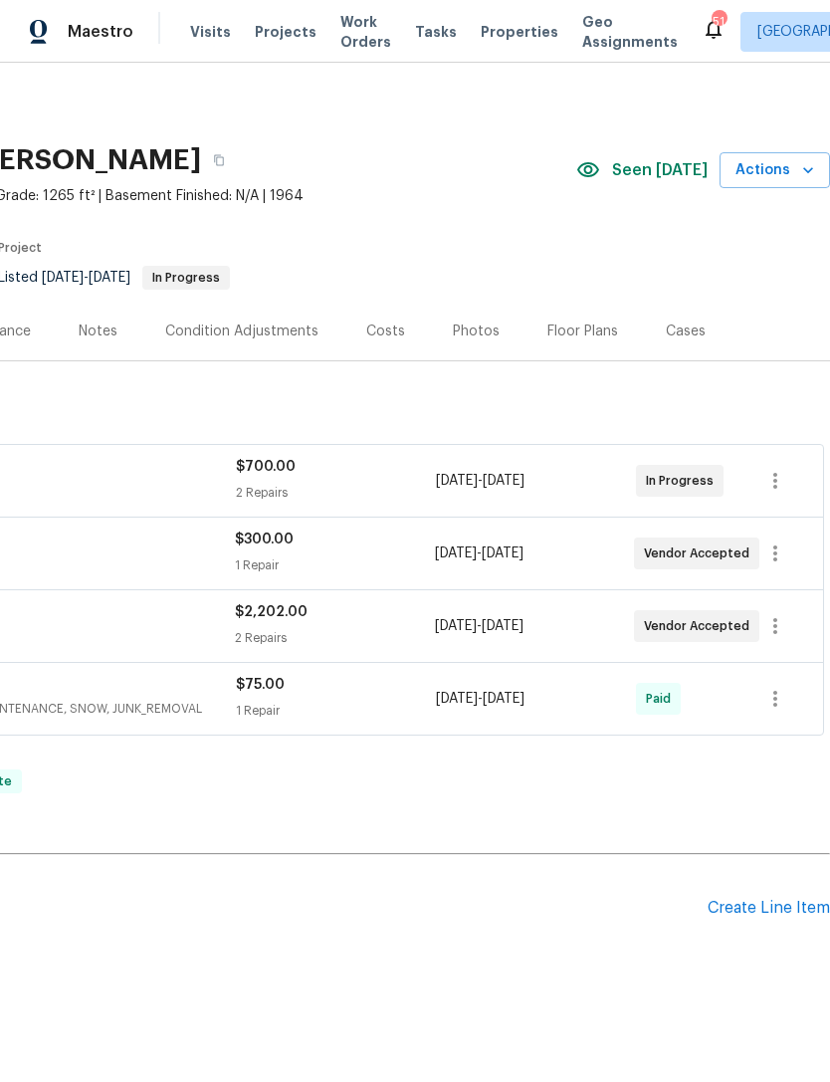
scroll to position [0, 295]
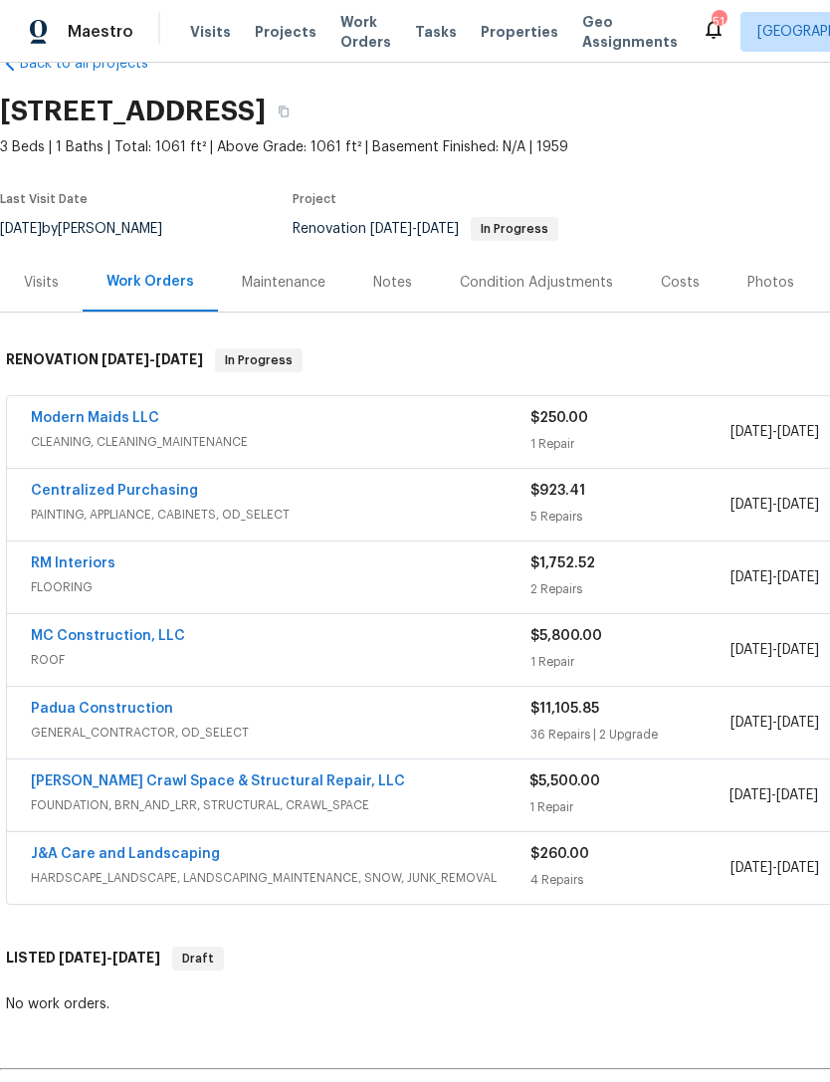
scroll to position [4, 2]
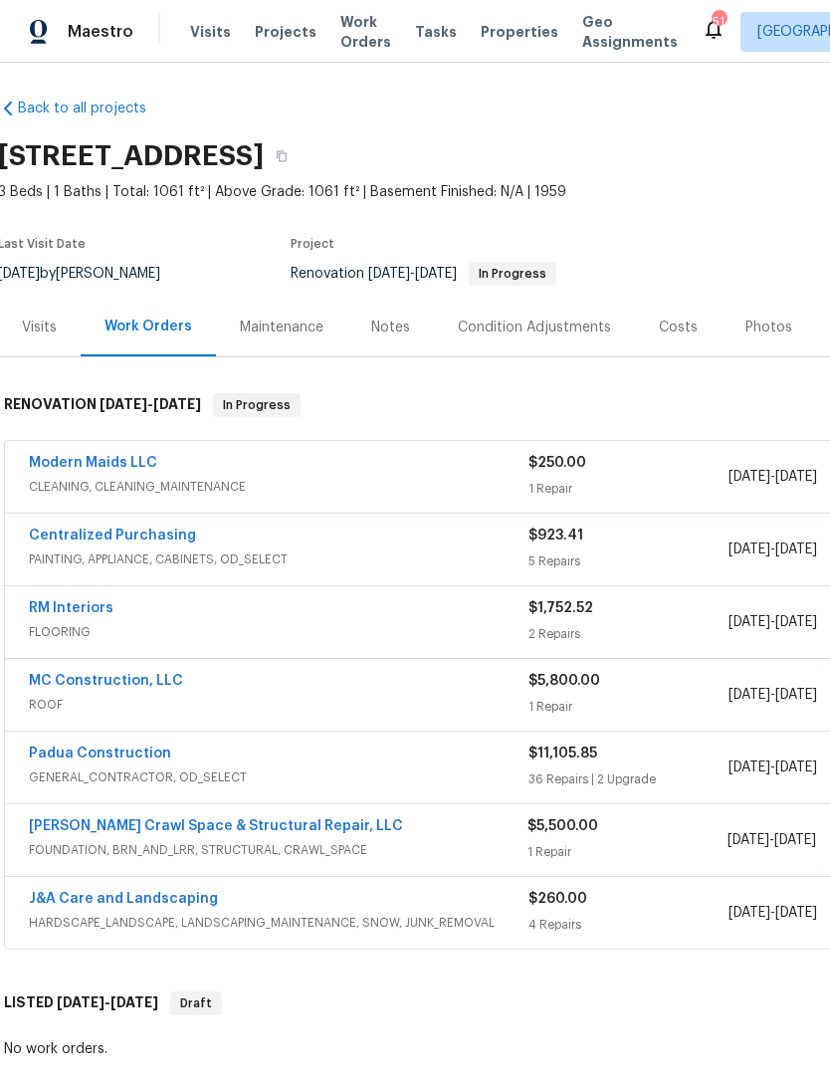
click at [92, 460] on link "Modern Maids LLC" at bounding box center [93, 463] width 128 height 14
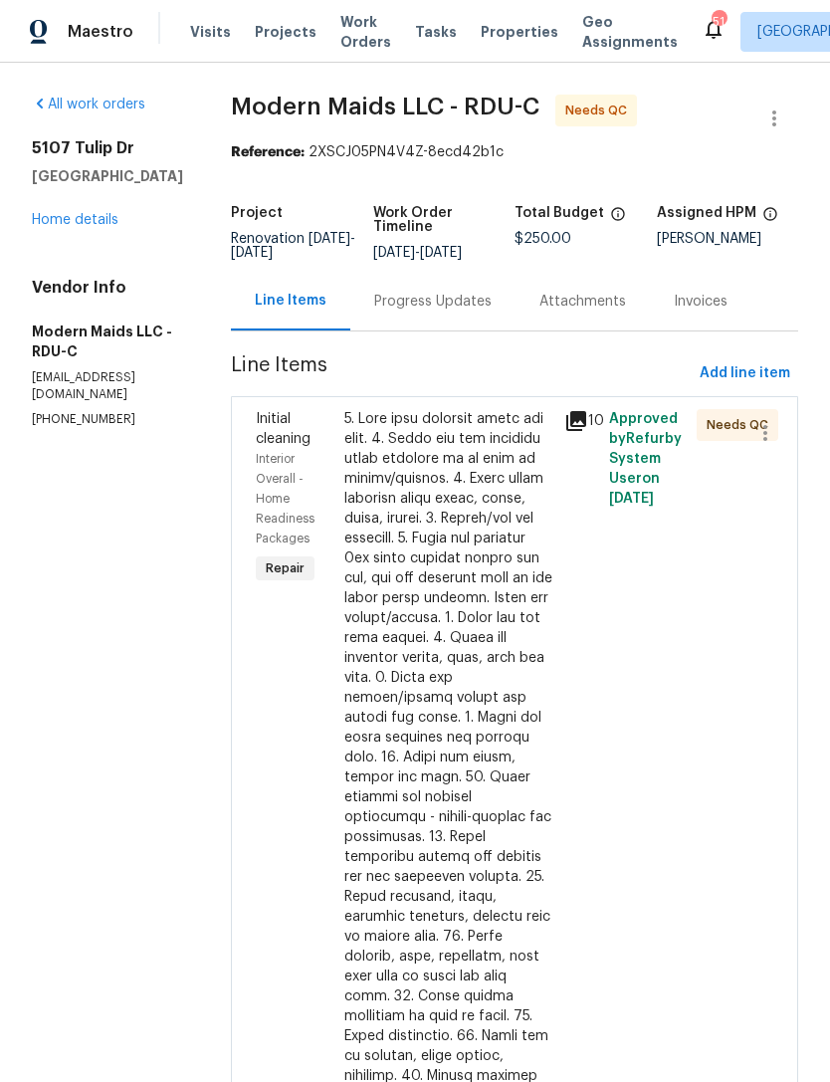
click at [583, 431] on icon at bounding box center [576, 421] width 20 height 20
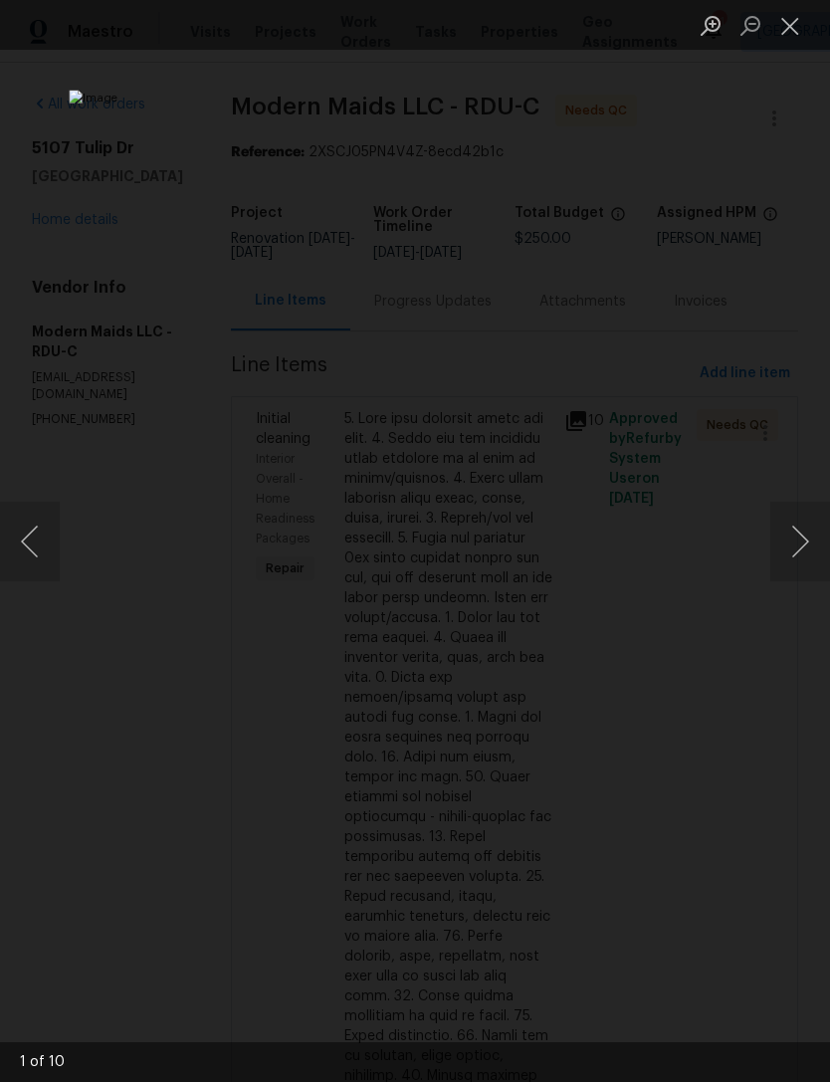
click at [809, 534] on button "Next image" at bounding box center [800, 542] width 60 height 80
click at [810, 535] on button "Next image" at bounding box center [800, 542] width 60 height 80
click at [816, 535] on button "Next image" at bounding box center [800, 542] width 60 height 80
click at [814, 537] on button "Next image" at bounding box center [800, 542] width 60 height 80
click at [815, 537] on button "Next image" at bounding box center [800, 542] width 60 height 80
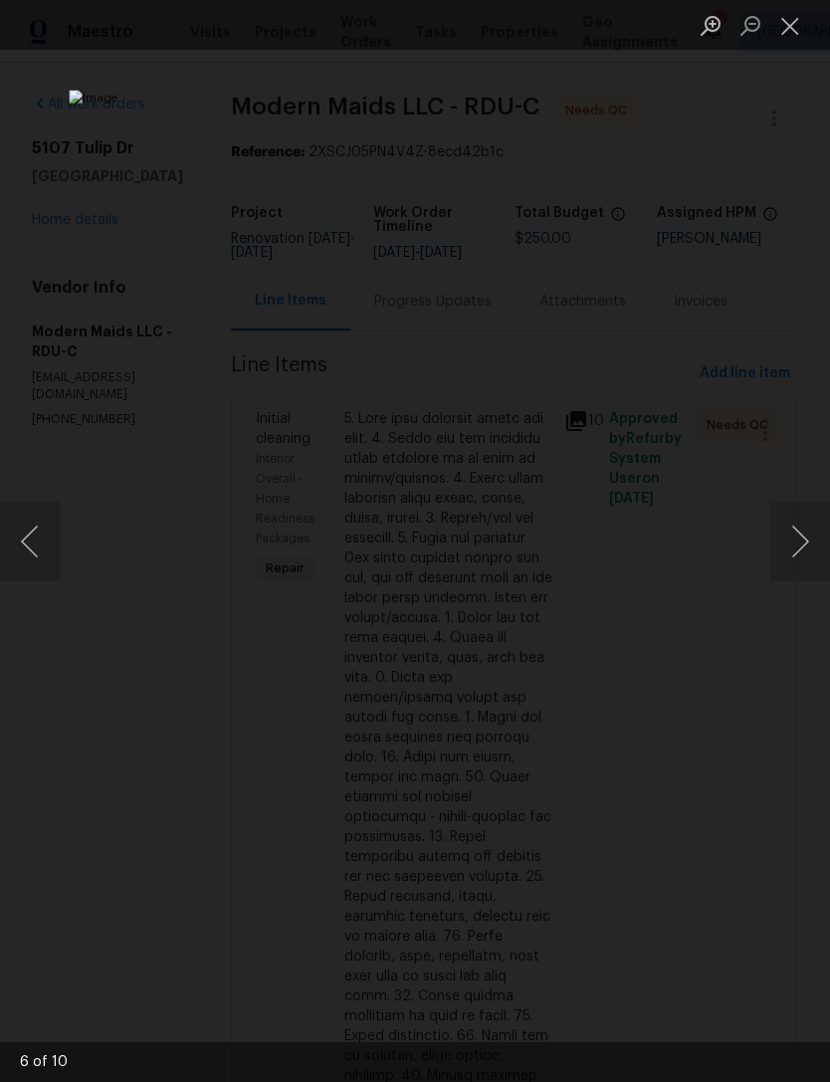
click at [815, 538] on button "Next image" at bounding box center [800, 542] width 60 height 80
click at [810, 541] on button "Next image" at bounding box center [800, 542] width 60 height 80
click at [812, 547] on button "Next image" at bounding box center [800, 542] width 60 height 80
click at [811, 544] on button "Next image" at bounding box center [800, 542] width 60 height 80
click at [817, 543] on button "Next image" at bounding box center [800, 542] width 60 height 80
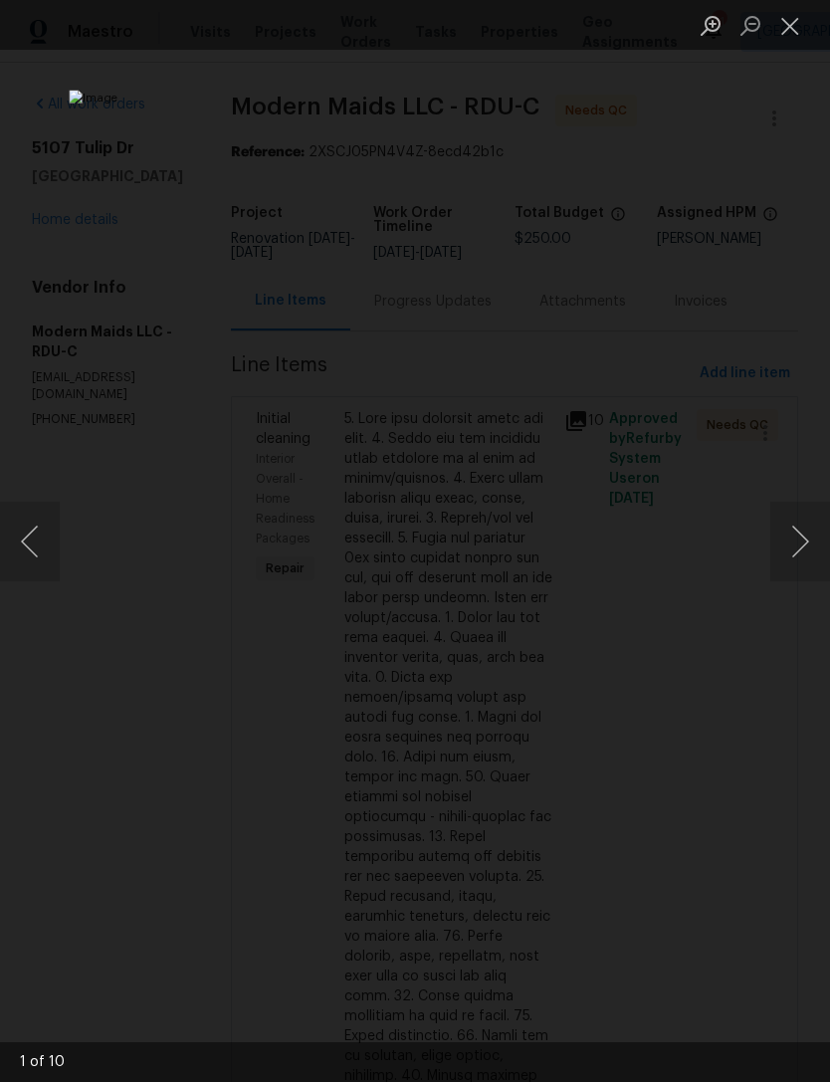
click at [810, 543] on button "Next image" at bounding box center [800, 542] width 60 height 80
click at [789, 25] on button "Close lightbox" at bounding box center [790, 25] width 40 height 35
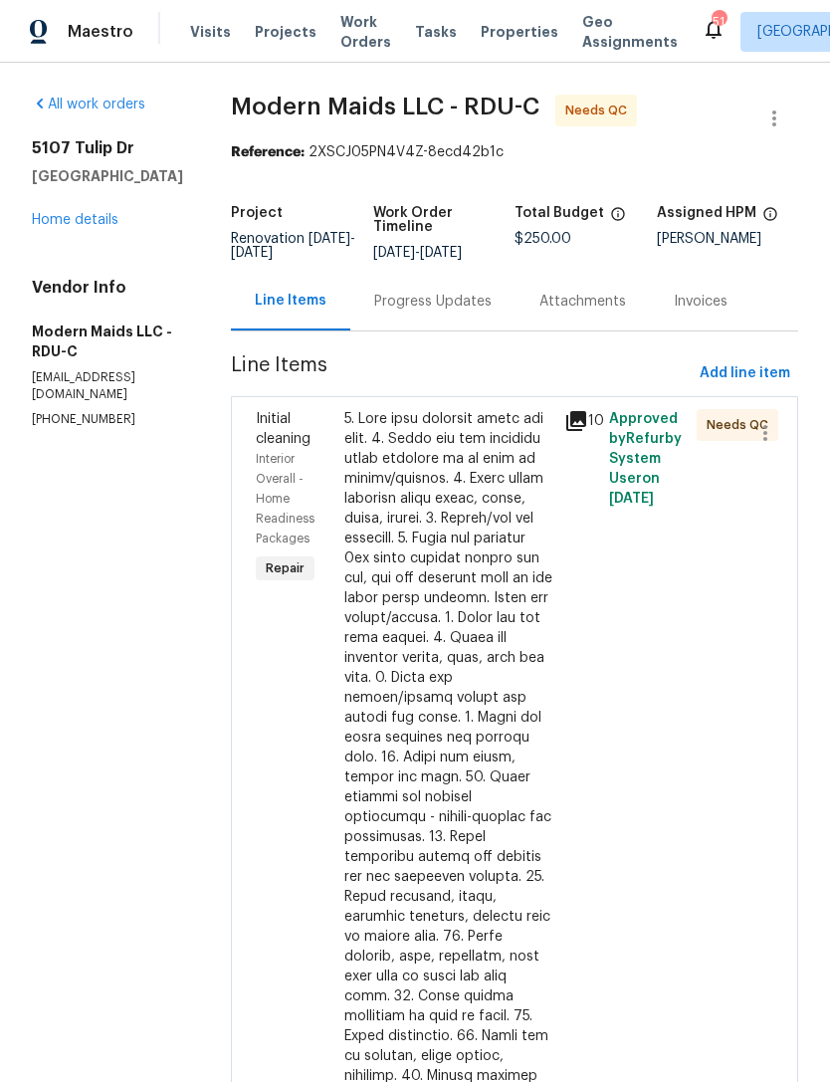
click at [504, 600] on div at bounding box center [448, 886] width 209 height 955
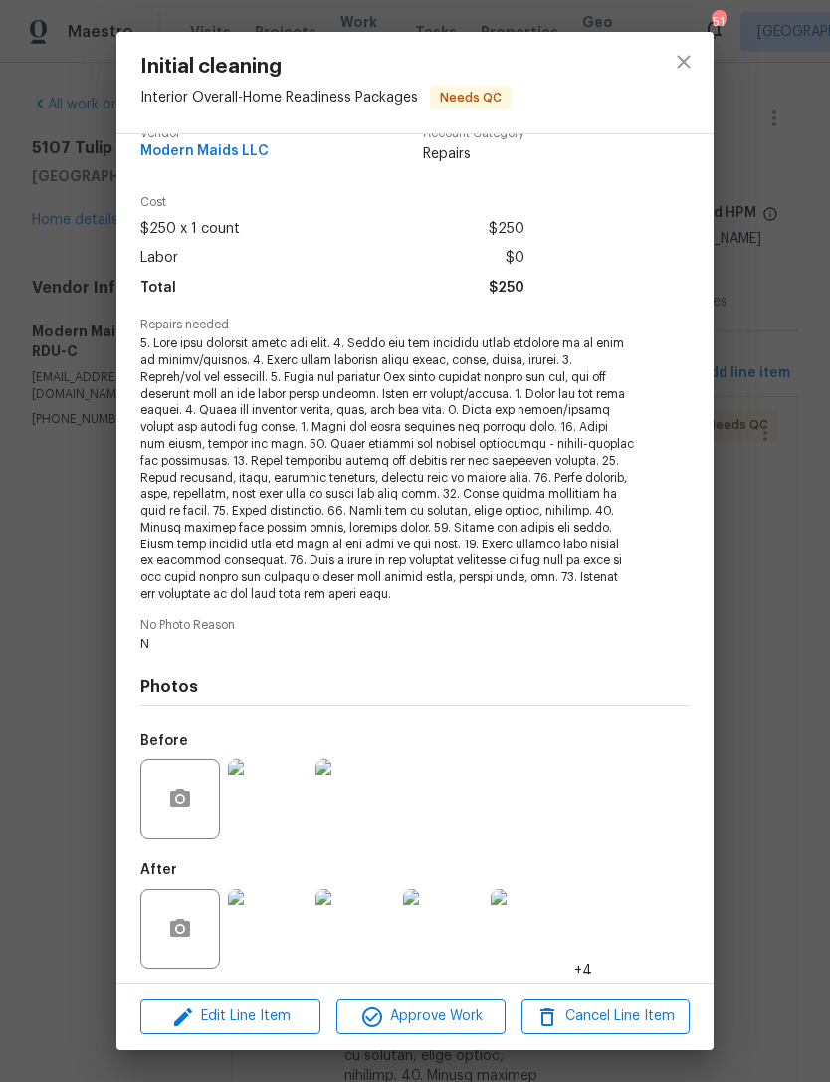
scroll to position [30, 0]
click at [259, 927] on img at bounding box center [268, 930] width 80 height 80
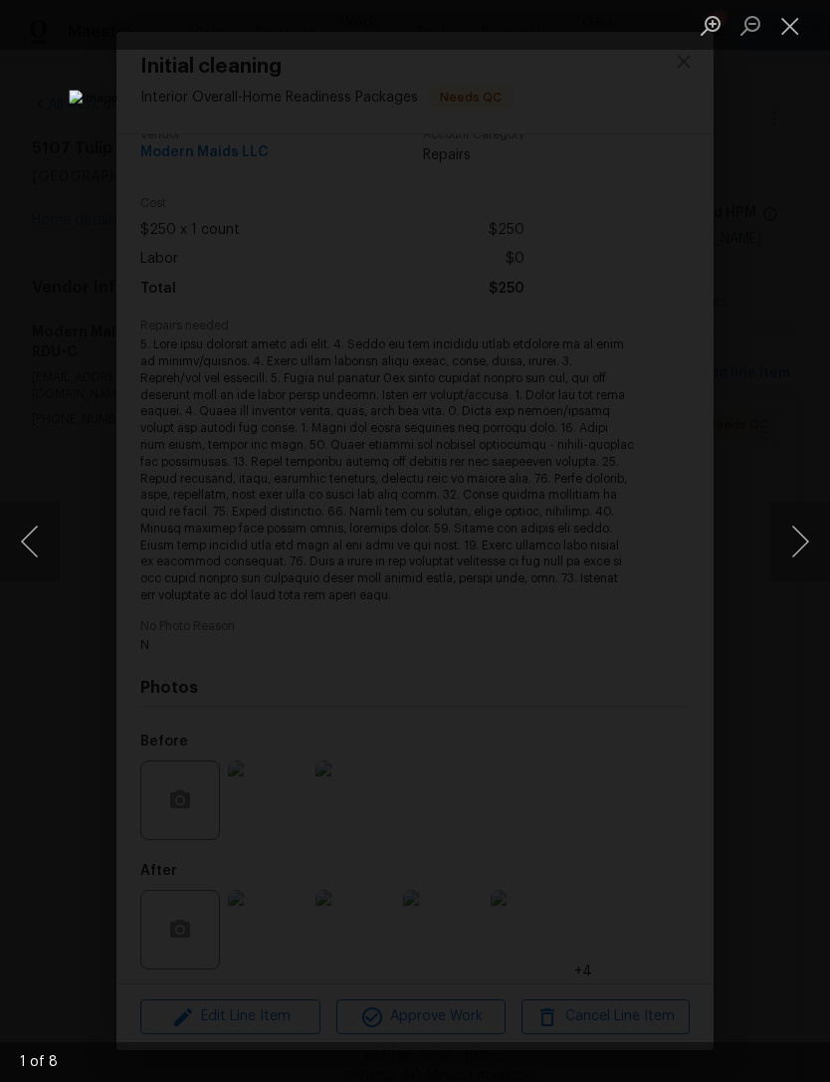
click at [808, 517] on button "Next image" at bounding box center [800, 542] width 60 height 80
click at [806, 537] on button "Next image" at bounding box center [800, 542] width 60 height 80
click at [769, 668] on div "Lightbox" at bounding box center [415, 541] width 830 height 1082
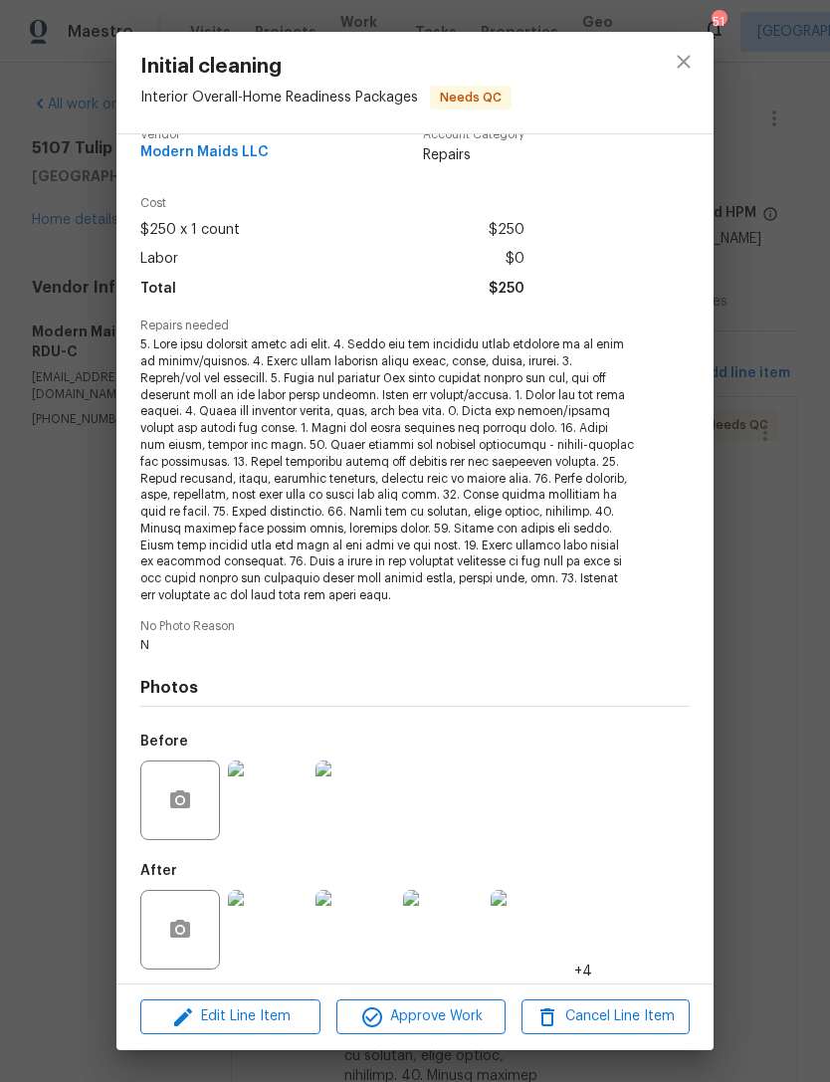
click at [530, 920] on img at bounding box center [531, 930] width 80 height 80
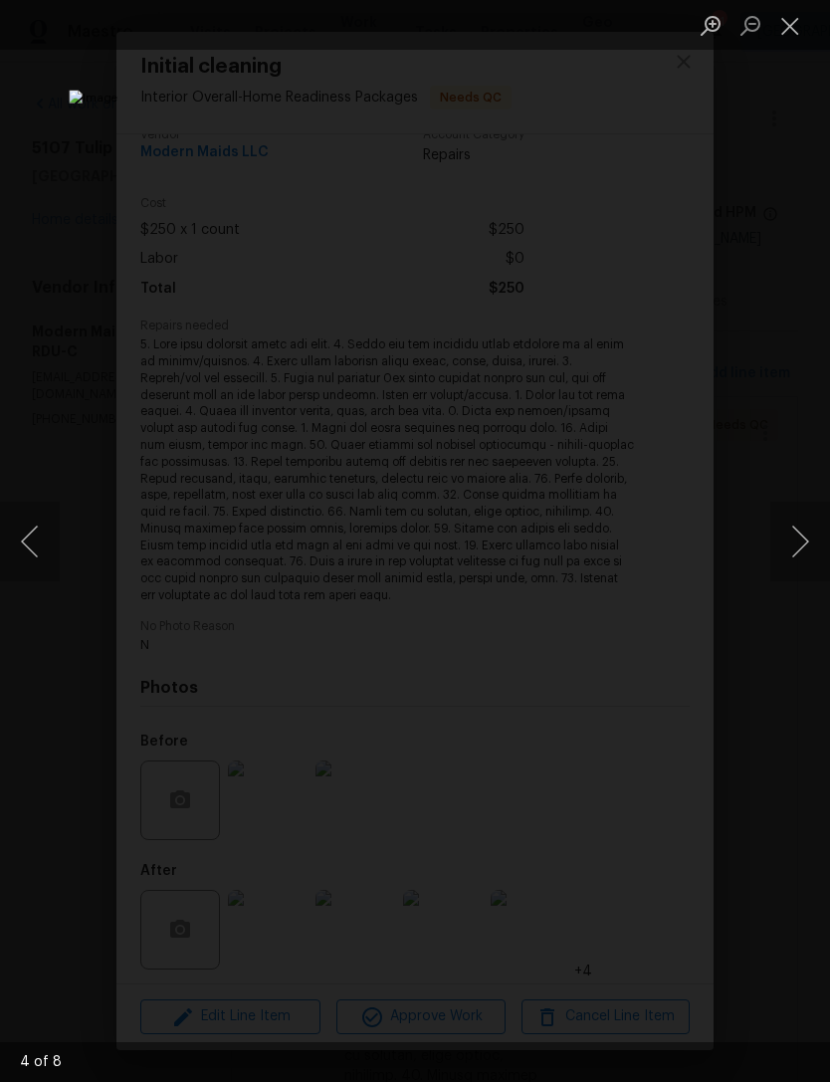
click at [809, 531] on button "Next image" at bounding box center [800, 542] width 60 height 80
click at [803, 535] on button "Next image" at bounding box center [800, 542] width 60 height 80
click at [806, 534] on button "Next image" at bounding box center [800, 542] width 60 height 80
click at [809, 547] on button "Next image" at bounding box center [800, 542] width 60 height 80
click at [808, 550] on button "Next image" at bounding box center [800, 542] width 60 height 80
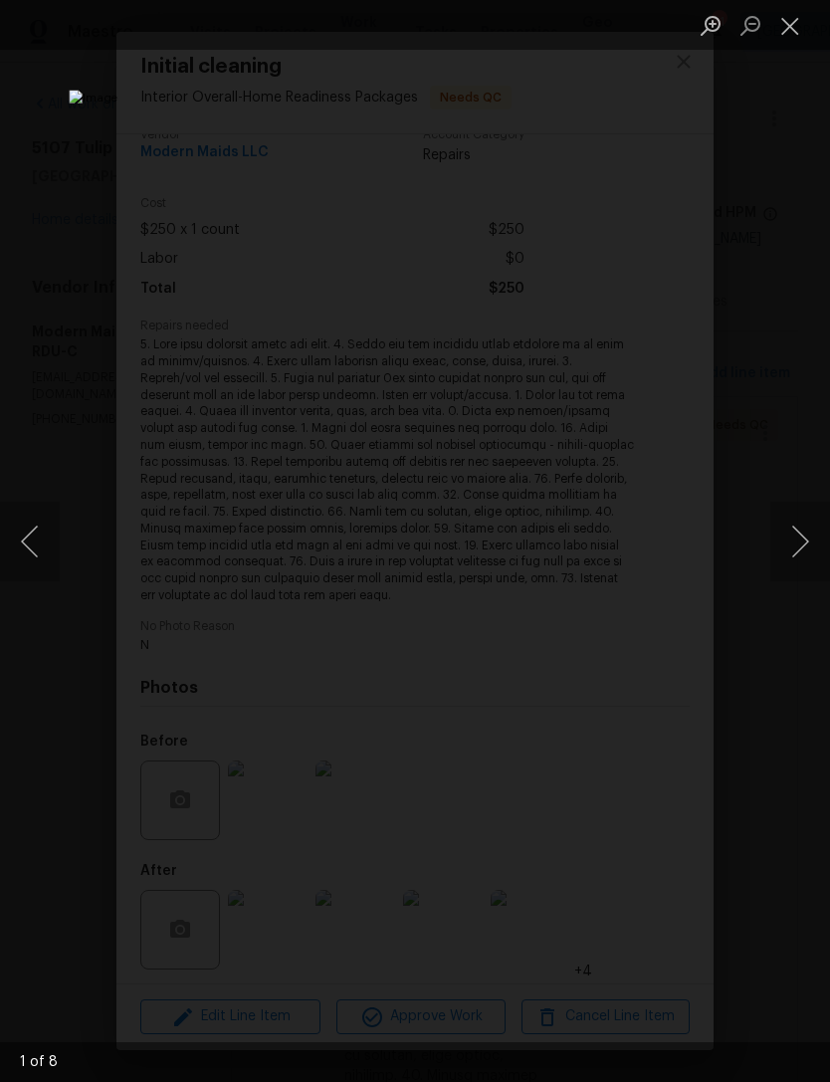
click at [810, 546] on button "Next image" at bounding box center [800, 542] width 60 height 80
click at [809, 546] on button "Next image" at bounding box center [800, 542] width 60 height 80
click at [808, 550] on button "Next image" at bounding box center [800, 542] width 60 height 80
click at [804, 17] on button "Close lightbox" at bounding box center [790, 25] width 40 height 35
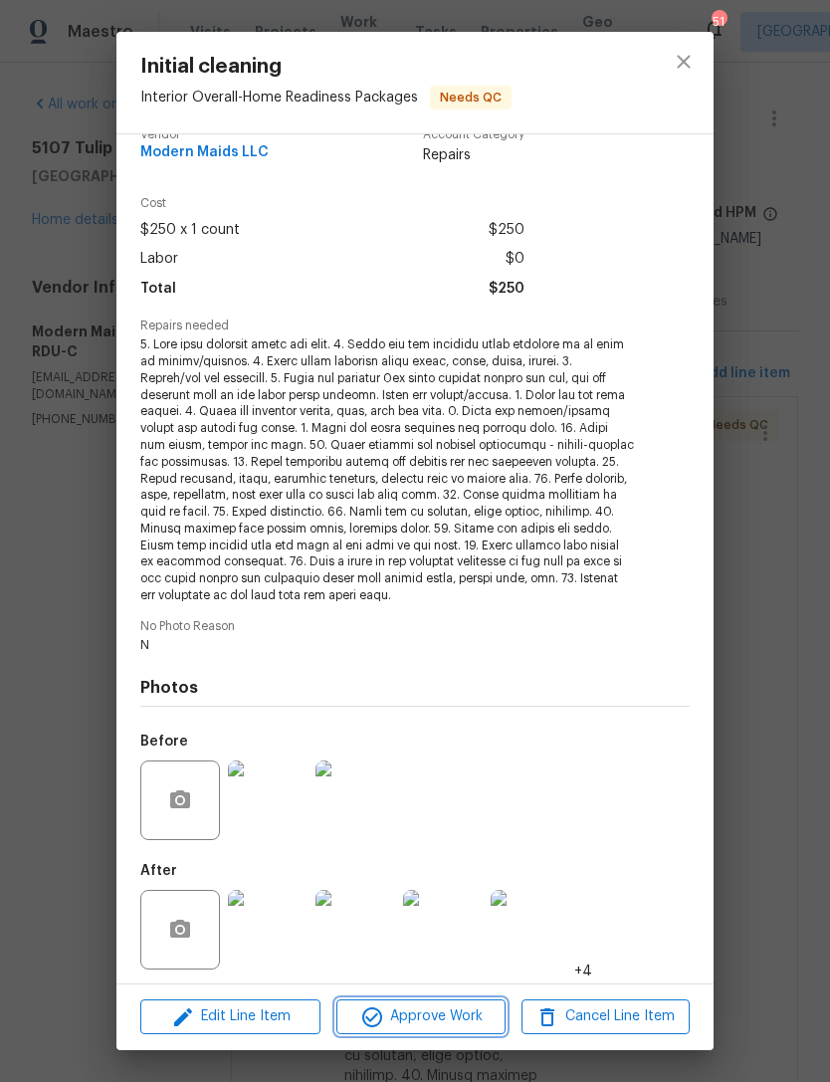
click at [456, 1013] on span "Approve Work" at bounding box center [420, 1016] width 156 height 25
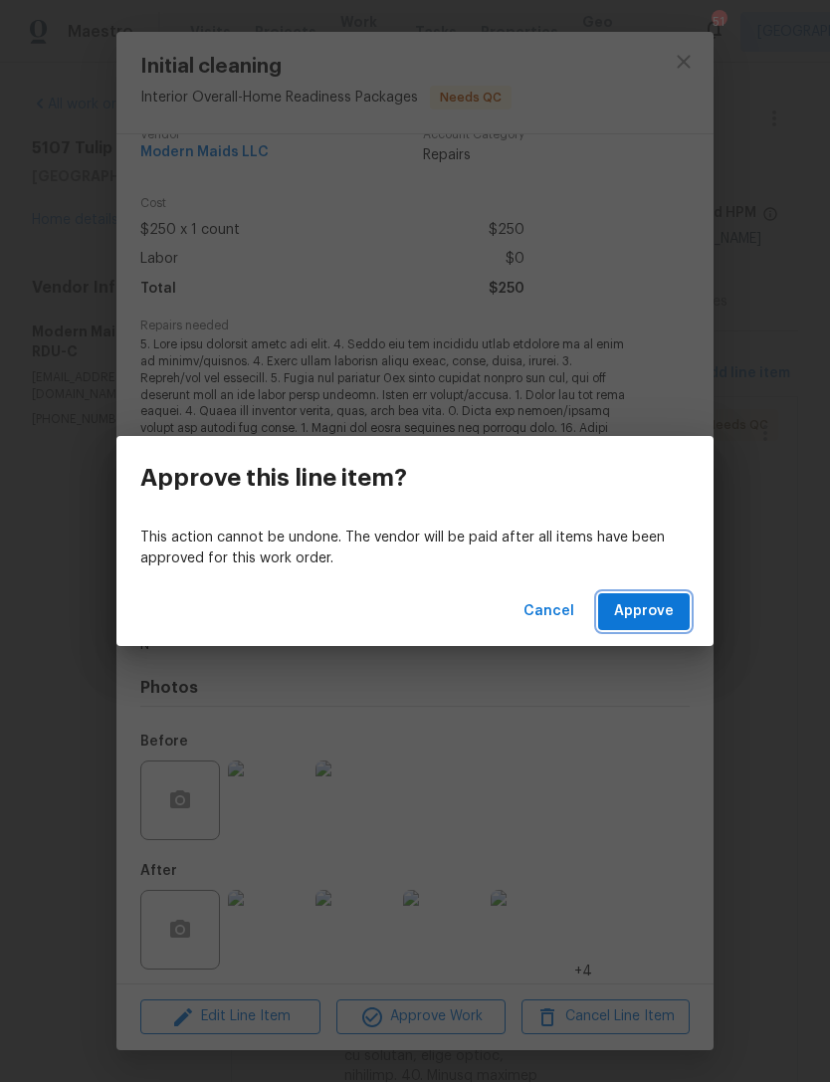
click at [658, 608] on span "Approve" at bounding box center [644, 611] width 60 height 25
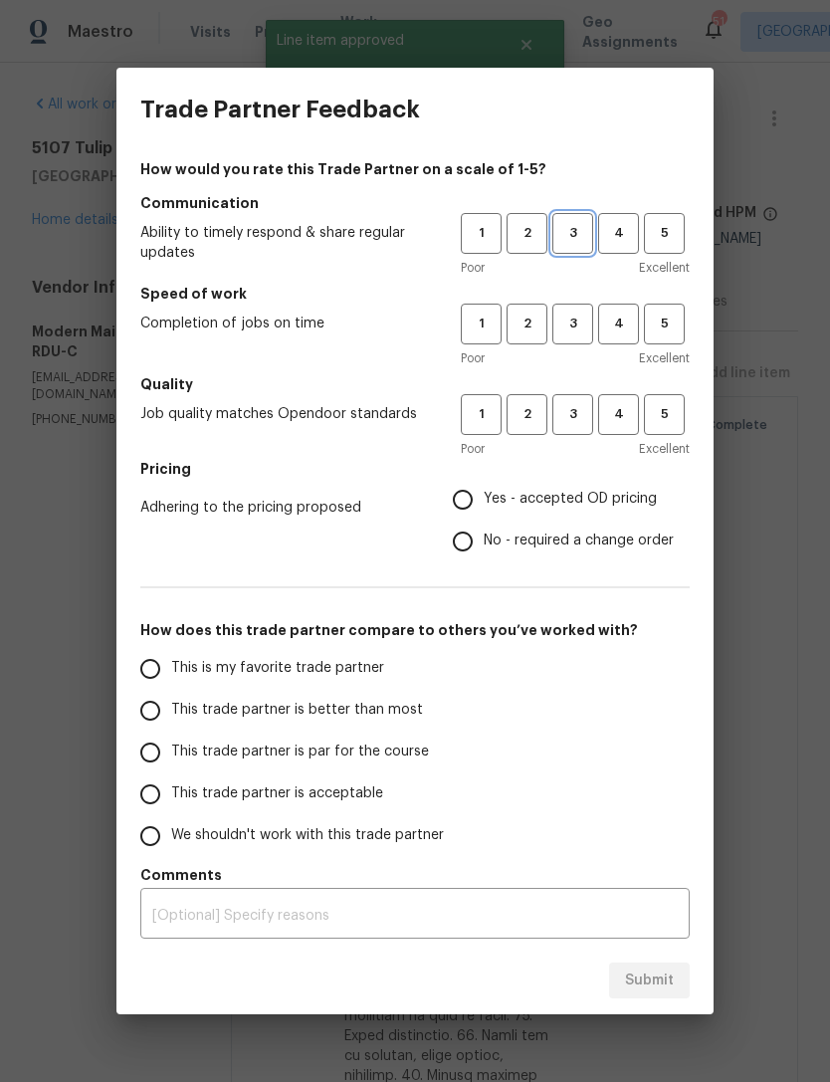
click at [586, 229] on span "3" at bounding box center [572, 233] width 37 height 23
click at [581, 319] on span "3" at bounding box center [572, 323] width 37 height 23
click at [578, 420] on span "3" at bounding box center [572, 414] width 37 height 23
click at [475, 510] on input "Yes - accepted OD pricing" at bounding box center [463, 500] width 42 height 42
radio input "true"
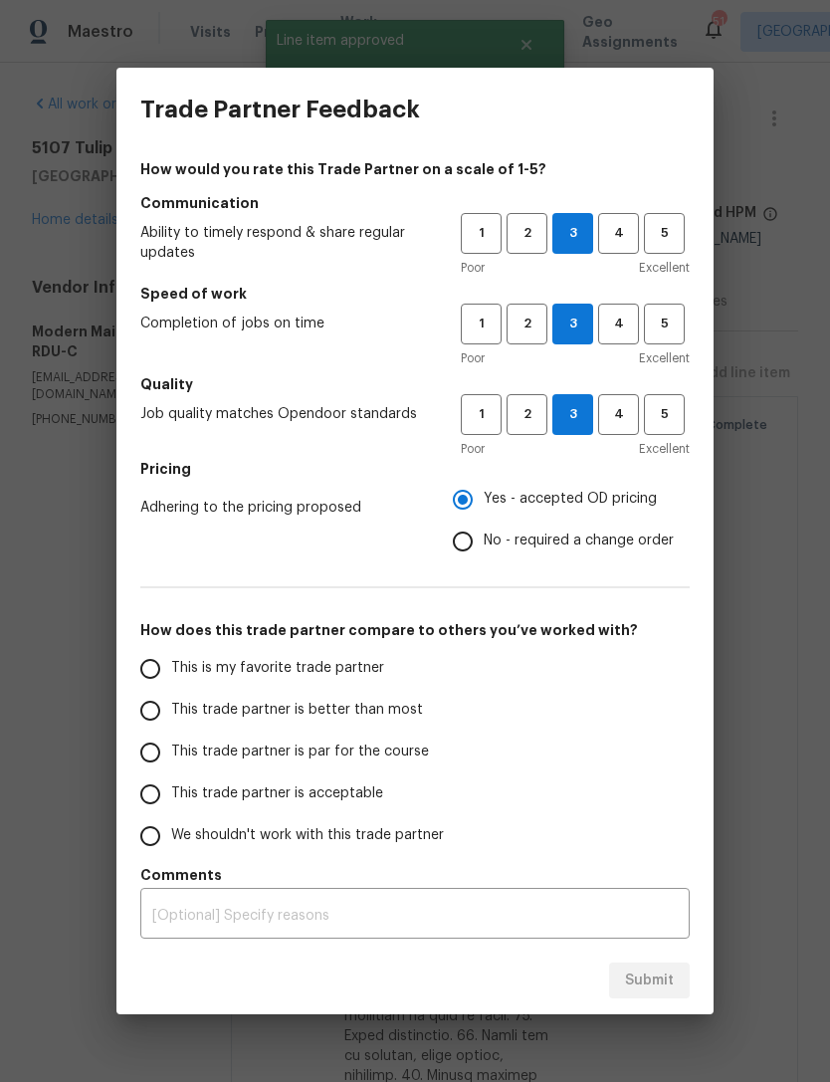
click at [268, 795] on span "This trade partner is acceptable" at bounding box center [277, 793] width 212 height 21
click at [171, 795] on input "This trade partner is acceptable" at bounding box center [150, 794] width 42 height 42
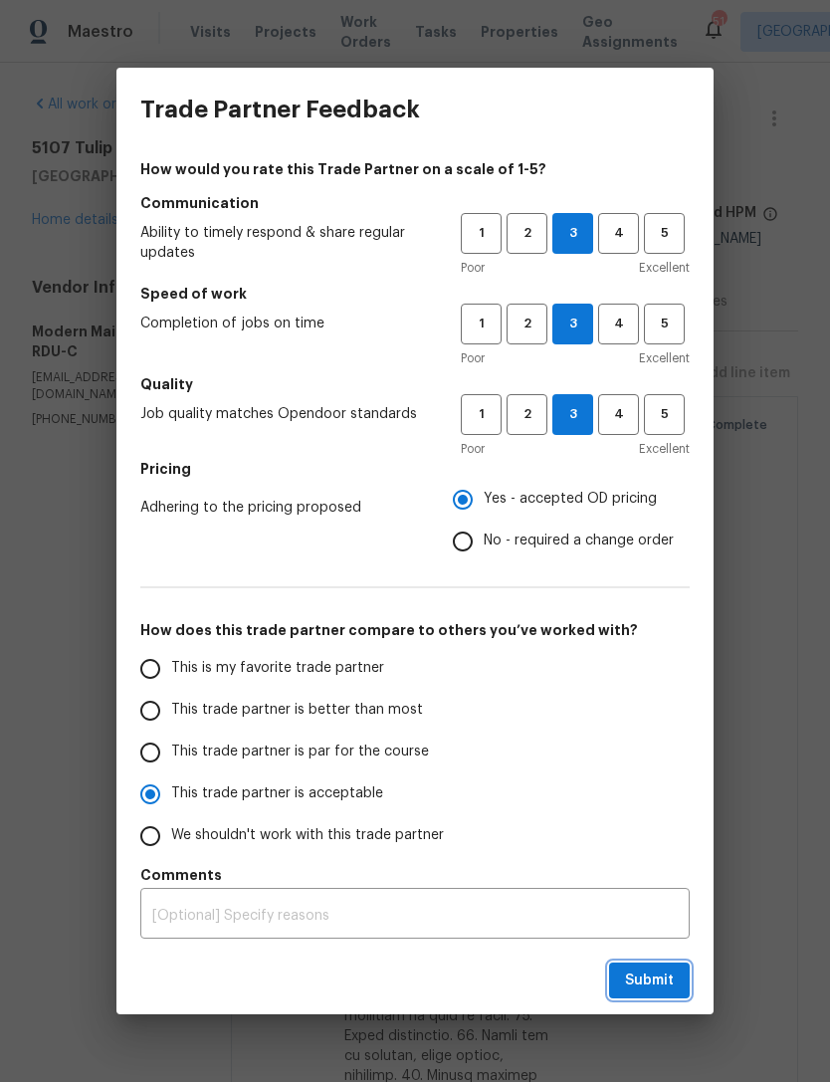
click at [668, 992] on button "Submit" at bounding box center [649, 980] width 81 height 37
radio input "true"
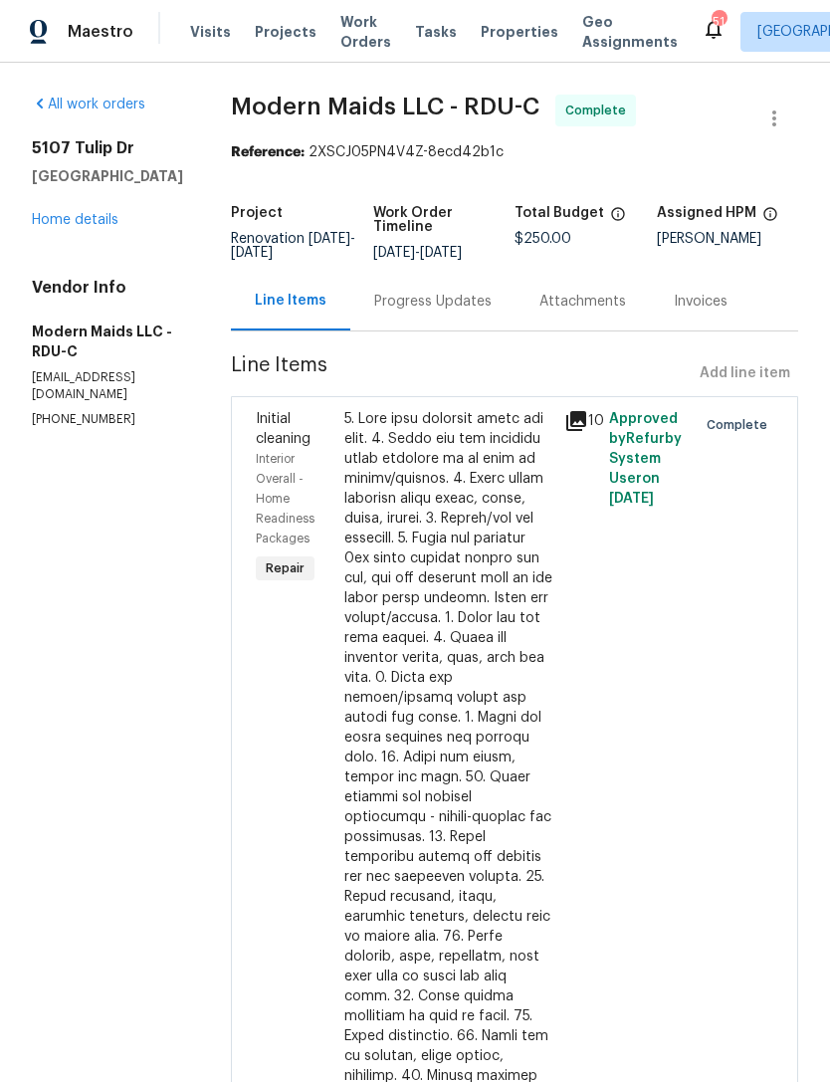
radio input "false"
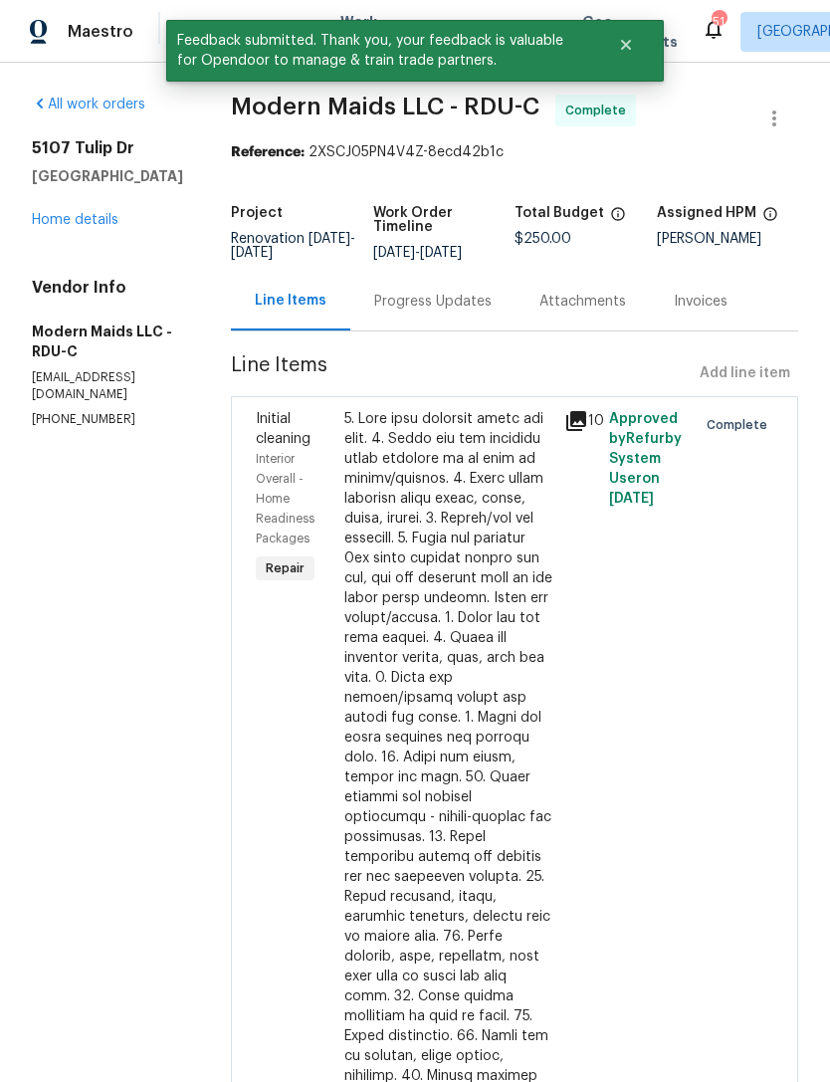
click at [78, 204] on div "5107 Tulip Dr Fayetteville, NC 28304 Home details" at bounding box center [107, 184] width 151 height 92
click at [83, 213] on link "Home details" at bounding box center [75, 220] width 87 height 14
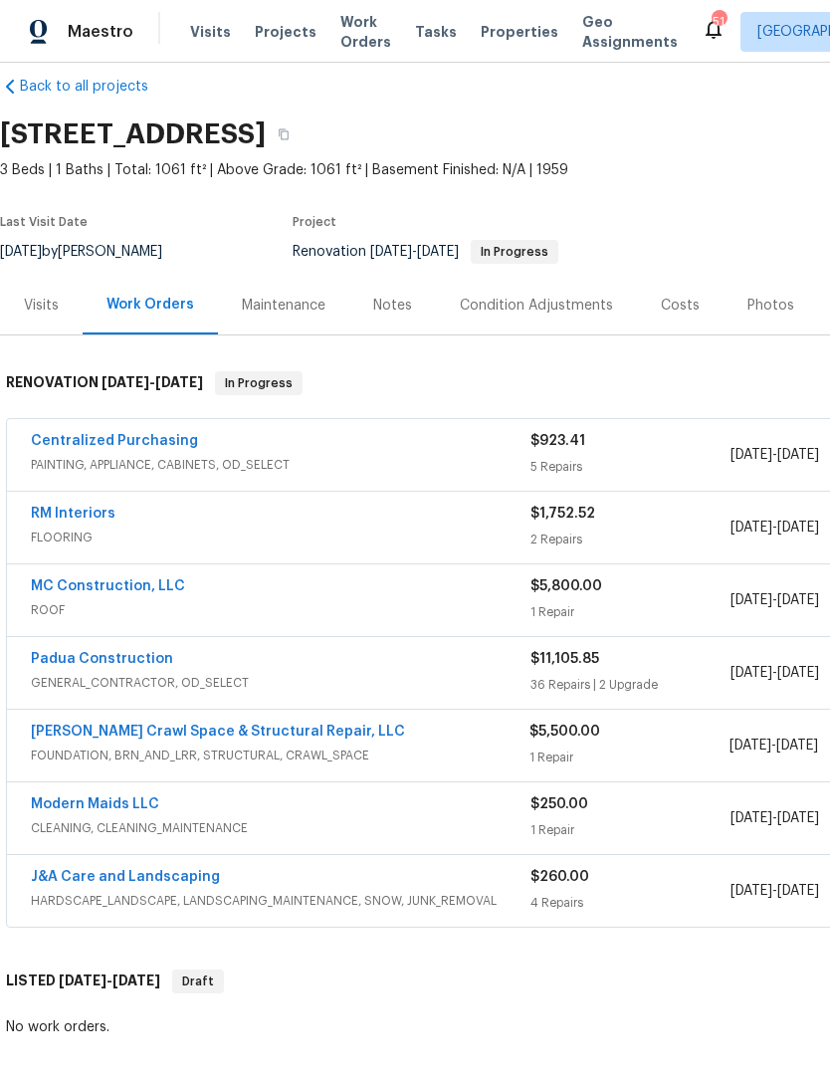
scroll to position [27, 0]
click at [106, 512] on link "RM Interiors" at bounding box center [73, 513] width 85 height 14
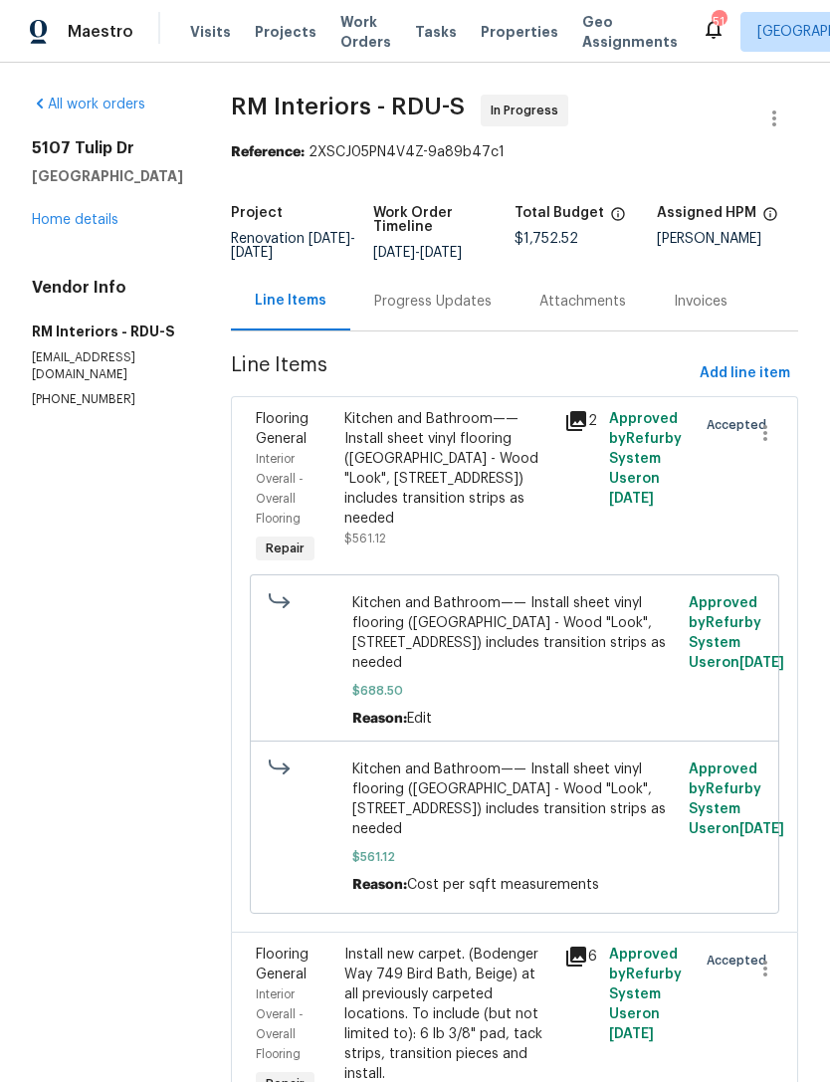
click at [73, 227] on link "Home details" at bounding box center [75, 220] width 87 height 14
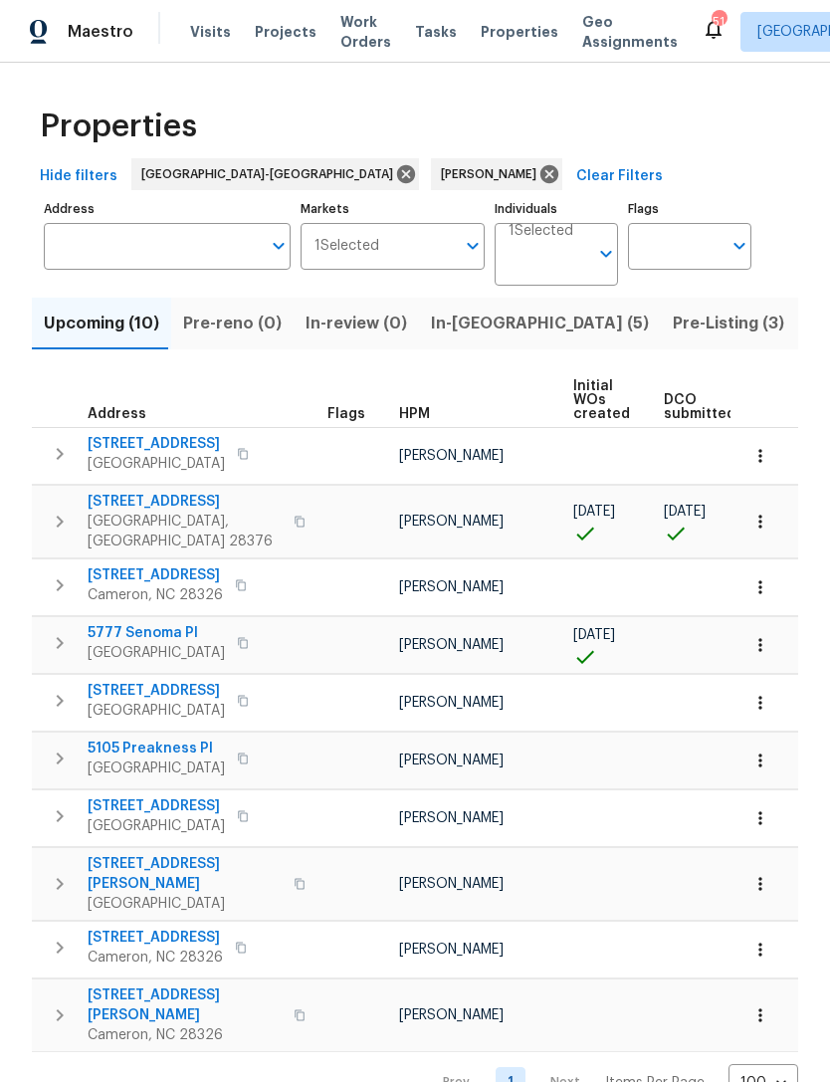
click at [673, 326] on span "Pre-Listing (3)" at bounding box center [728, 324] width 111 height 28
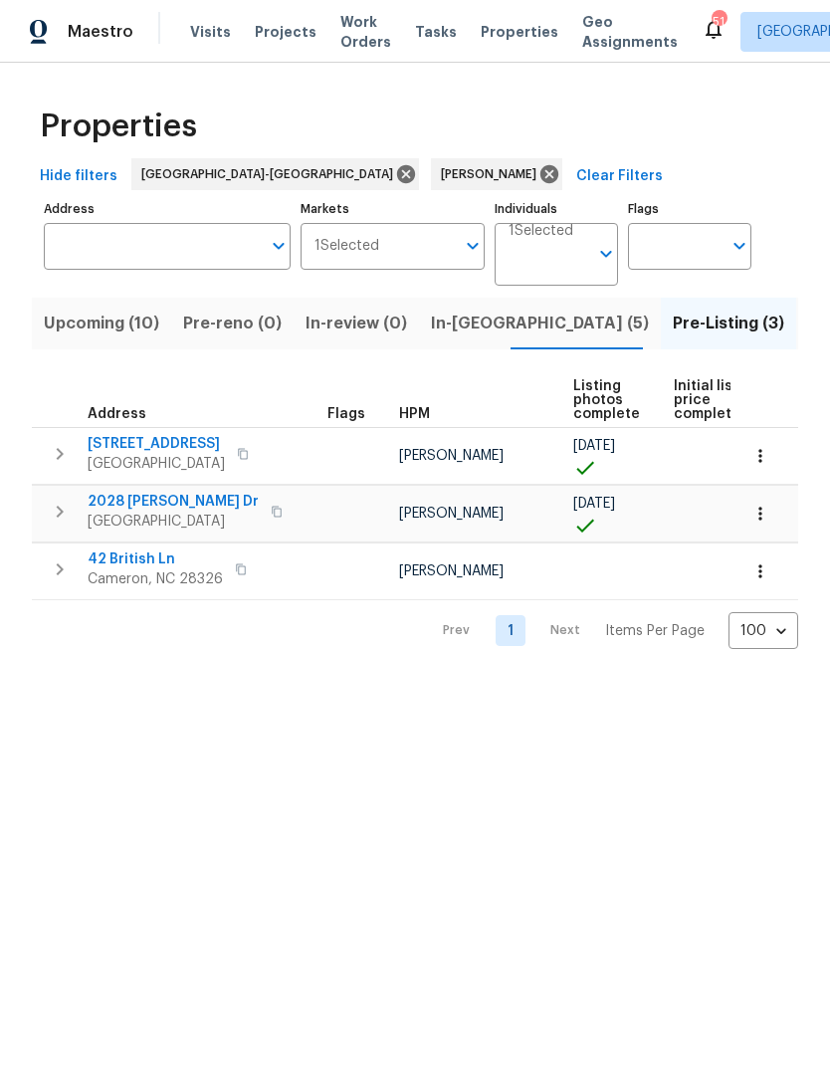
click at [462, 334] on span "In-reno (5)" at bounding box center [540, 324] width 218 height 28
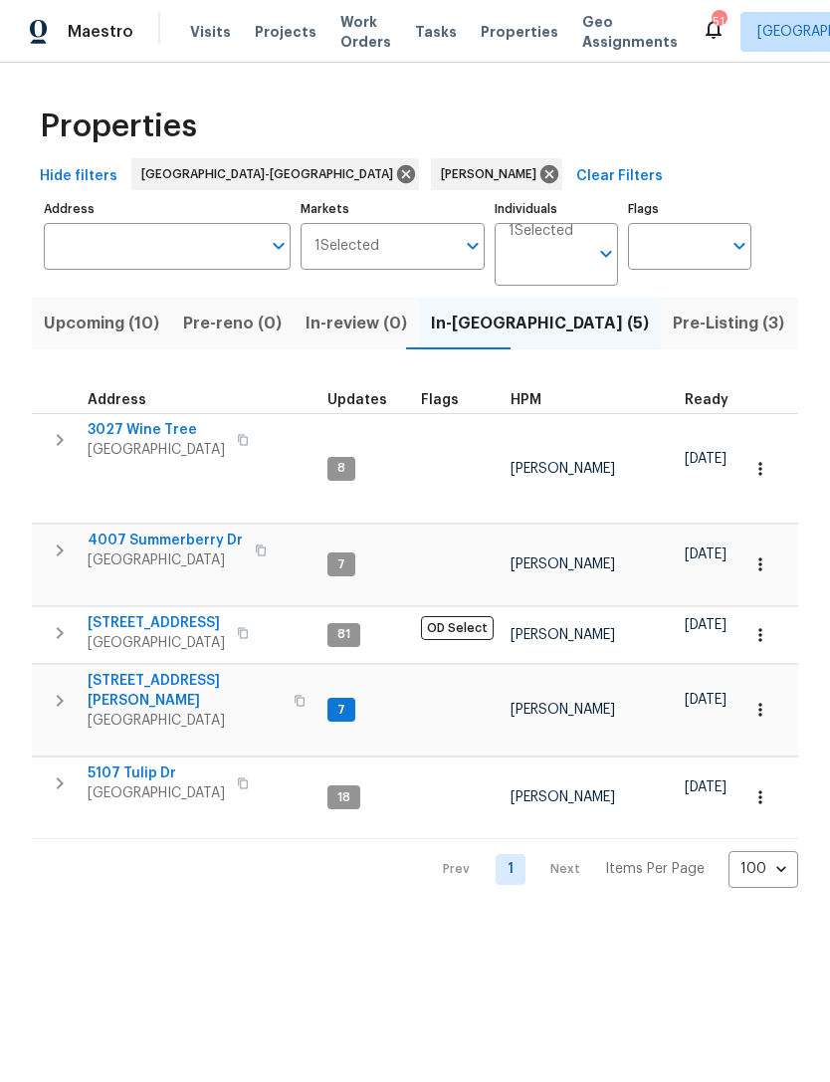
click at [134, 332] on span "Upcoming (10)" at bounding box center [101, 324] width 115 height 28
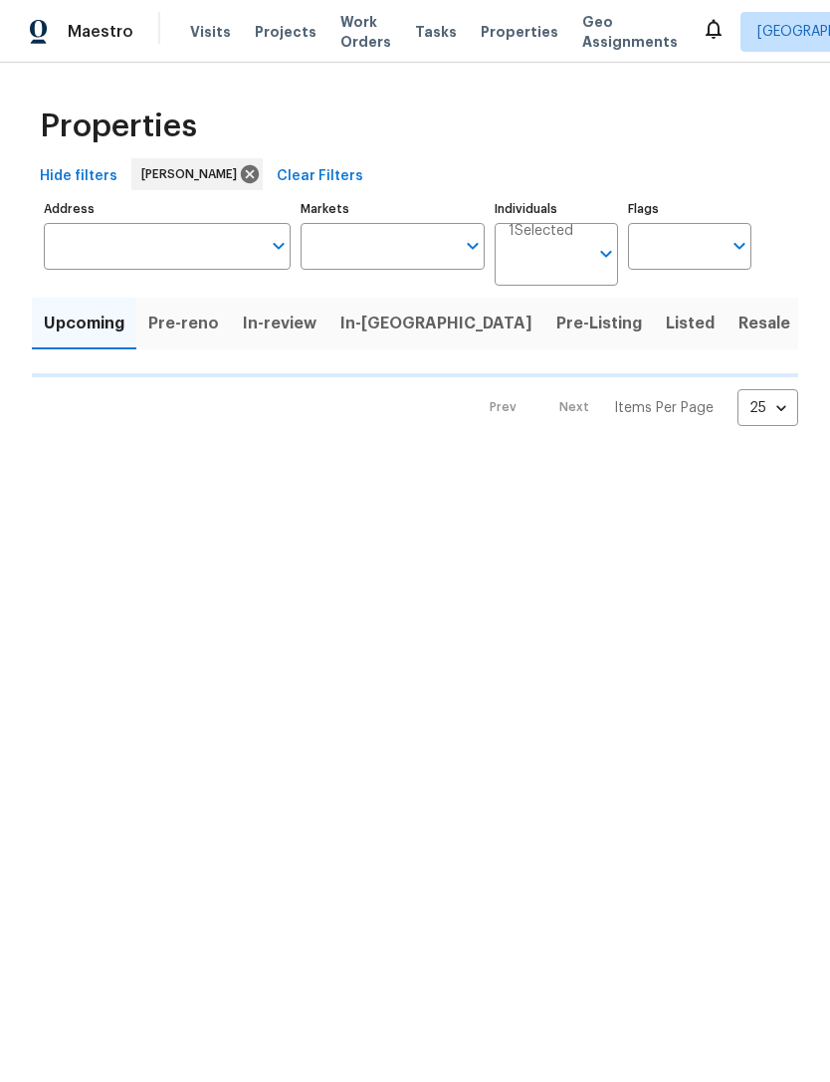
type input "100"
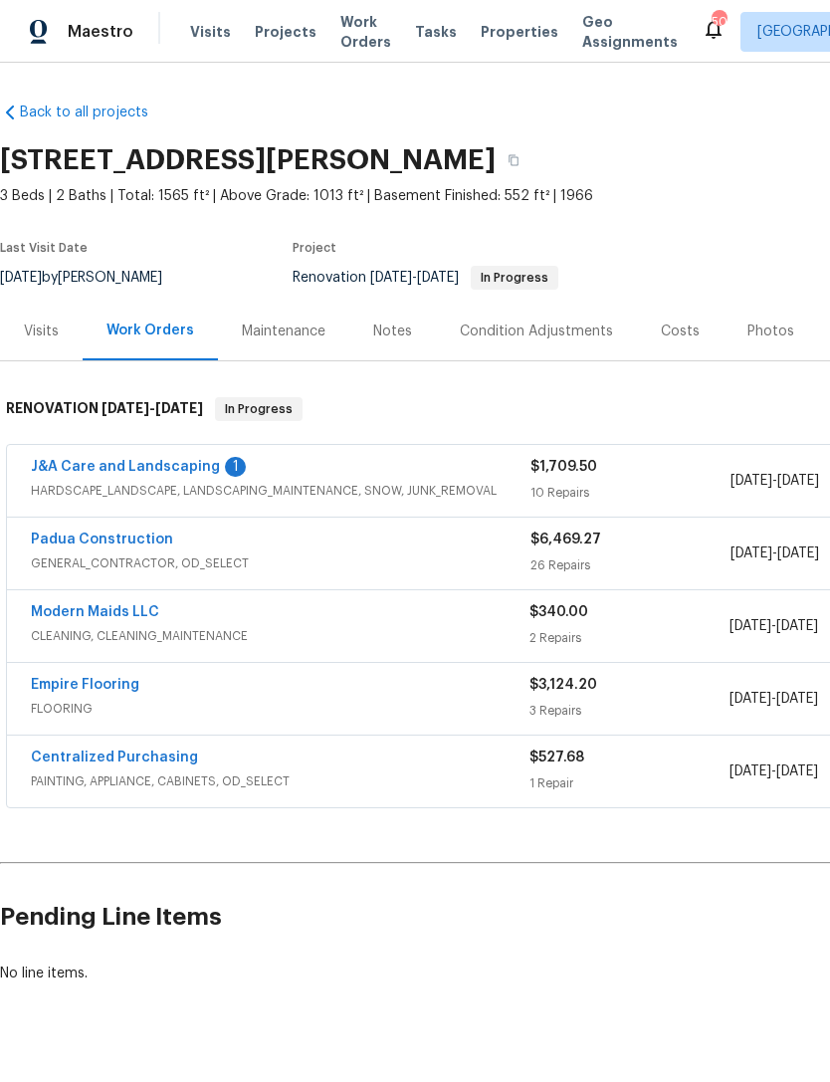
click at [166, 461] on link "J&A Care and Landscaping" at bounding box center [125, 467] width 189 height 14
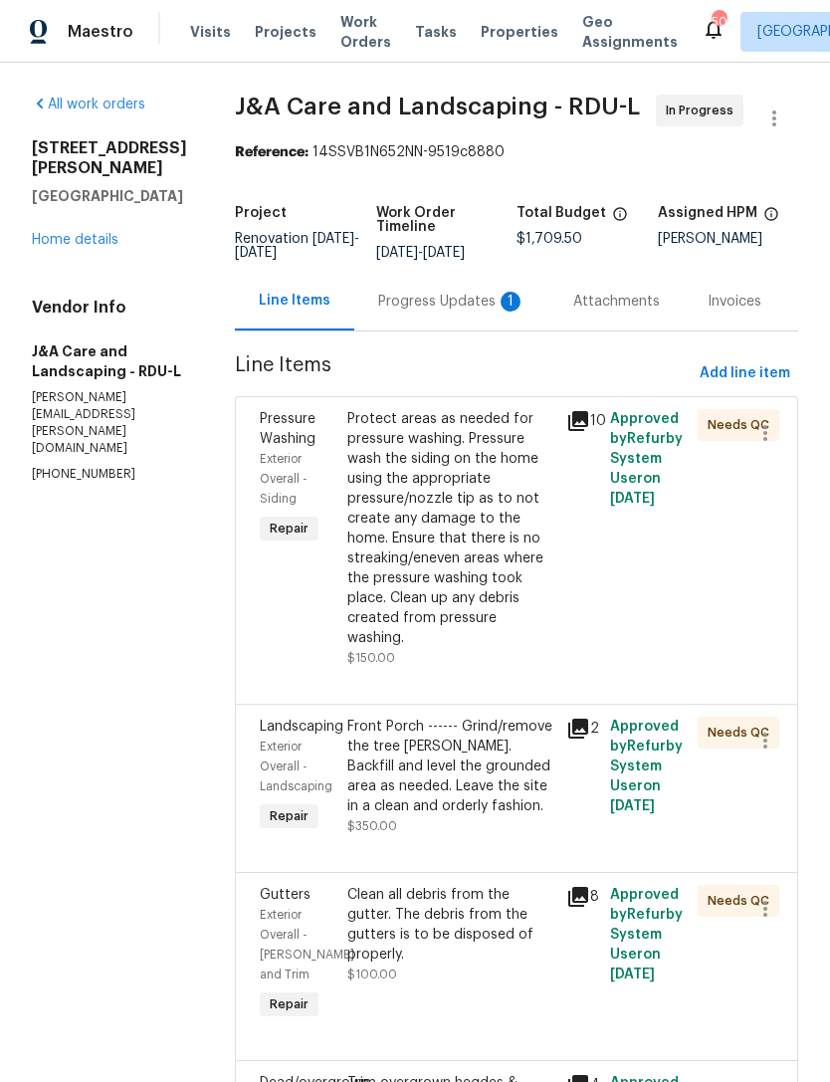
click at [439, 311] on div "Progress Updates 1" at bounding box center [451, 302] width 147 height 20
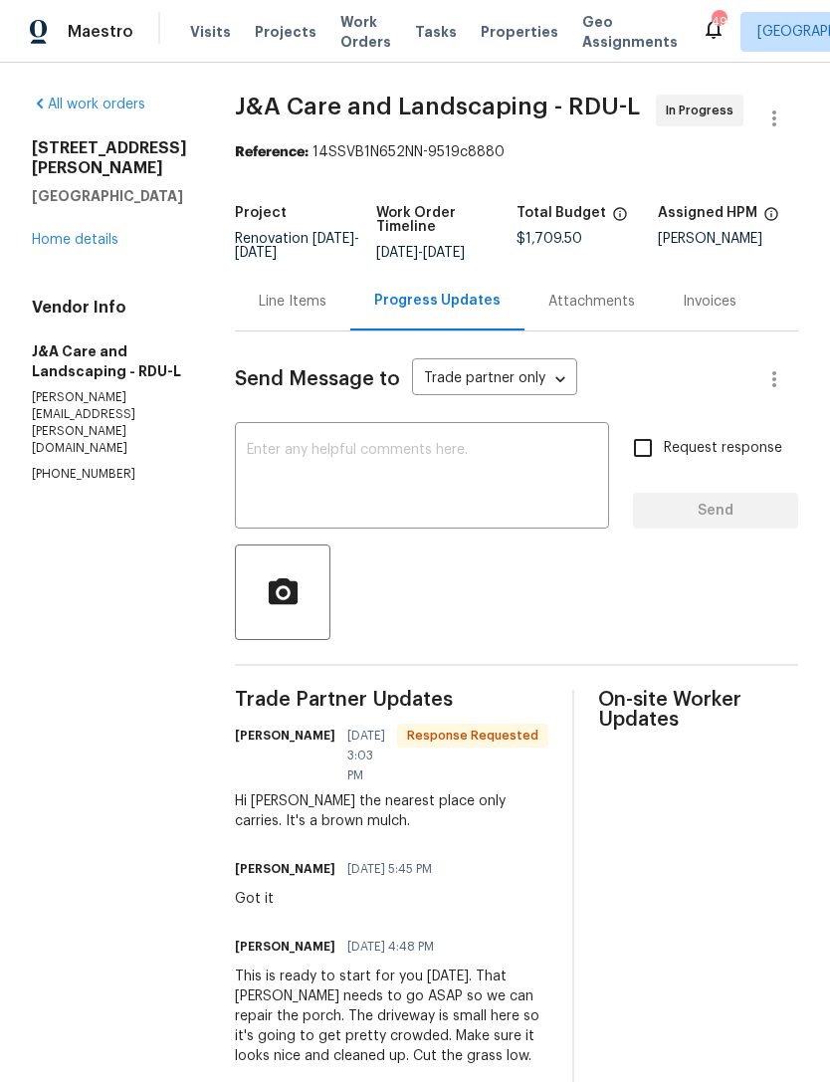
click at [402, 487] on textarea at bounding box center [422, 478] width 350 height 70
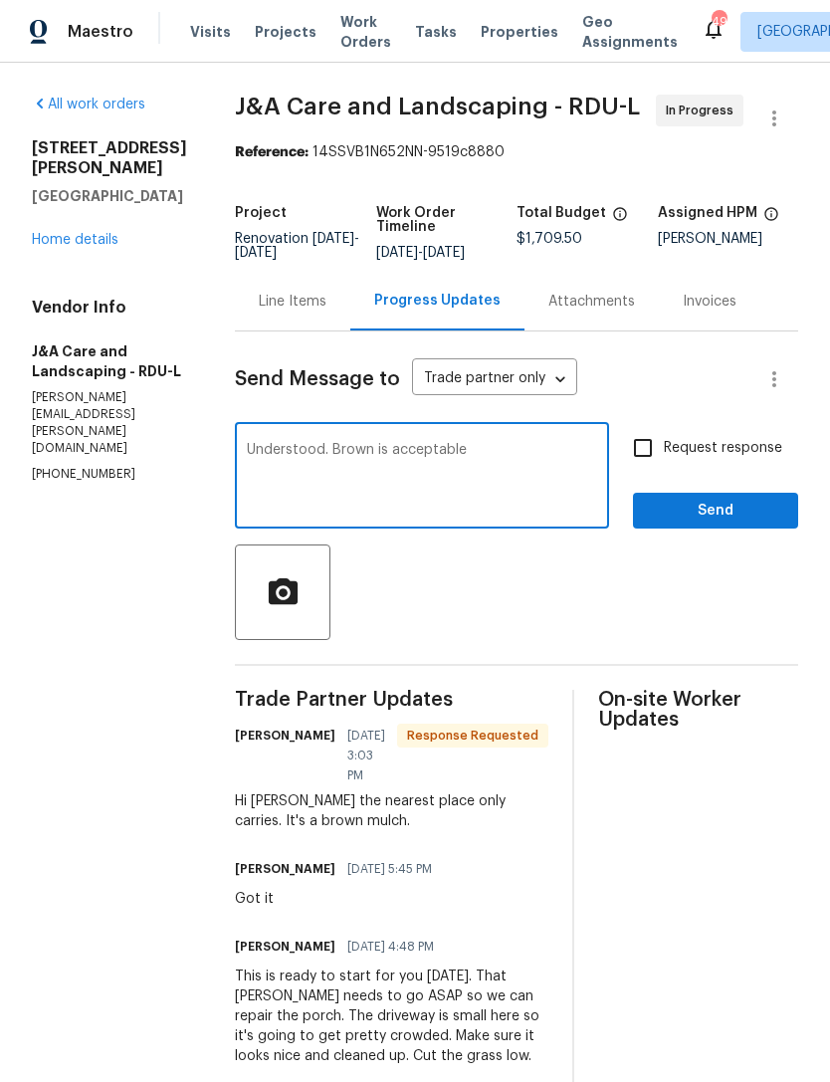
type textarea "Understood. Brown is acceptable"
click at [728, 523] on span "Send" at bounding box center [715, 511] width 133 height 25
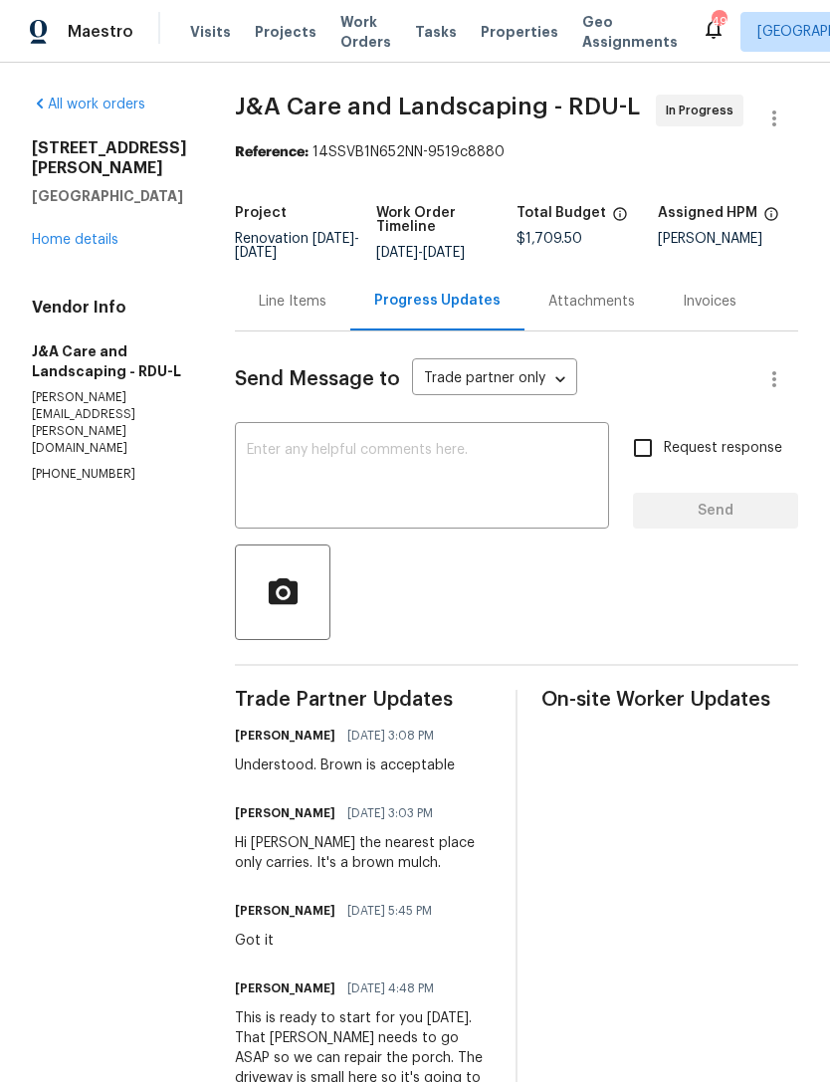
click at [68, 233] on link "Home details" at bounding box center [75, 240] width 87 height 14
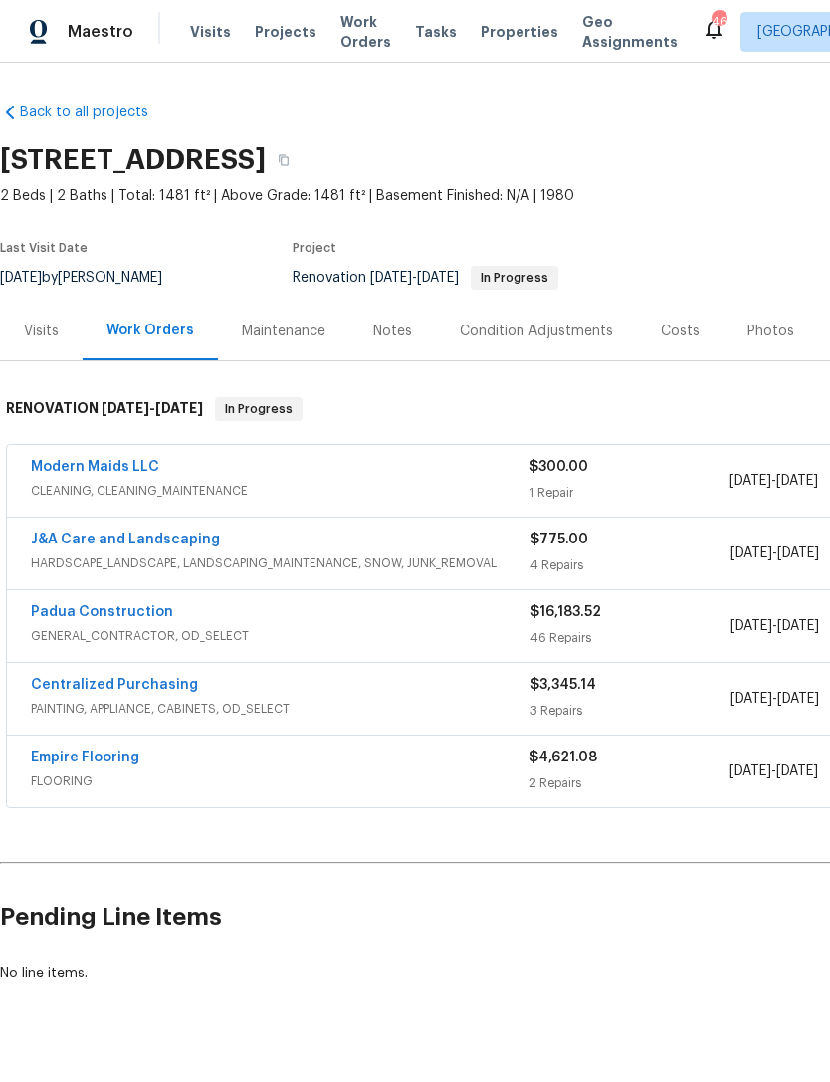
click at [672, 342] on div "Costs" at bounding box center [680, 331] width 87 height 59
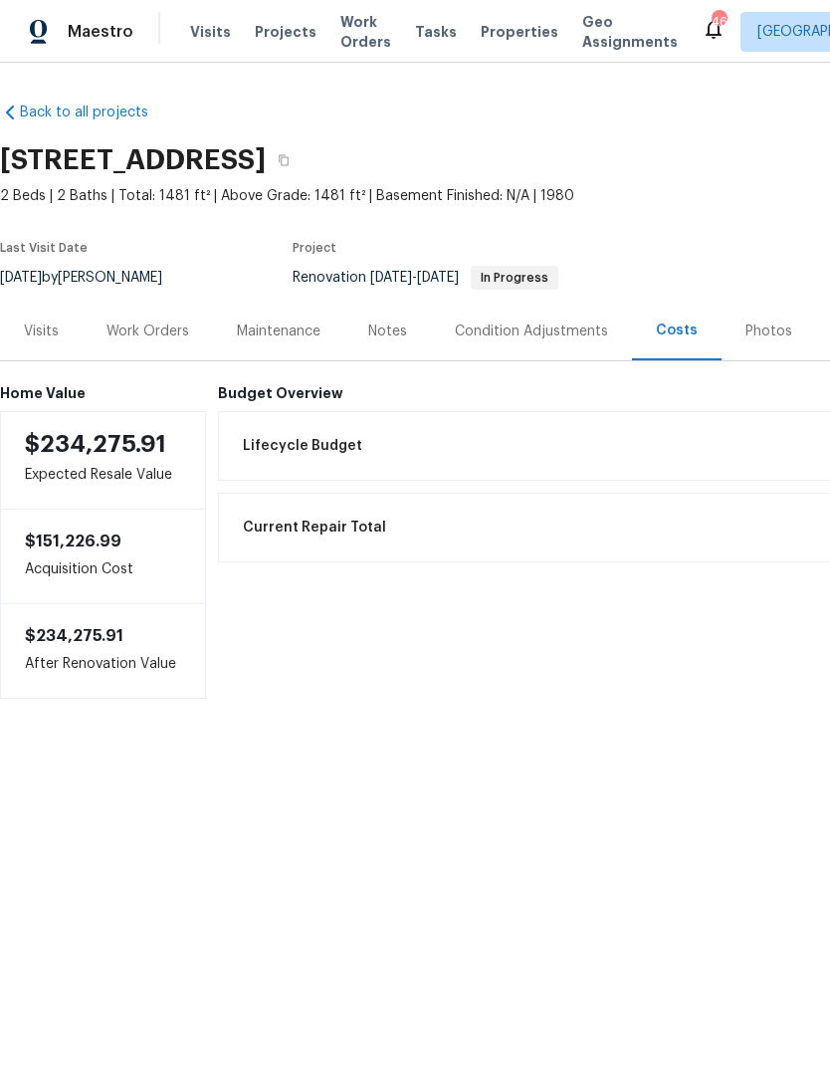
click at [392, 331] on div "Notes" at bounding box center [387, 331] width 39 height 20
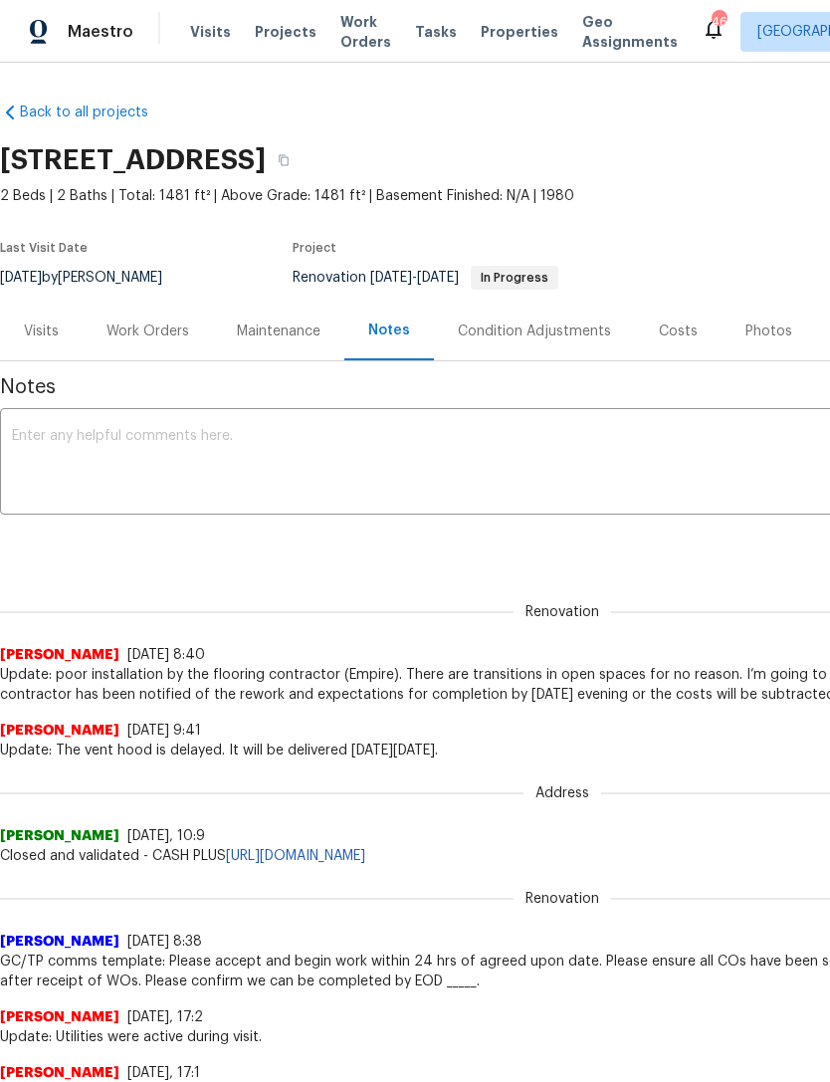
click at [152, 342] on div "Work Orders" at bounding box center [148, 331] width 130 height 59
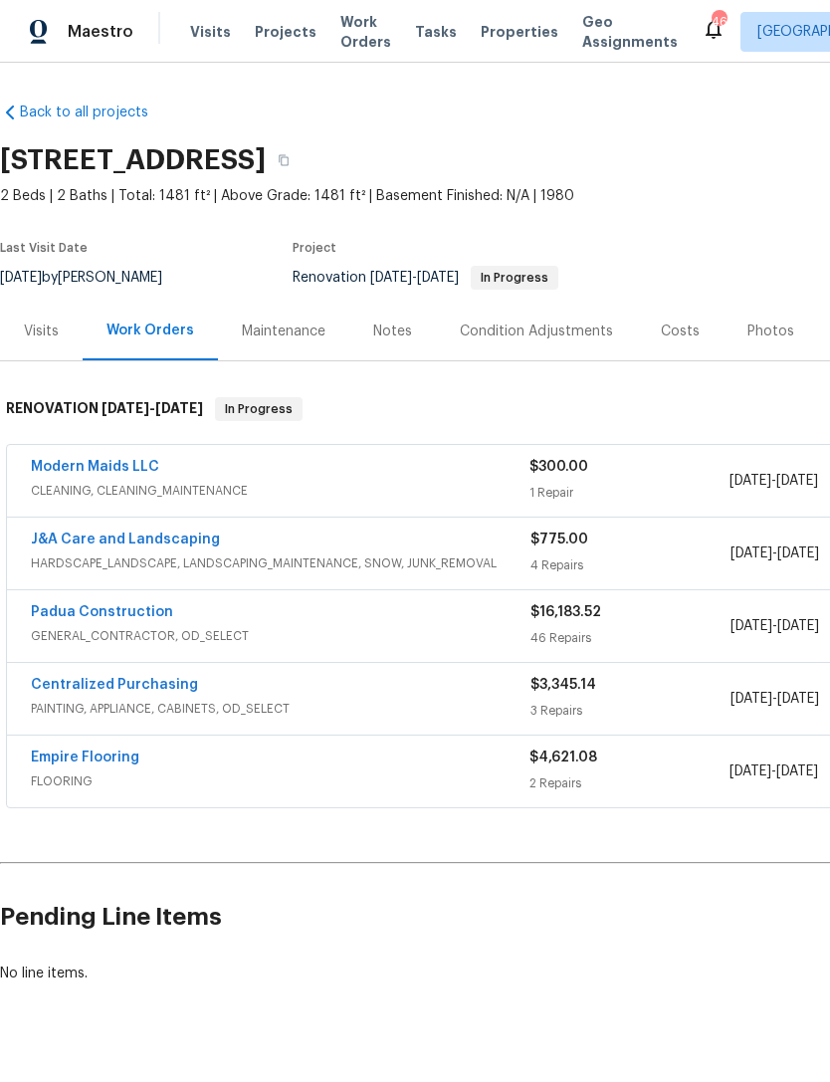
click at [124, 762] on link "Empire Flooring" at bounding box center [85, 757] width 108 height 14
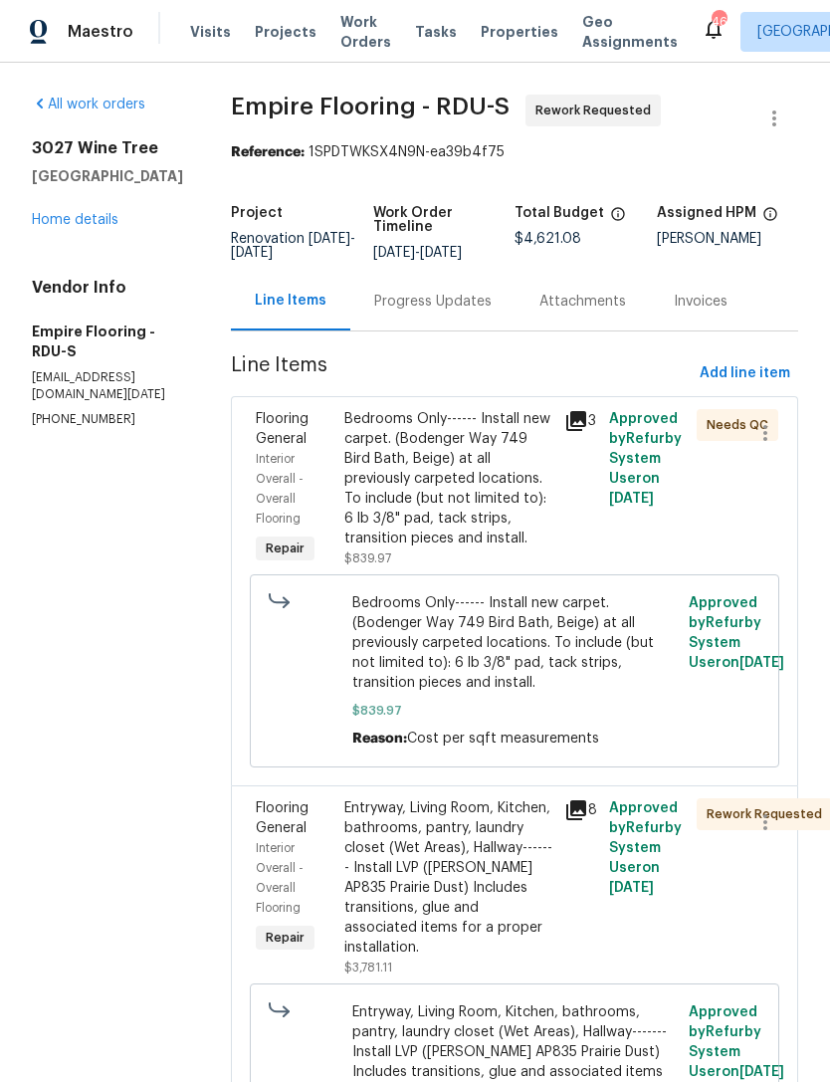
click at [448, 330] on div "Progress Updates" at bounding box center [432, 301] width 165 height 59
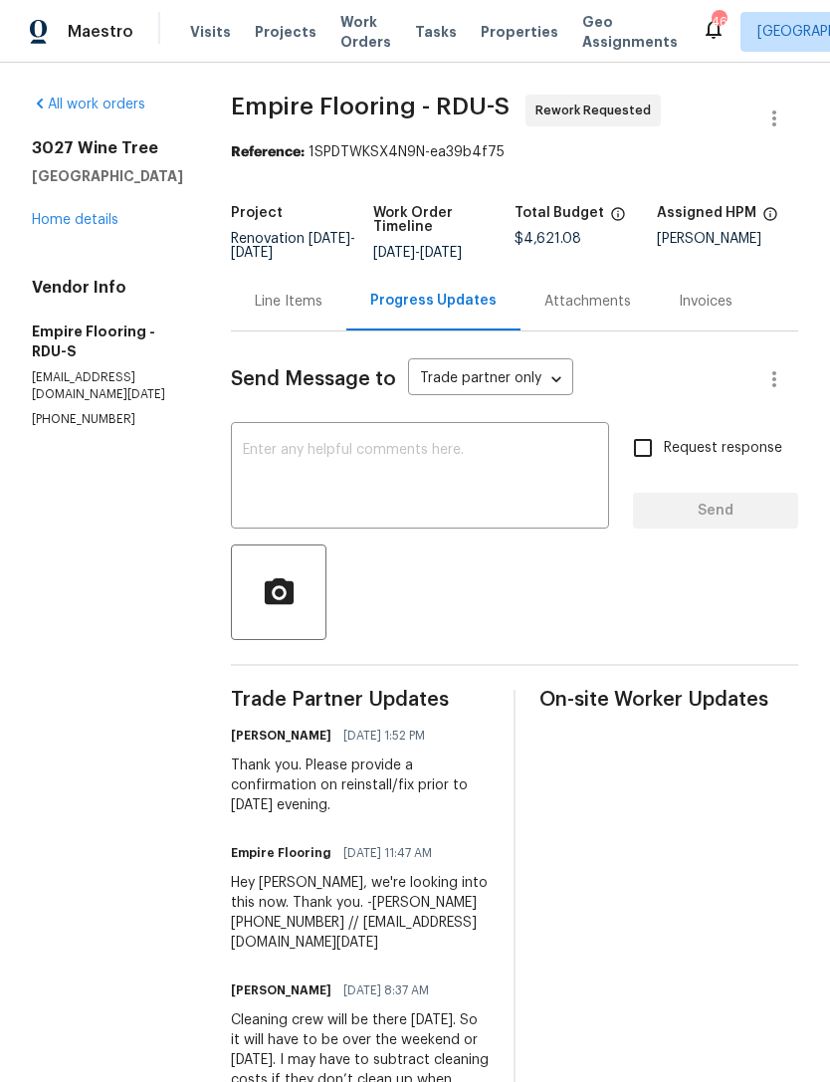
click at [81, 216] on link "Home details" at bounding box center [75, 220] width 87 height 14
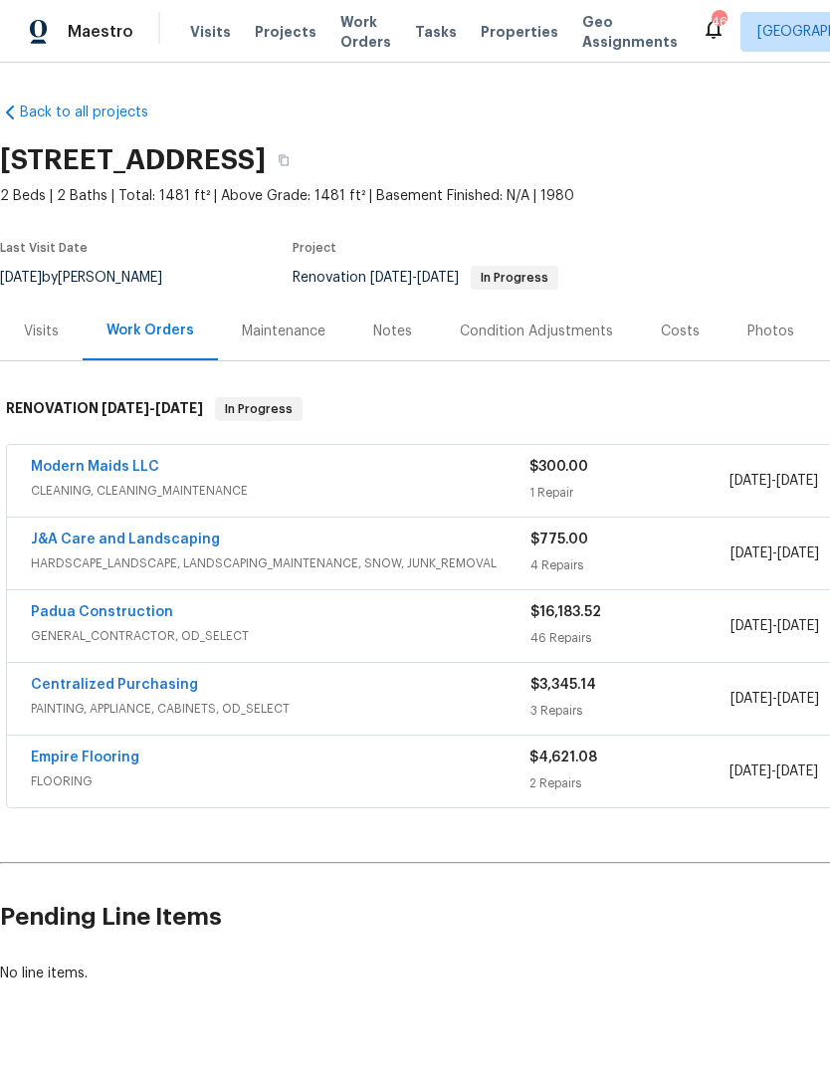
click at [98, 754] on link "Empire Flooring" at bounding box center [85, 757] width 108 height 14
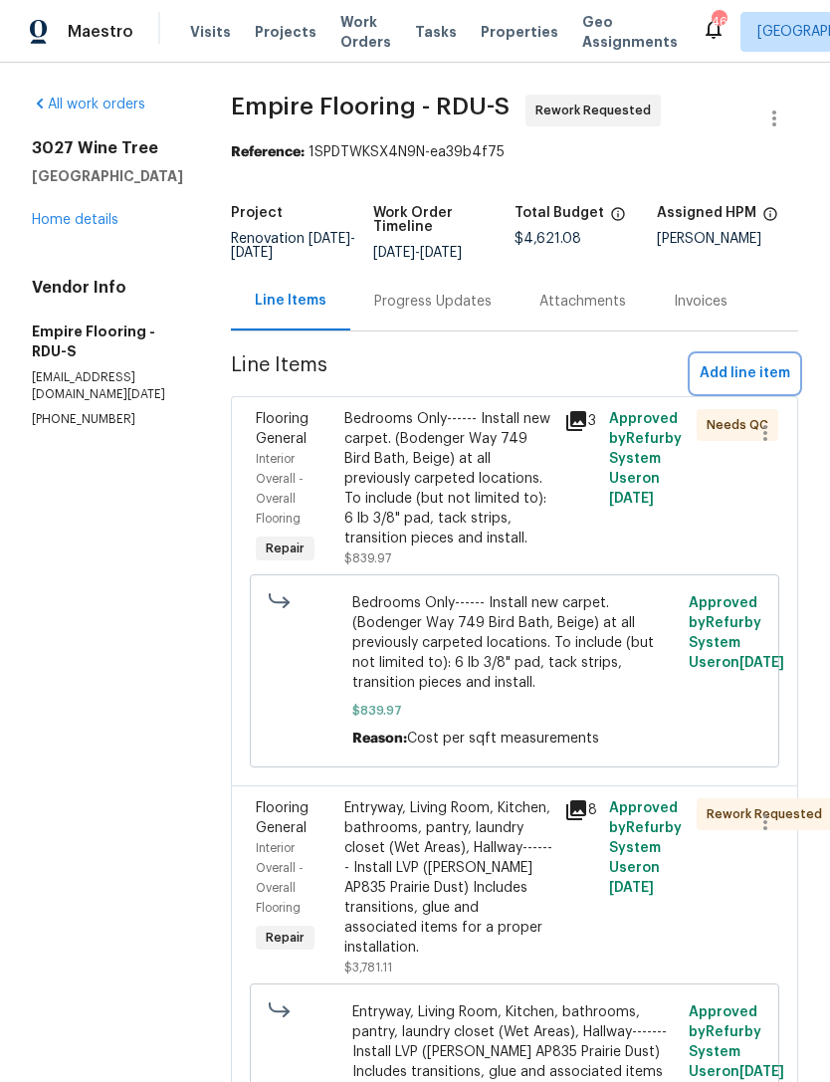
click at [733, 379] on span "Add line item" at bounding box center [745, 373] width 91 height 25
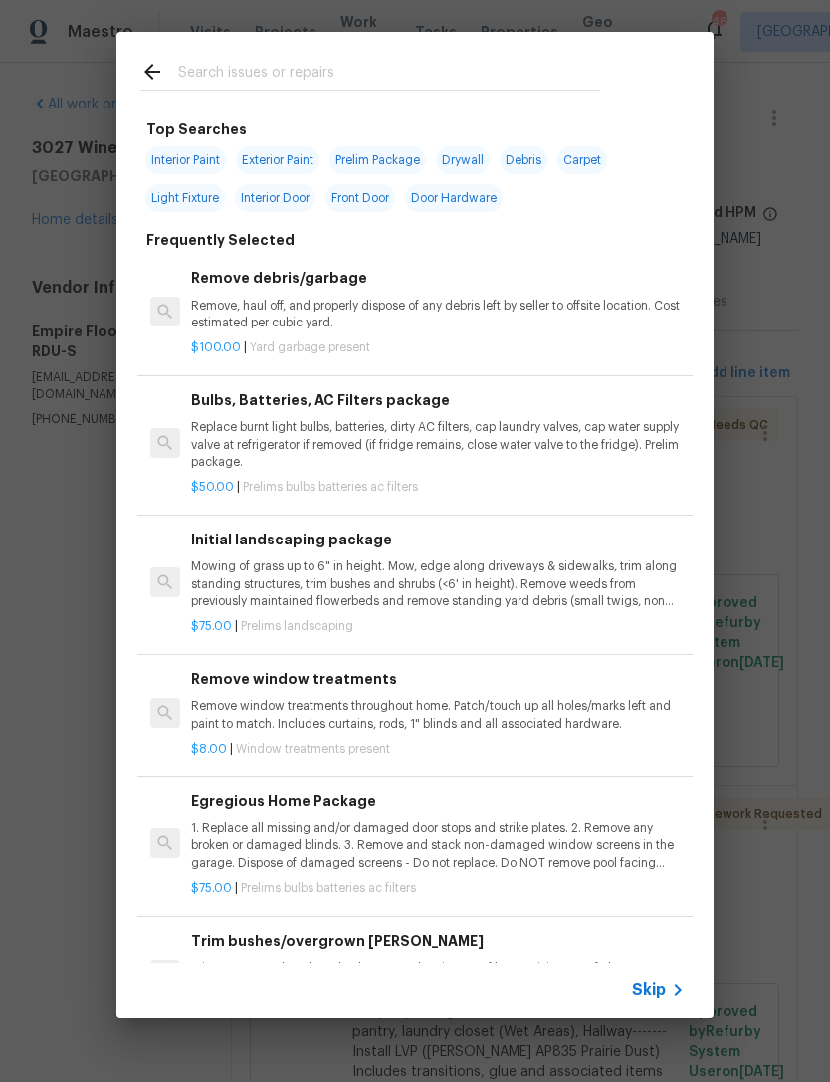
click at [282, 69] on input "text" at bounding box center [389, 75] width 422 height 30
click at [48, 443] on div "Top Searches Interior Paint Exterior Paint Prelim Package Drywall Debris Carpet…" at bounding box center [415, 525] width 830 height 1050
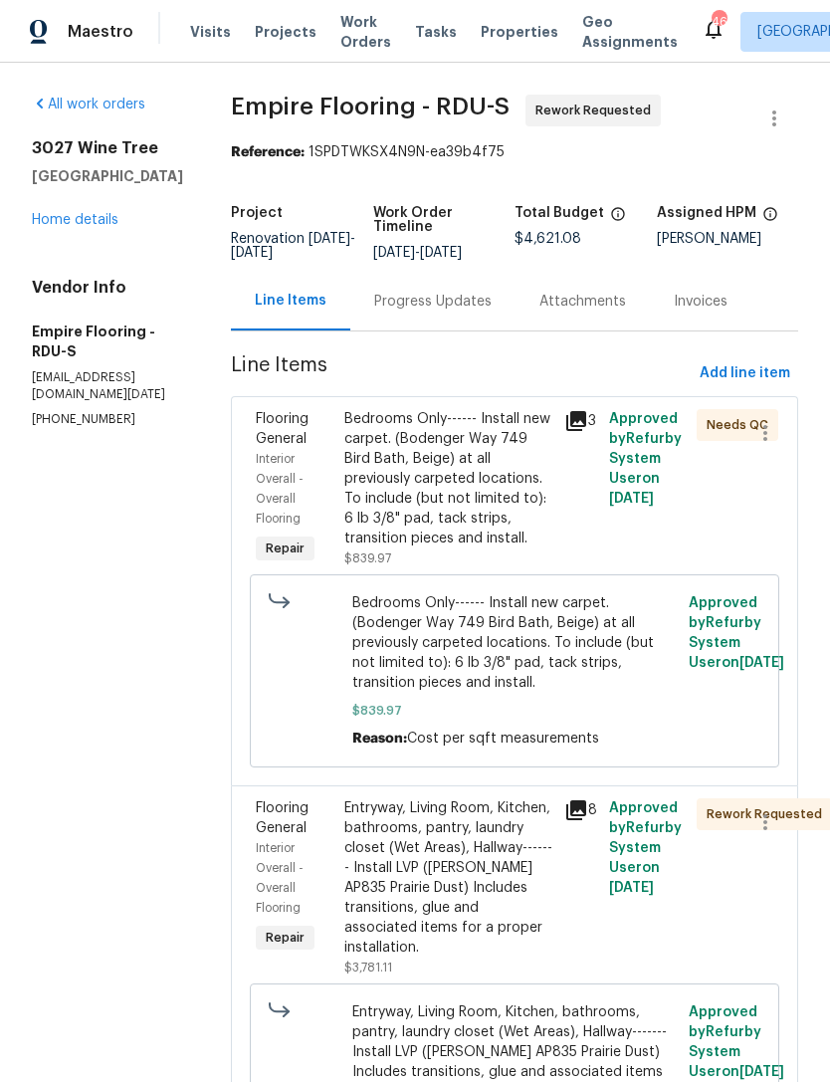
click at [52, 216] on link "Home details" at bounding box center [75, 220] width 87 height 14
